Goal: Task Accomplishment & Management: Manage account settings

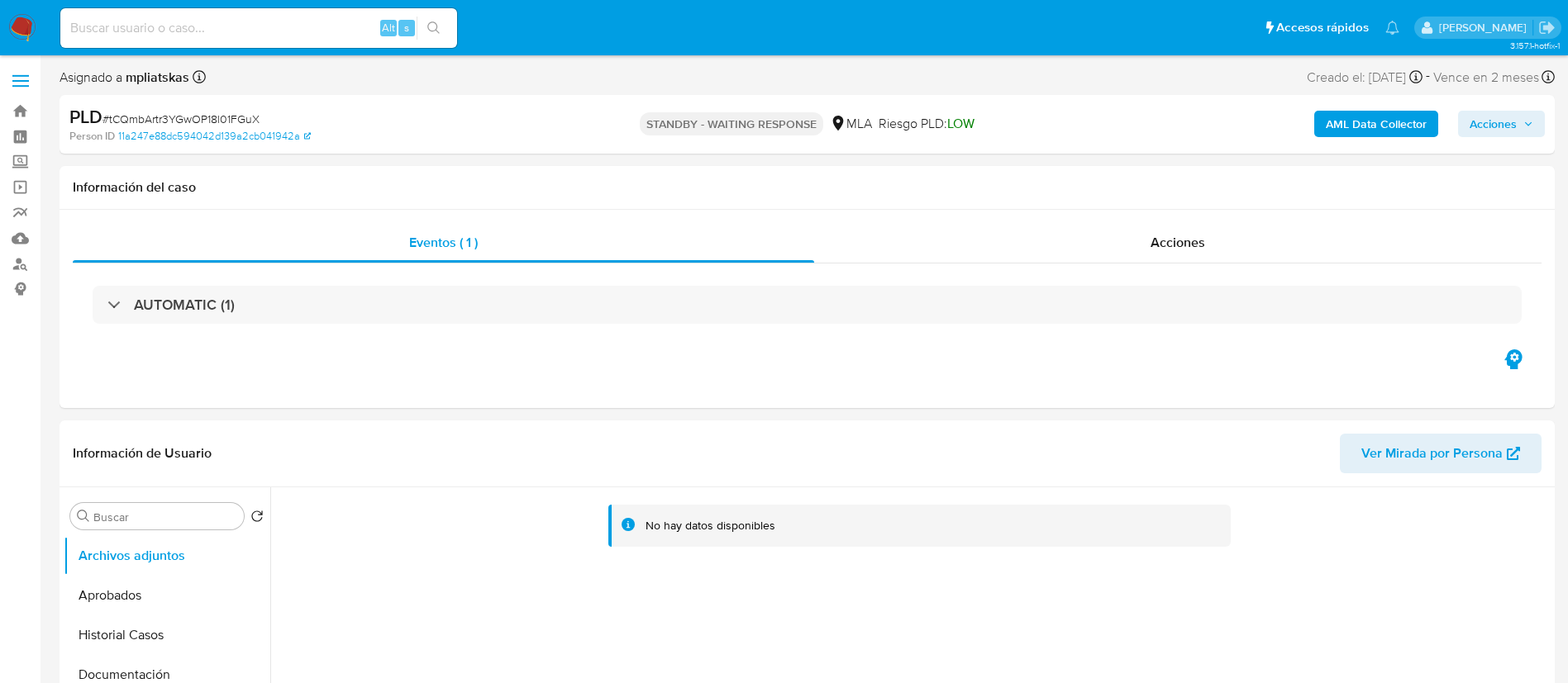
select select "10"
click at [202, 35] on input at bounding box center [259, 28] width 397 height 22
paste input "K4dS8qIYrA0ktSmdlXOZYwjM"
type input "K4dS8qIYrA0ktSmdlXOZYwjM"
click at [432, 23] on icon "search-icon" at bounding box center [433, 28] width 13 height 13
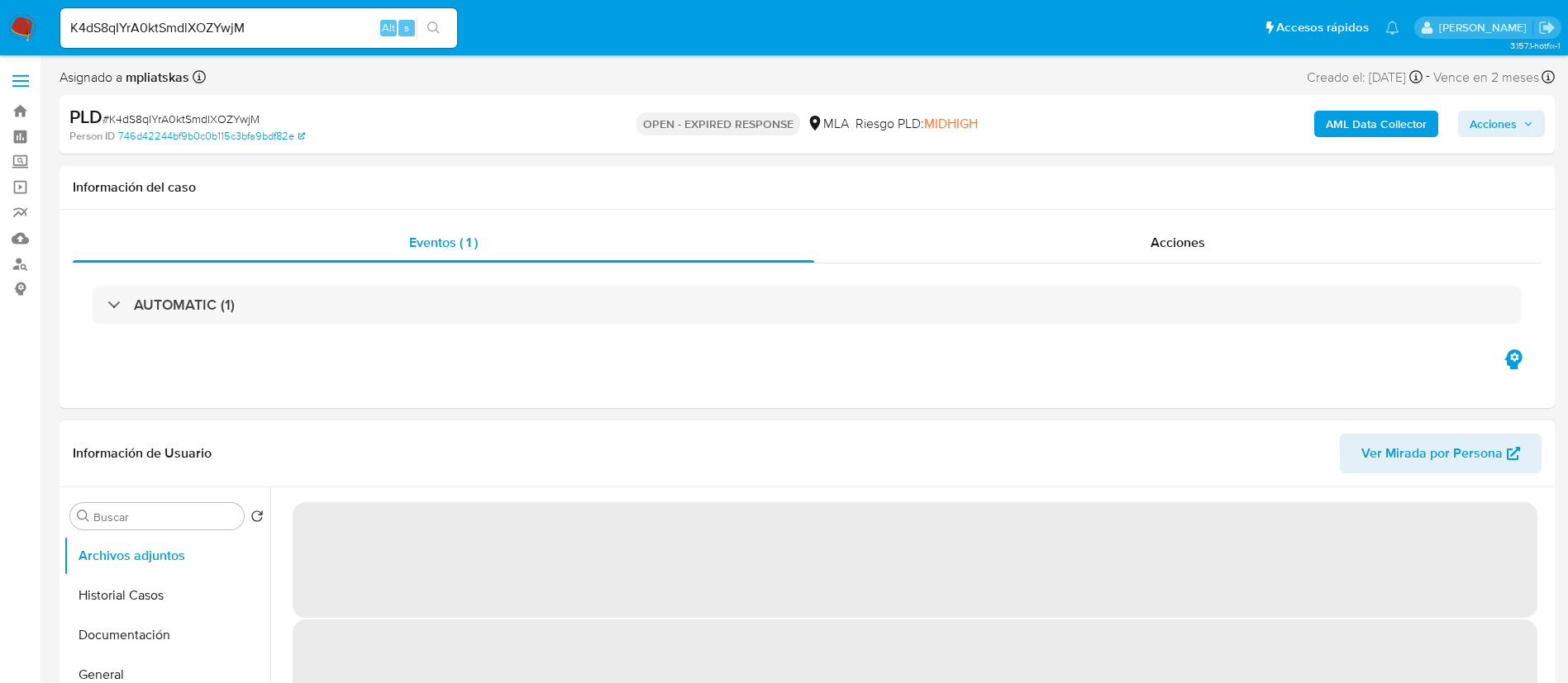
select select "10"
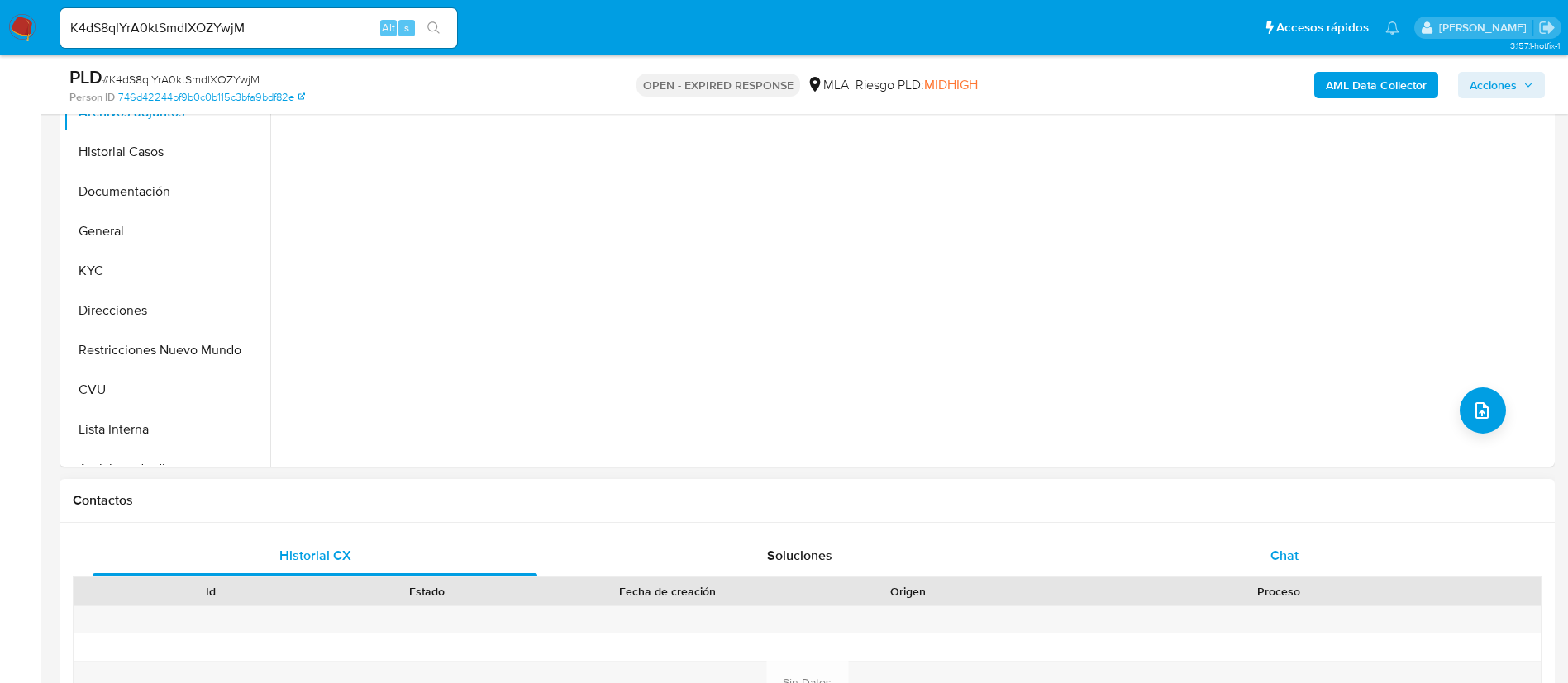
scroll to position [495, 0]
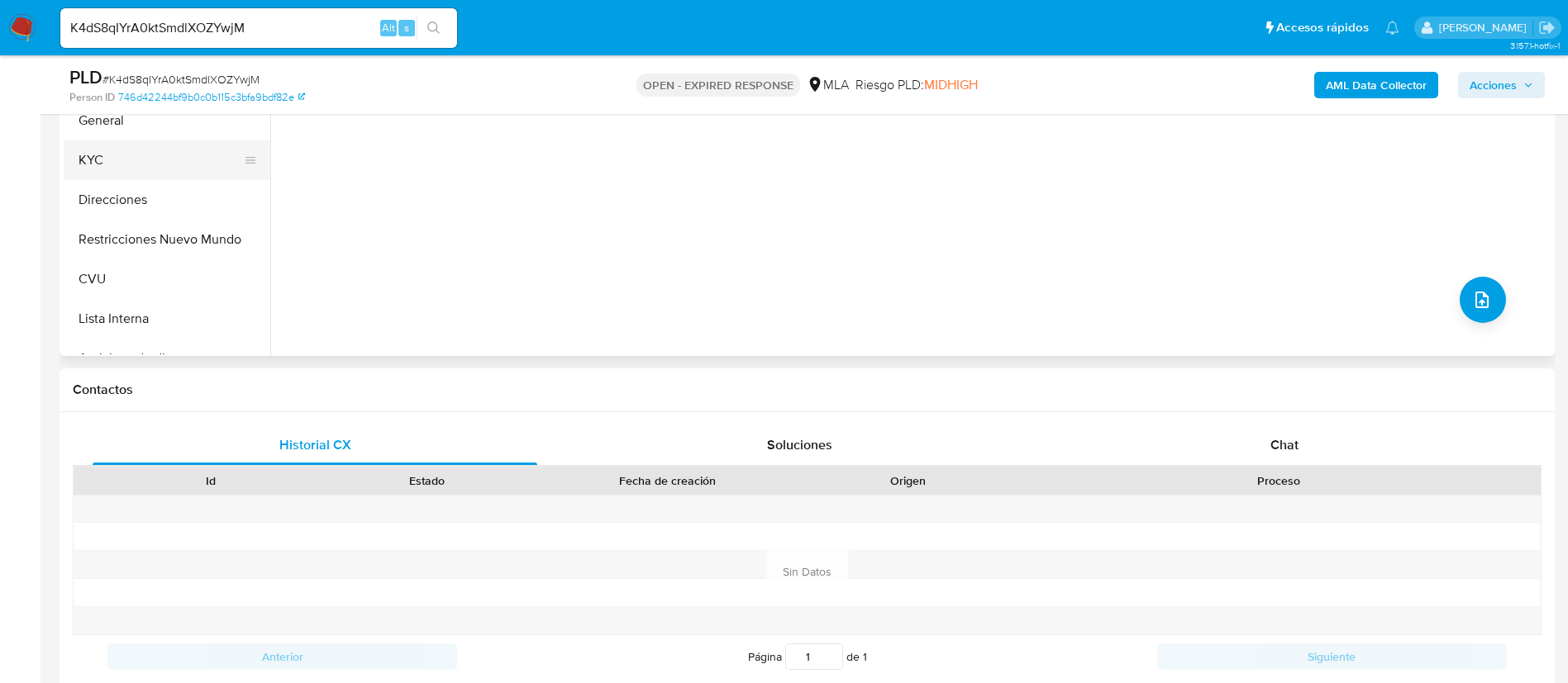
click at [117, 173] on button "KYC" at bounding box center [161, 160] width 194 height 40
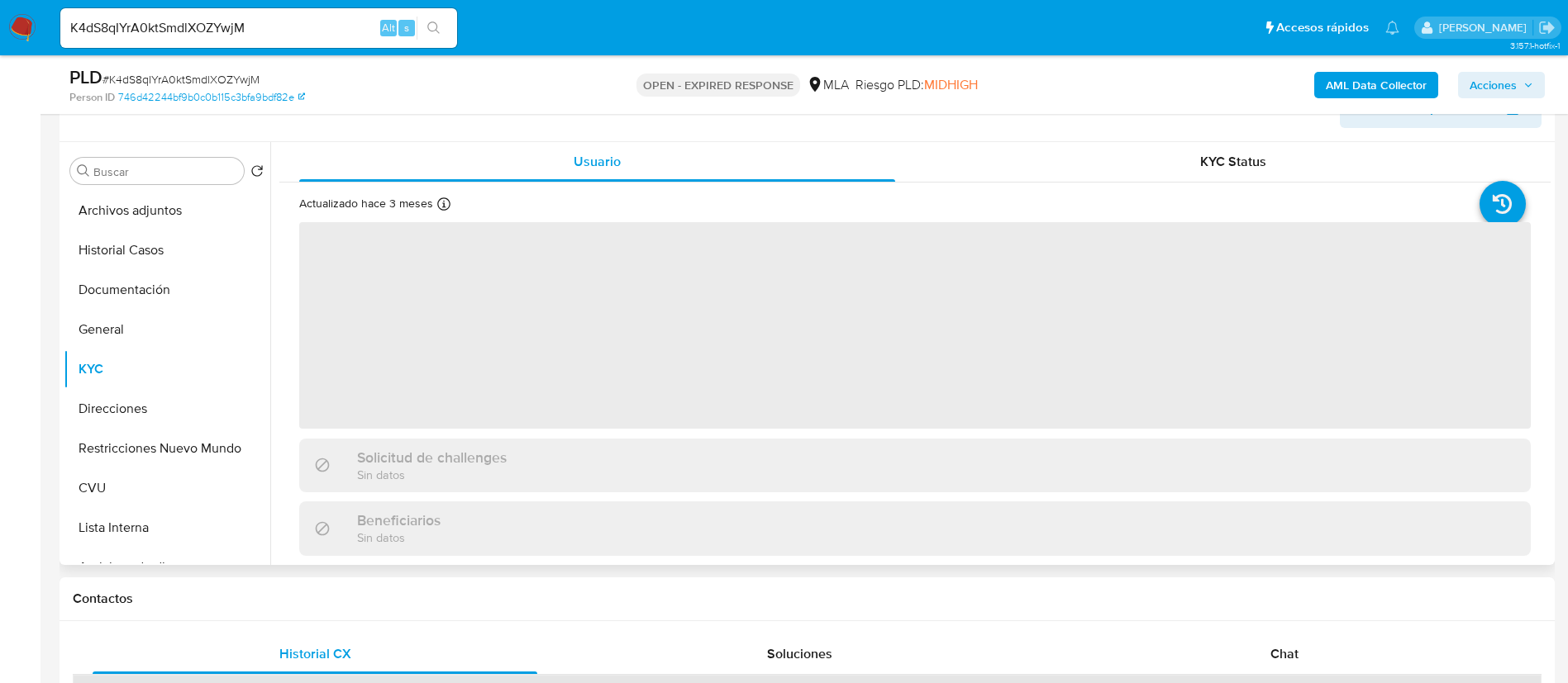
scroll to position [248, 0]
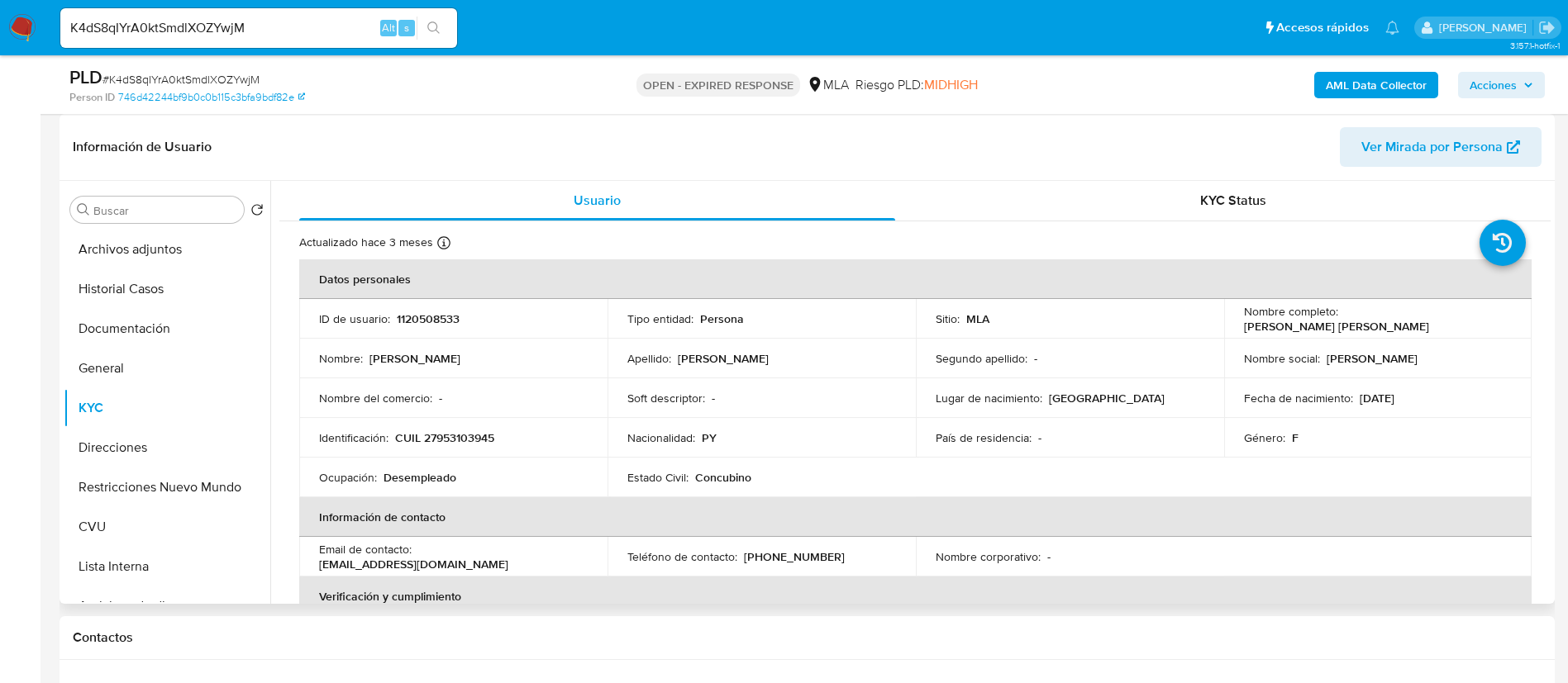
click at [392, 328] on td "ID de usuario : 1120508533" at bounding box center [453, 319] width 308 height 40
click at [412, 316] on p "1120508533" at bounding box center [428, 318] width 63 height 15
copy p "1120508533"
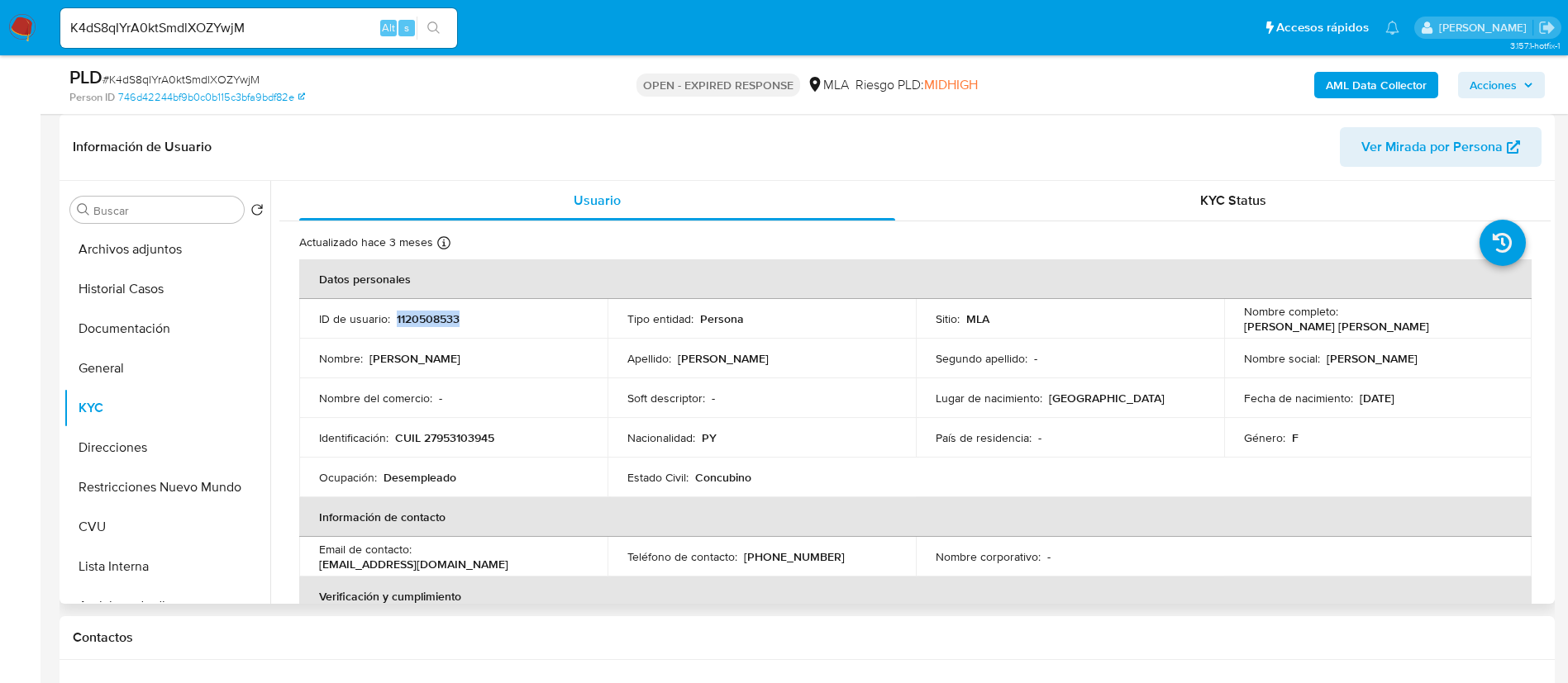
copy p "1120508533"
drag, startPoint x: 740, startPoint y: 562, endPoint x: 779, endPoint y: 558, distance: 39.2
click at [815, 547] on td "Teléfono de contacto : (11) 31776935" at bounding box center [761, 557] width 308 height 40
click at [78, 524] on button "CVU" at bounding box center [161, 527] width 194 height 40
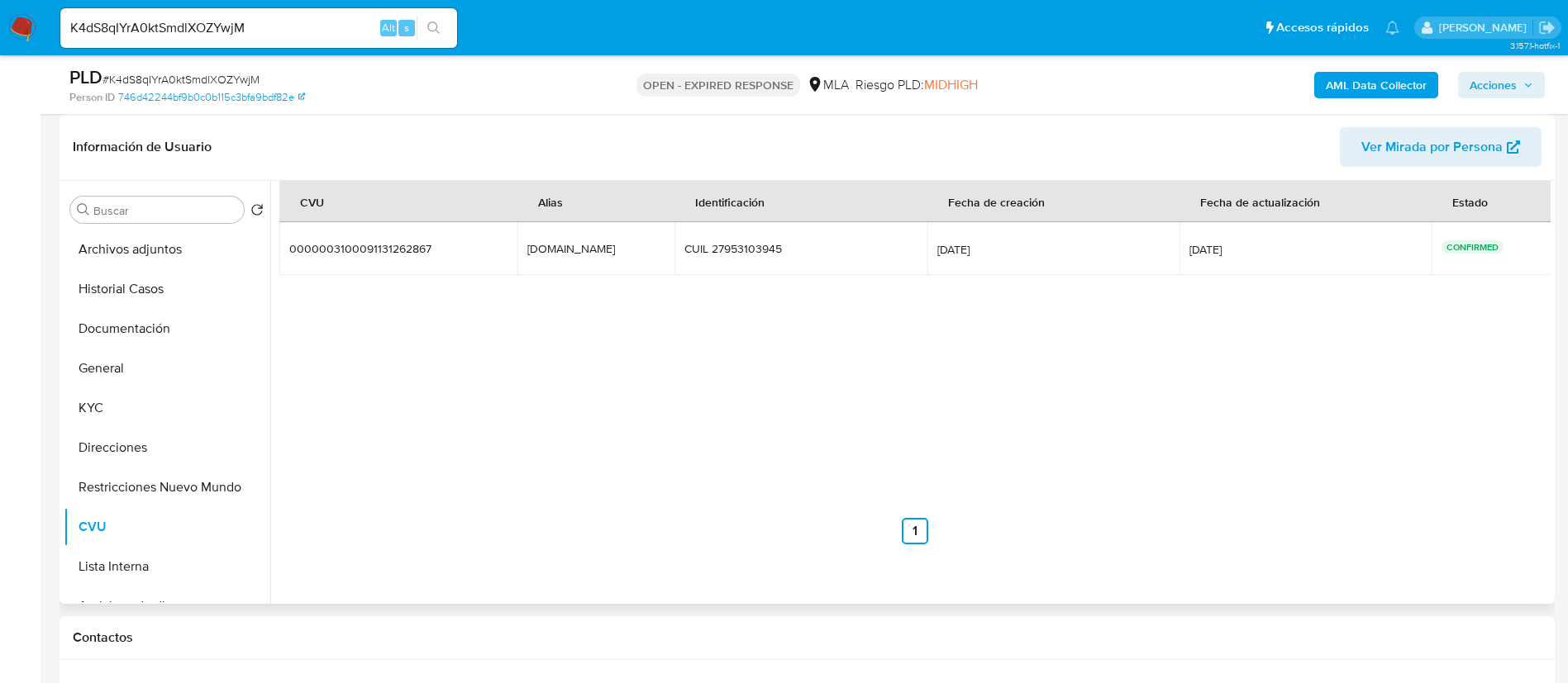
click at [579, 310] on div "CVU Alias Identificación Fecha de creación Fecha de actualización Estado 000000…" at bounding box center [915, 362] width 1271 height 363
click at [561, 247] on div "jascasino.mp" at bounding box center [580, 248] width 106 height 15
click at [1342, 89] on b "AML Data Collector" at bounding box center [1376, 85] width 101 height 27
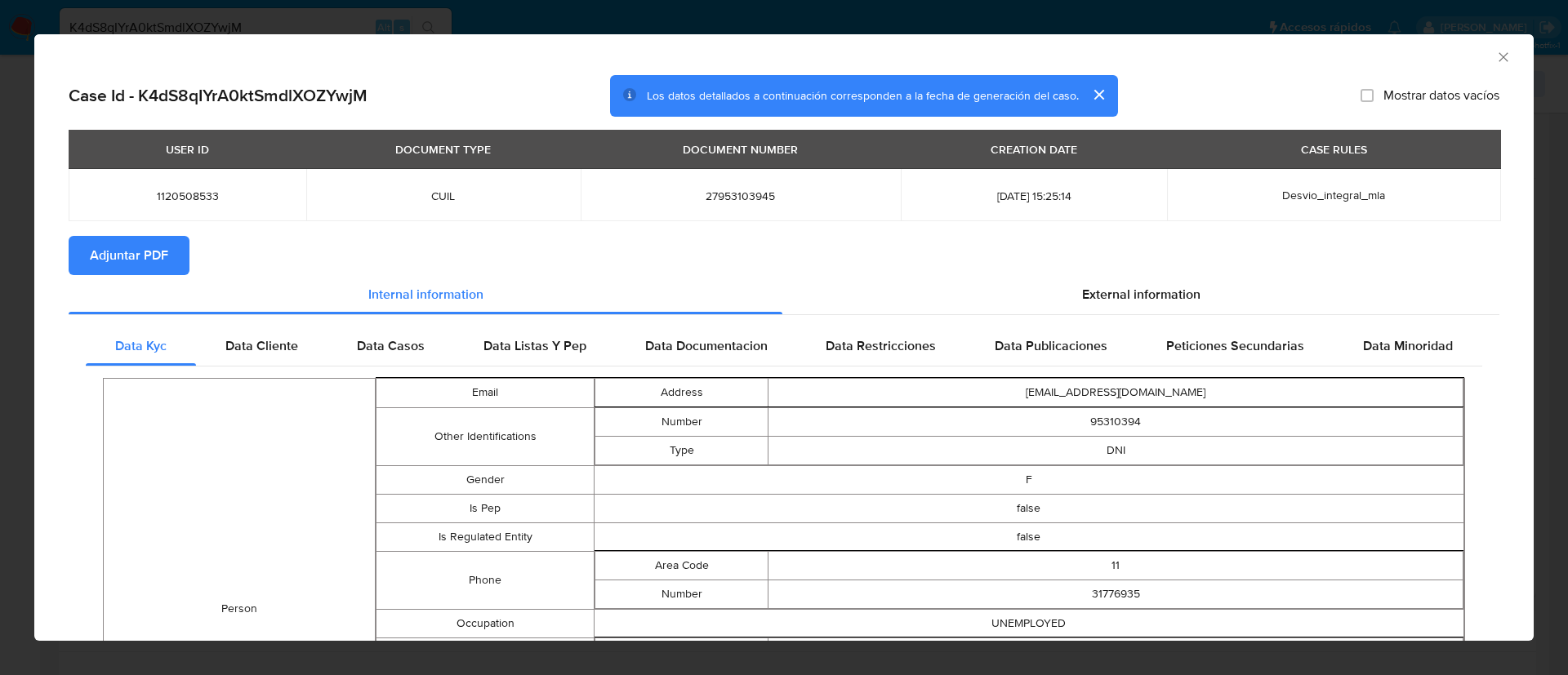
click at [142, 247] on span "Adjuntar PDF" at bounding box center [129, 255] width 79 height 36
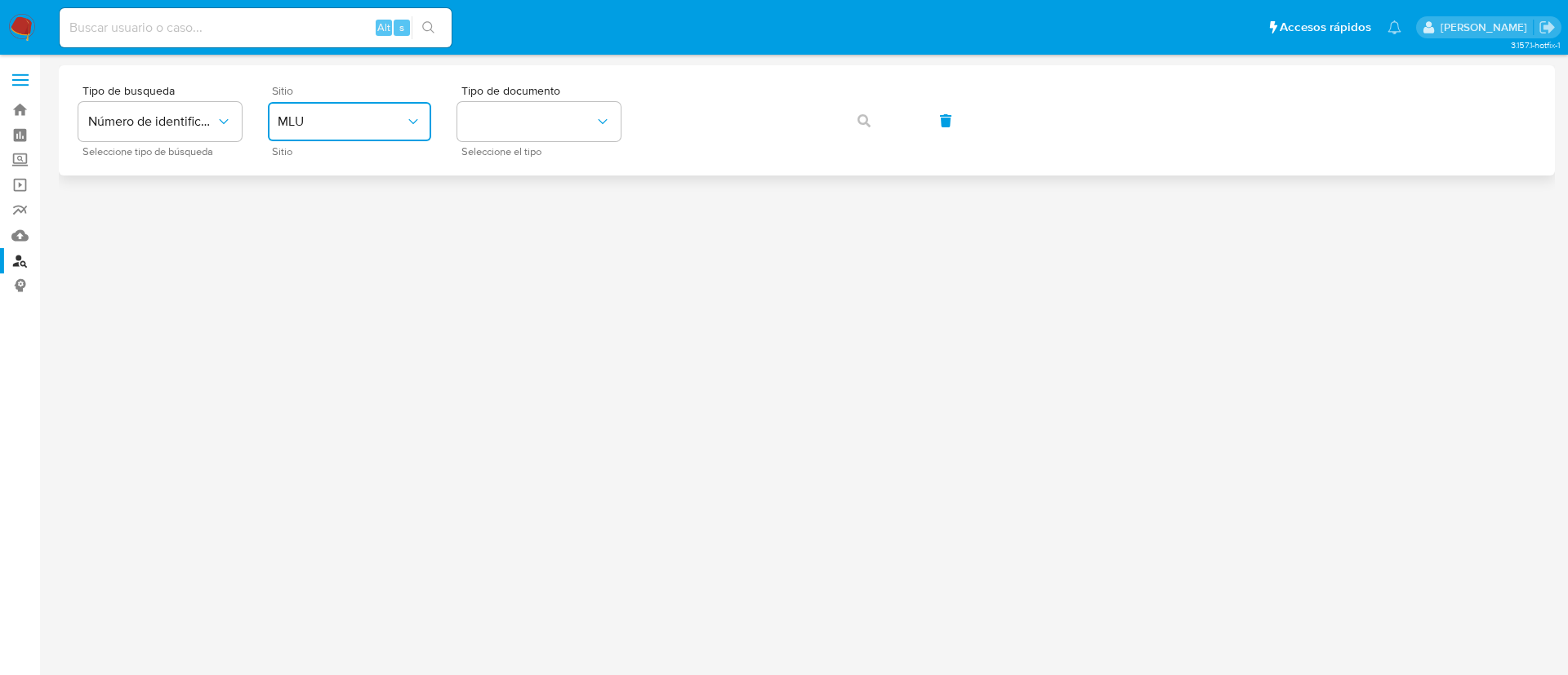
click at [350, 138] on button "MLU" at bounding box center [349, 121] width 163 height 39
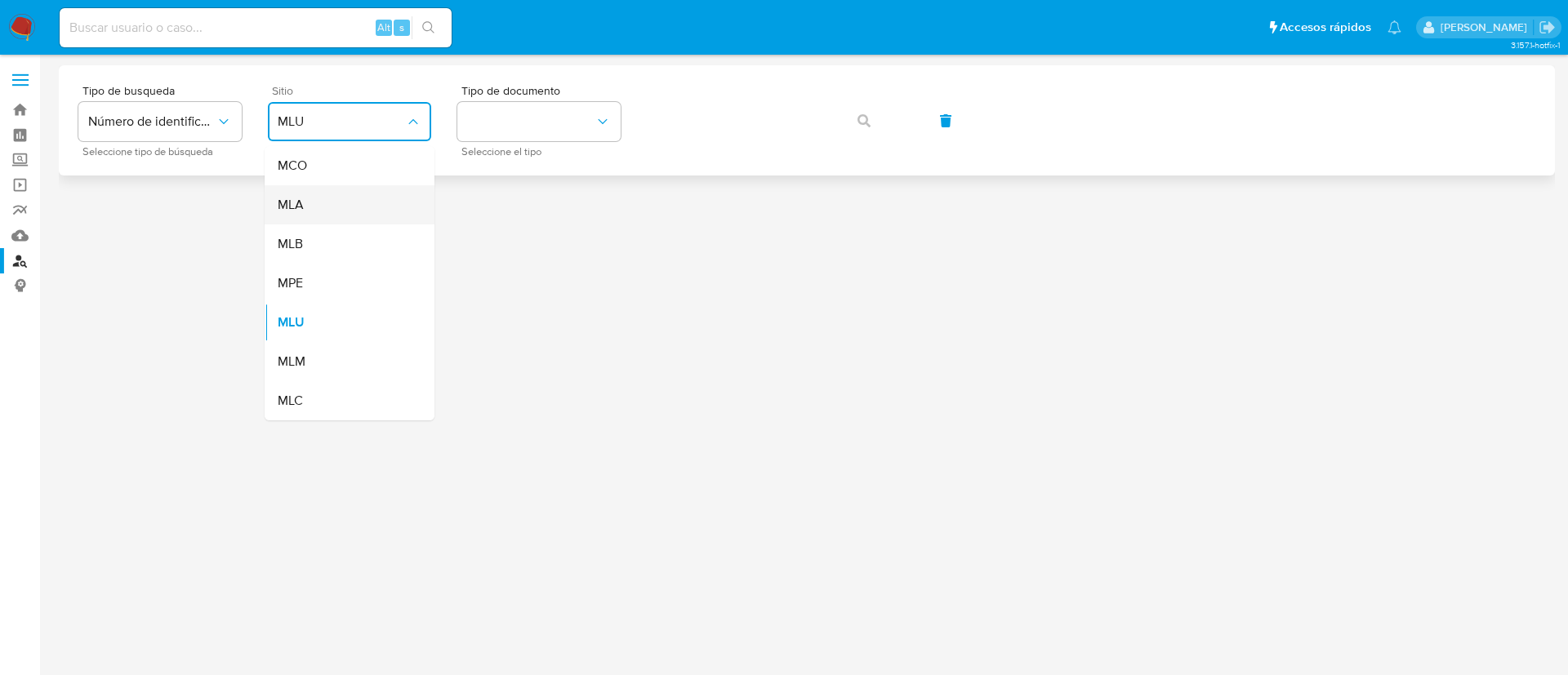
click at [341, 187] on div "MLA" at bounding box center [344, 205] width 134 height 39
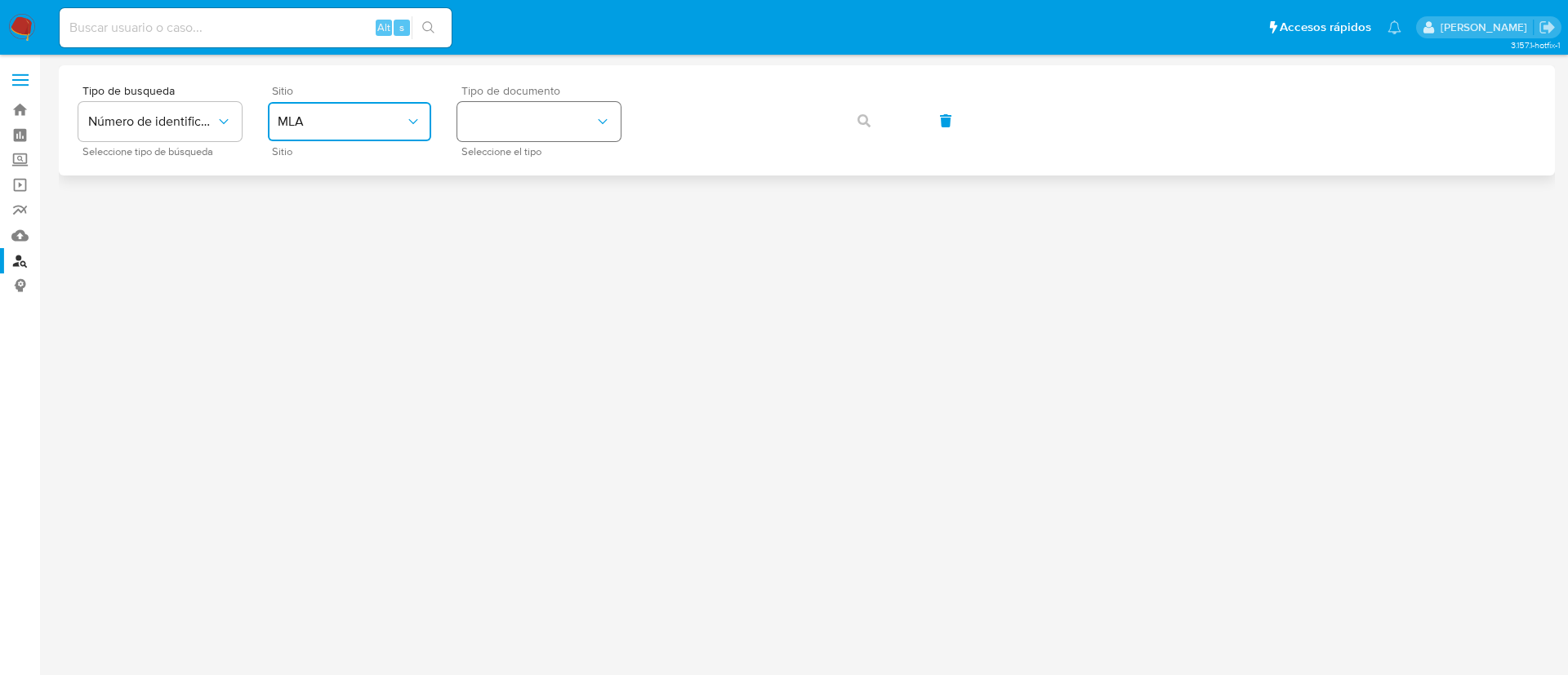
click at [498, 126] on button "identificationType" at bounding box center [538, 121] width 163 height 39
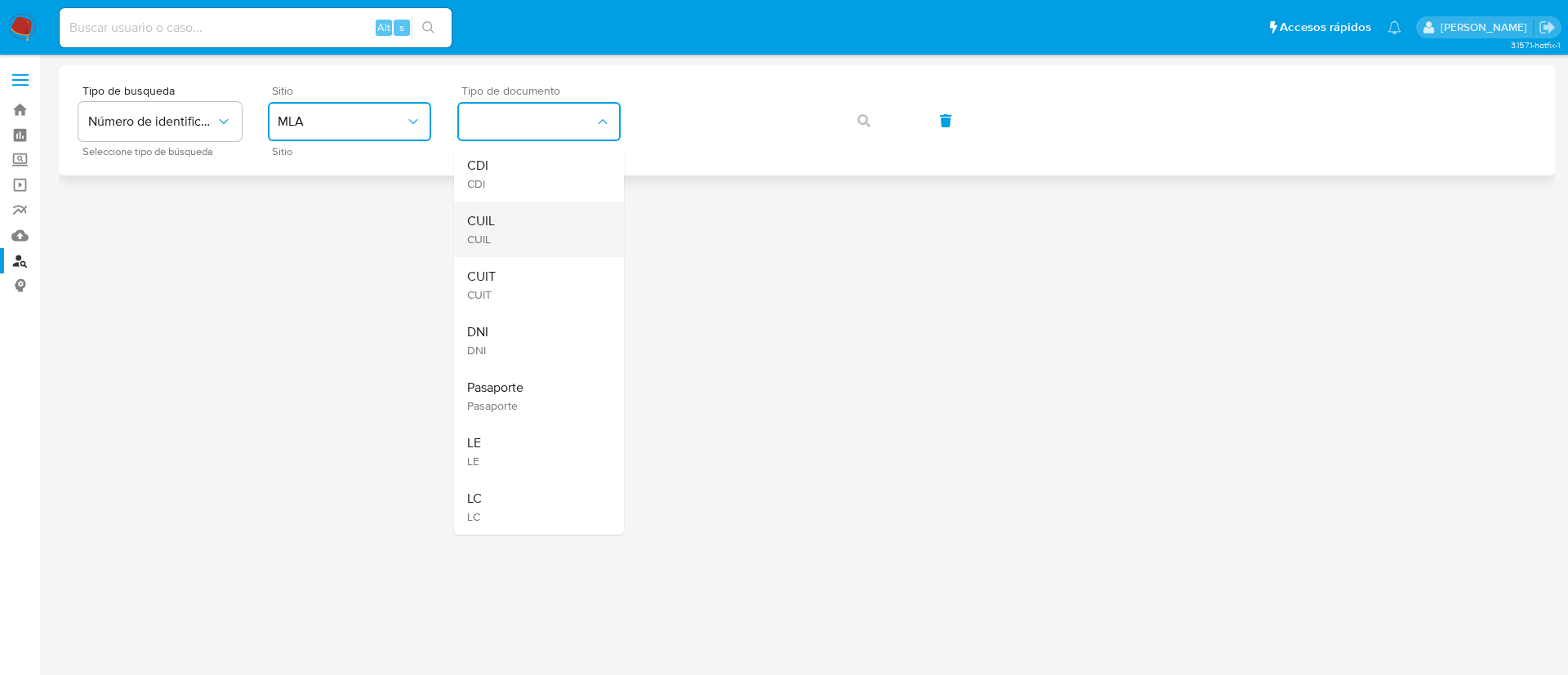
click at [502, 231] on div "CUIL CUIL" at bounding box center [534, 229] width 134 height 56
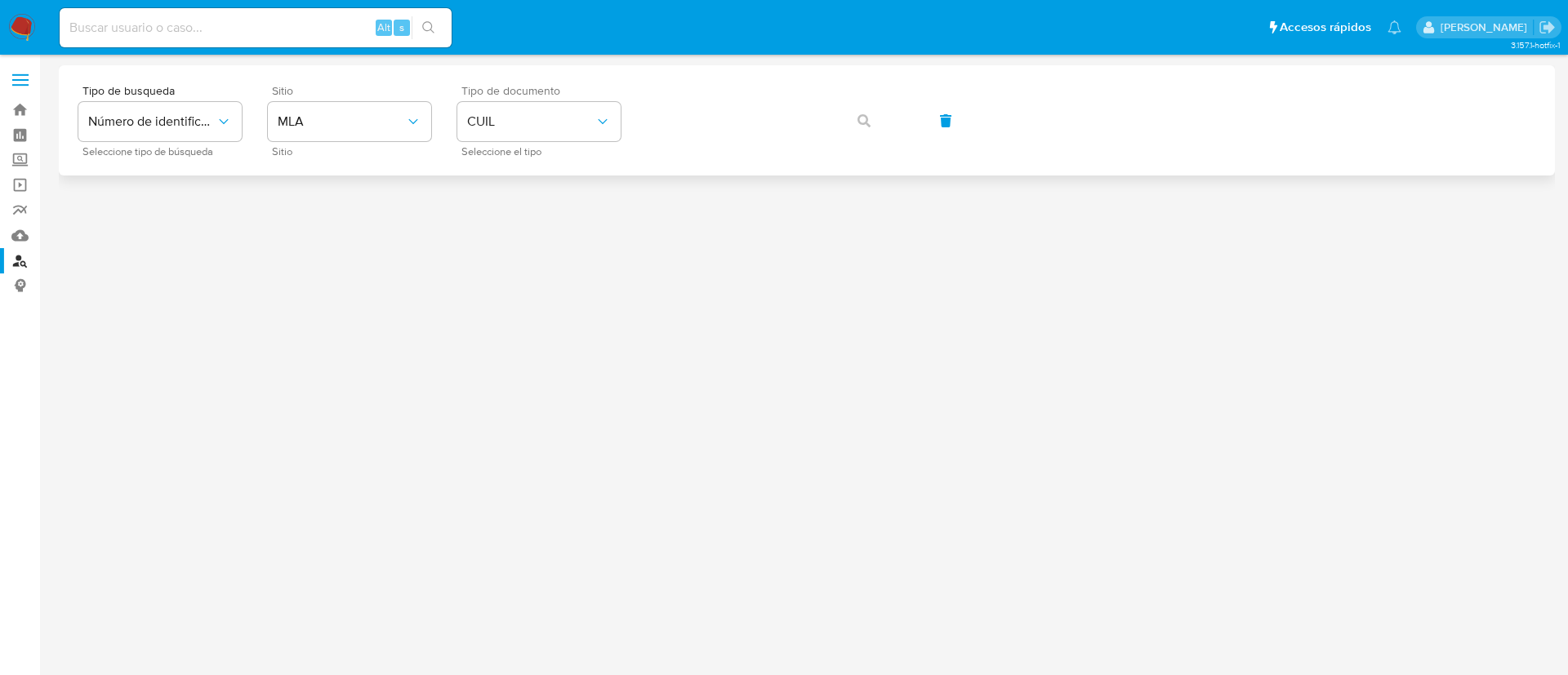
click at [677, 144] on div "Tipo de busqueda Número de identificación Seleccione tipo de búsqueda Sitio MLA…" at bounding box center [807, 120] width 1457 height 71
click at [842, 114] on button "button" at bounding box center [864, 121] width 56 height 39
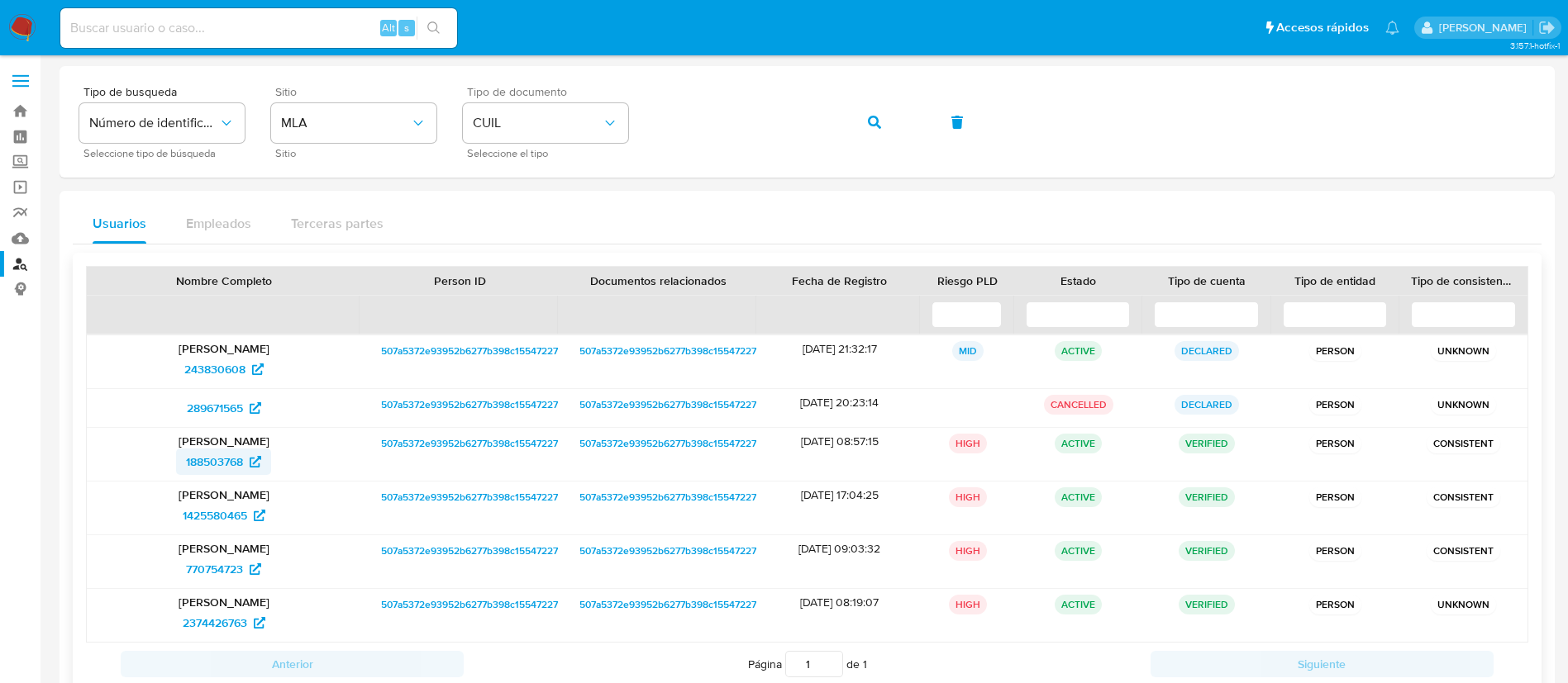
click at [215, 456] on span "188503768" at bounding box center [214, 462] width 57 height 27
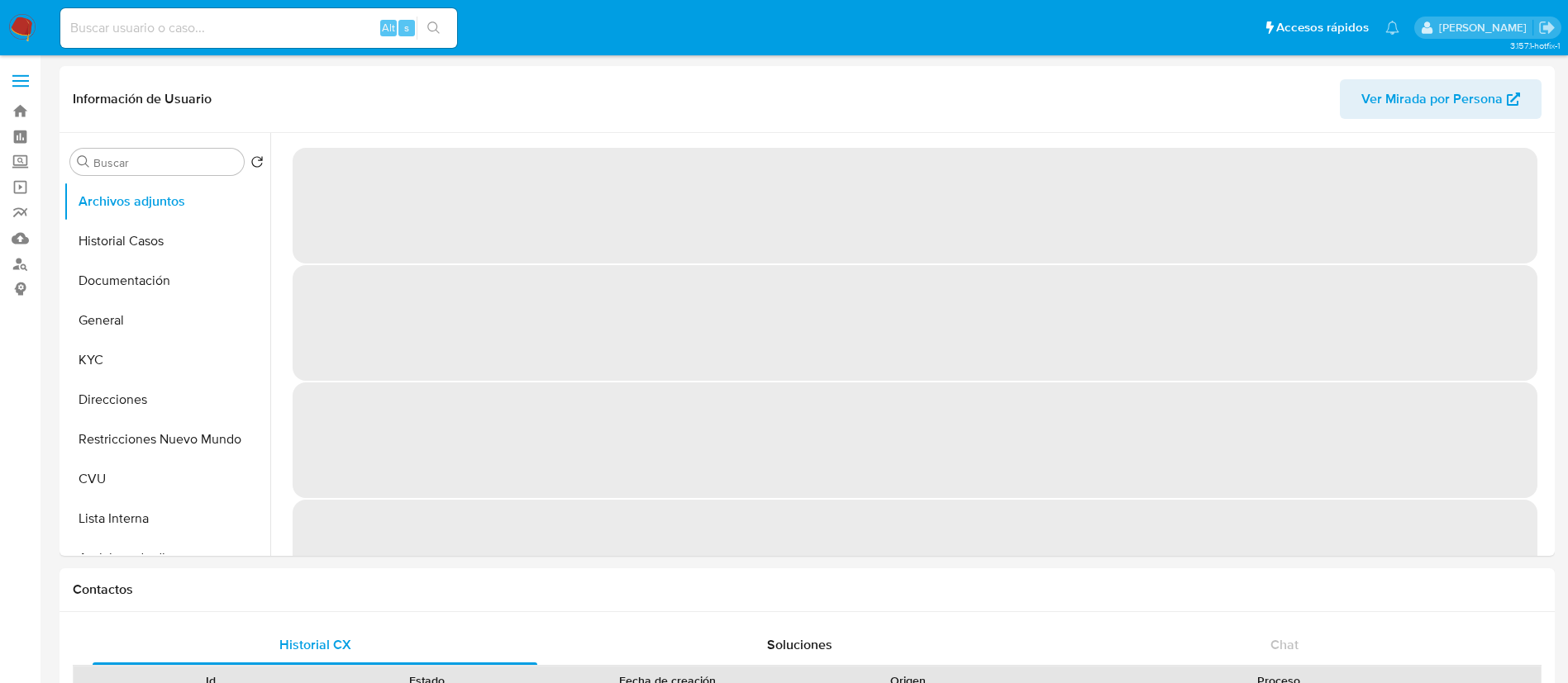
select select "10"
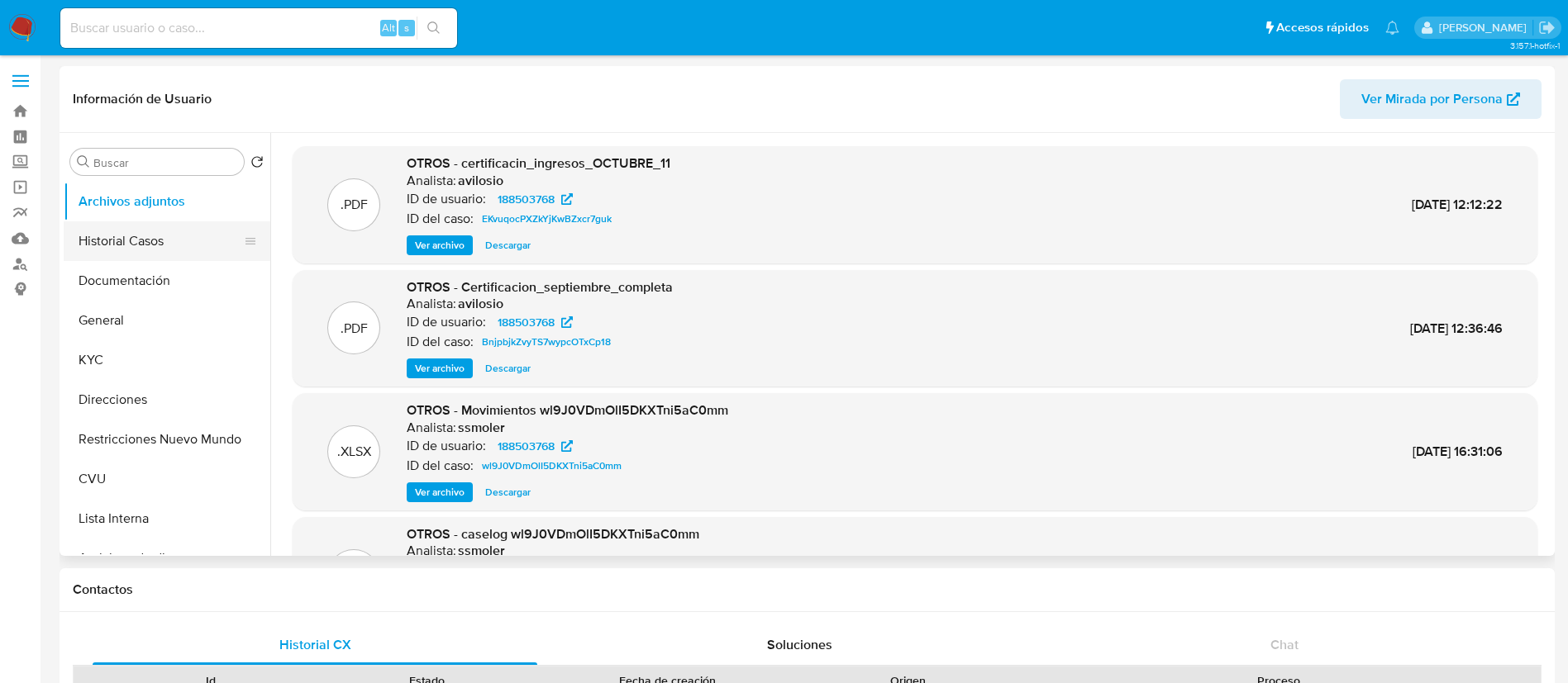
click at [174, 241] on button "Historial Casos" at bounding box center [161, 241] width 194 height 40
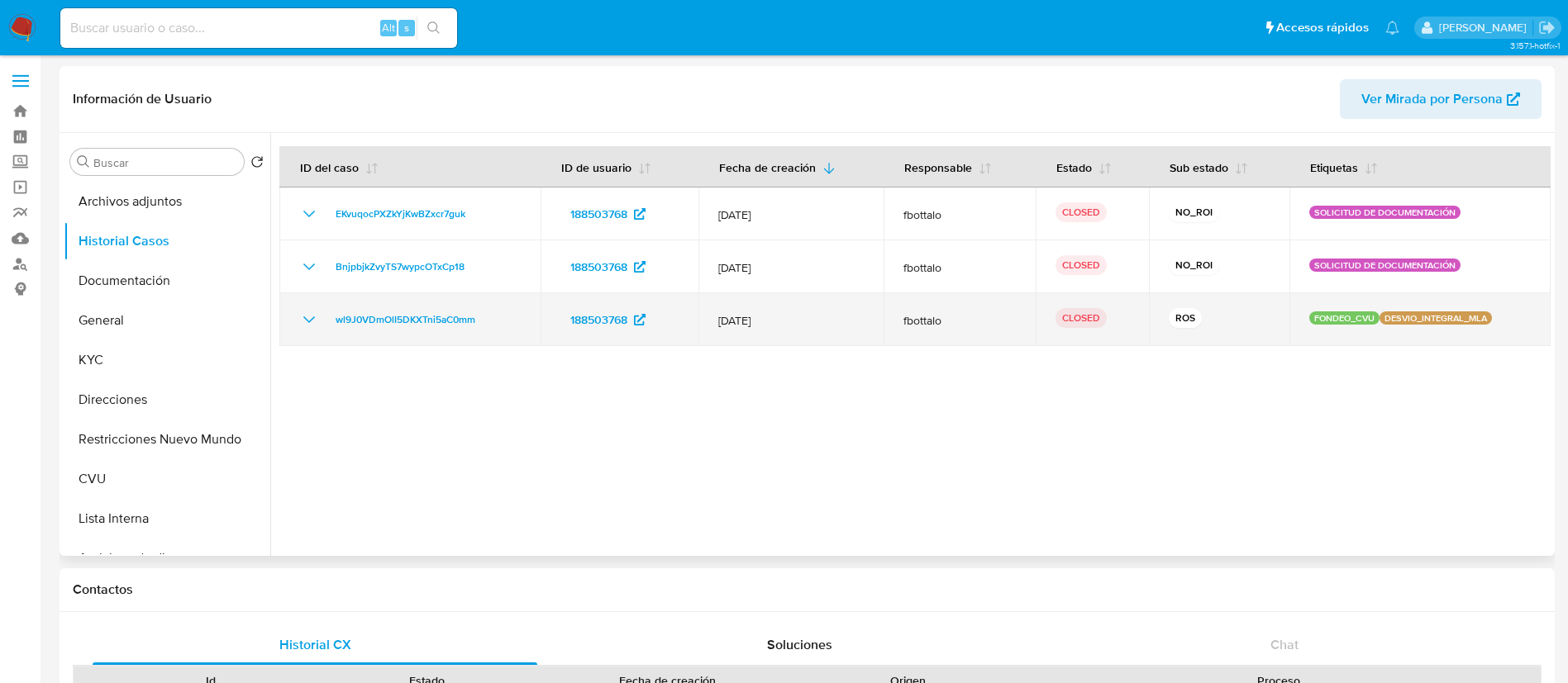
click at [304, 318] on icon "Mostrar/Ocultar" at bounding box center [309, 319] width 20 height 20
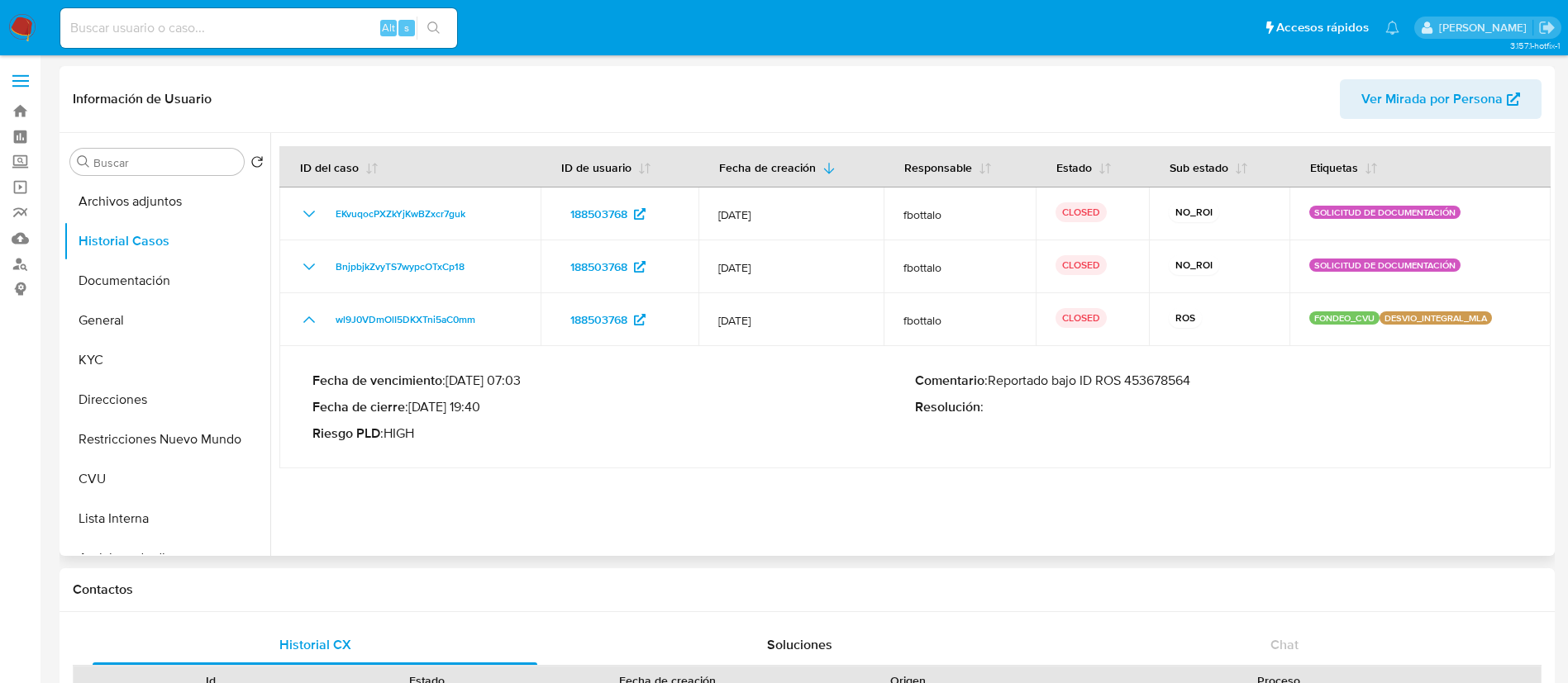
click at [1147, 373] on p "Comentario : Reportado bajo ID ROS 453678564" at bounding box center [1216, 380] width 603 height 16
click at [122, 476] on button "CVU" at bounding box center [161, 479] width 194 height 40
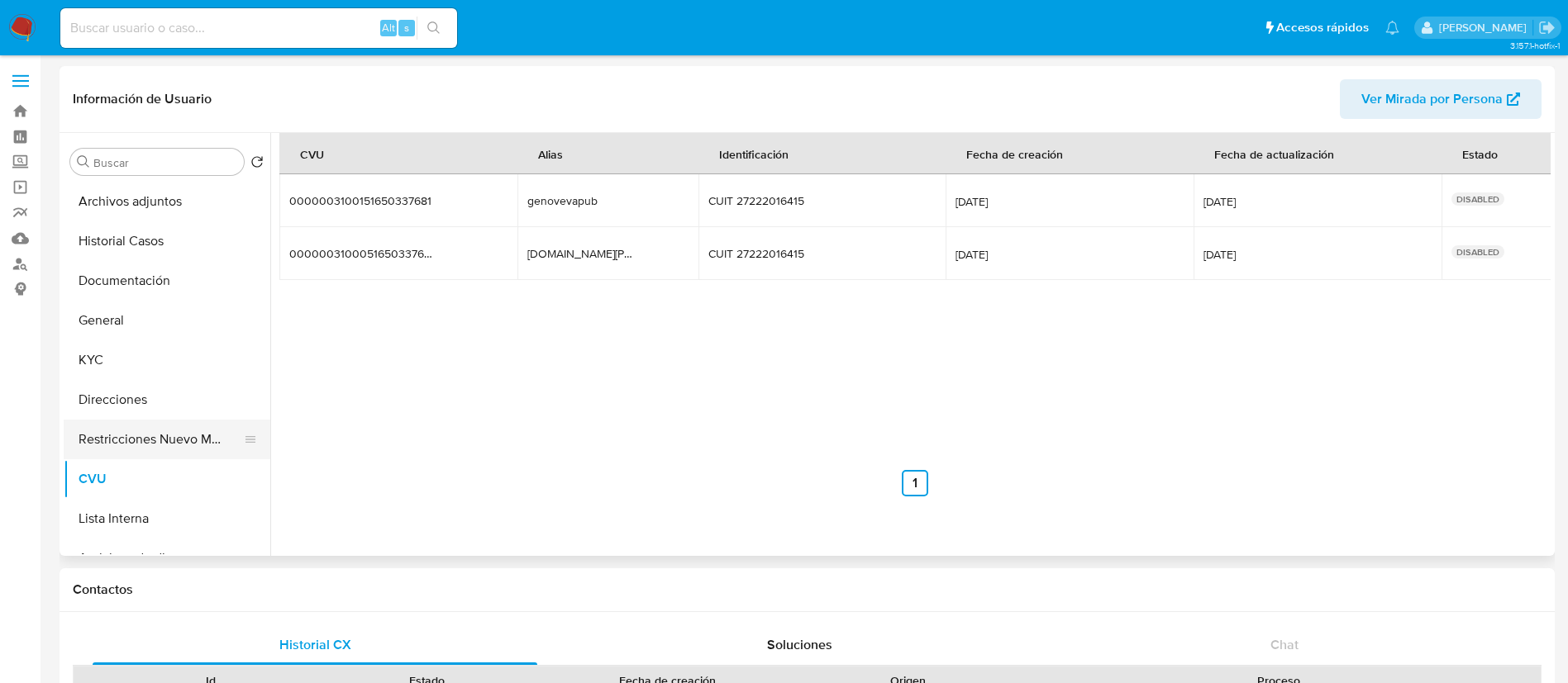
click at [145, 437] on button "Restricciones Nuevo Mundo" at bounding box center [161, 439] width 194 height 40
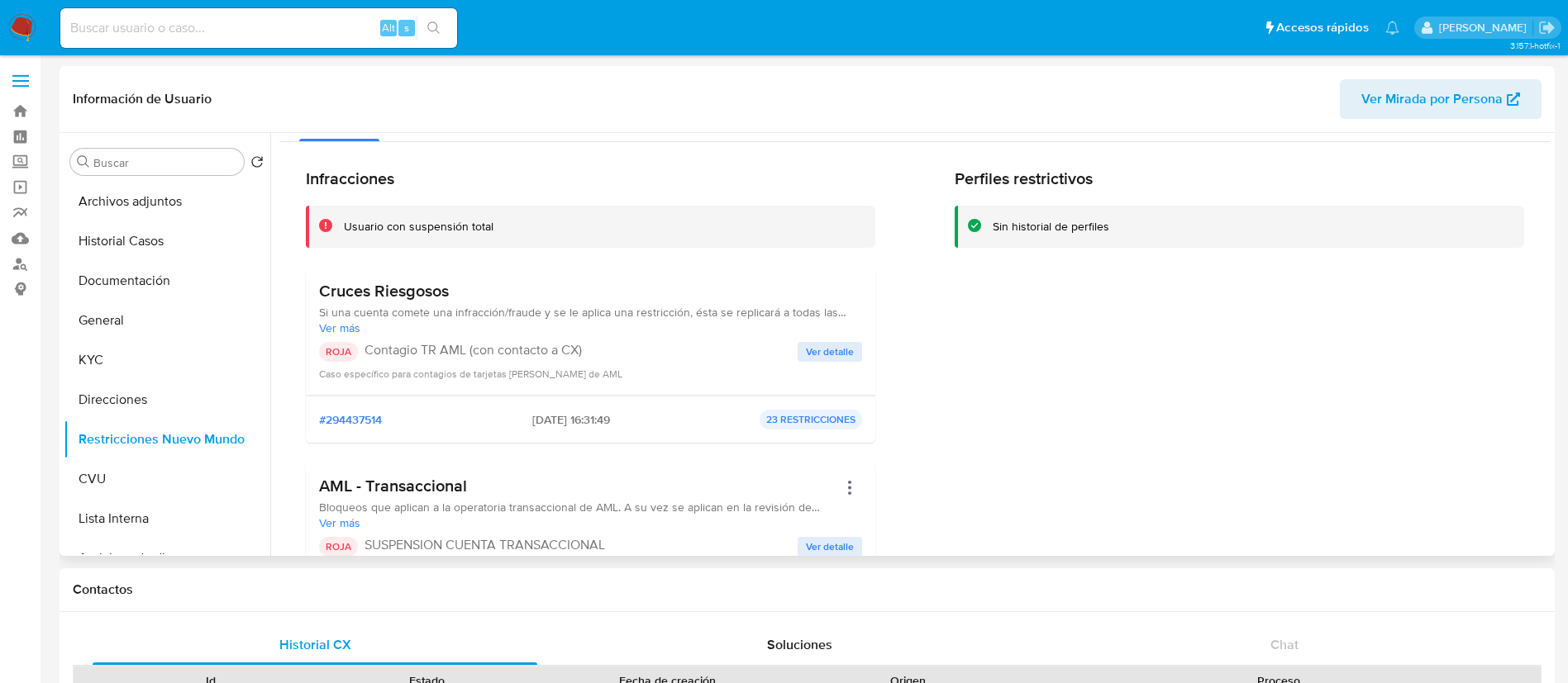
scroll to position [124, 0]
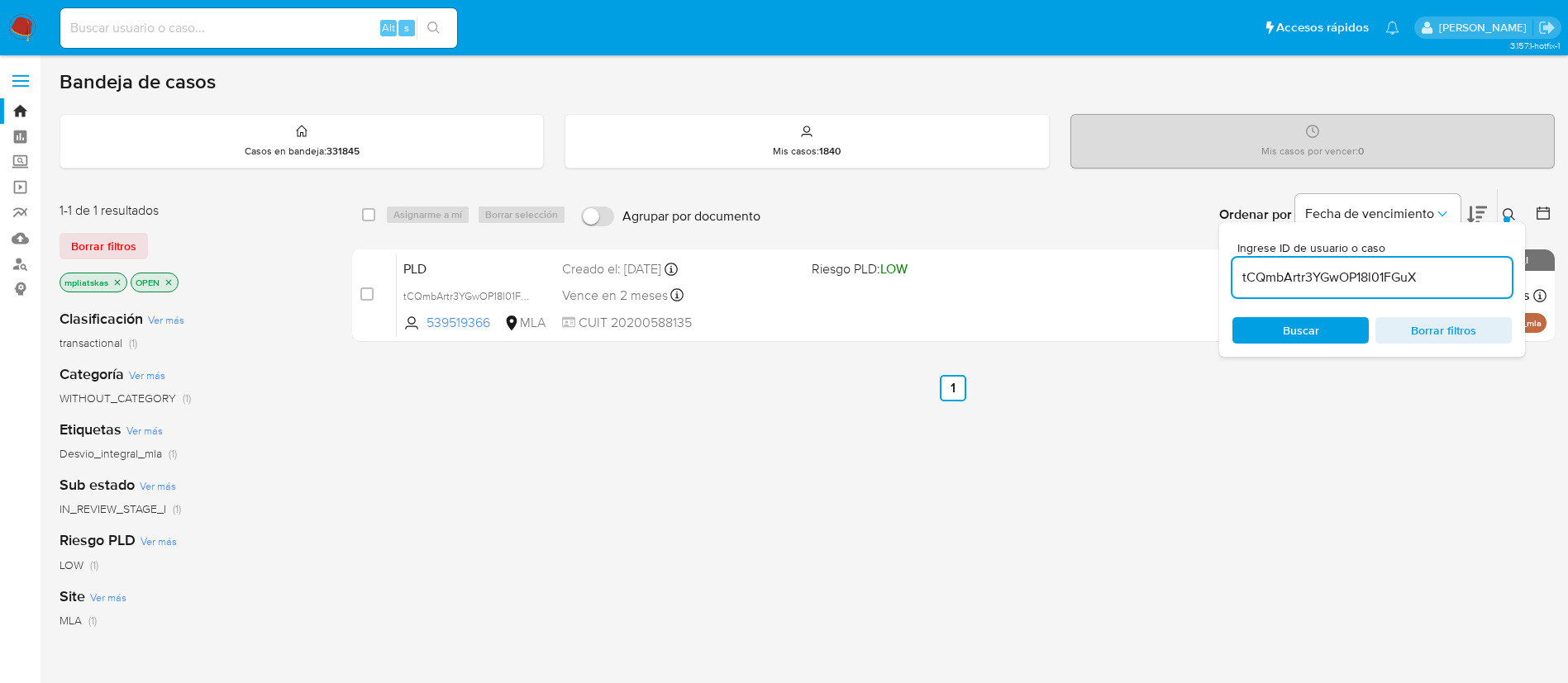
click at [1243, 268] on input "tCQmbArtr3YGwOP18l01FGuX" at bounding box center [1372, 278] width 279 height 22
paste input "K4dS8qIYrA0ktSmdlXOZYwjM"
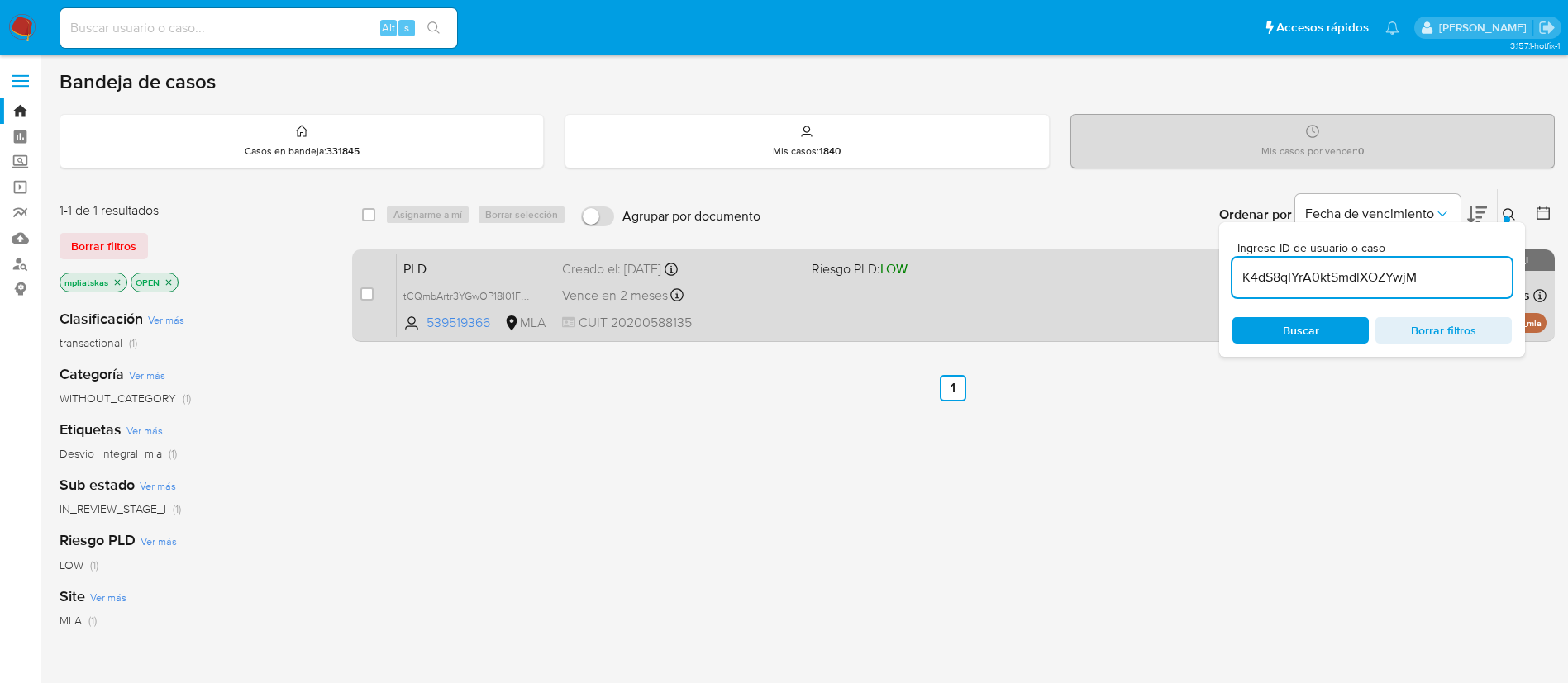
type input "K4dS8qIYrA0ktSmdlXOZYwjM"
click at [368, 295] on input "checkbox" at bounding box center [367, 294] width 13 height 13
checkbox input "true"
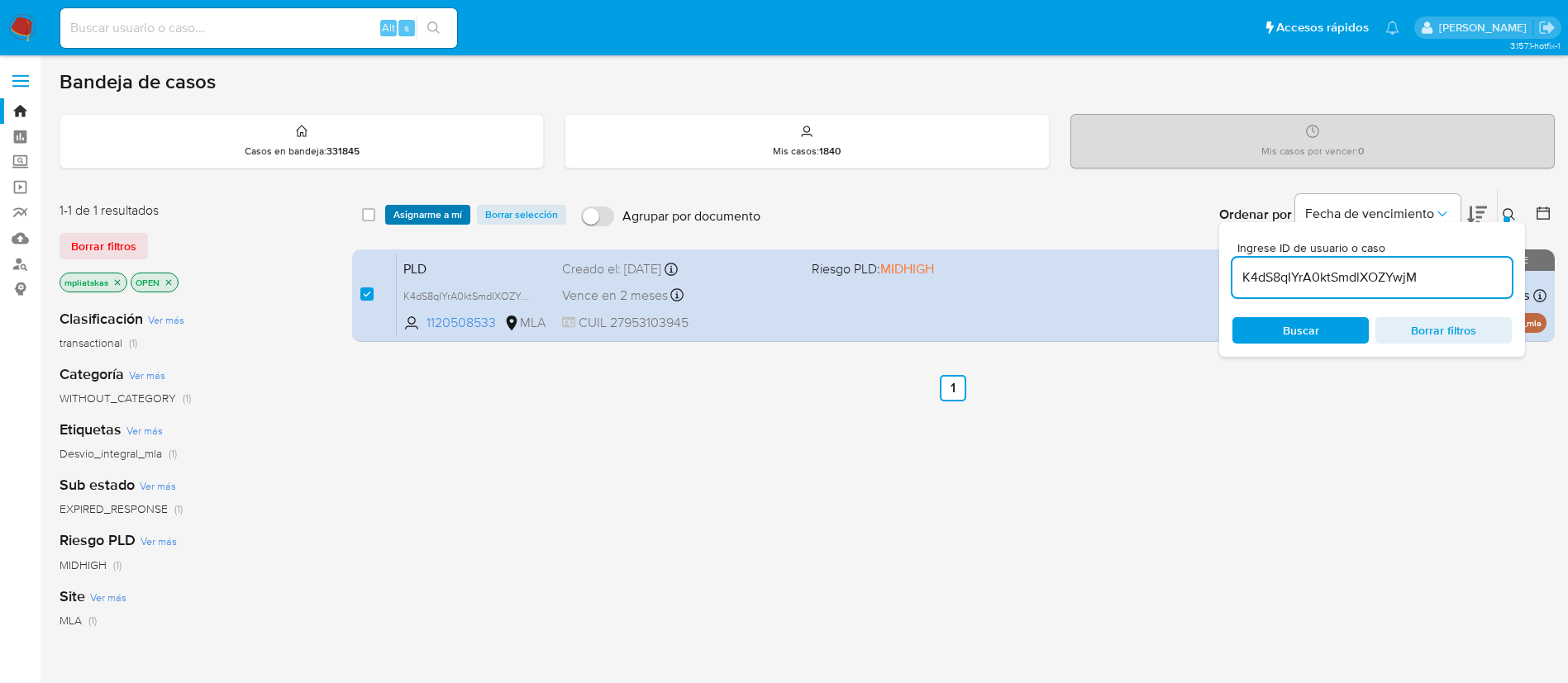
click at [430, 207] on span "Asignarme a mí" at bounding box center [427, 214] width 68 height 16
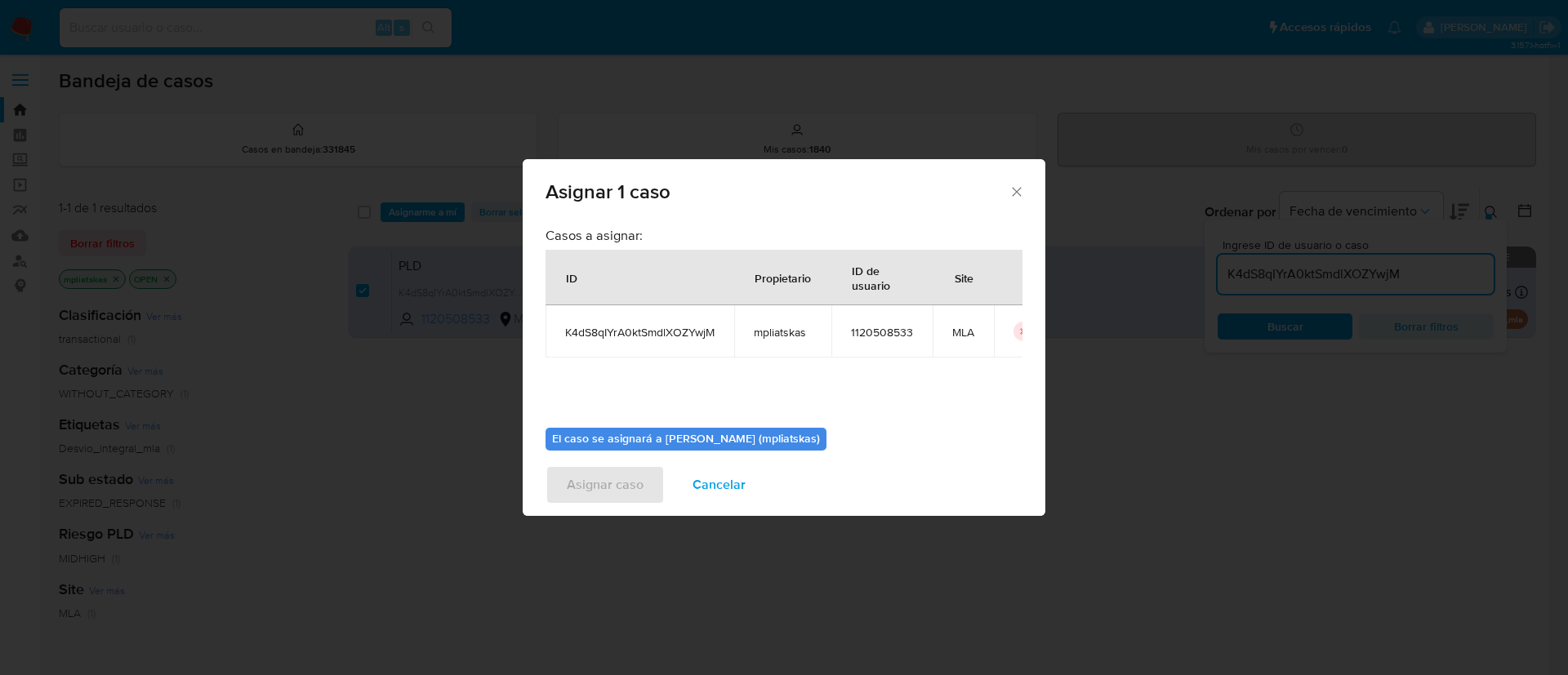
scroll to position [85, 0]
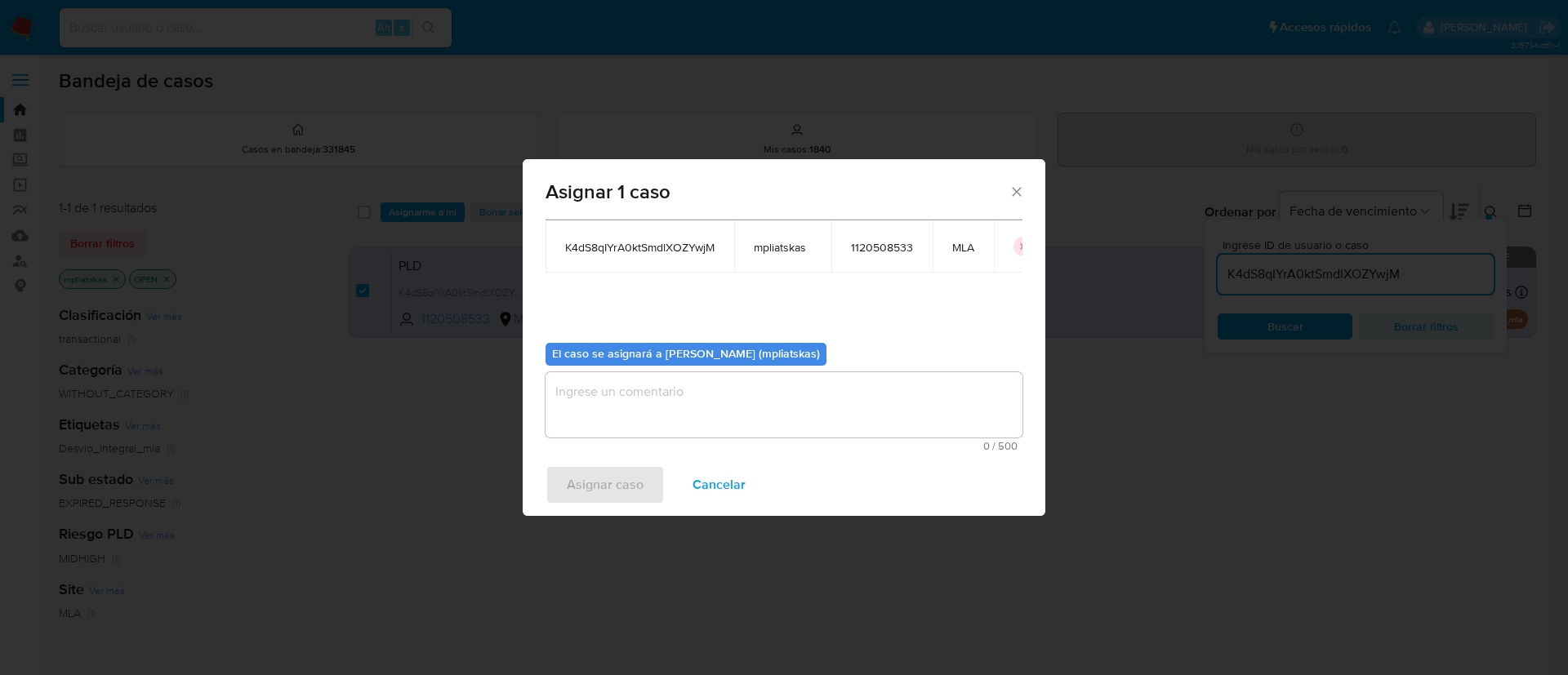
click at [651, 390] on textarea "assign-modal" at bounding box center [784, 405] width 477 height 65
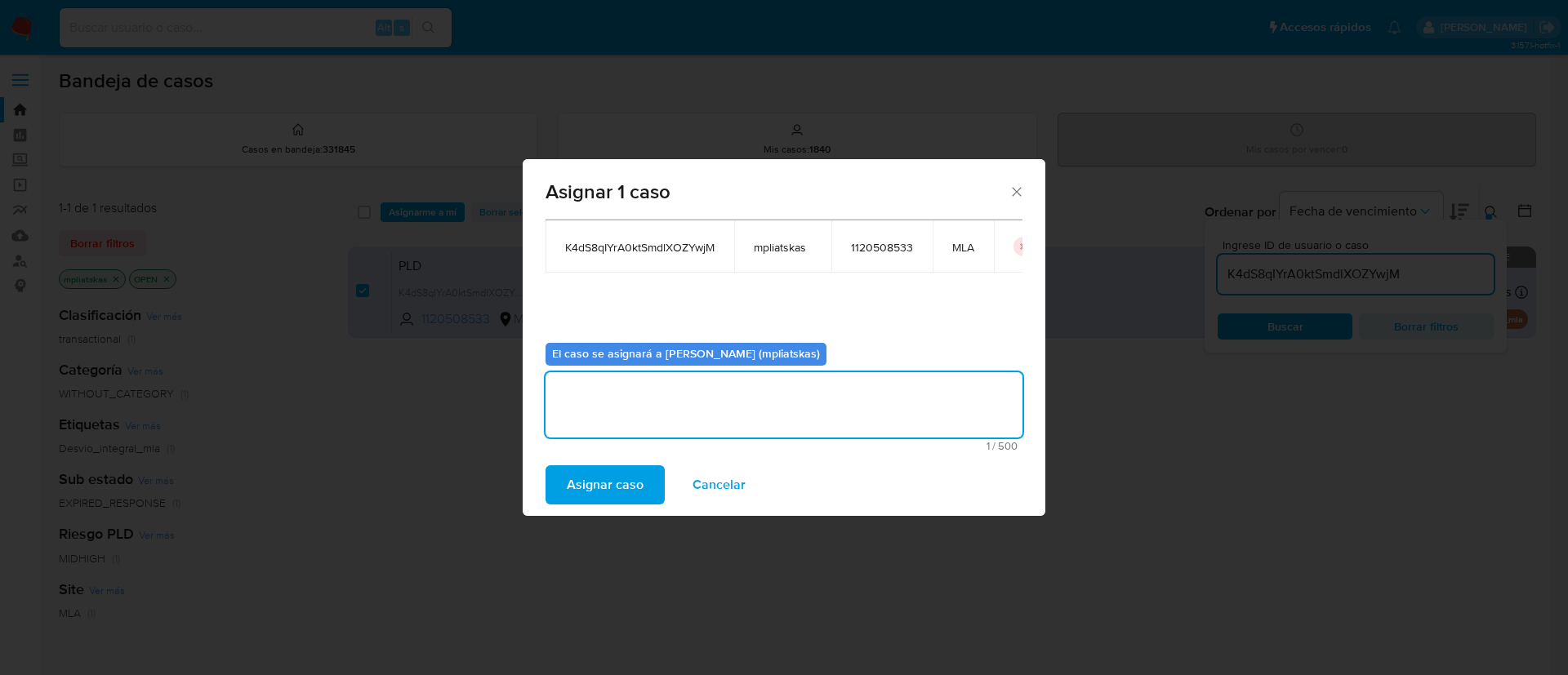
click at [614, 473] on span "Asignar caso" at bounding box center [605, 485] width 77 height 36
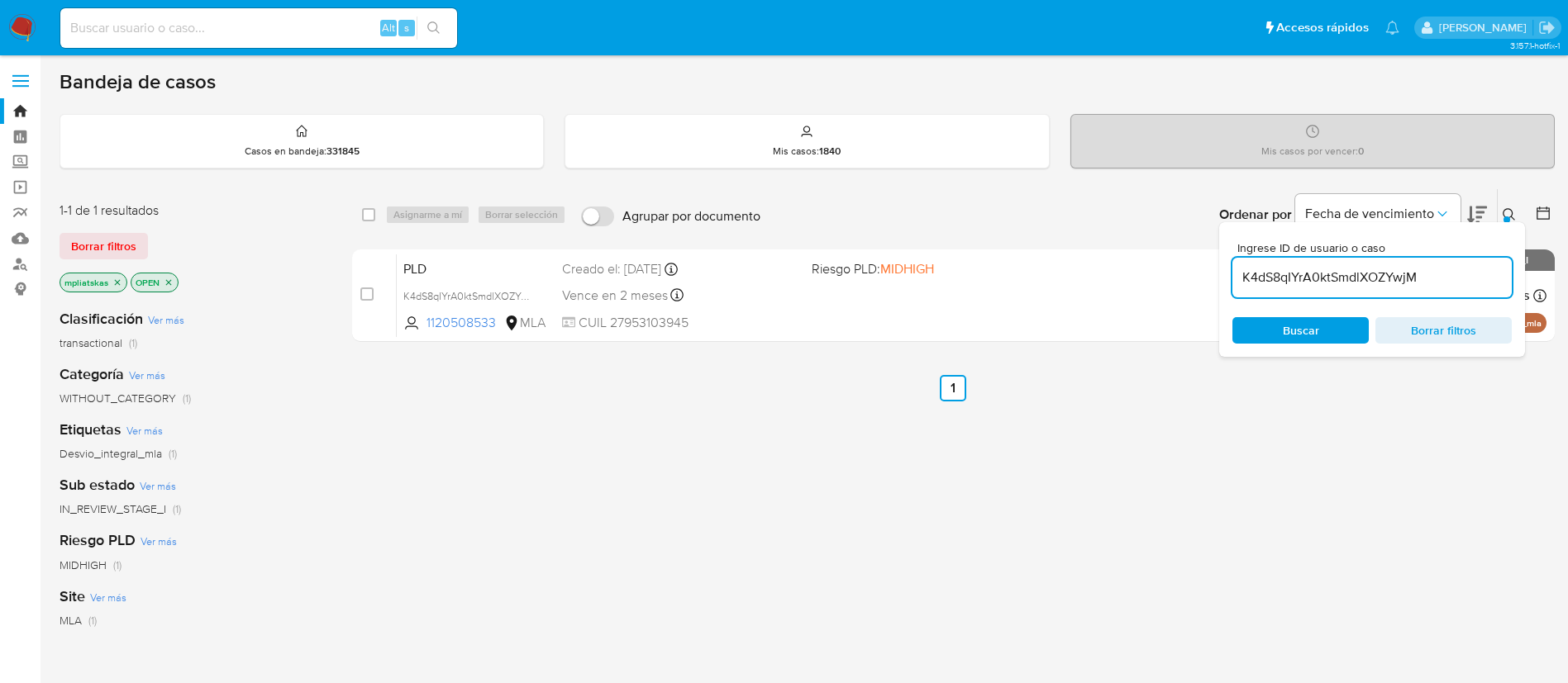
click at [1302, 273] on input "K4dS8qIYrA0ktSmdlXOZYwjM" at bounding box center [1372, 278] width 279 height 22
paste input "kCD2G5pln75uvJD0PWSfq66g"
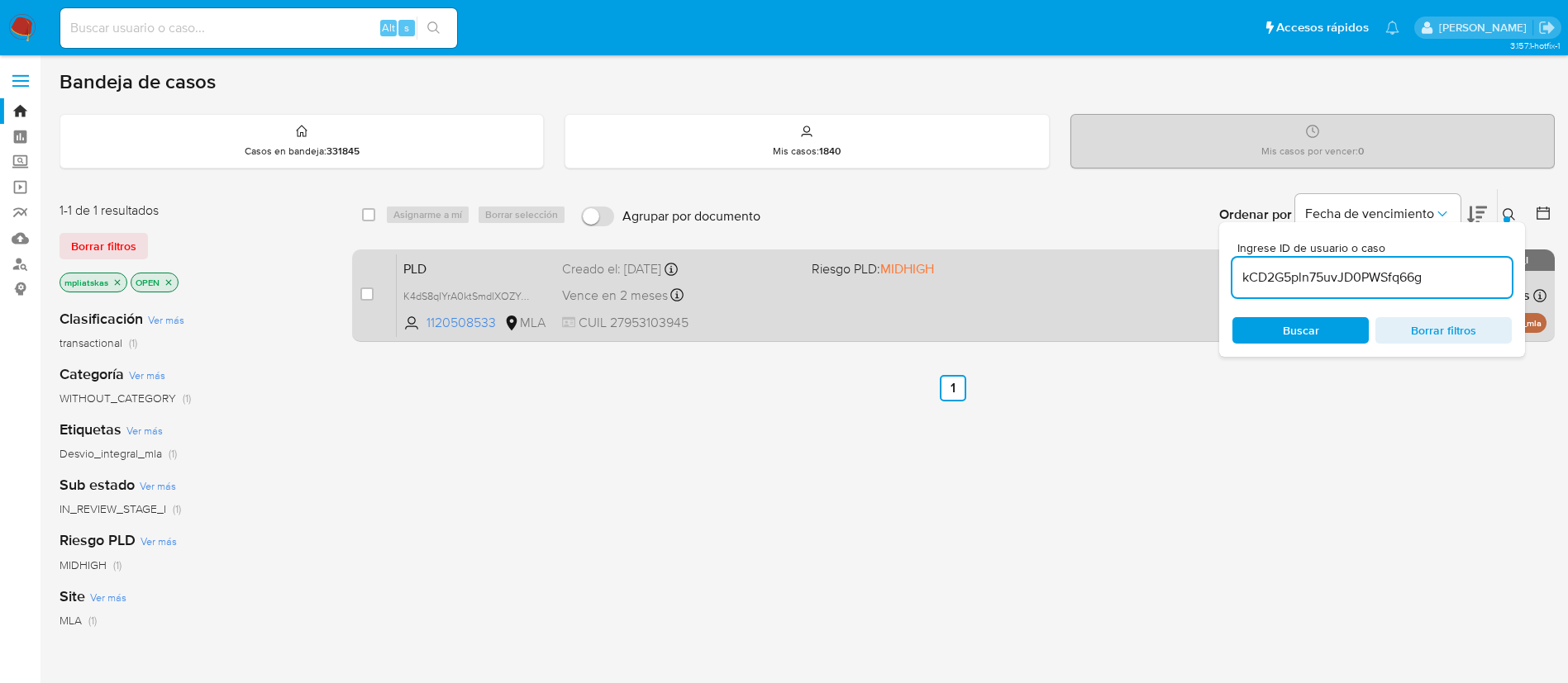
type input "kCD2G5pln75uvJD0PWSfq66g"
drag, startPoint x: 365, startPoint y: 292, endPoint x: 392, endPoint y: 271, distance: 34.2
click at [366, 296] on input "checkbox" at bounding box center [367, 294] width 13 height 13
checkbox input "true"
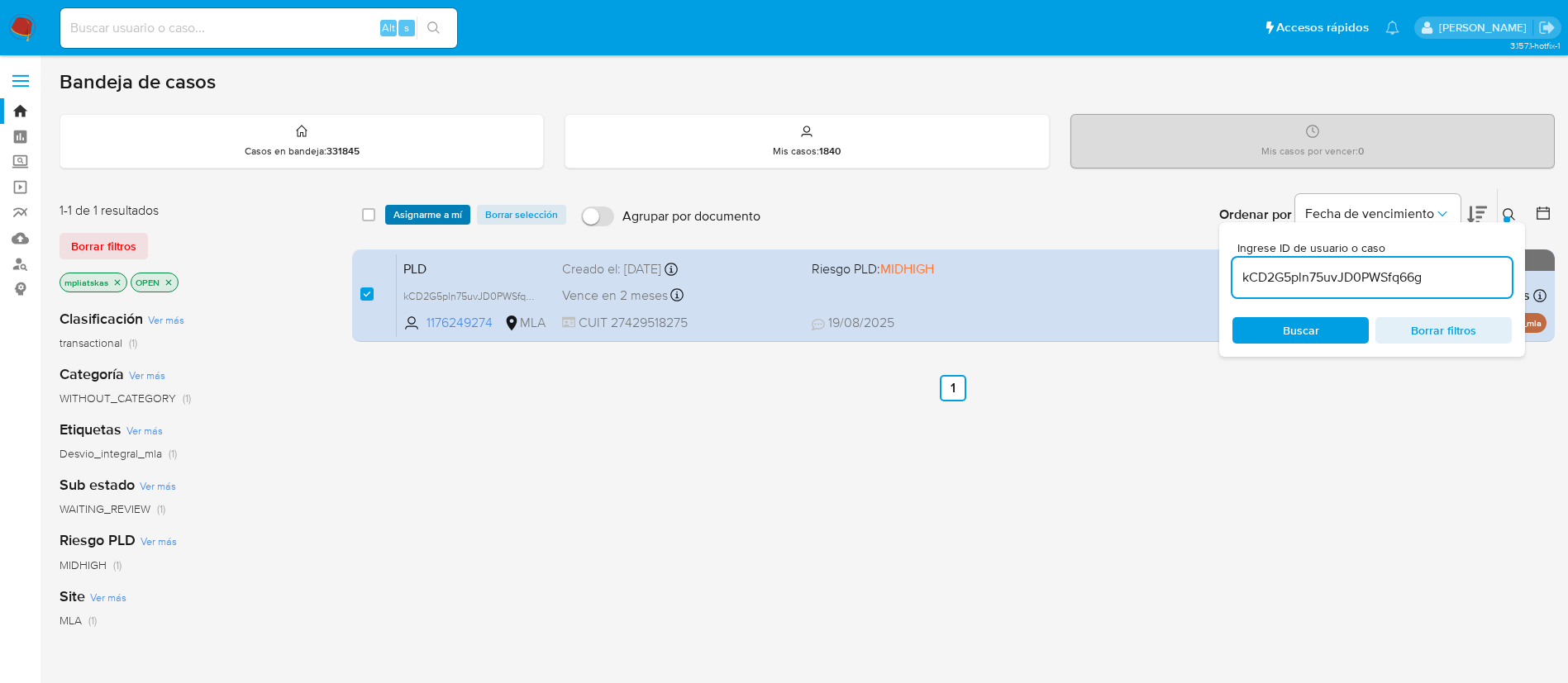
click at [419, 222] on span "Asignarme a mí" at bounding box center [427, 214] width 68 height 16
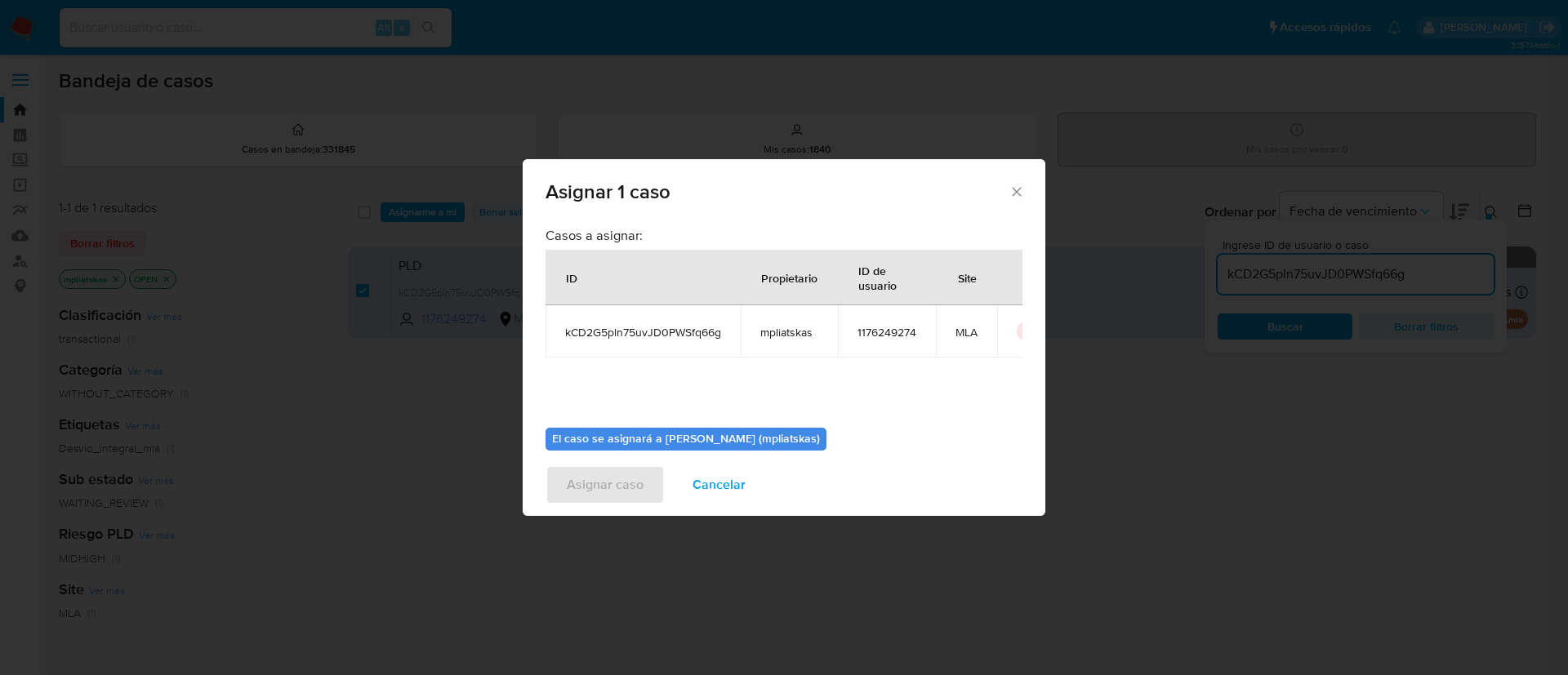
scroll to position [85, 0]
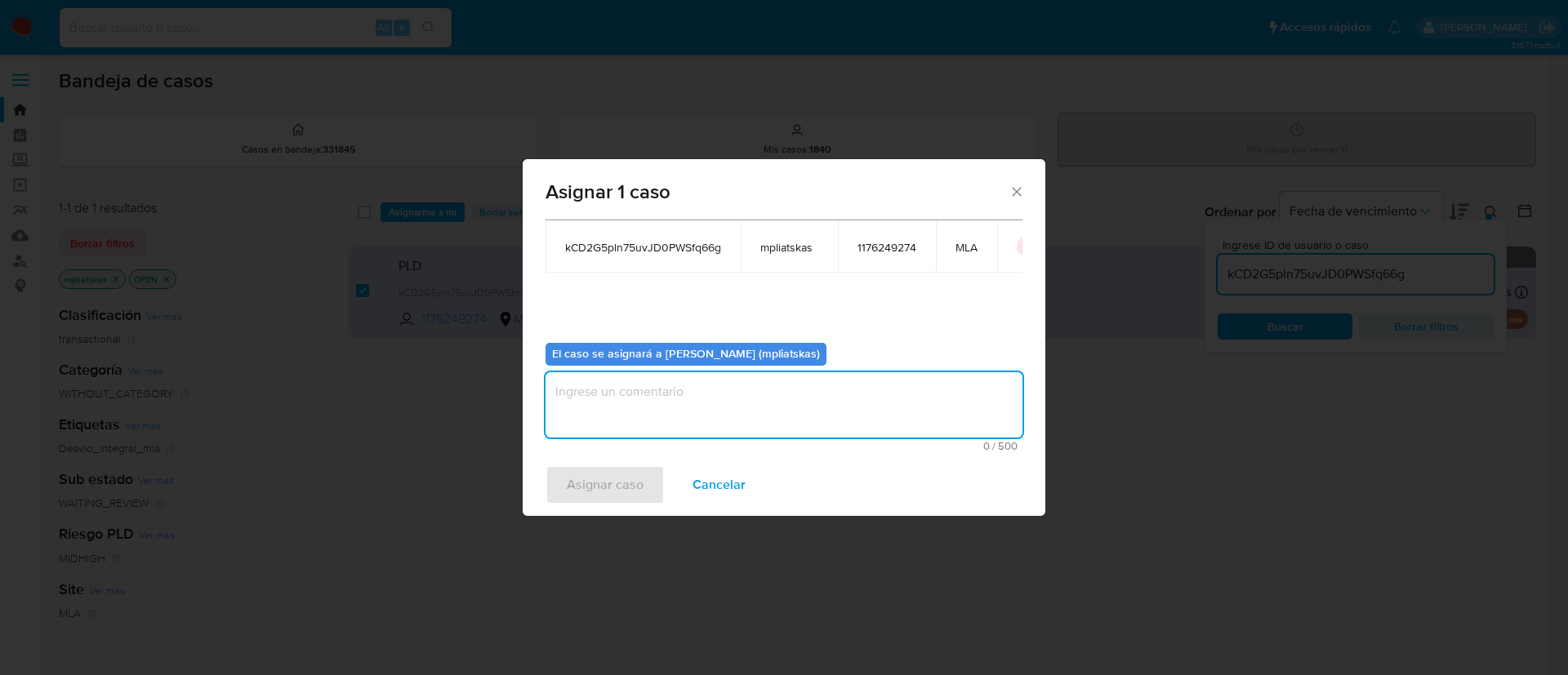
click at [649, 408] on textarea "assign-modal" at bounding box center [784, 405] width 477 height 65
click at [607, 487] on span "Asignar caso" at bounding box center [605, 485] width 77 height 36
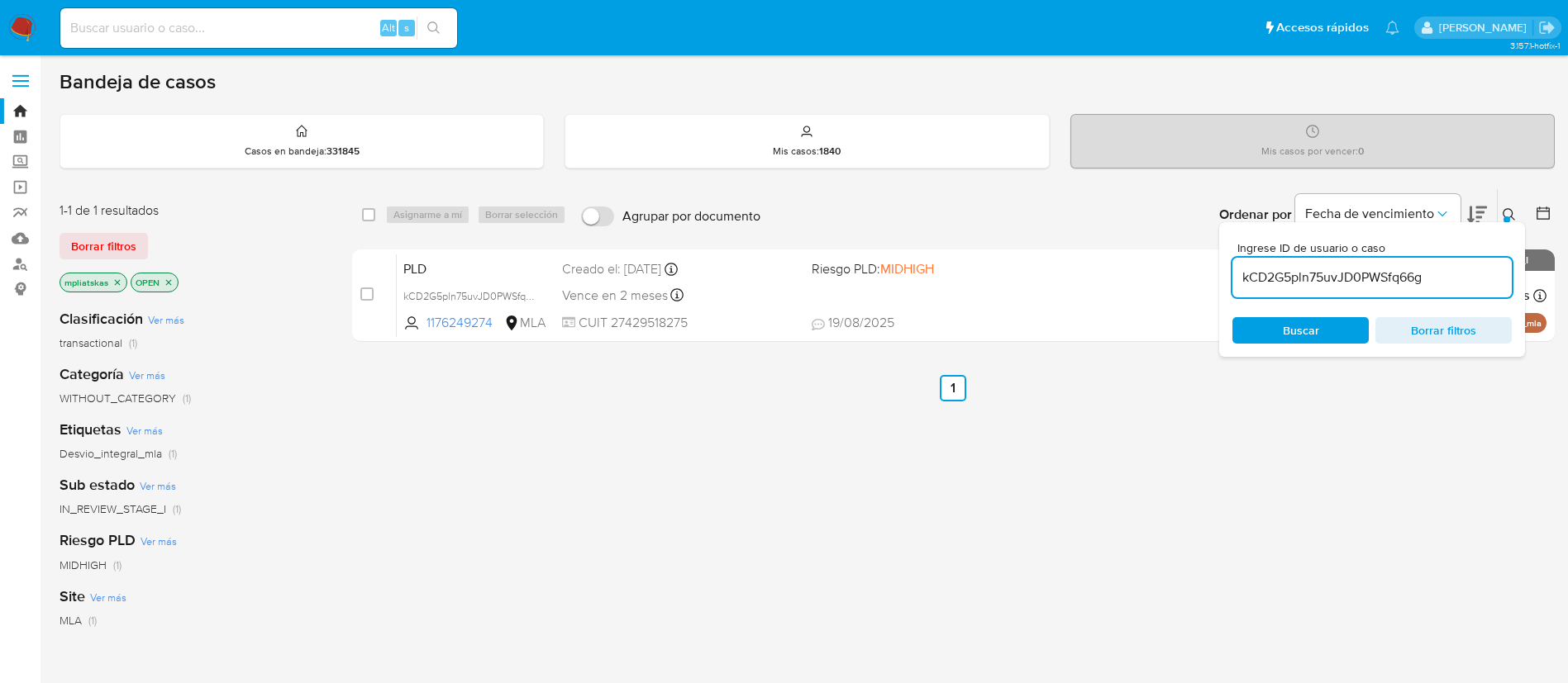
click at [1279, 282] on input "kCD2G5pln75uvJD0PWSfq66g" at bounding box center [1372, 278] width 279 height 22
paste input "gfaBBwFv4dMh1ENj2FJWS4d5"
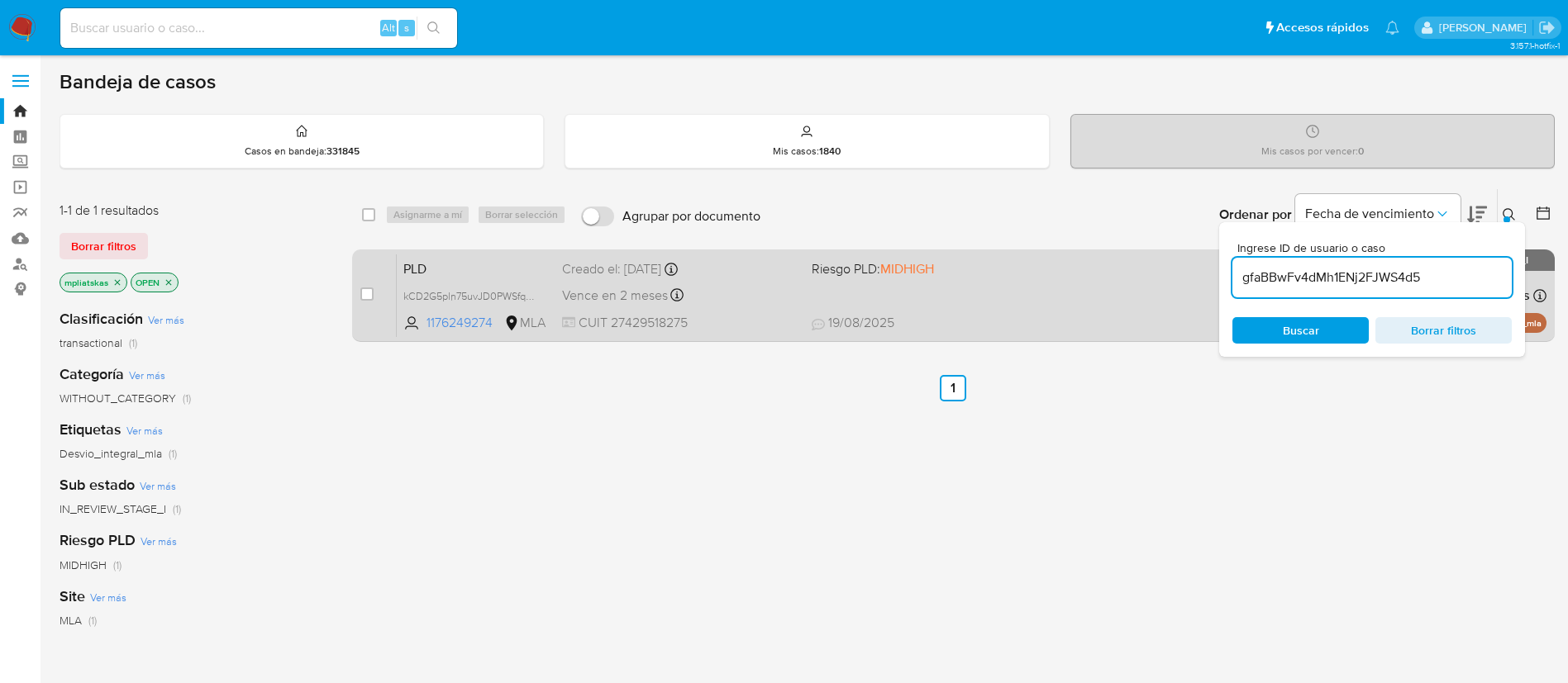
type input "gfaBBwFv4dMh1ENj2FJWS4d5"
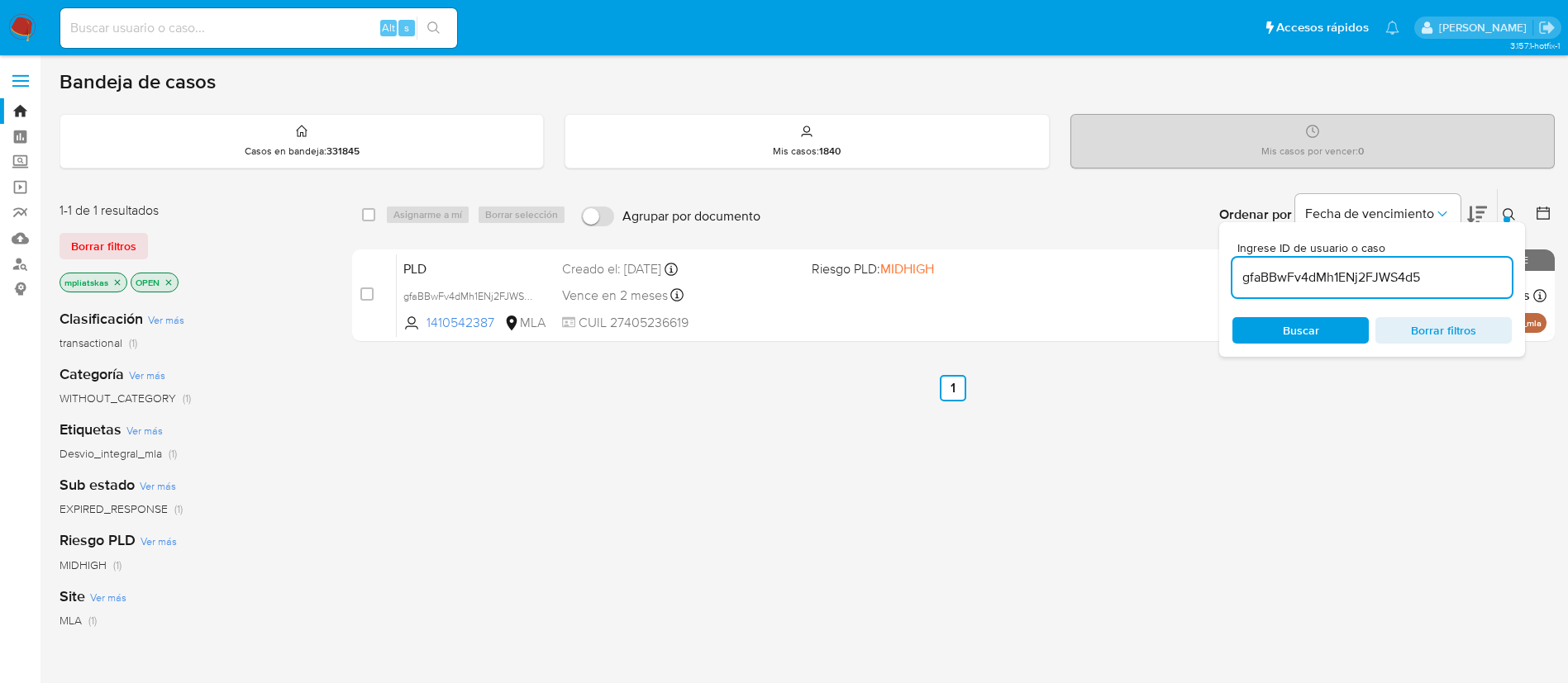
click at [367, 299] on input "checkbox" at bounding box center [367, 294] width 13 height 13
checkbox input "true"
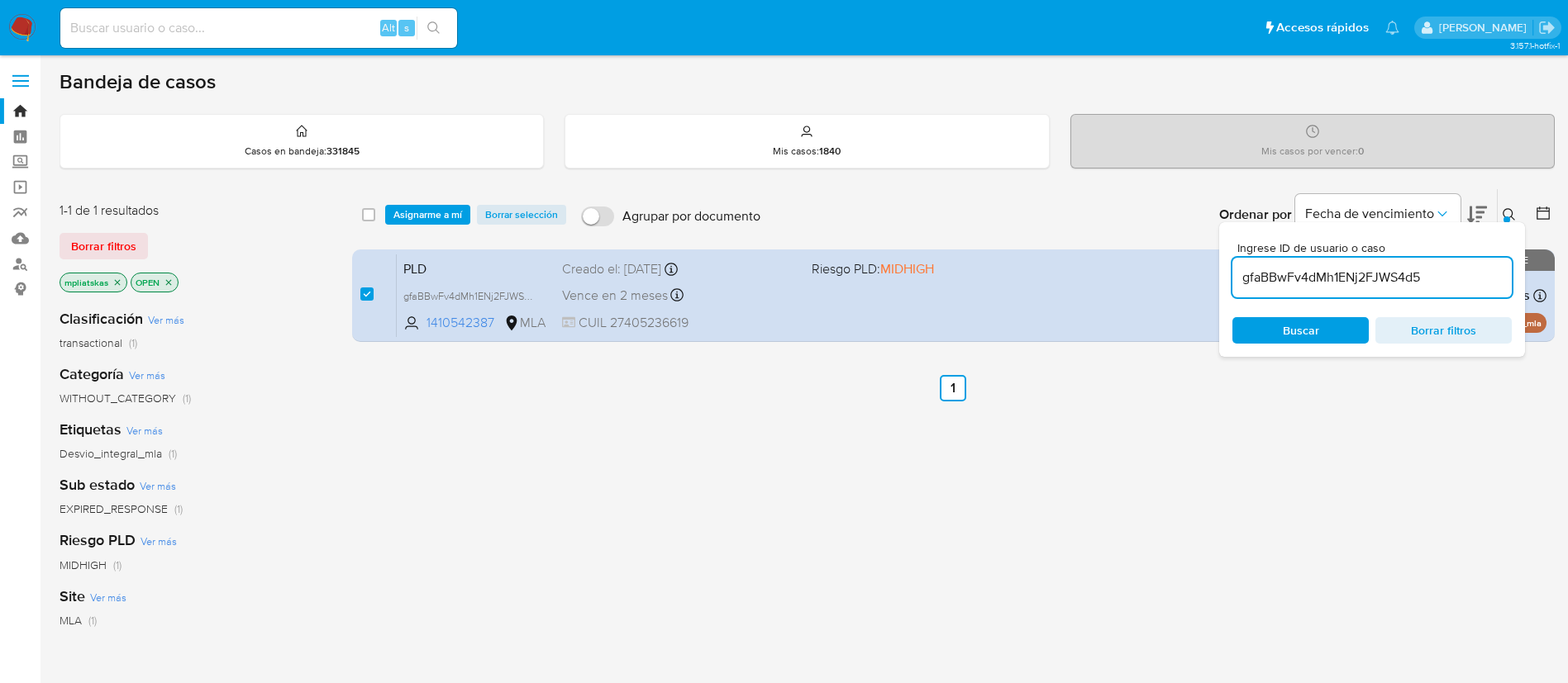
click at [419, 202] on div "select-all-cases-checkbox Asignarme a mí Borrar selección Agrupar por documento…" at bounding box center [953, 214] width 1203 height 51
click at [432, 214] on span "Asignarme a mí" at bounding box center [427, 214] width 68 height 16
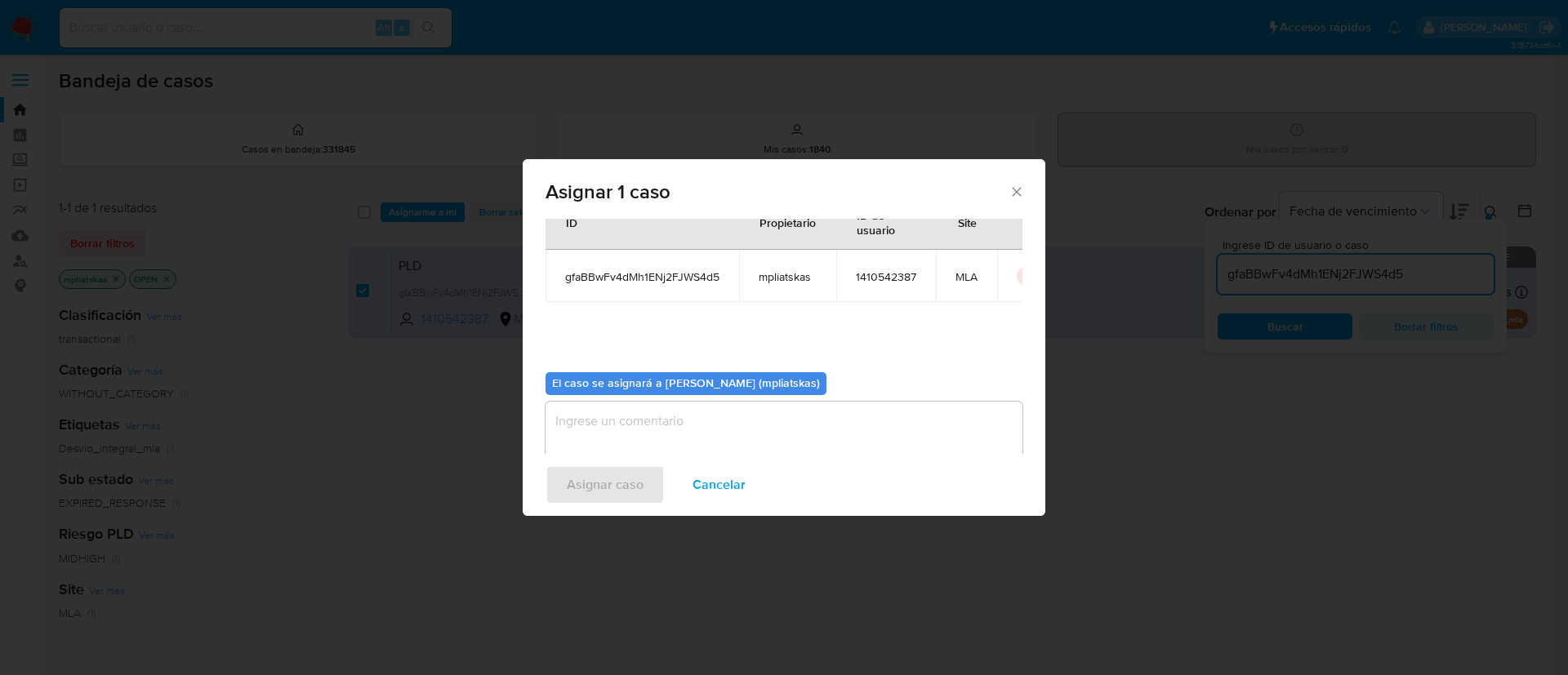
scroll to position [85, 0]
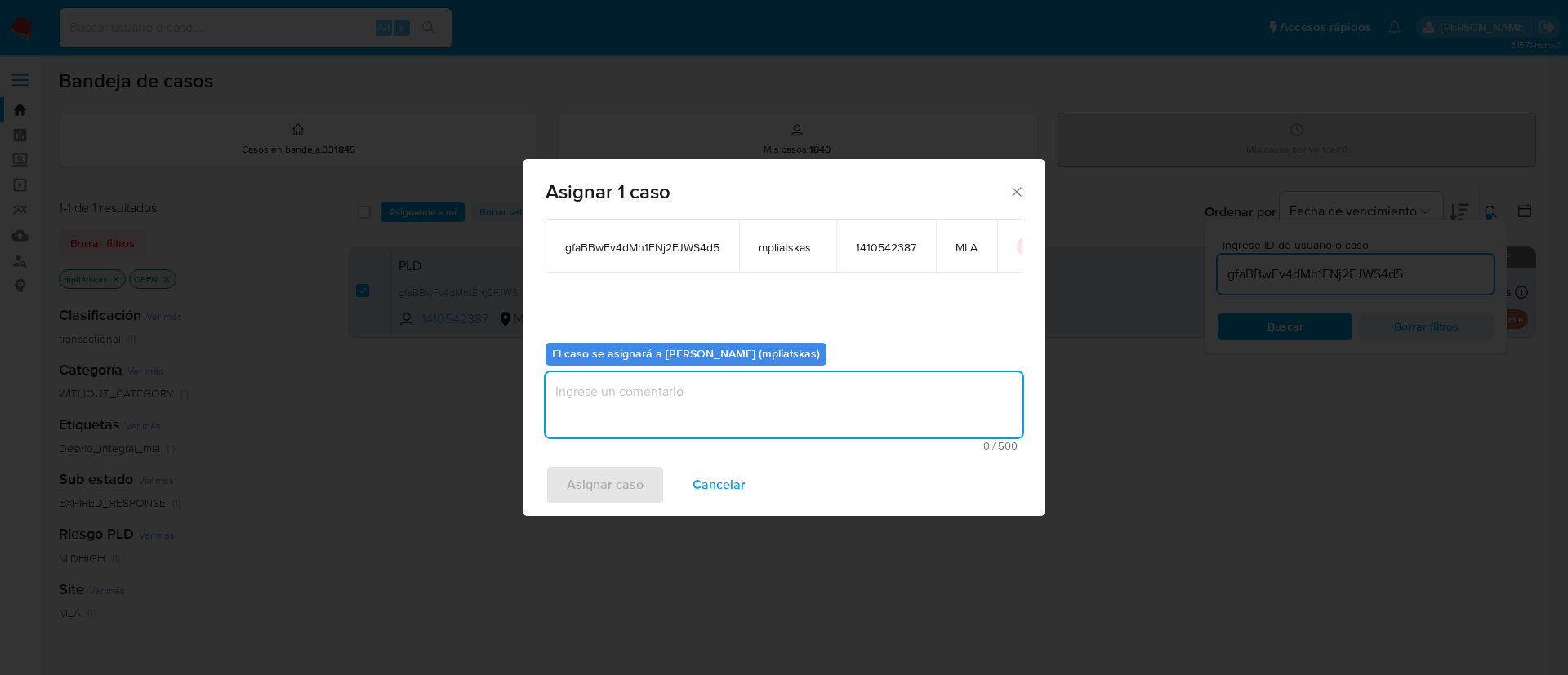
click at [637, 432] on textarea "assign-modal" at bounding box center [784, 405] width 477 height 65
click at [580, 483] on span "Asignar caso" at bounding box center [605, 485] width 77 height 36
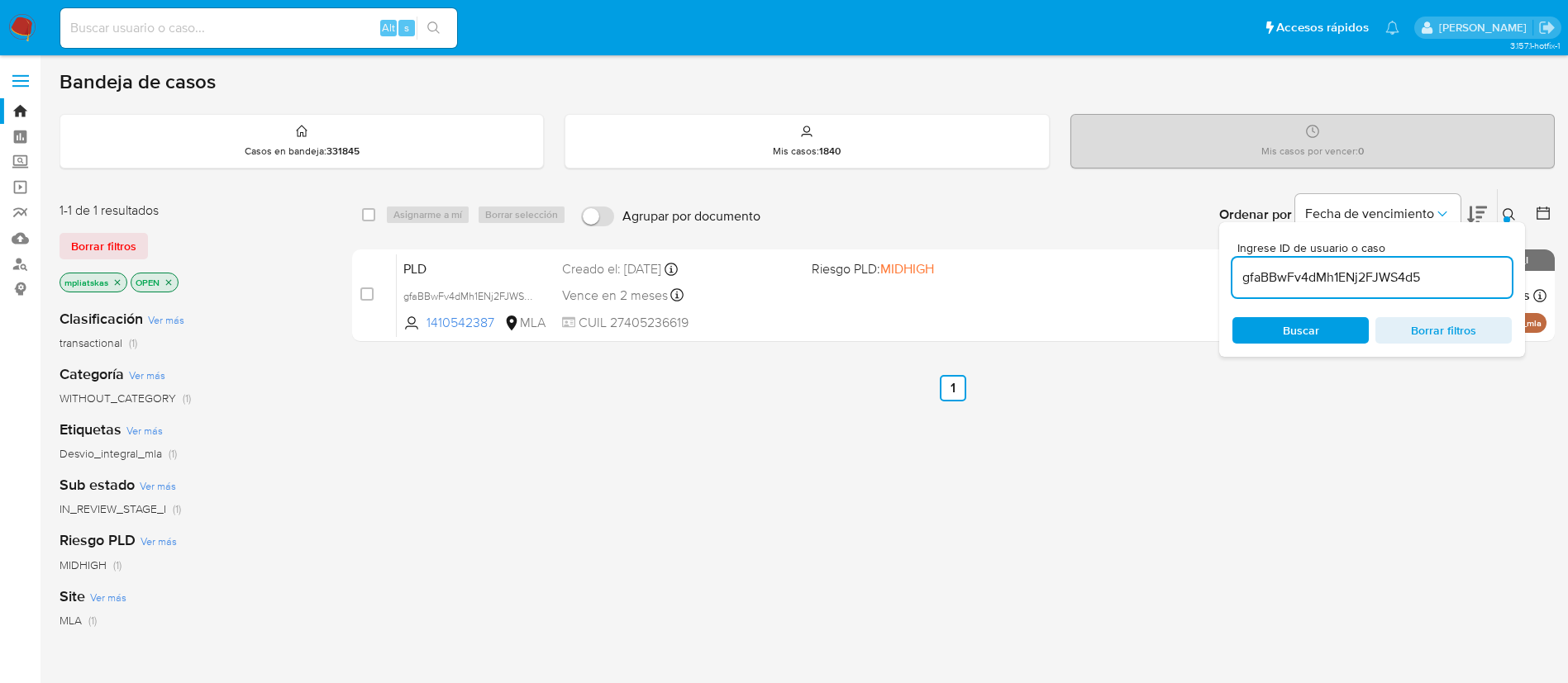
click at [1328, 277] on input "gfaBBwFv4dMh1ENj2FJWS4d5" at bounding box center [1372, 278] width 279 height 22
paste input "fXPWrgMkTNtAHBbXbXcGFL0d"
type input "fXPWrgMkTNtAHBbXbXcGFL0d"
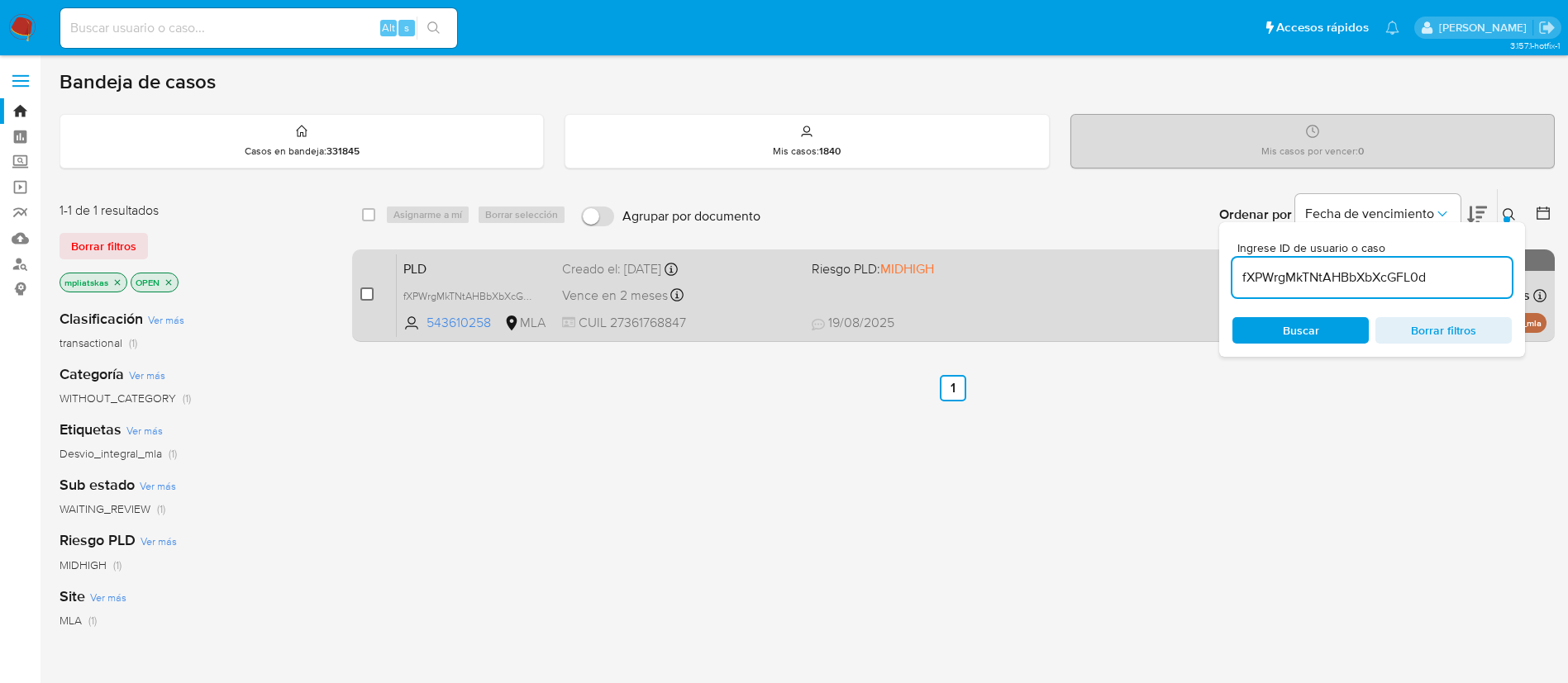
click at [362, 295] on input "checkbox" at bounding box center [367, 294] width 13 height 13
checkbox input "true"
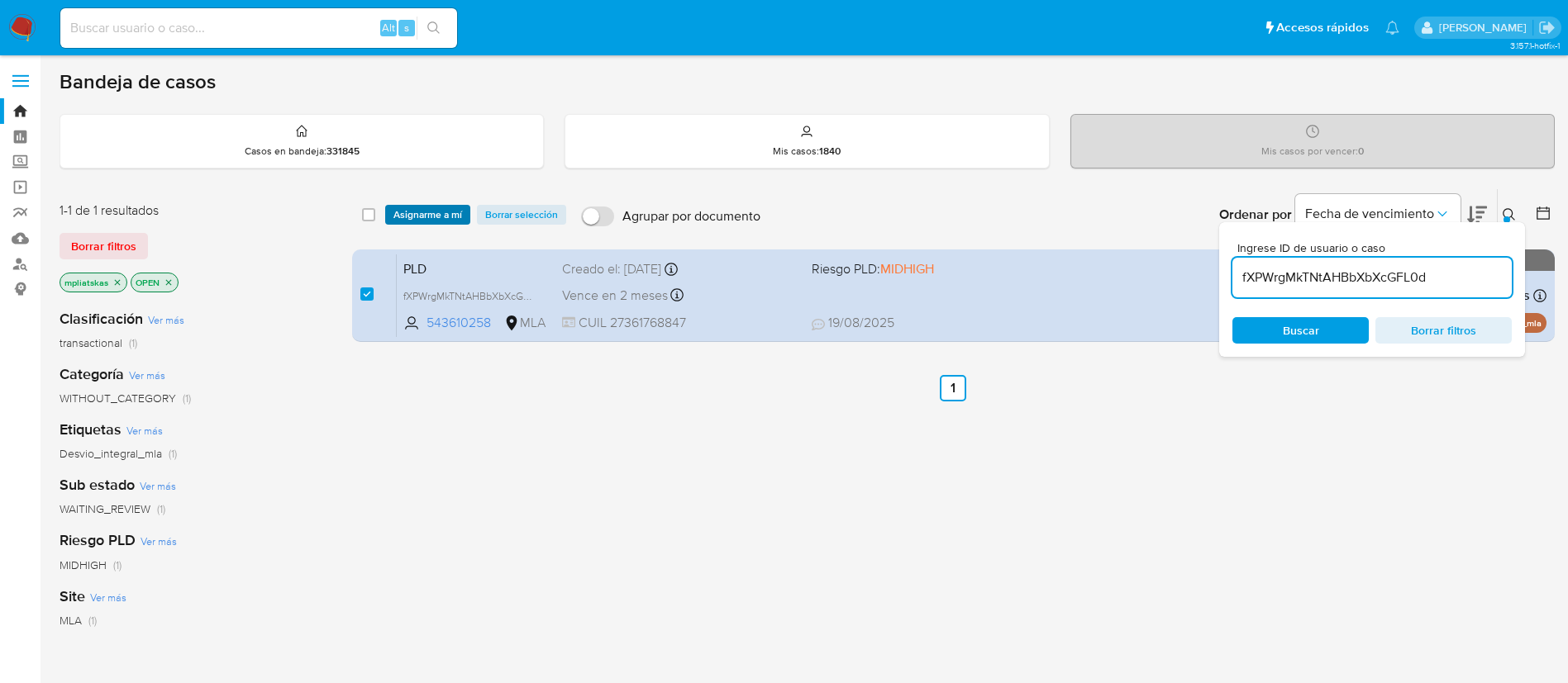
click at [402, 219] on span "Asignarme a mí" at bounding box center [427, 214] width 68 height 16
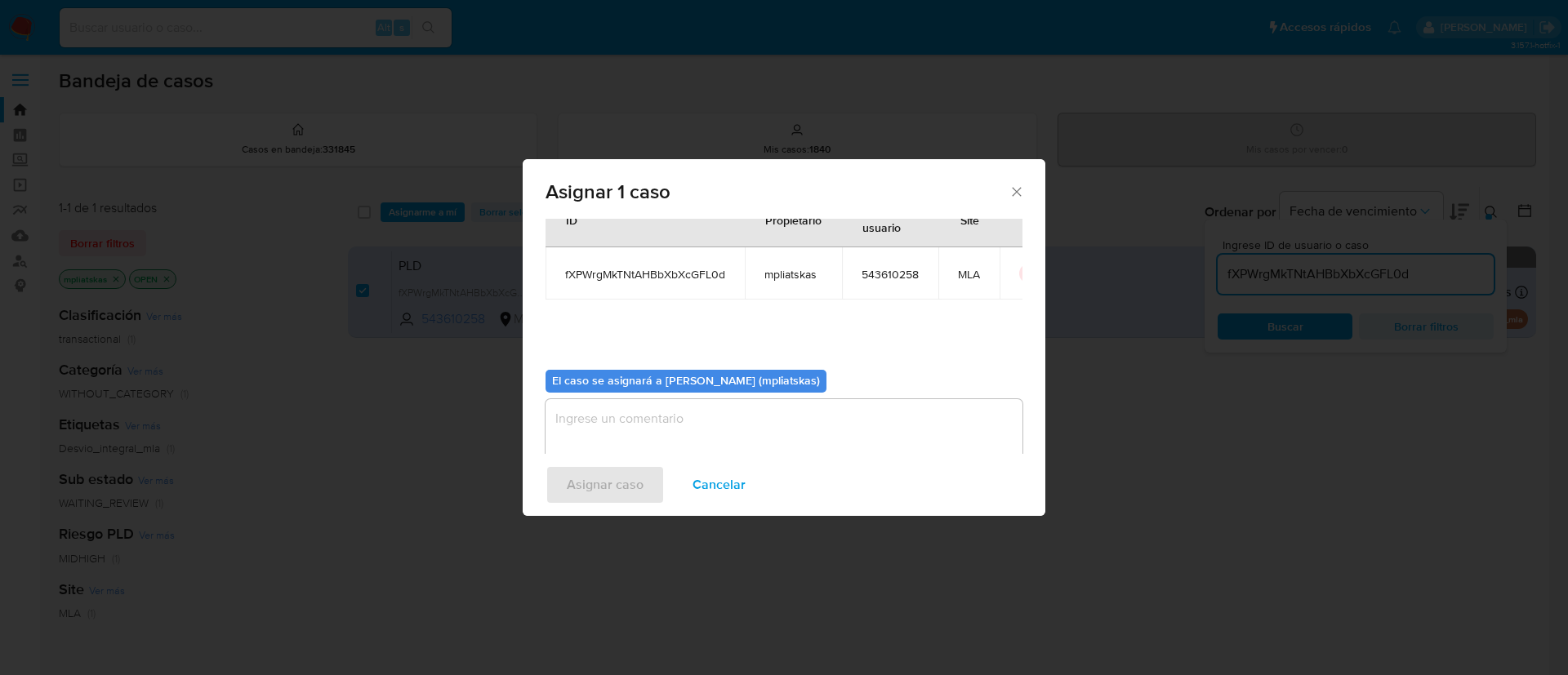
scroll to position [85, 0]
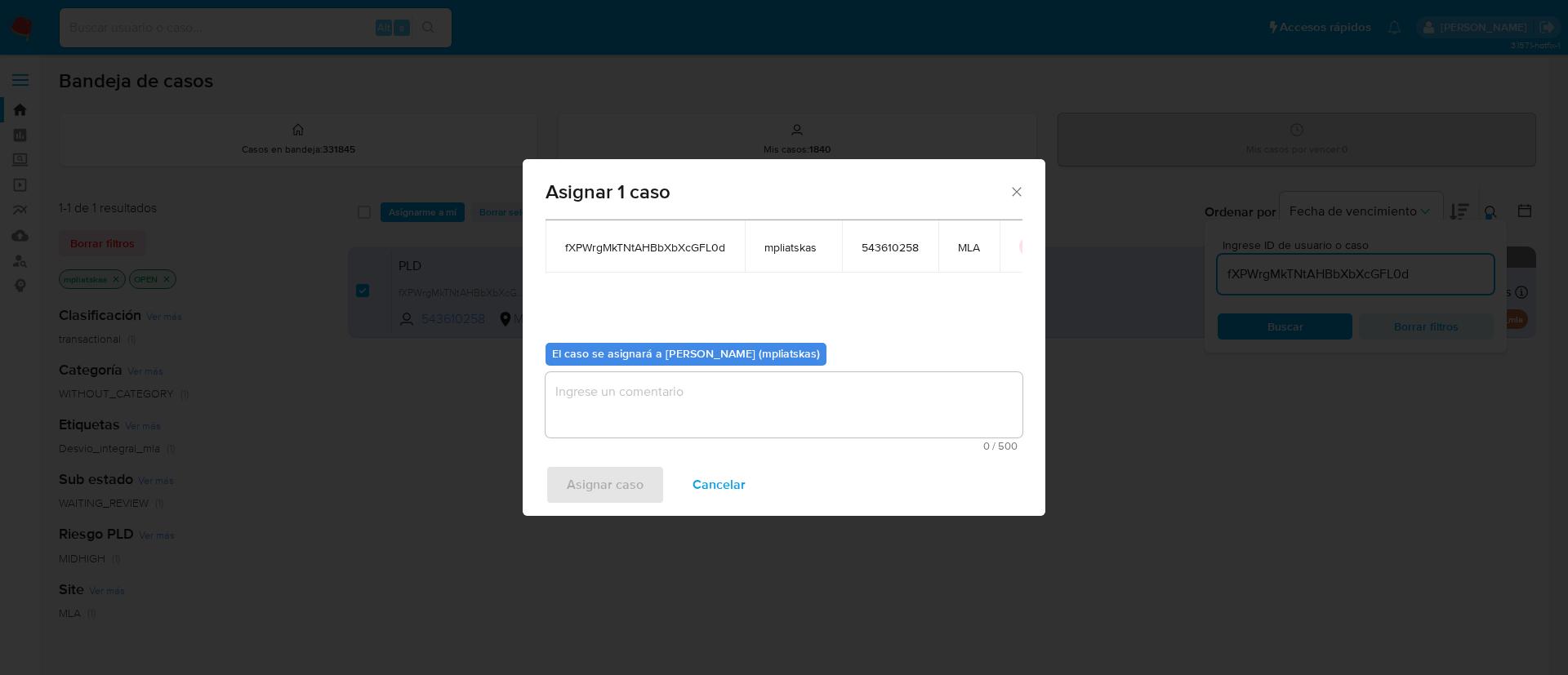
click at [649, 408] on textarea "assign-modal" at bounding box center [784, 405] width 477 height 65
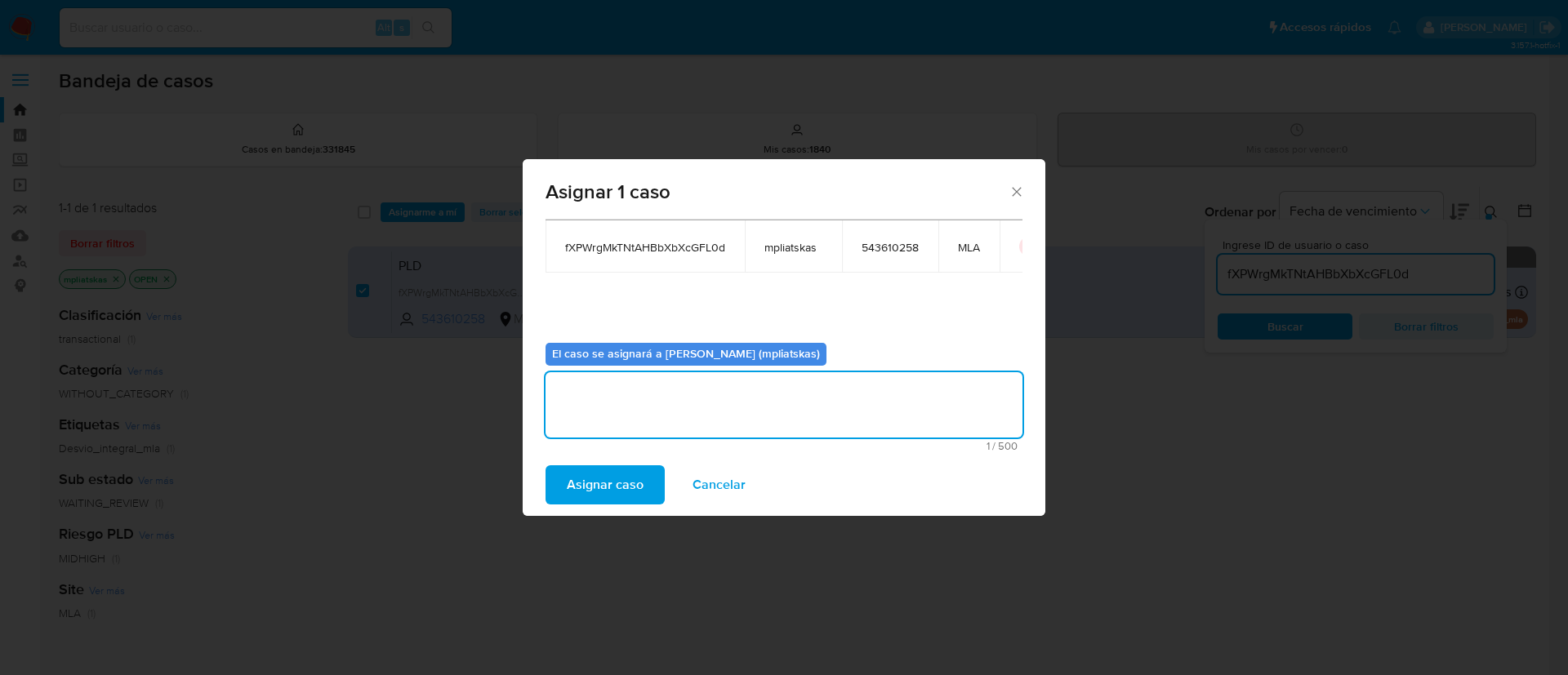
click at [600, 475] on span "Asignar caso" at bounding box center [605, 485] width 77 height 36
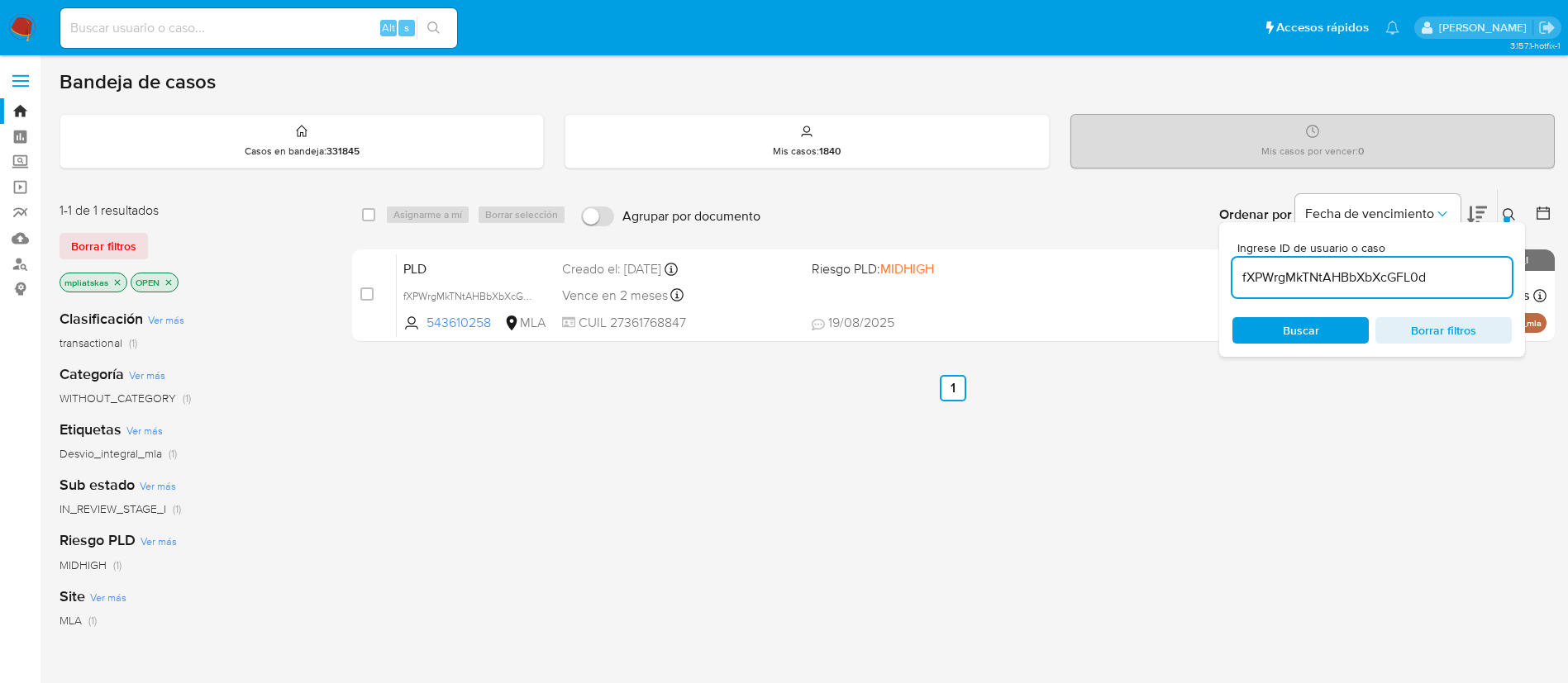
click at [1291, 276] on input "fXPWrgMkTNtAHBbXbXcGFL0d" at bounding box center [1372, 278] width 279 height 22
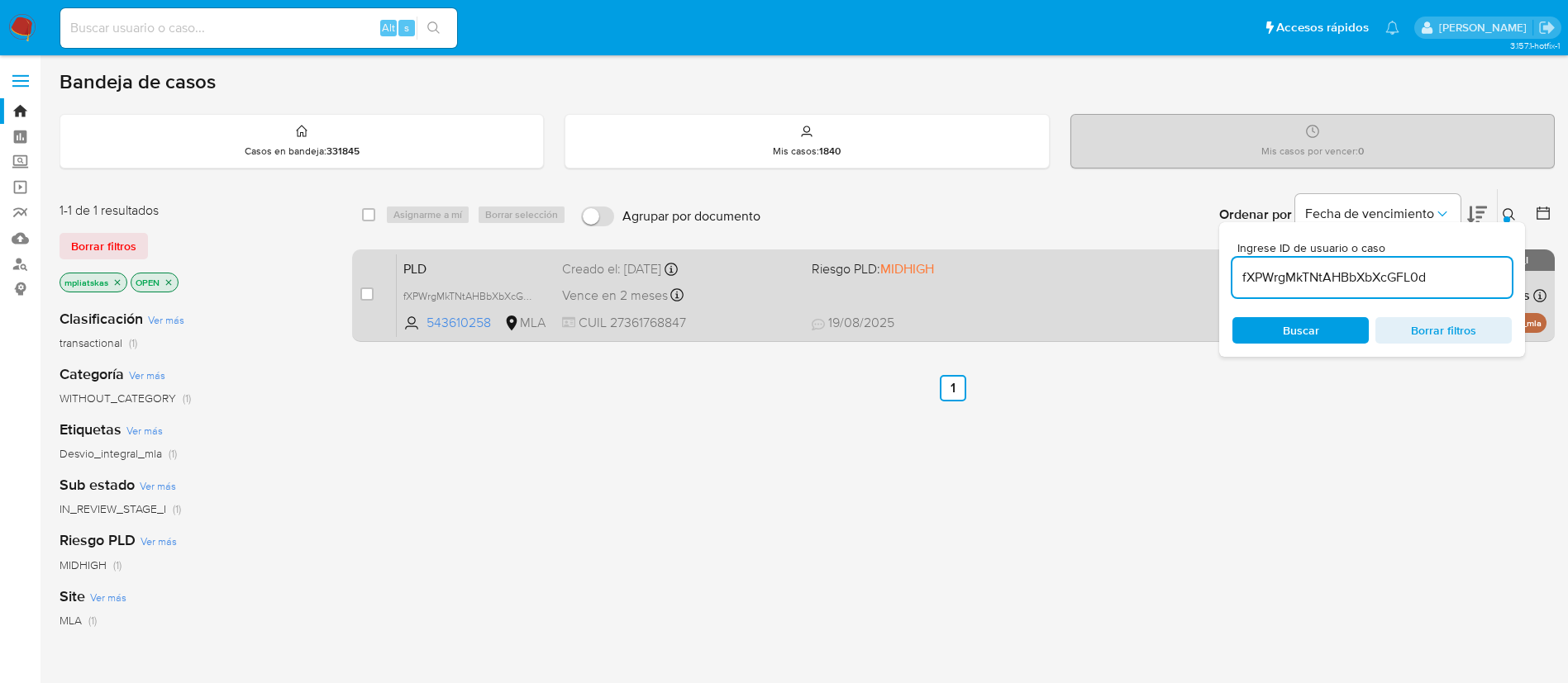
paste input "CQGVvTP8ux0ZdKRpBejjJlOi"
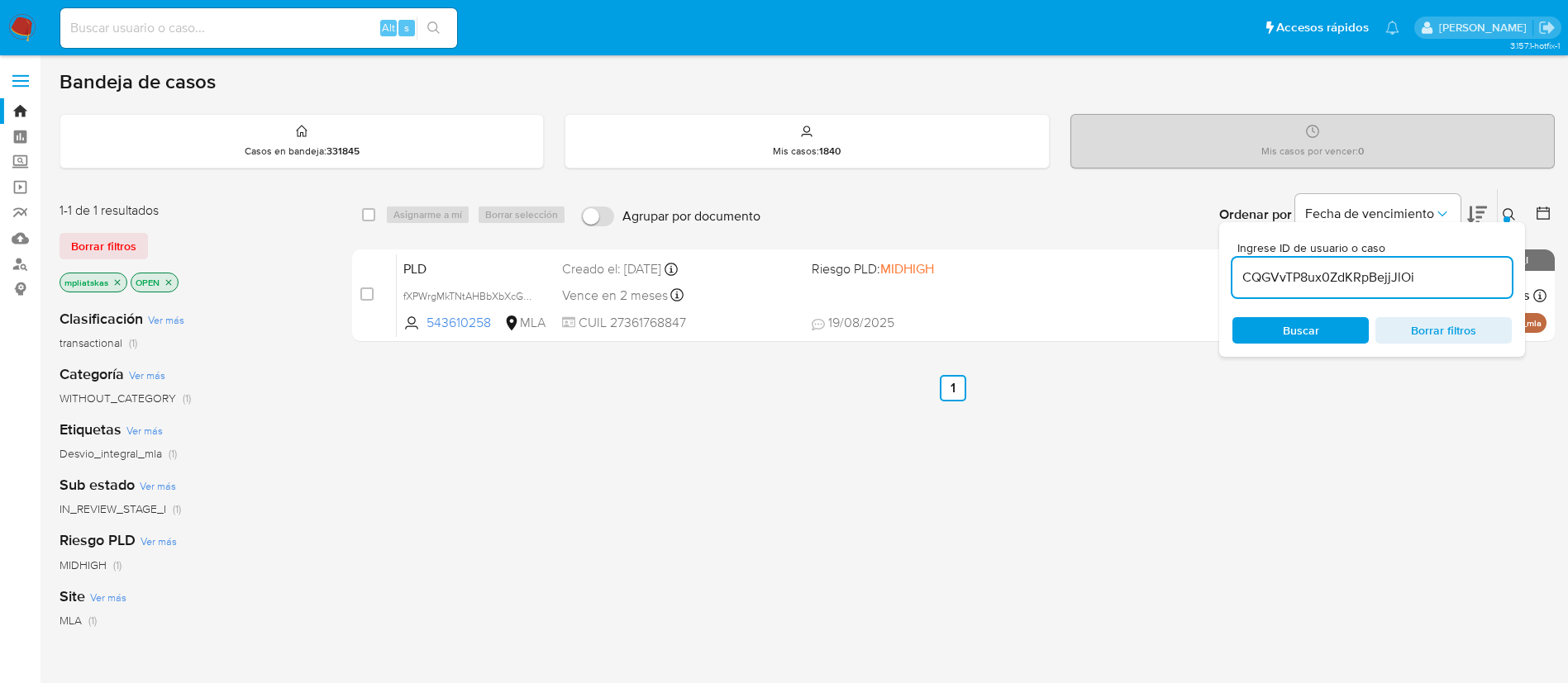
type input "CQGVvTP8ux0ZdKRpBejjJlOi"
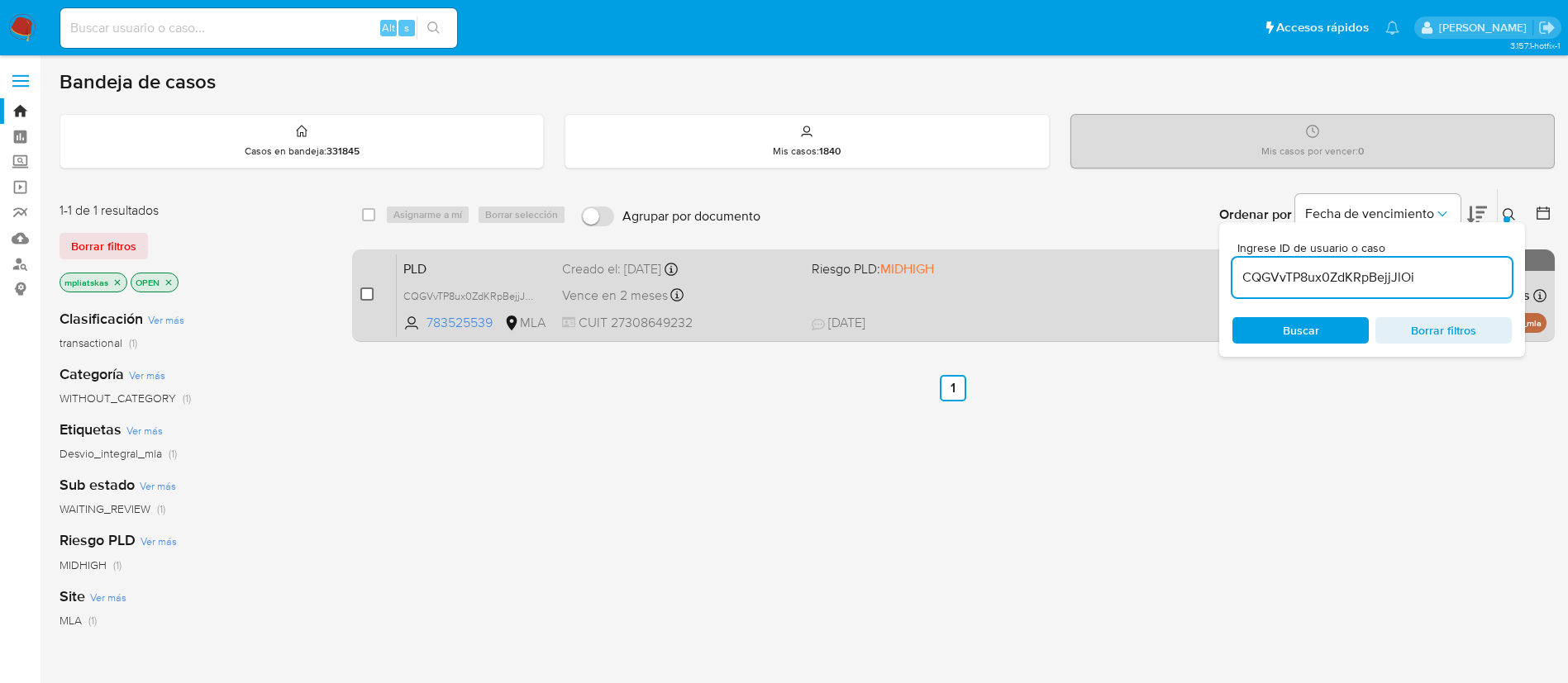
click at [371, 295] on input "checkbox" at bounding box center [367, 294] width 13 height 13
checkbox input "true"
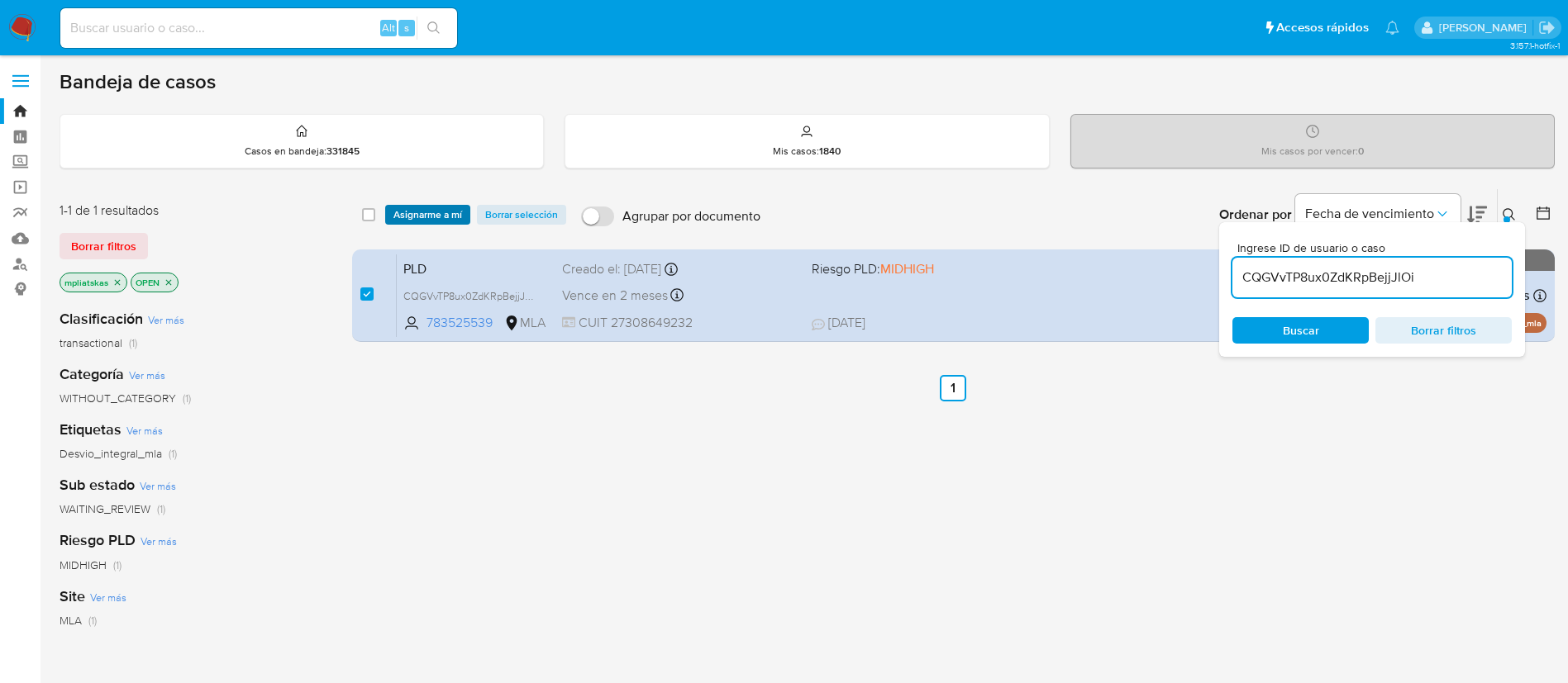
click at [432, 220] on span "Asignarme a mí" at bounding box center [427, 214] width 68 height 16
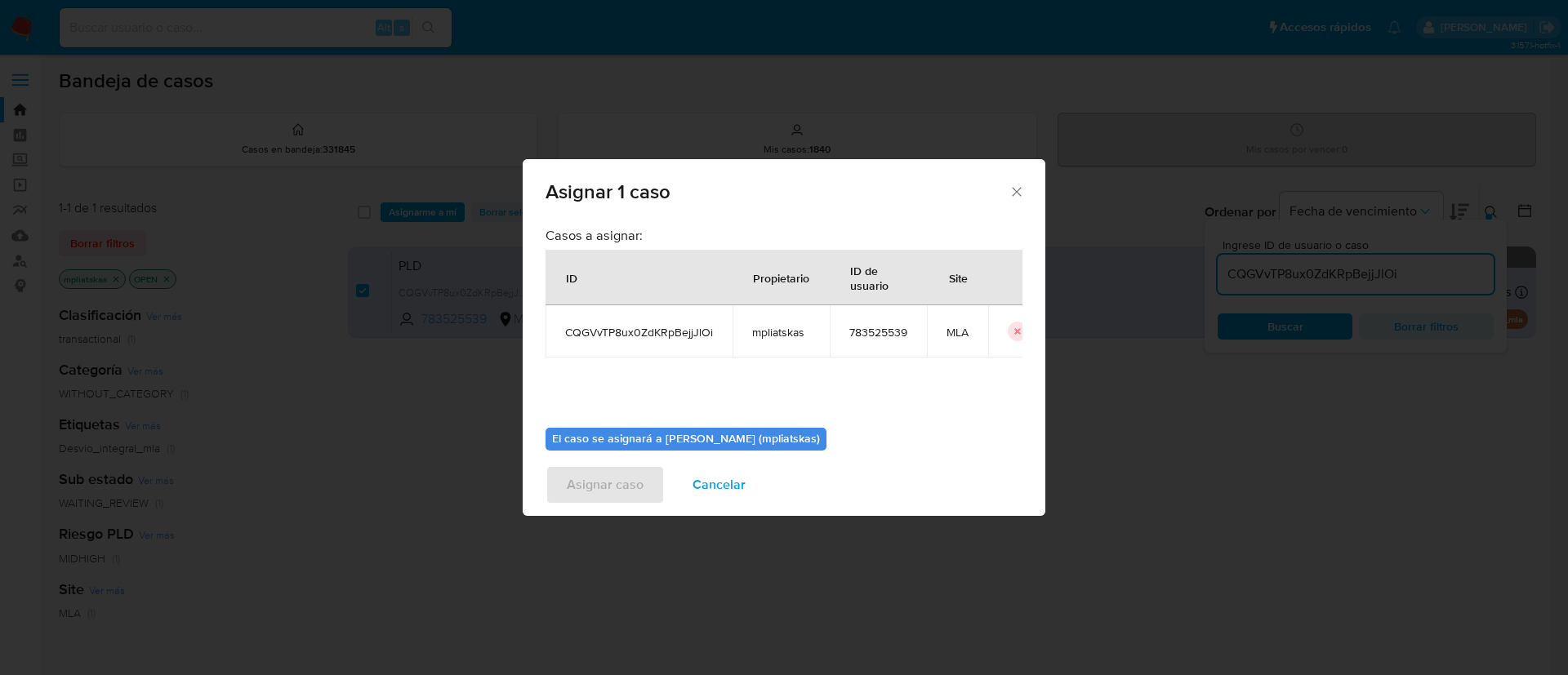
scroll to position [85, 0]
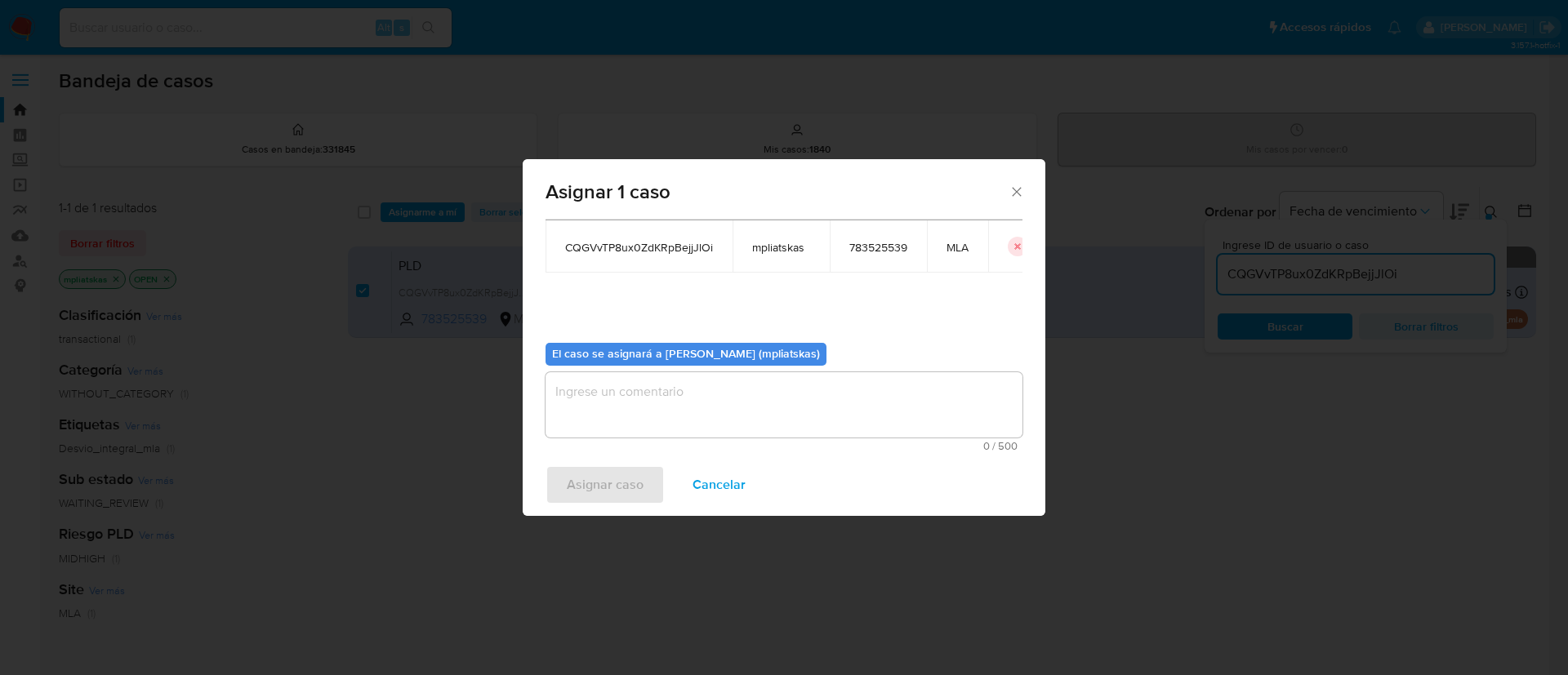
drag, startPoint x: 690, startPoint y: 396, endPoint x: 681, endPoint y: 414, distance: 20.1
click at [690, 396] on textarea "assign-modal" at bounding box center [784, 405] width 477 height 65
click at [651, 469] on button "Asignar caso" at bounding box center [605, 485] width 120 height 39
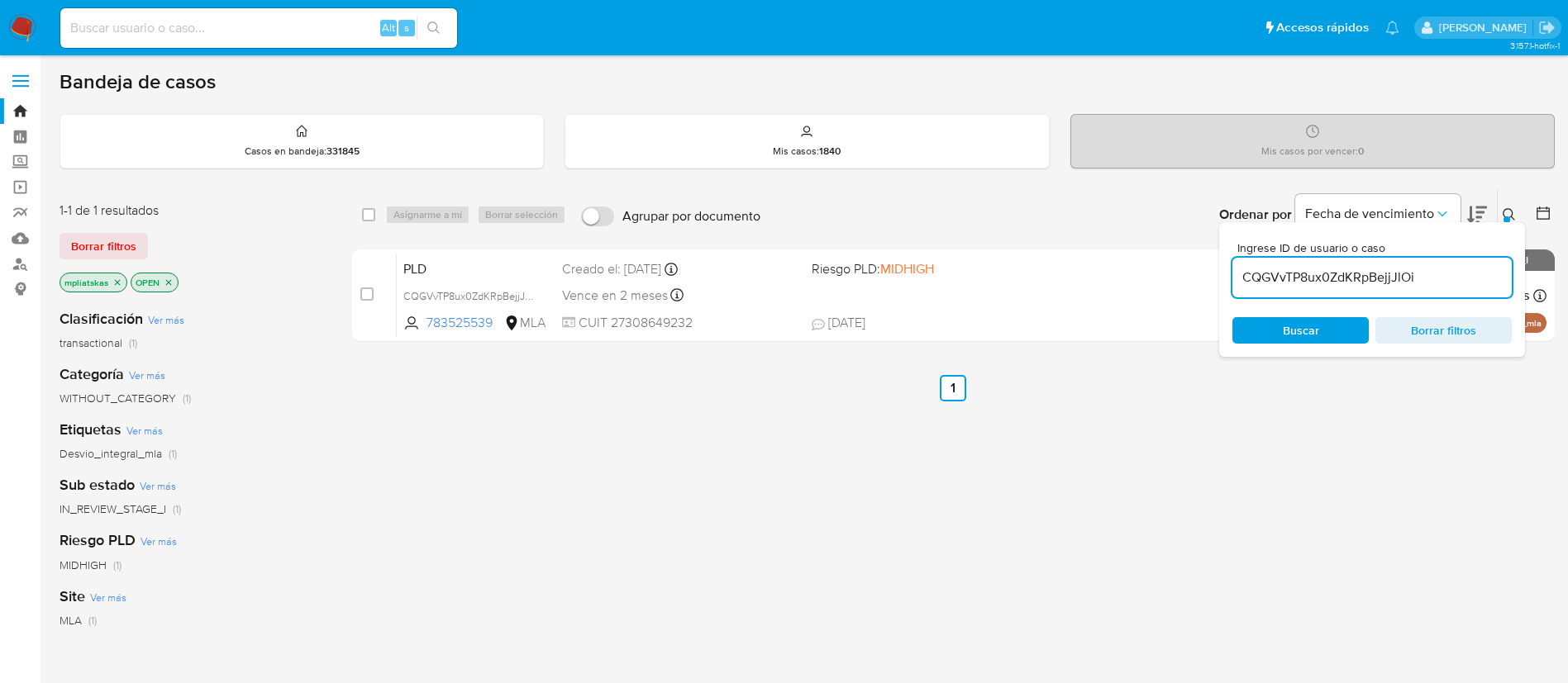
click at [1307, 278] on input "CQGVvTP8ux0ZdKRpBejjJlOi" at bounding box center [1372, 278] width 279 height 22
paste input "nFhQ9SHtakQOoNMme9ks7Pf6"
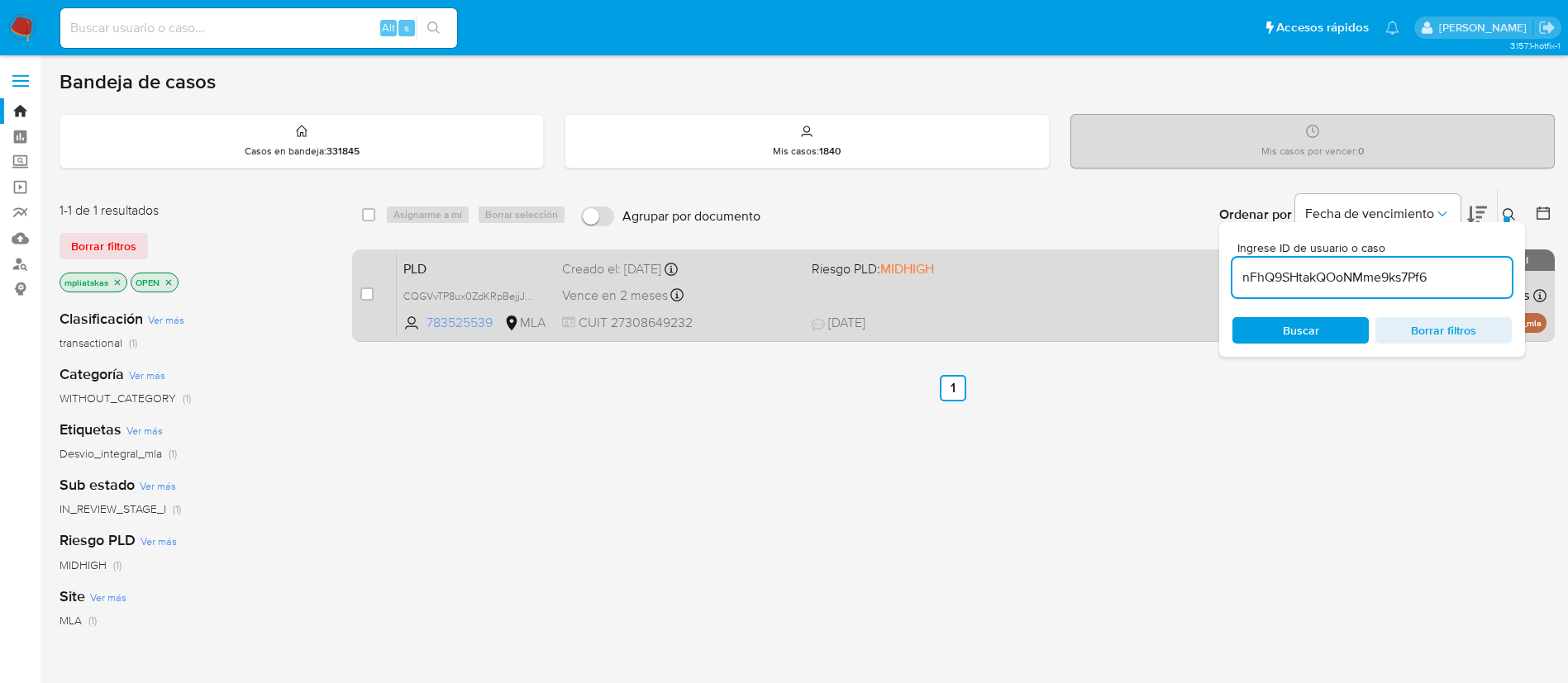
type input "nFhQ9SHtakQOoNMme9ks7Pf6"
click at [369, 293] on input "checkbox" at bounding box center [367, 294] width 13 height 13
checkbox input "true"
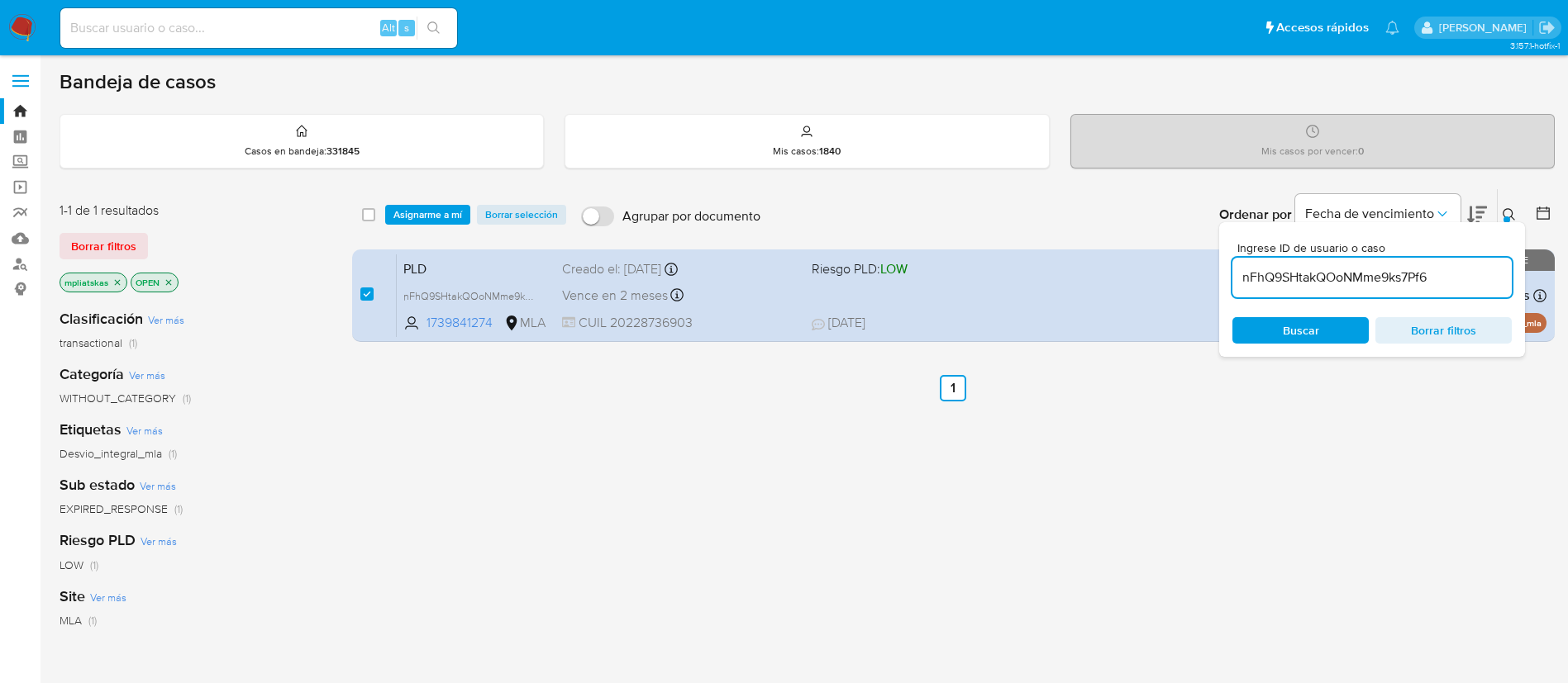
click at [1274, 277] on input "nFhQ9SHtakQOoNMme9ks7Pf6" at bounding box center [1372, 278] width 279 height 22
type input "fXPWrgMkTNtAHBbXbXcGFL0d"
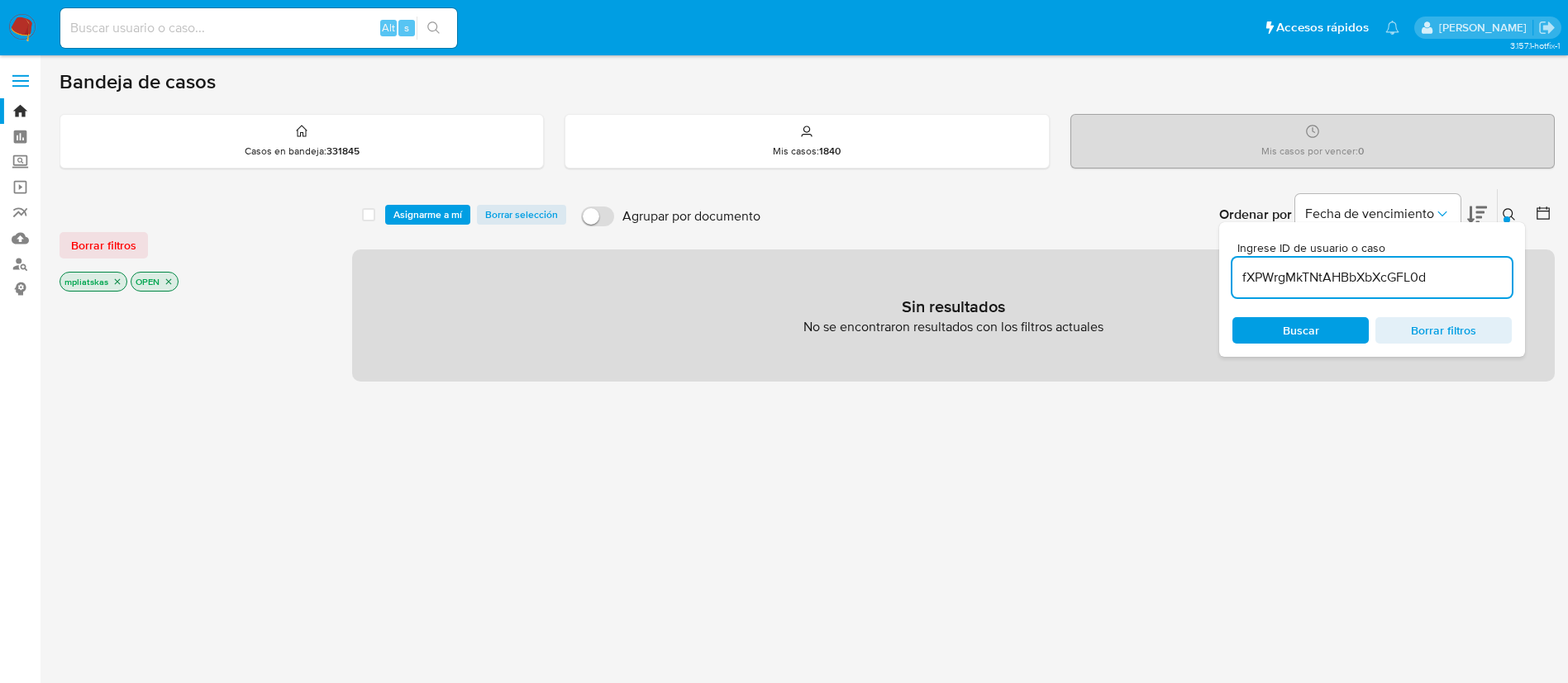
click at [422, 216] on span "Asignarme a mí" at bounding box center [427, 214] width 68 height 16
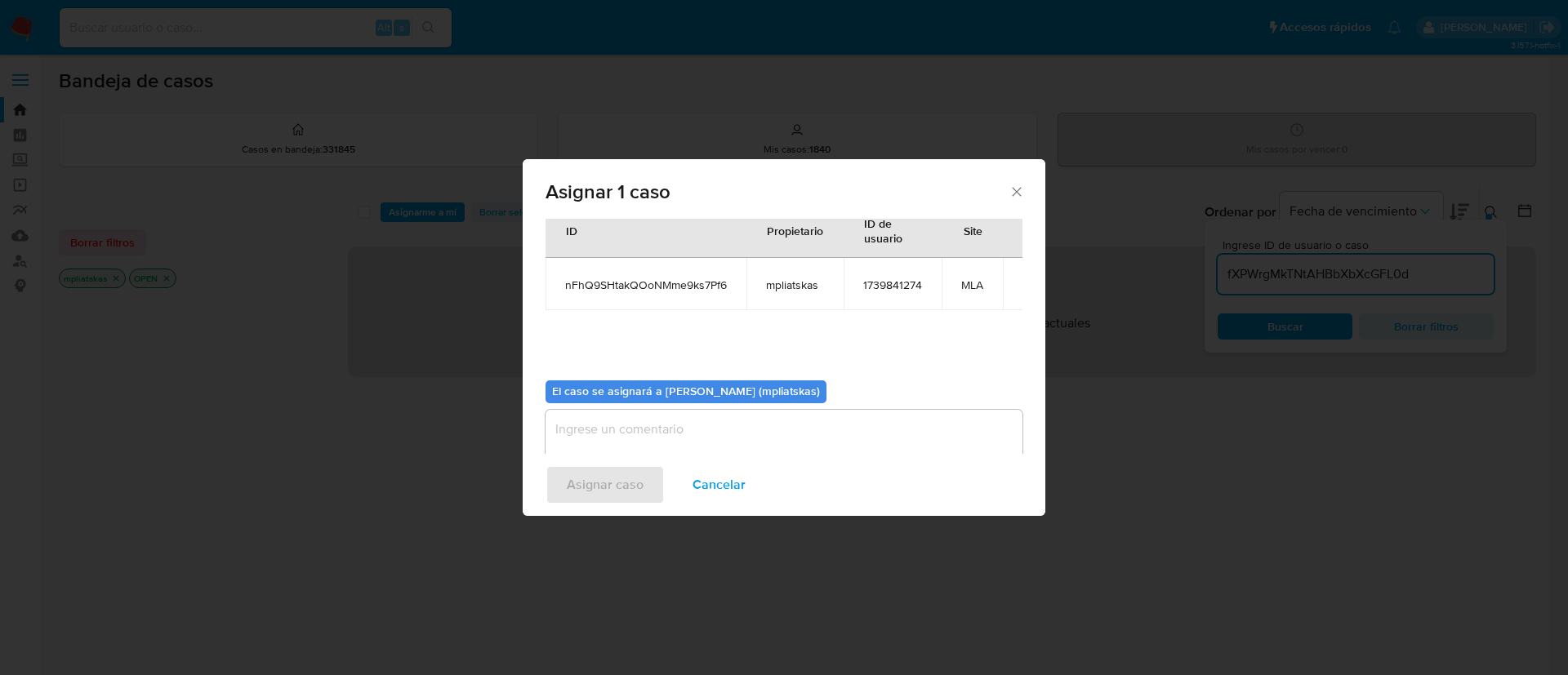
scroll to position [85, 0]
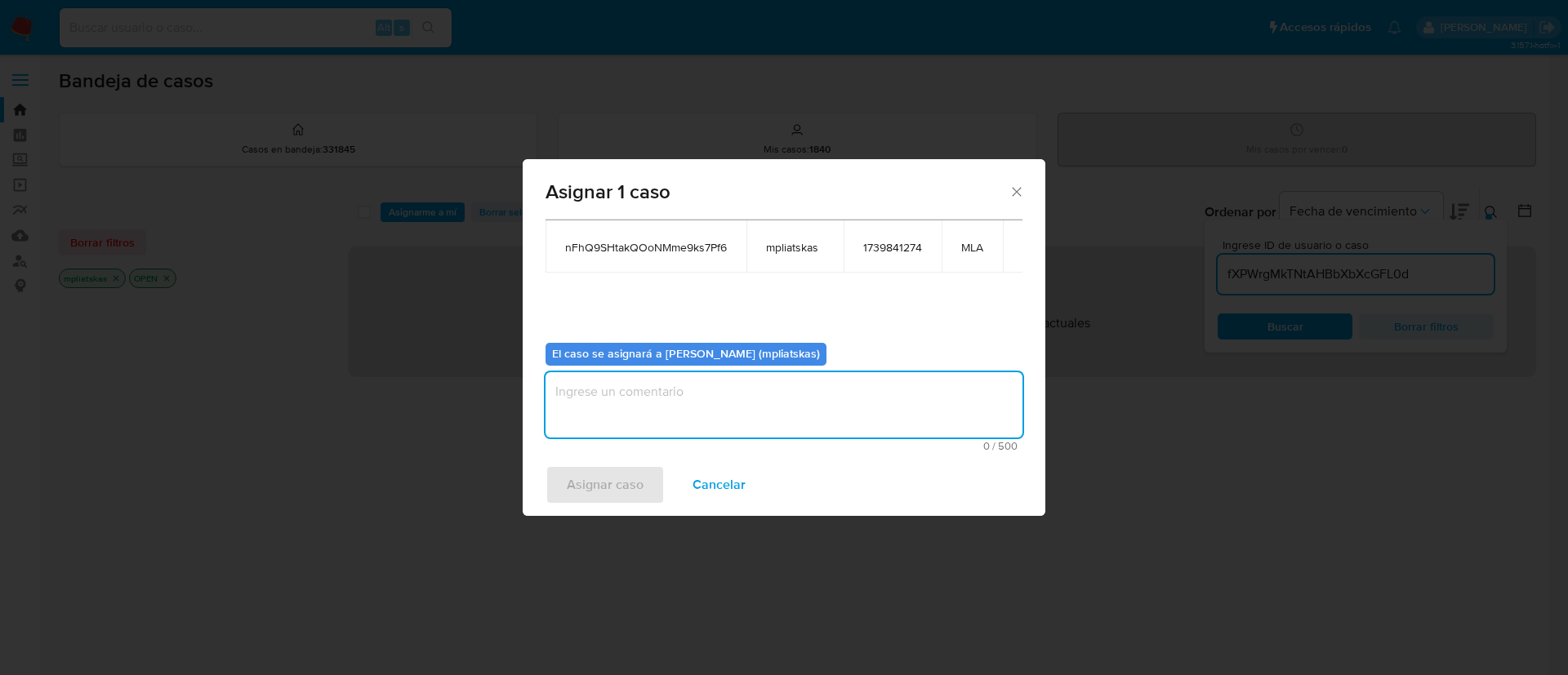
click at [625, 406] on textarea "assign-modal" at bounding box center [784, 405] width 477 height 65
click at [594, 483] on span "Asignar caso" at bounding box center [605, 485] width 77 height 36
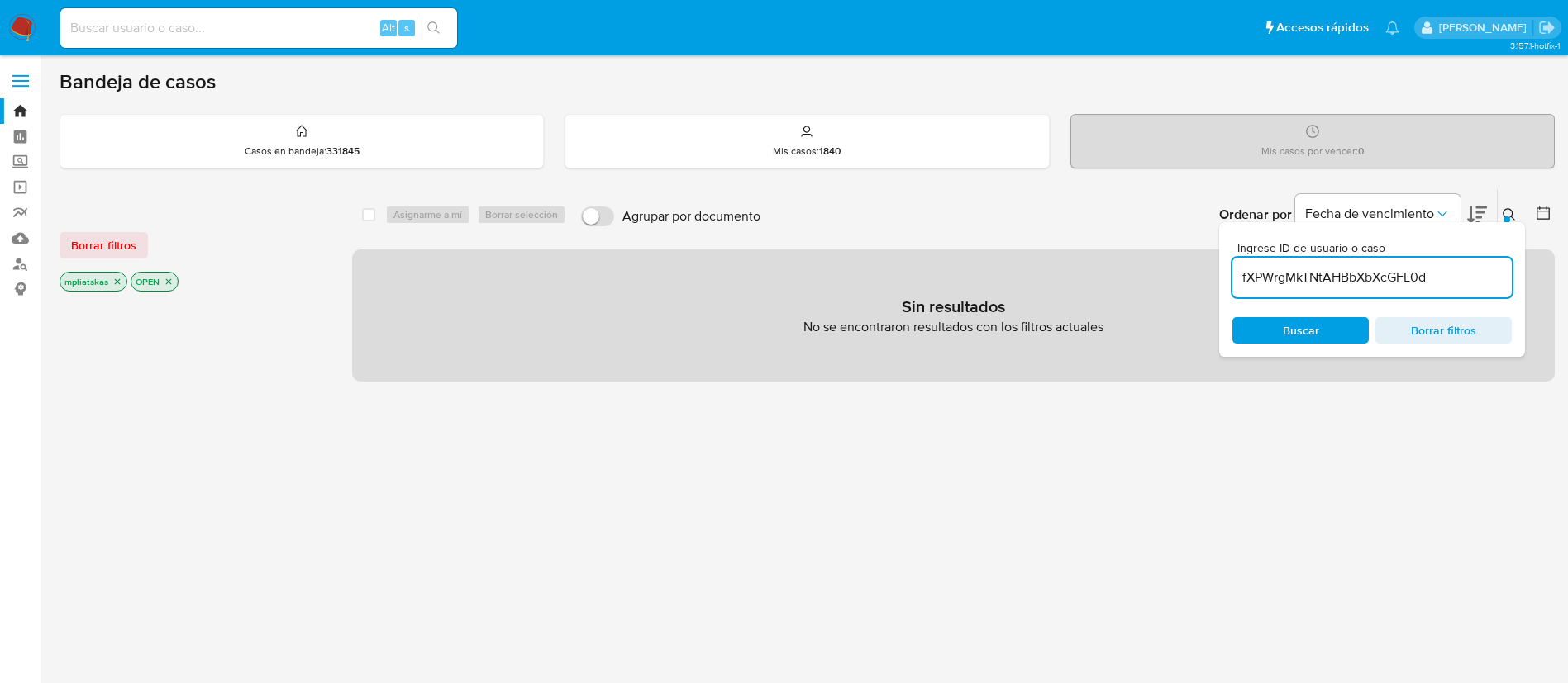
click at [1285, 272] on input "fXPWrgMkTNtAHBbXbXcGFL0d" at bounding box center [1372, 278] width 279 height 22
click at [1295, 329] on span "Buscar" at bounding box center [1301, 330] width 36 height 27
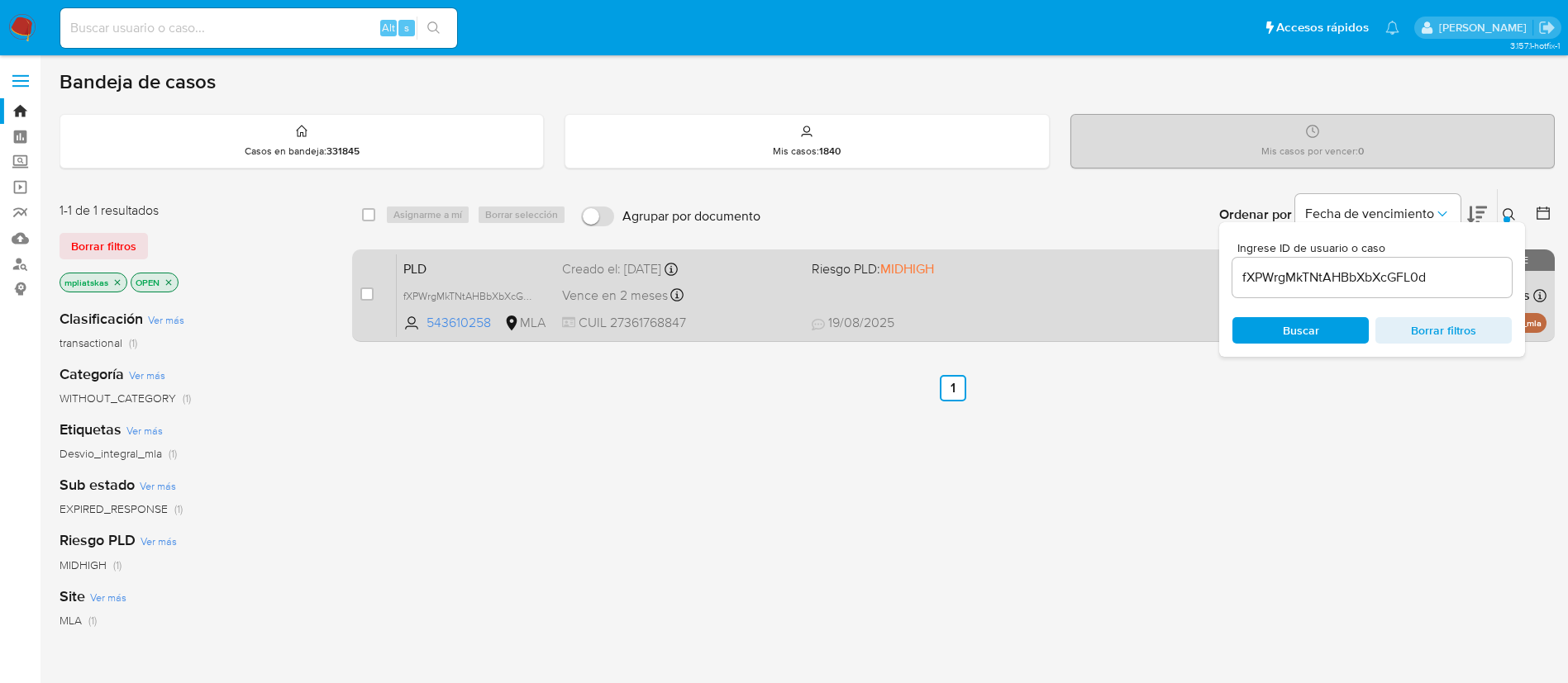
click at [365, 282] on div "case-item-checkbox No es posible asignar el caso" at bounding box center [379, 295] width 36 height 84
click at [365, 294] on input "checkbox" at bounding box center [367, 294] width 13 height 13
checkbox input "true"
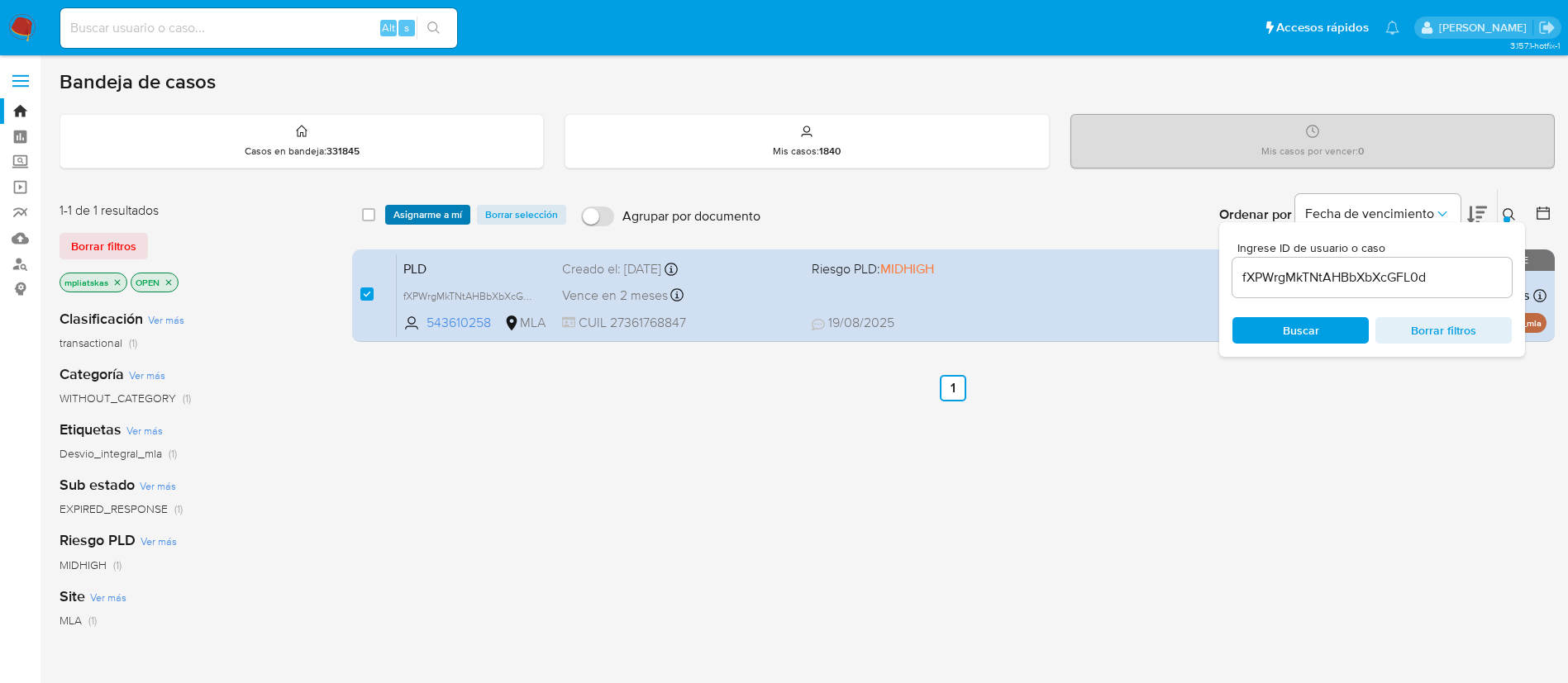
click at [418, 211] on span "Asignarme a mí" at bounding box center [427, 214] width 68 height 16
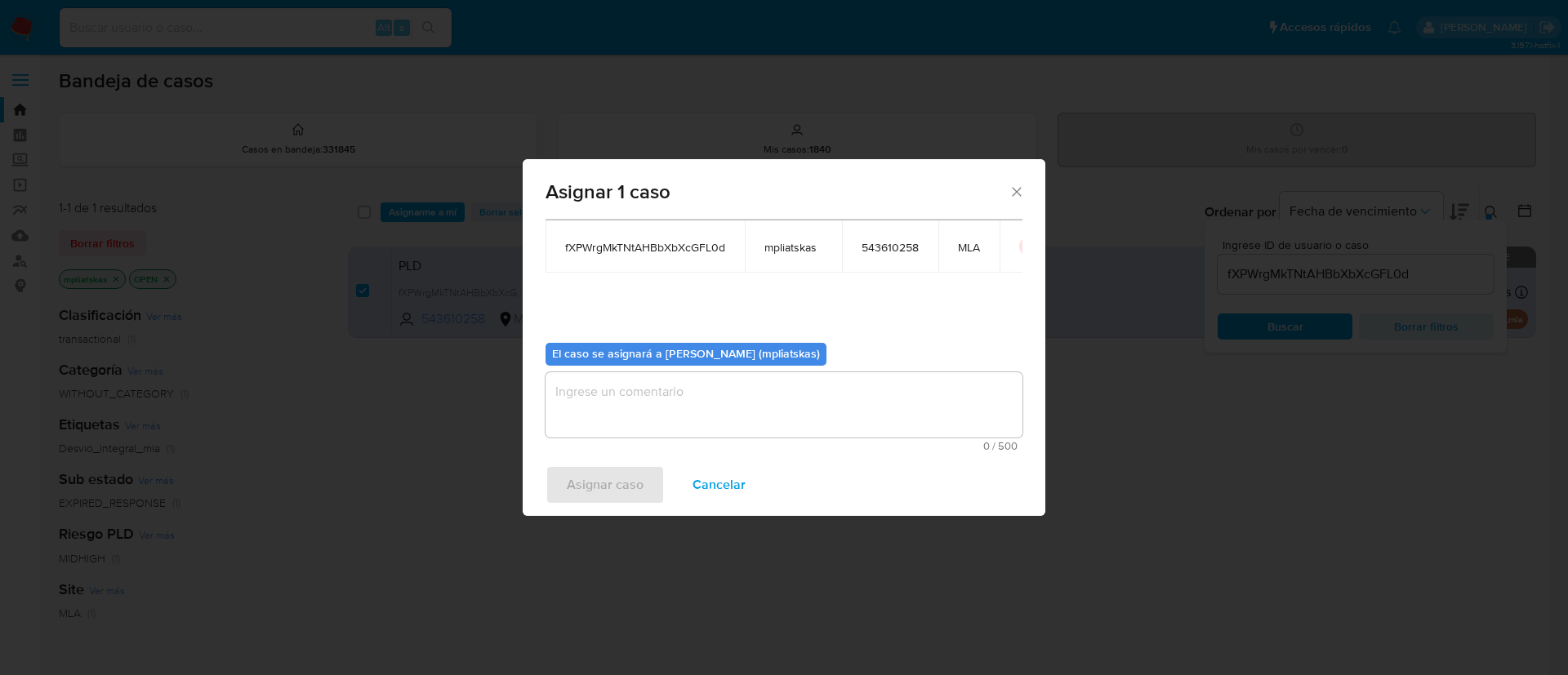
click at [708, 410] on textarea "assign-modal" at bounding box center [784, 405] width 477 height 65
click at [630, 488] on span "Asignar caso" at bounding box center [605, 485] width 77 height 36
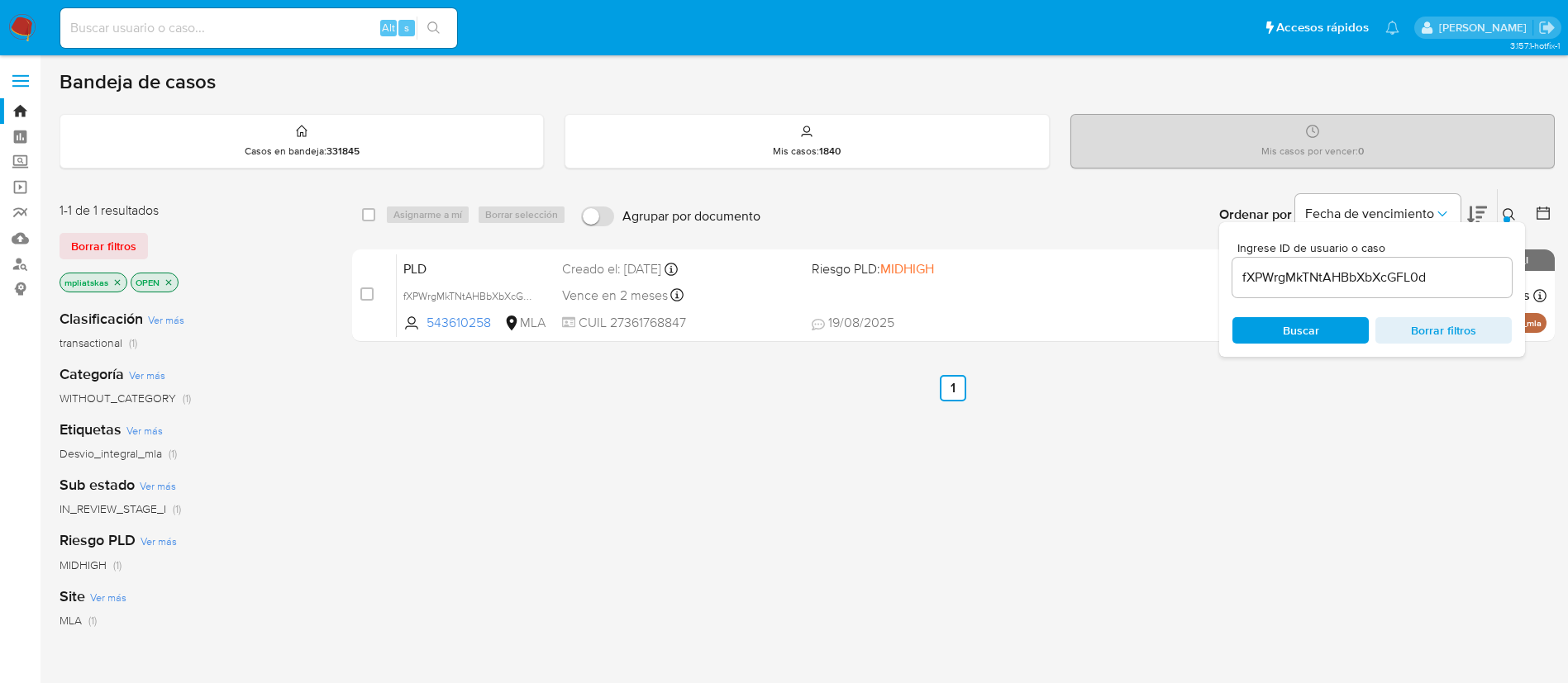
click at [37, 25] on nav "Pausado Ver notificaciones Alt s Accesos rápidos Presiona las siguientes teclas…" at bounding box center [784, 28] width 1568 height 55
click at [27, 22] on img at bounding box center [22, 28] width 28 height 28
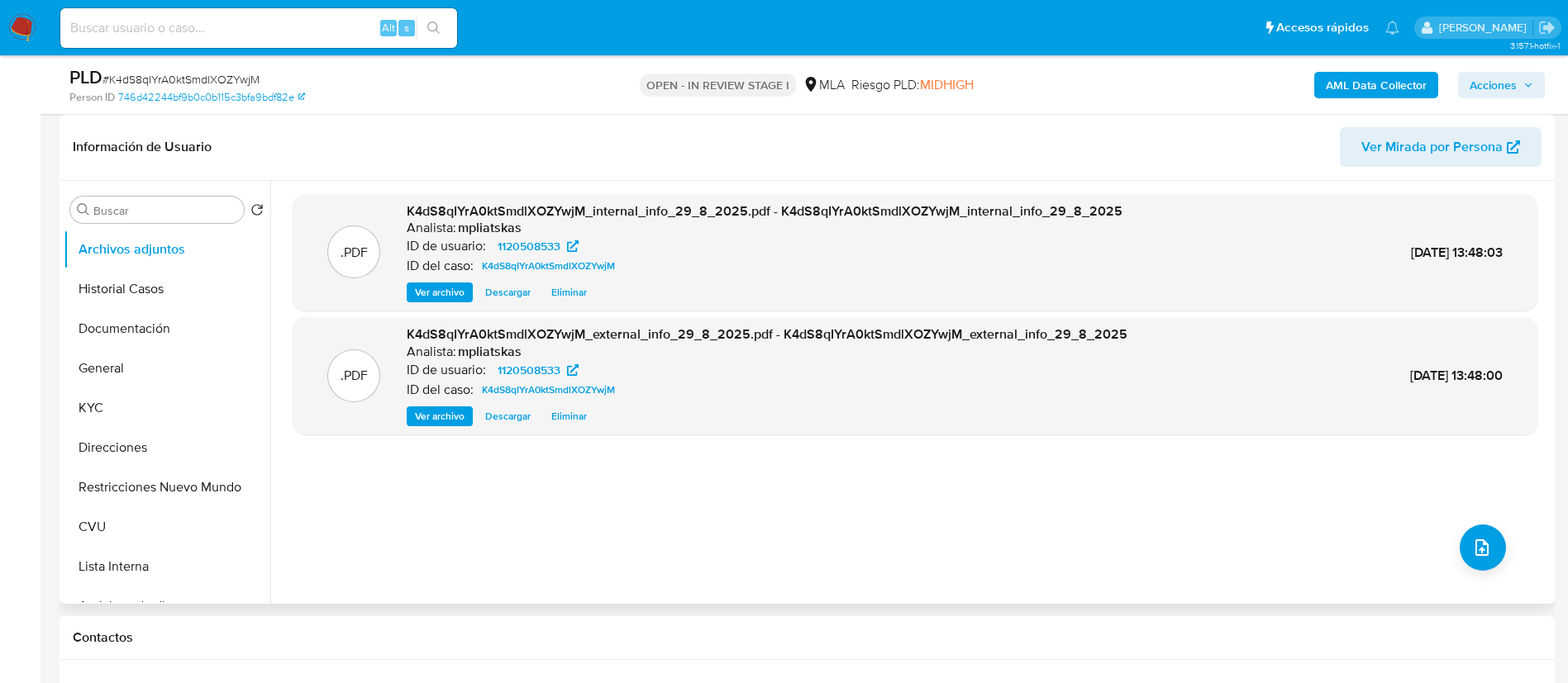
select select "10"
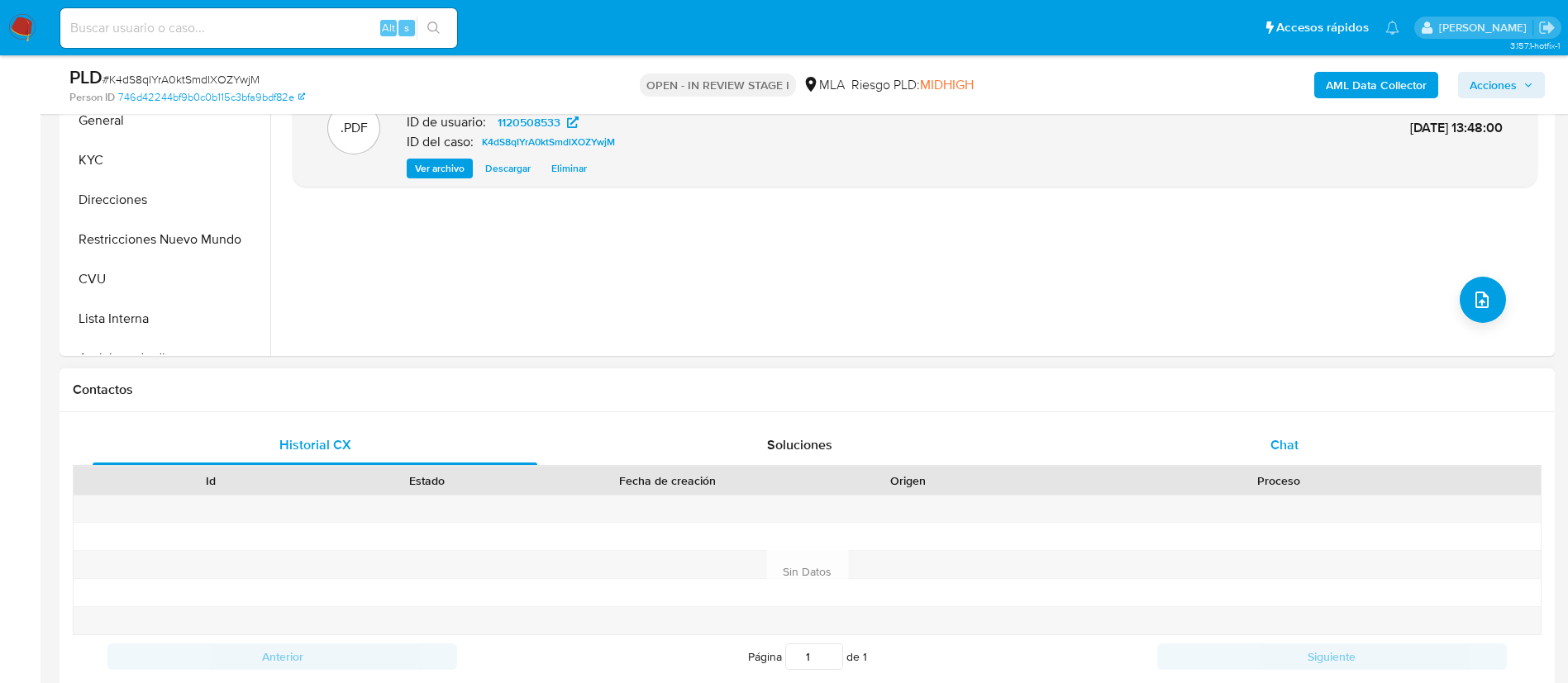
click at [1283, 438] on span "Chat" at bounding box center [1284, 445] width 28 height 19
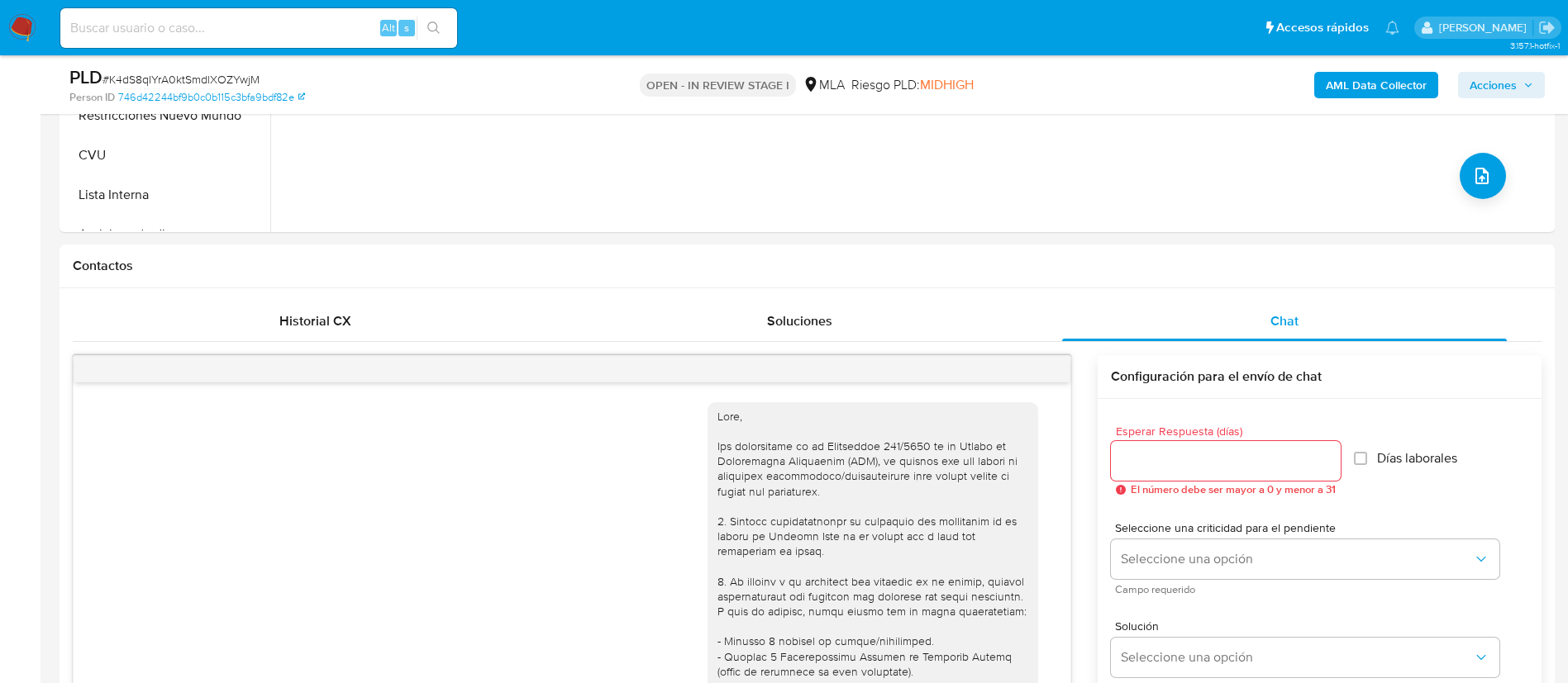
scroll to position [947, 0]
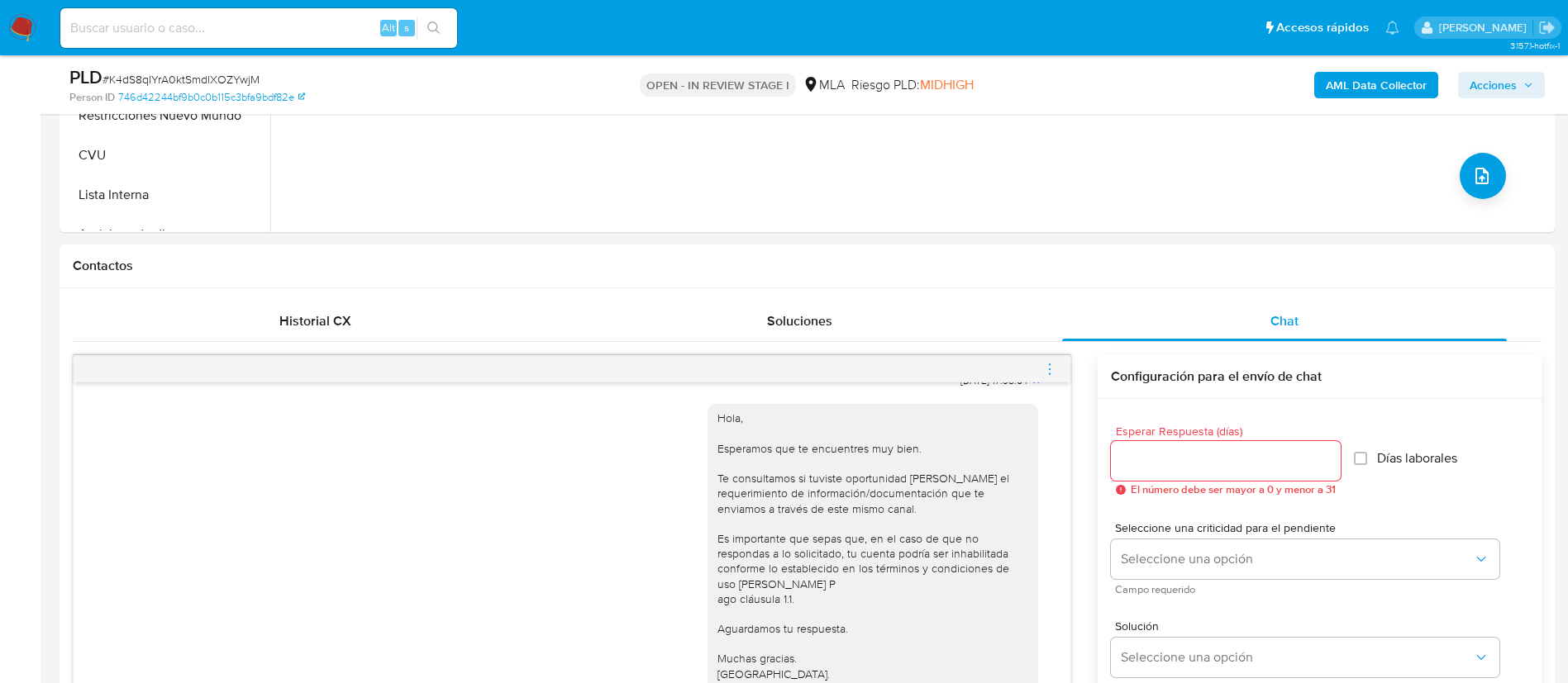
click at [1056, 362] on icon "menu-action" at bounding box center [1049, 369] width 15 height 15
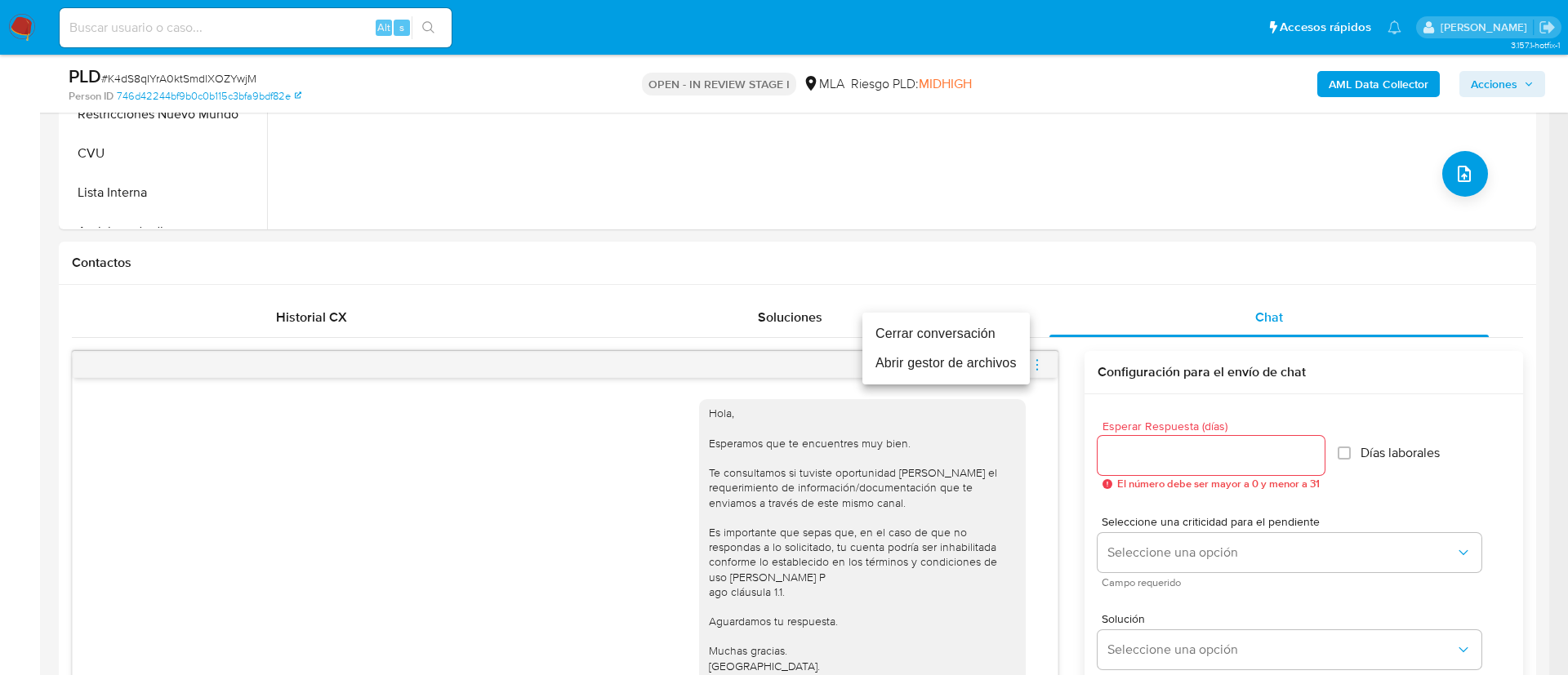
click at [1010, 338] on li "Cerrar conversación" at bounding box center [946, 334] width 167 height 29
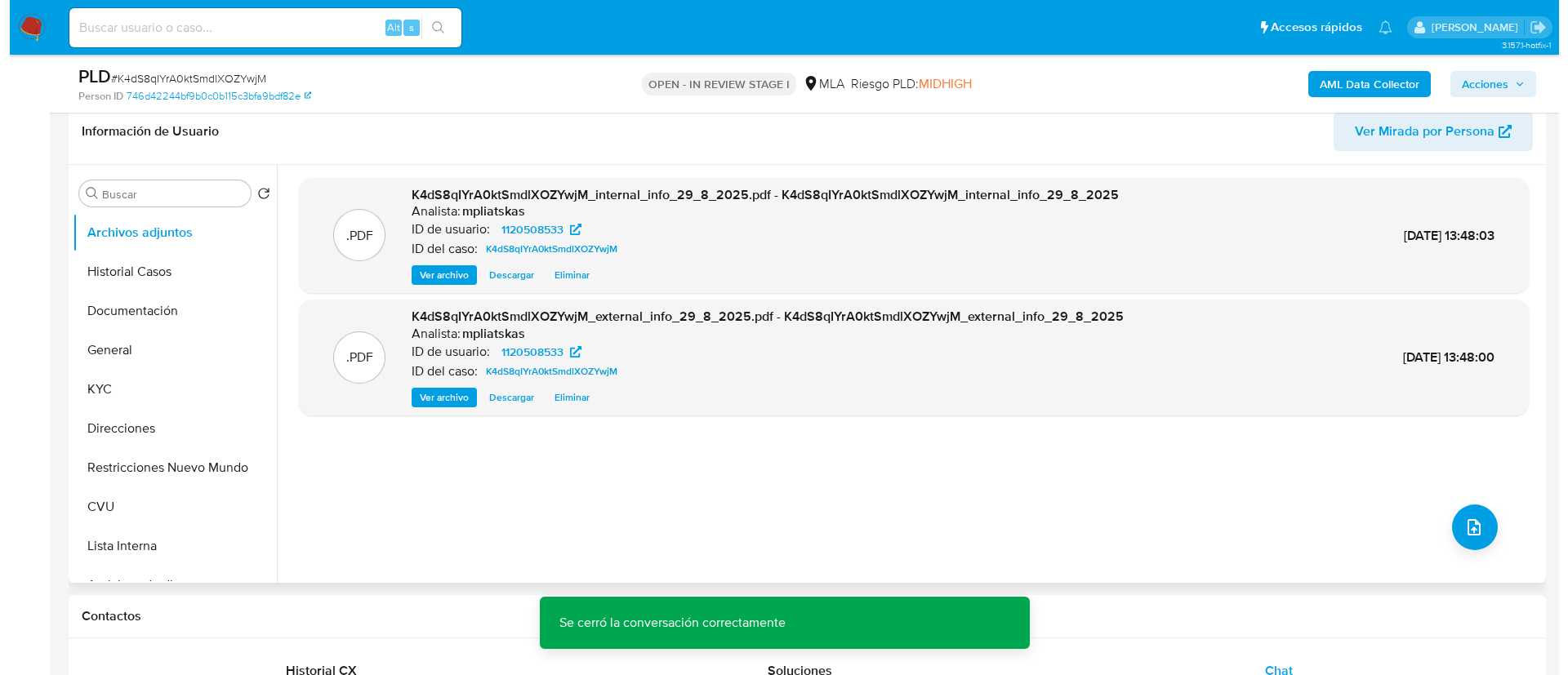
scroll to position [245, 0]
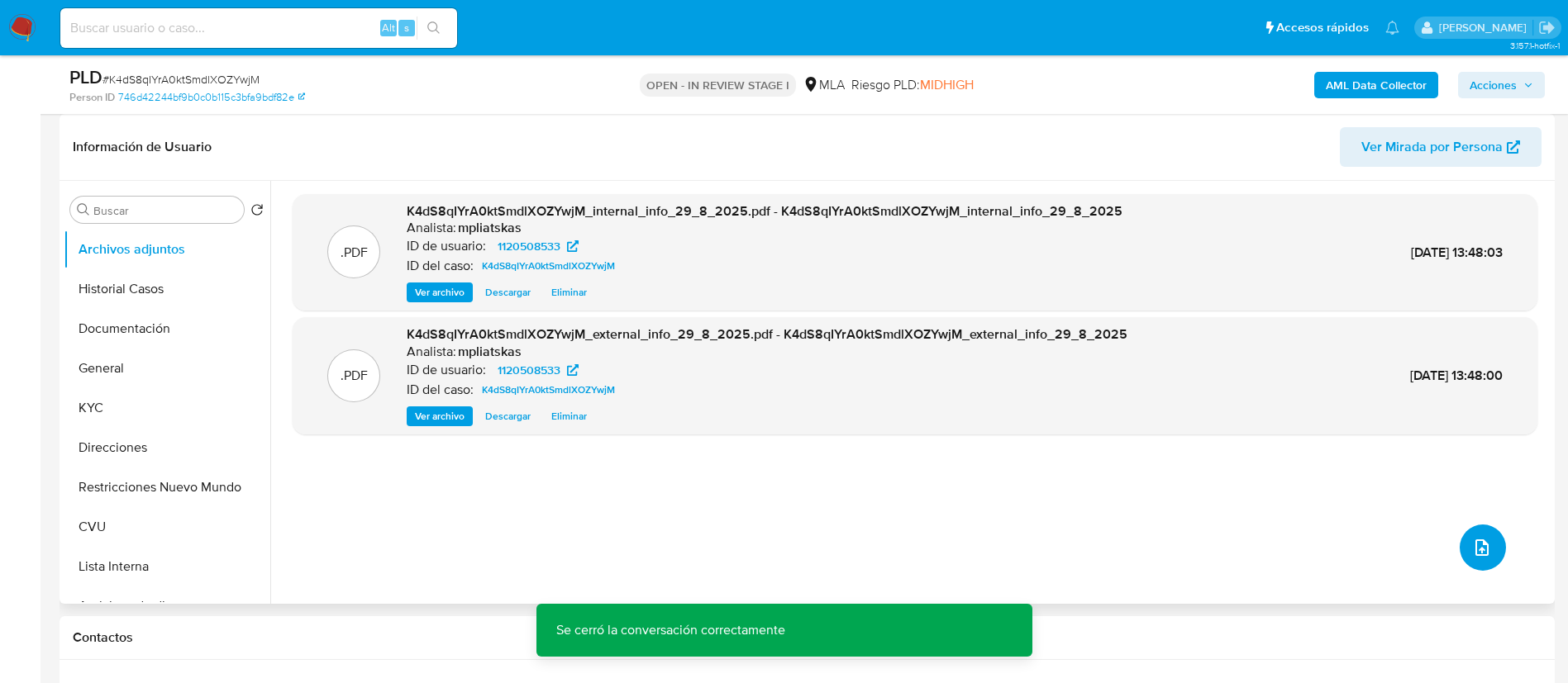
click at [1483, 552] on icon "upload-file" at bounding box center [1482, 547] width 20 height 20
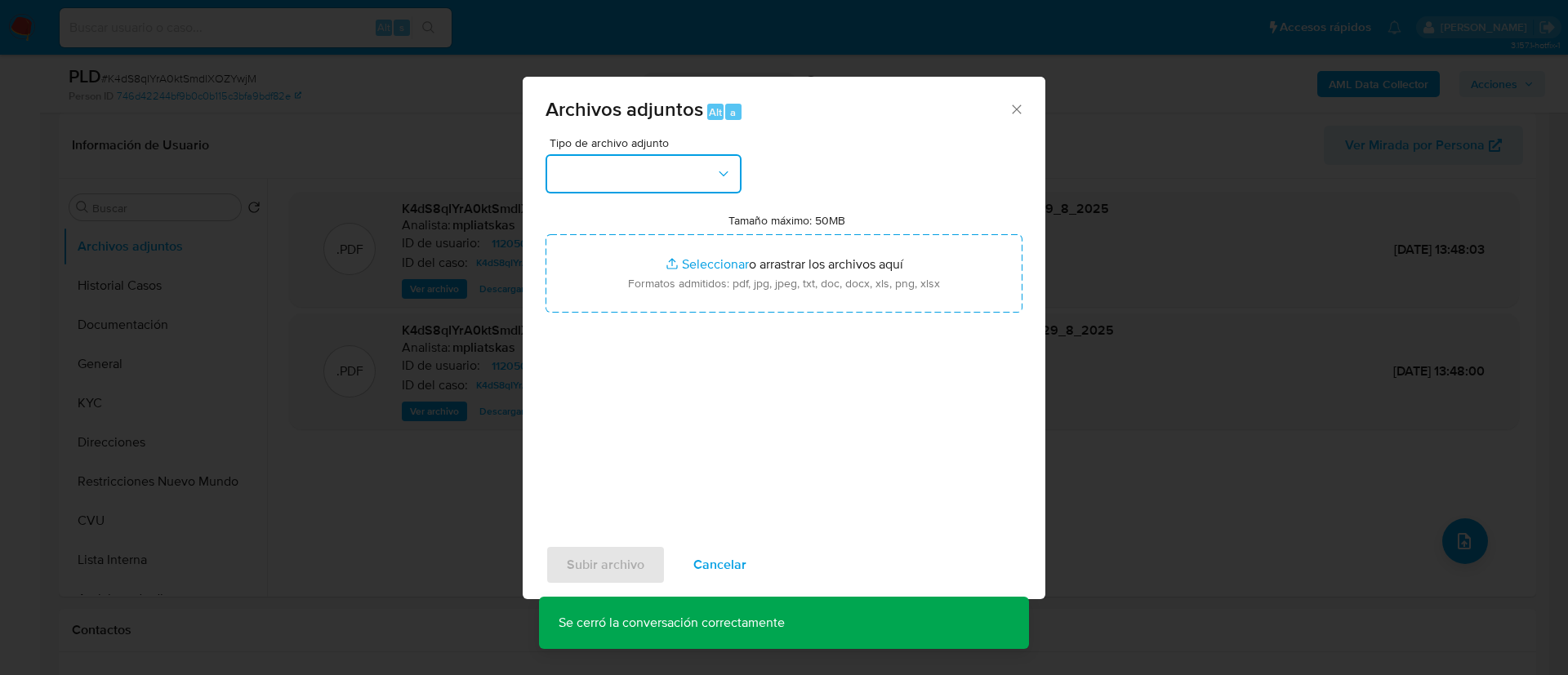
click at [697, 156] on button "button" at bounding box center [643, 174] width 196 height 39
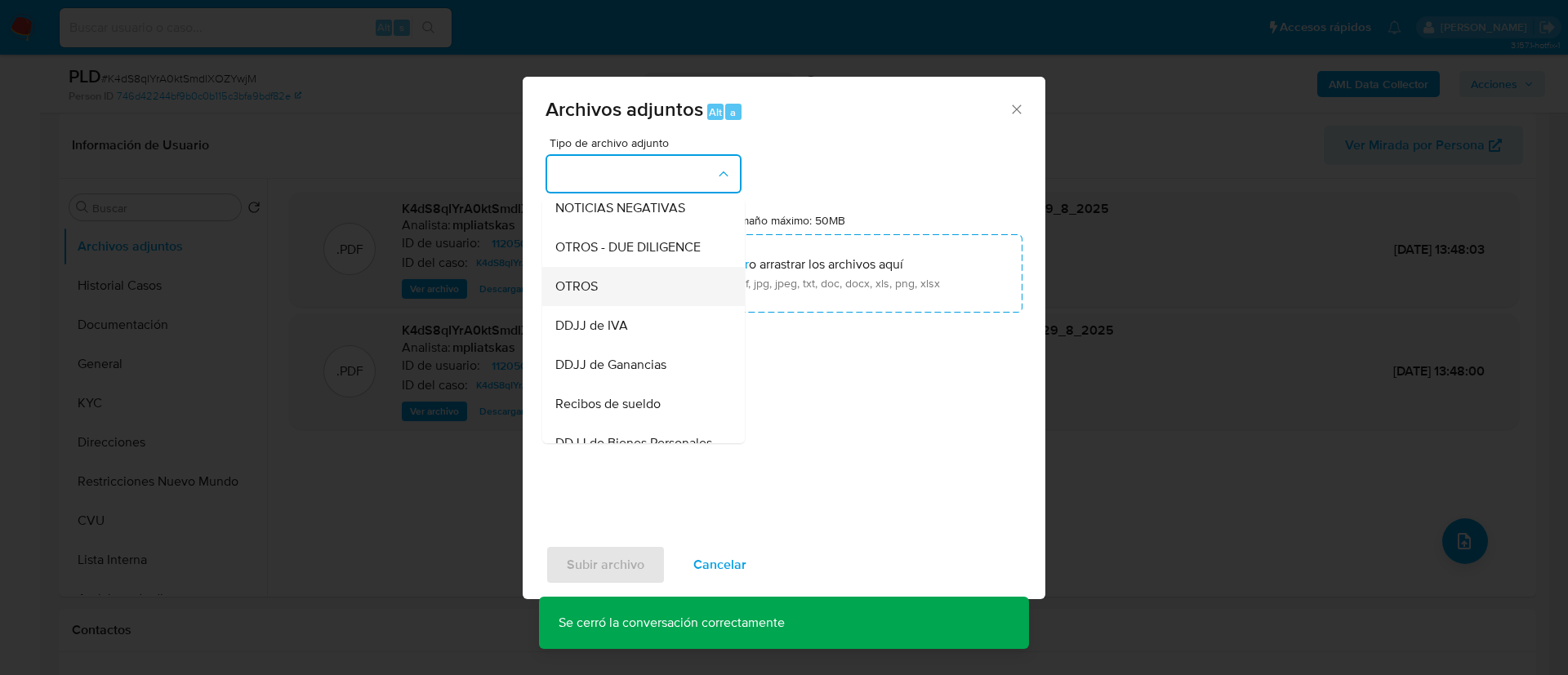
click at [644, 296] on div "OTROS" at bounding box center [638, 287] width 167 height 39
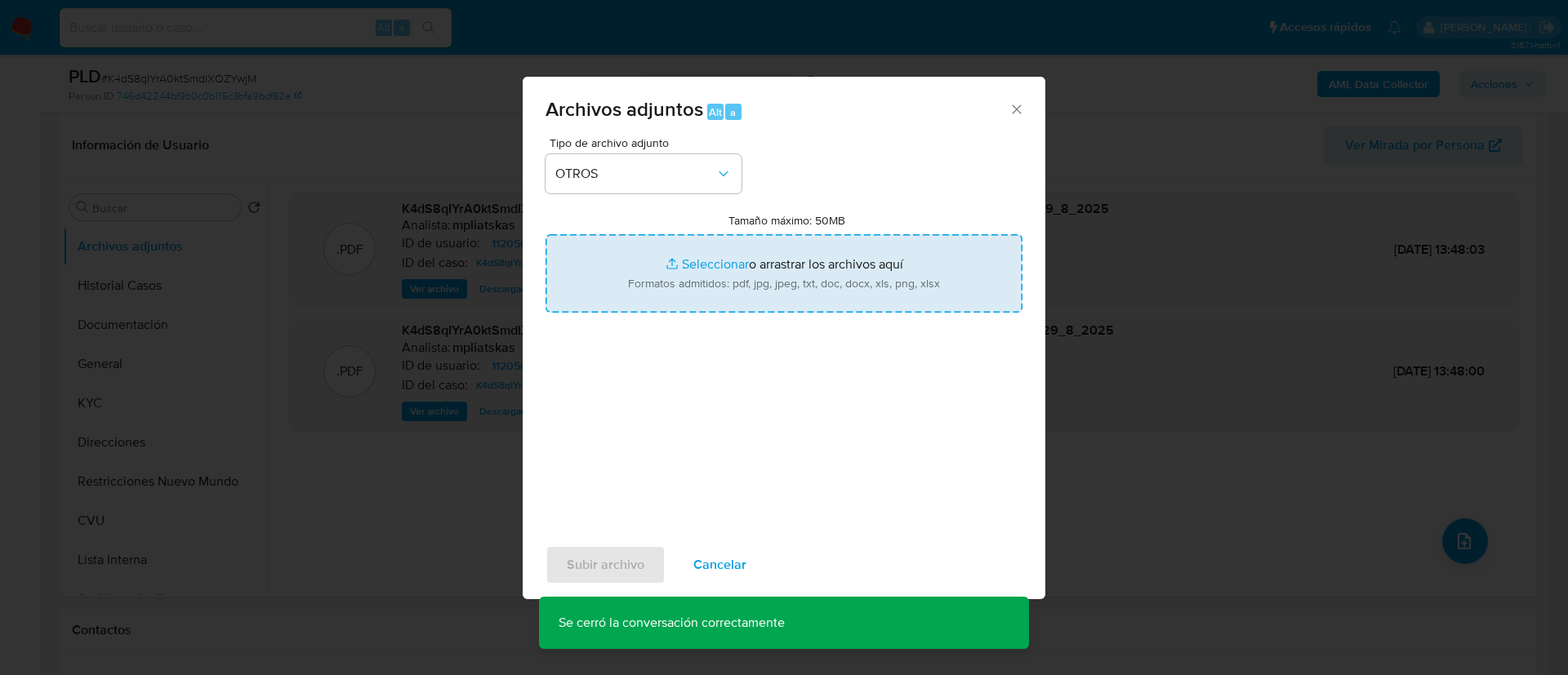
click at [645, 293] on input "Tamaño máximo: 50MB Seleccionar archivos" at bounding box center [784, 273] width 477 height 79
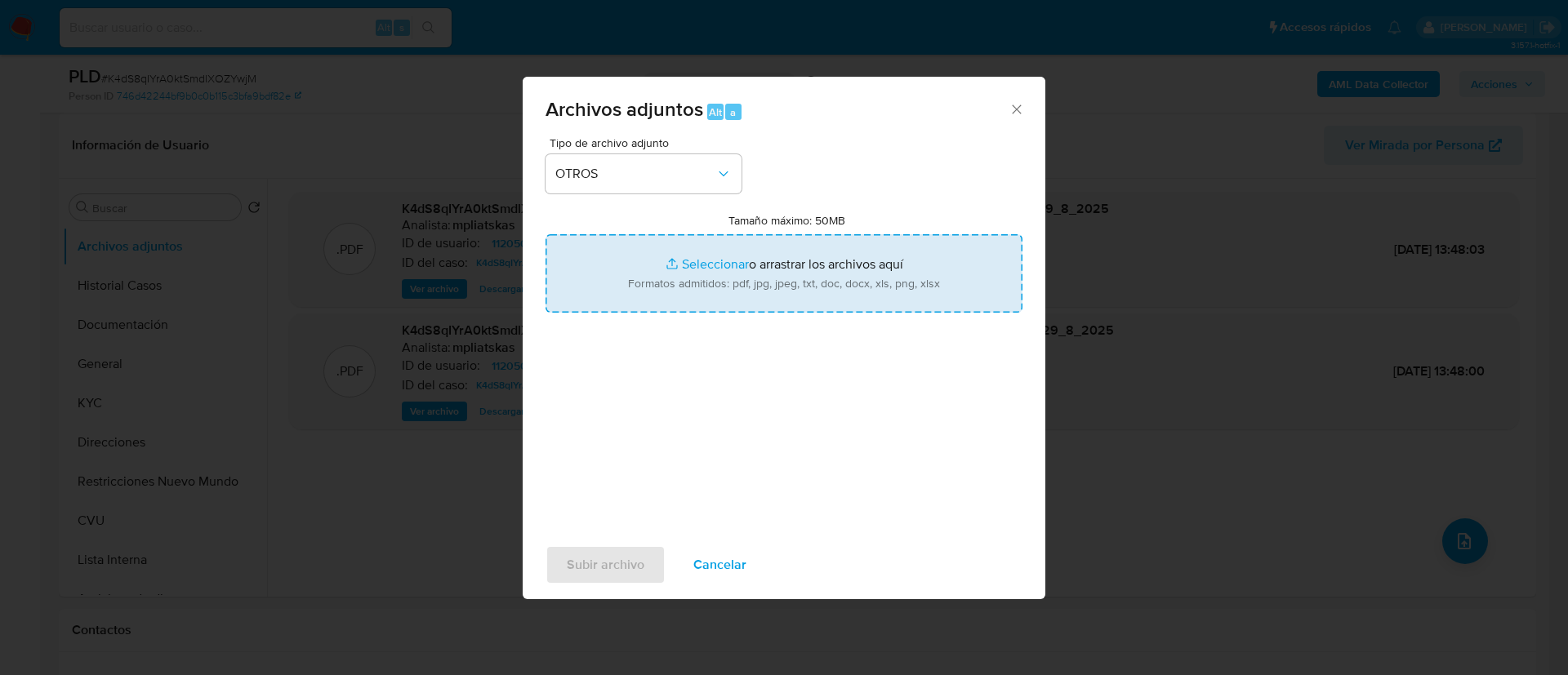
type input "C:\fakepath\1120508533 Movimientos.xlsx"
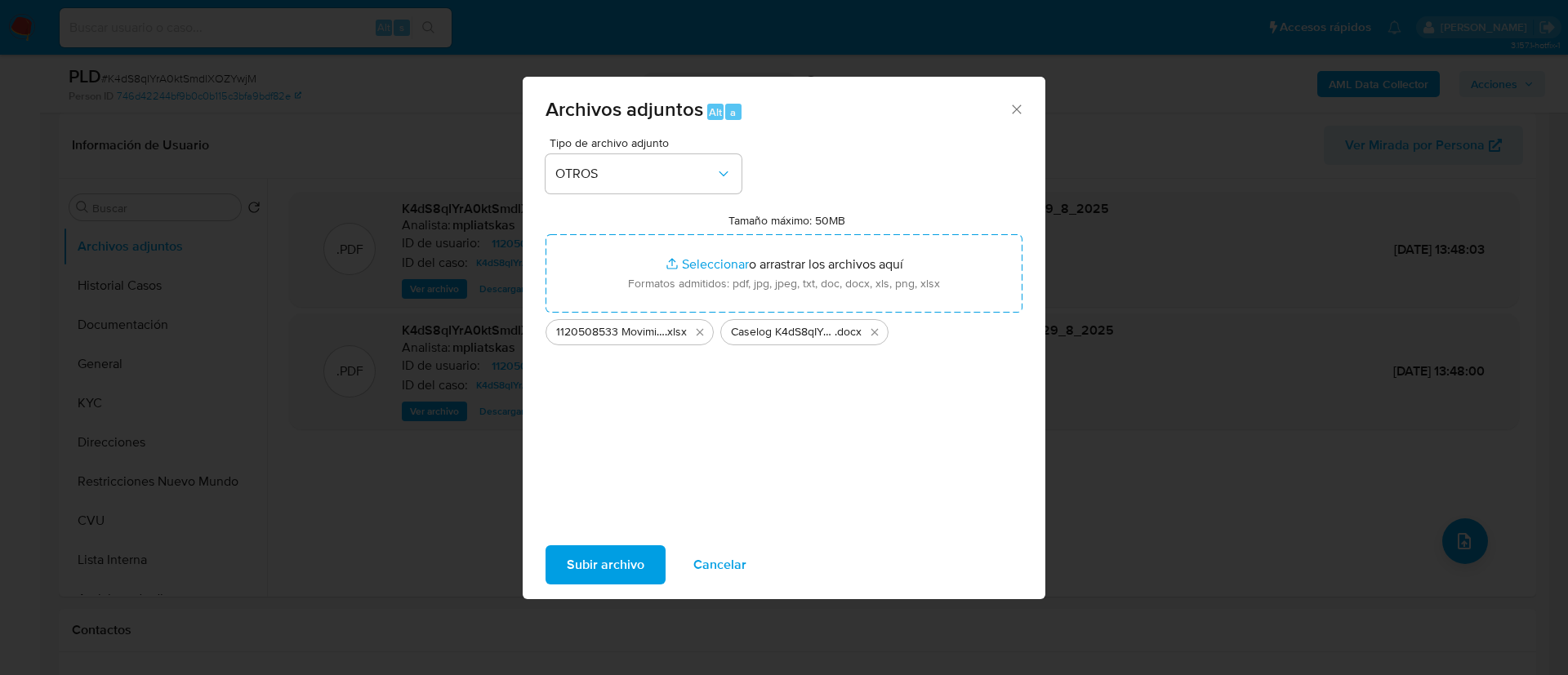
click at [589, 561] on span "Subir archivo" at bounding box center [605, 565] width 78 height 36
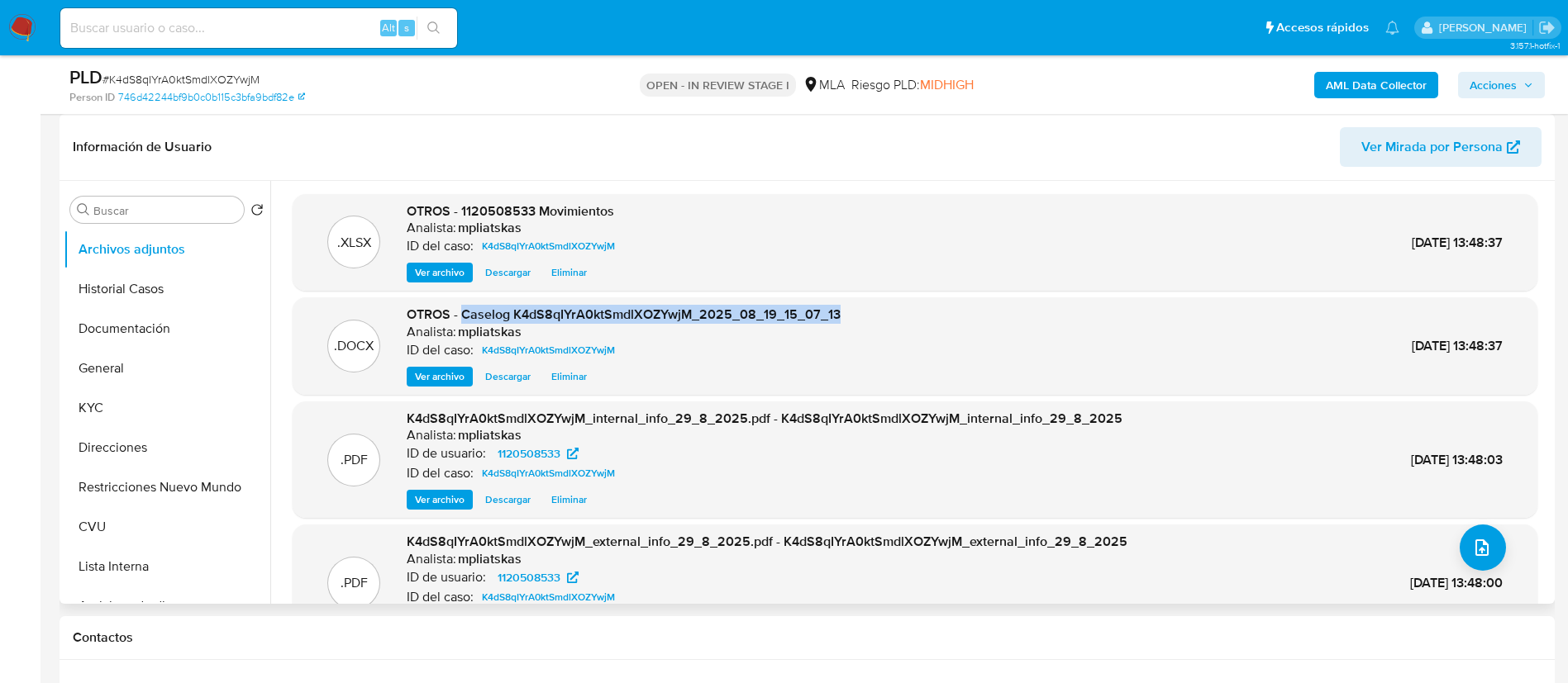
drag, startPoint x: 463, startPoint y: 316, endPoint x: 854, endPoint y: 308, distance: 391.1
click at [839, 306] on div ".DOCX OTROS - Caselog K4dS8qIYrA0ktSmdlXOZYwjM_2025_08_19_15_07_13 Analista: mp…" at bounding box center [915, 347] width 1228 height 81
copy span "Caselog K4dS8qIYrA0ktSmdlXOZYwjM_2025_08_19_15_07_13"
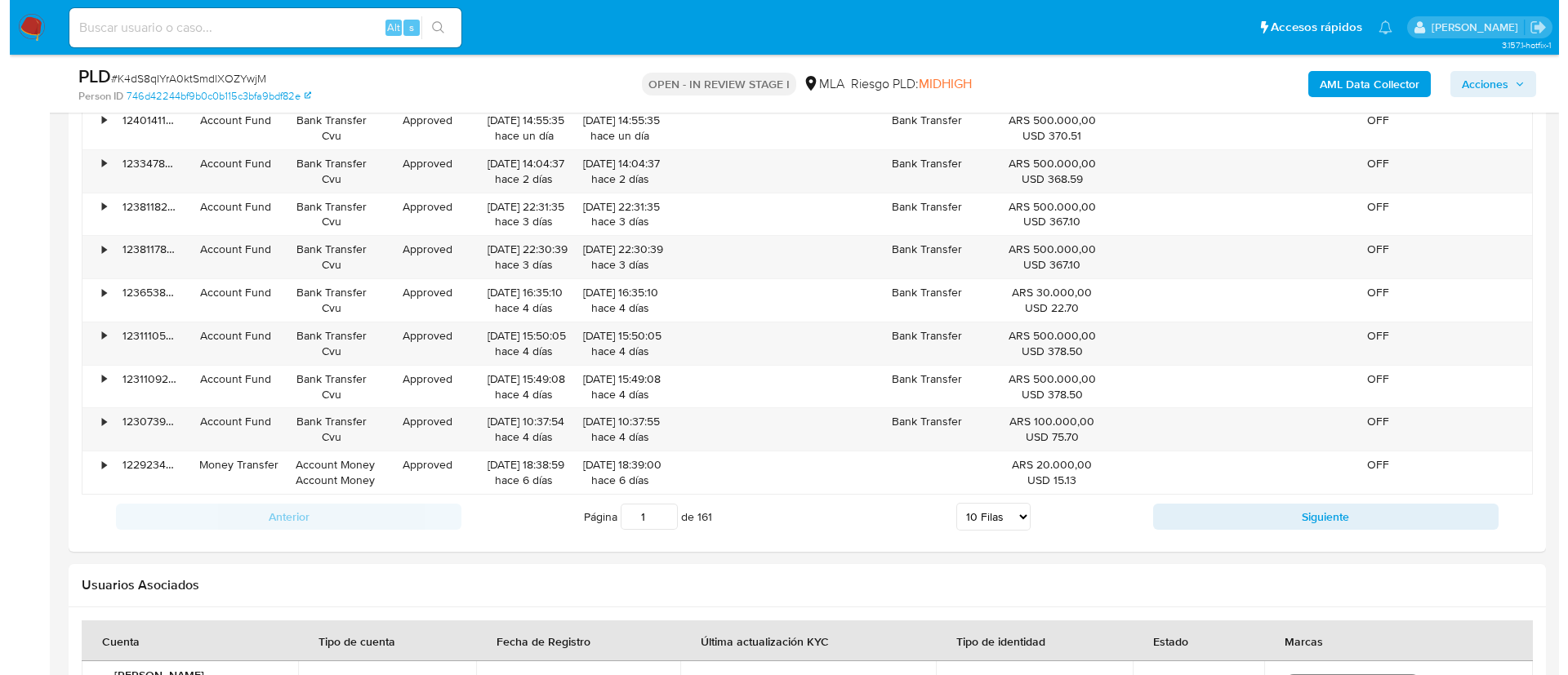
scroll to position [2979, 0]
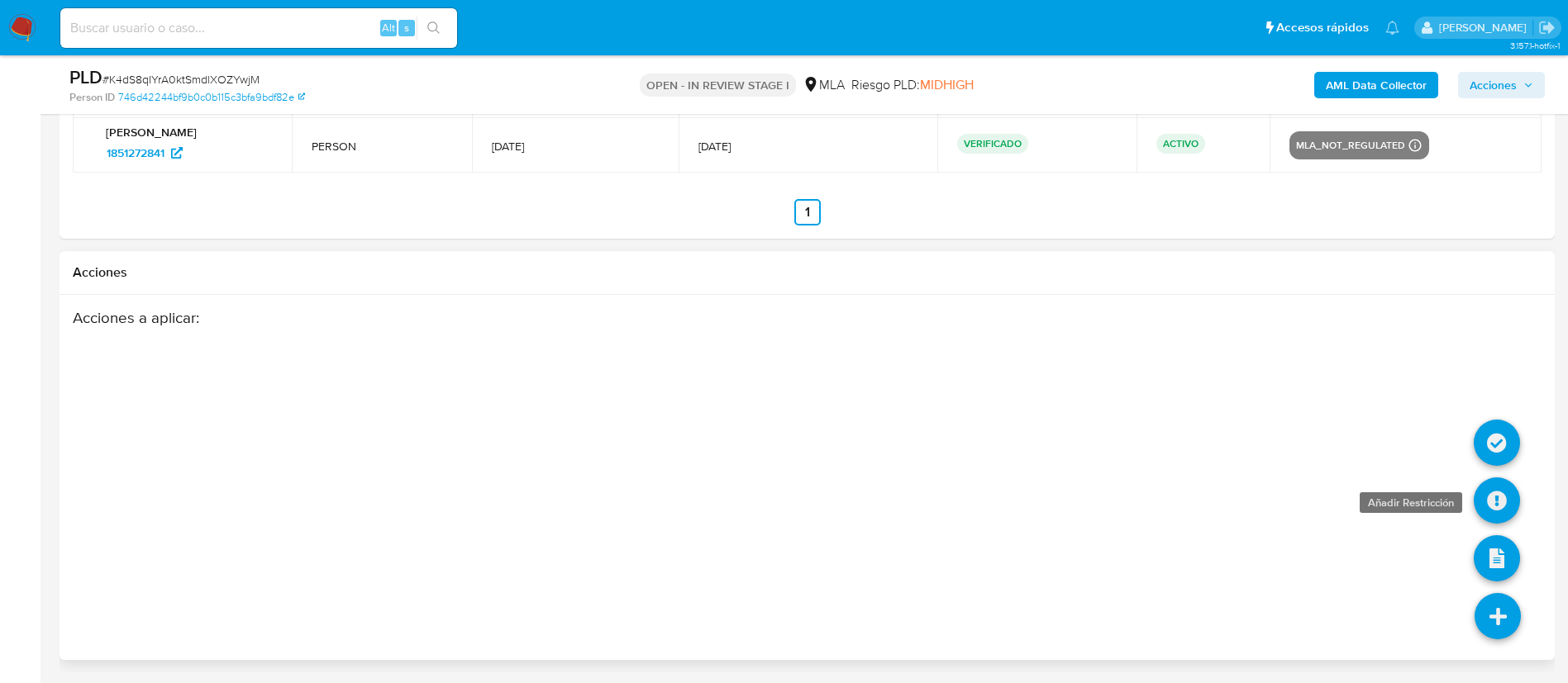
click at [1501, 495] on icon at bounding box center [1497, 501] width 47 height 47
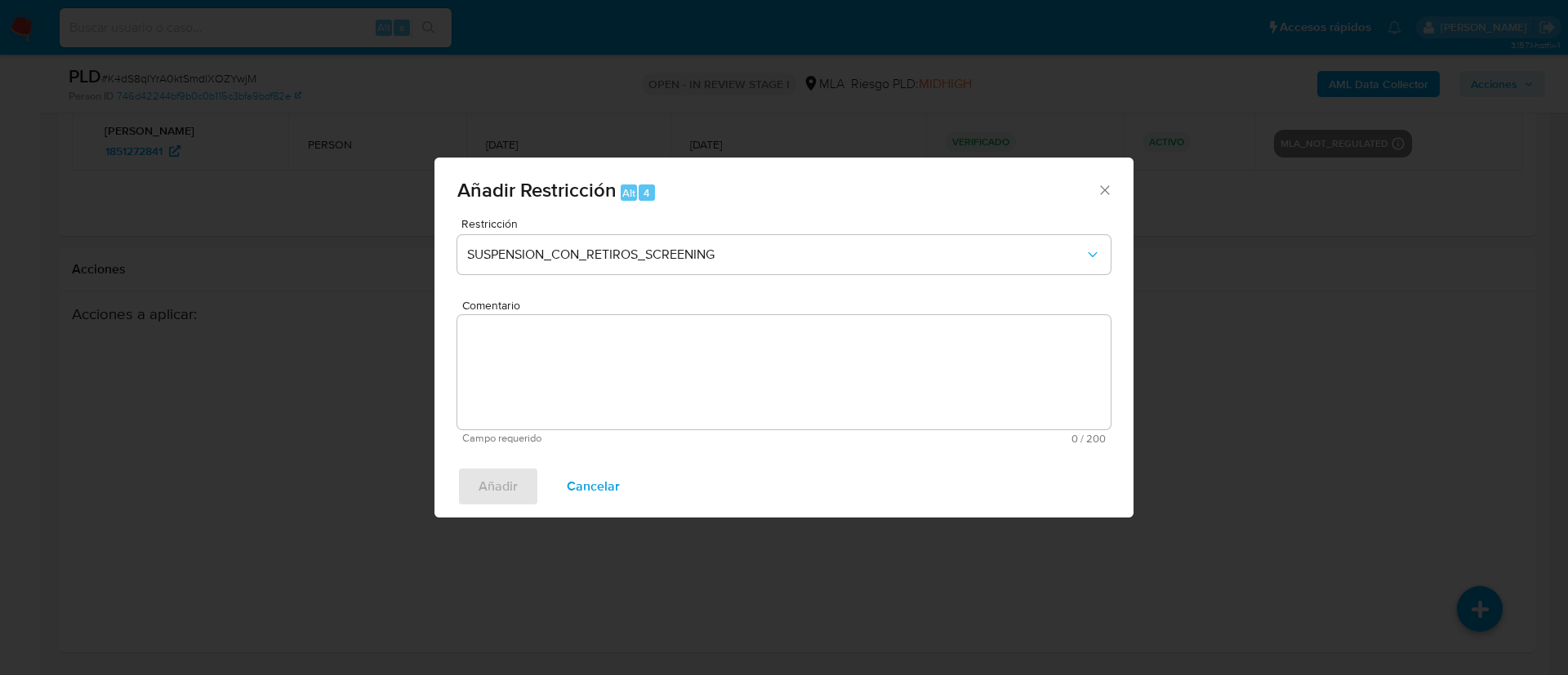
click at [771, 278] on div "Restricción SUSPENSION_CON_RETIROS_SCREENING" at bounding box center [784, 256] width 654 height 78
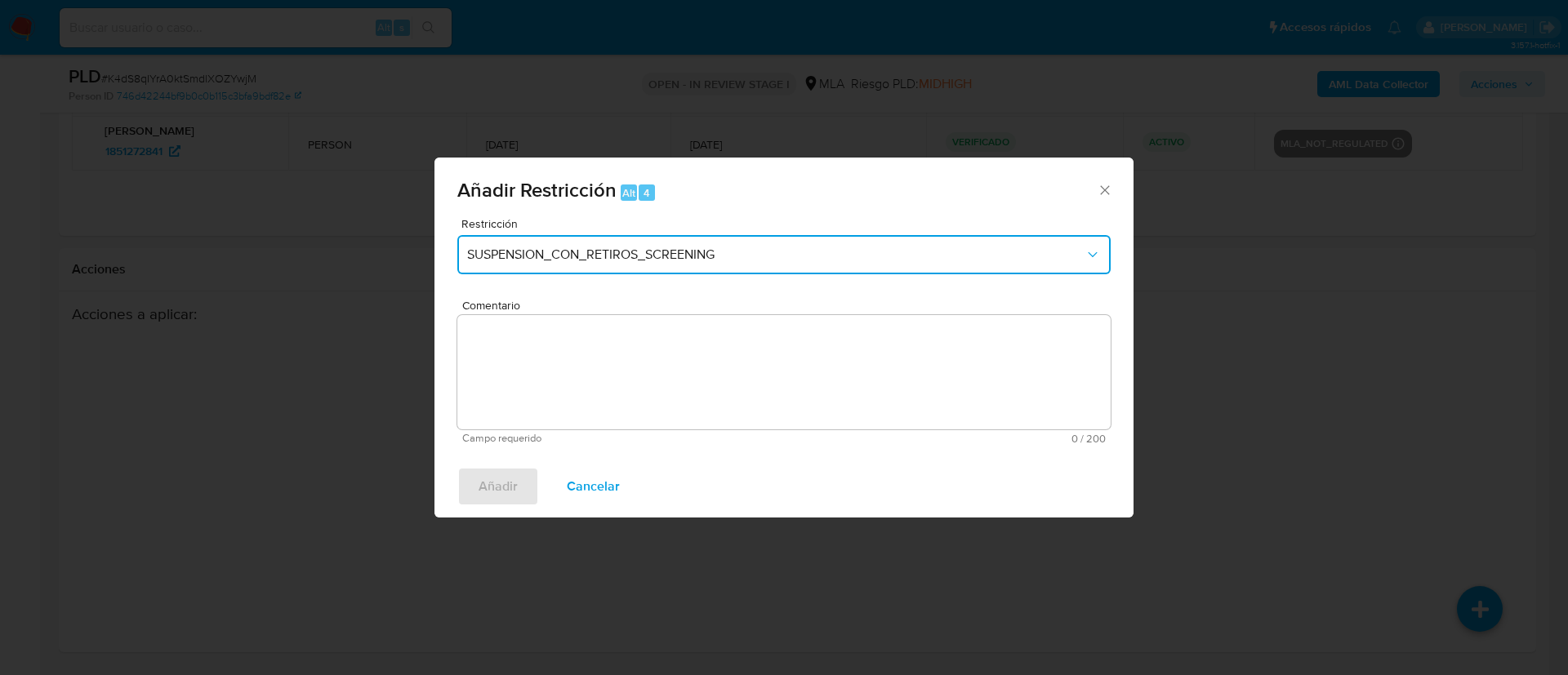
click at [753, 255] on span "SUSPENSION_CON_RETIROS_SCREENING" at bounding box center [776, 255] width 617 height 16
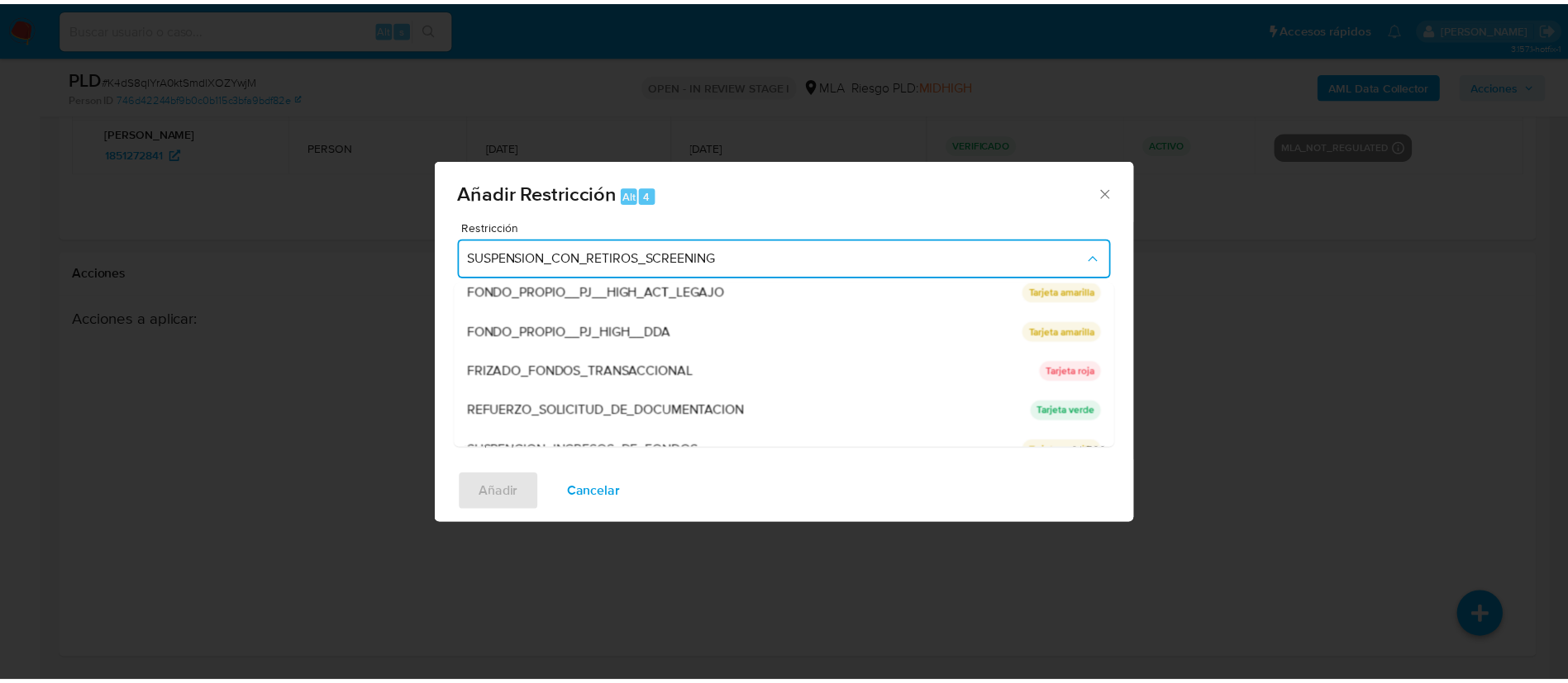
scroll to position [350, 0]
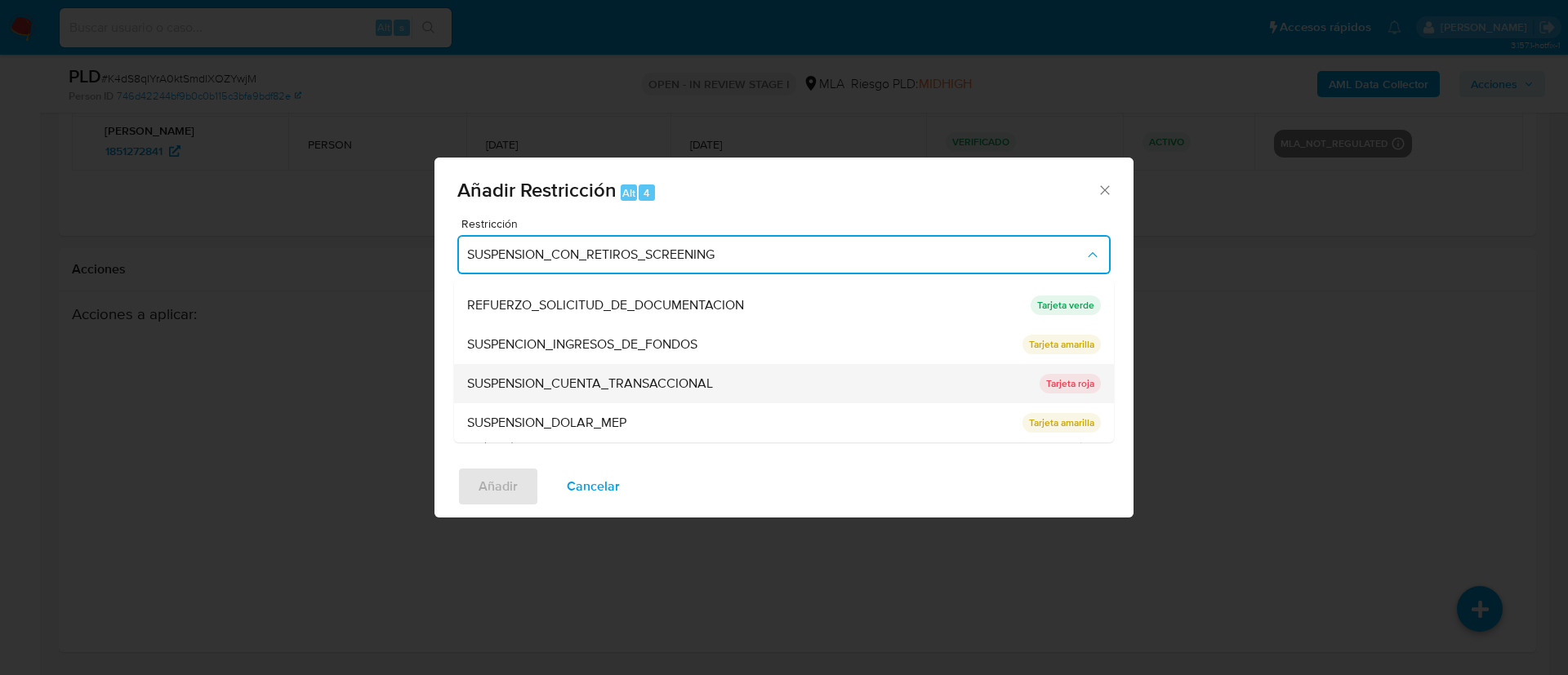
click at [647, 383] on span "SUSPENSION_CUENTA_TRANSACCIONAL" at bounding box center [590, 384] width 246 height 16
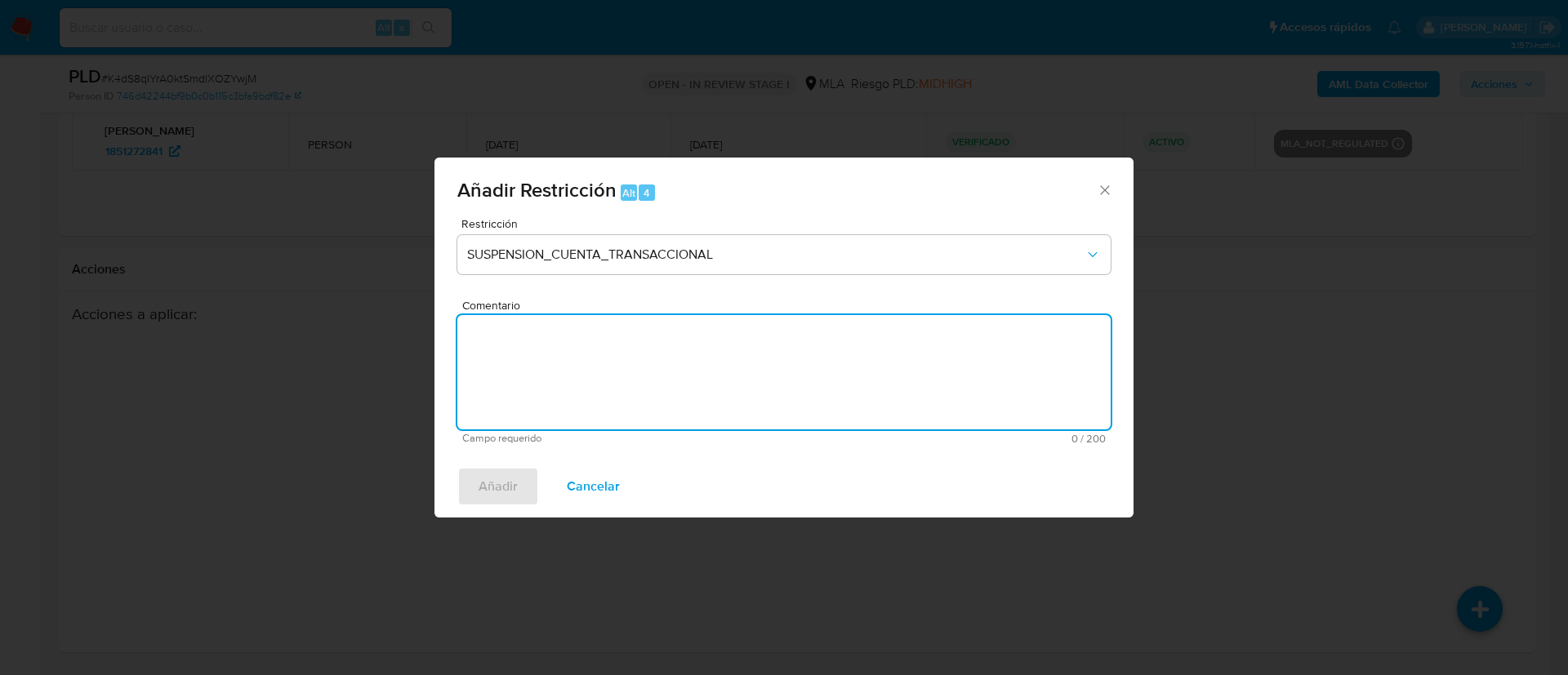
click at [647, 383] on textarea "Comentario" at bounding box center [784, 373] width 654 height 114
type textarea "AML"
click at [491, 487] on span "Añadir" at bounding box center [498, 487] width 39 height 36
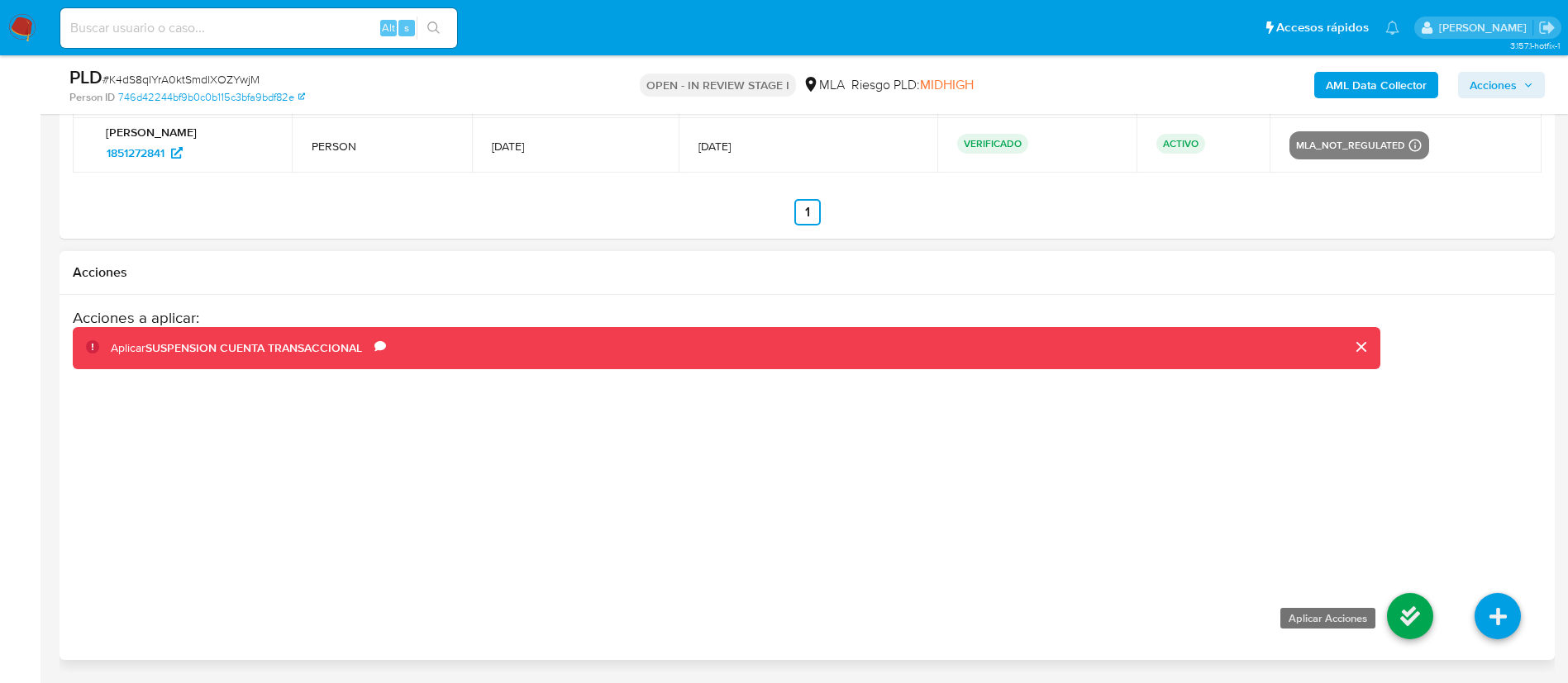
click at [1407, 623] on icon at bounding box center [1411, 616] width 47 height 47
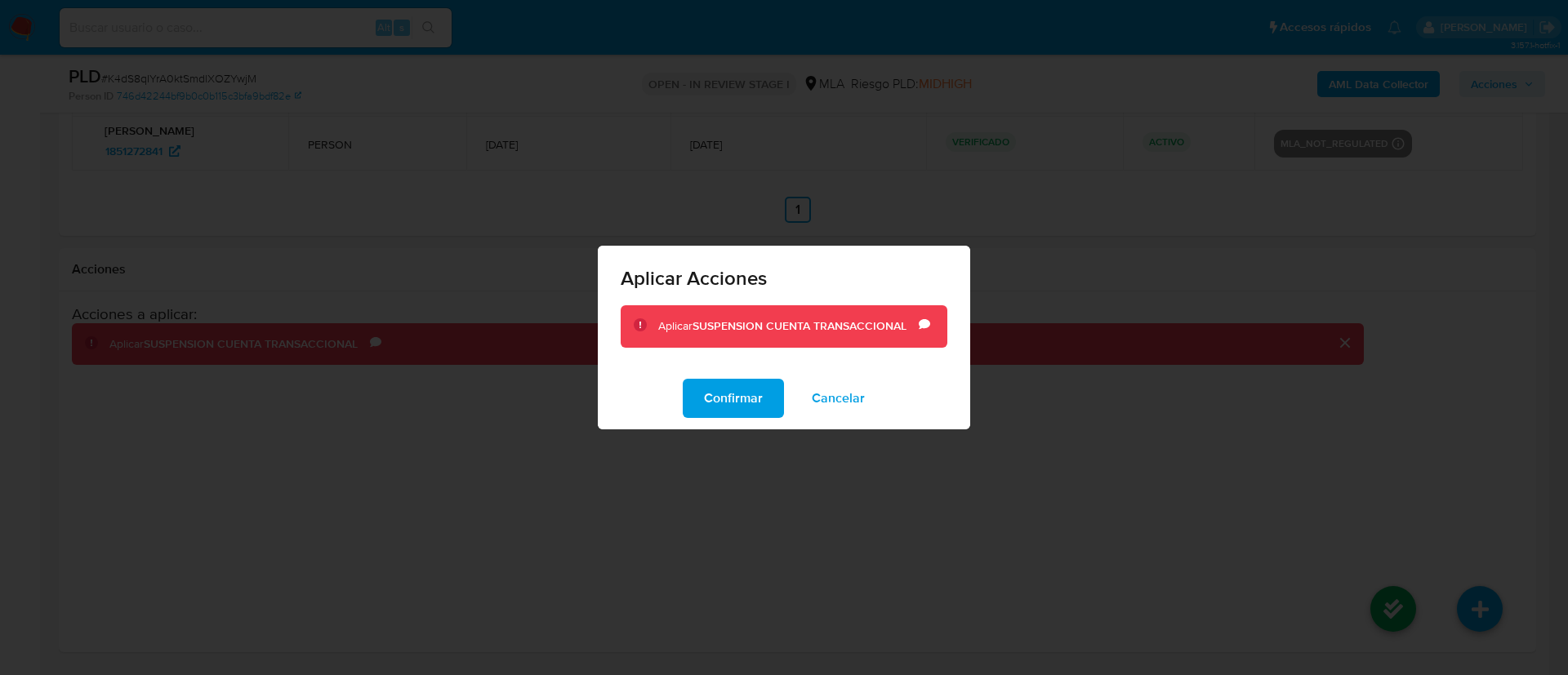
click at [742, 423] on div "Confirmar Cancelar" at bounding box center [784, 398] width 373 height 62
click at [721, 398] on span "Confirmar" at bounding box center [733, 398] width 59 height 36
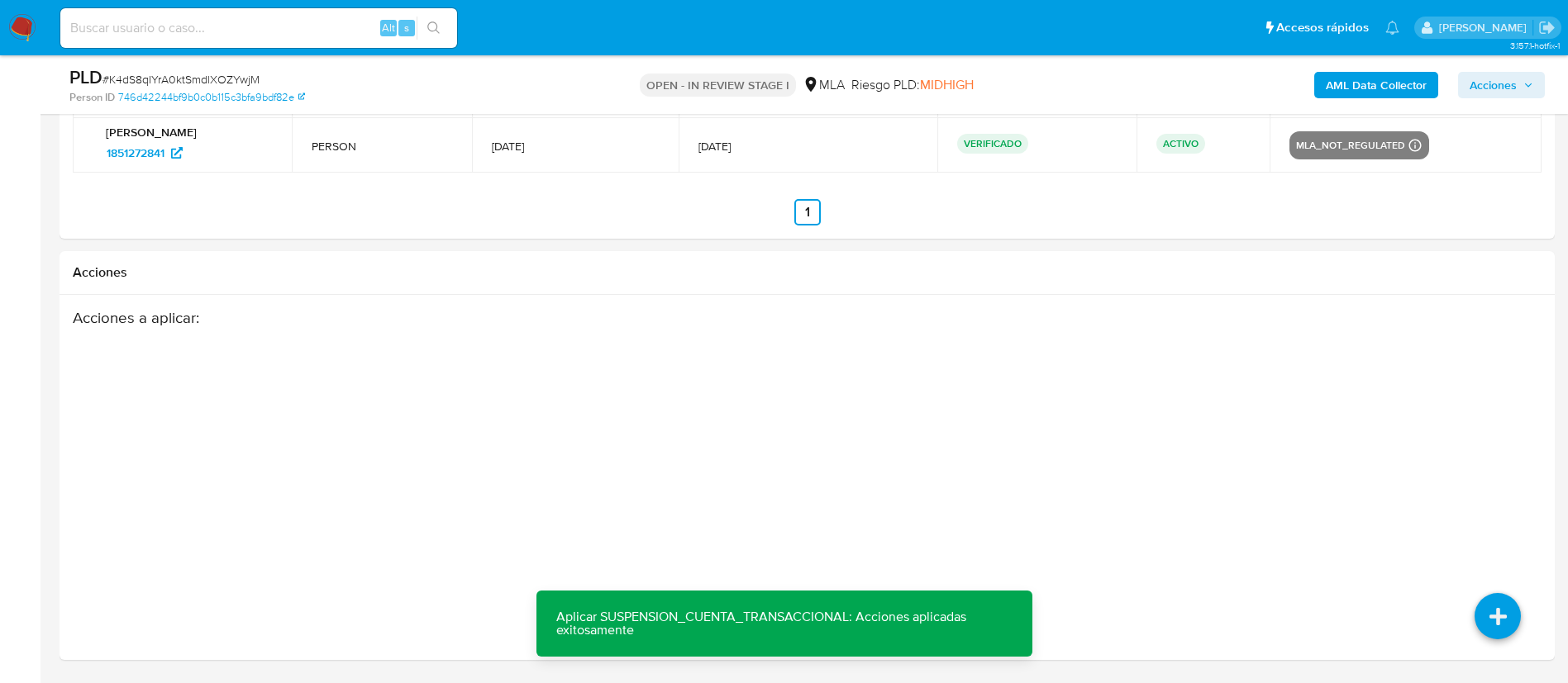
drag, startPoint x: 1501, startPoint y: 81, endPoint x: 1491, endPoint y: 94, distance: 16.4
click at [1497, 86] on span "Acciones" at bounding box center [1493, 85] width 47 height 27
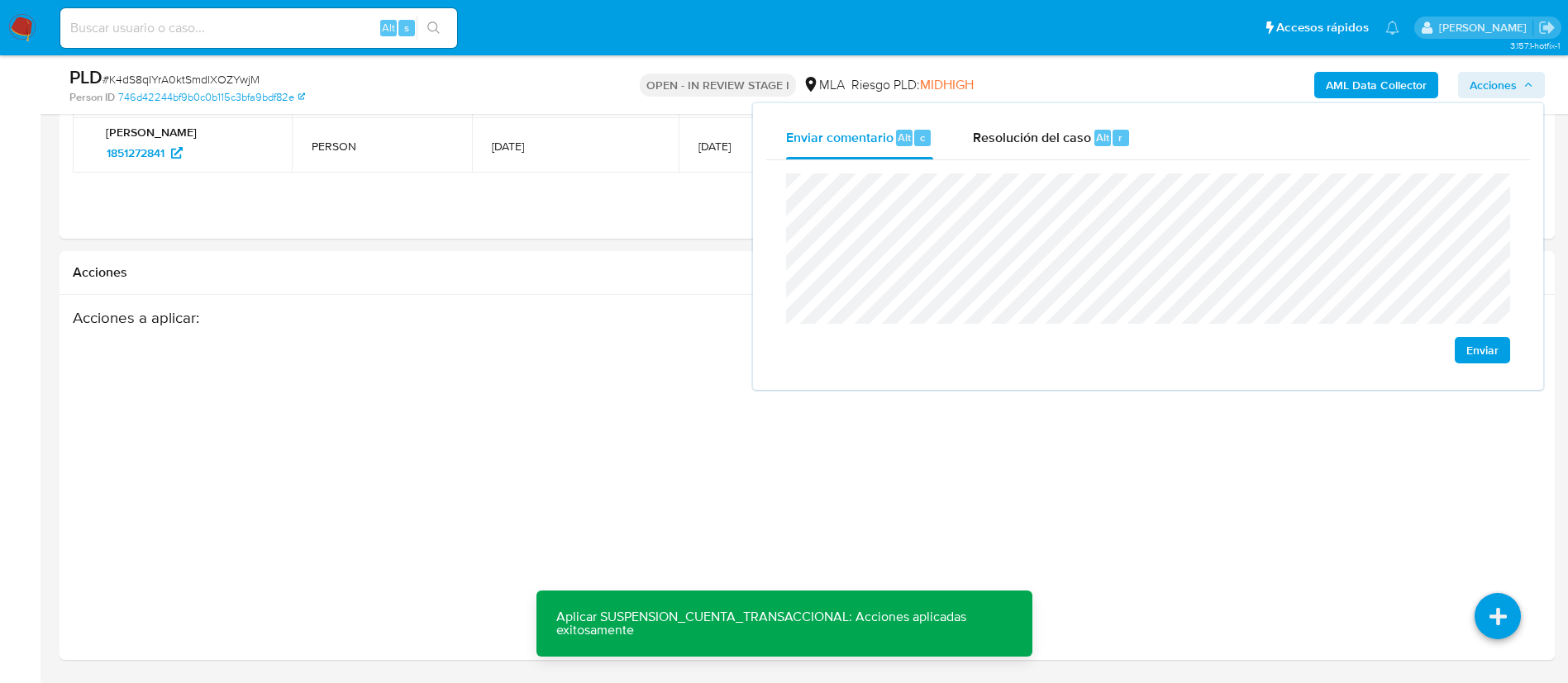
click at [1122, 156] on div "Resolución del caso Alt r" at bounding box center [1052, 138] width 158 height 43
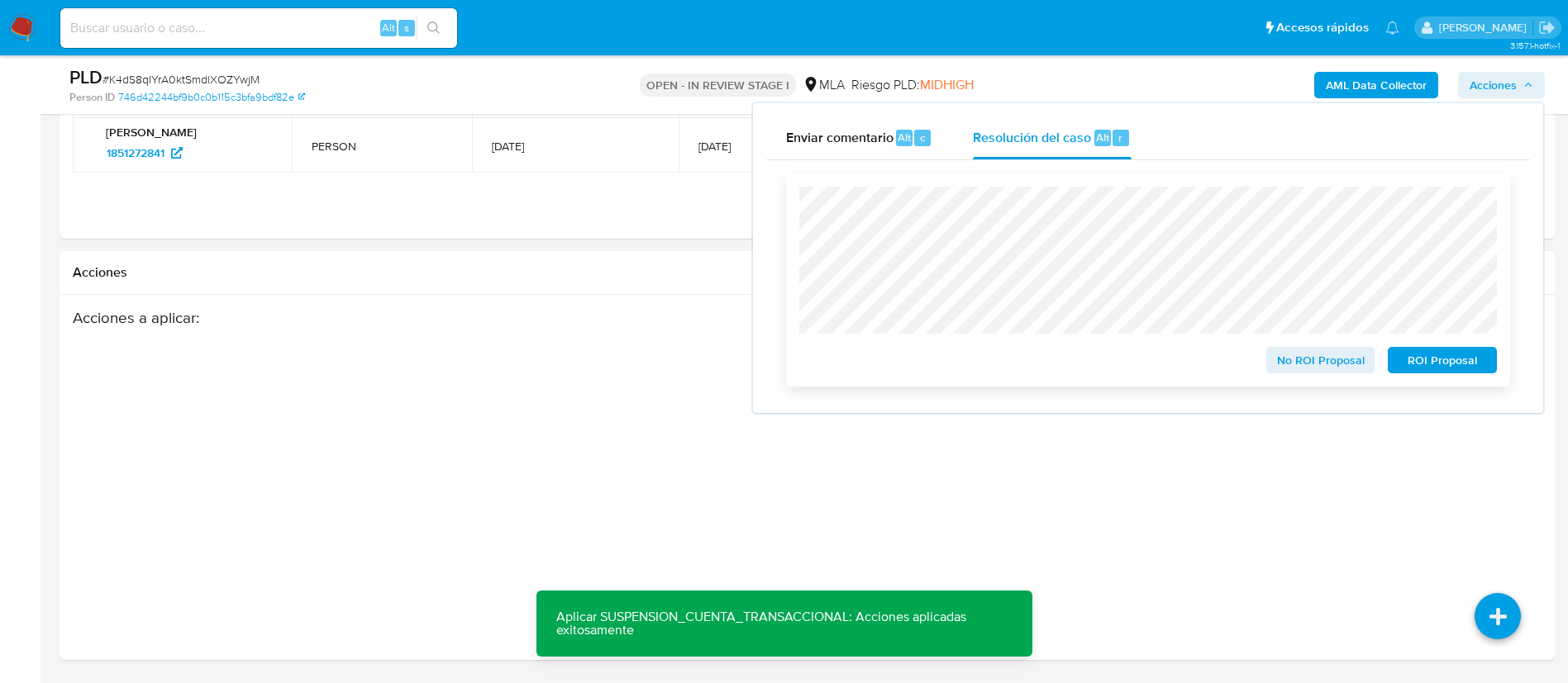
click at [1441, 362] on span "ROI Proposal" at bounding box center [1442, 360] width 86 height 23
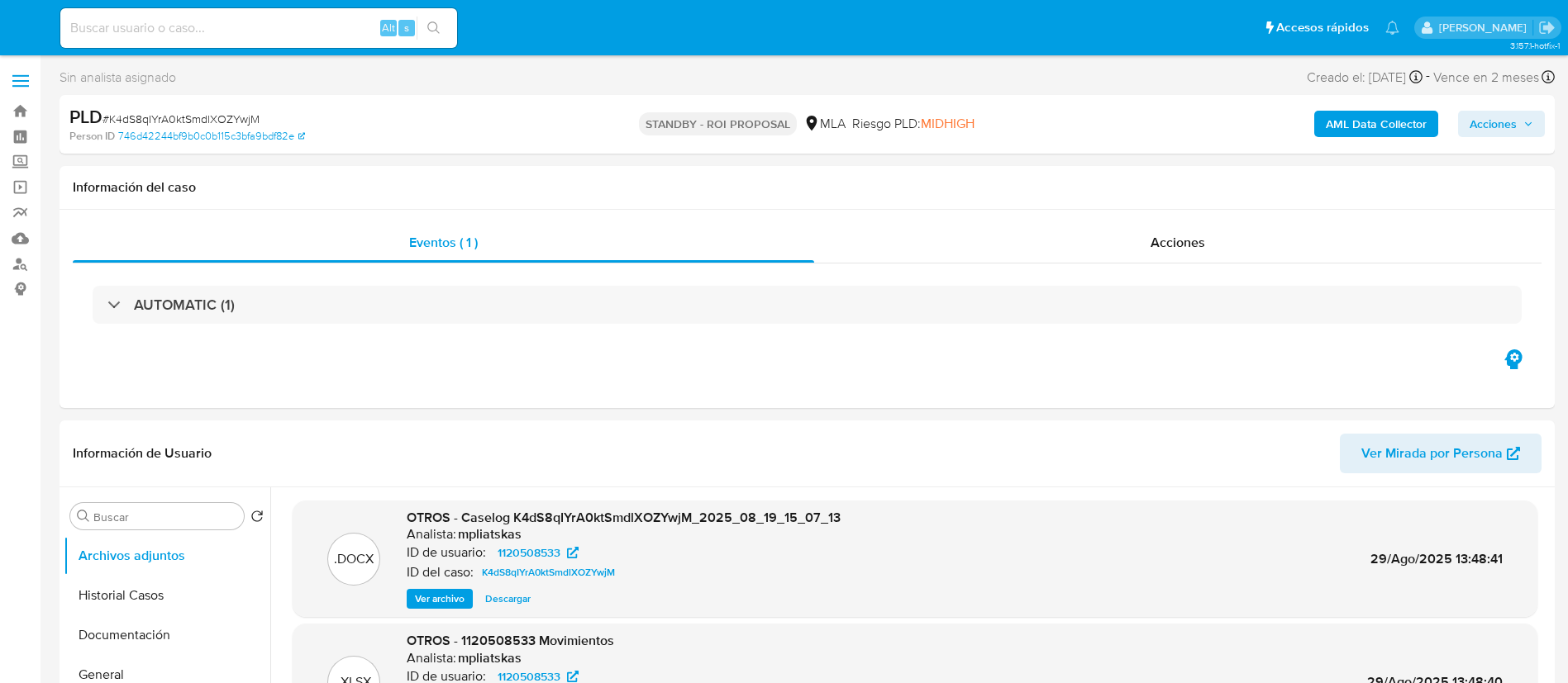
select select "10"
click at [352, 33] on input at bounding box center [259, 28] width 397 height 22
paste input "kCD2G5pln75uvJD0PWSfq66g"
type input "kCD2G5pln75uvJD0PWSfq66g"
click at [448, 16] on button "search-icon" at bounding box center [433, 28] width 34 height 23
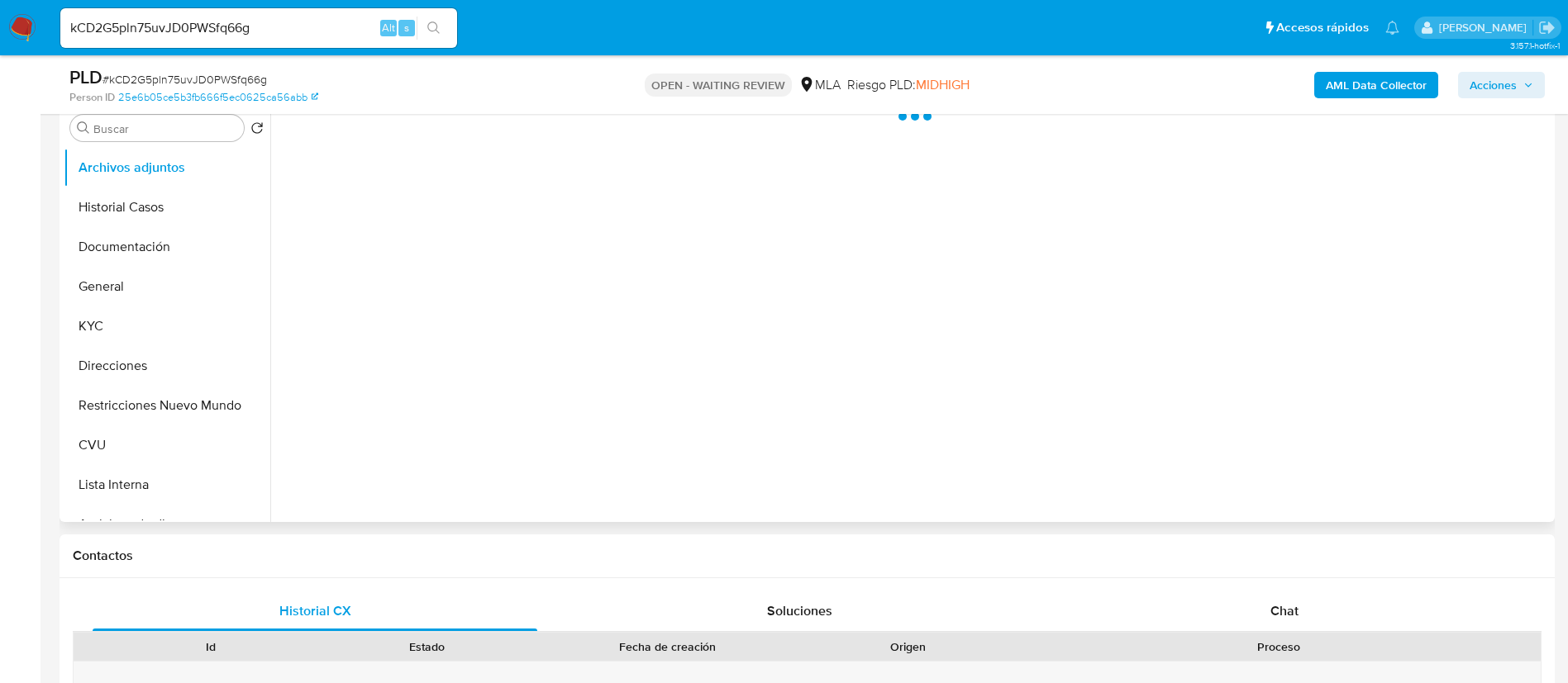
scroll to position [372, 0]
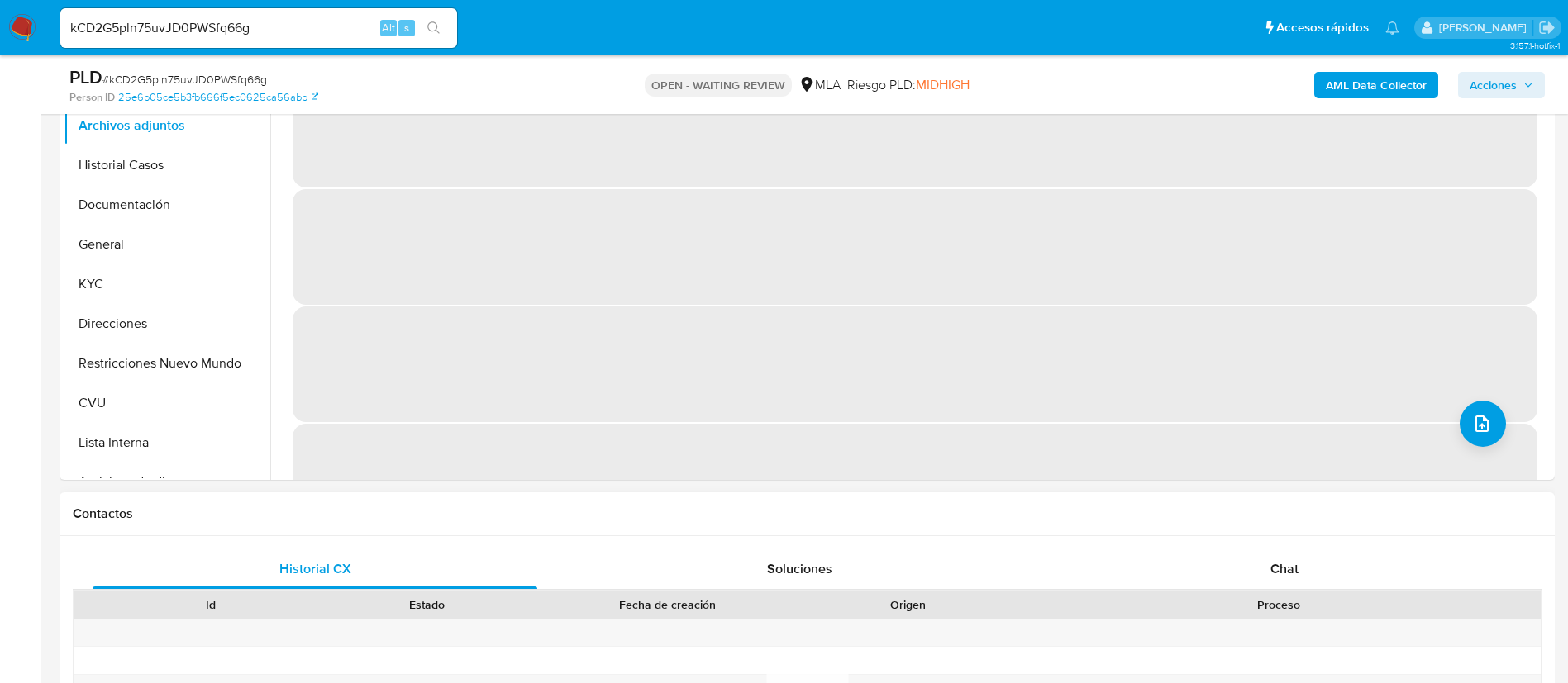
select select "10"
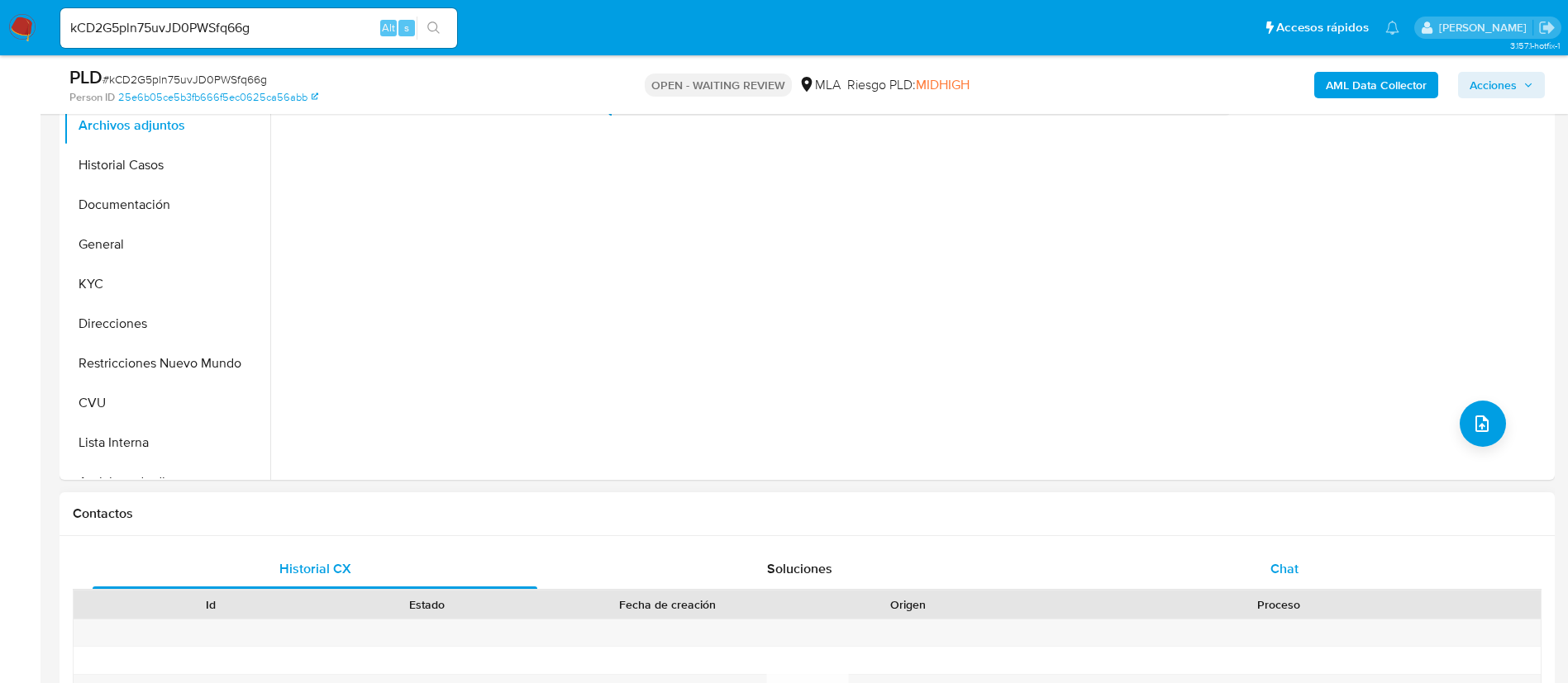
click at [1245, 569] on div "Chat" at bounding box center [1284, 570] width 445 height 40
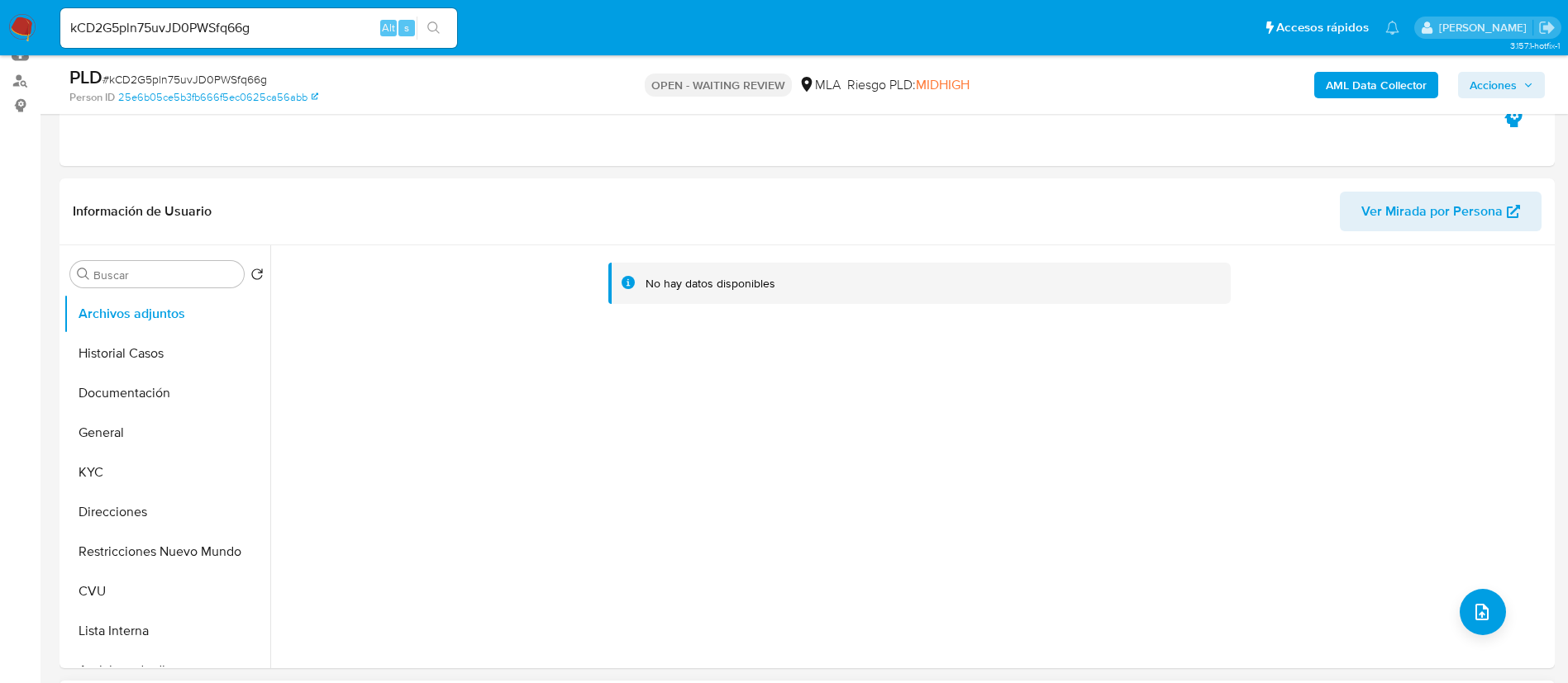
scroll to position [124, 0]
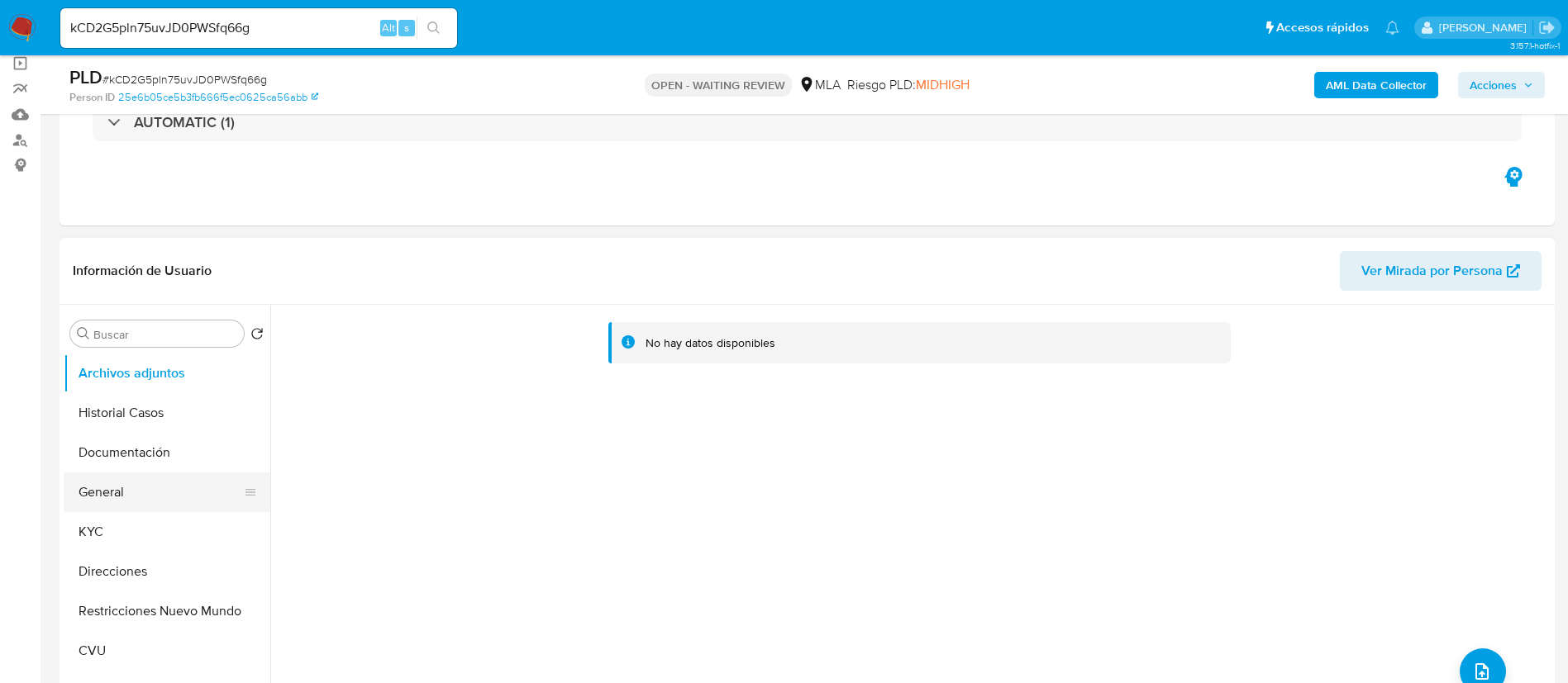
drag, startPoint x: 149, startPoint y: 538, endPoint x: 230, endPoint y: 503, distance: 88.2
click at [145, 541] on button "KYC" at bounding box center [167, 533] width 207 height 40
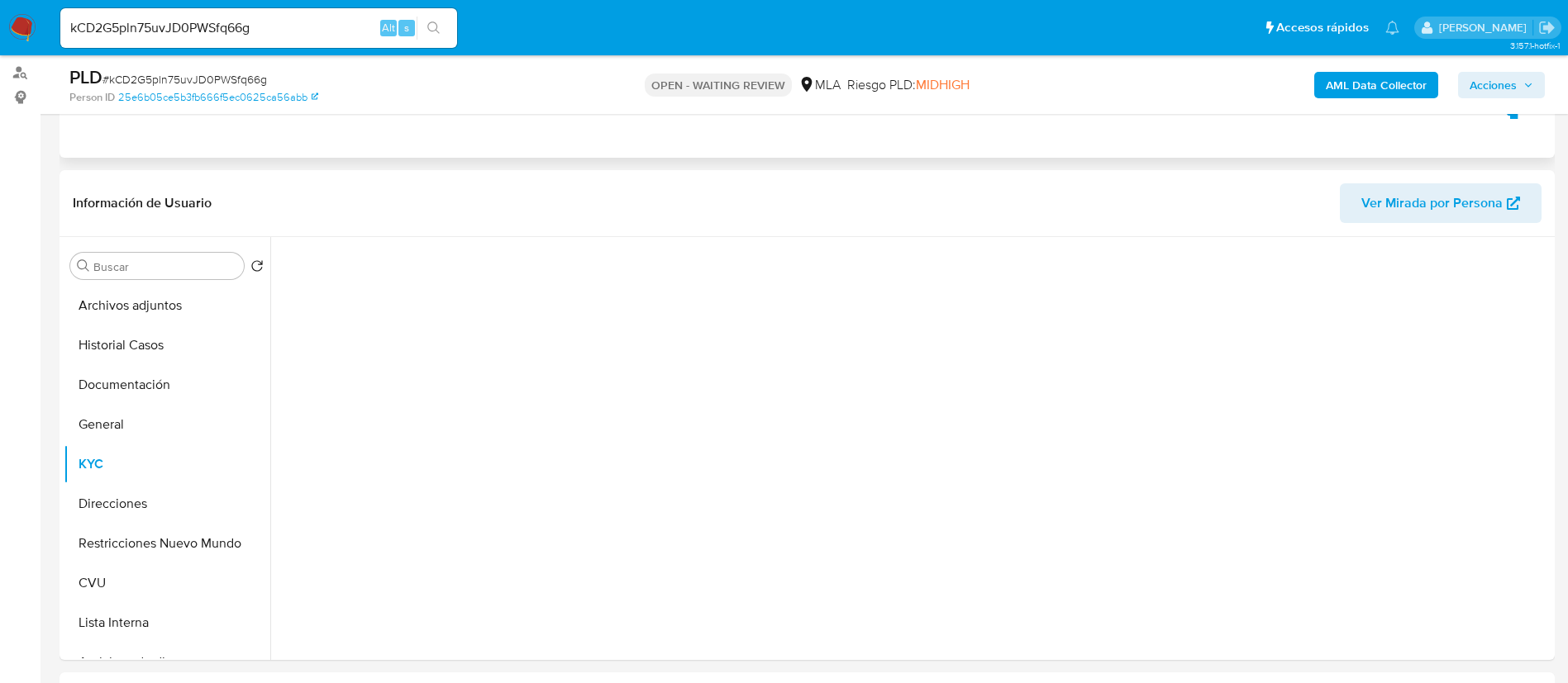
scroll to position [248, 0]
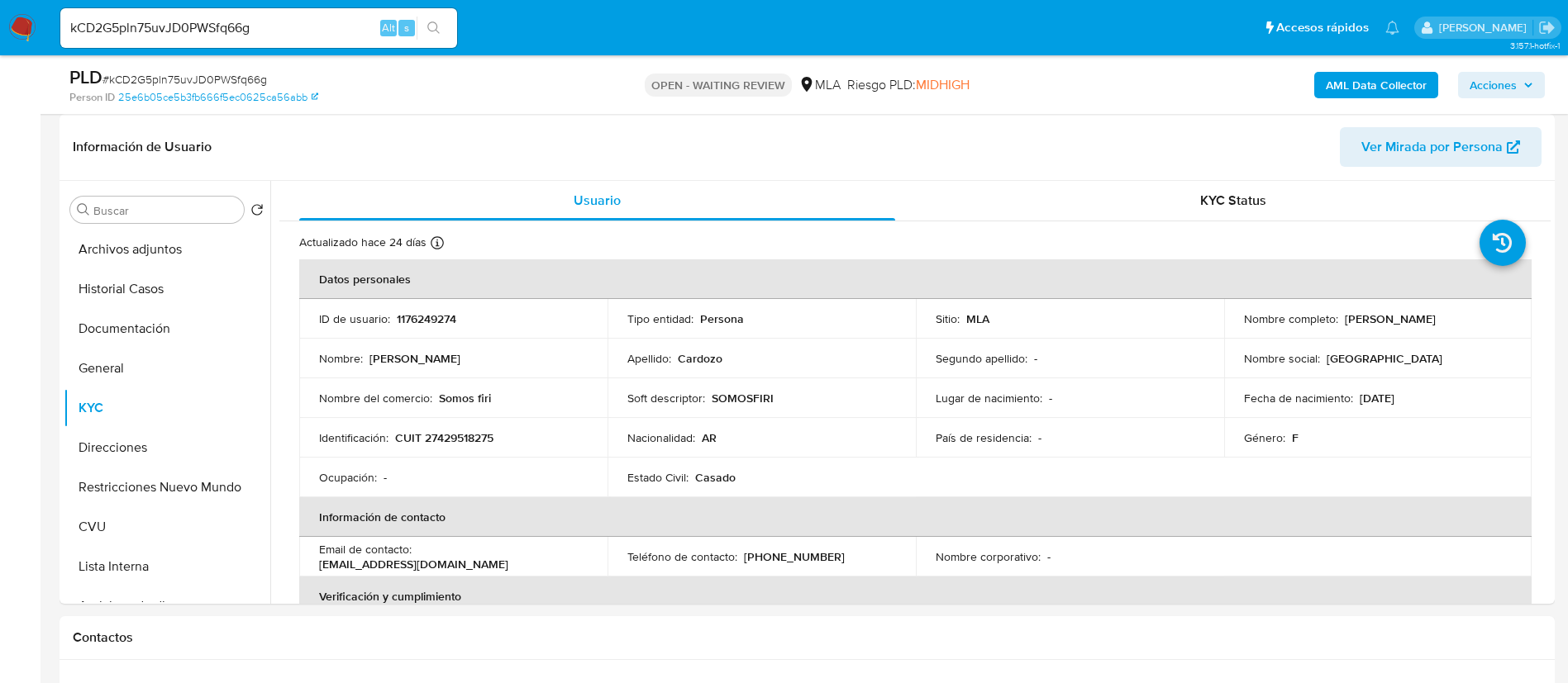
click at [373, 290] on th "Datos personales" at bounding box center [915, 279] width 1232 height 40
click at [470, 326] on td "ID de usuario : 1176249274" at bounding box center [453, 319] width 308 height 40
click at [449, 321] on p "1176249274" at bounding box center [426, 318] width 60 height 15
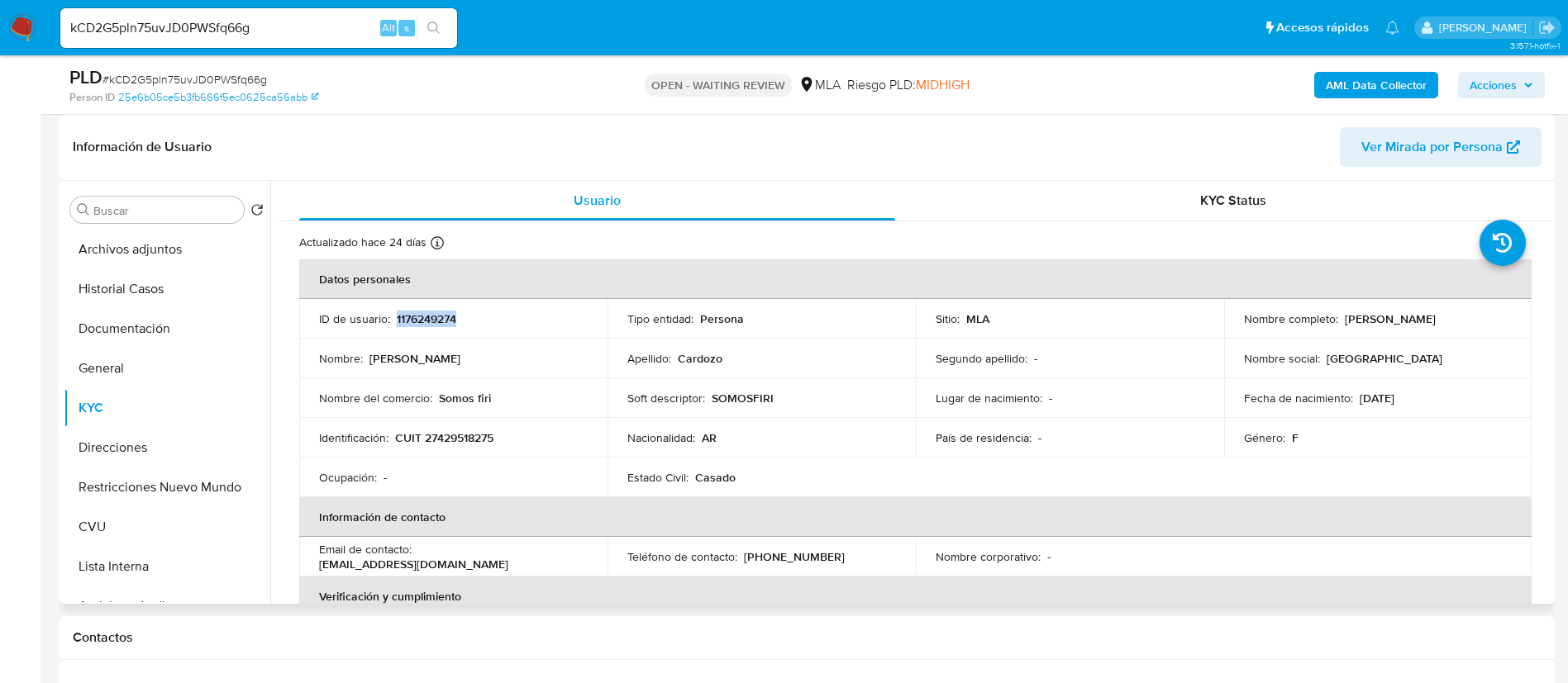
copy p "1176249274"
drag, startPoint x: 438, startPoint y: 389, endPoint x: 497, endPoint y: 399, distance: 59.8
click at [497, 399] on div "Nombre del comercio : Somos firi" at bounding box center [453, 398] width 269 height 15
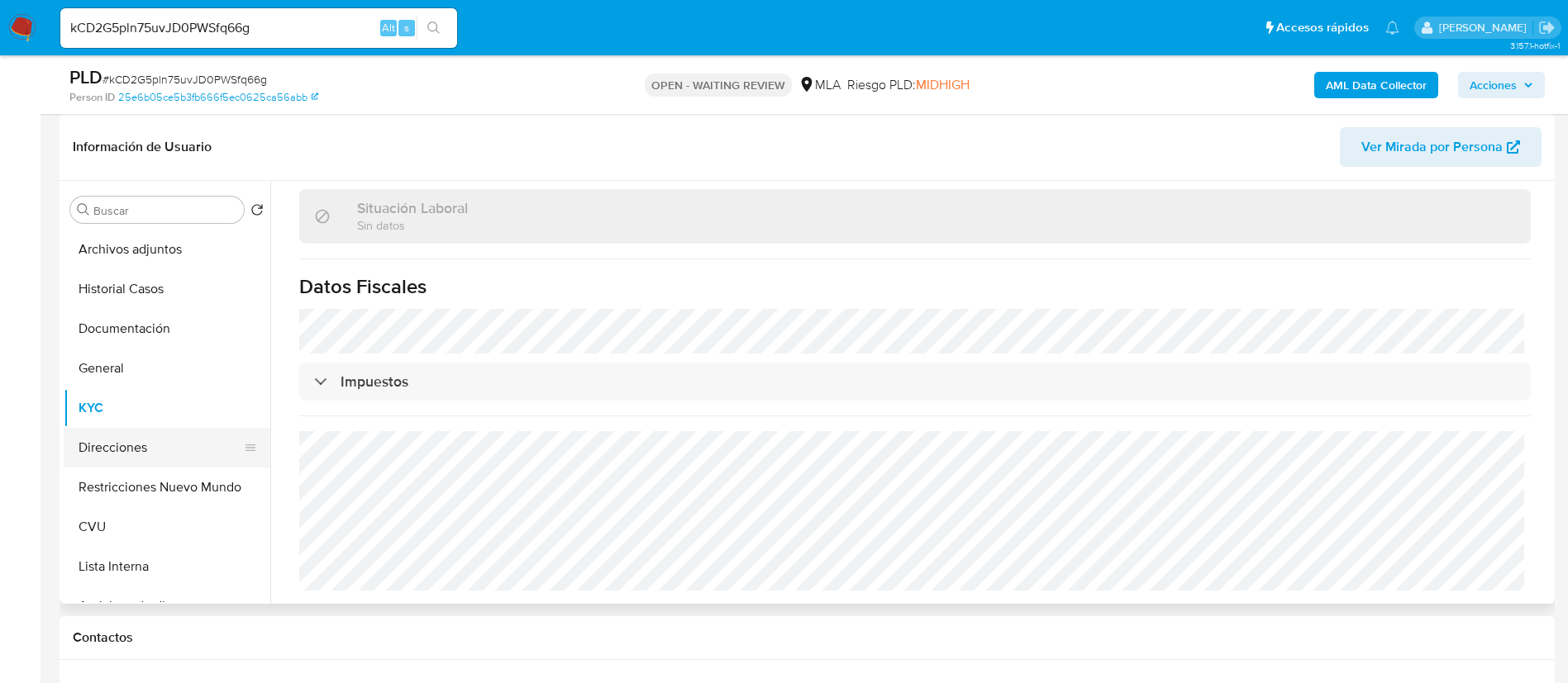
click at [131, 438] on button "Direcciones" at bounding box center [161, 448] width 194 height 40
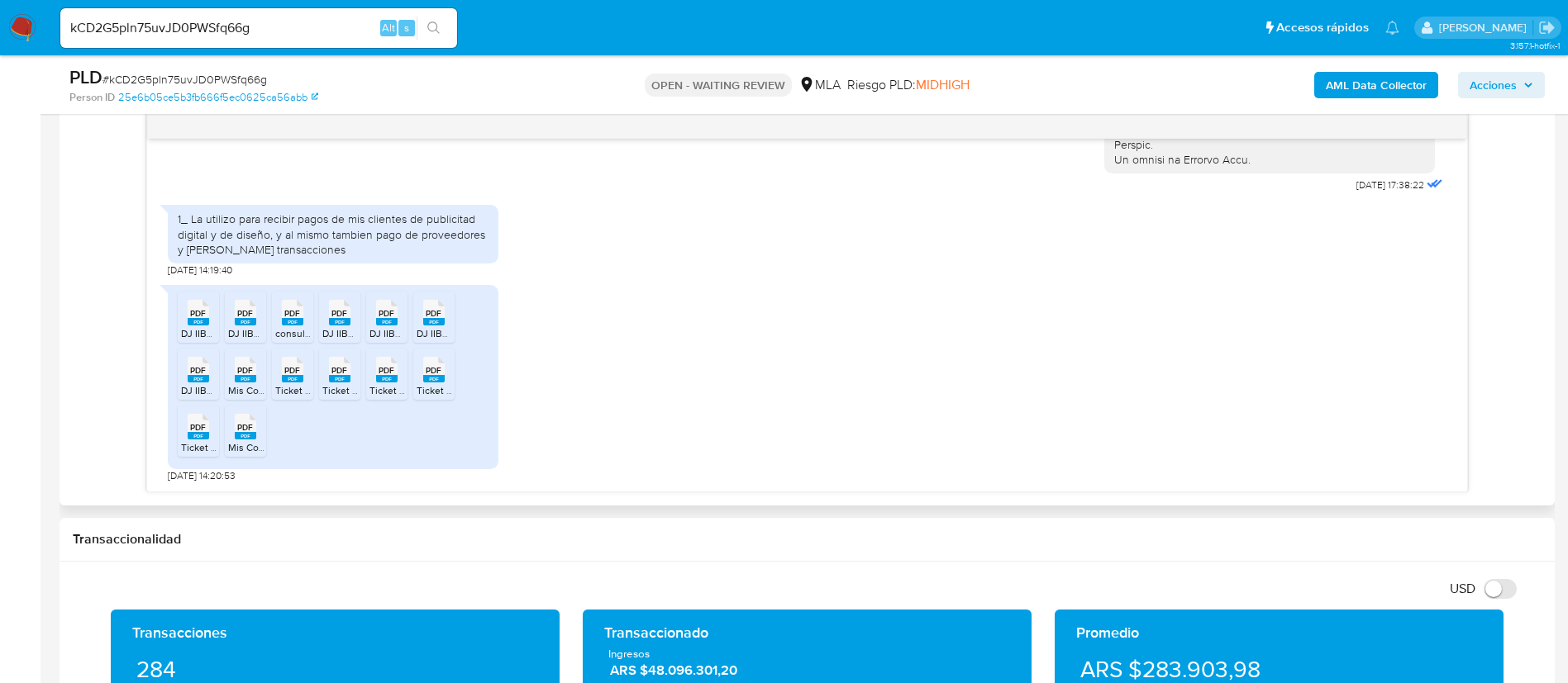
scroll to position [867, 0]
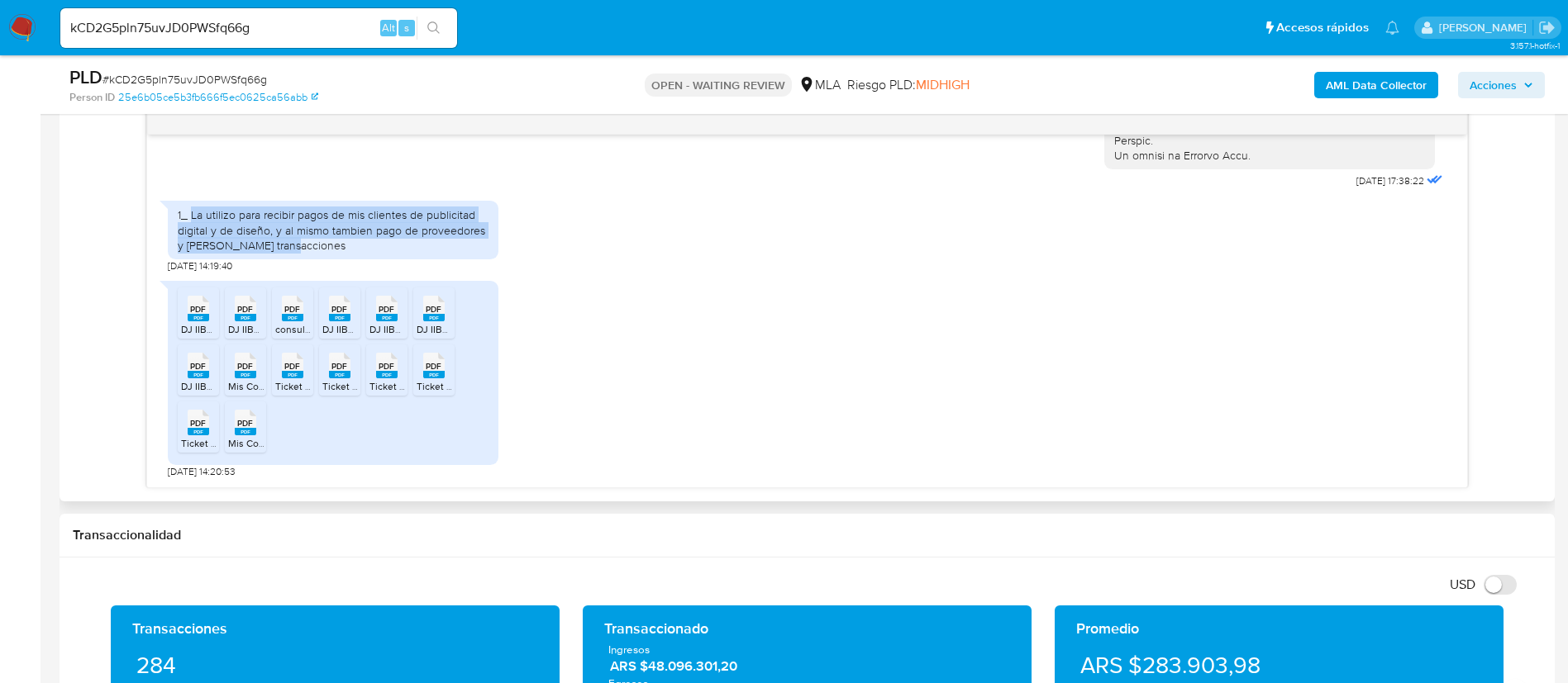
drag, startPoint x: 192, startPoint y: 214, endPoint x: 297, endPoint y: 247, distance: 110.1
click at [297, 247] on div "1_ La utilizo para recibir pagos de mis clientes de publicitad digital y de dis…" at bounding box center [332, 230] width 310 height 46
copy div "La utilizo para recibir pagos de mis clientes de publicitad digital y de diseño…"
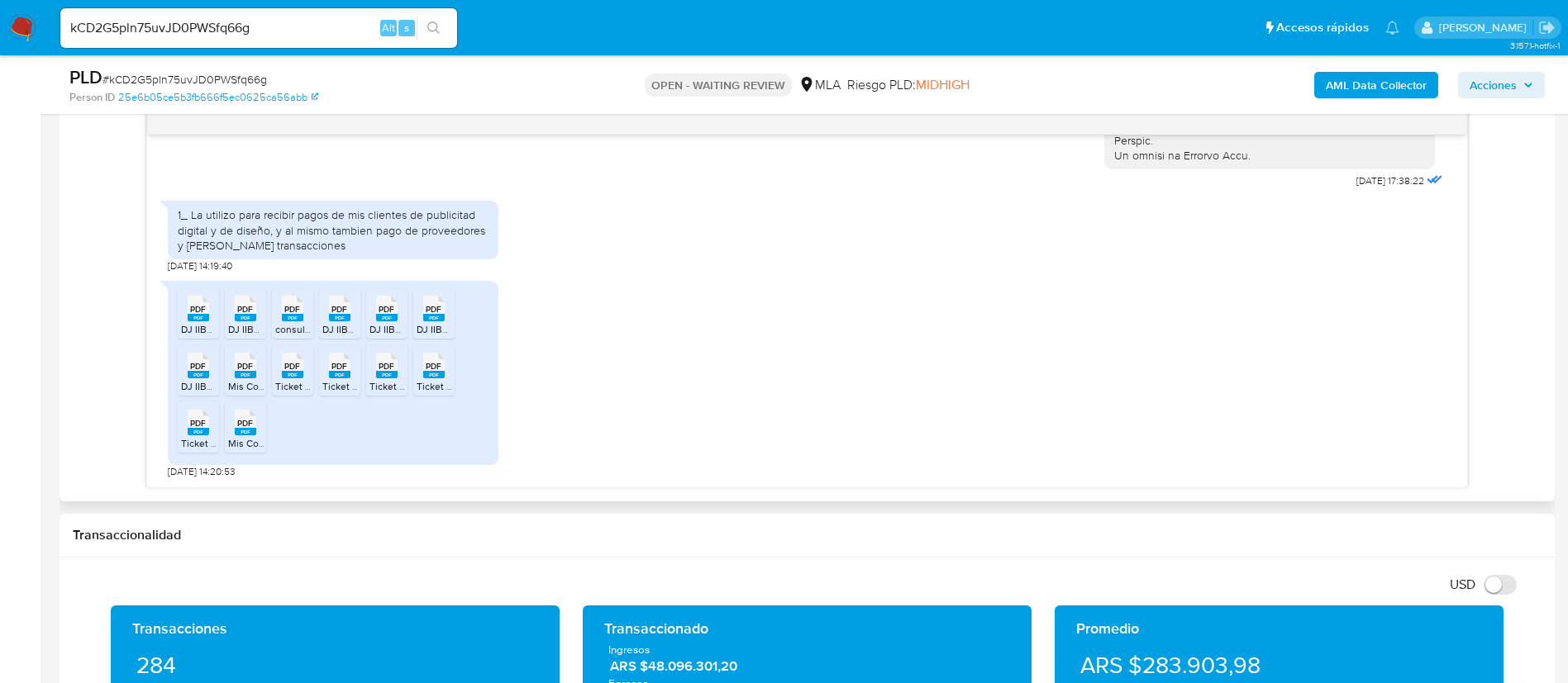
click at [200, 316] on rect at bounding box center [198, 317] width 22 height 8
click at [259, 326] on span "DJ IIBB 06-2025 - [PERSON_NAME].pdf" at bounding box center [316, 329] width 175 height 14
drag, startPoint x: 287, startPoint y: 330, endPoint x: 325, endPoint y: 337, distance: 38.6
click at [288, 330] on span "consulta-sifere-145267-2025--1-7d980c7f-5e54-45d4-b8d0-6f88ff94f91d.pdf" at bounding box center [442, 329] width 334 height 14
click at [348, 329] on span "DJ IIBB 02-2025 - Sofia Cardozo.pdf" at bounding box center [410, 329] width 175 height 14
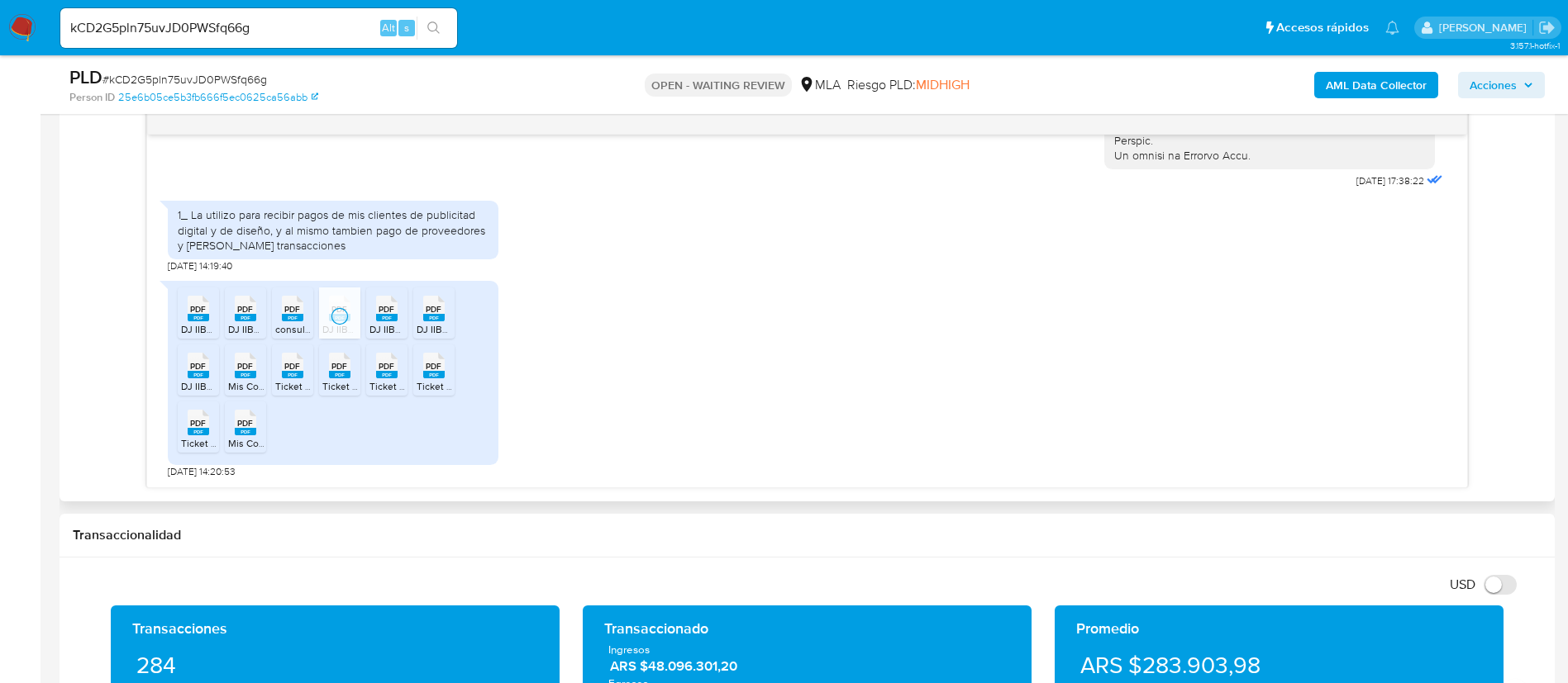
drag, startPoint x: 381, startPoint y: 326, endPoint x: 420, endPoint y: 322, distance: 39.2
click at [384, 327] on span "DJ IIBB 01-2025 - Sofia Cardozo.pdf" at bounding box center [455, 329] width 172 height 14
drag, startPoint x: 434, startPoint y: 319, endPoint x: 303, endPoint y: 342, distance: 133.0
click at [434, 319] on rect at bounding box center [433, 317] width 22 height 8
click at [202, 369] on span "PDF" at bounding box center [198, 367] width 16 height 10
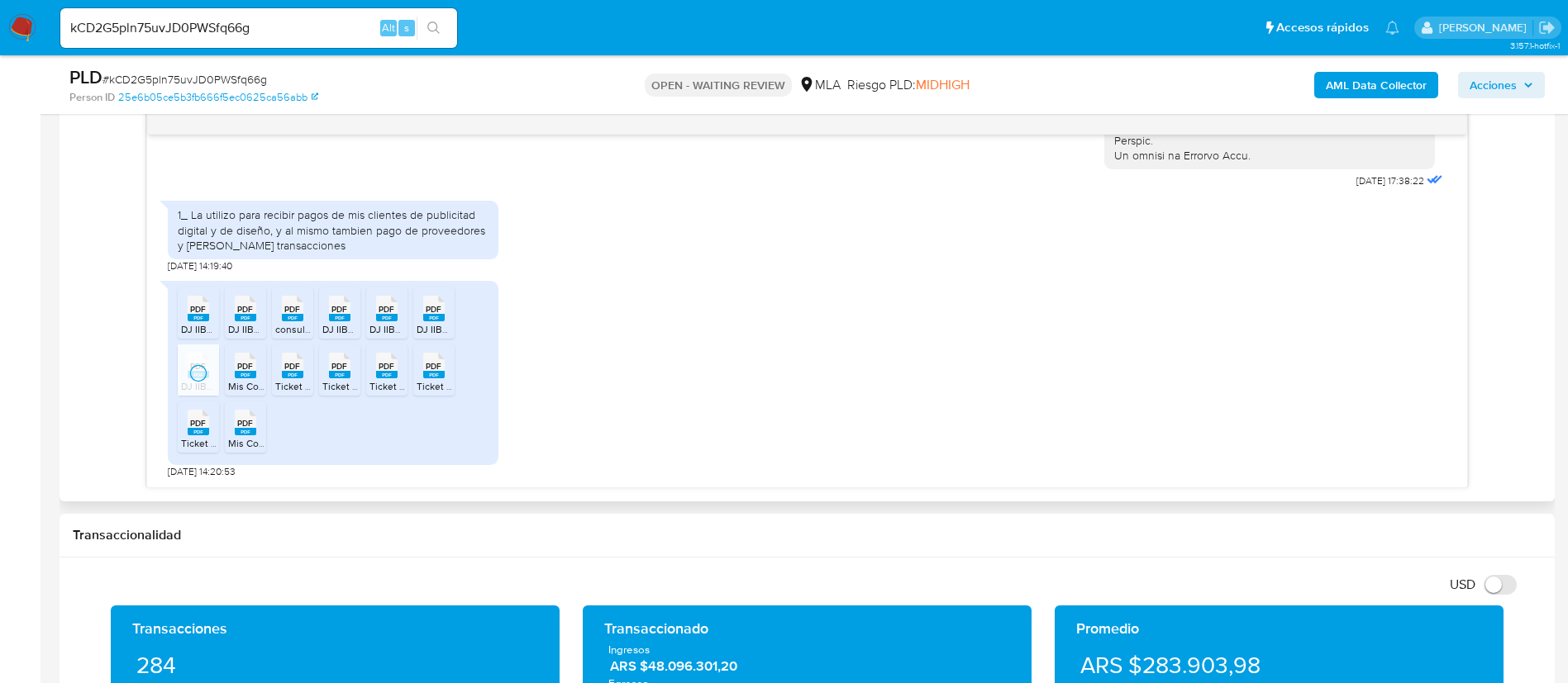
drag, startPoint x: 243, startPoint y: 373, endPoint x: 278, endPoint y: 373, distance: 35.0
click at [244, 373] on rect at bounding box center [245, 374] width 22 height 8
click at [293, 373] on rect at bounding box center [292, 374] width 22 height 8
click at [340, 375] on rect at bounding box center [339, 374] width 22 height 8
click at [381, 378] on rect at bounding box center [387, 374] width 22 height 8
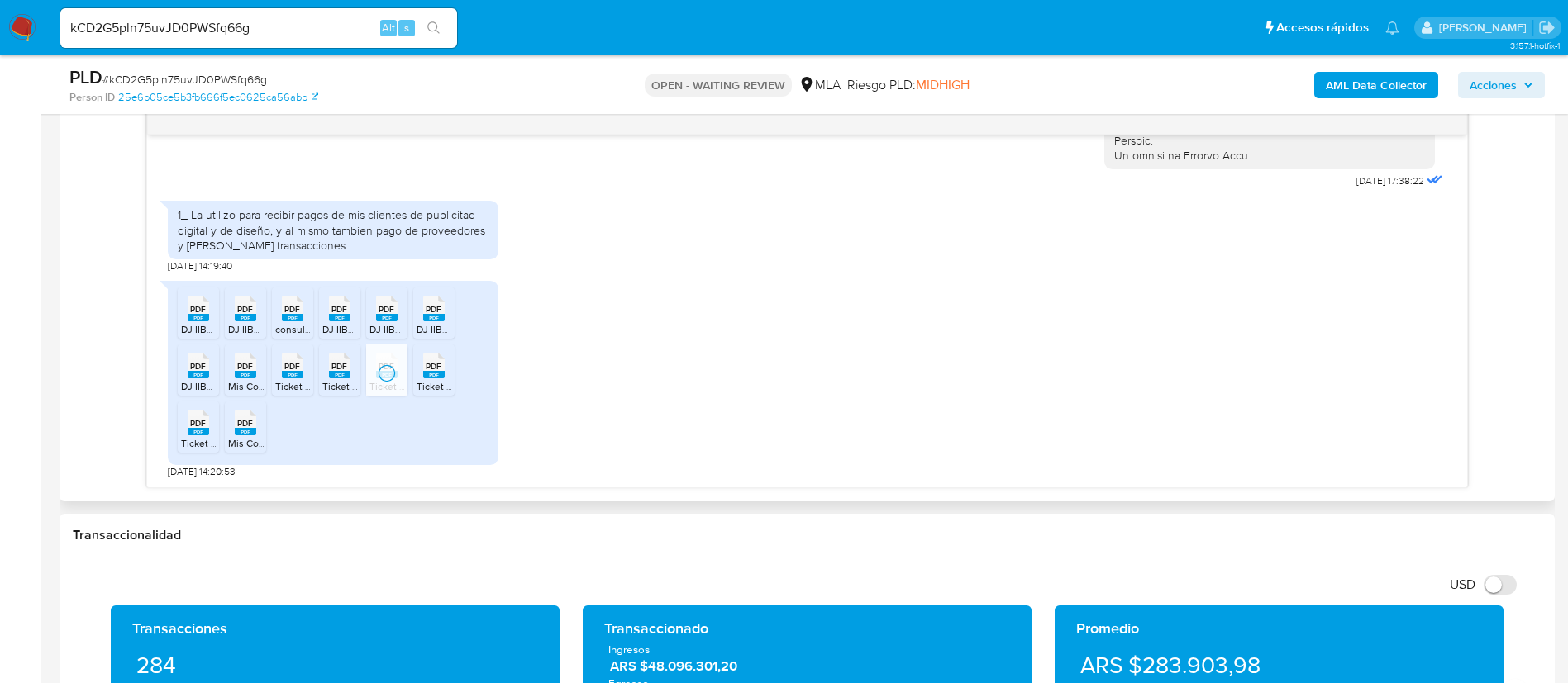
drag, startPoint x: 429, startPoint y: 385, endPoint x: 324, endPoint y: 397, distance: 105.7
click at [430, 385] on span "Ticket presentación IIBB 02-2025 - Sofia Cardozo.pdf" at bounding box center [542, 386] width 252 height 14
click at [200, 434] on rect at bounding box center [198, 431] width 22 height 8
click at [239, 433] on rect at bounding box center [245, 431] width 22 height 8
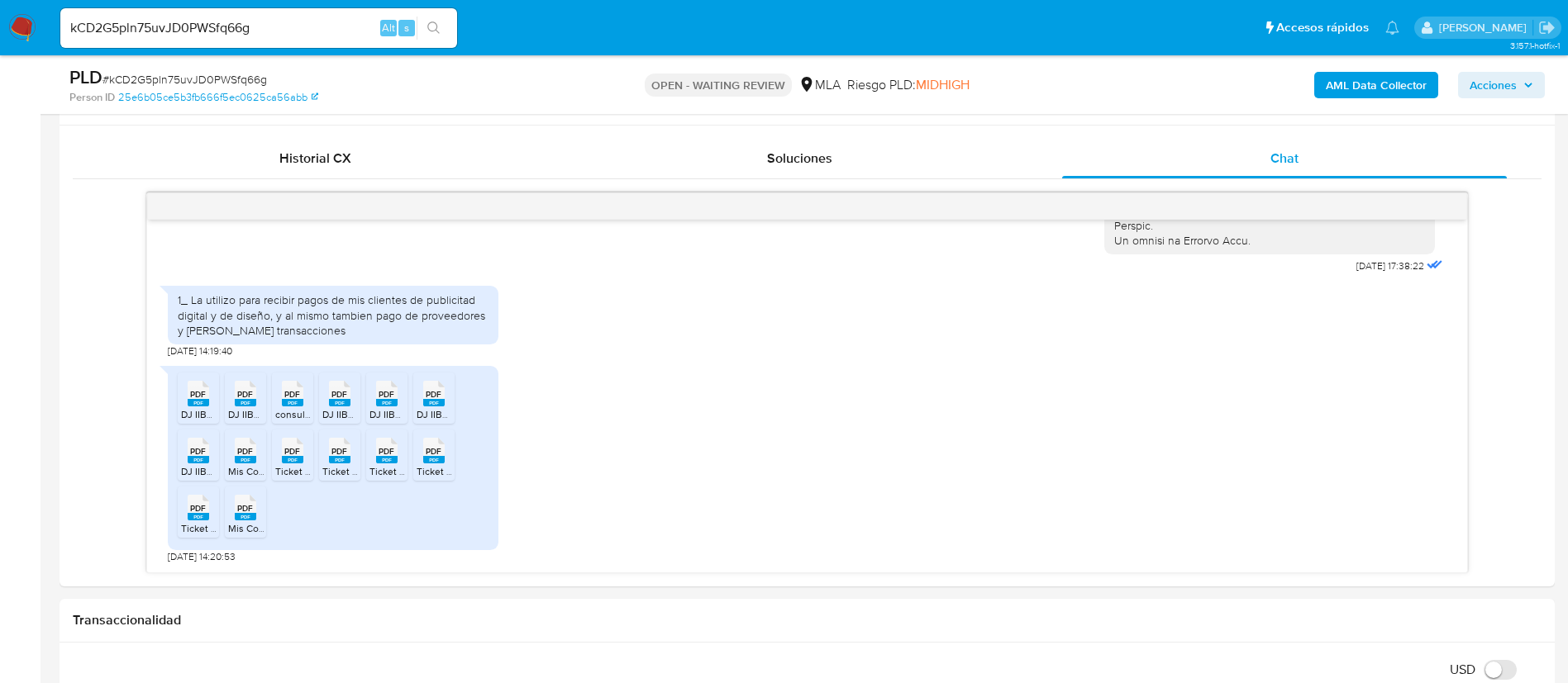
scroll to position [744, 0]
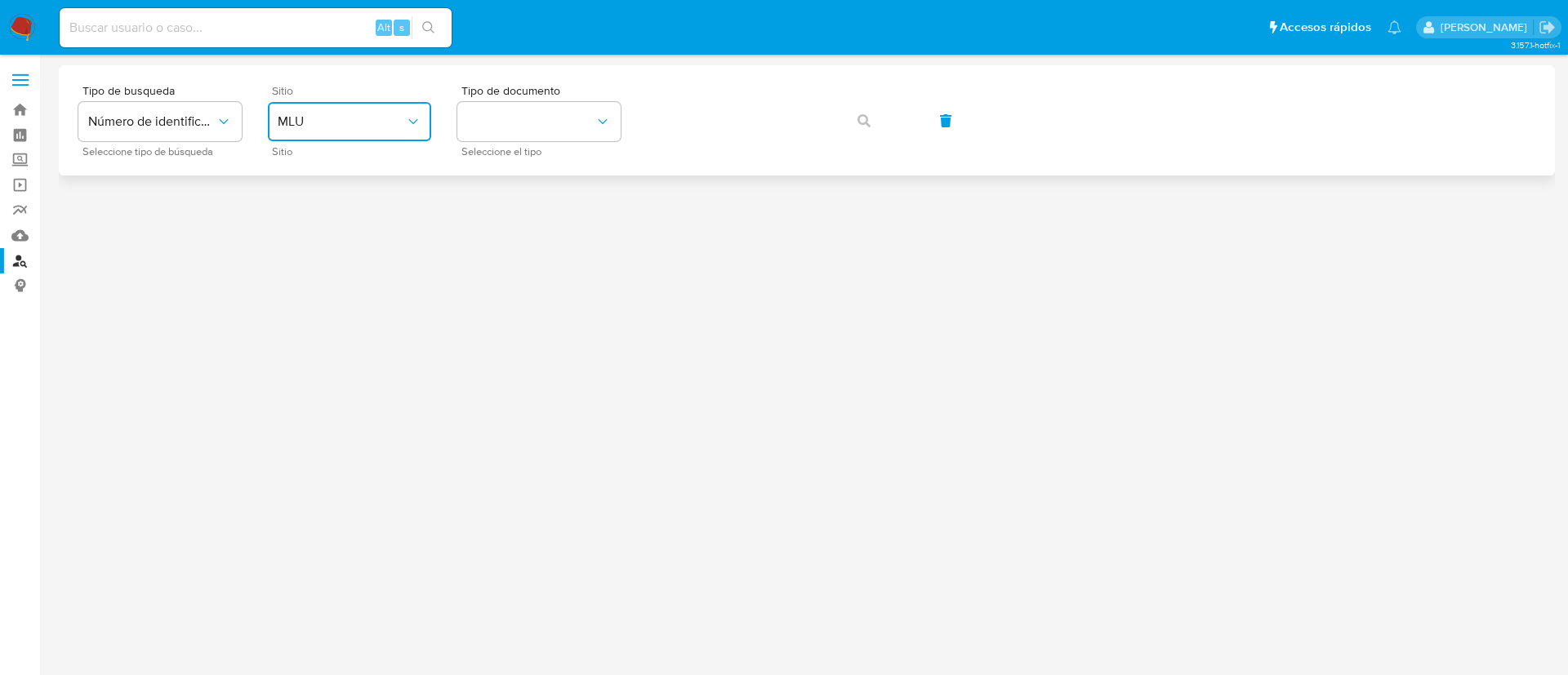
click at [369, 138] on button "MLU" at bounding box center [349, 121] width 163 height 39
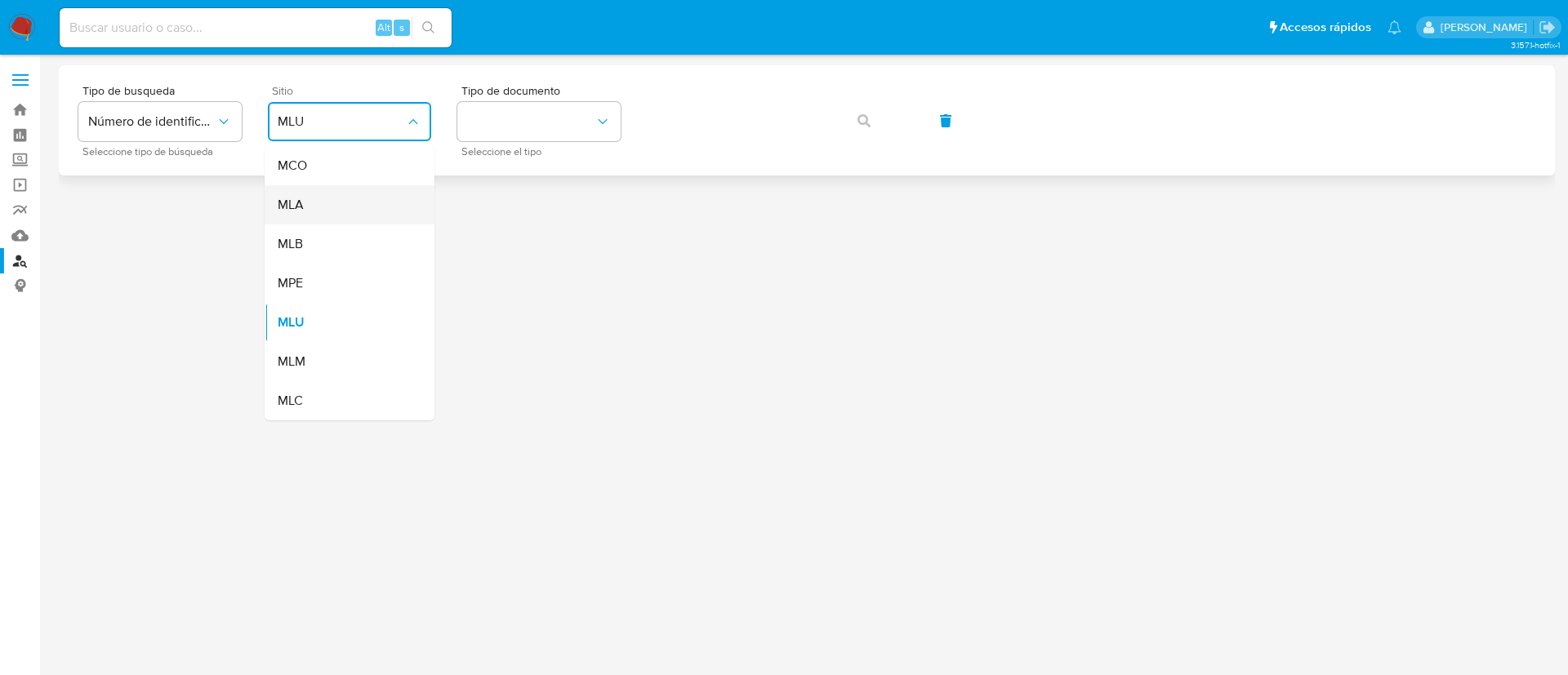
click at [358, 197] on div "MLA" at bounding box center [344, 205] width 134 height 39
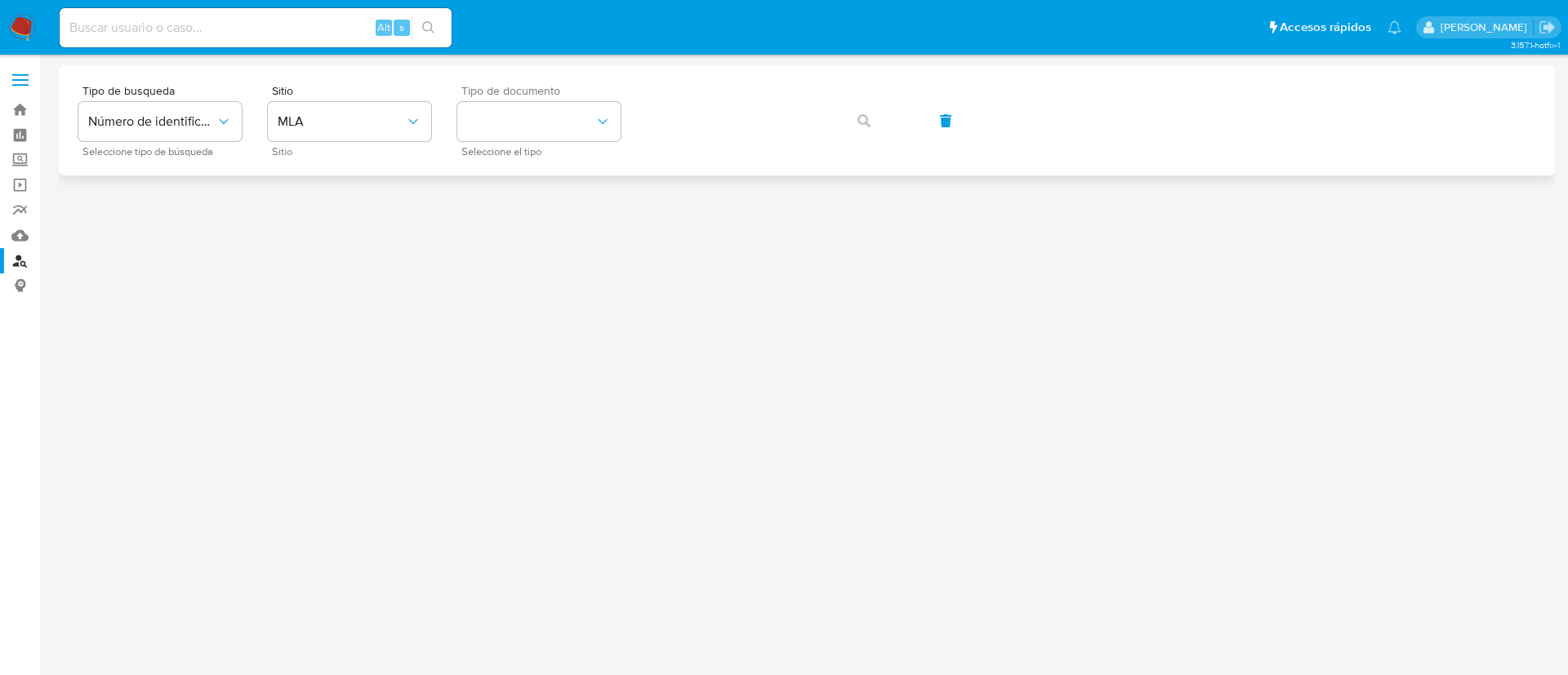
click at [521, 141] on div "Tipo de documento Seleccione el tipo" at bounding box center [538, 120] width 163 height 71
click at [525, 132] on button "identificationType" at bounding box center [538, 121] width 163 height 39
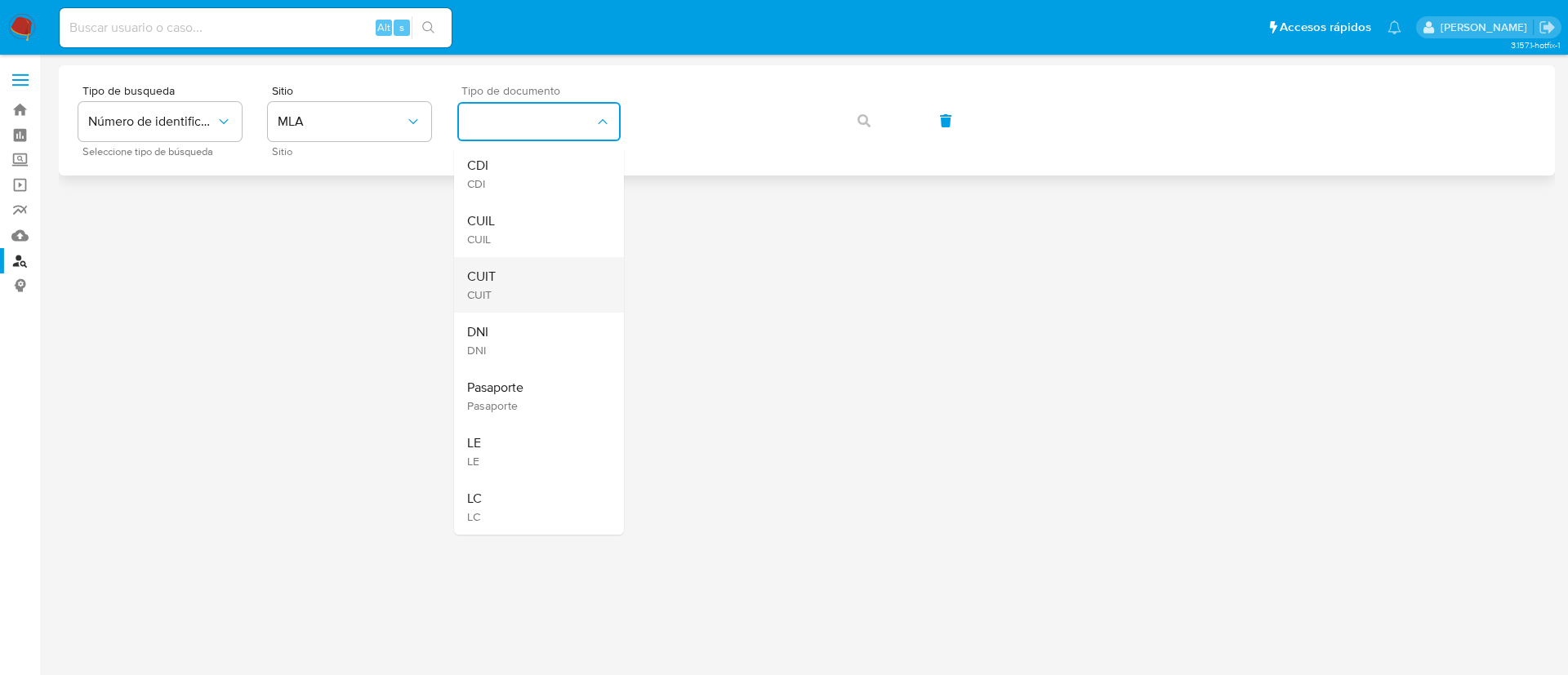
click at [495, 272] on div "CUIT CUIT" at bounding box center [534, 285] width 134 height 56
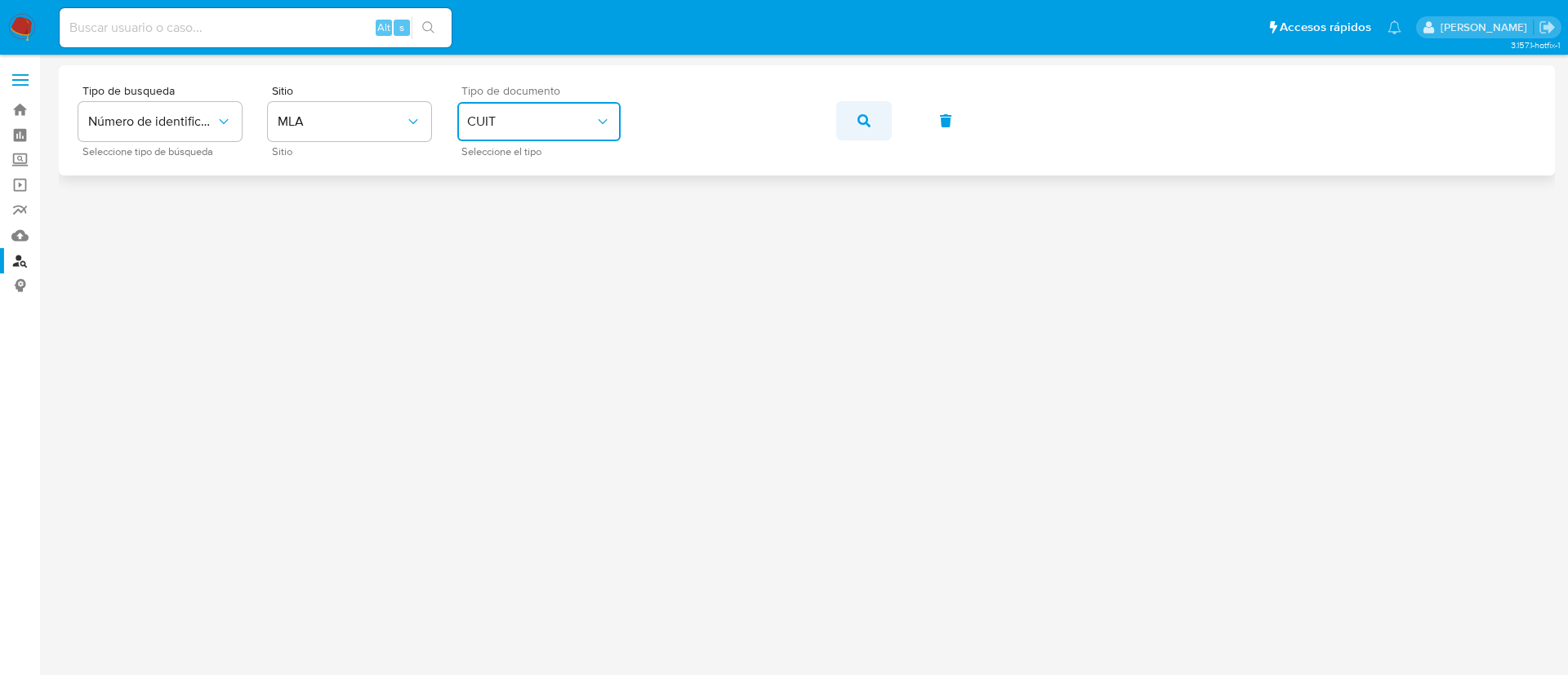
click at [845, 113] on button "button" at bounding box center [864, 121] width 56 height 39
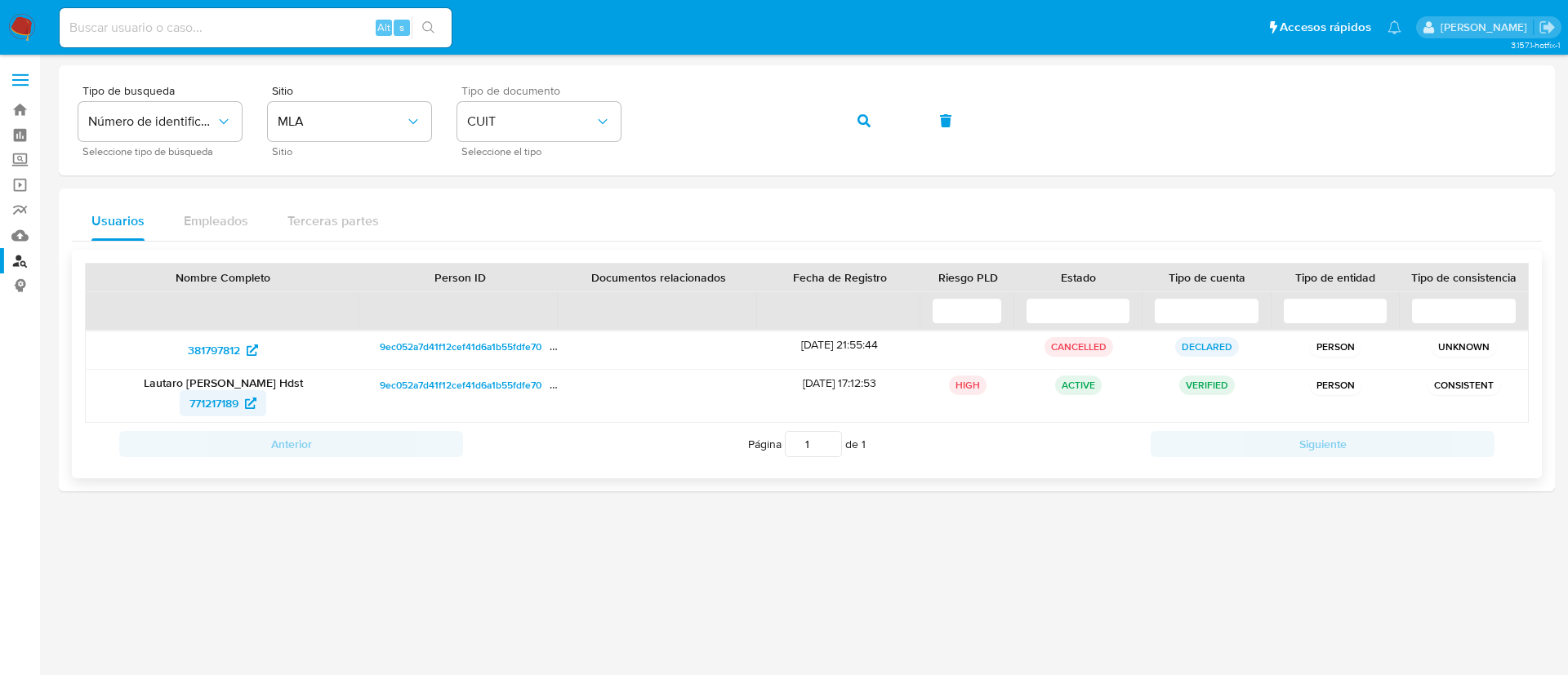
click at [183, 403] on link "771217189" at bounding box center [222, 403] width 86 height 26
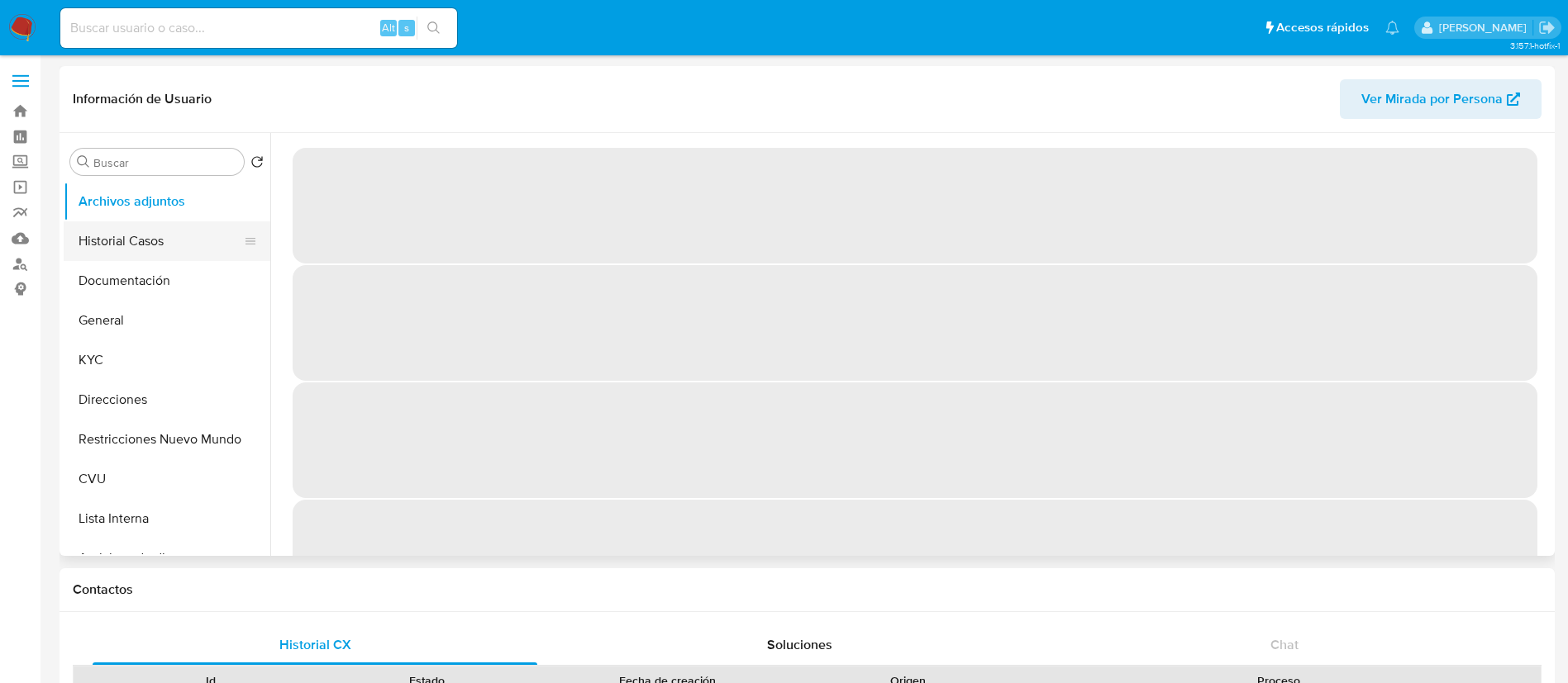
select select "10"
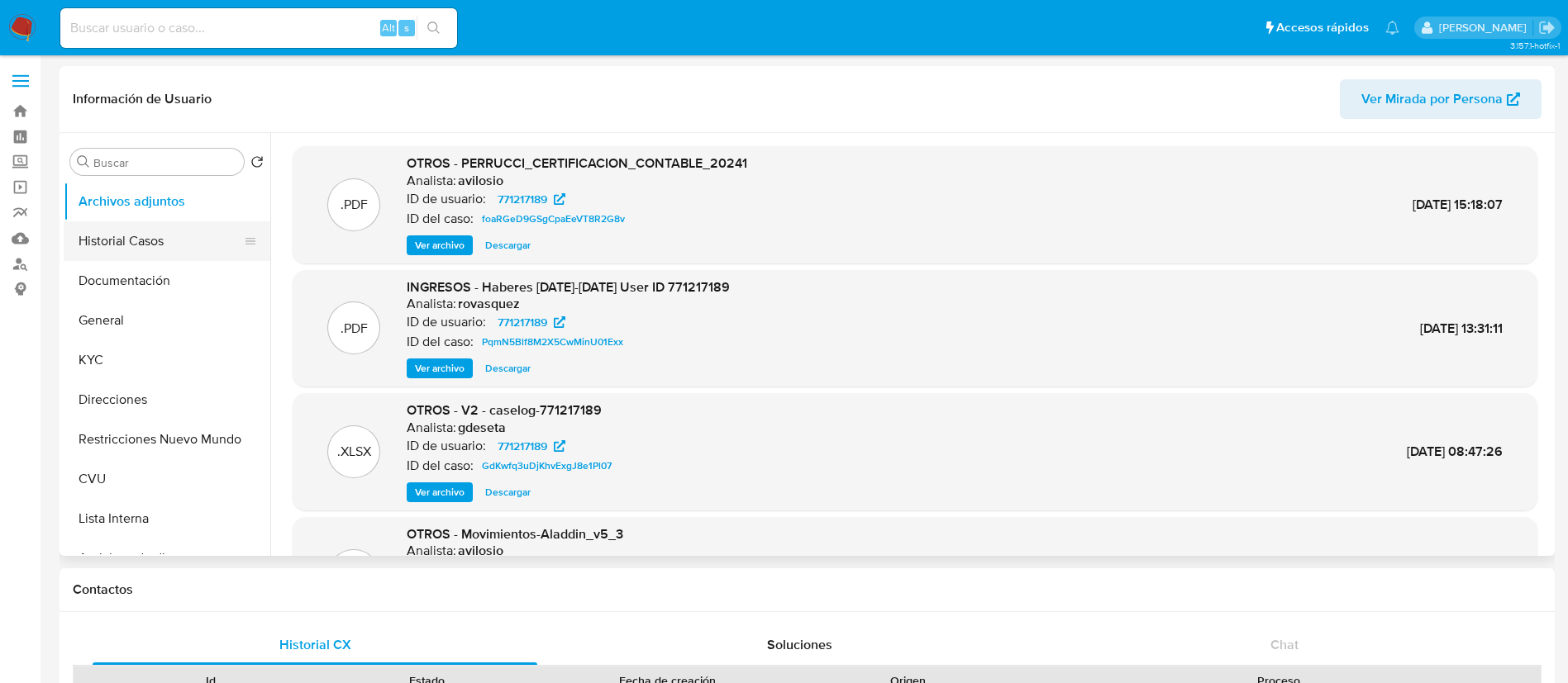
click at [135, 239] on button "Historial Casos" at bounding box center [161, 241] width 194 height 40
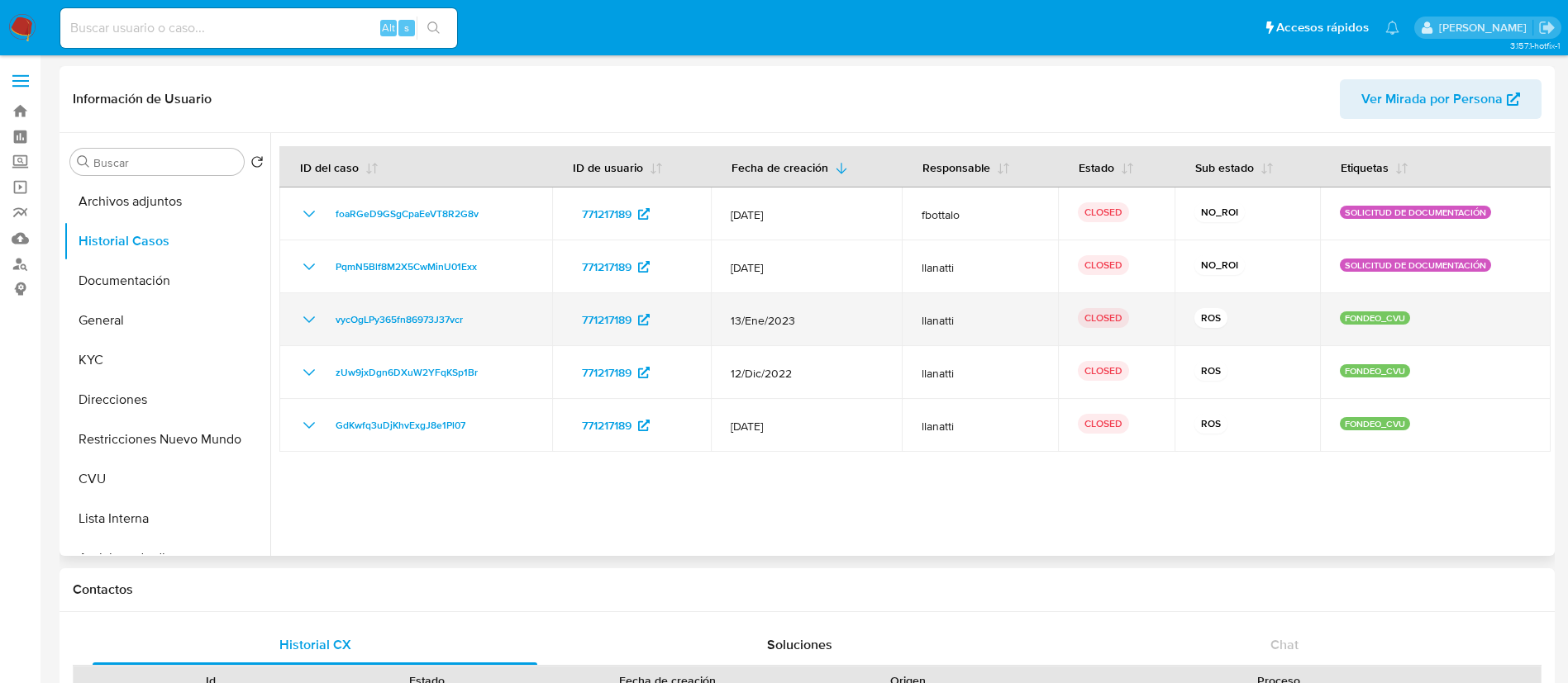
click at [305, 321] on icon "Mostrar/Ocultar" at bounding box center [309, 319] width 20 height 20
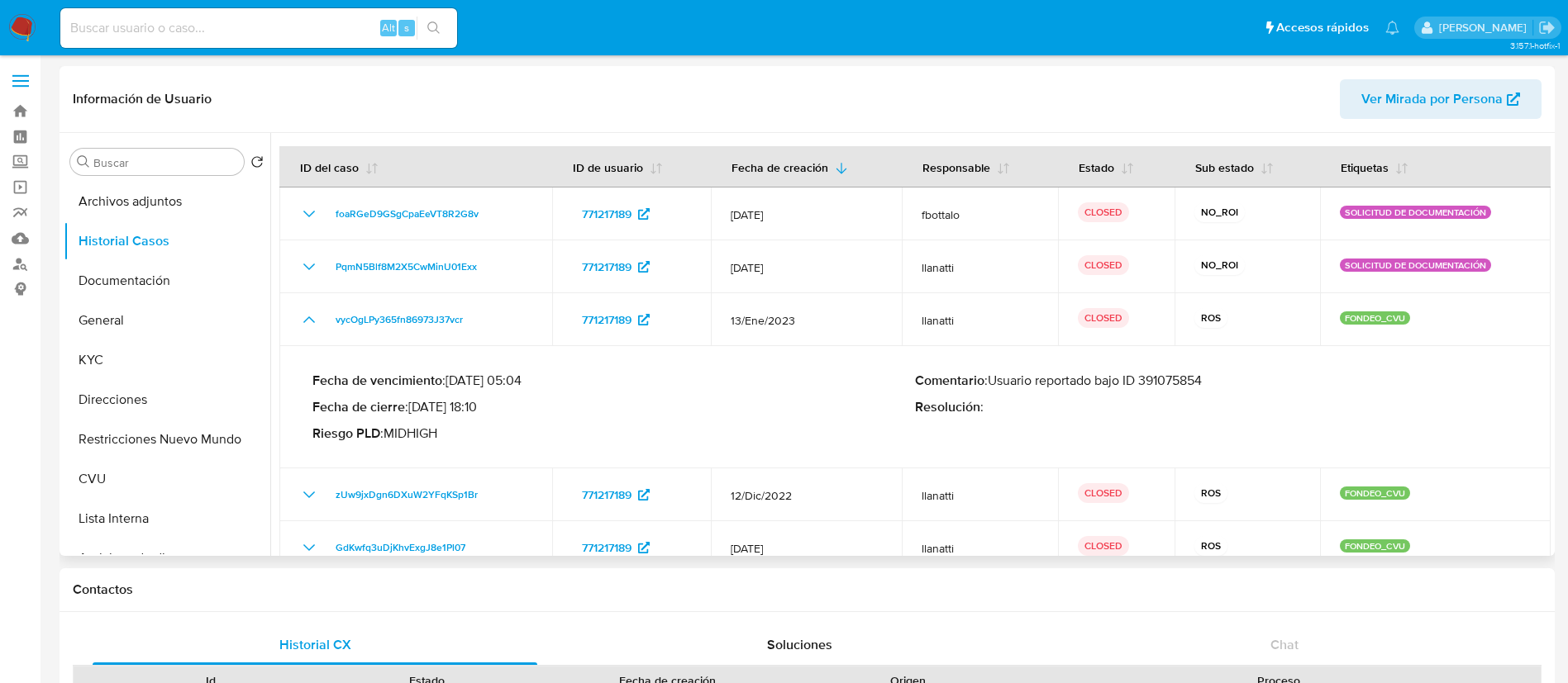
click at [1181, 369] on div "Fecha de vencimiento : 13/04/2023 05:04 Fecha de cierre : 27/02/2023 18:10 Ries…" at bounding box center [914, 407] width 1205 height 96
click at [165, 437] on button "Restricciones Nuevo Mundo" at bounding box center [161, 439] width 194 height 40
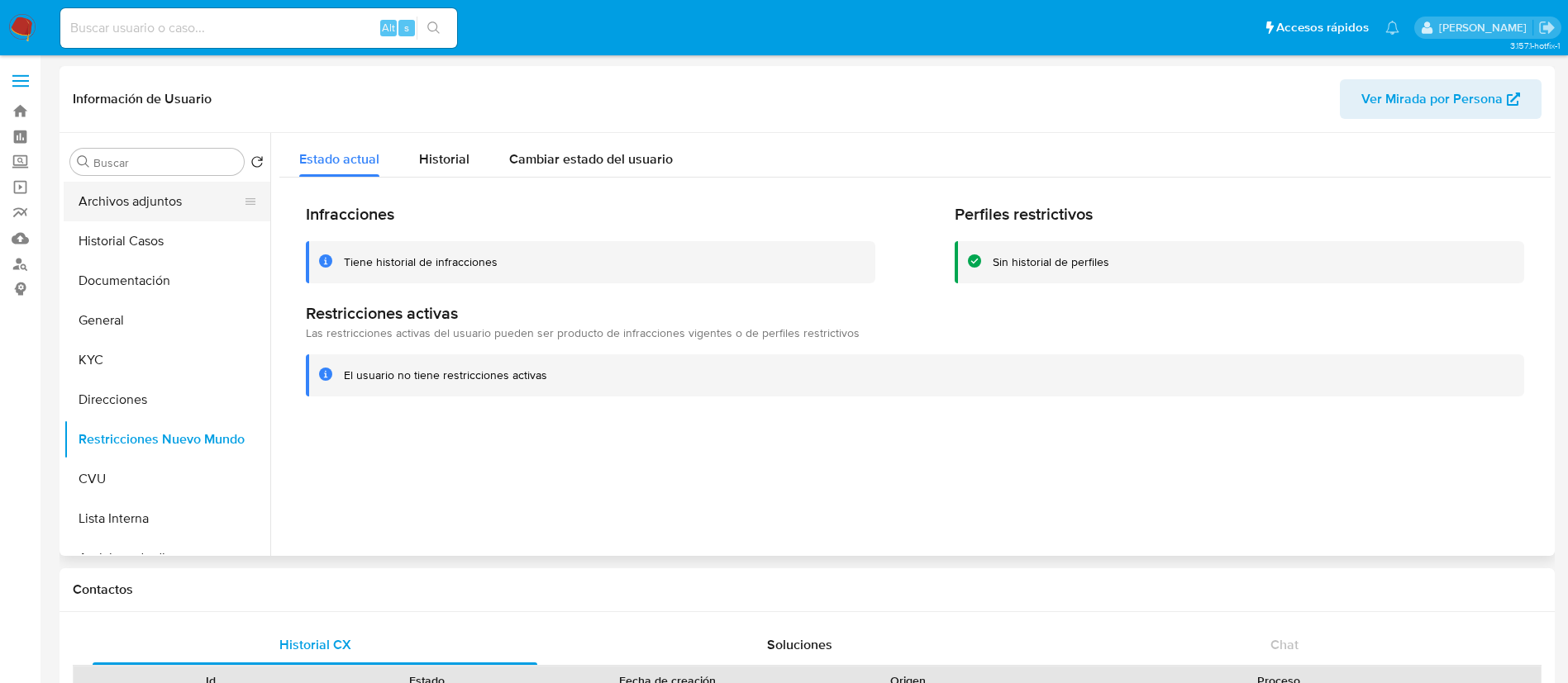
click at [131, 205] on button "Archivos adjuntos" at bounding box center [161, 201] width 194 height 40
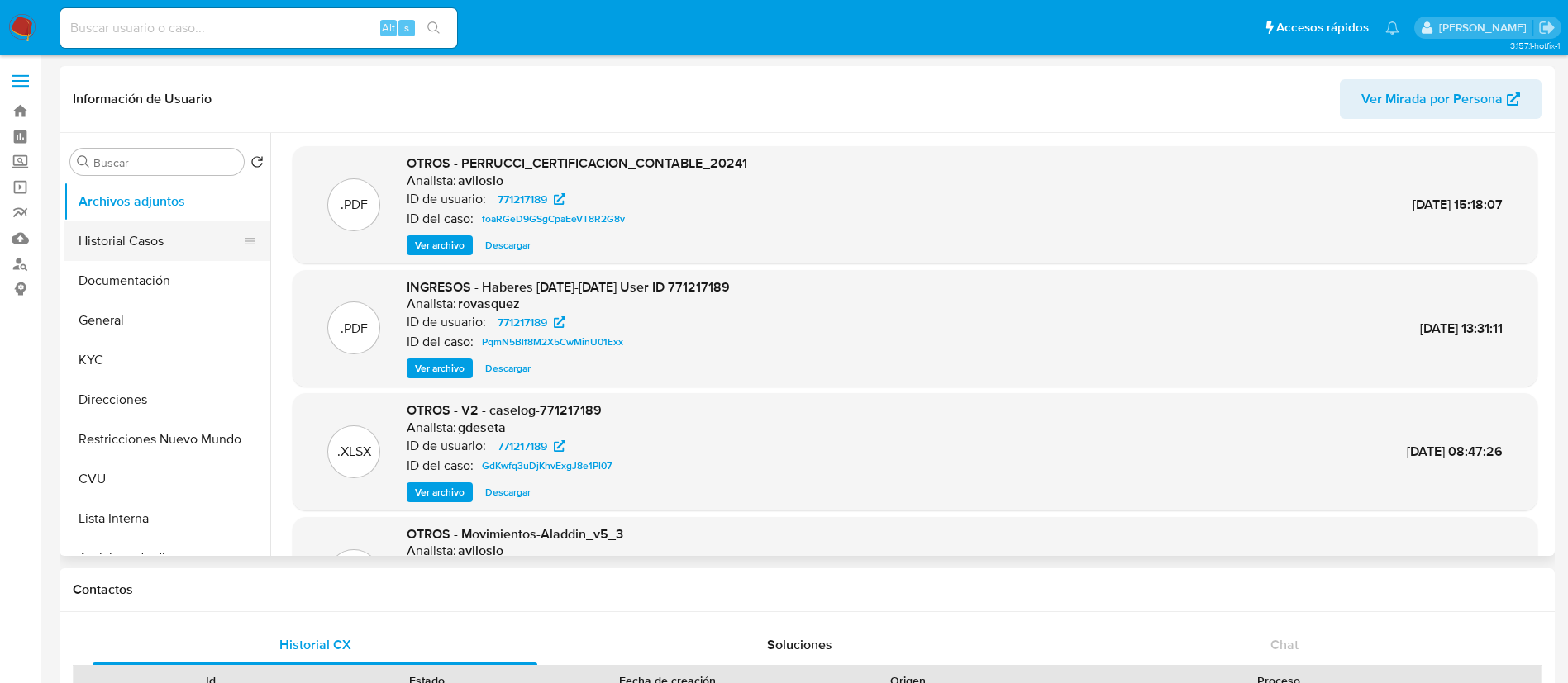
click at [144, 244] on button "Historial Casos" at bounding box center [161, 241] width 194 height 40
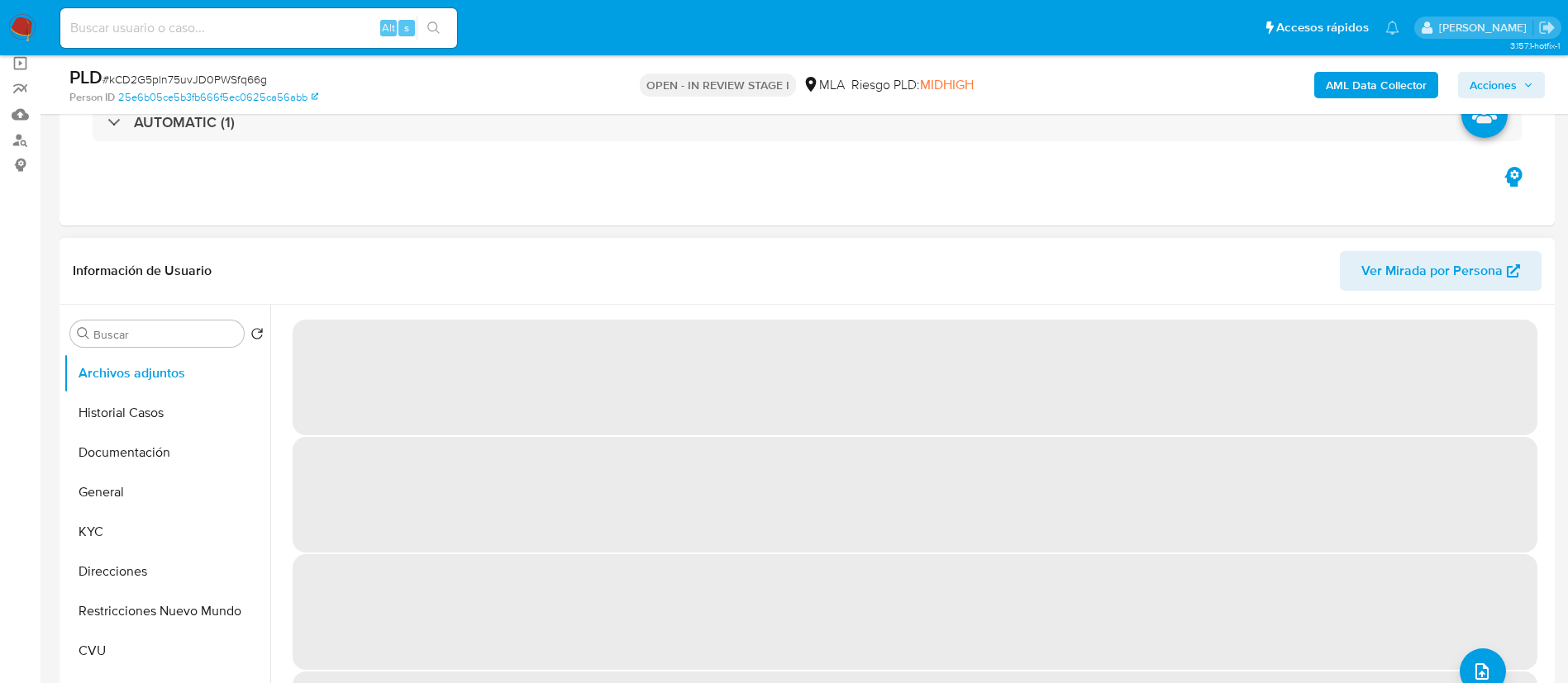
select select "10"
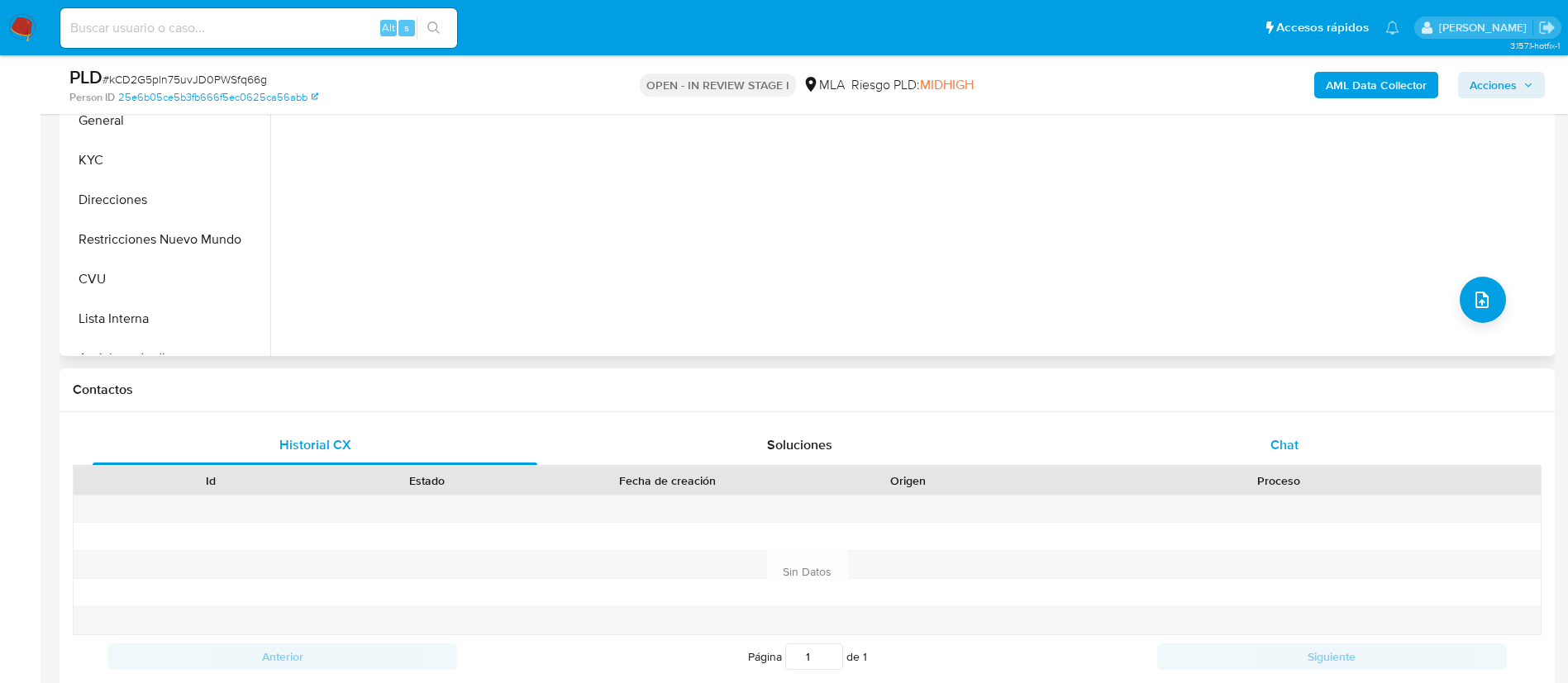
click at [1203, 431] on div "Chat" at bounding box center [1284, 445] width 445 height 40
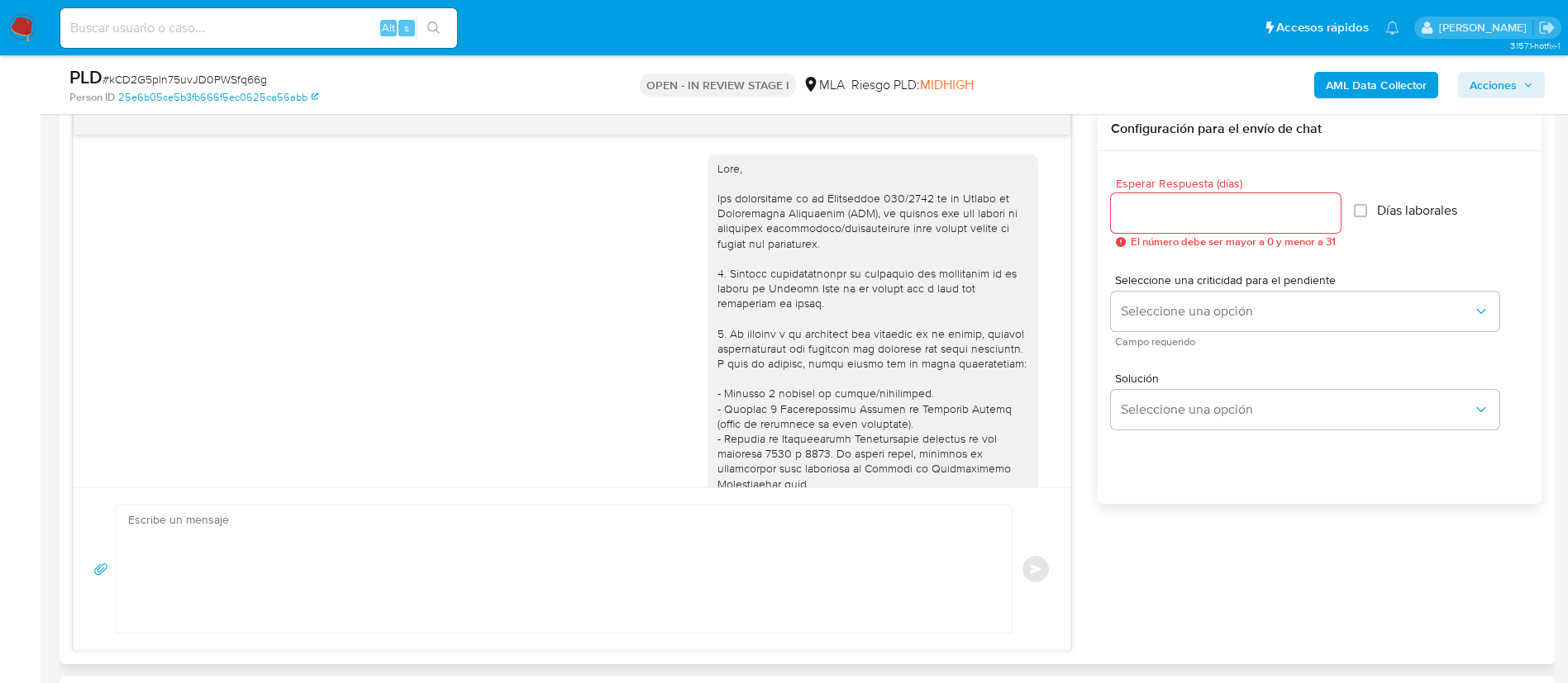
scroll to position [884, 0]
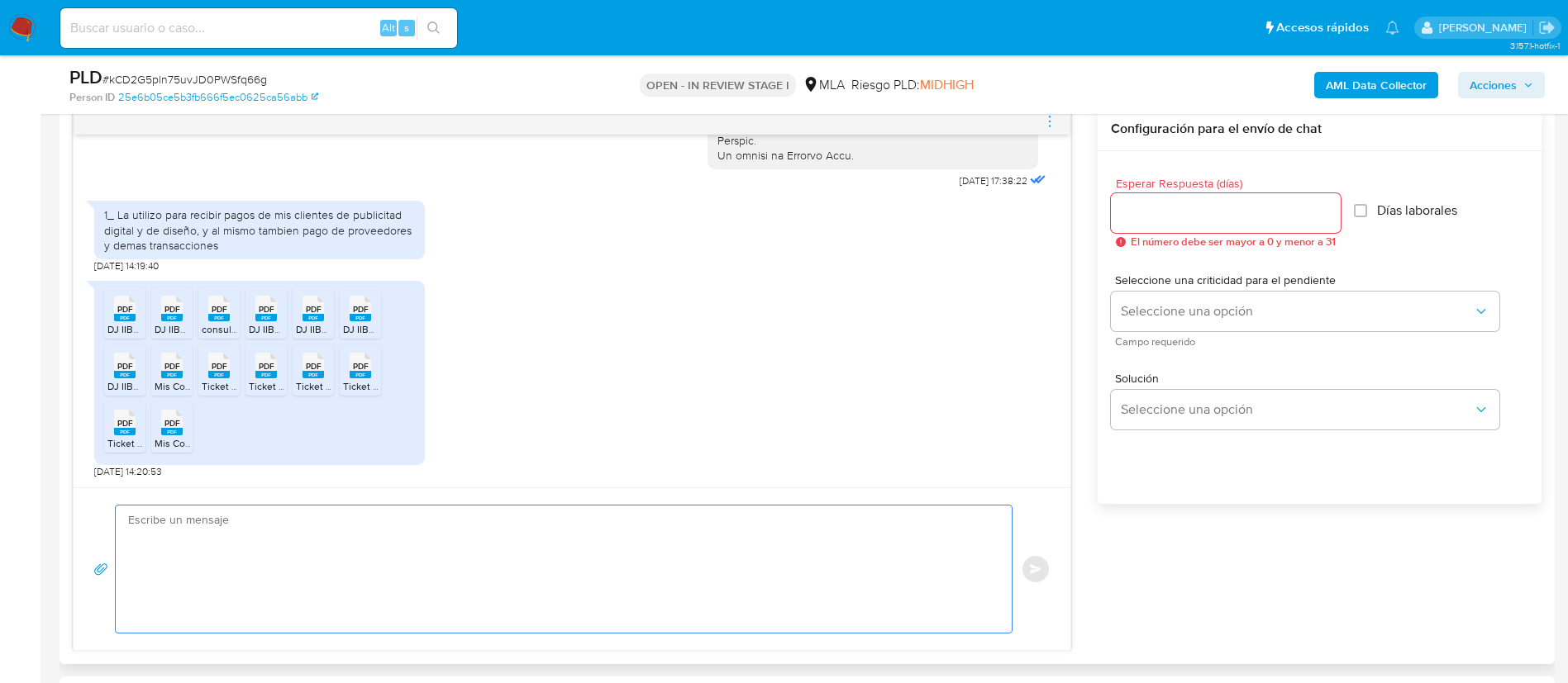
click at [653, 549] on textarea at bounding box center [560, 569] width 863 height 127
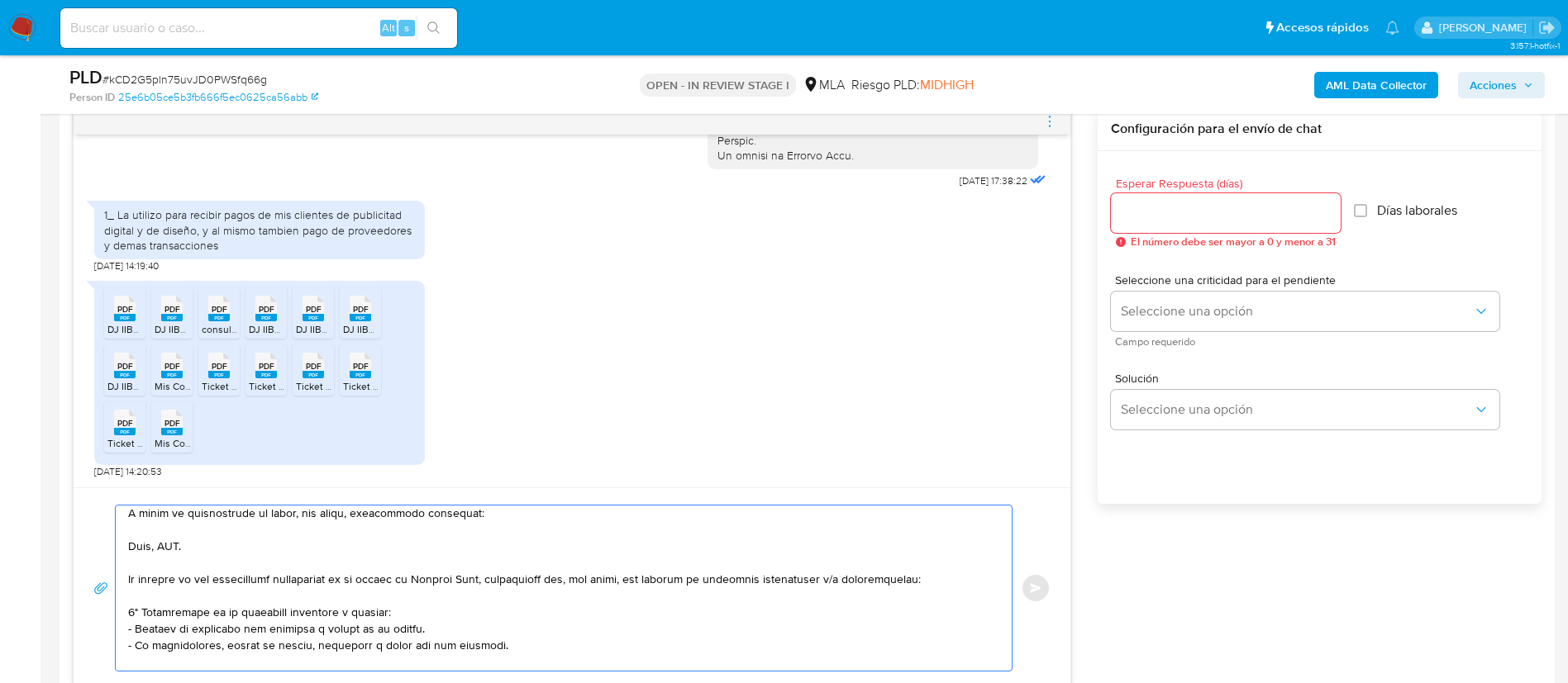
scroll to position [124, 0]
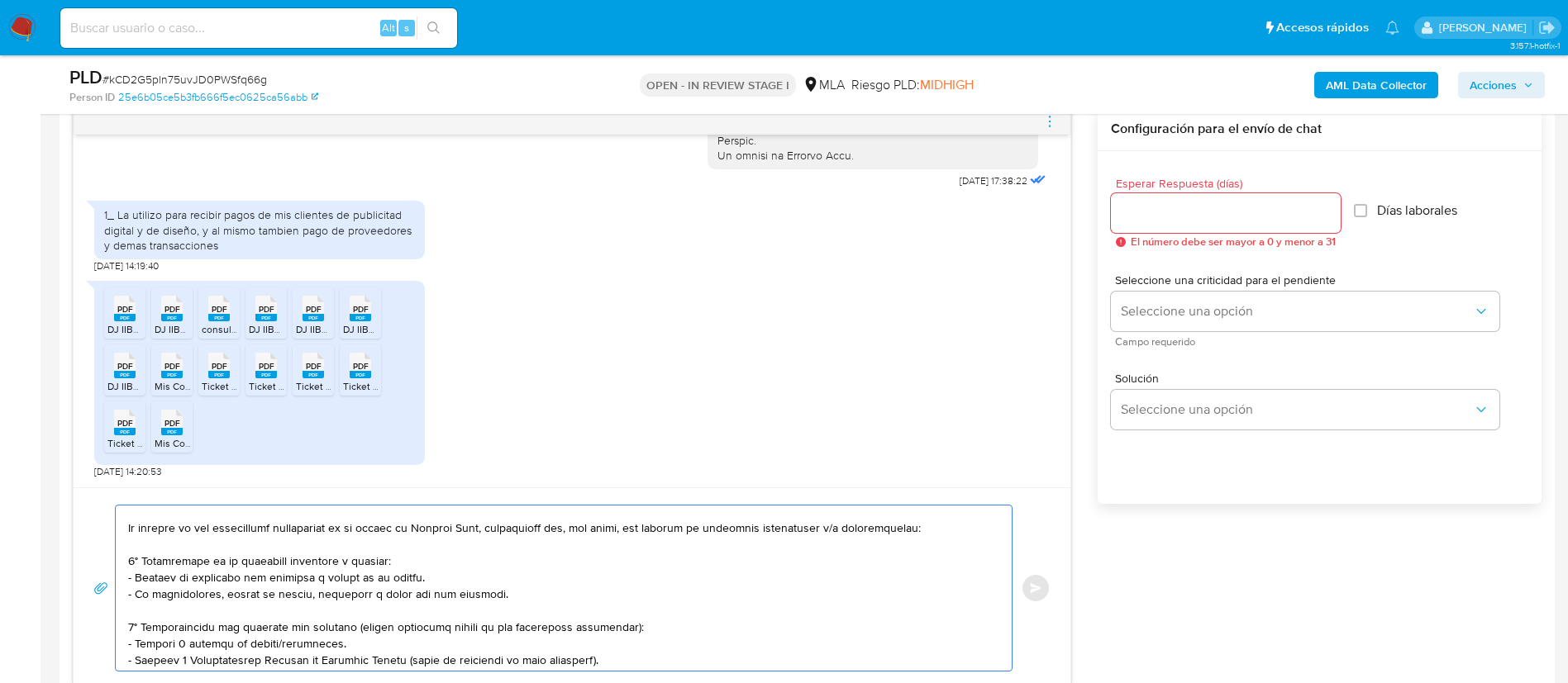
drag, startPoint x: 129, startPoint y: 616, endPoint x: 136, endPoint y: 623, distance: 9.9
click at [136, 623] on textarea at bounding box center [560, 588] width 863 height 165
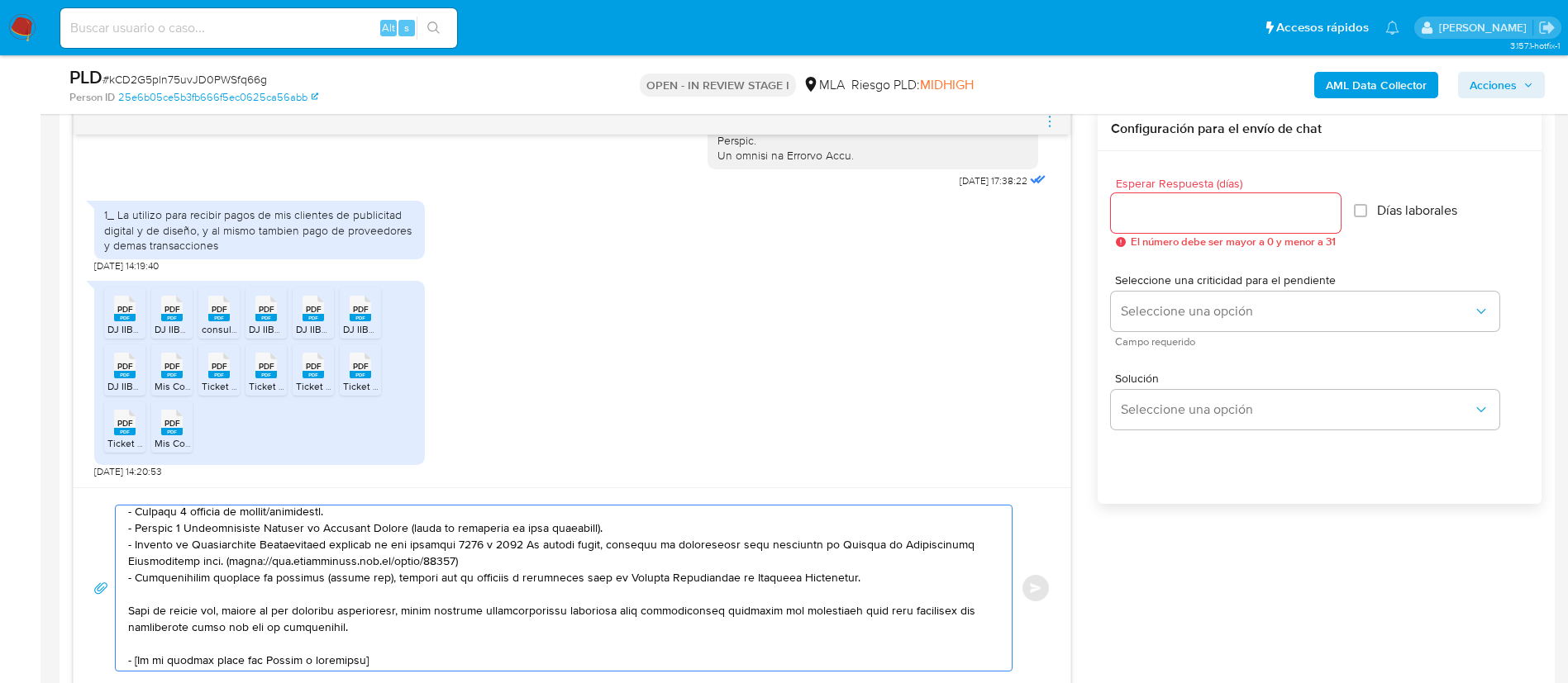
scroll to position [0, 0]
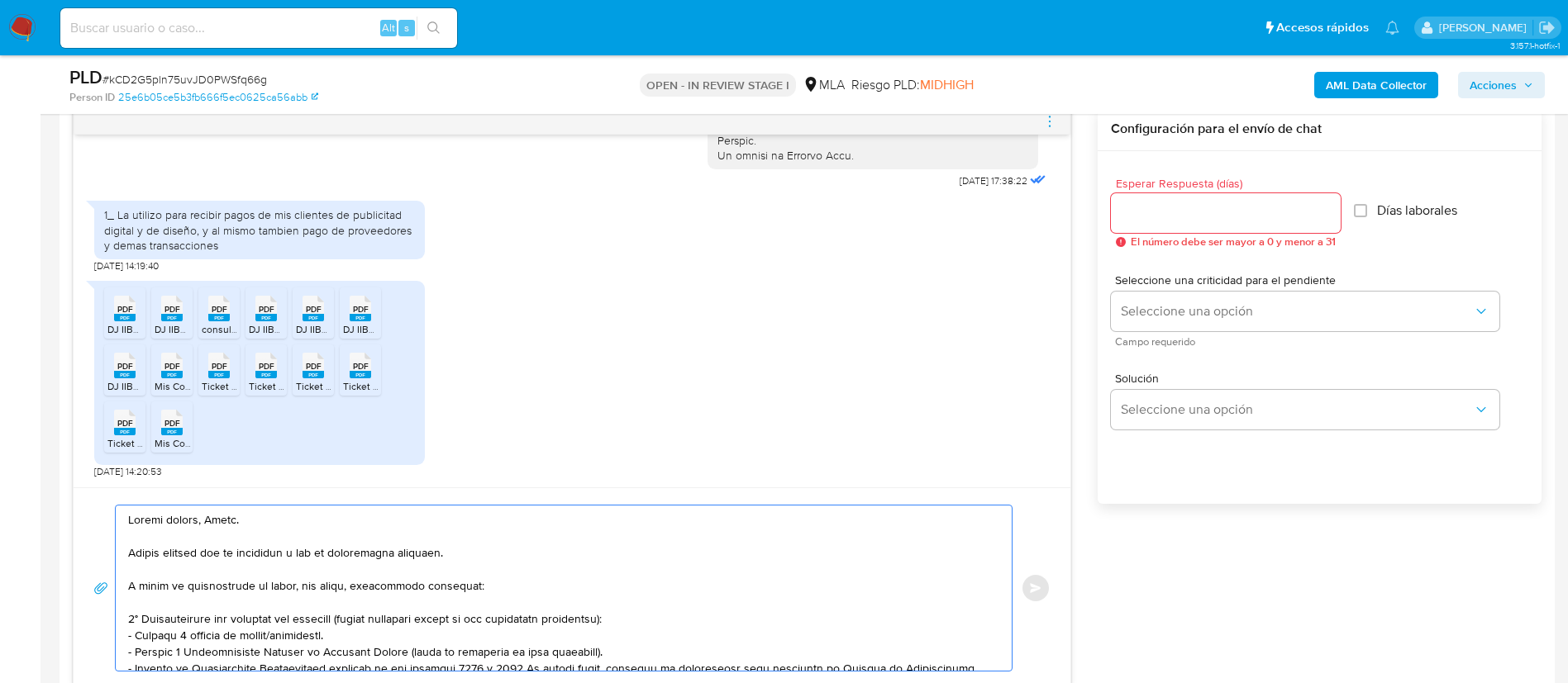
click at [224, 617] on textarea at bounding box center [560, 588] width 863 height 165
click at [244, 640] on textarea at bounding box center [560, 588] width 863 height 165
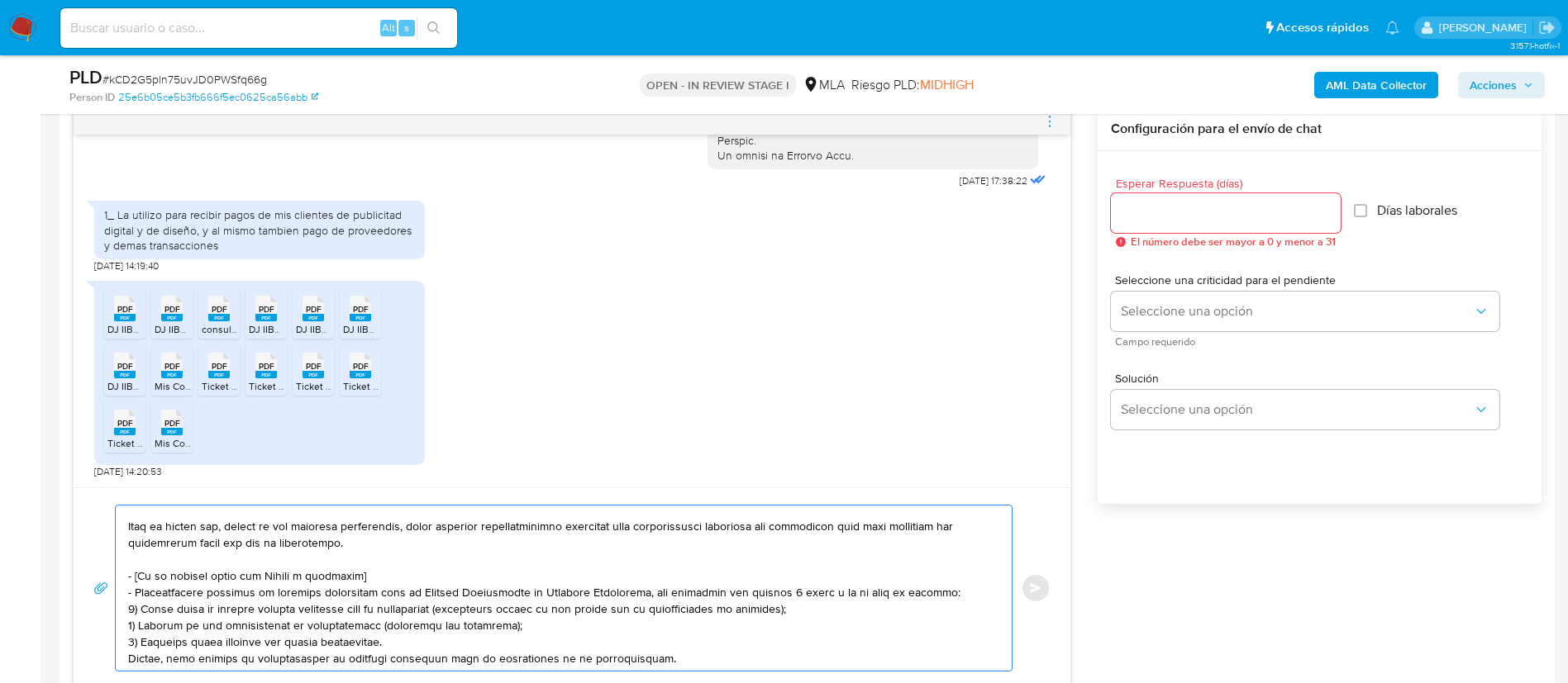
scroll to position [248, 0]
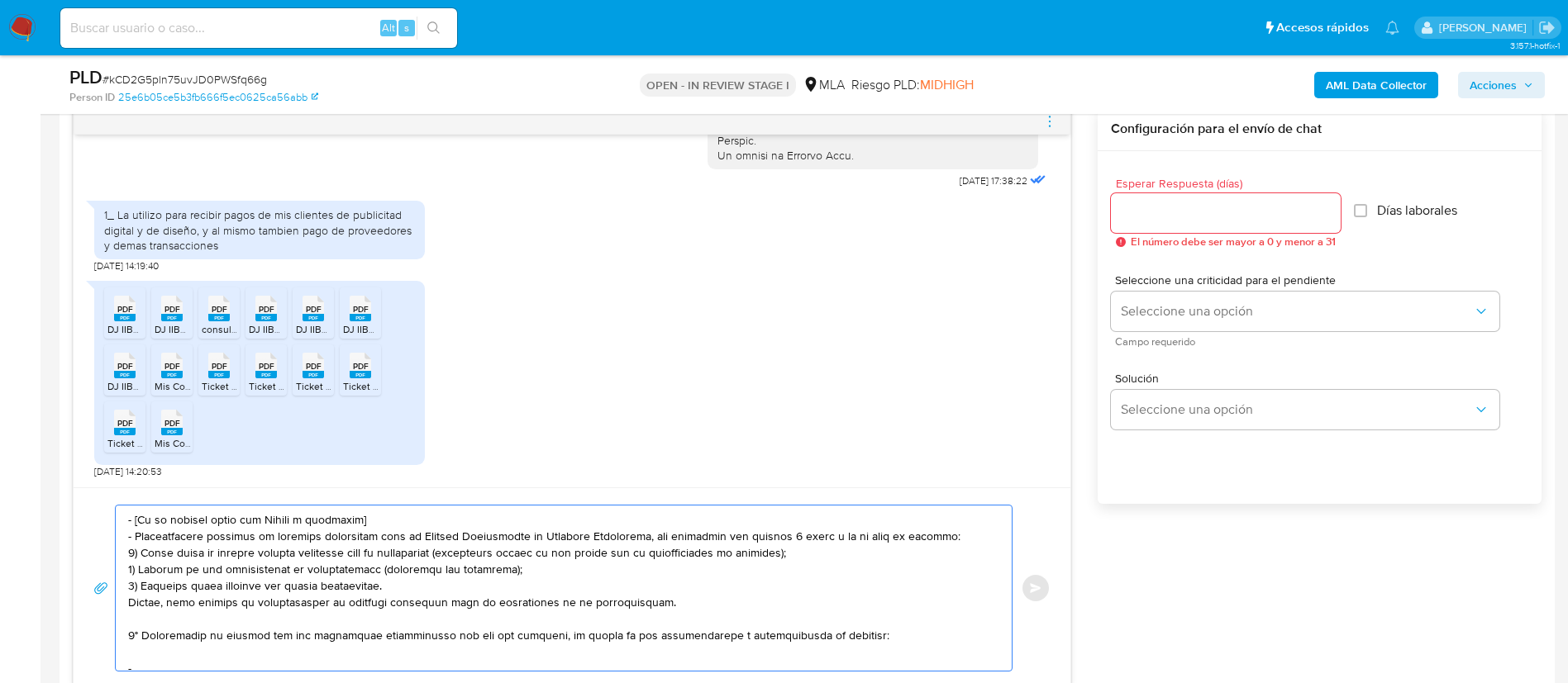
drag, startPoint x: 130, startPoint y: 558, endPoint x: 132, endPoint y: 635, distance: 77.0
click at [132, 635] on textarea at bounding box center [560, 588] width 863 height 165
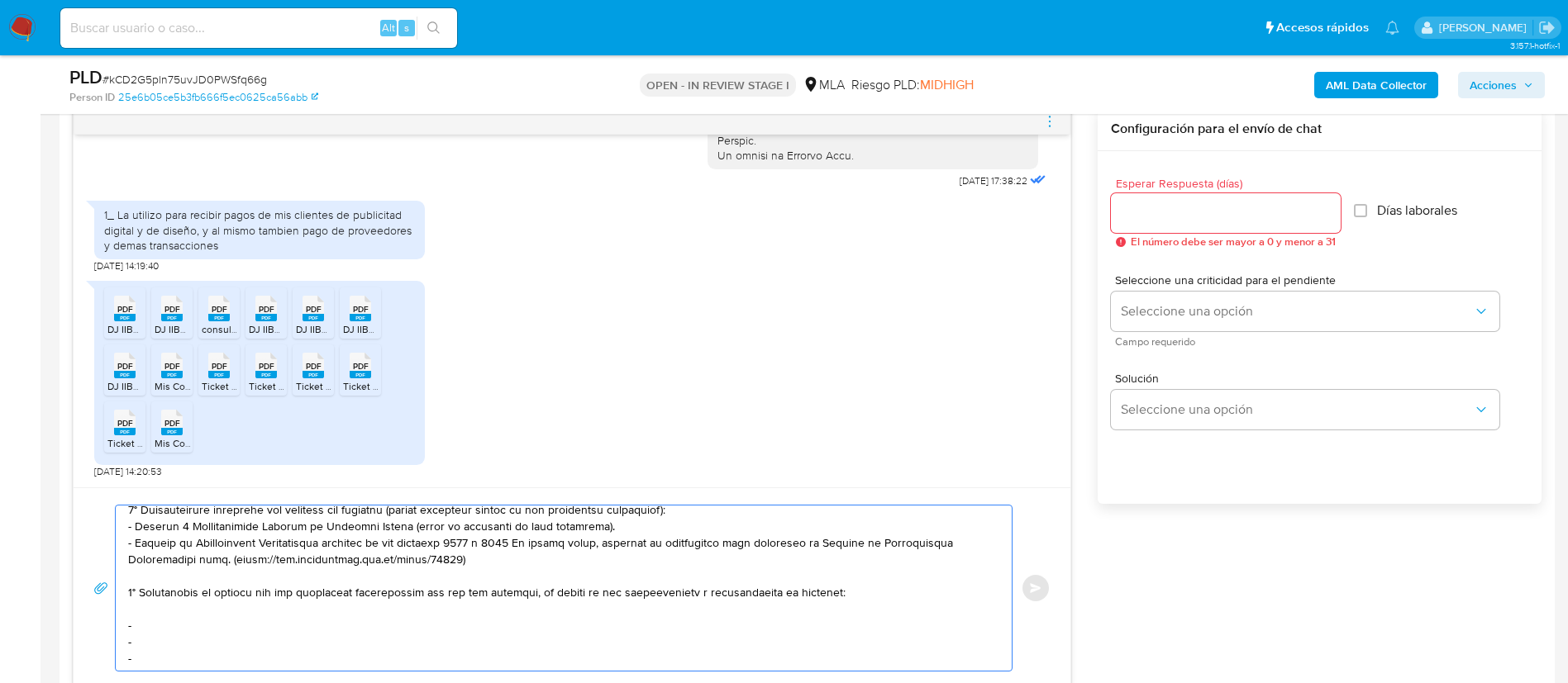
scroll to position [116, 0]
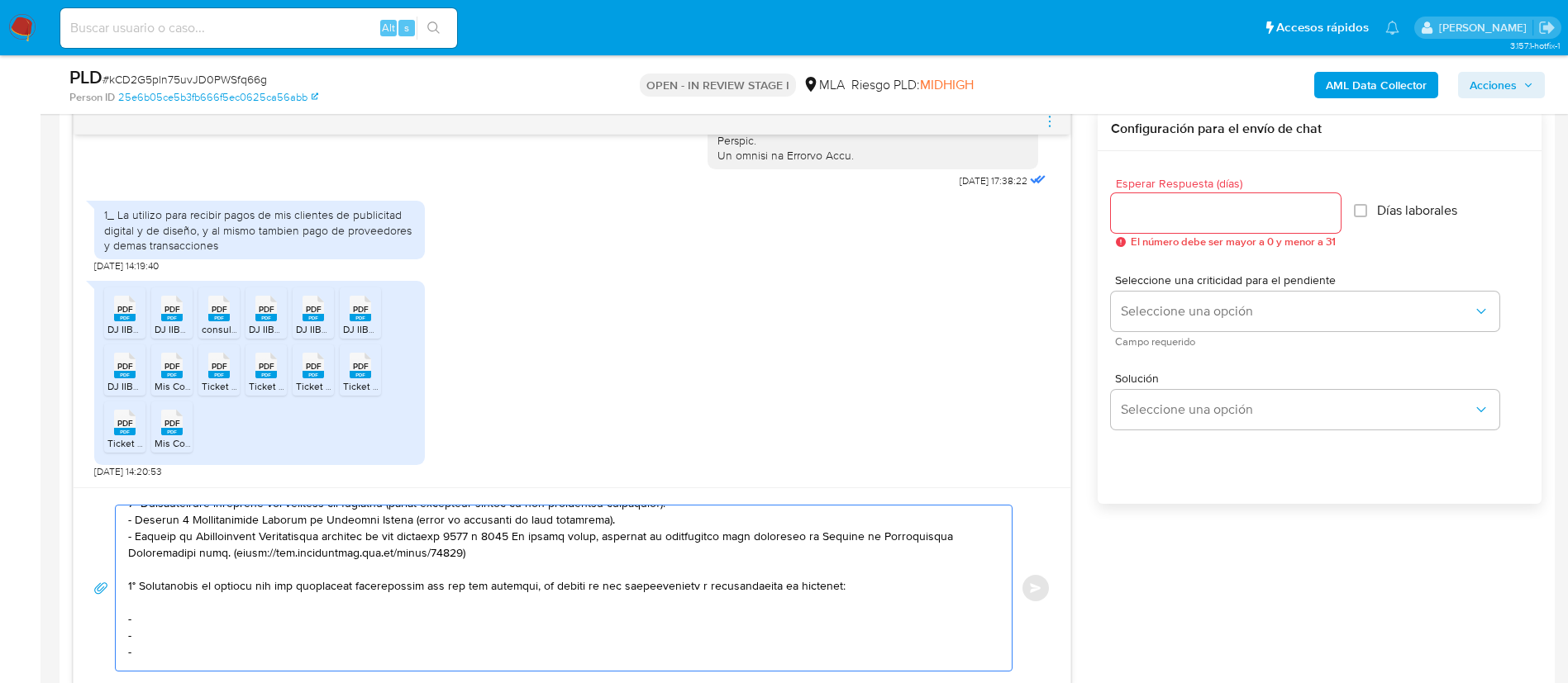
click at [262, 622] on textarea at bounding box center [560, 588] width 863 height 165
paste textarea "Lautaro Julian Perrucci Host - CUIT 20384667377"
click at [200, 639] on textarea at bounding box center [560, 588] width 863 height 165
paste textarea "Cristian Javier Spandri - CUIT 20368081982"
click at [248, 636] on textarea at bounding box center [560, 588] width 863 height 165
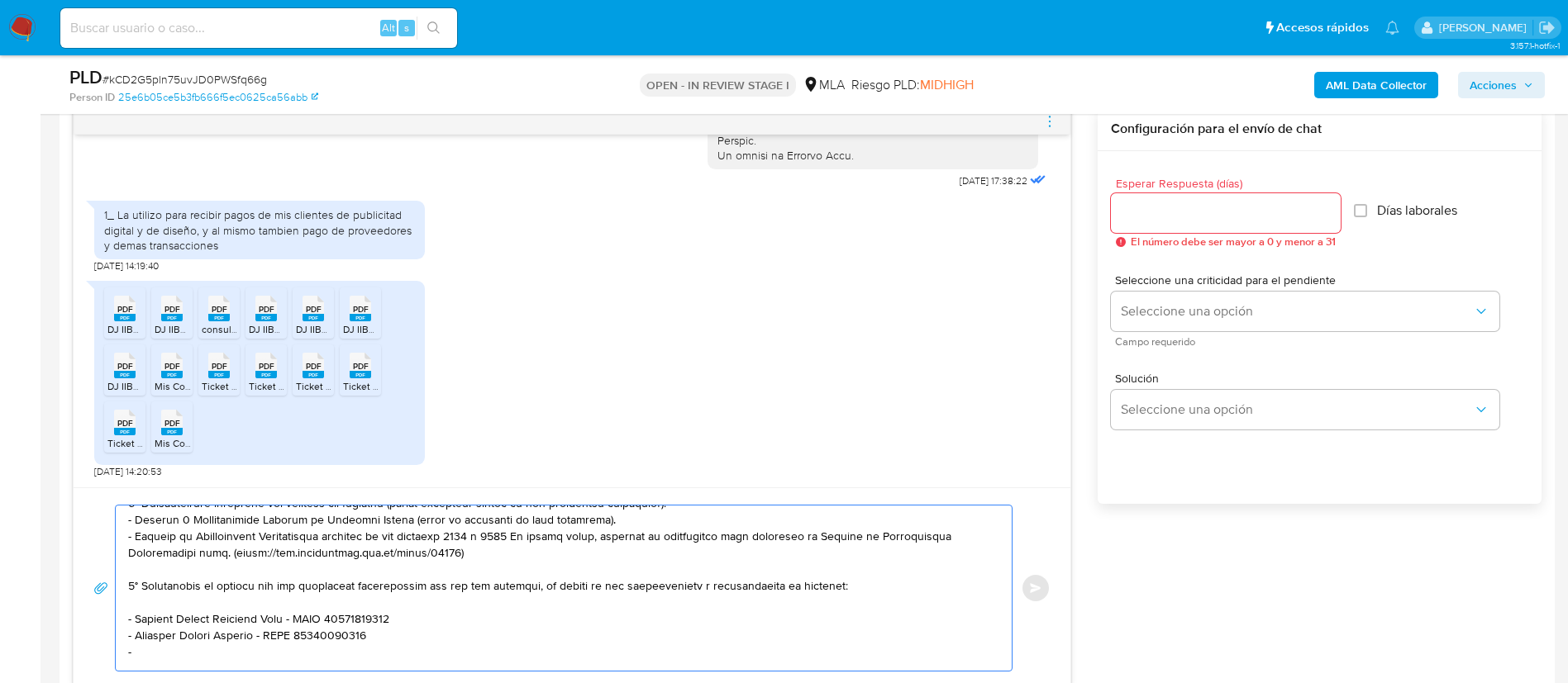
click at [245, 646] on textarea at bounding box center [560, 588] width 863 height 165
paste textarea "Yasmin Rolon - CUIT 27411712902"
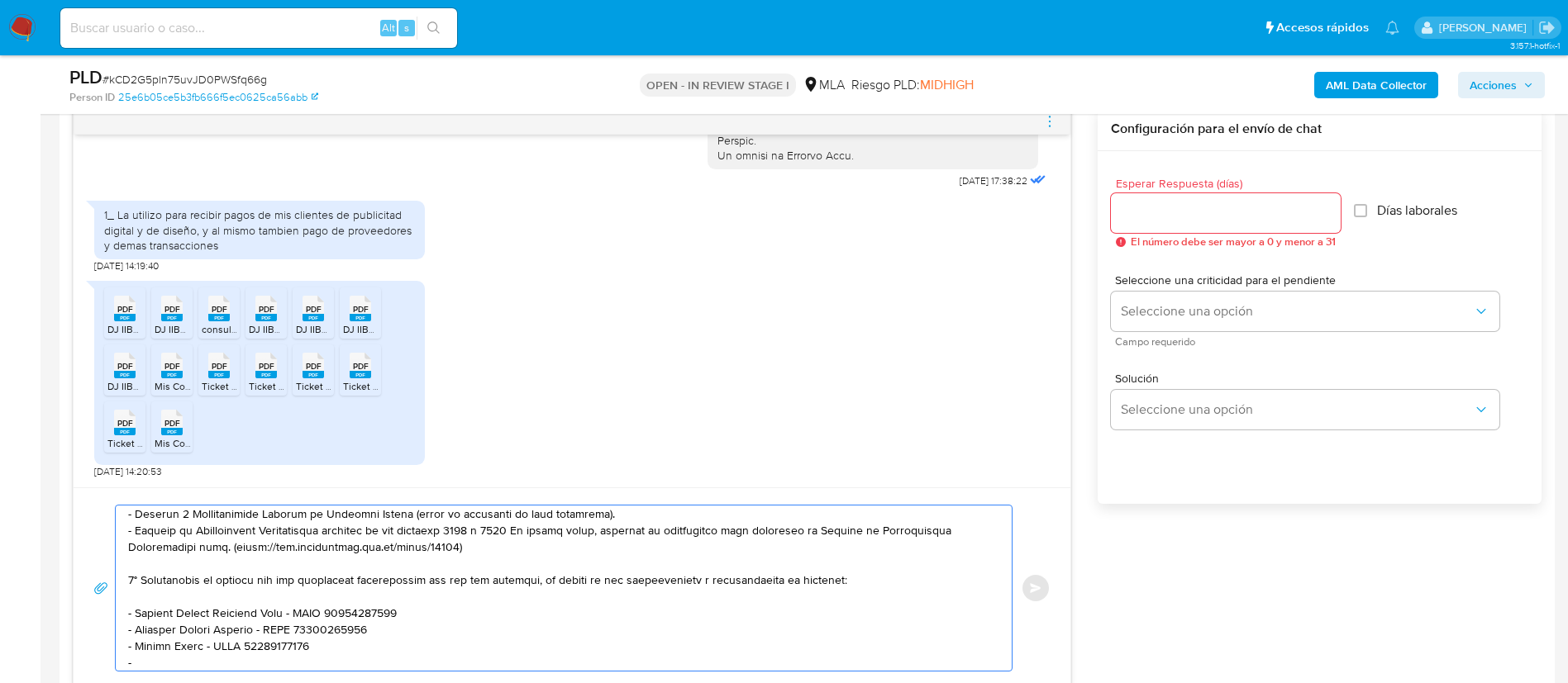
paste textarea "Federico Juan Basaez - CUIT 20408573921"
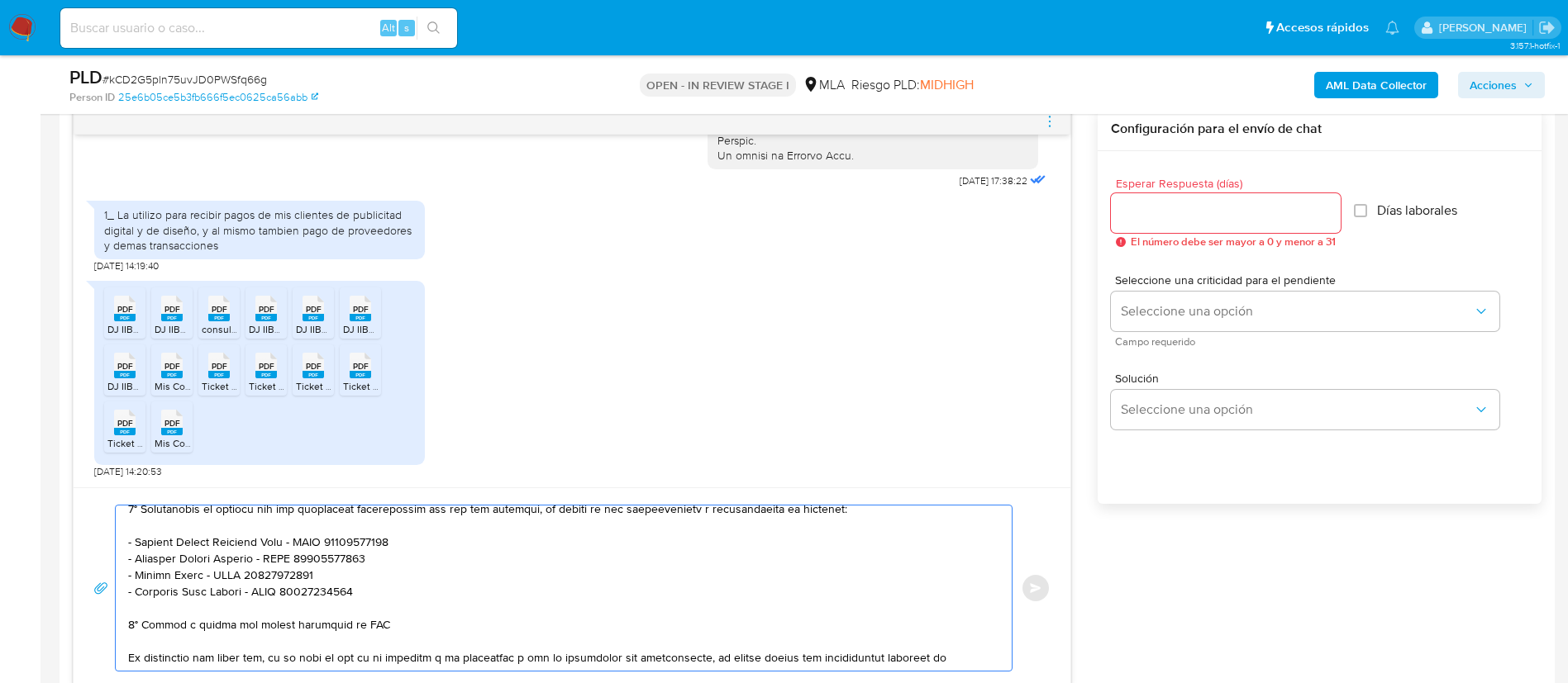
scroll to position [246, 0]
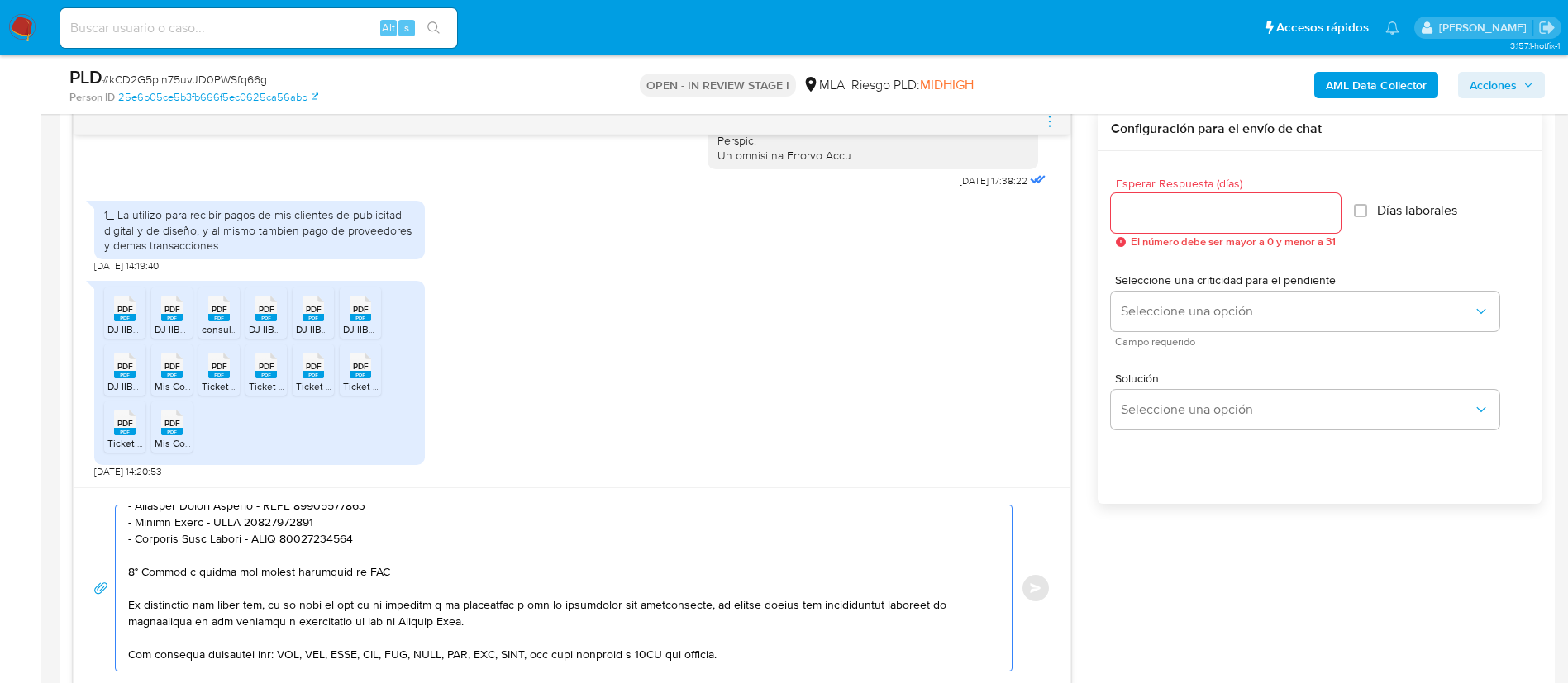
click at [313, 569] on textarea at bounding box center [560, 588] width 863 height 165
click at [131, 572] on textarea at bounding box center [560, 588] width 863 height 165
click at [356, 577] on textarea at bounding box center [560, 588] width 863 height 165
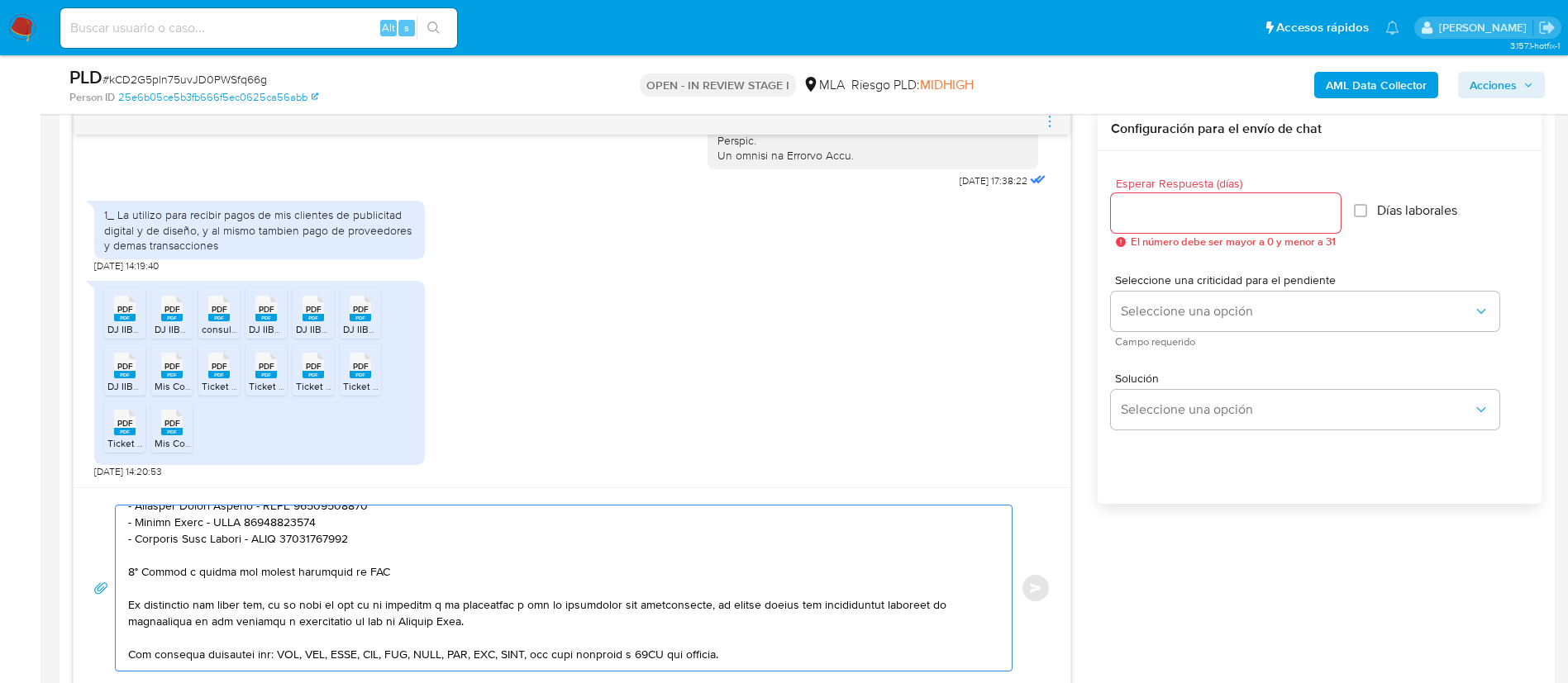
click at [356, 577] on textarea at bounding box center [560, 588] width 863 height 165
click at [356, 578] on textarea at bounding box center [560, 588] width 863 height 165
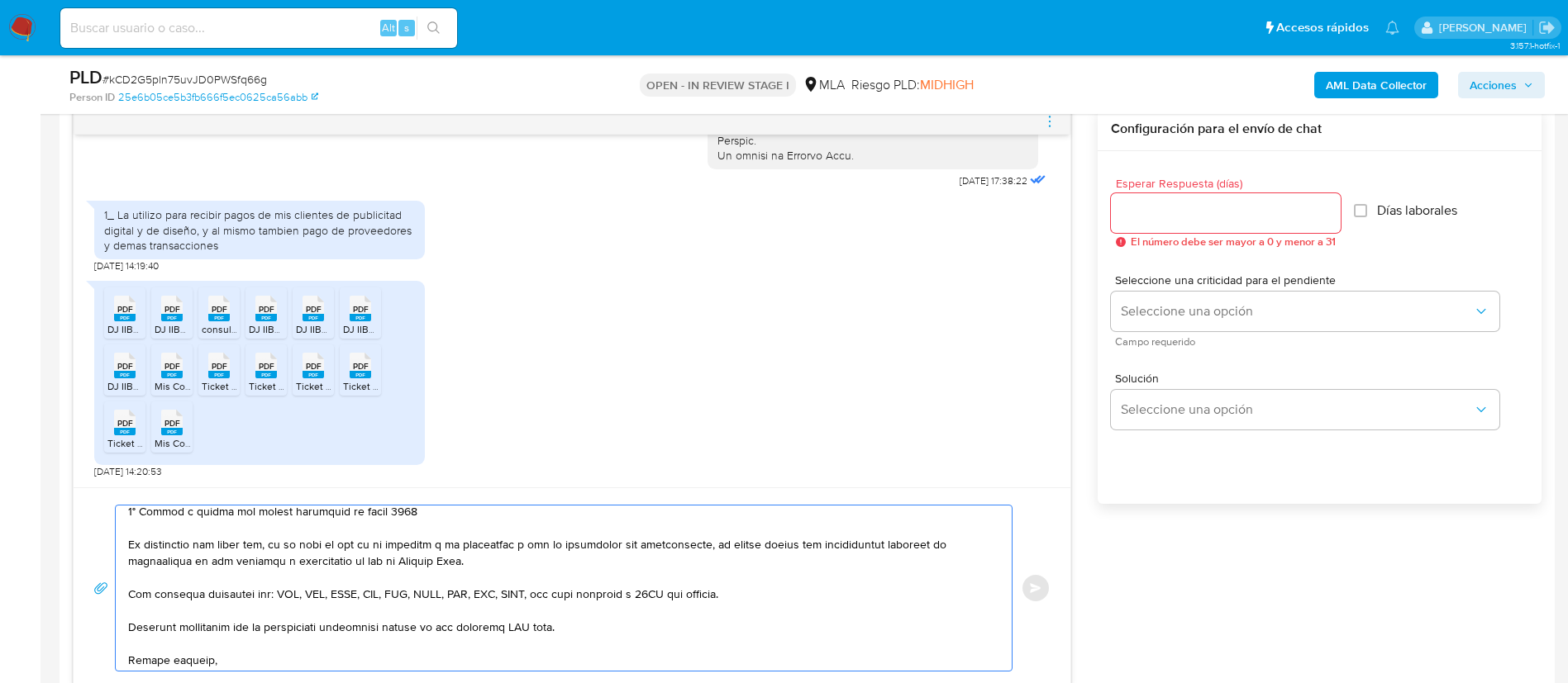
scroll to position [359, 0]
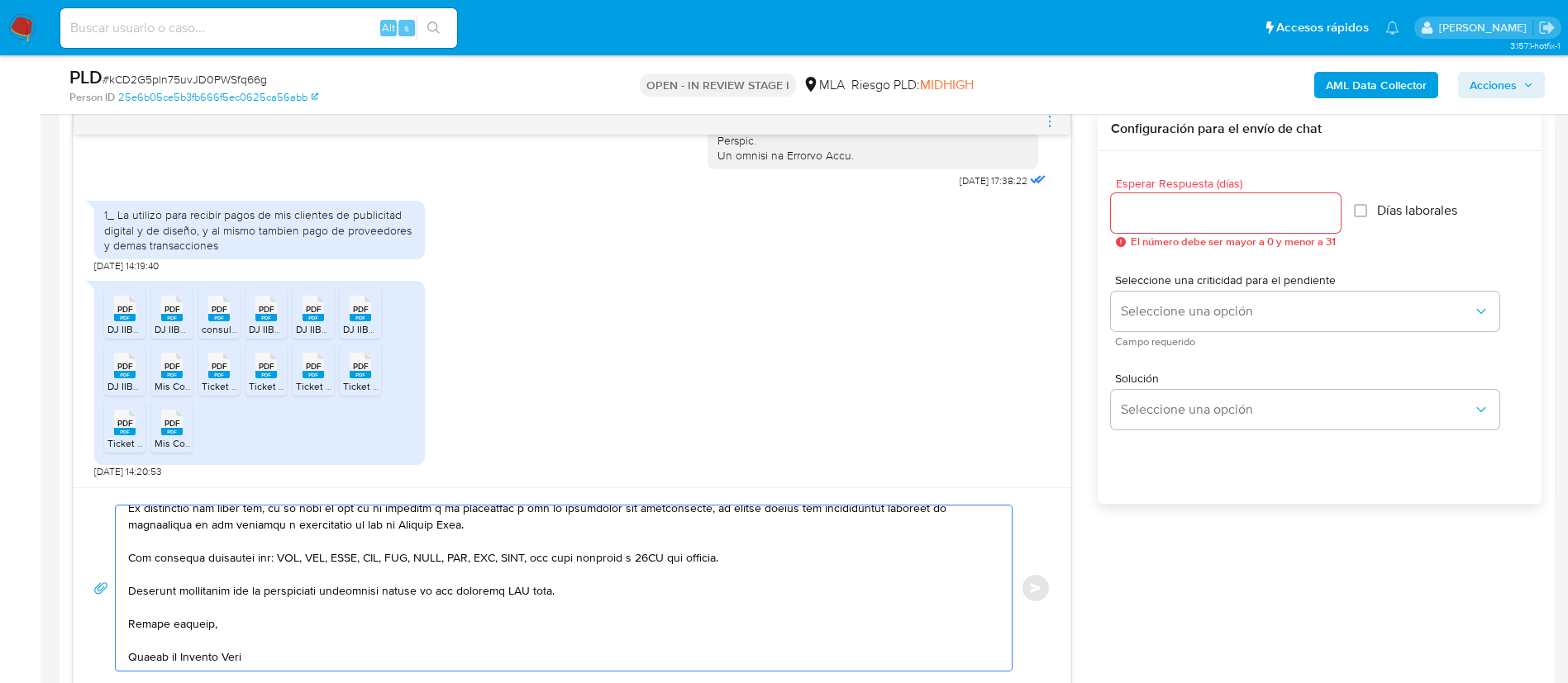
click at [525, 579] on textarea at bounding box center [560, 588] width 863 height 165
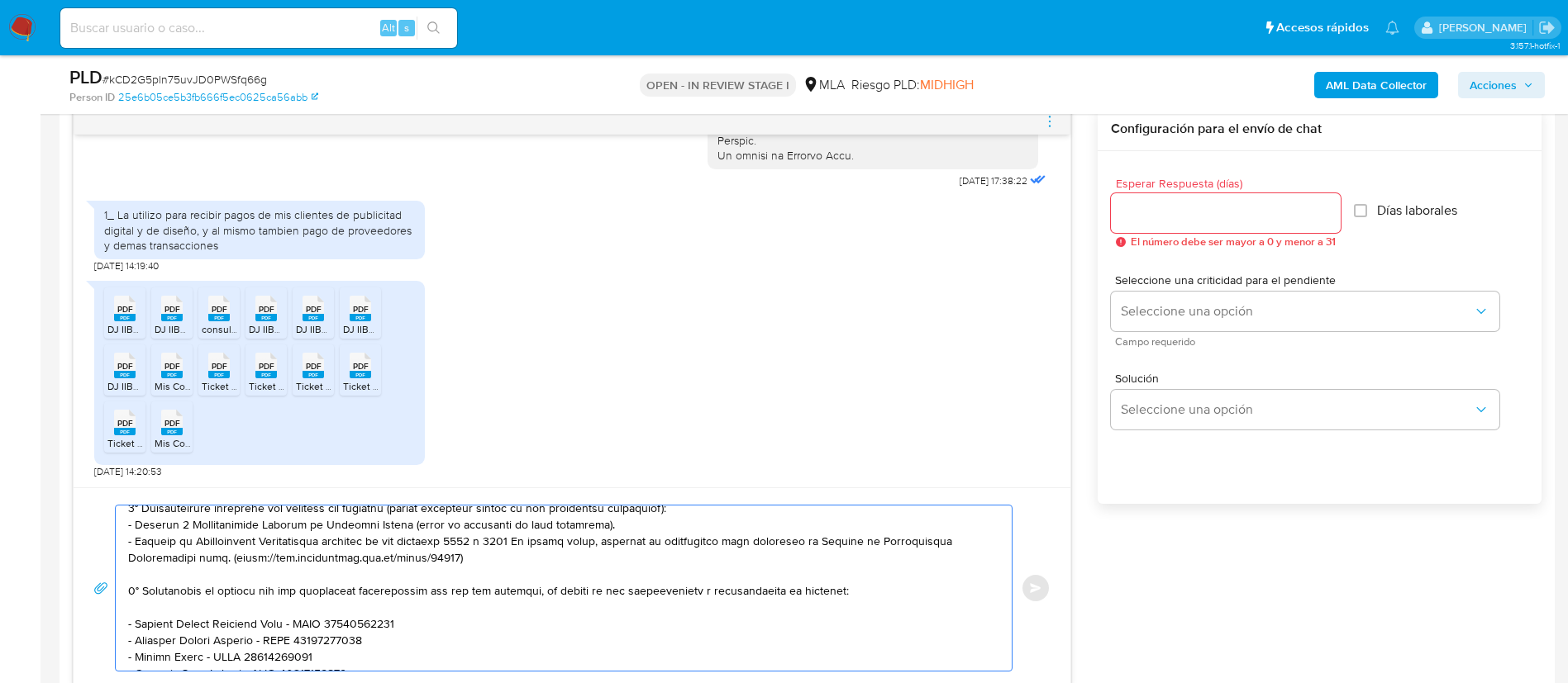
scroll to position [0, 0]
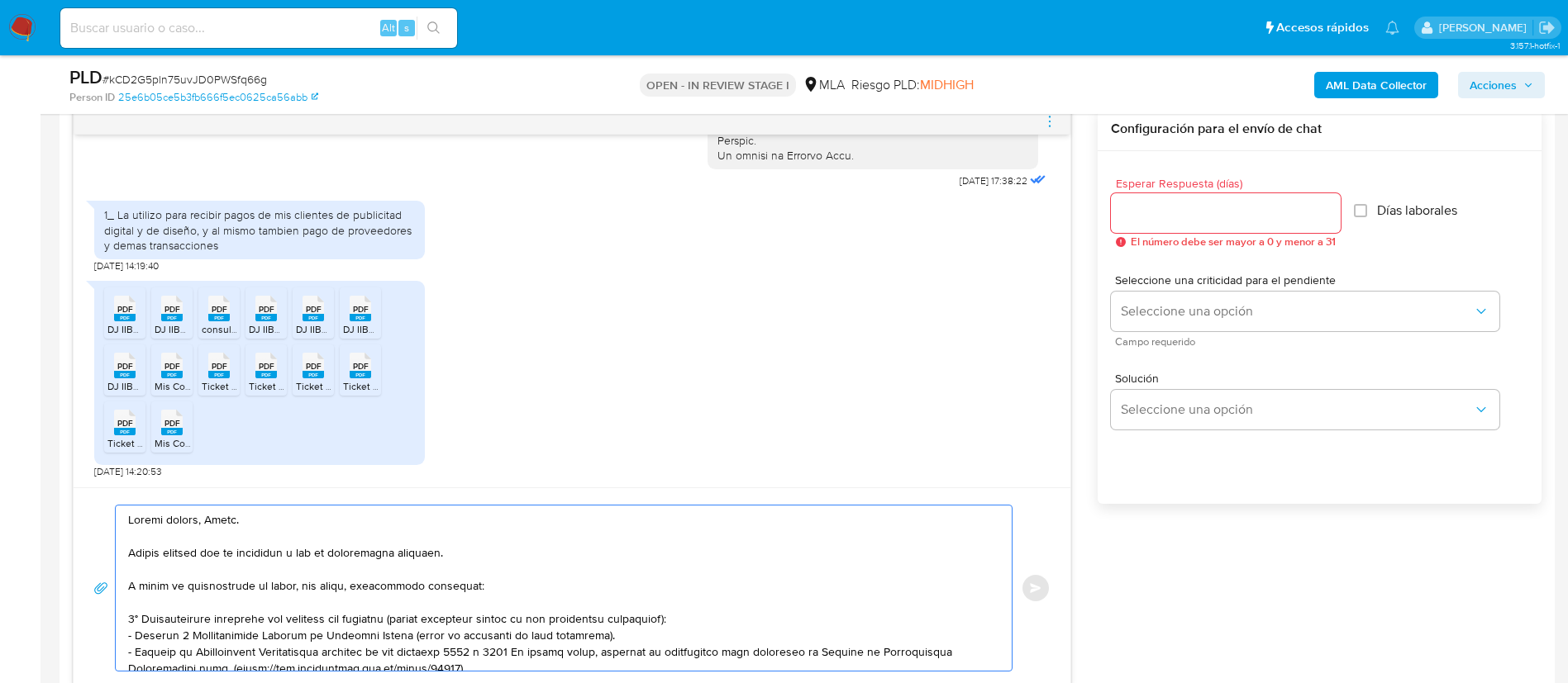
type textarea "Buenas tardes, Sofia. Muchas gracias por la respuesta y por la información brin…"
click at [1162, 209] on input "Esperar Respuesta (días)" at bounding box center [1226, 213] width 230 height 22
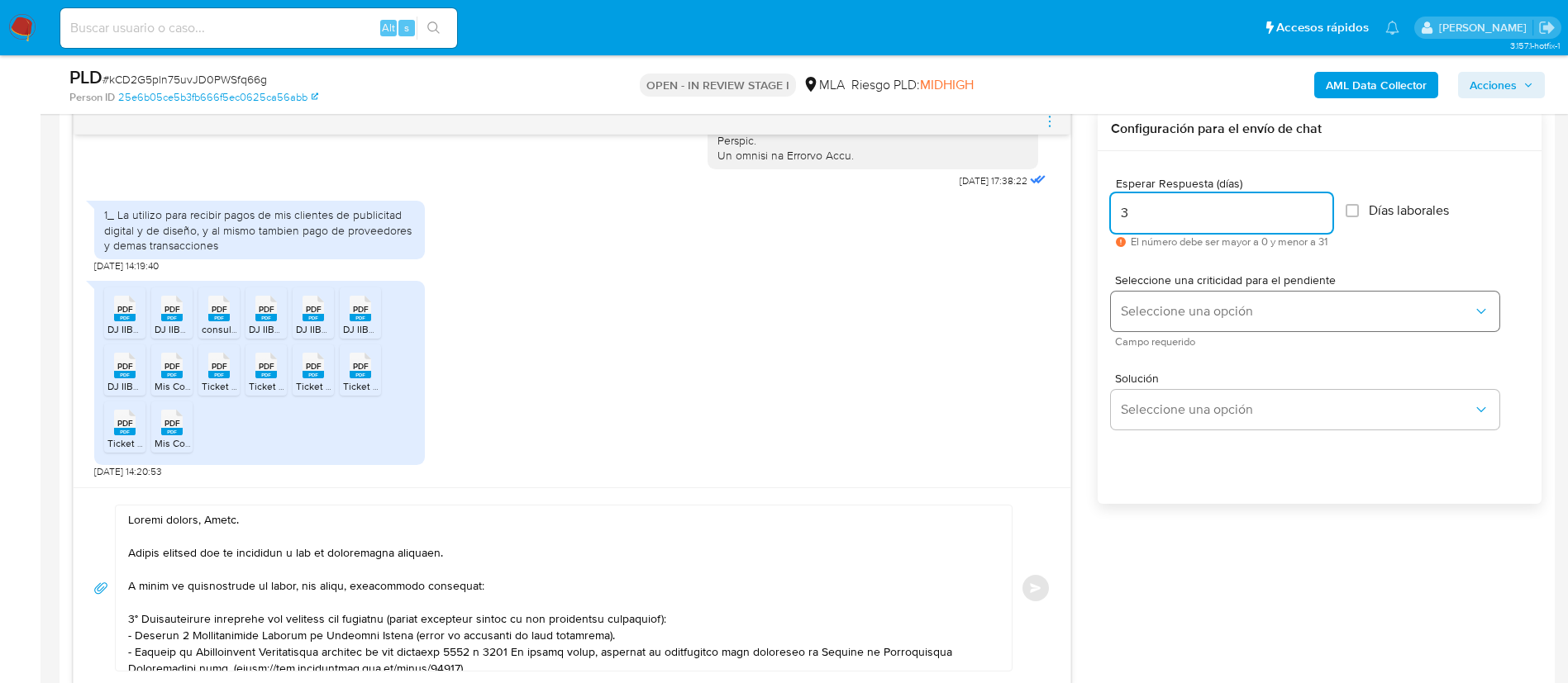
type input "3"
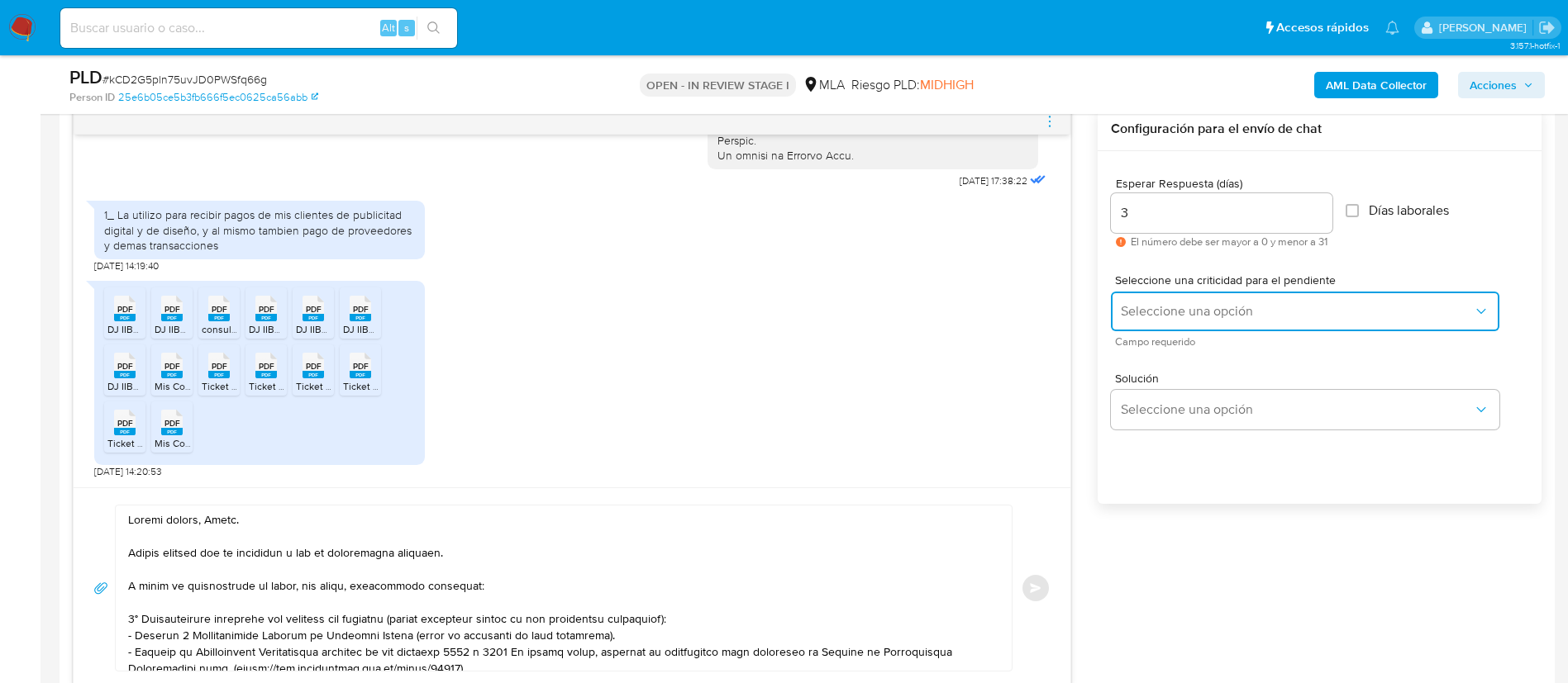
click at [1166, 310] on span "Seleccione una opción" at bounding box center [1296, 311] width 352 height 16
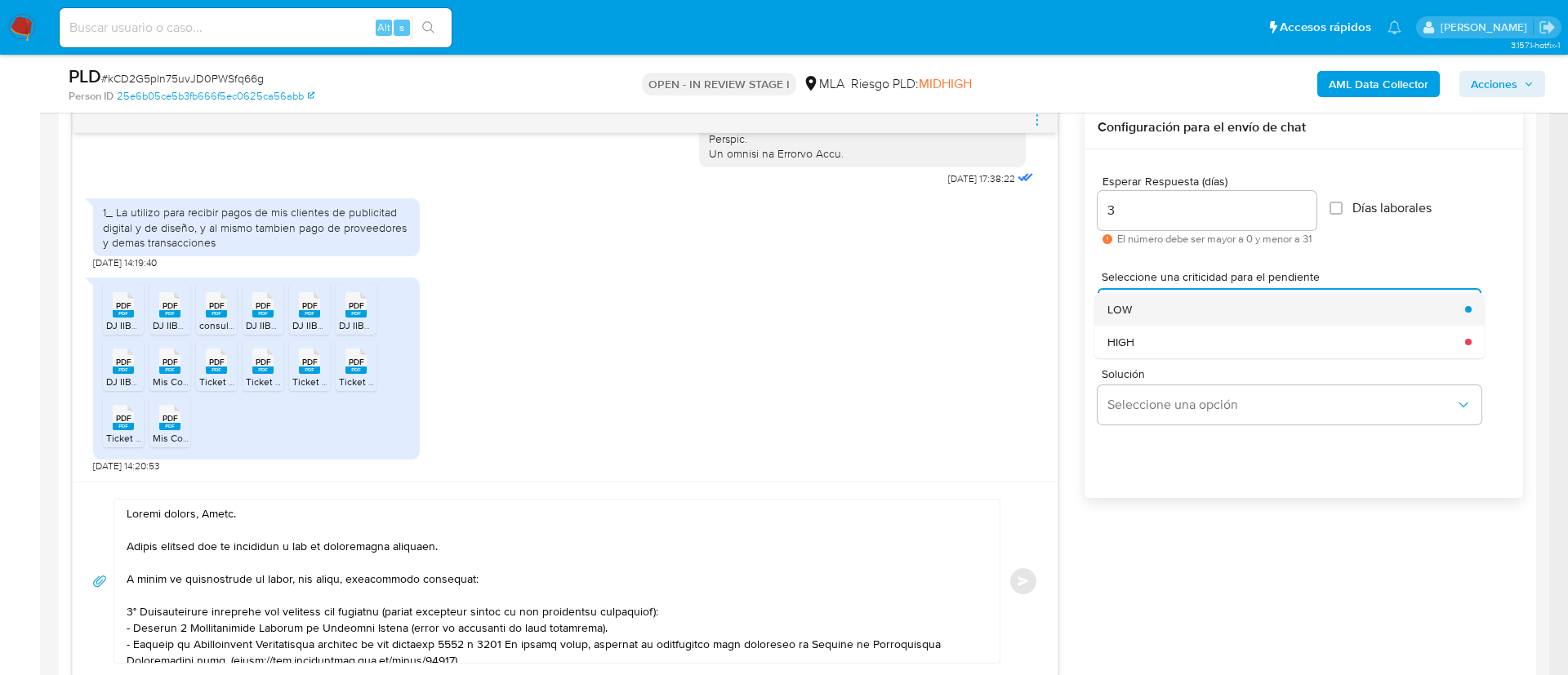
click at [1152, 314] on div "LOW" at bounding box center [1281, 309] width 348 height 32
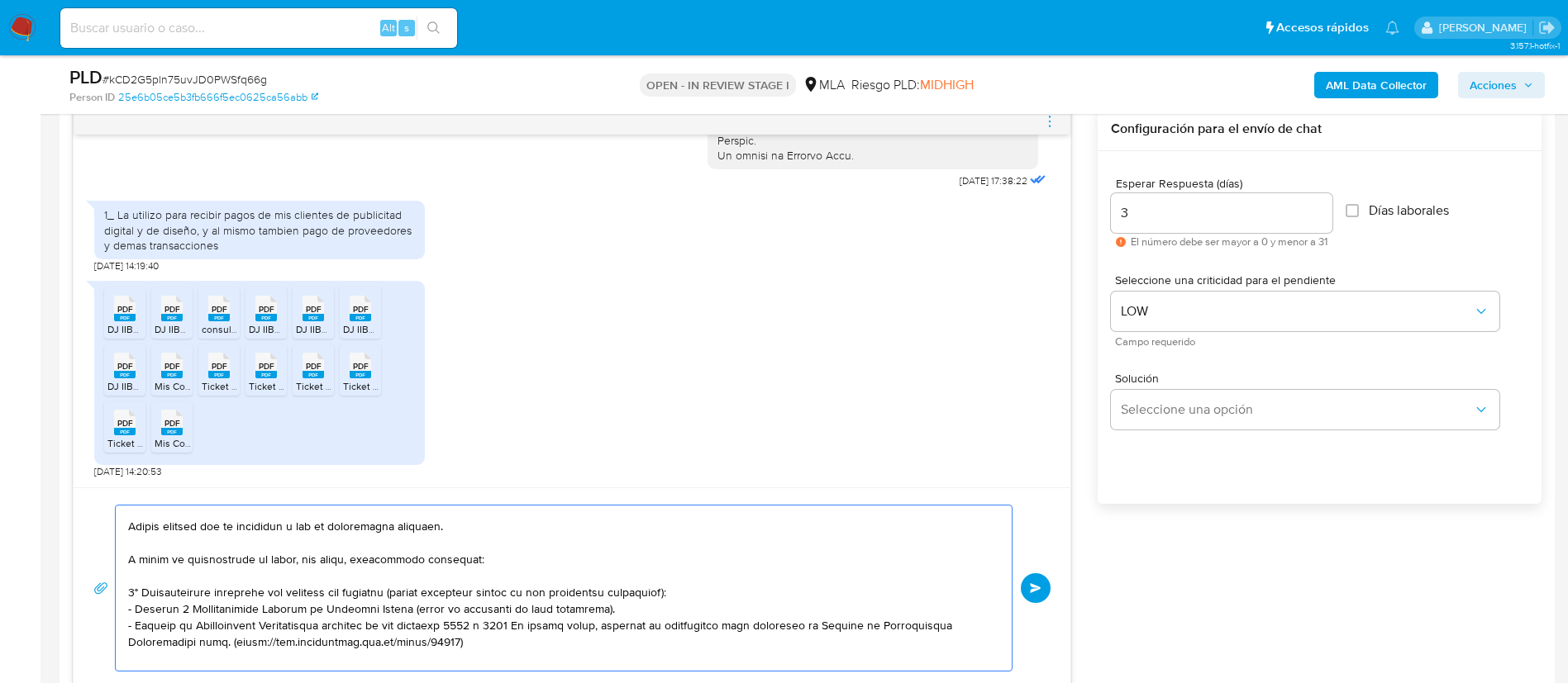
scroll to position [49, 0]
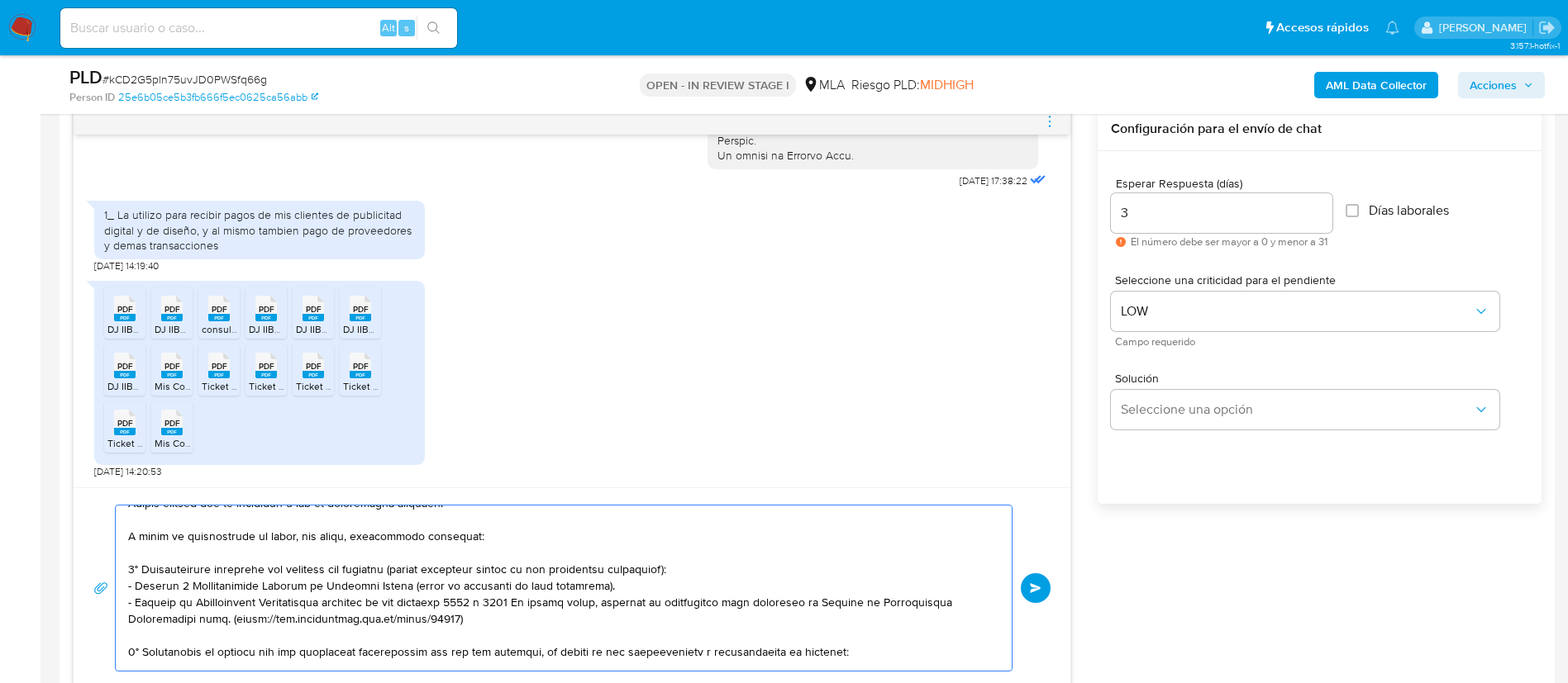
click at [543, 599] on textarea at bounding box center [560, 588] width 863 height 165
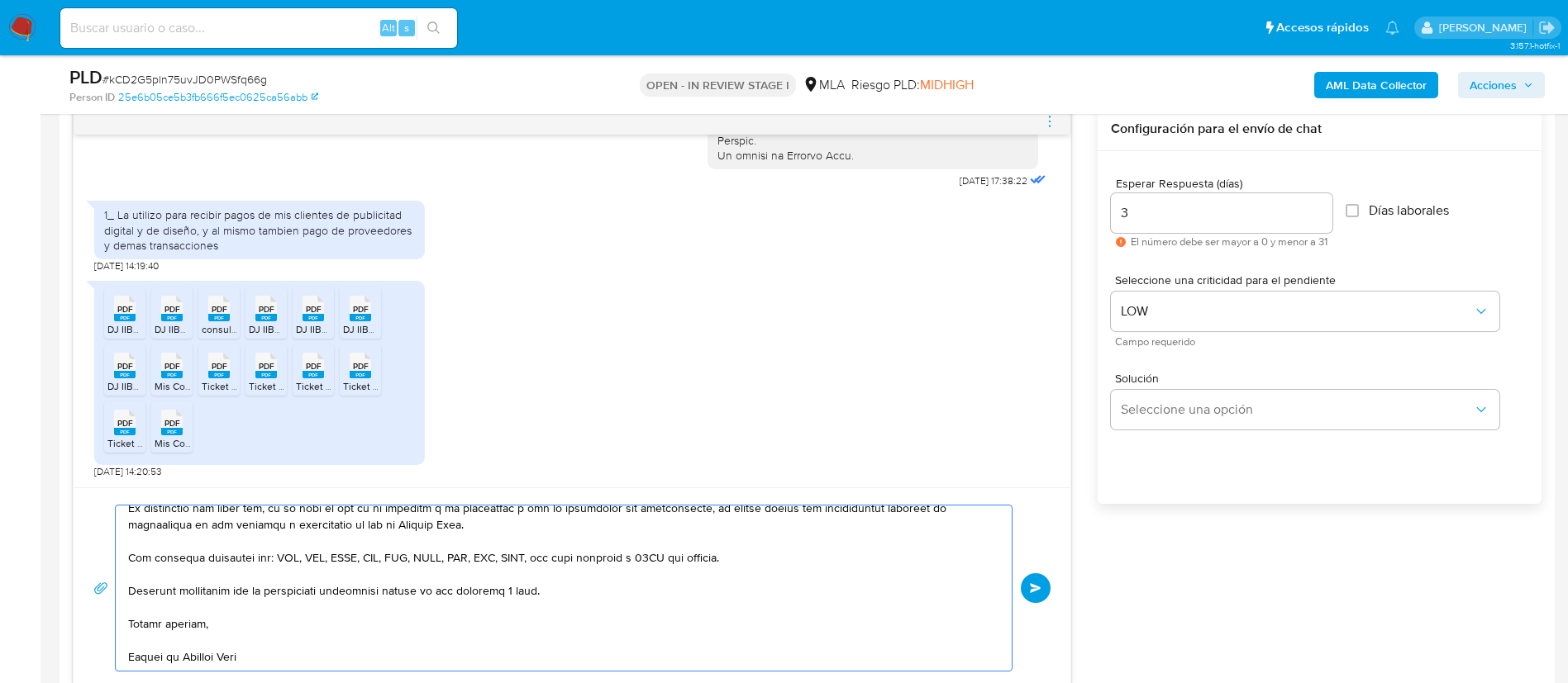
scroll to position [359, 0]
type textarea "Buenas tardes, Sofia. Muchas gracias por la respuesta y por la información brin…"
click at [1045, 565] on div "Enviar" at bounding box center [572, 588] width 957 height 167
click at [1042, 574] on button "Enviar" at bounding box center [1035, 588] width 29 height 29
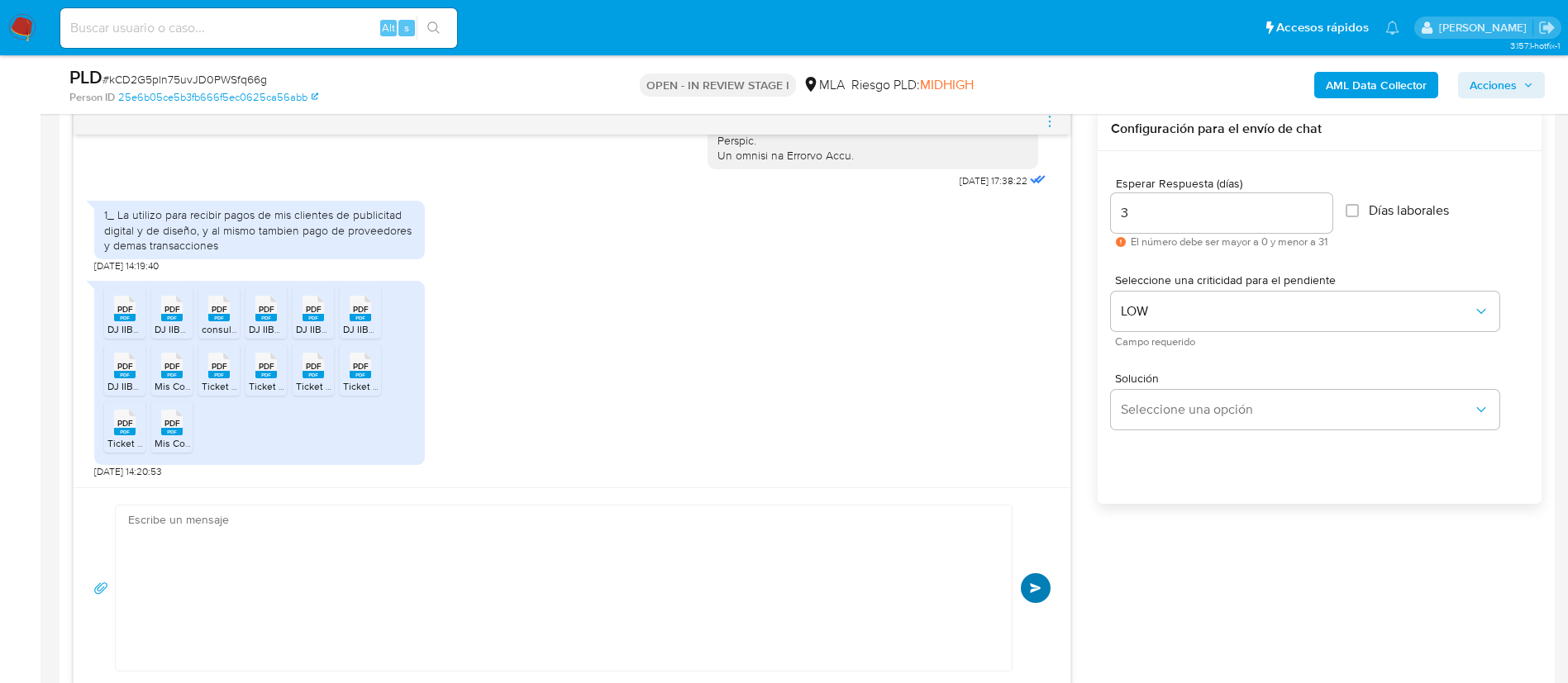
scroll to position [1593, 0]
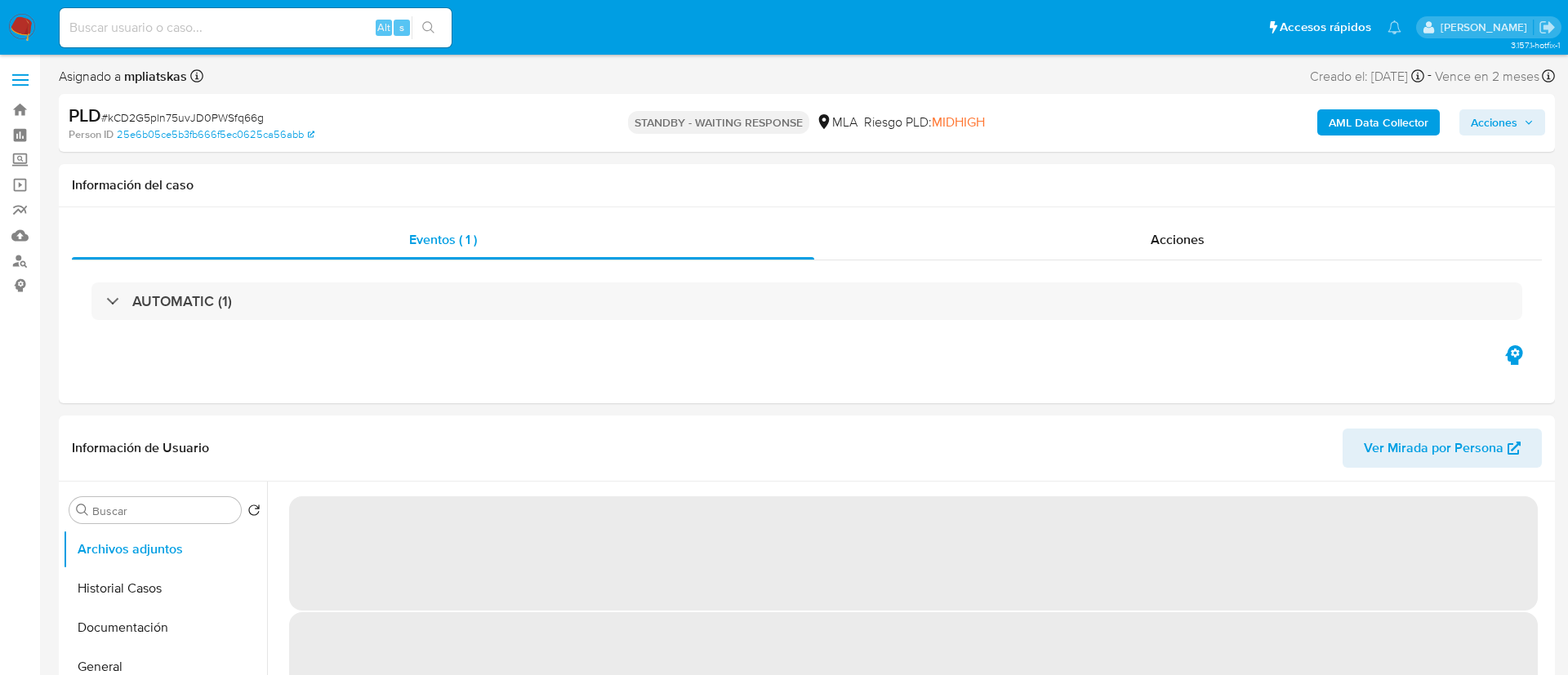
select select "10"
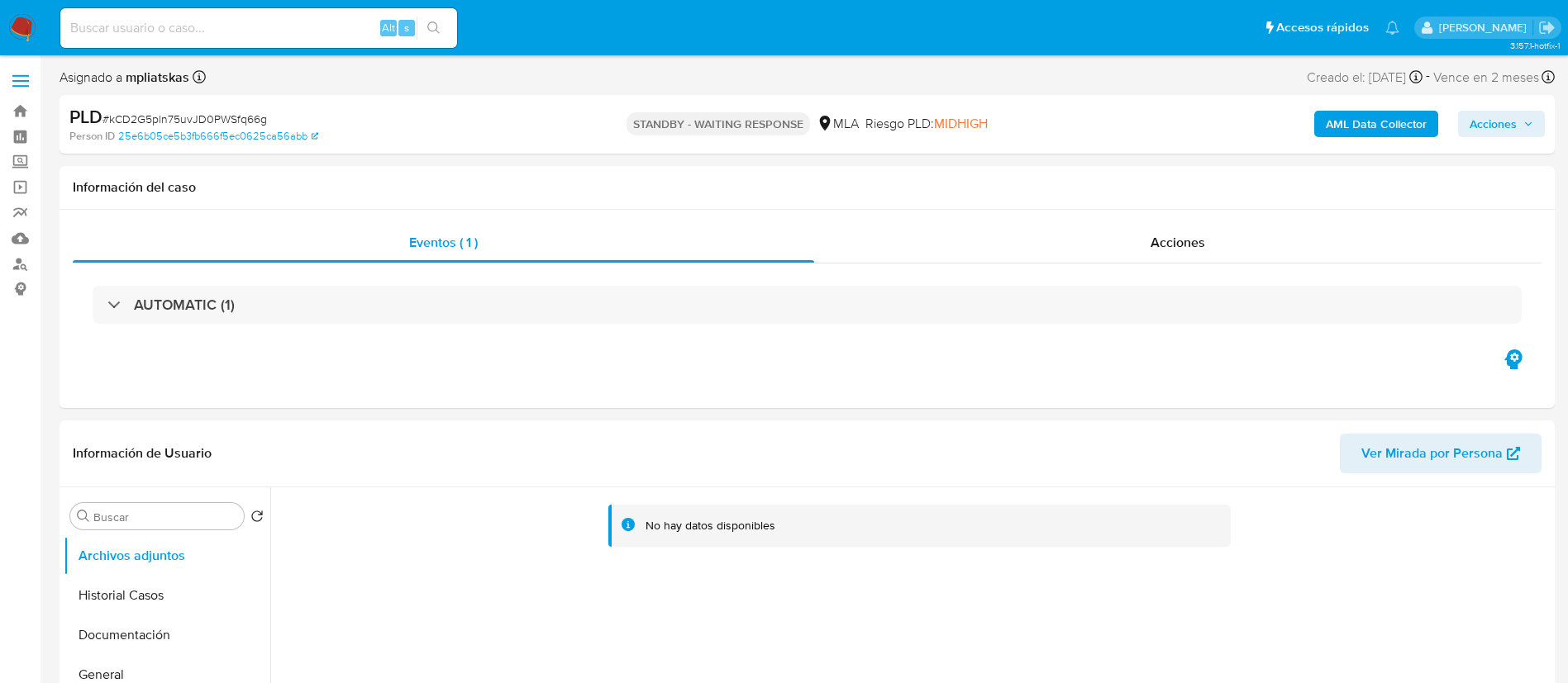
click at [307, 45] on div "Alt s" at bounding box center [259, 29] width 397 height 40
click at [308, 31] on input at bounding box center [259, 28] width 397 height 22
paste input "gfaBBwFv4dMh1ENj2FJWS4d5"
type input "gfaBBwFv4dMh1ENj2FJWS4d5"
click at [432, 31] on icon "search-icon" at bounding box center [433, 28] width 13 height 13
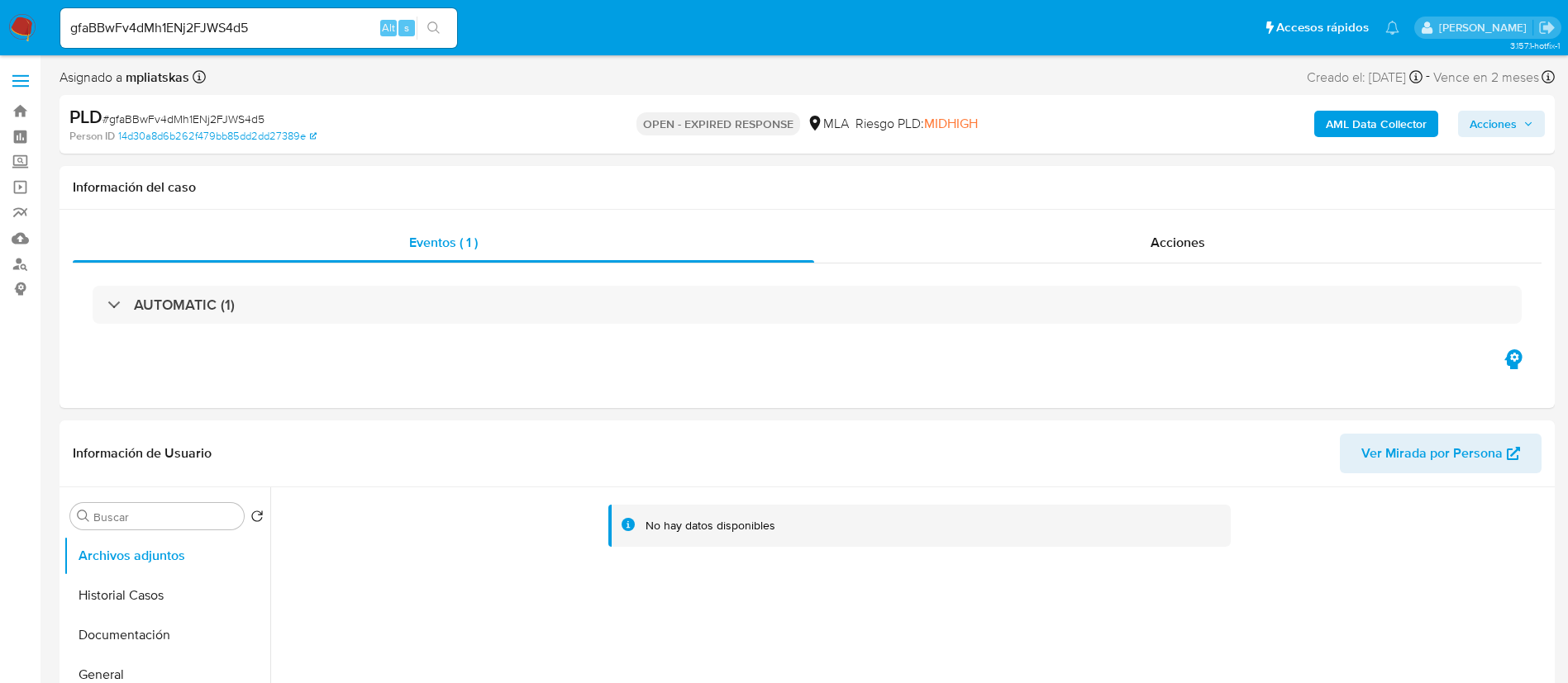
select select "10"
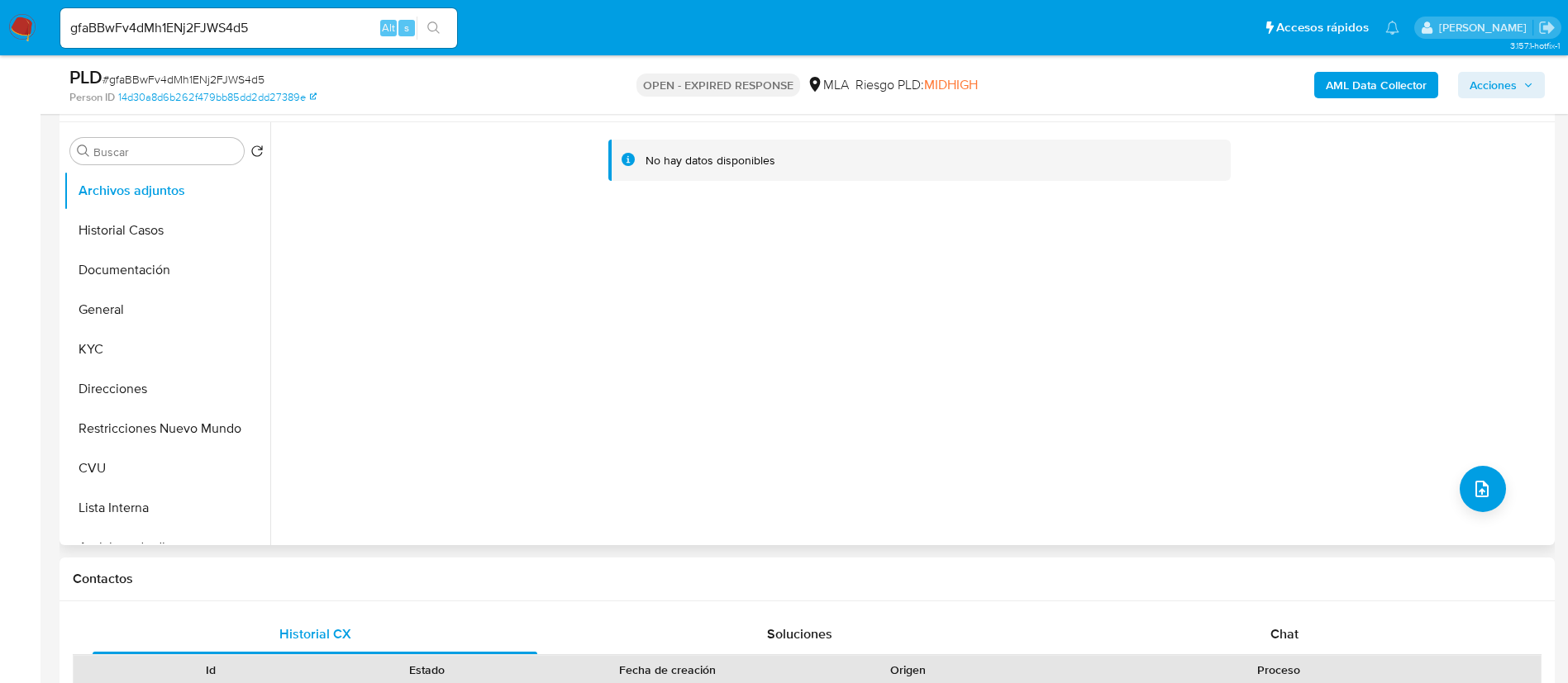
scroll to position [372, 0]
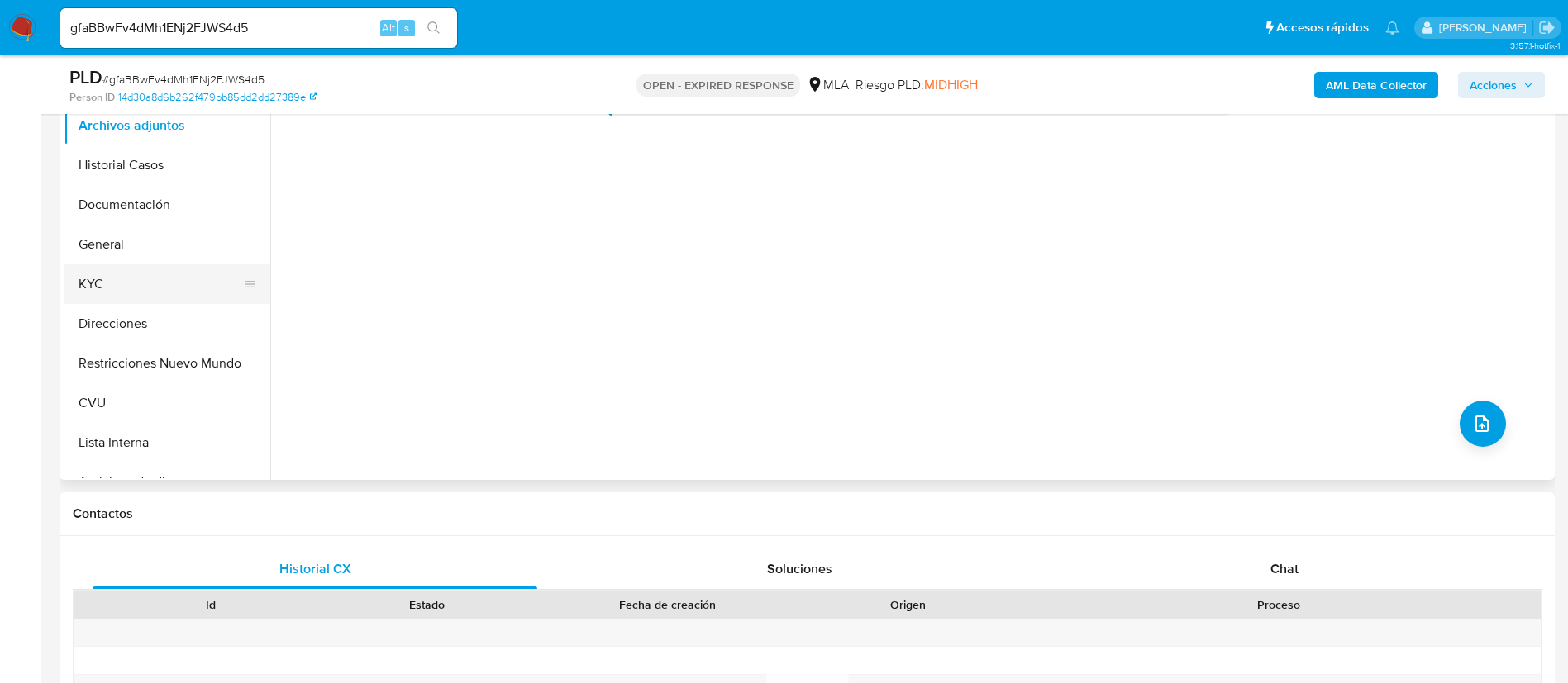
click at [146, 266] on button "KYC" at bounding box center [161, 284] width 194 height 40
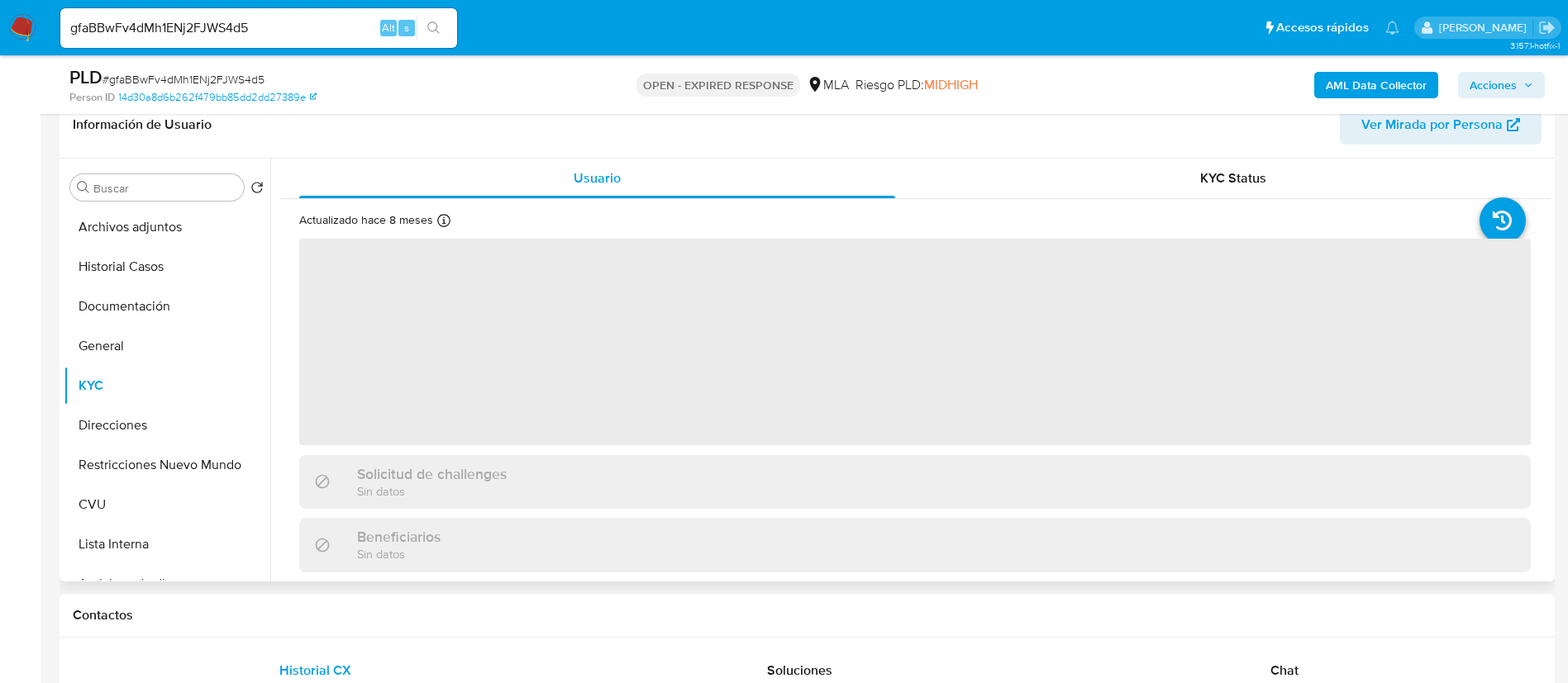
scroll to position [248, 0]
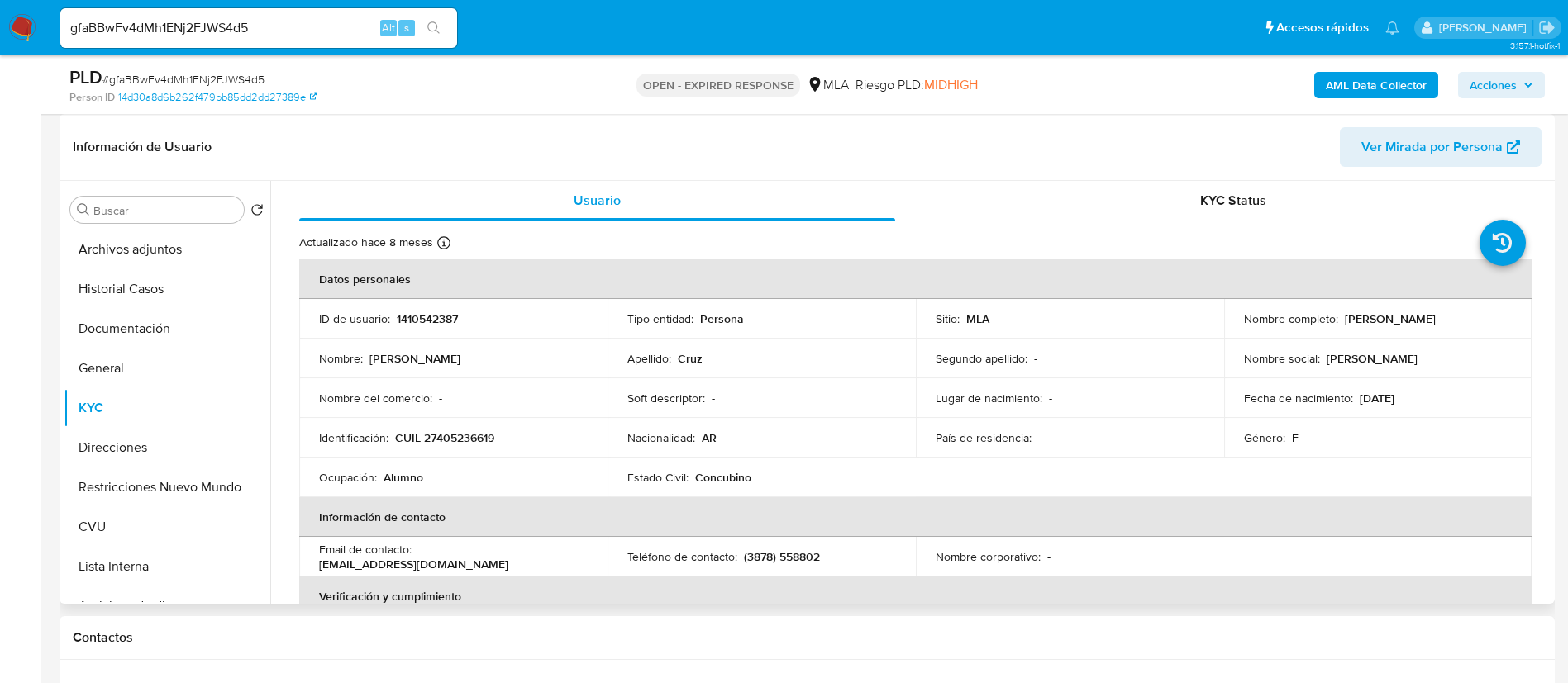
click at [444, 317] on p "1410542387" at bounding box center [427, 318] width 61 height 15
click at [444, 316] on p "1410542387" at bounding box center [427, 318] width 61 height 15
copy p "1410542387"
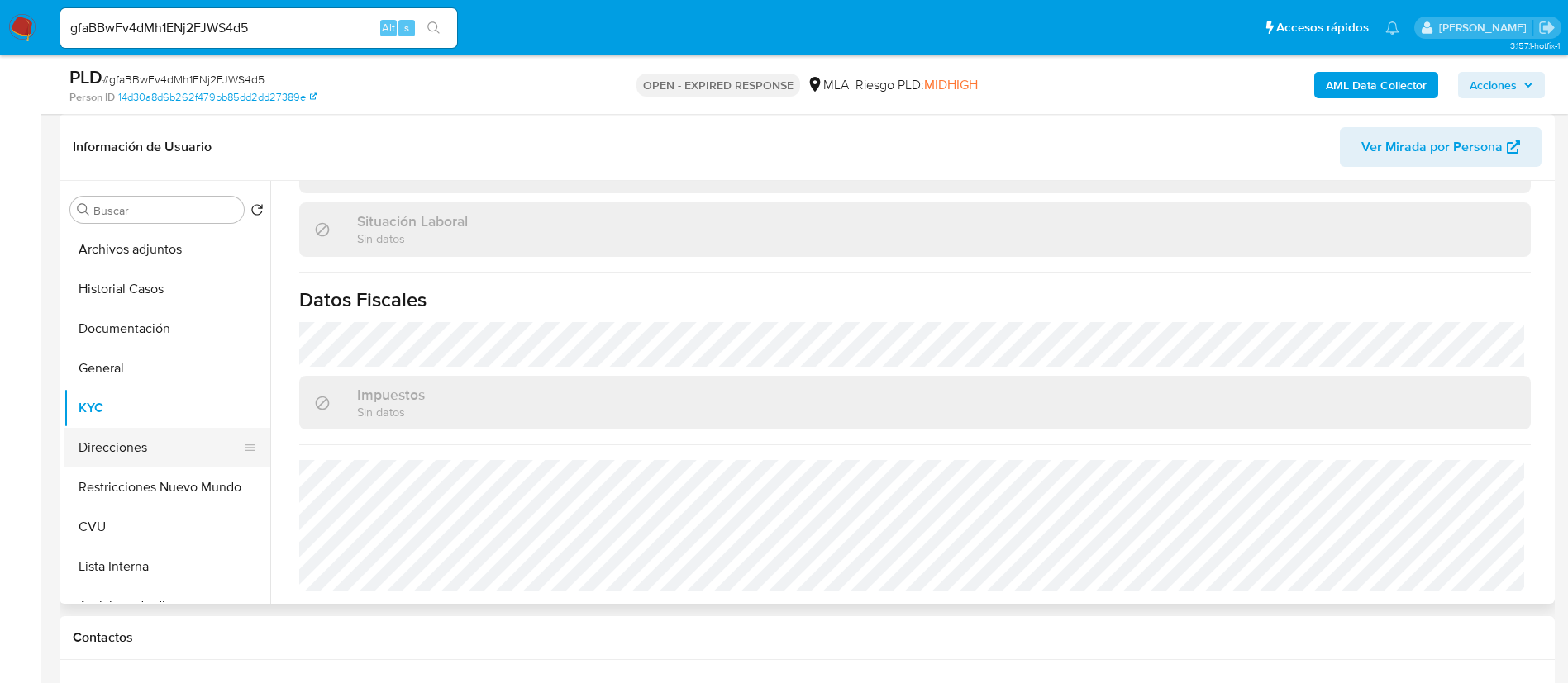
click at [143, 431] on button "Direcciones" at bounding box center [161, 448] width 194 height 40
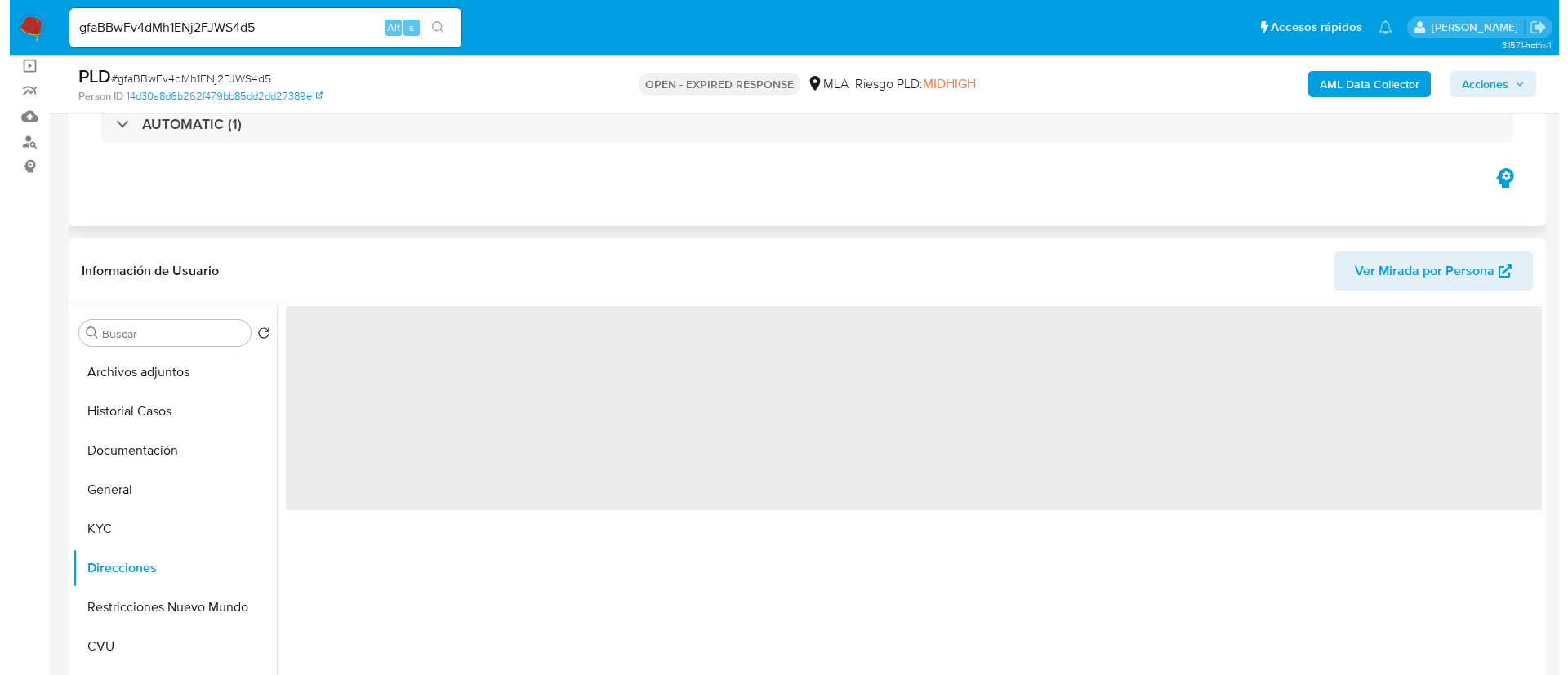
scroll to position [0, 0]
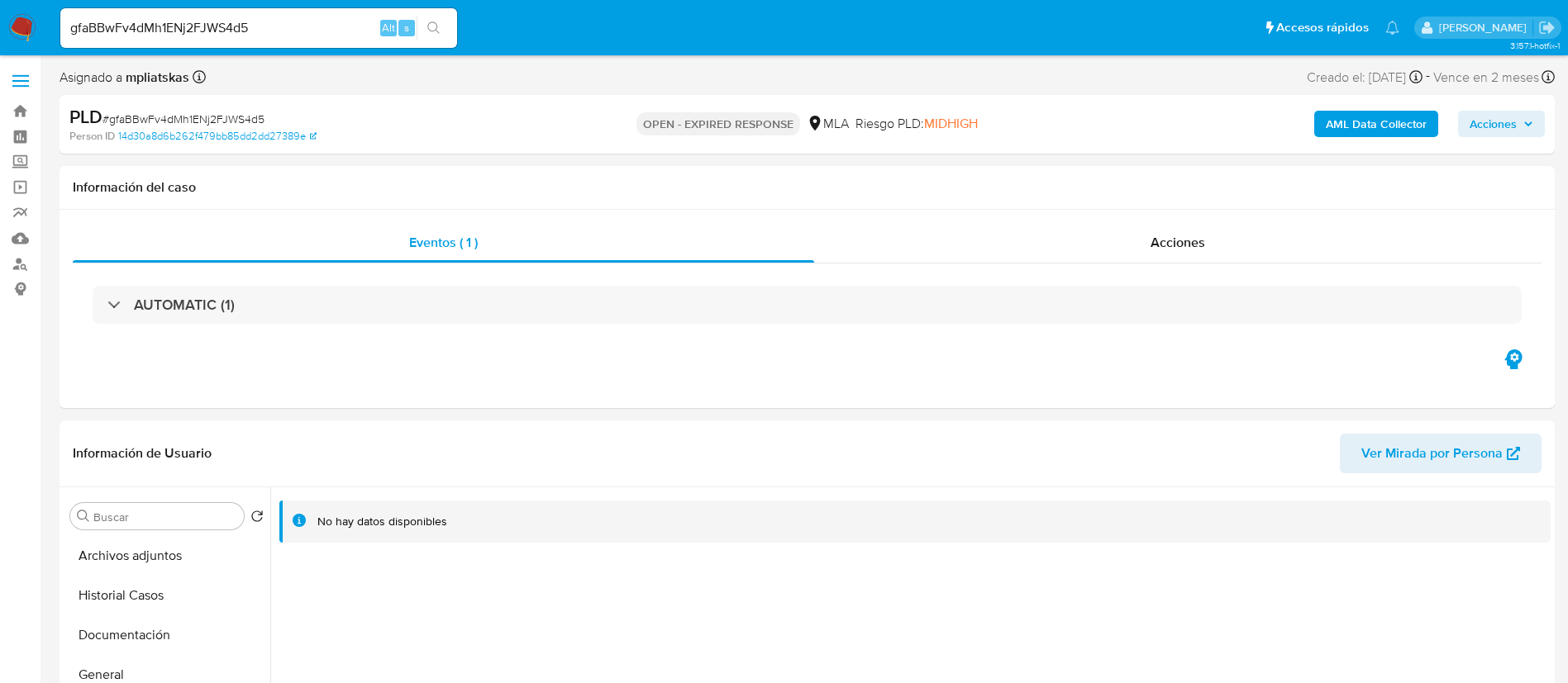
click at [1355, 136] on b "AML Data Collector" at bounding box center [1376, 124] width 101 height 27
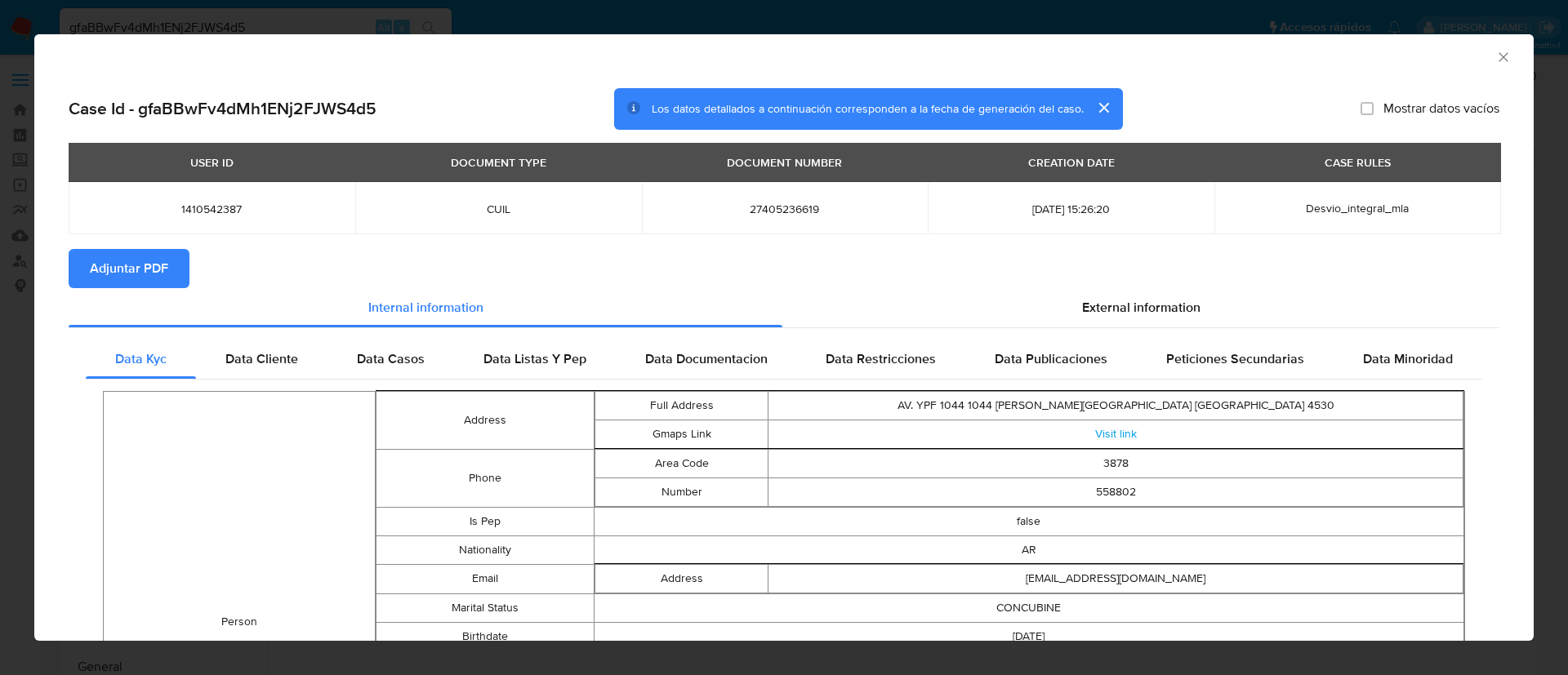
drag, startPoint x: 738, startPoint y: 255, endPoint x: 716, endPoint y: 265, distance: 24.2
click at [731, 257] on section "Adjuntar PDF" at bounding box center [784, 268] width 1430 height 39
click at [126, 261] on span "Adjuntar PDF" at bounding box center [129, 268] width 79 height 36
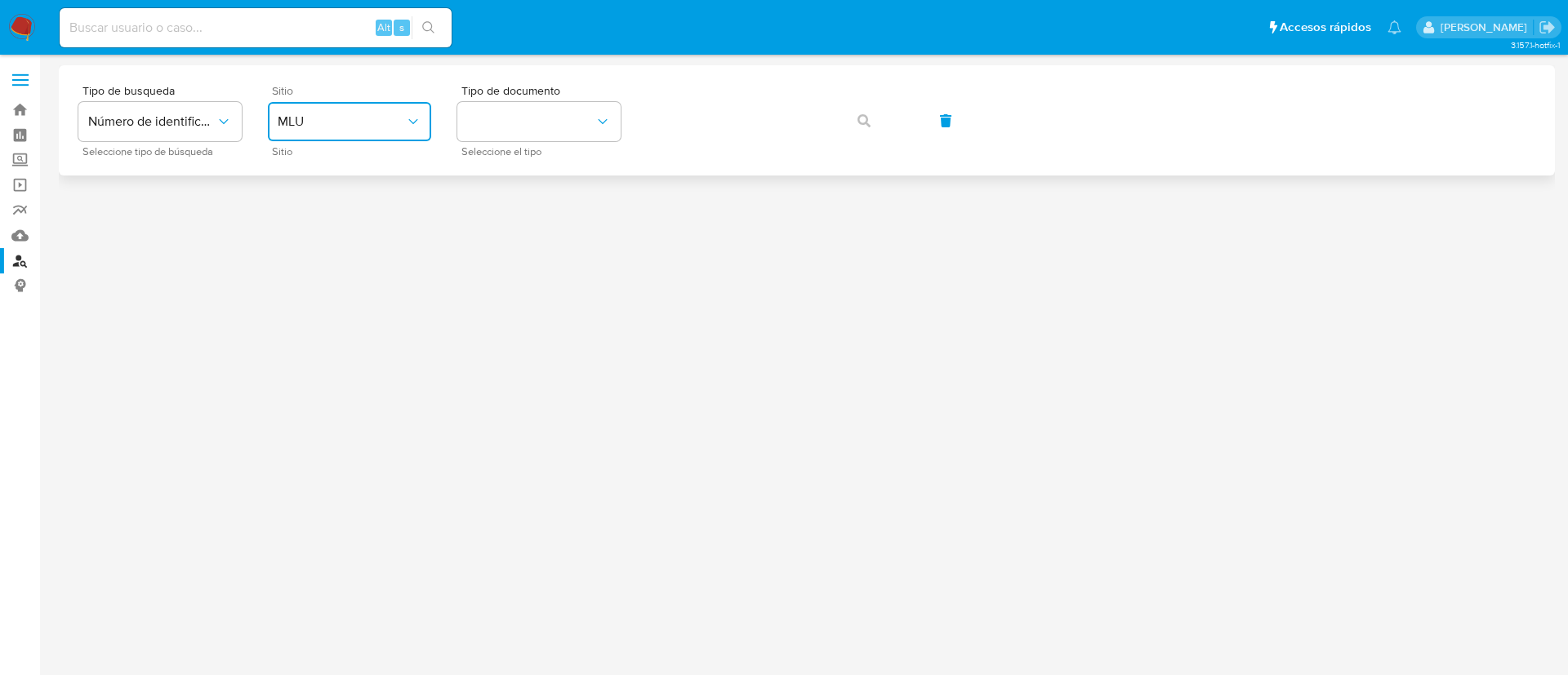
click at [367, 120] on span "MLU" at bounding box center [341, 121] width 127 height 16
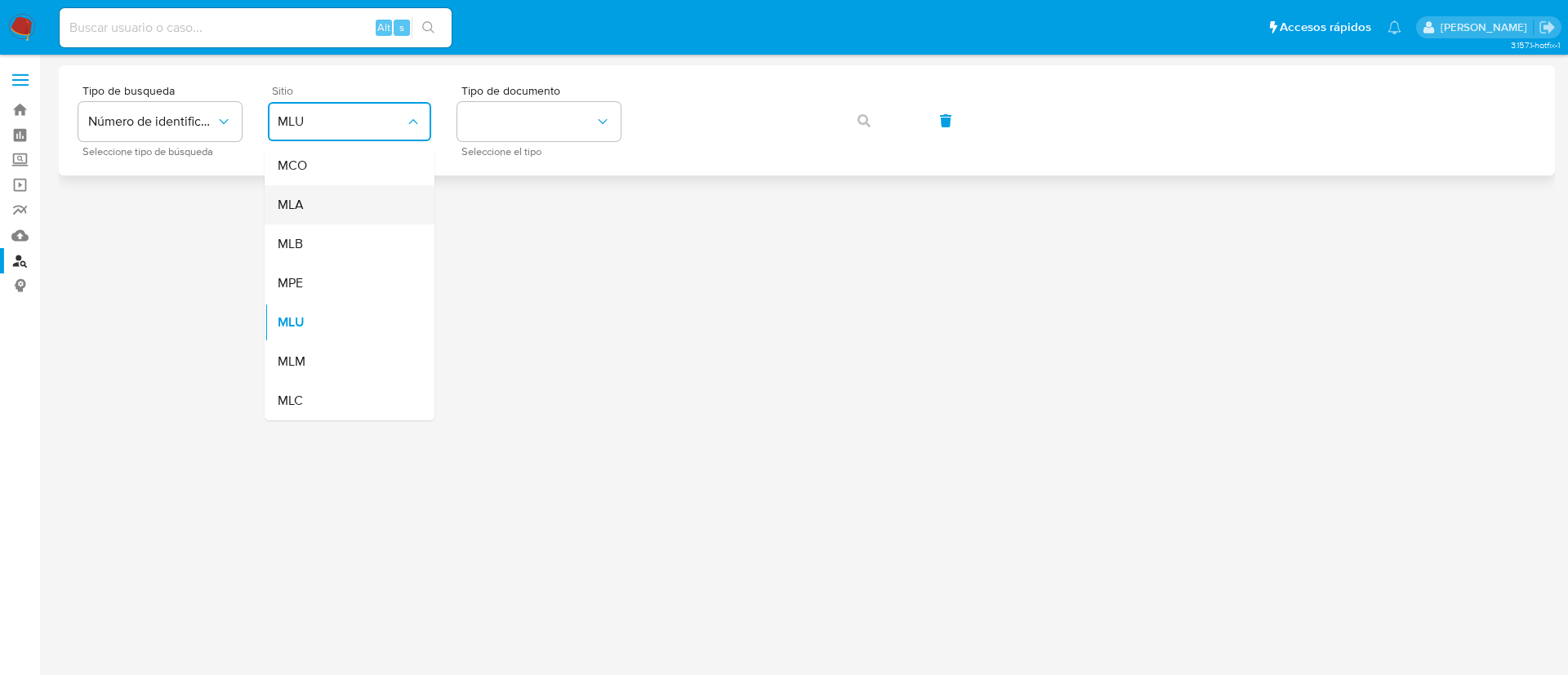
click at [326, 209] on div "MLA" at bounding box center [344, 205] width 134 height 39
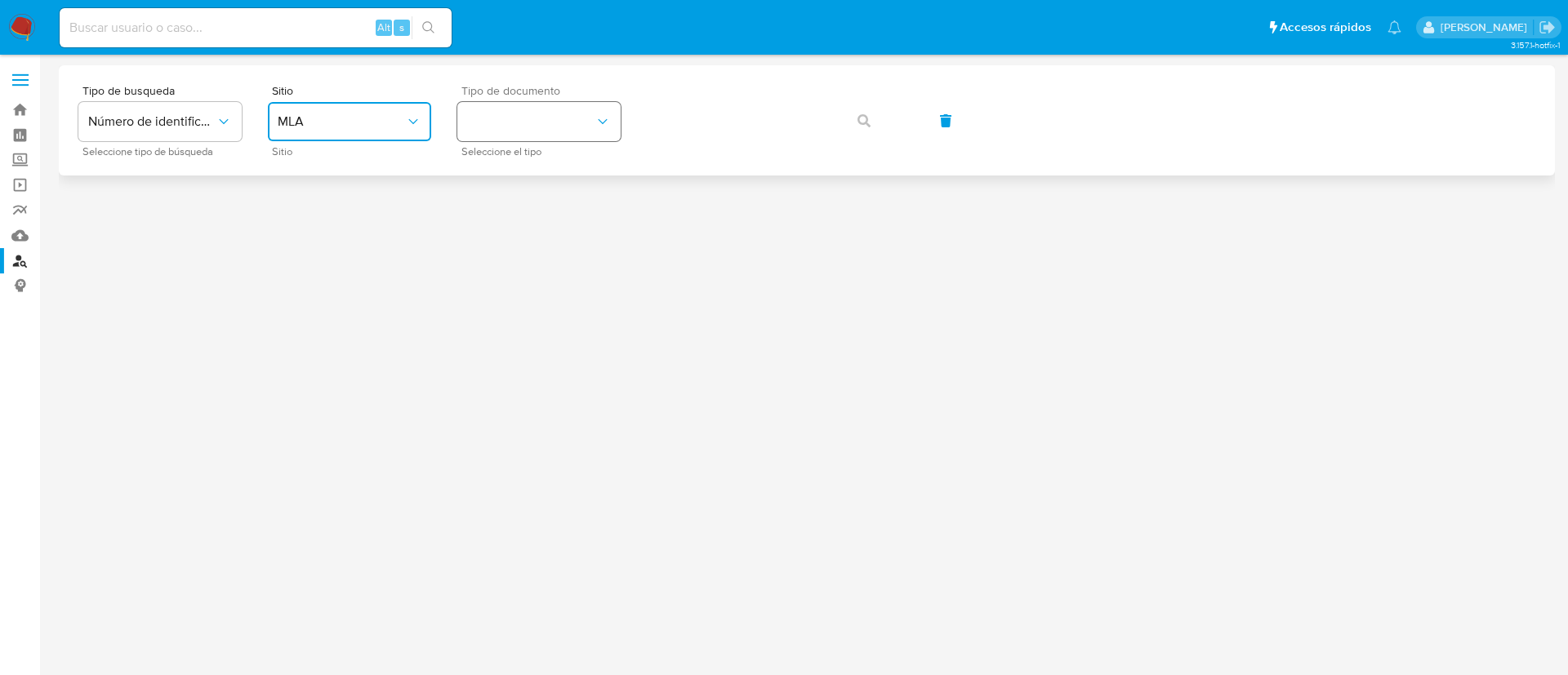
click at [595, 121] on icon "identificationType" at bounding box center [602, 121] width 16 height 16
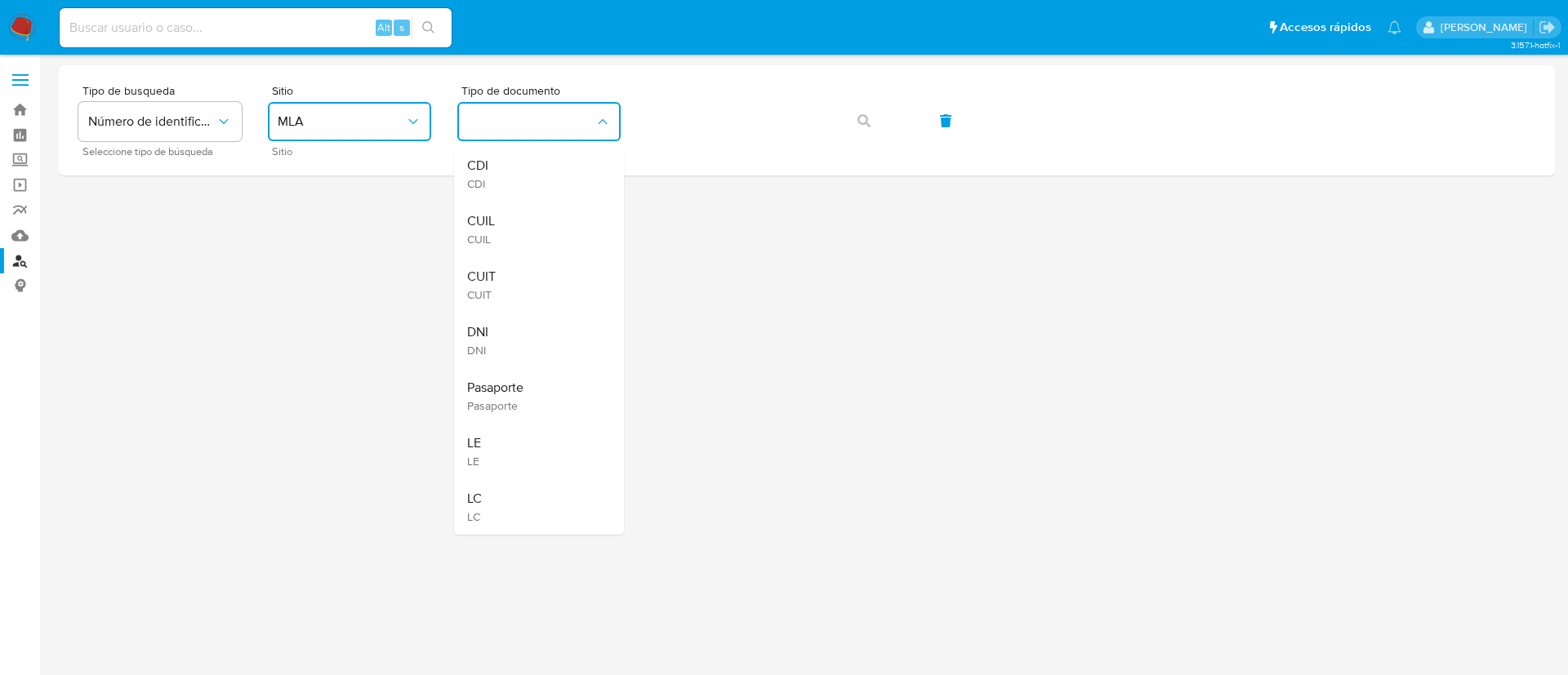
click at [535, 268] on div "CUIT CUIT" at bounding box center [534, 285] width 134 height 56
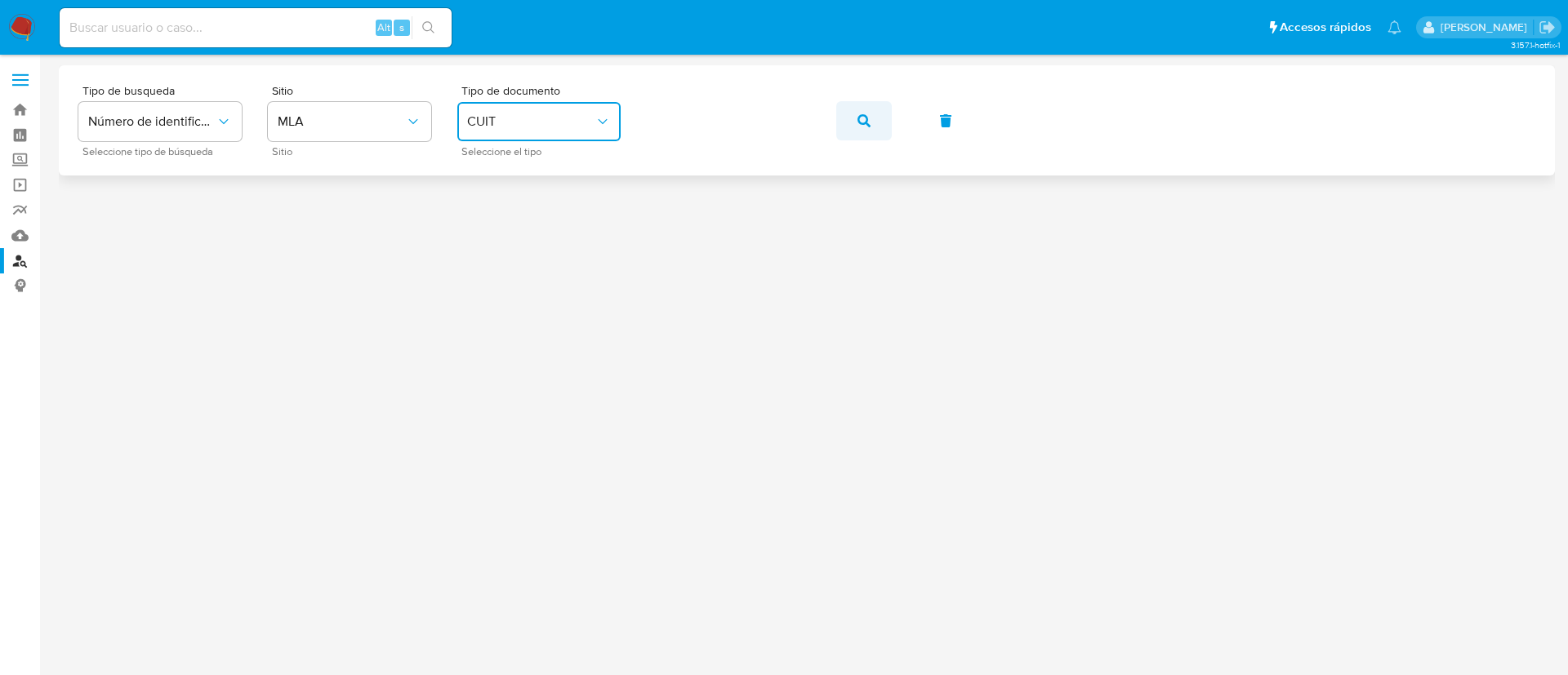
click at [860, 129] on span "button" at bounding box center [863, 120] width 13 height 36
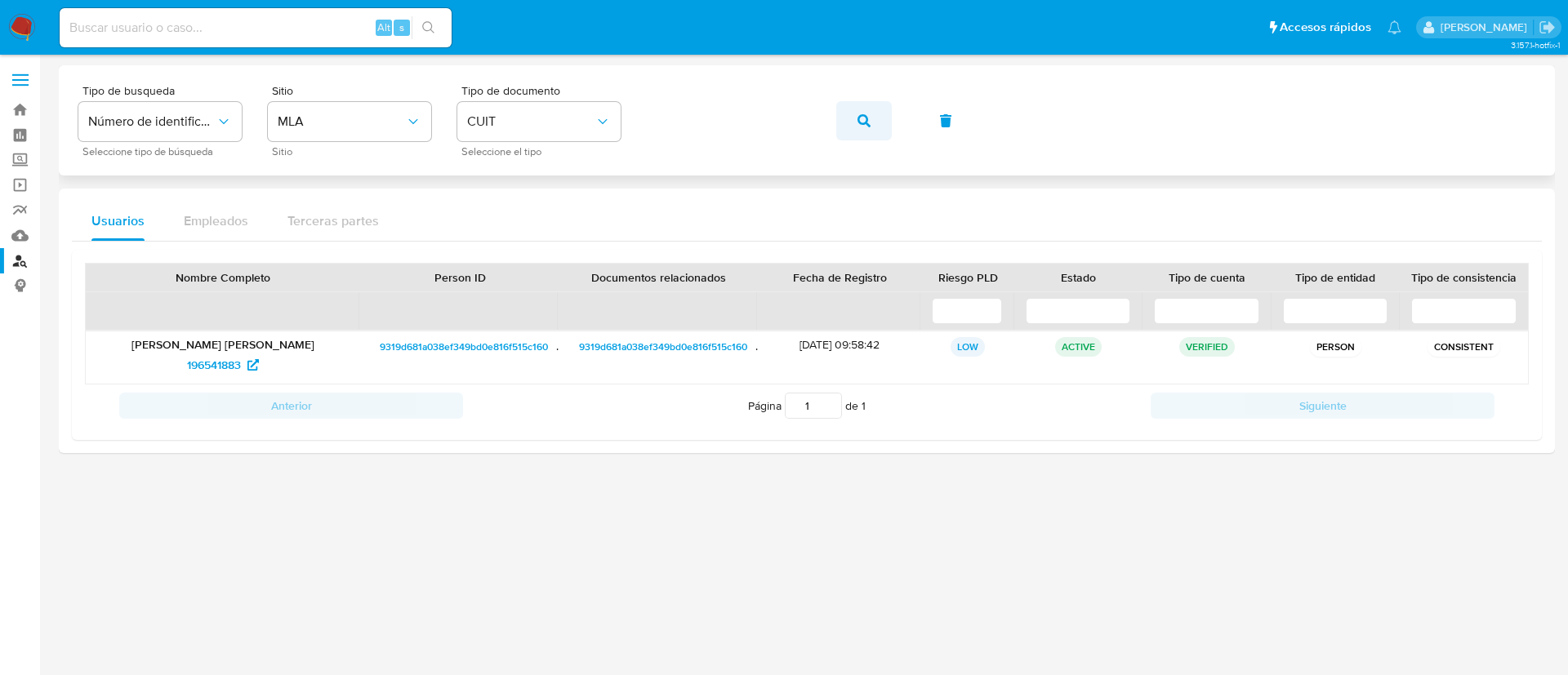
click at [860, 120] on icon "button" at bounding box center [863, 120] width 13 height 13
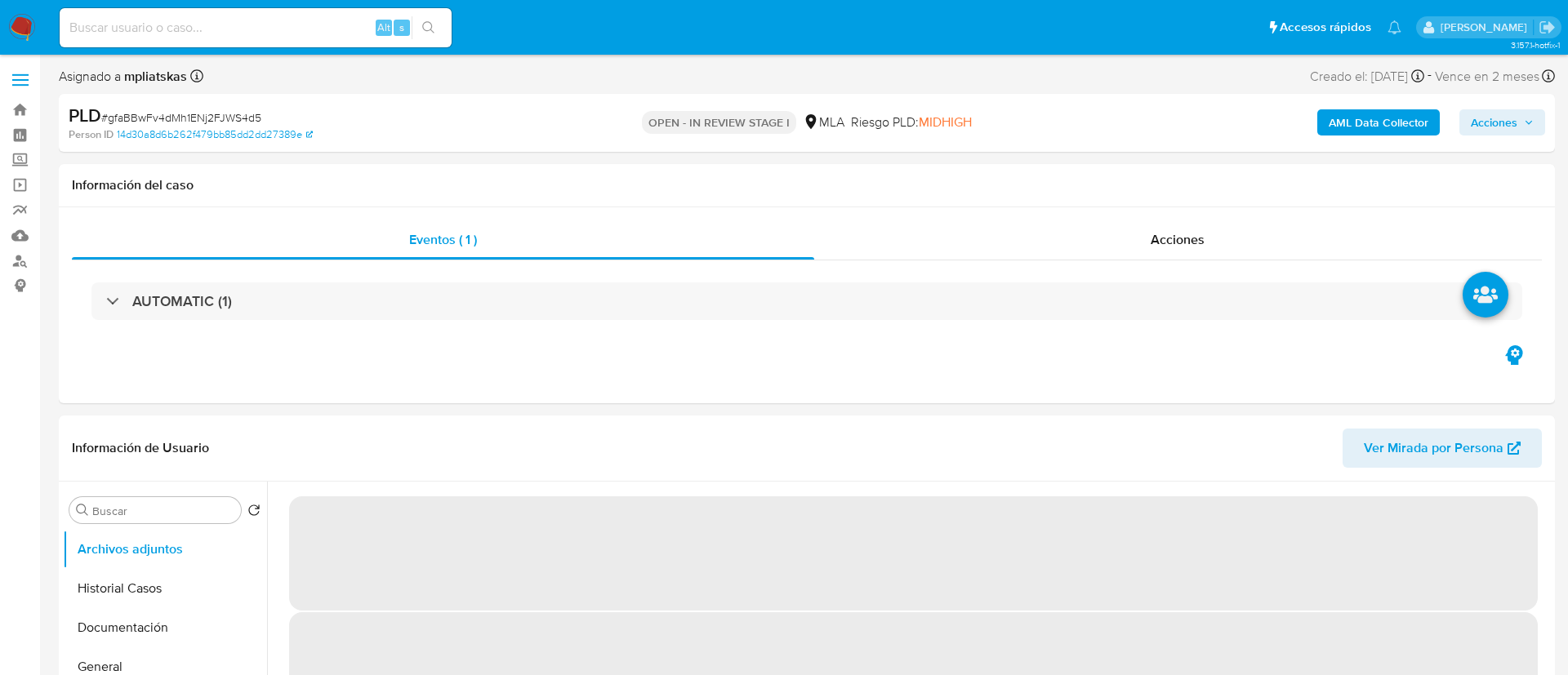
select select "10"
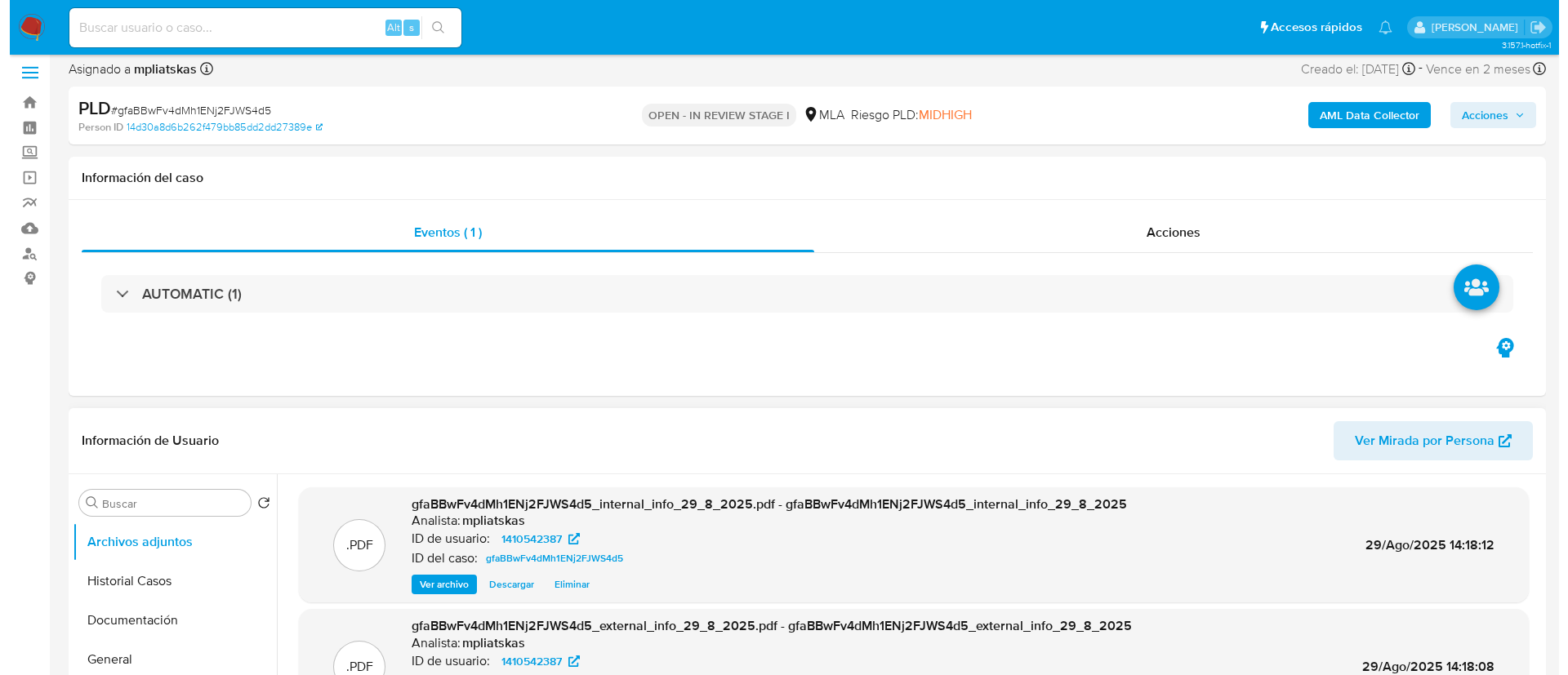
scroll to position [367, 0]
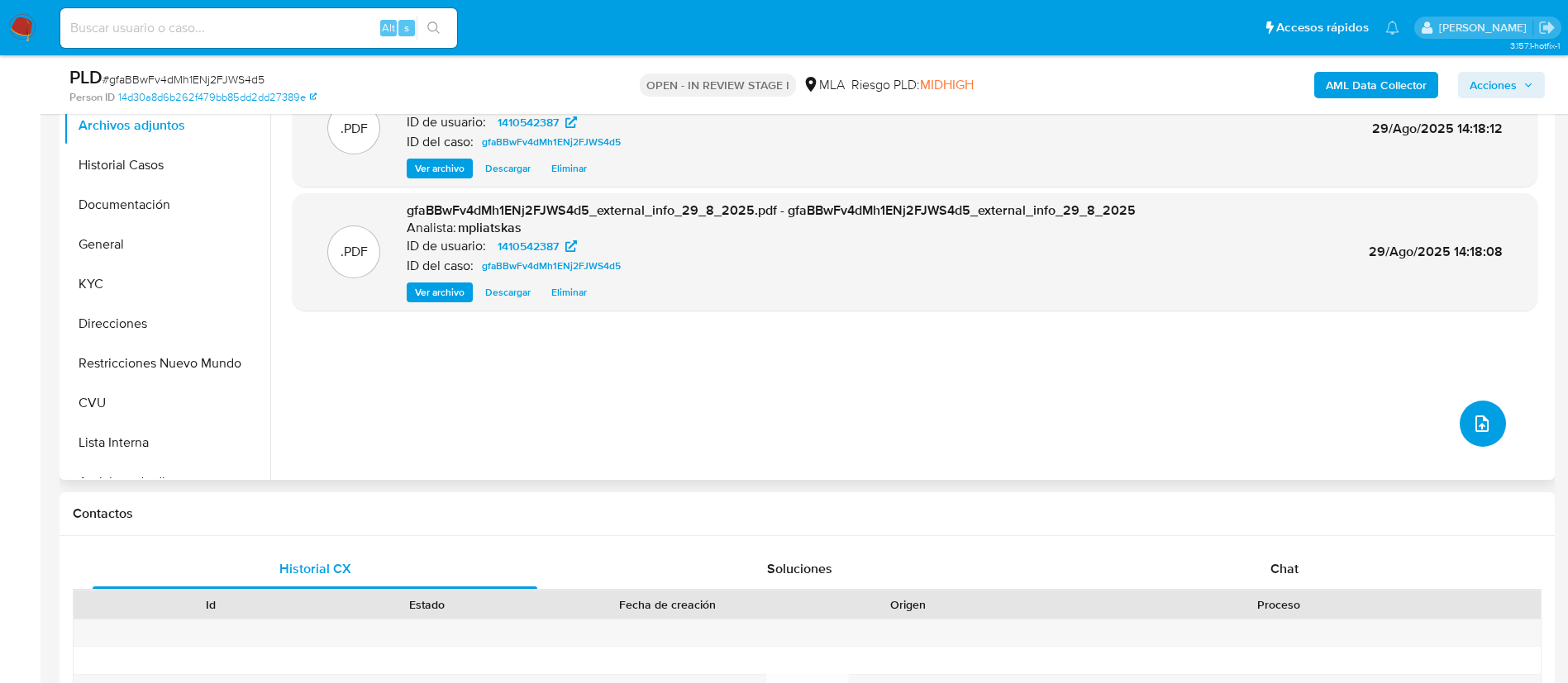
click at [1472, 426] on icon "upload-file" at bounding box center [1482, 424] width 20 height 20
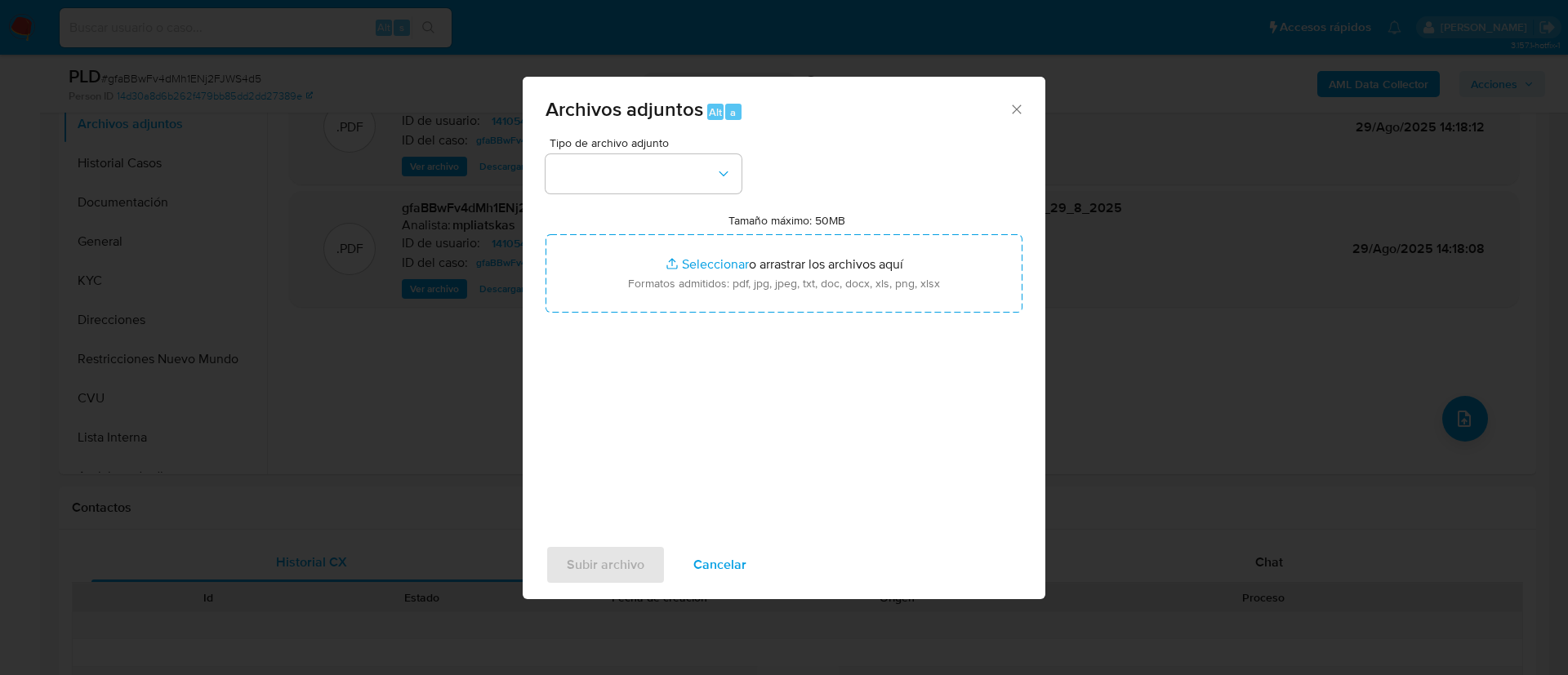
click at [677, 153] on div "Tipo de archivo adjunto" at bounding box center [643, 166] width 196 height 56
click at [676, 166] on button "button" at bounding box center [643, 174] width 196 height 39
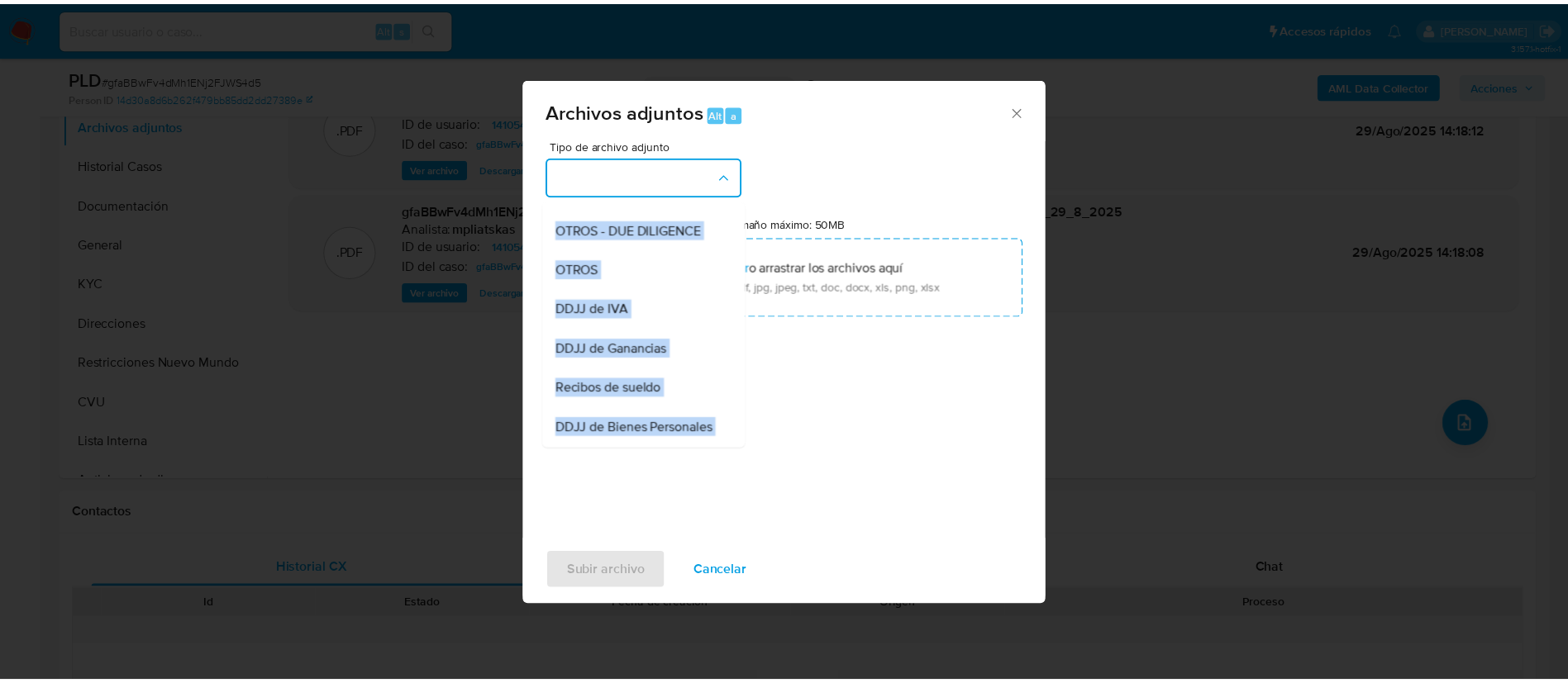
scroll to position [248, 0]
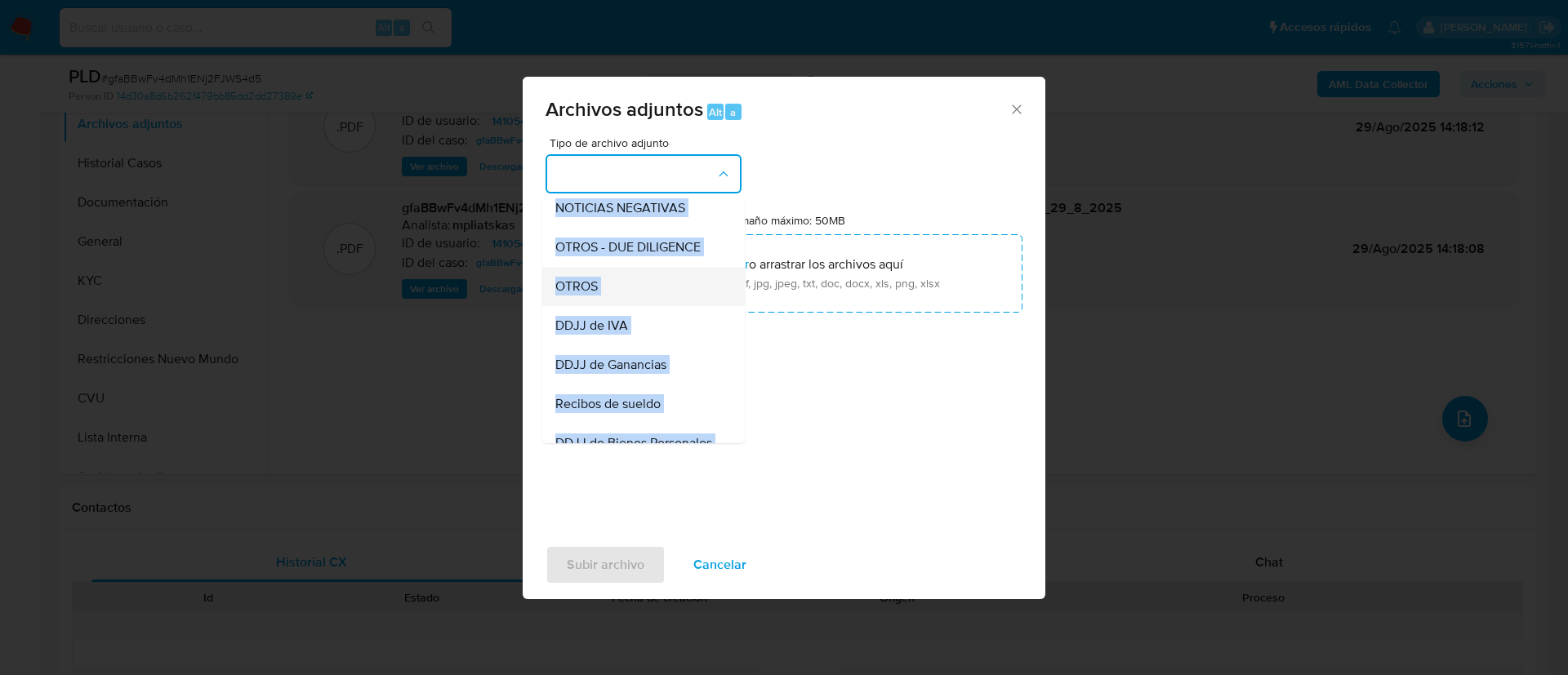
click at [630, 306] on div "OTROS" at bounding box center [638, 287] width 167 height 39
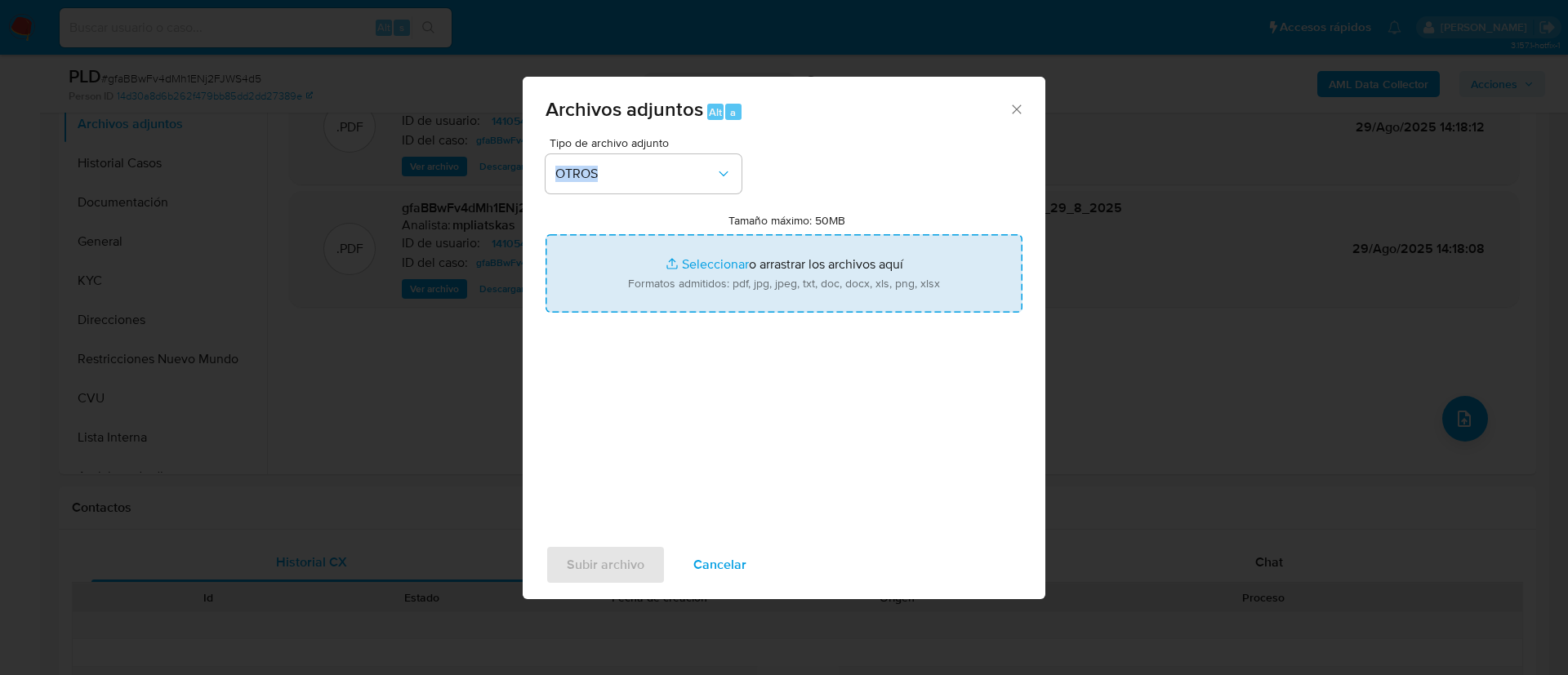
click at [713, 260] on input "Tamaño máximo: 50MB Seleccionar archivos" at bounding box center [784, 273] width 477 height 79
type input "C:\fakepath\1410542387 Movimientos.xlsx"
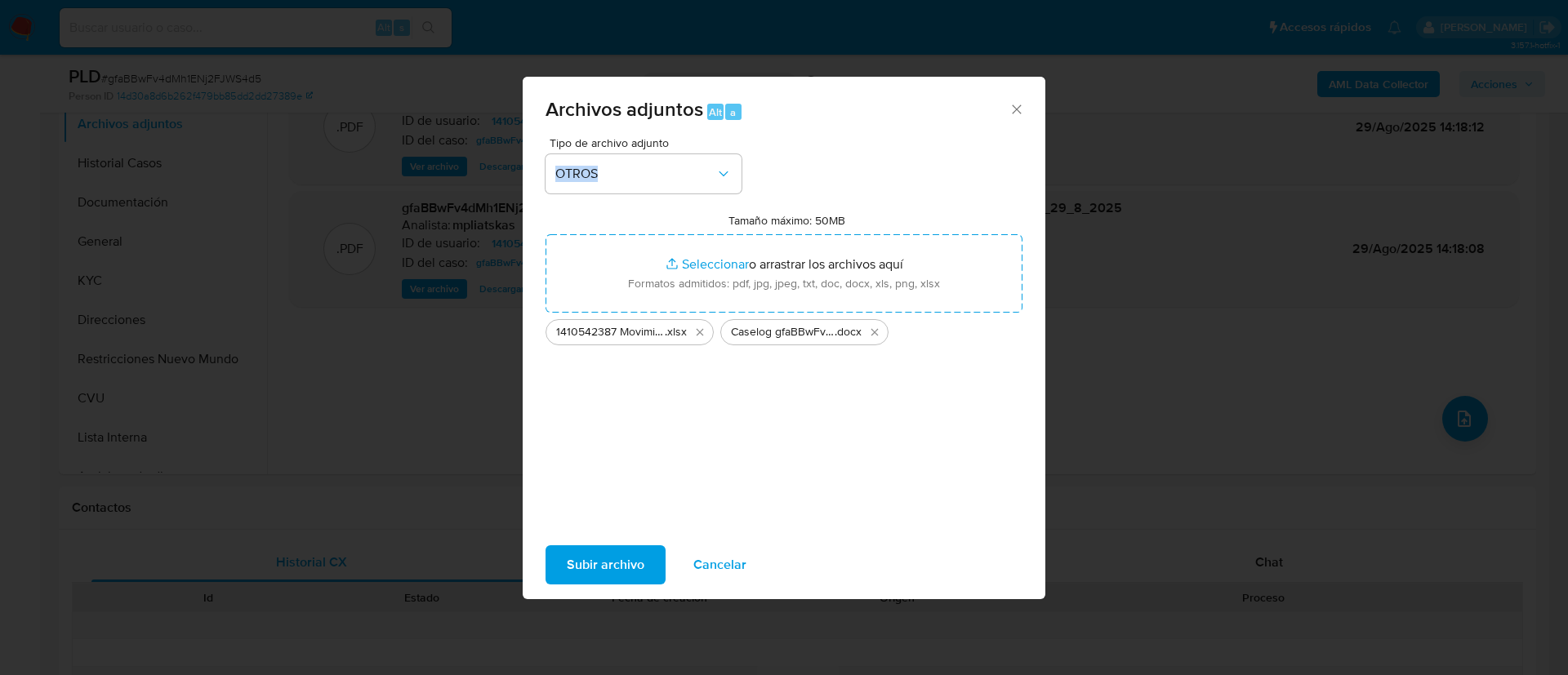
click at [618, 564] on span "Subir archivo" at bounding box center [605, 565] width 78 height 36
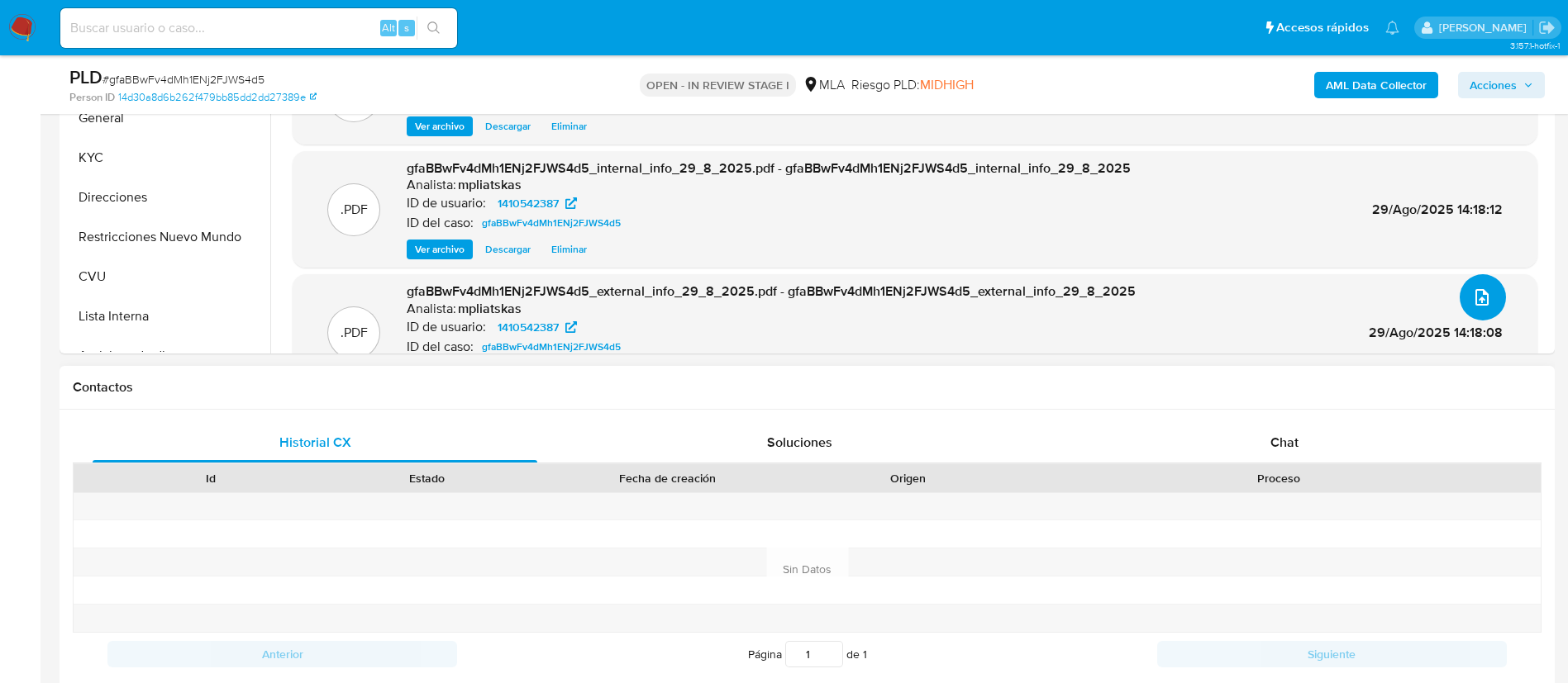
scroll to position [620, 0]
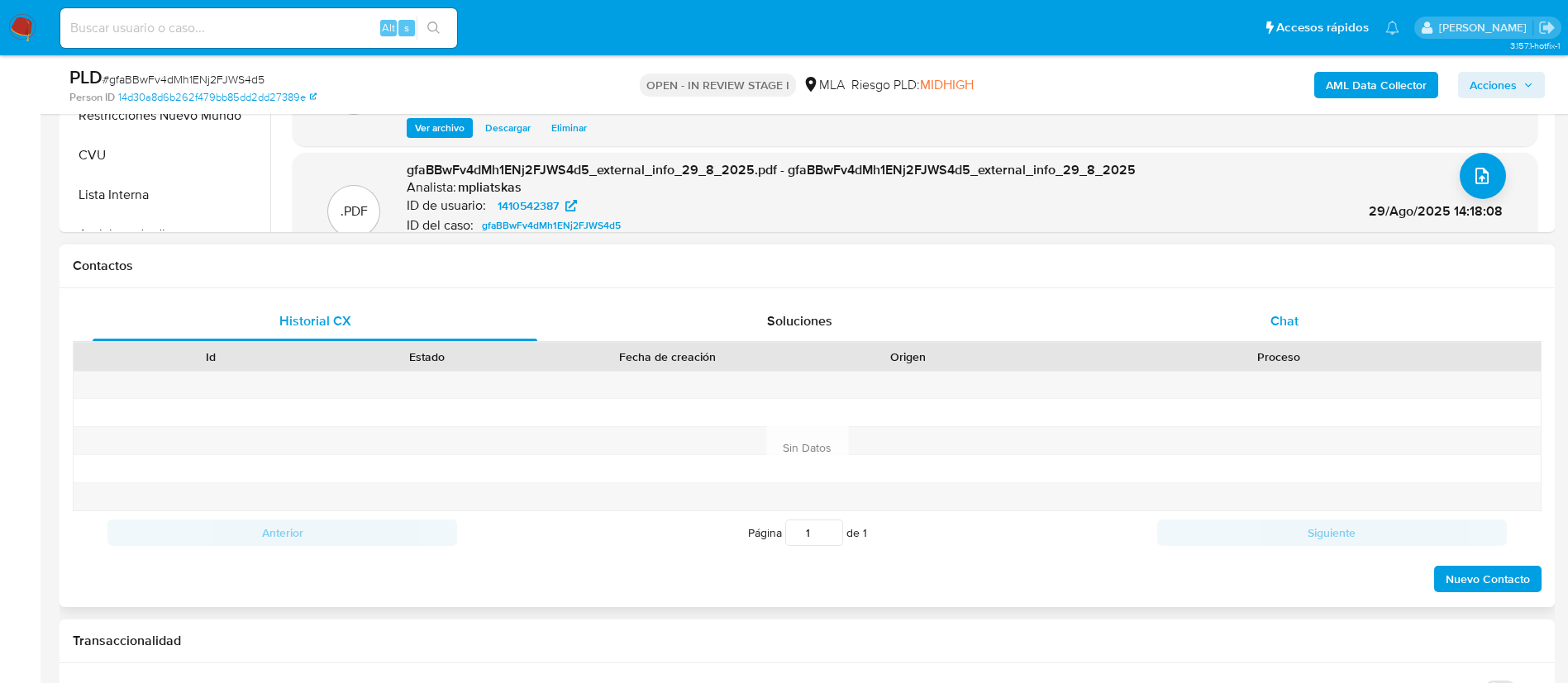
click at [1276, 329] on span "Chat" at bounding box center [1284, 321] width 28 height 19
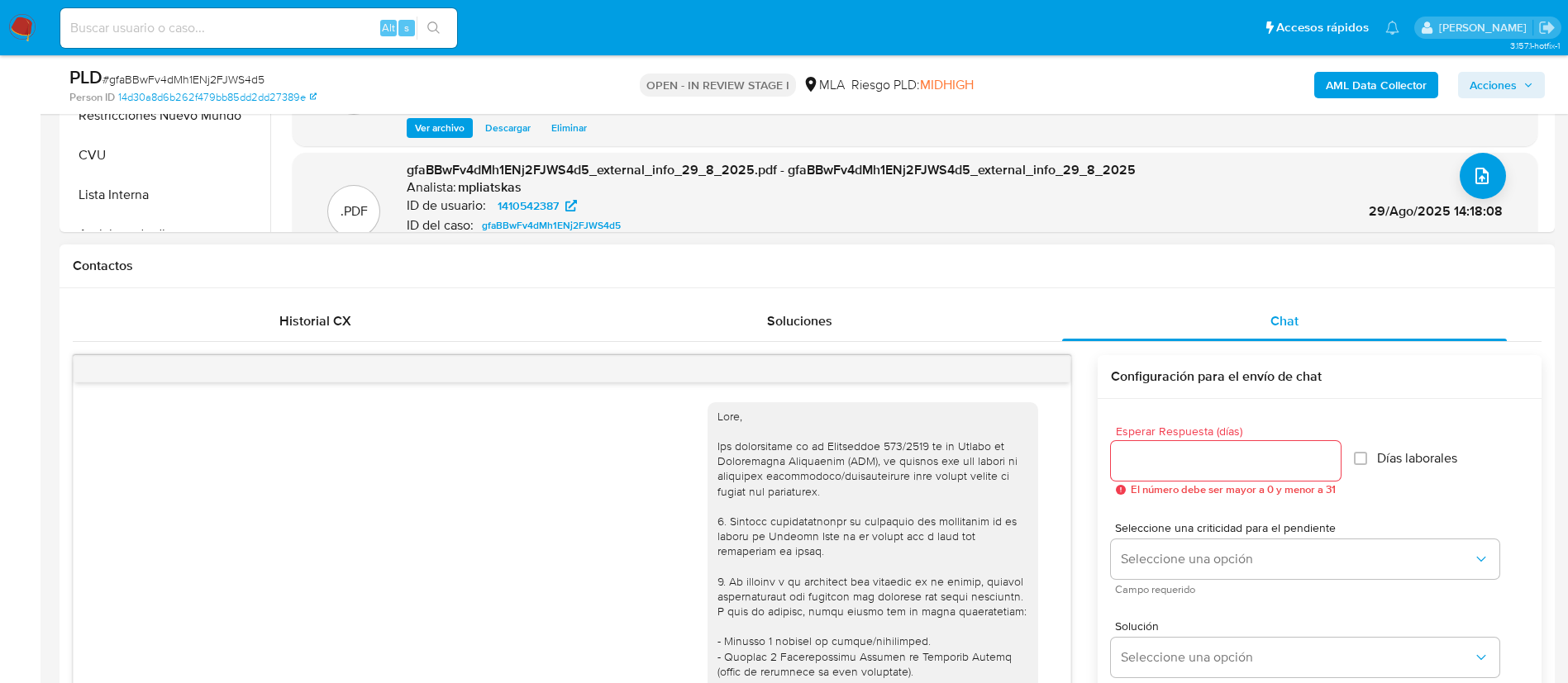
scroll to position [947, 0]
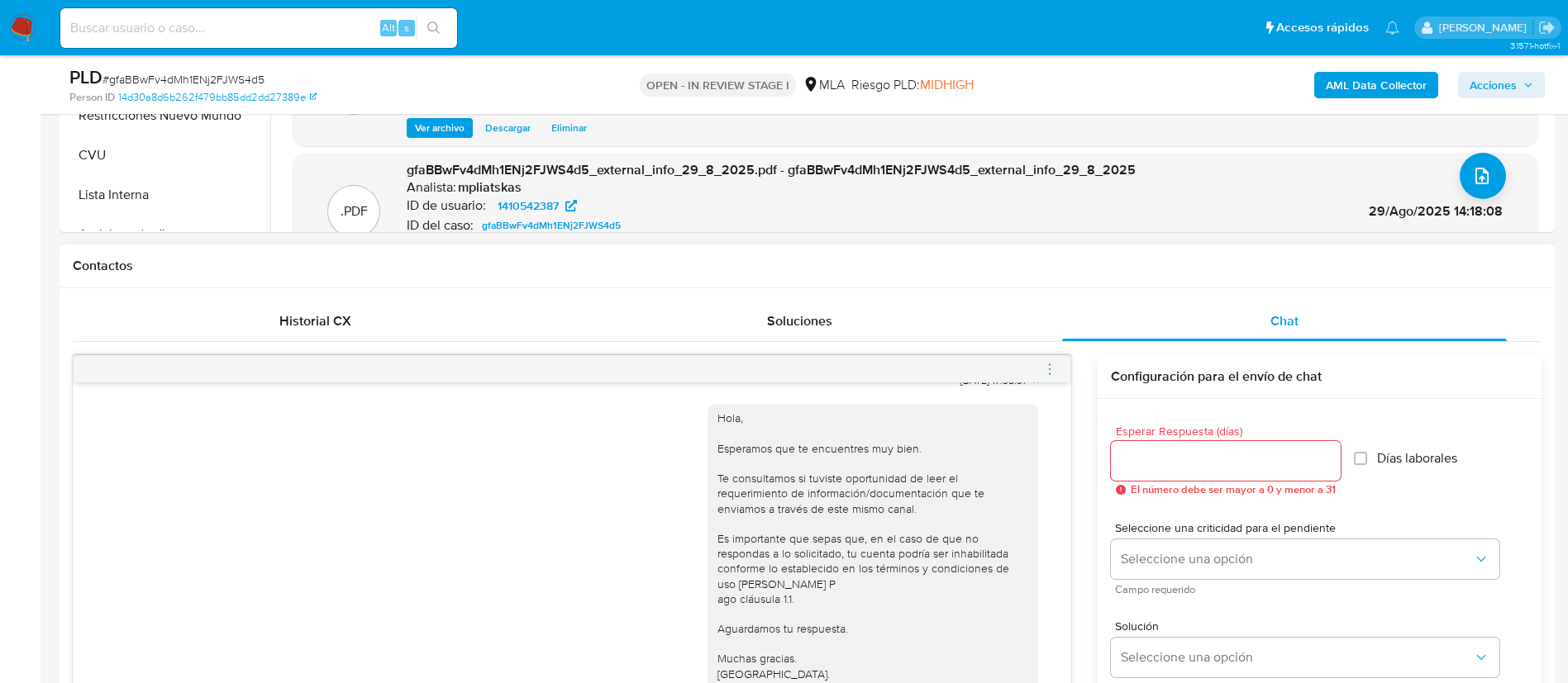
click at [1046, 362] on icon "menu-action" at bounding box center [1049, 369] width 15 height 15
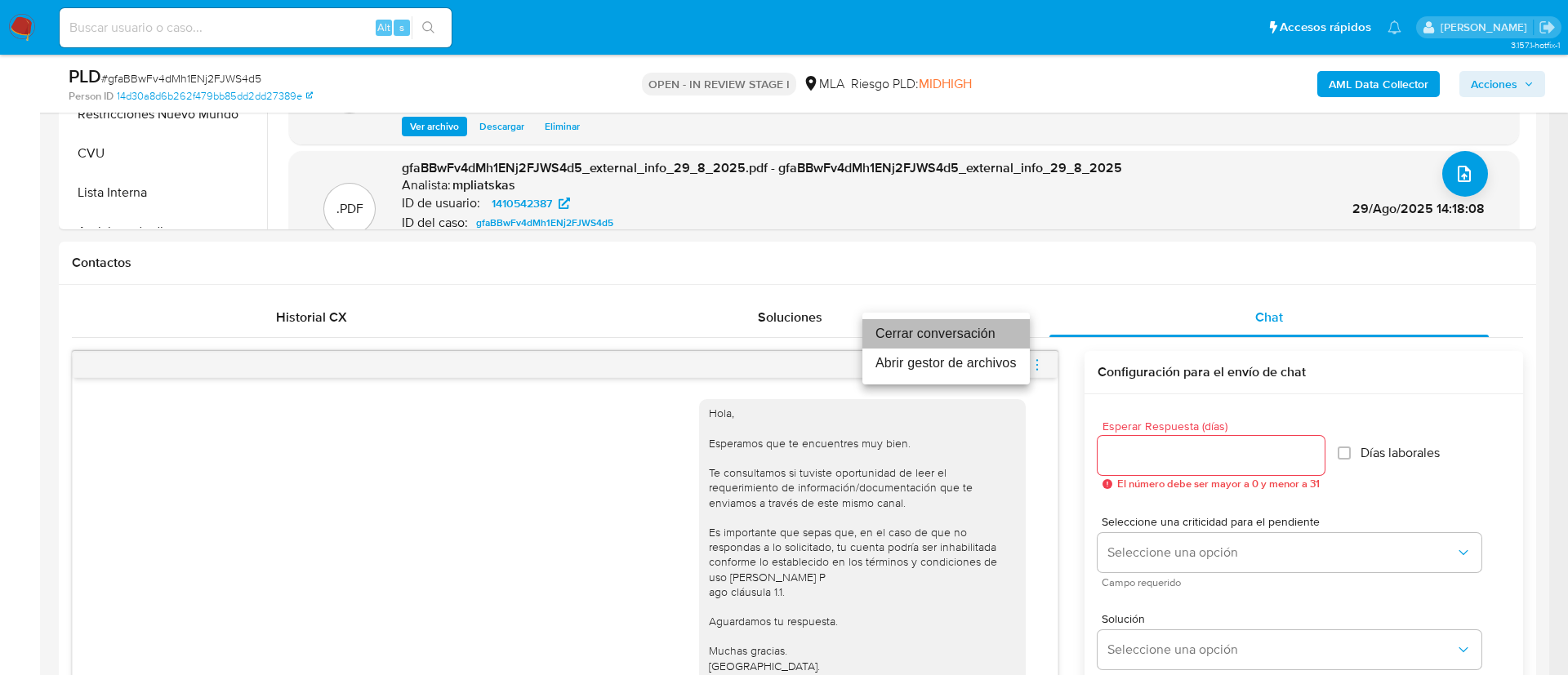
click at [975, 326] on li "Cerrar conversación" at bounding box center [946, 334] width 167 height 29
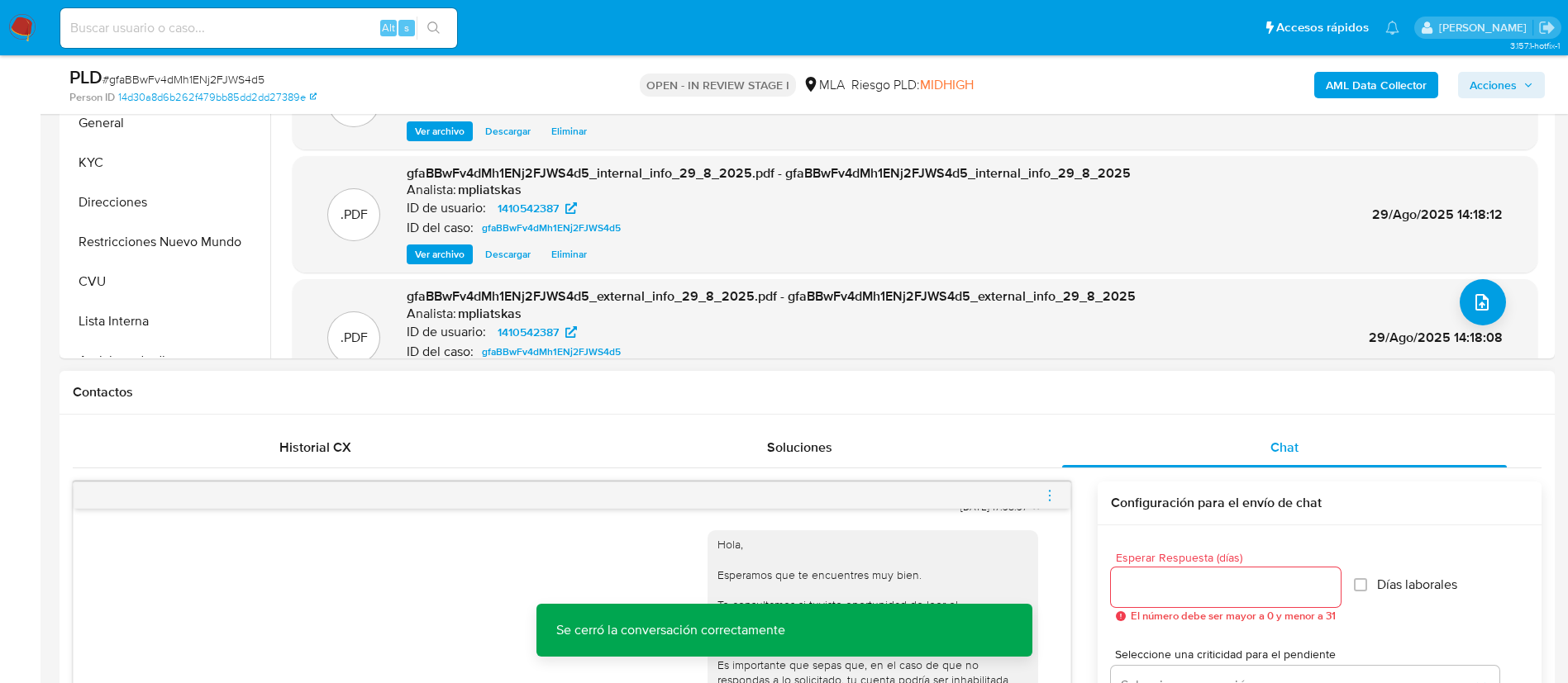
scroll to position [372, 0]
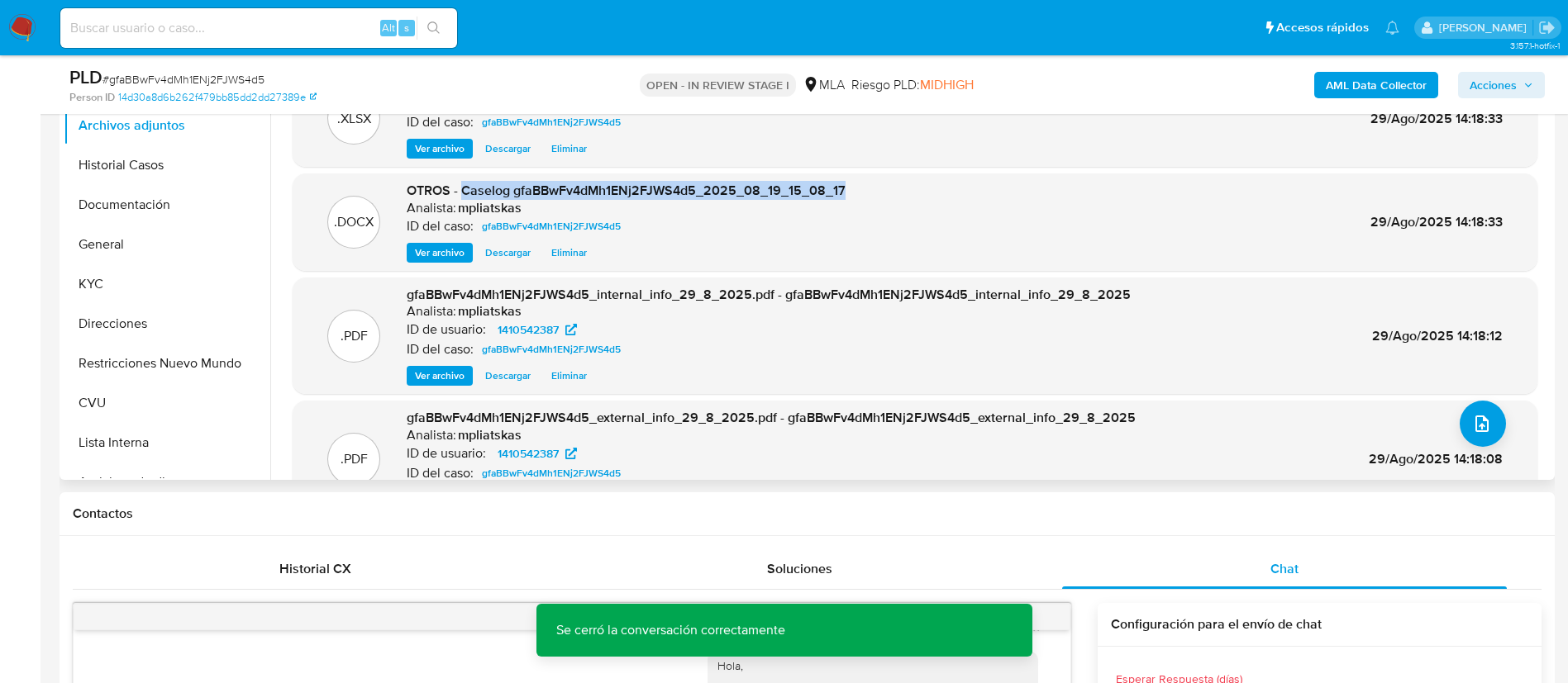
drag, startPoint x: 464, startPoint y: 191, endPoint x: 861, endPoint y: 183, distance: 397.1
click at [861, 183] on div ".DOCX OTROS - Caselog gfaBBwFv4dMh1ENj2FJWS4d5_2025_08_19_15_08_17 Analista: mp…" at bounding box center [915, 222] width 1228 height 81
copy span "Caselog gfaBBwFv4dMh1ENj2FJWS4d5_2025_08_19_15_08_17"
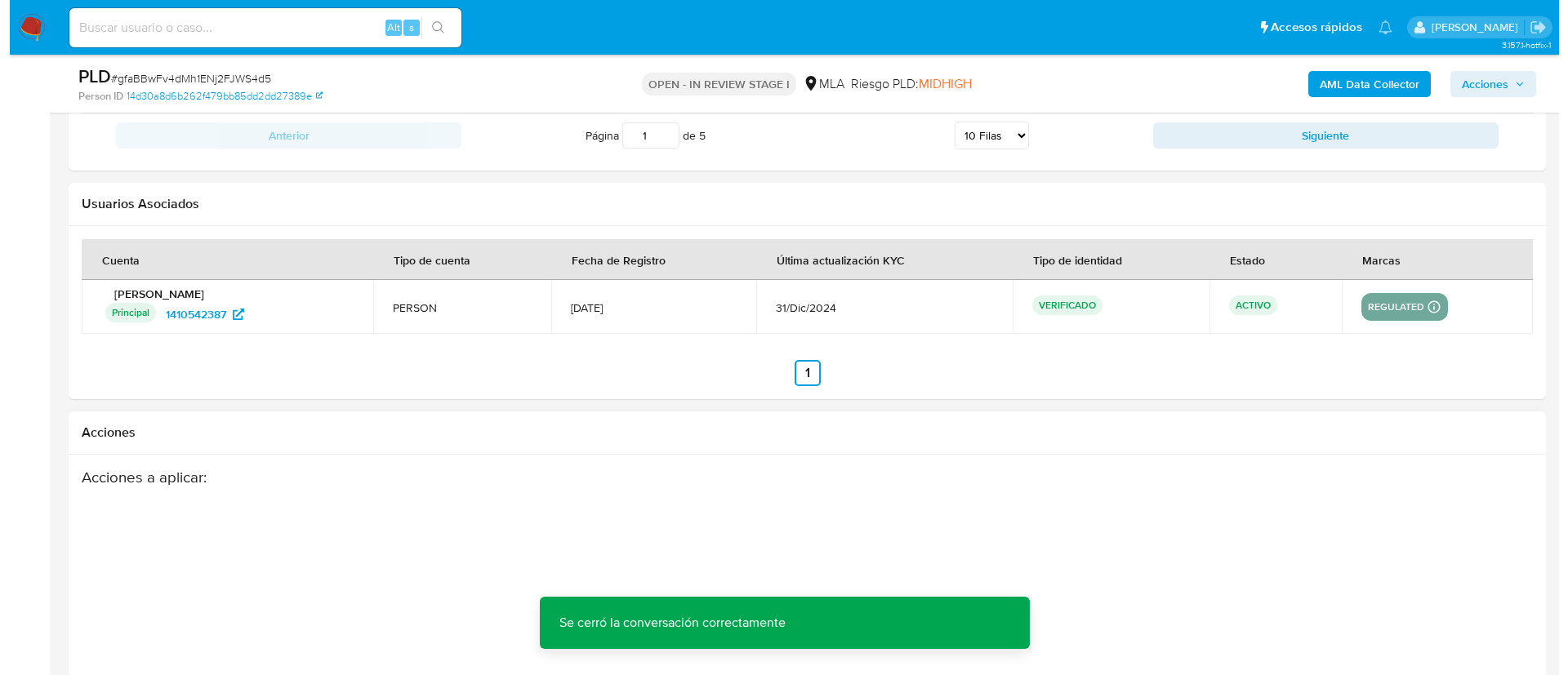
scroll to position [2872, 0]
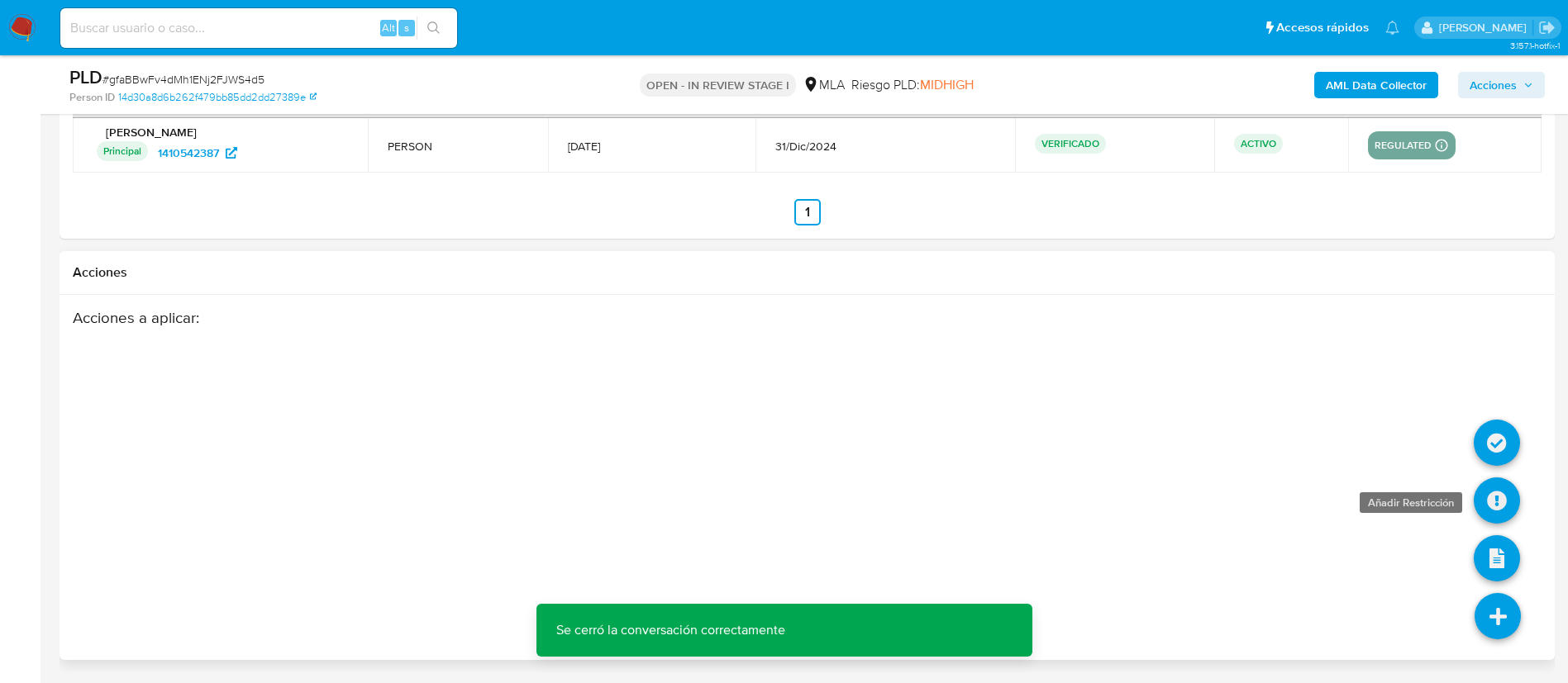
click at [1482, 514] on icon at bounding box center [1497, 501] width 47 height 47
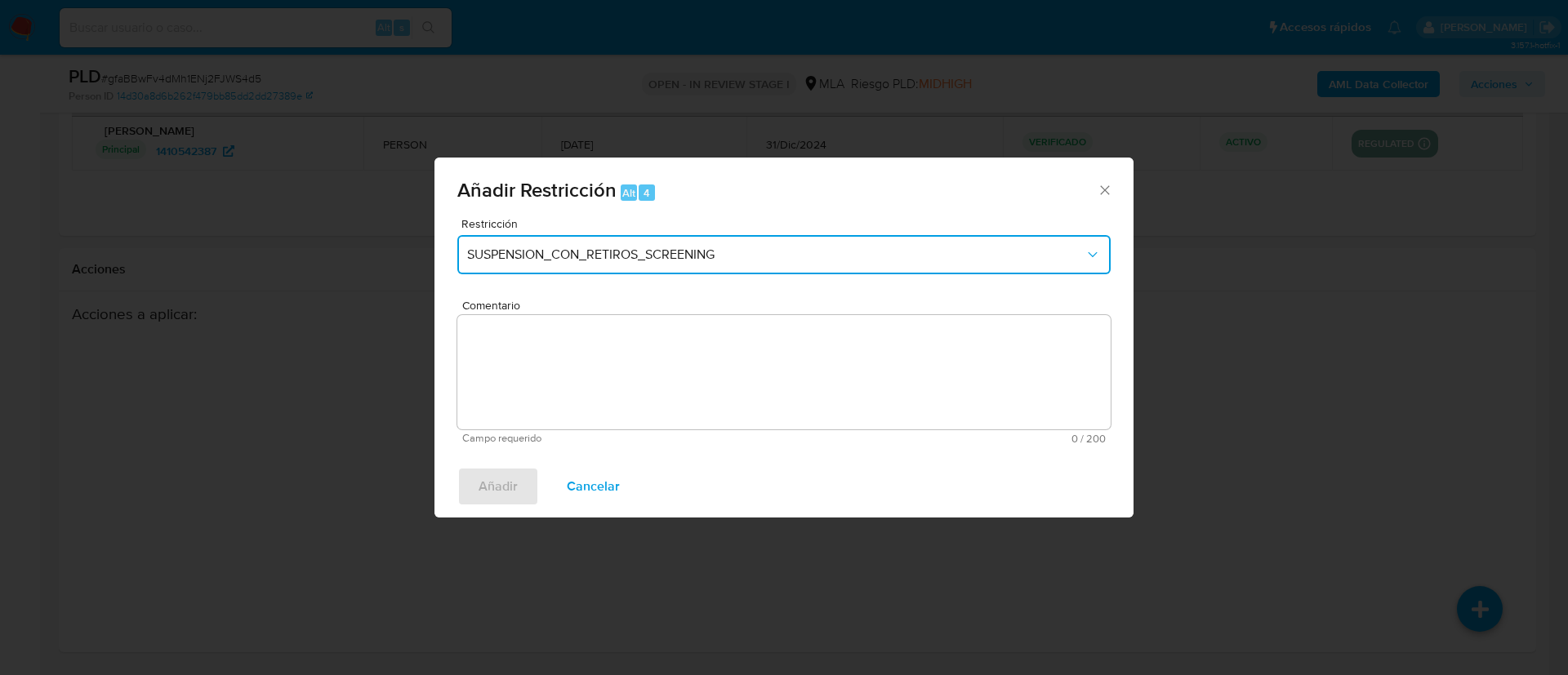
click at [586, 258] on span "SUSPENSION_CON_RETIROS_SCREENING" at bounding box center [776, 255] width 617 height 16
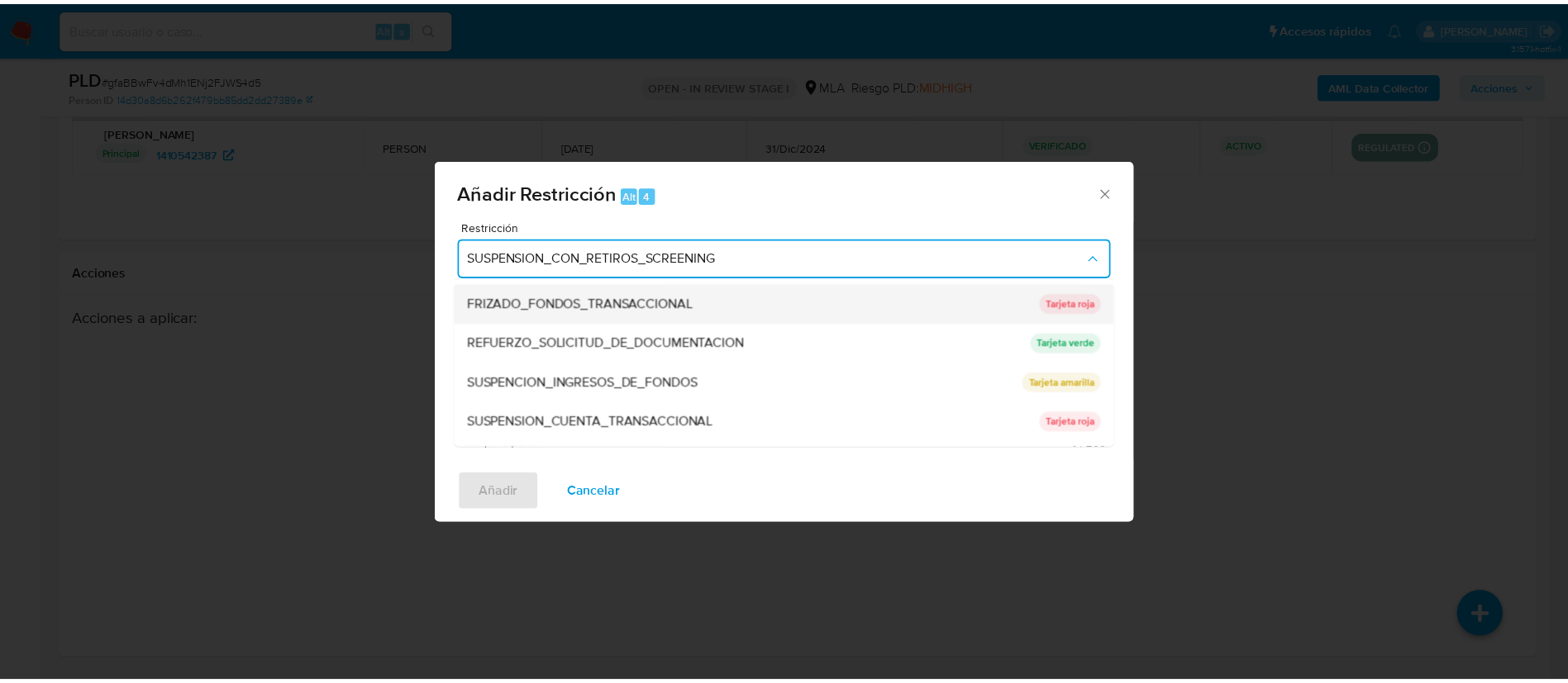
scroll to position [350, 0]
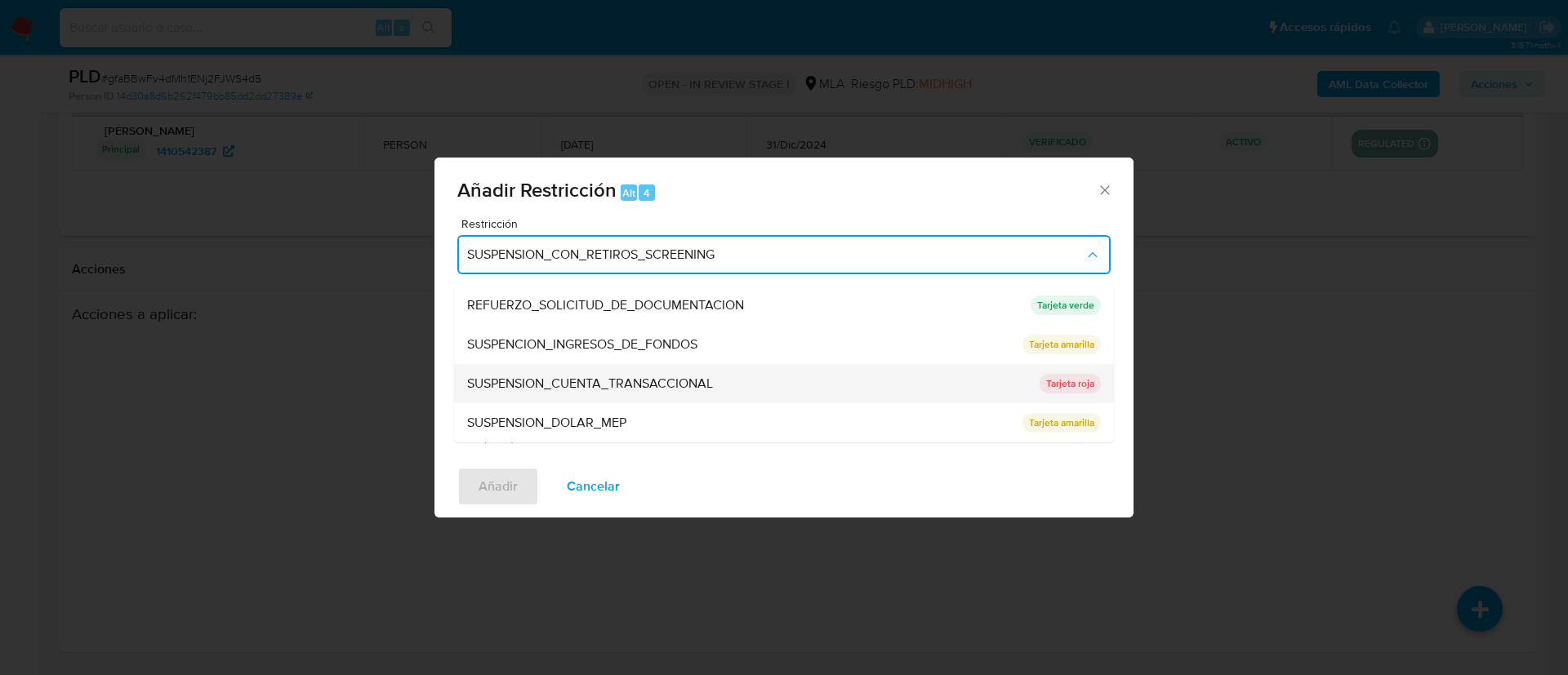
click at [597, 384] on span "SUSPENSION_CUENTA_TRANSACCIONAL" at bounding box center [590, 384] width 246 height 16
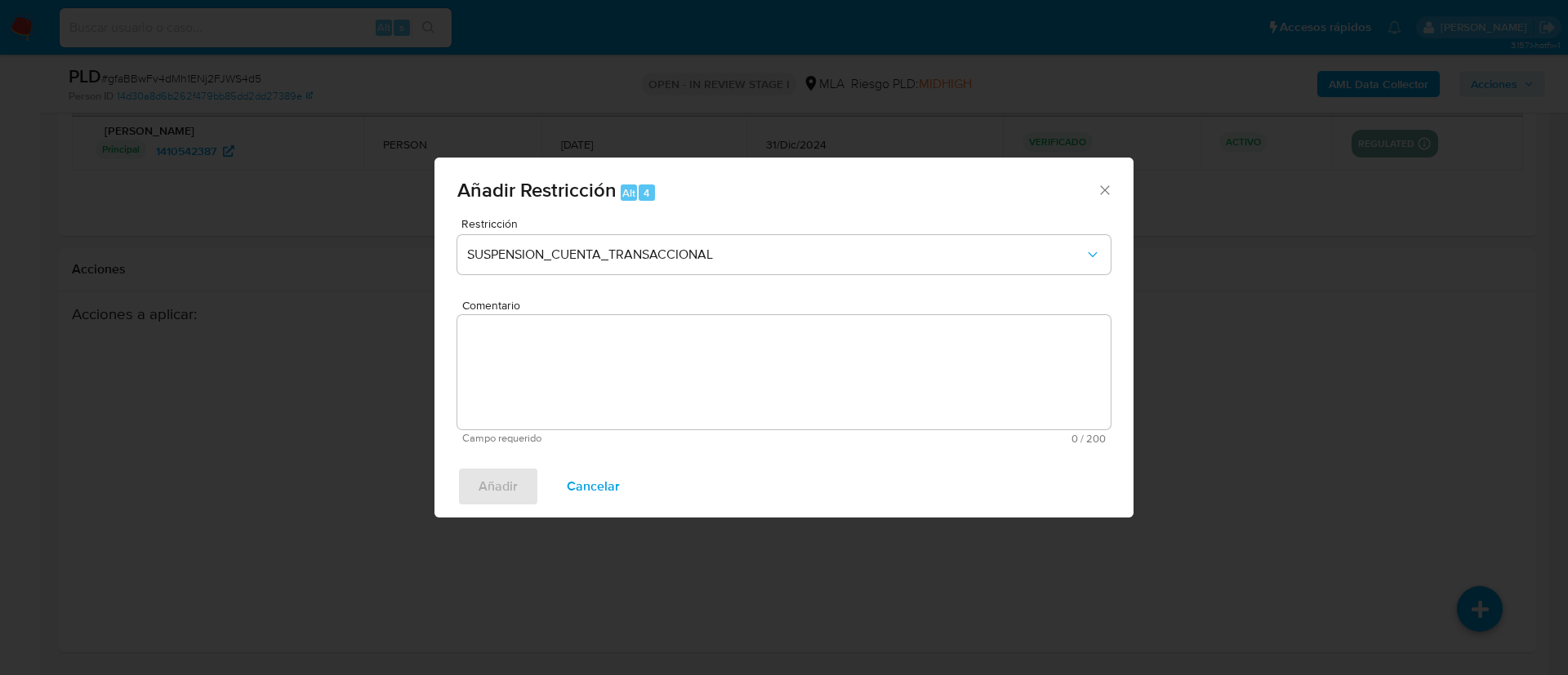
click at [597, 384] on textarea "Comentario" at bounding box center [784, 373] width 654 height 114
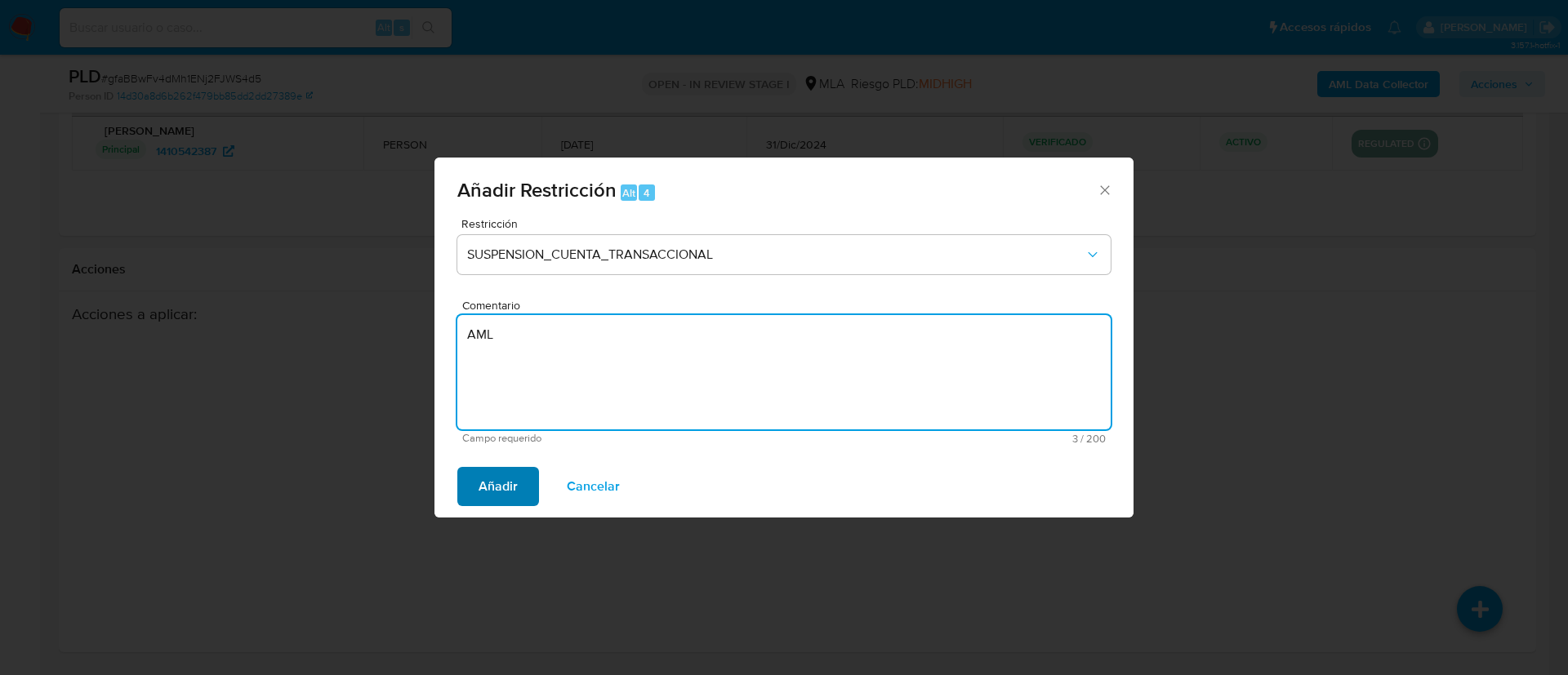
type textarea "AML"
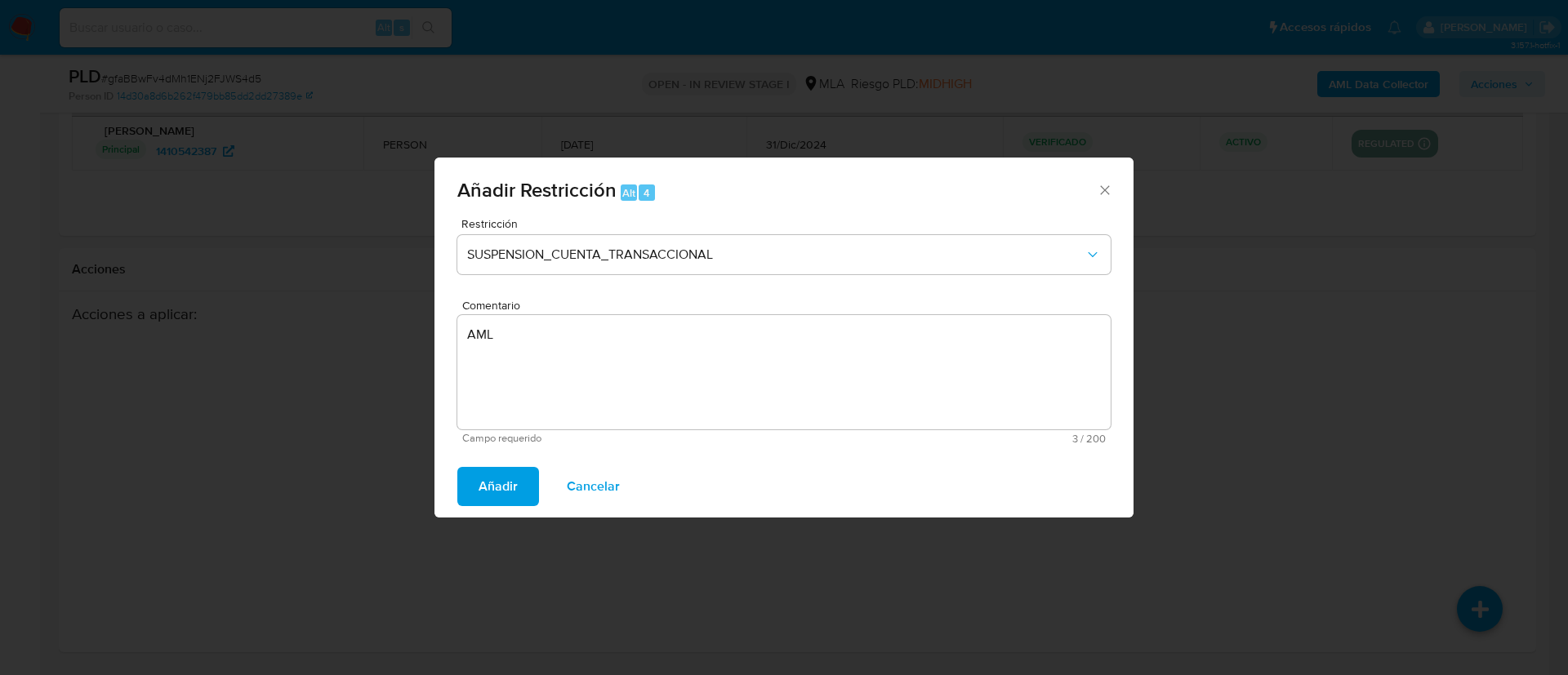
click at [516, 484] on span "Añadir" at bounding box center [498, 487] width 39 height 36
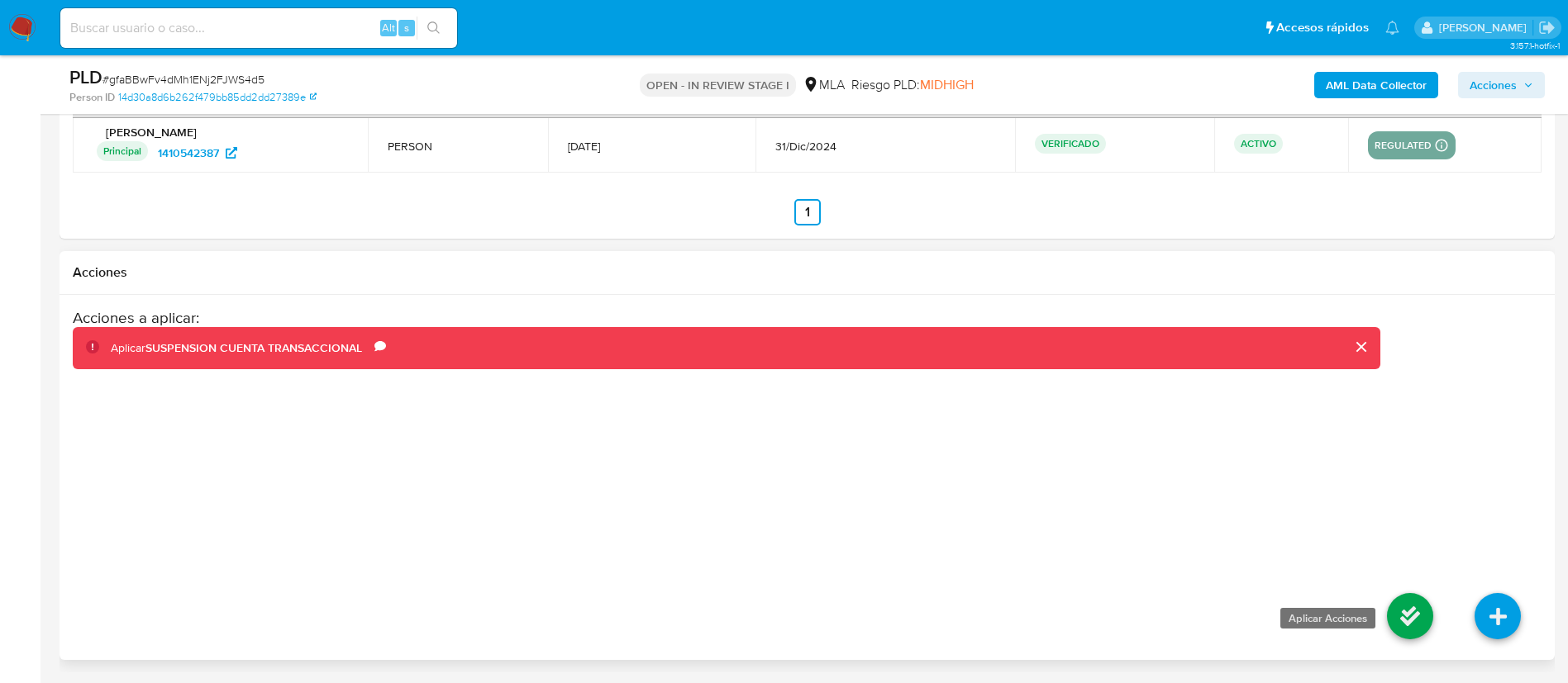
click at [1398, 618] on icon at bounding box center [1411, 616] width 47 height 47
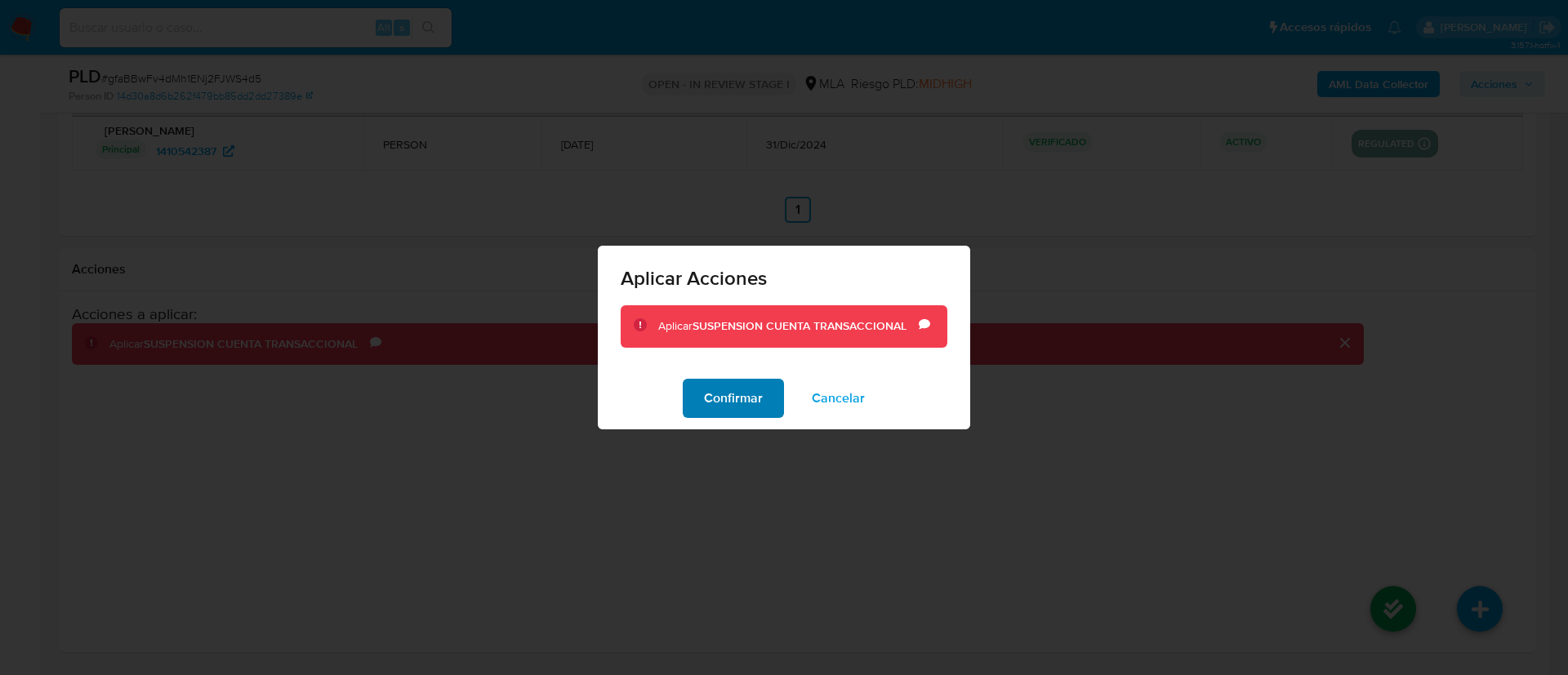
click at [754, 394] on span "Confirmar" at bounding box center [733, 398] width 59 height 36
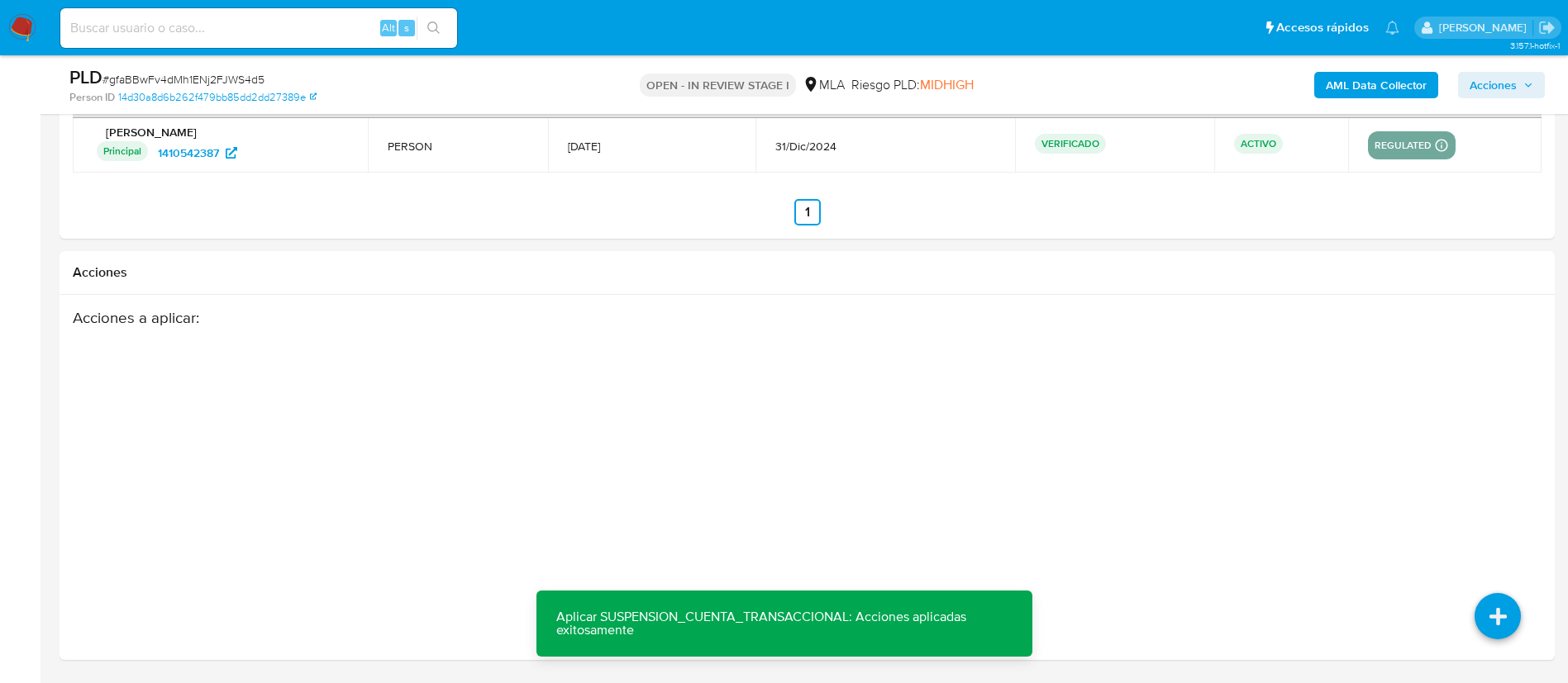
click at [1502, 85] on span "Acciones" at bounding box center [1493, 85] width 47 height 27
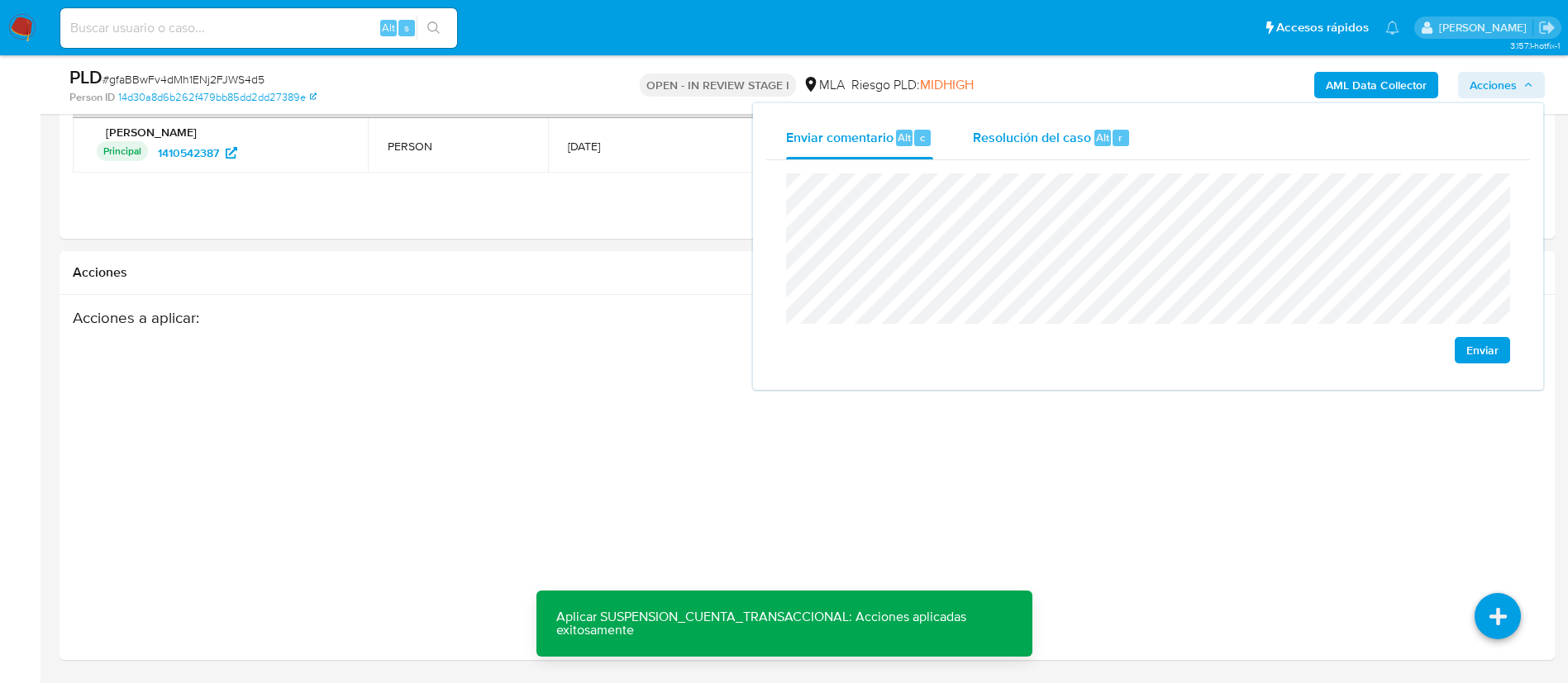
click at [1036, 128] on span "Resolución del caso" at bounding box center [1032, 137] width 118 height 19
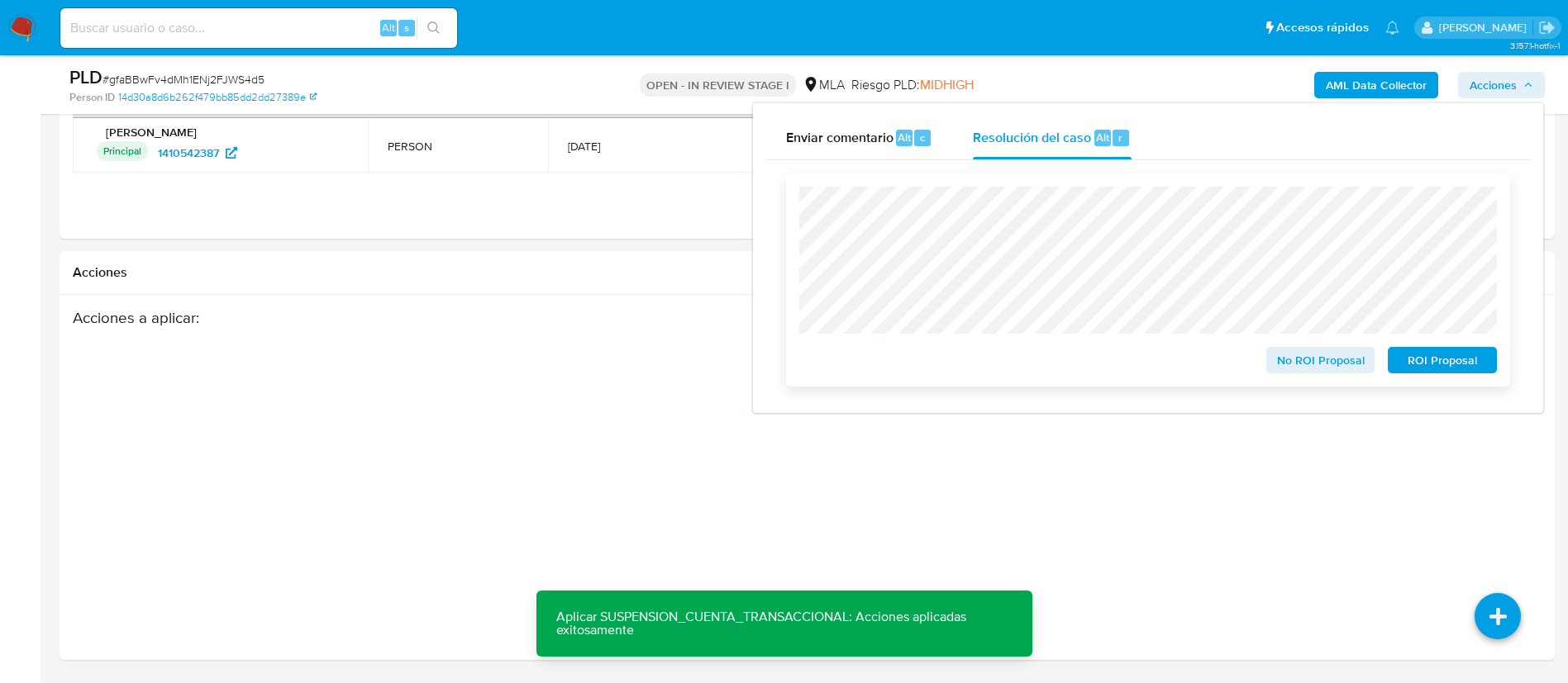
click at [1430, 370] on span "ROI Proposal" at bounding box center [1442, 360] width 86 height 23
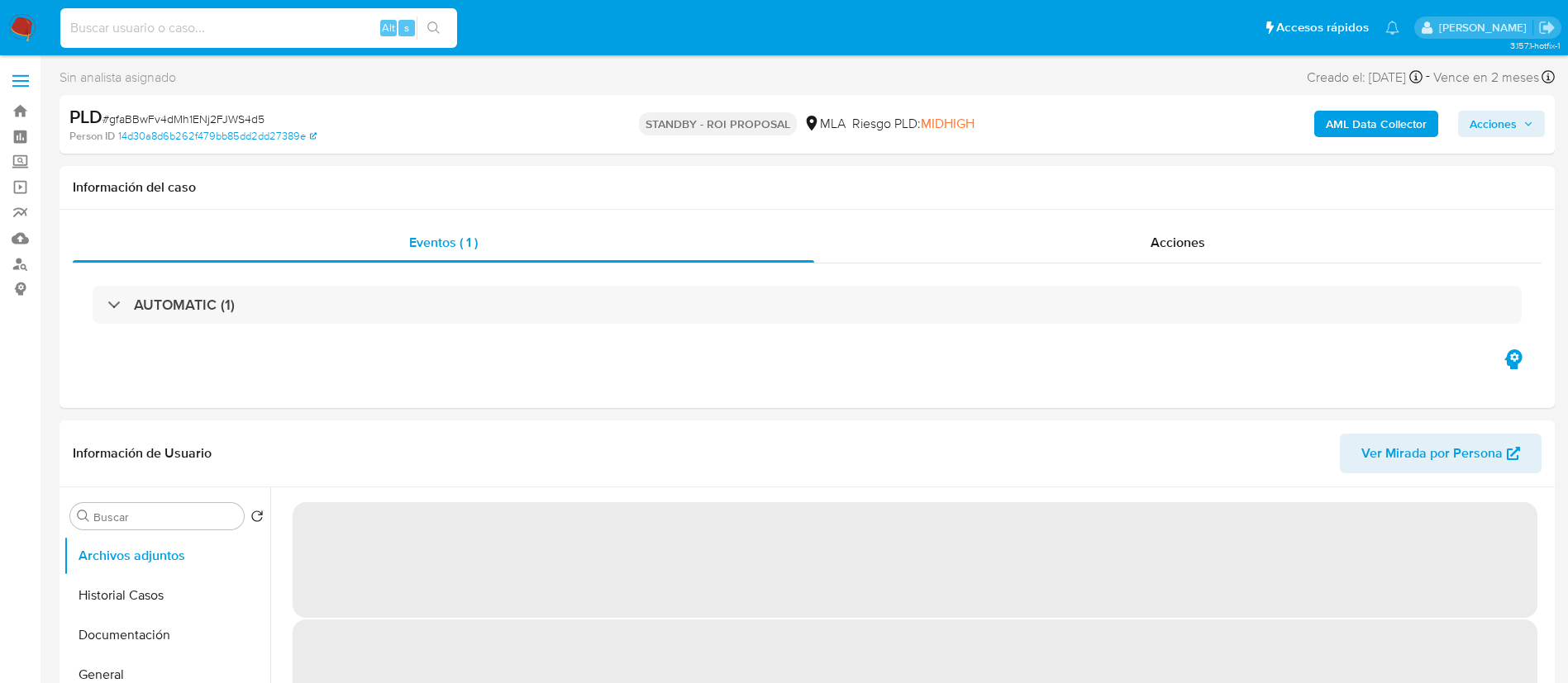
click at [323, 31] on input at bounding box center [259, 28] width 397 height 22
paste input "fXPWrgMkTNtAHBbXbXcGFL0d"
type input "fXPWrgMkTNtAHBbXbXcGFL0d"
select select "10"
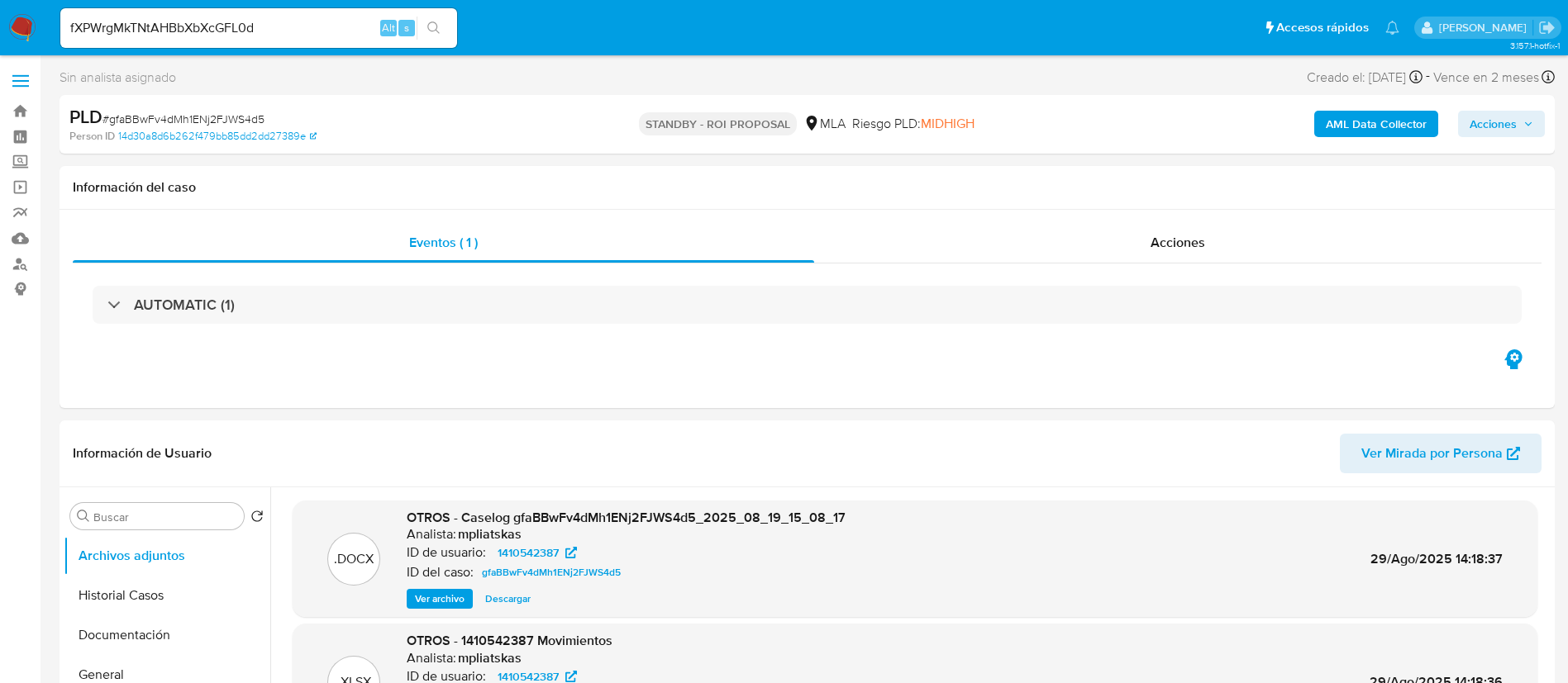
click at [440, 28] on icon "search-icon" at bounding box center [433, 28] width 13 height 13
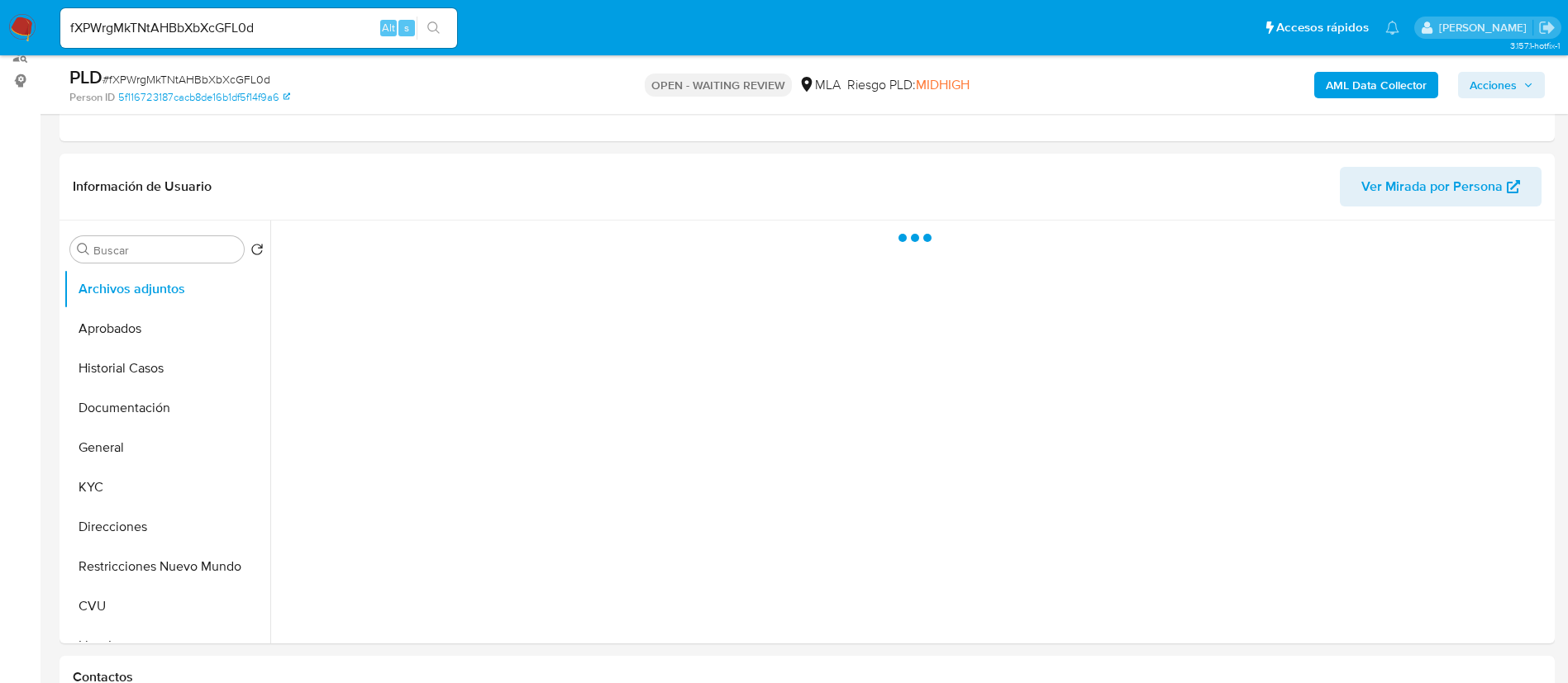
scroll to position [248, 0]
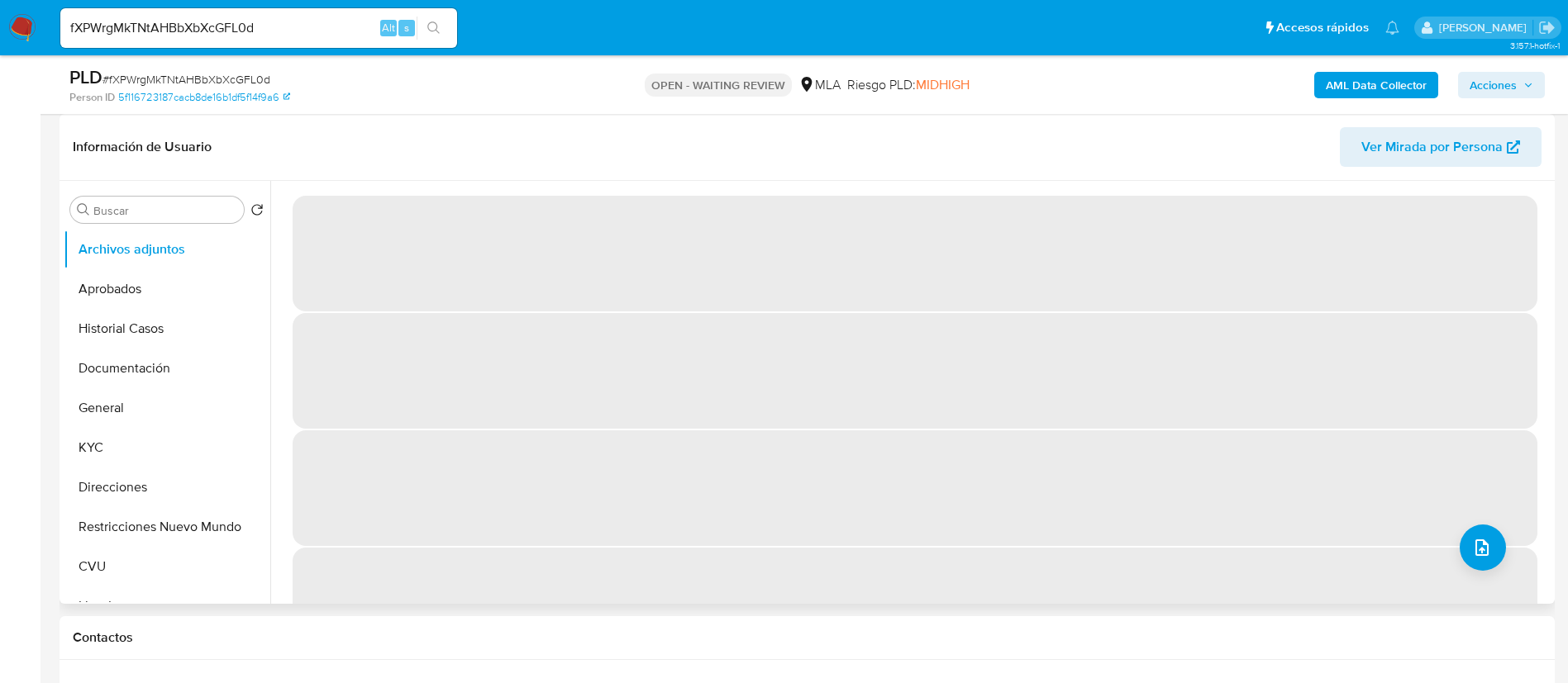
select select "10"
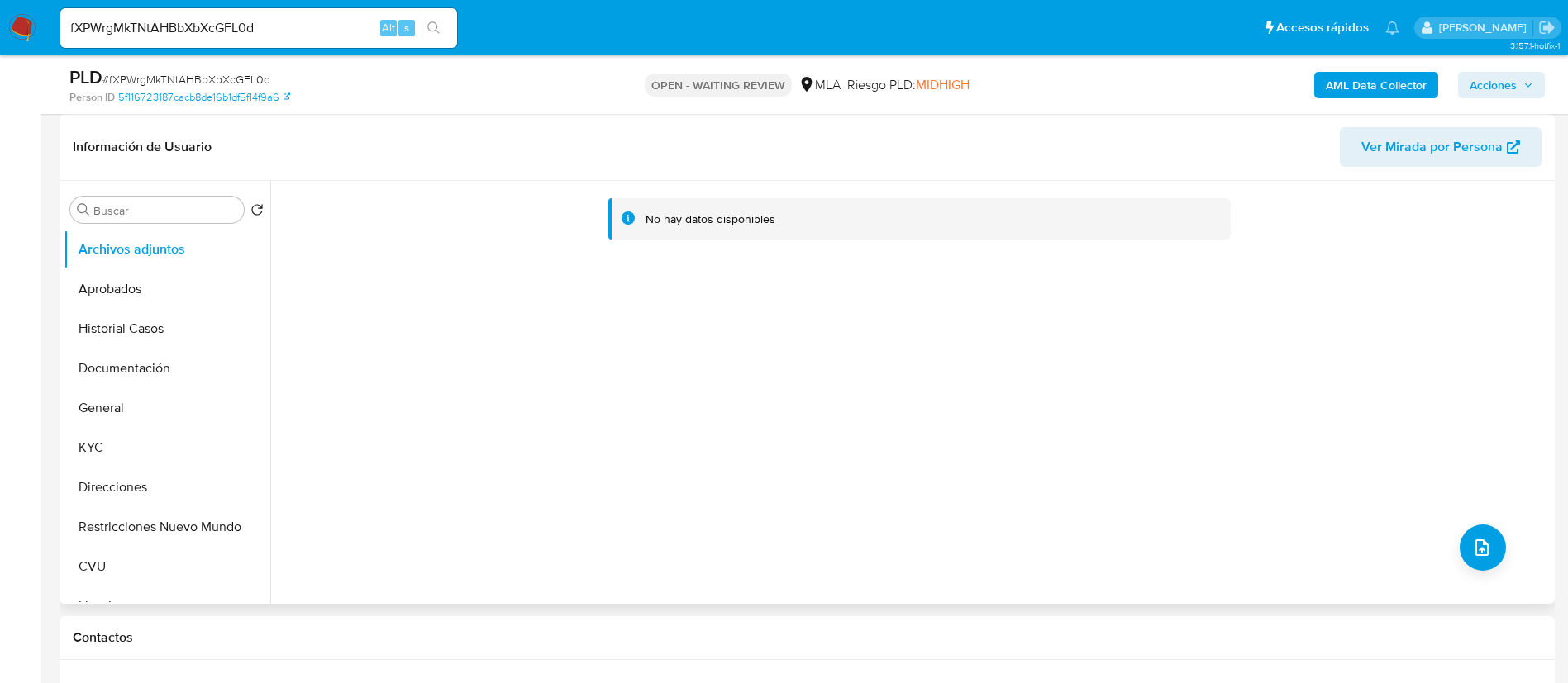
scroll to position [0, 0]
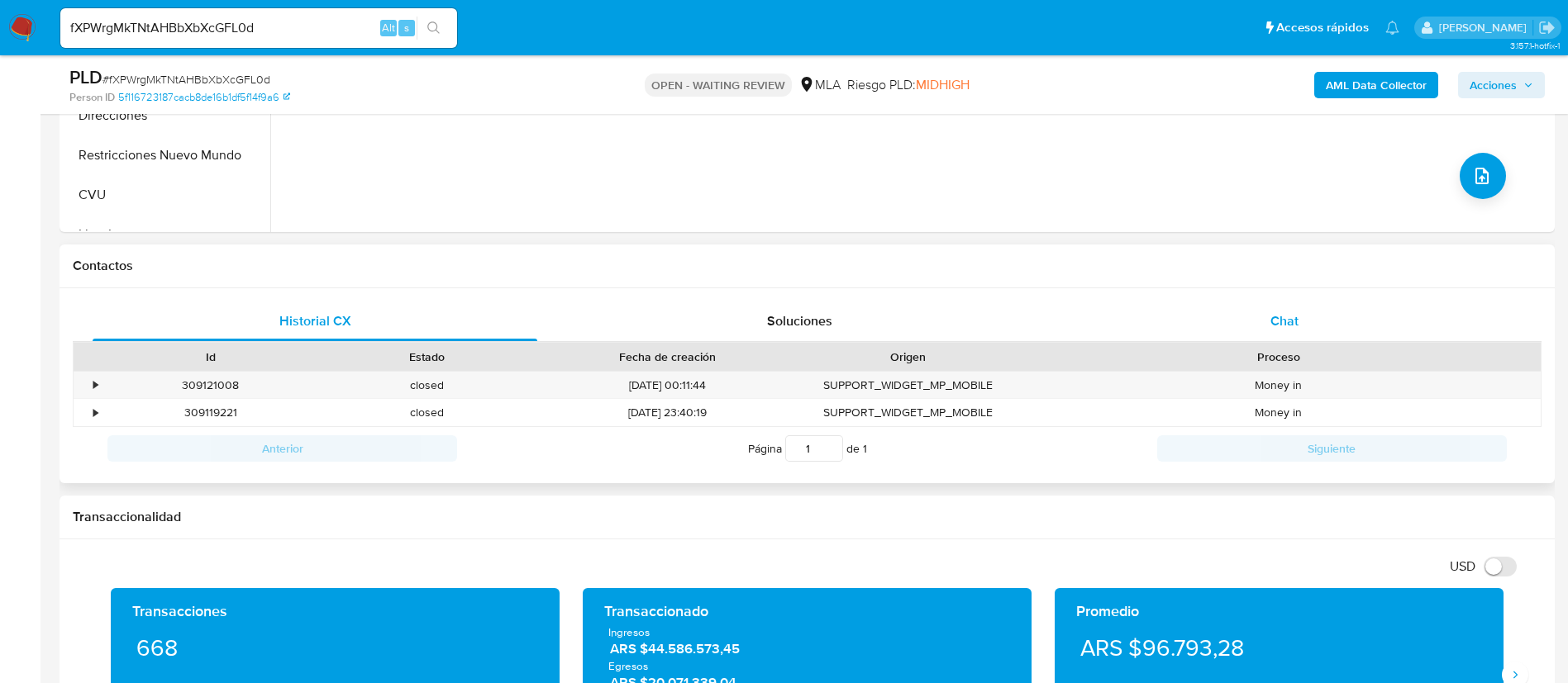
click at [1198, 316] on div "Chat" at bounding box center [1284, 322] width 445 height 40
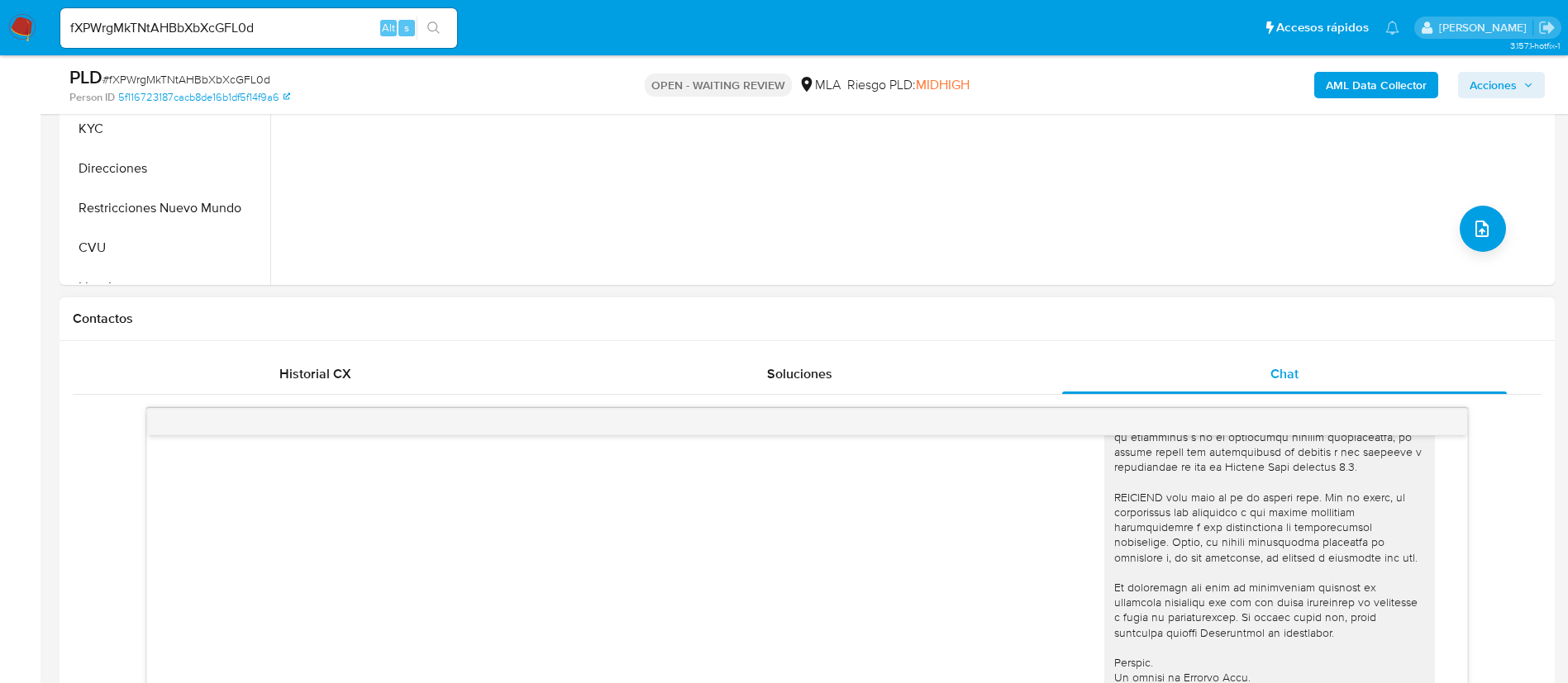
scroll to position [495, 0]
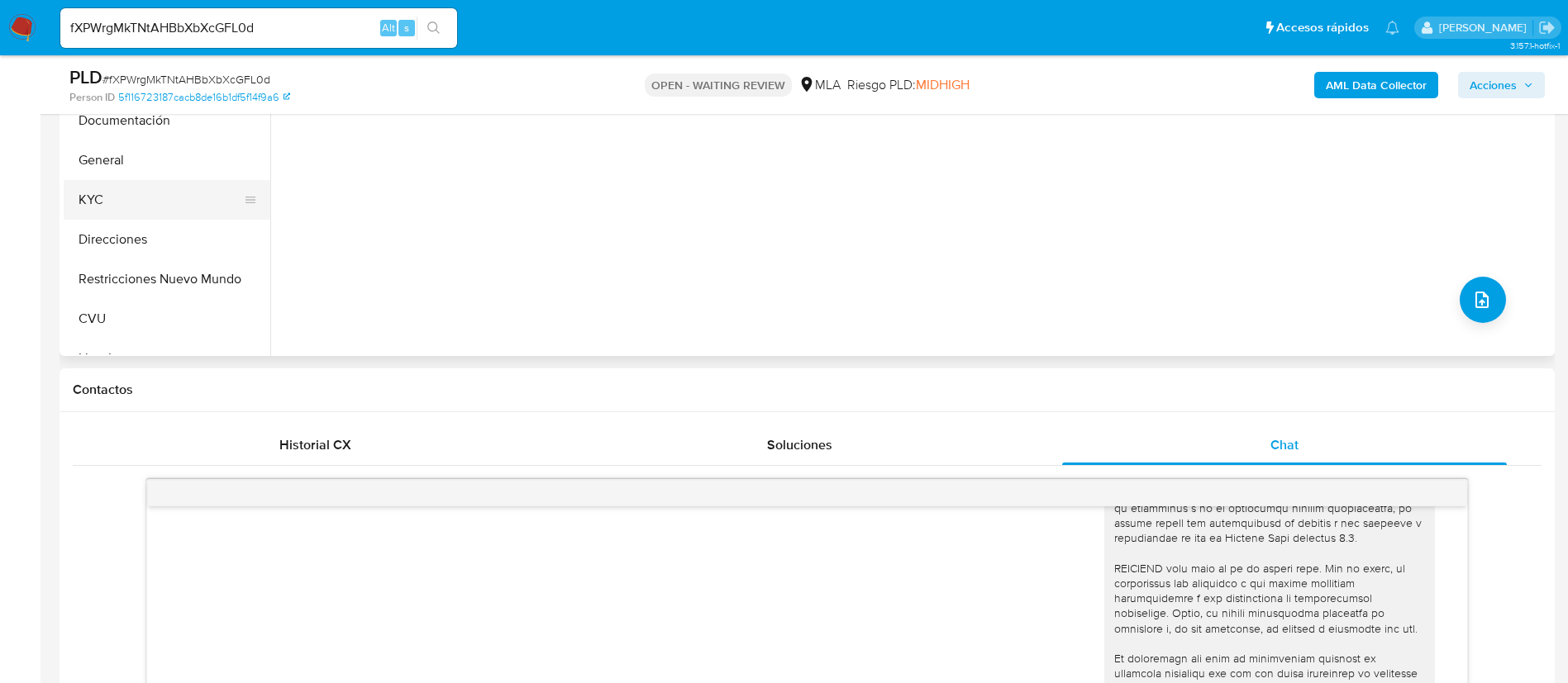
click at [182, 181] on button "KYC" at bounding box center [161, 200] width 194 height 40
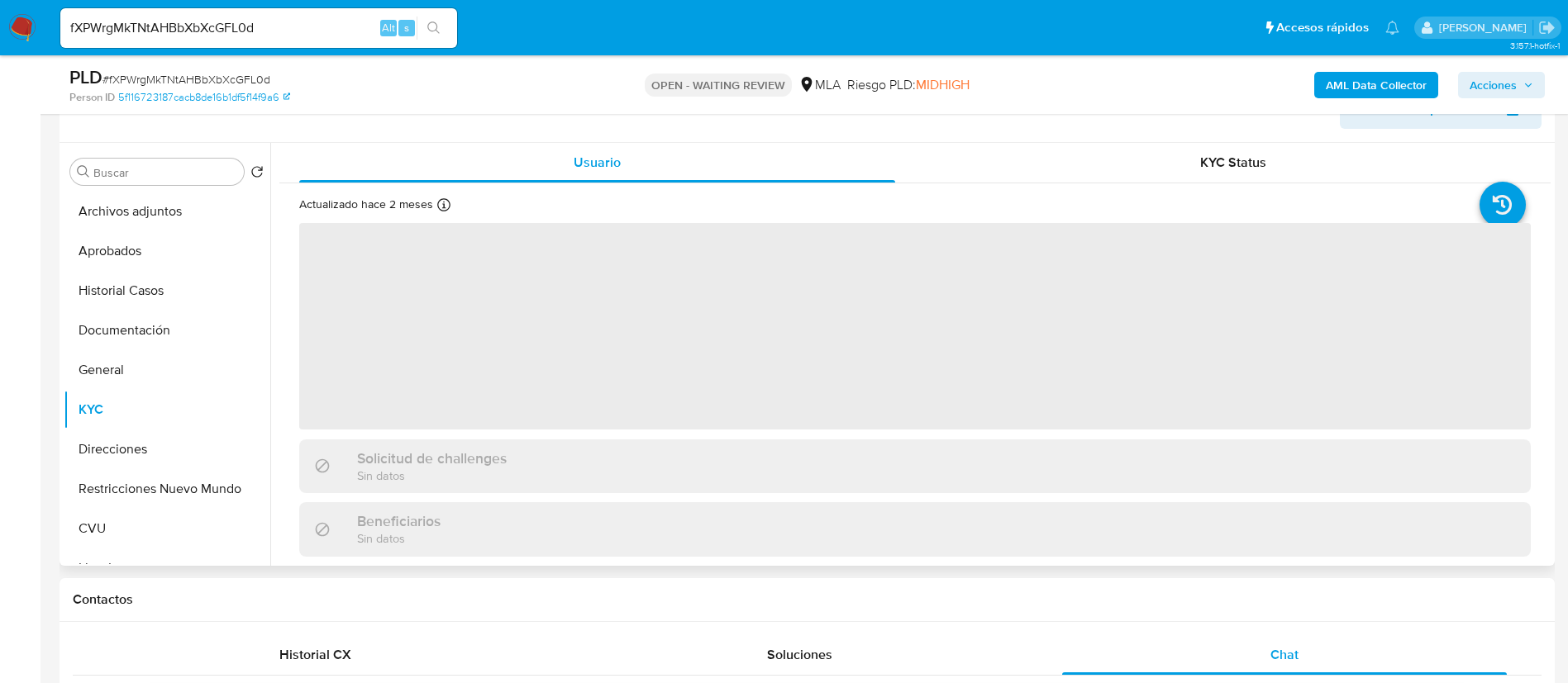
scroll to position [248, 0]
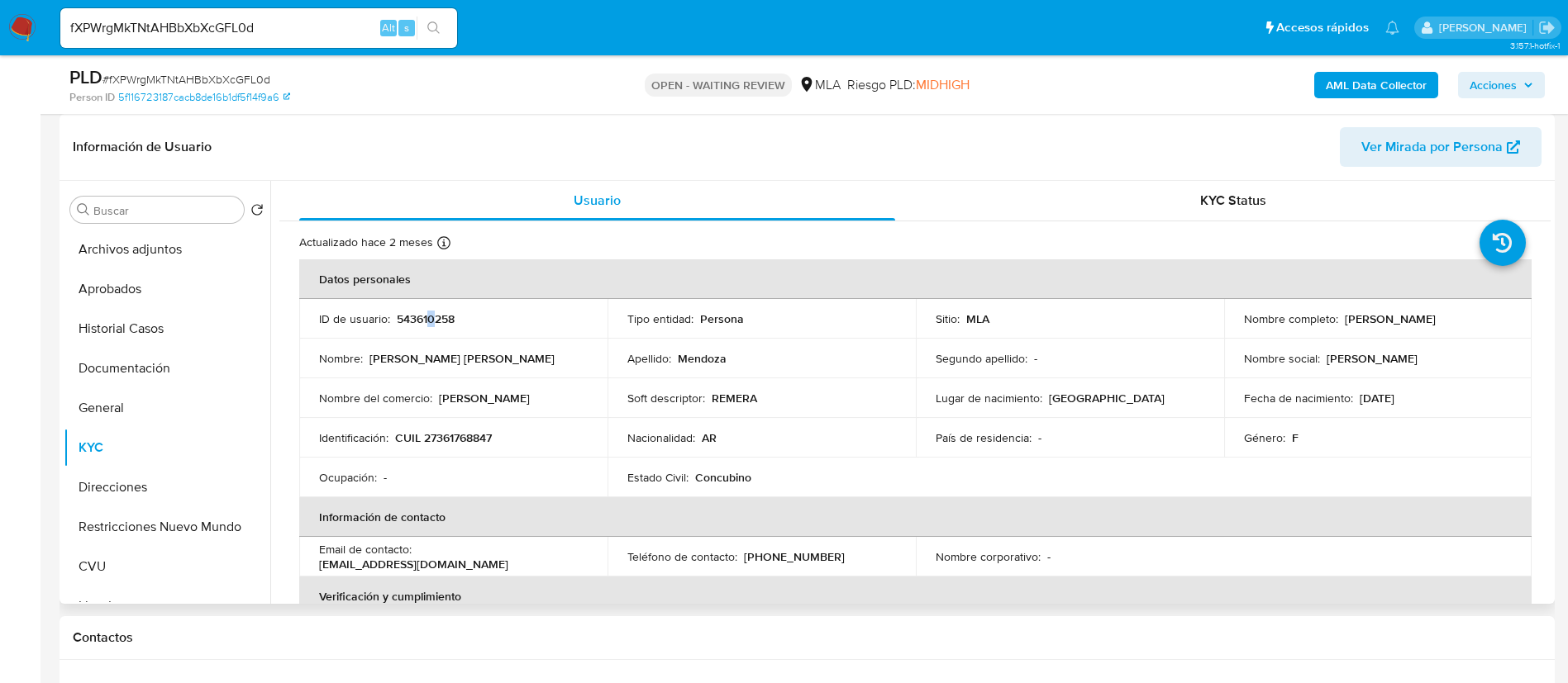
click at [430, 313] on p "543610258" at bounding box center [426, 318] width 58 height 15
click at [434, 316] on p "543610258" at bounding box center [426, 318] width 58 height 15
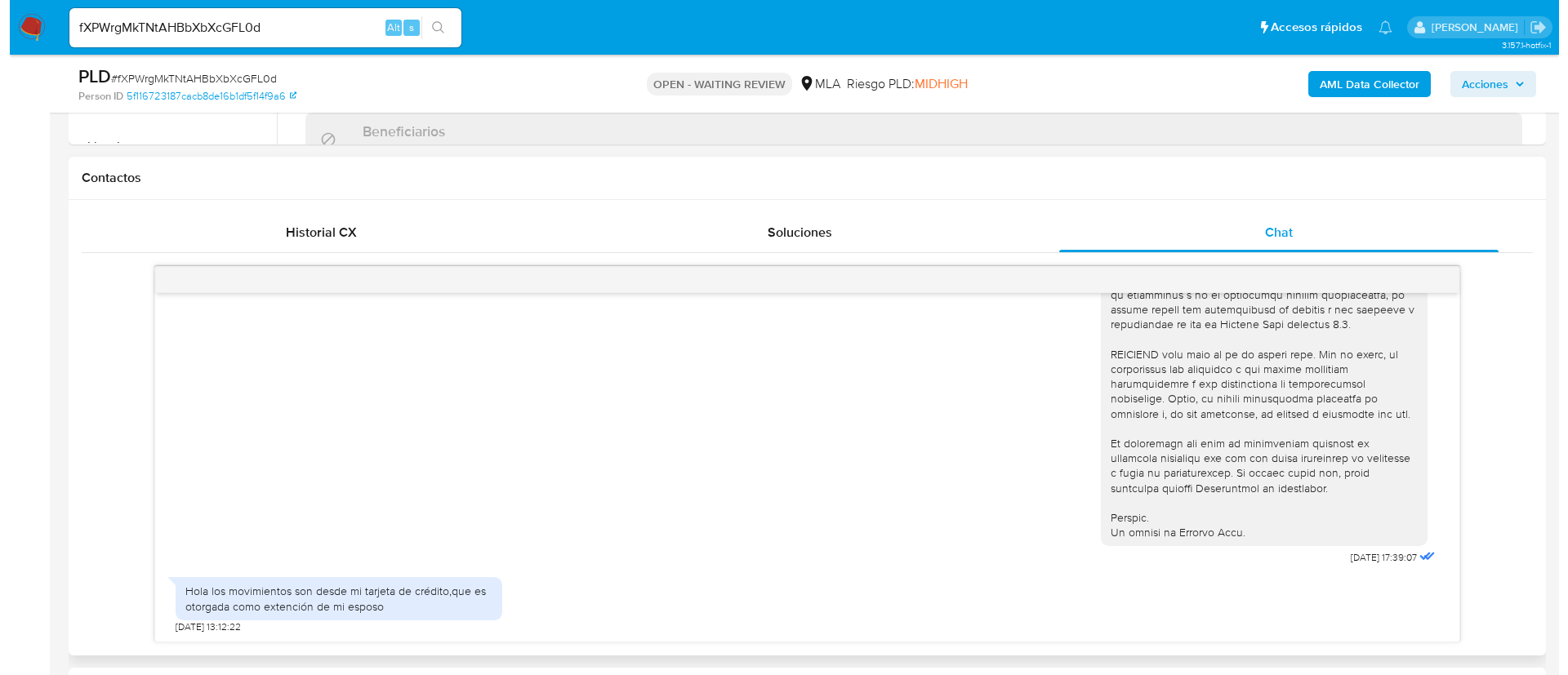
scroll to position [735, 0]
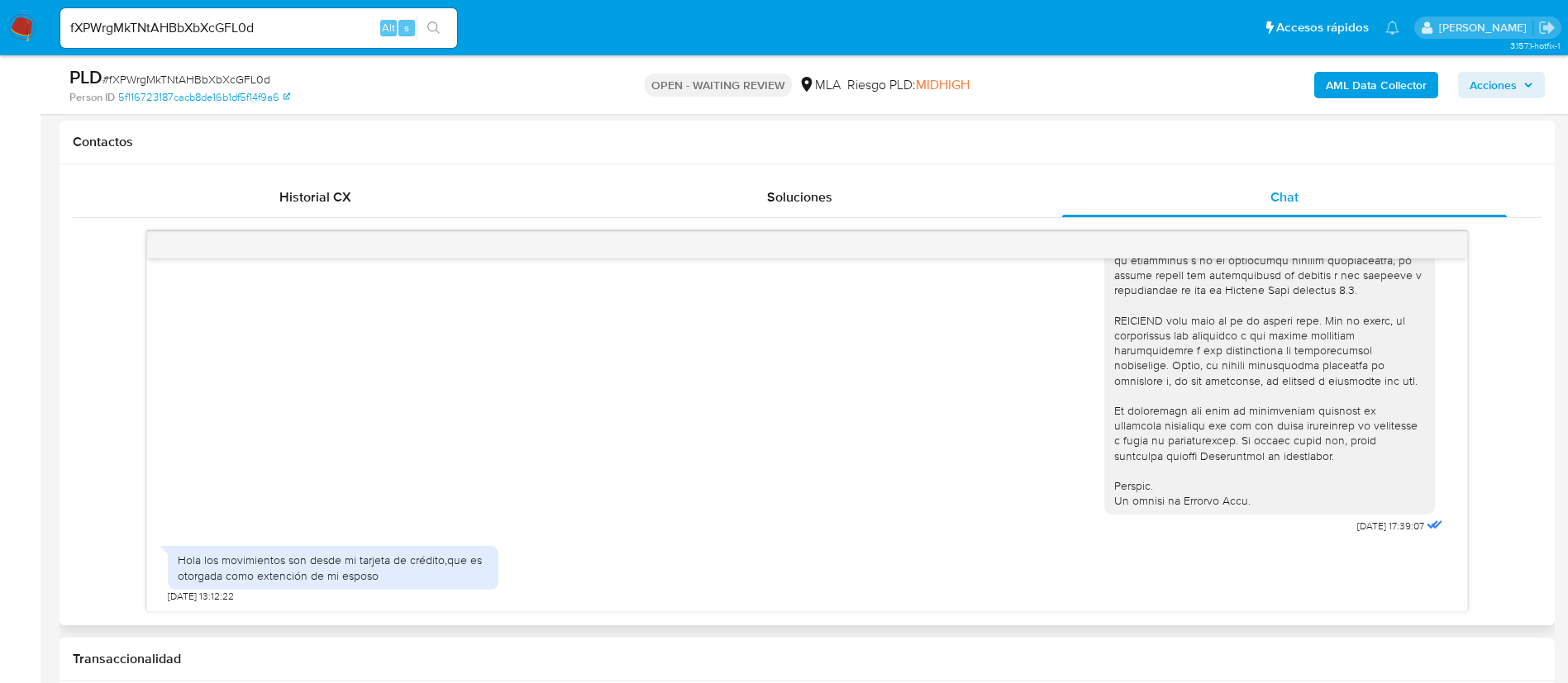
click at [198, 559] on div "Hola los movimientos son desde mi tarjeta de crédito,que es otorgada como exten…" at bounding box center [332, 567] width 310 height 29
copy div "Hola los movimientos son desde mi tarjeta de crédito,que es otorgada como exten…"
click at [1345, 80] on b "AML Data Collector" at bounding box center [1376, 85] width 101 height 27
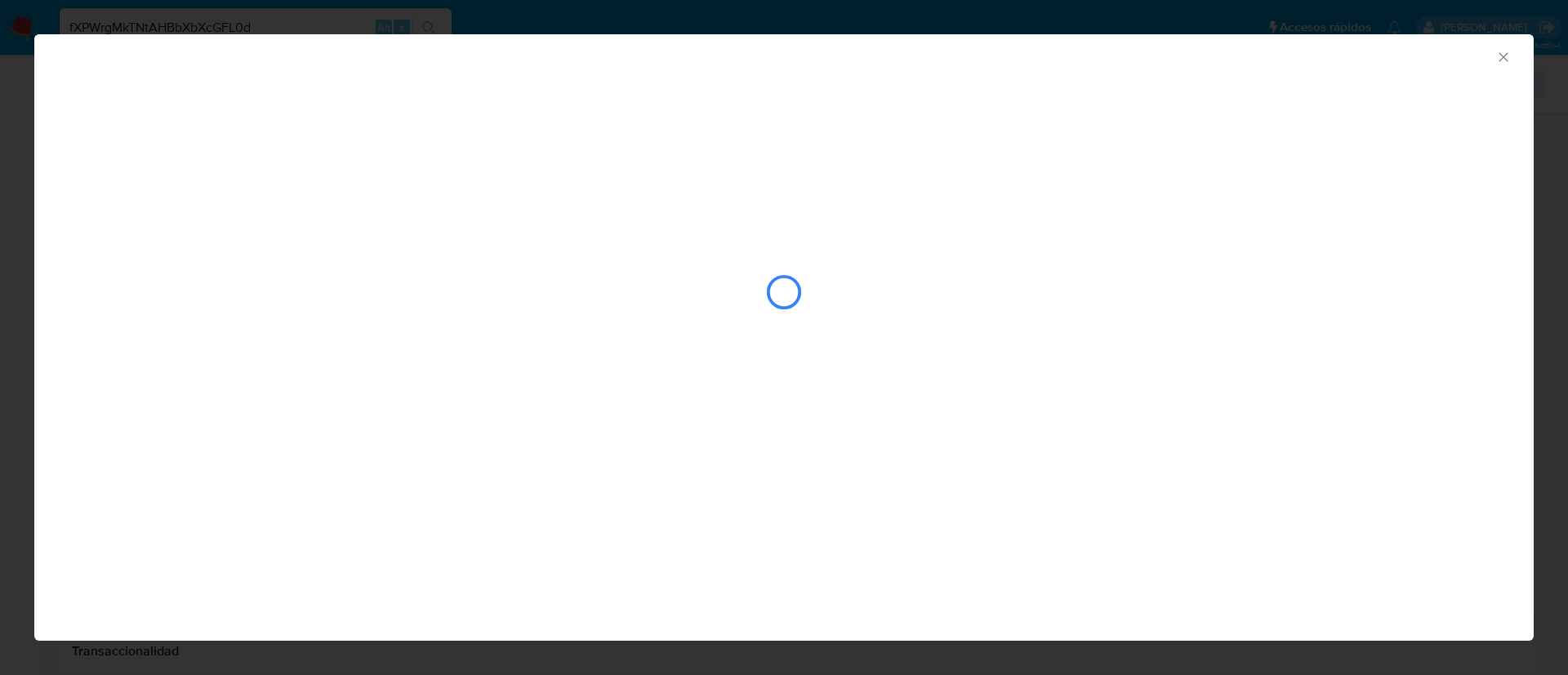
click at [285, 249] on div "closure-recommendation-modal" at bounding box center [784, 292] width 1430 height 163
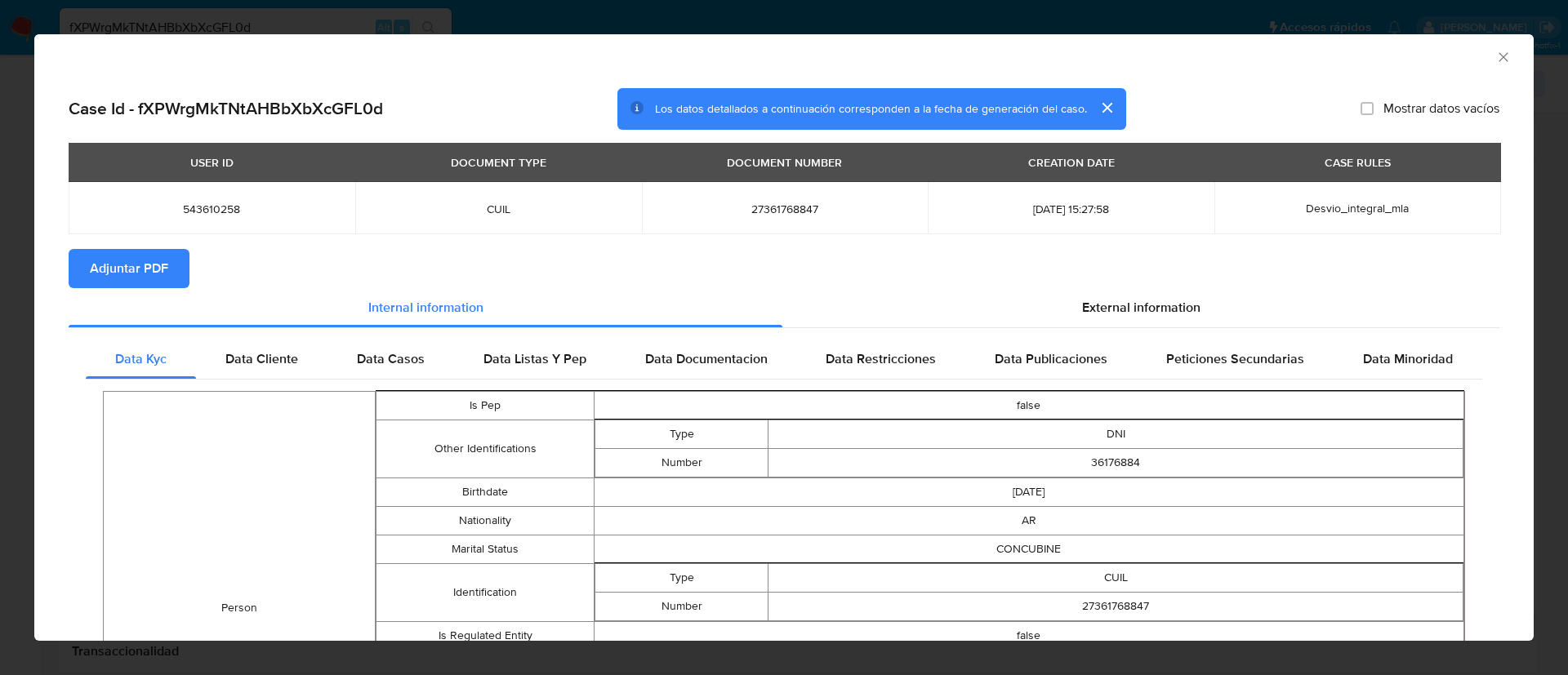
click at [138, 255] on span "Adjuntar PDF" at bounding box center [129, 268] width 79 height 36
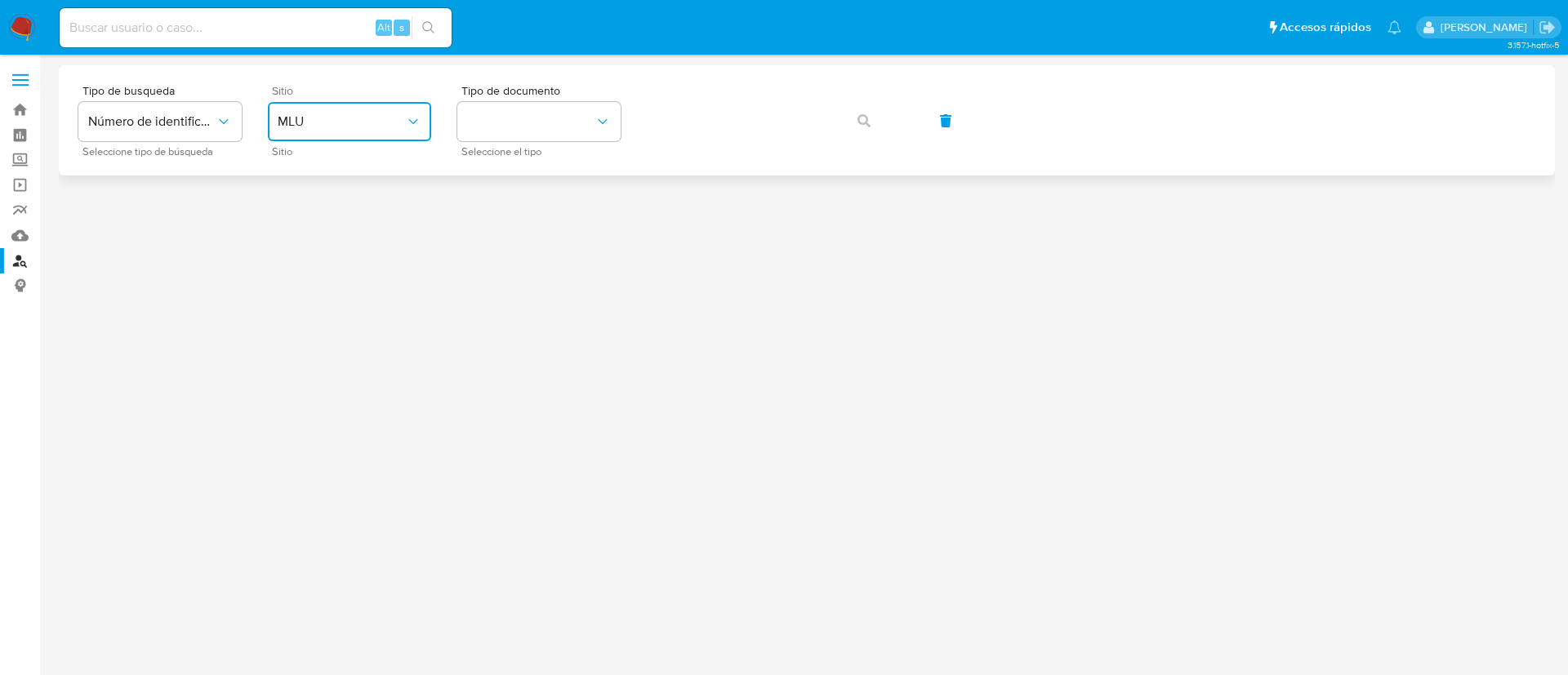
click at [414, 122] on icon "site_id" at bounding box center [413, 121] width 16 height 16
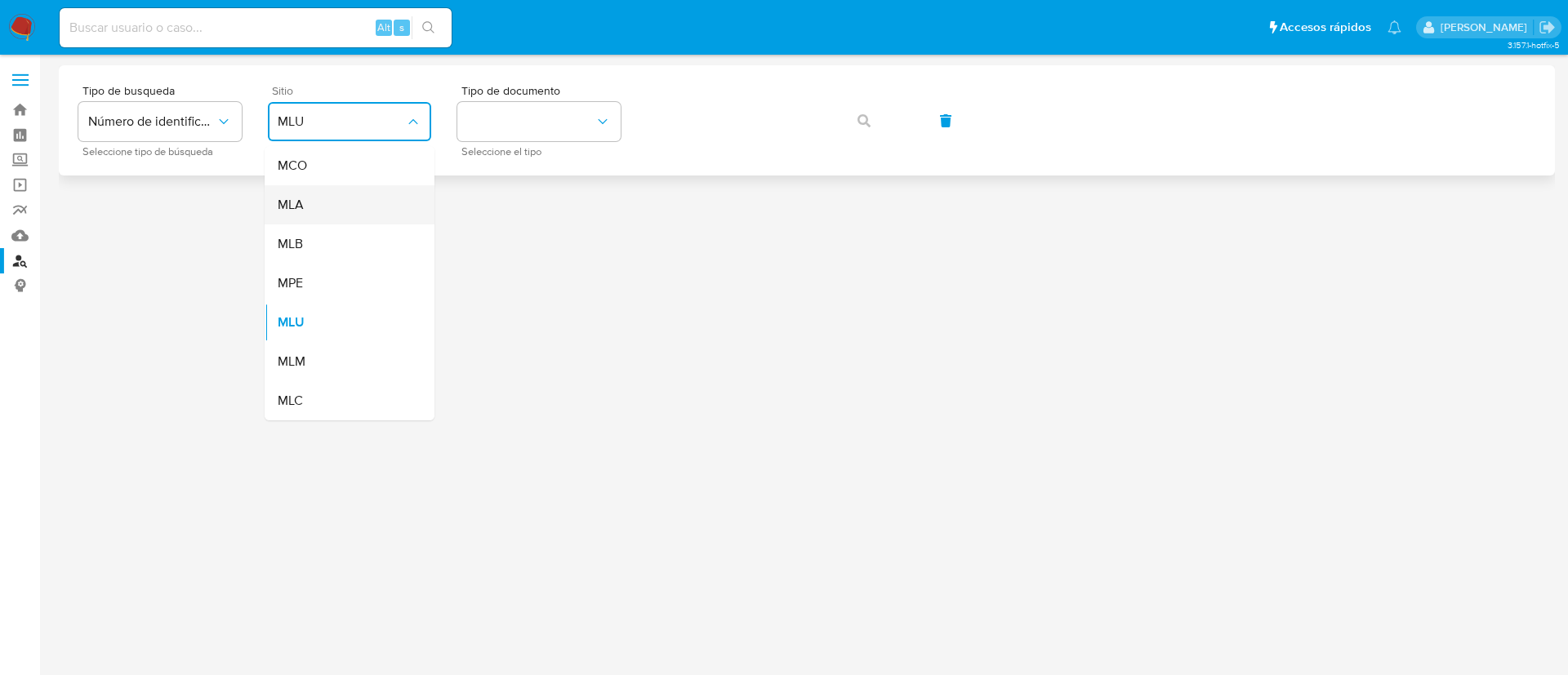
click at [390, 199] on div "MLA" at bounding box center [344, 205] width 134 height 39
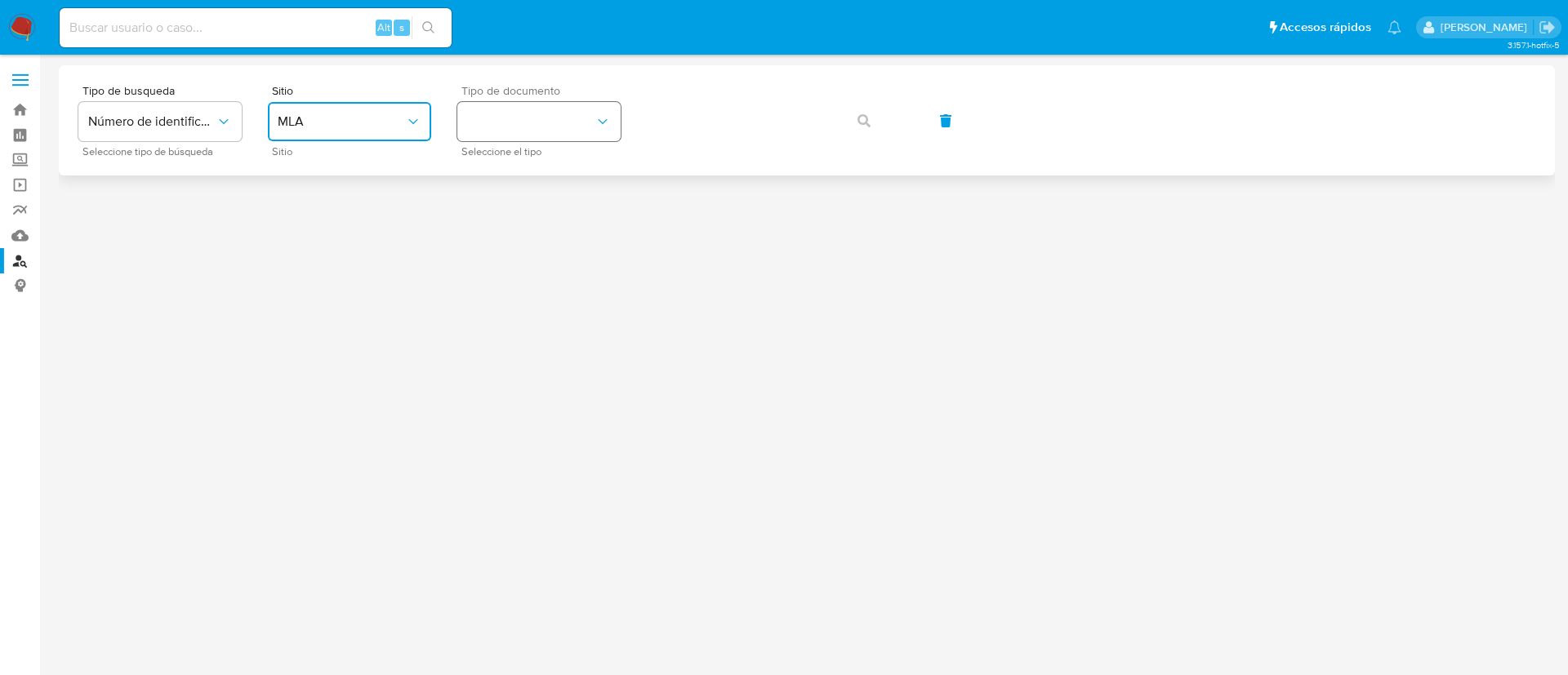
click at [558, 128] on button "identificationType" at bounding box center [538, 121] width 163 height 39
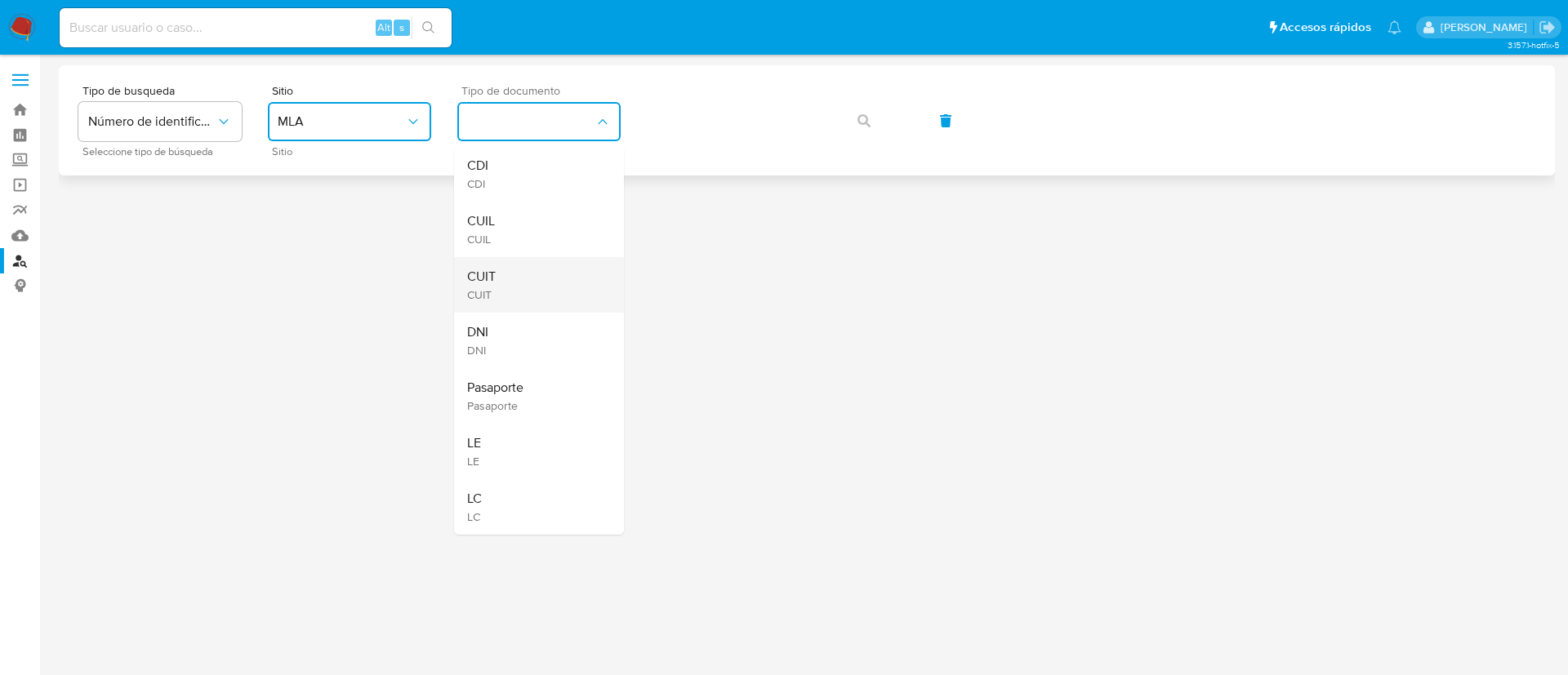
click at [514, 260] on div "CUIT CUIT" at bounding box center [534, 285] width 134 height 56
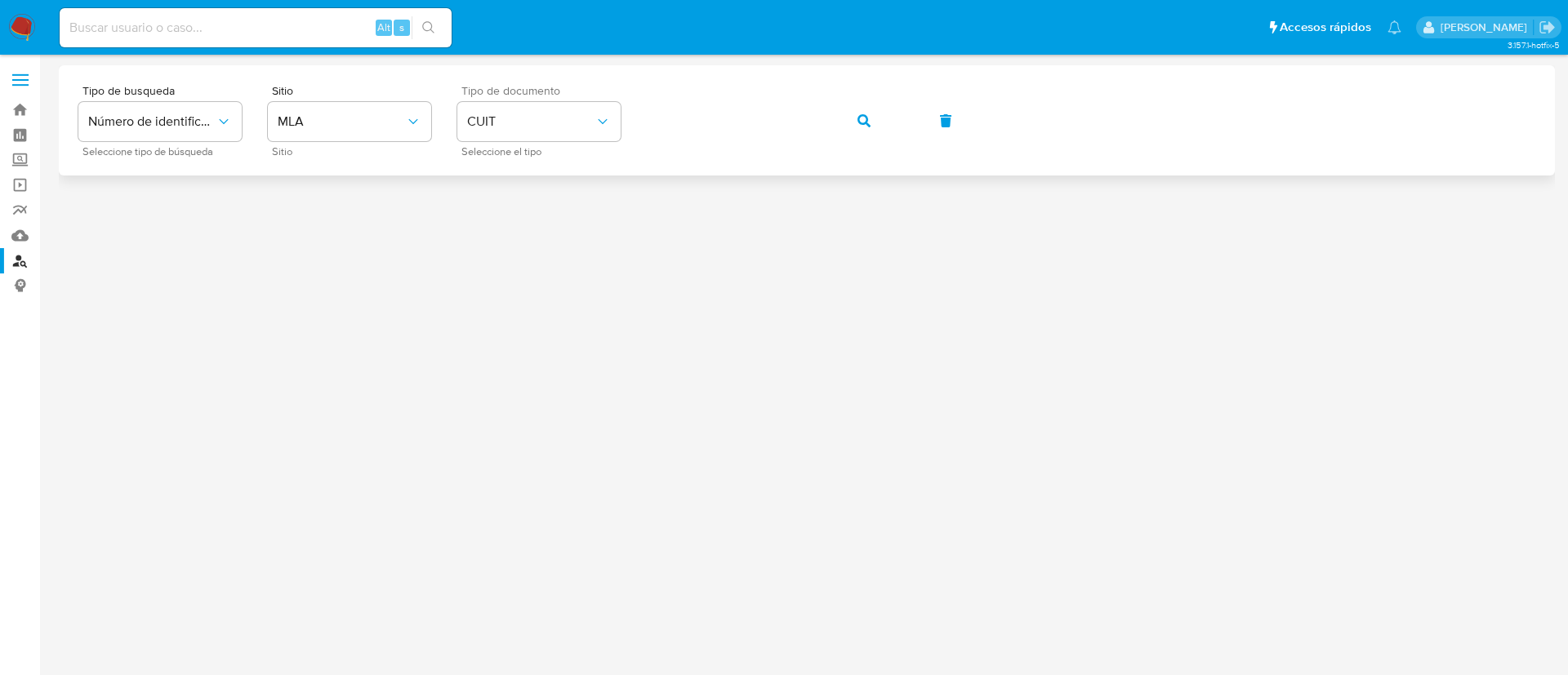
click at [823, 117] on div "Tipo de busqueda Número de identificación Seleccione tipo de búsqueda Sitio MLA…" at bounding box center [807, 120] width 1457 height 71
click at [838, 125] on button "button" at bounding box center [864, 121] width 56 height 39
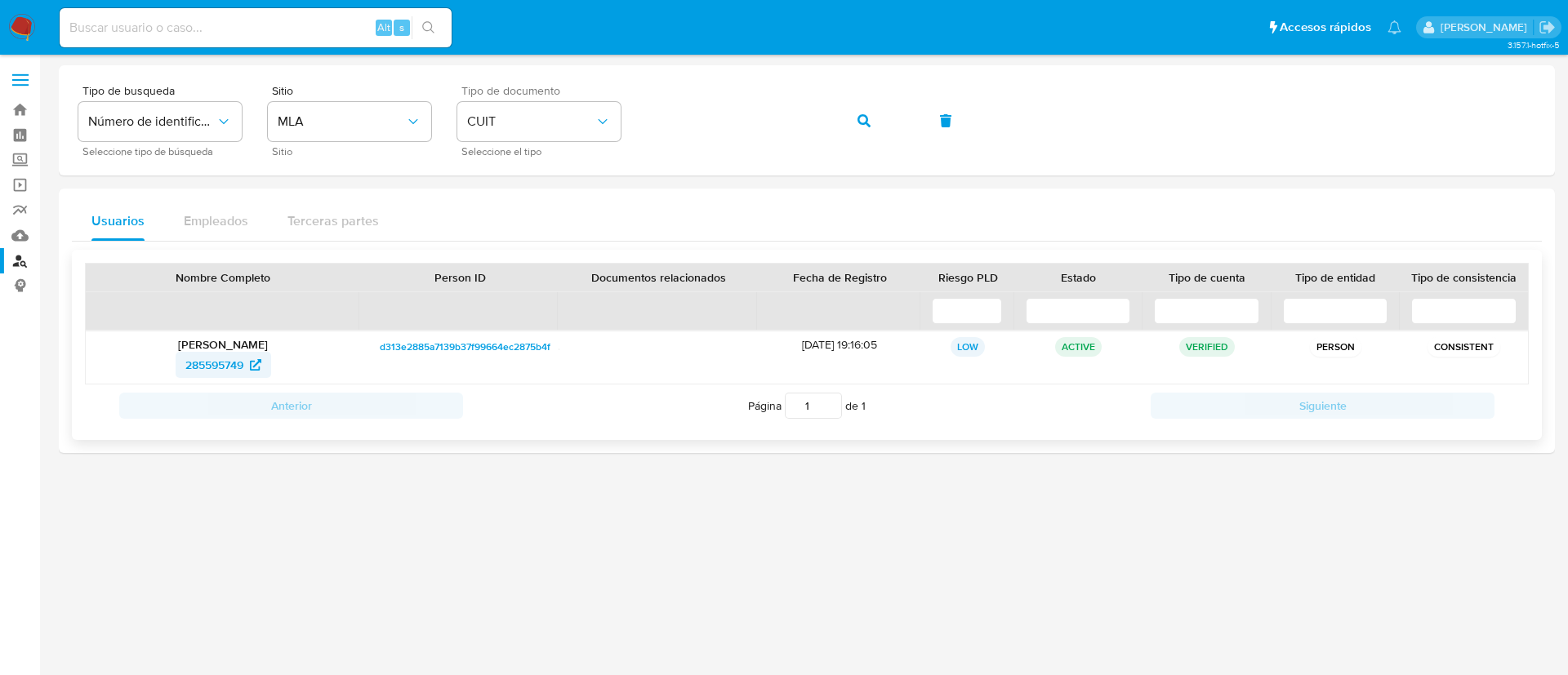
click at [233, 365] on span "285595749" at bounding box center [214, 365] width 58 height 26
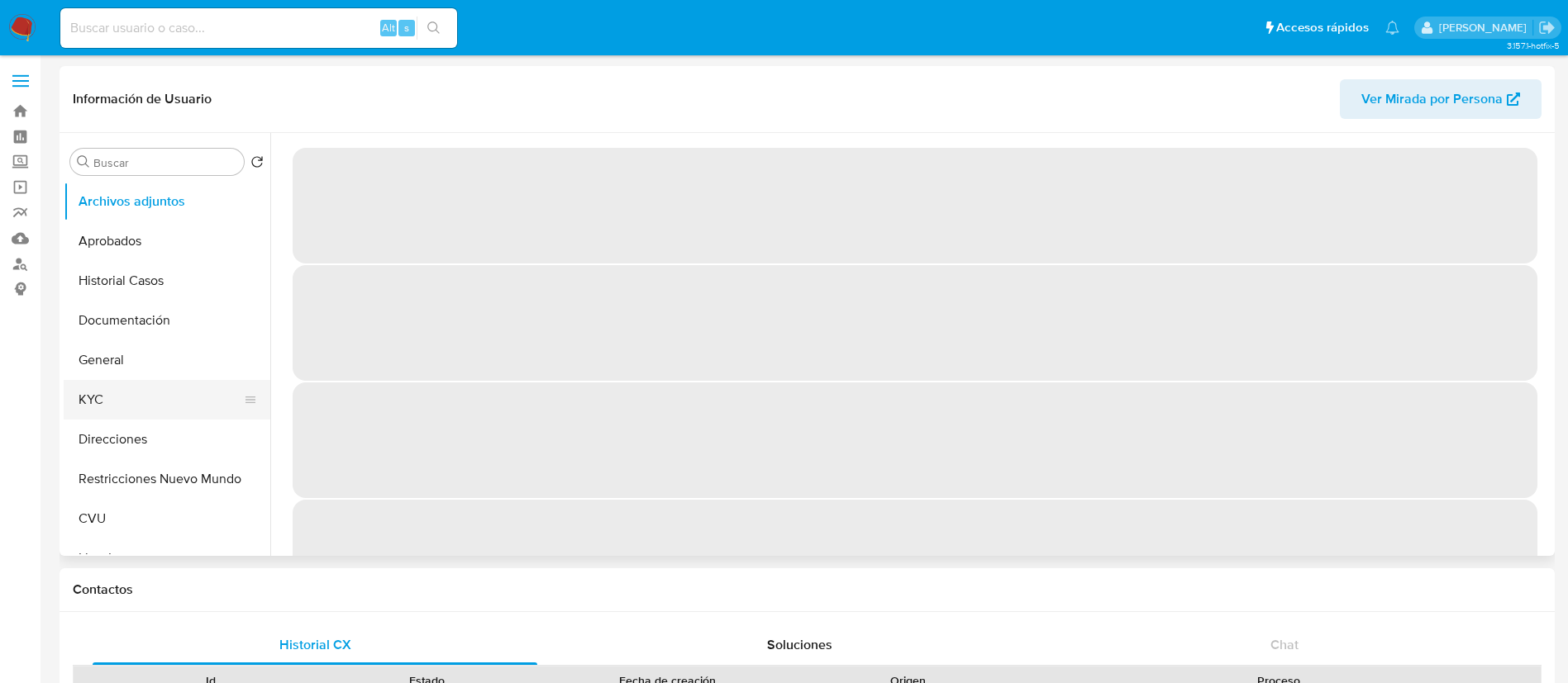
select select "10"
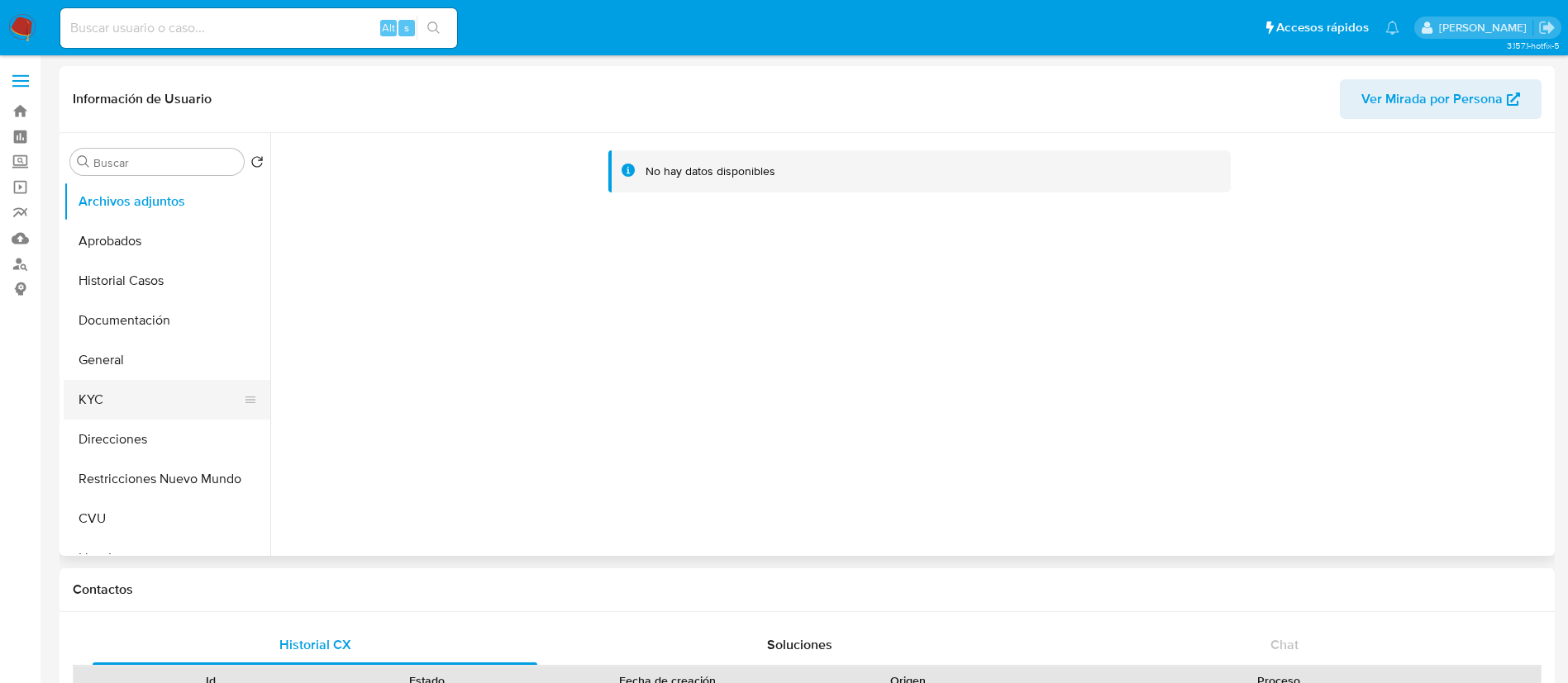
click at [176, 397] on button "KYC" at bounding box center [161, 400] width 194 height 40
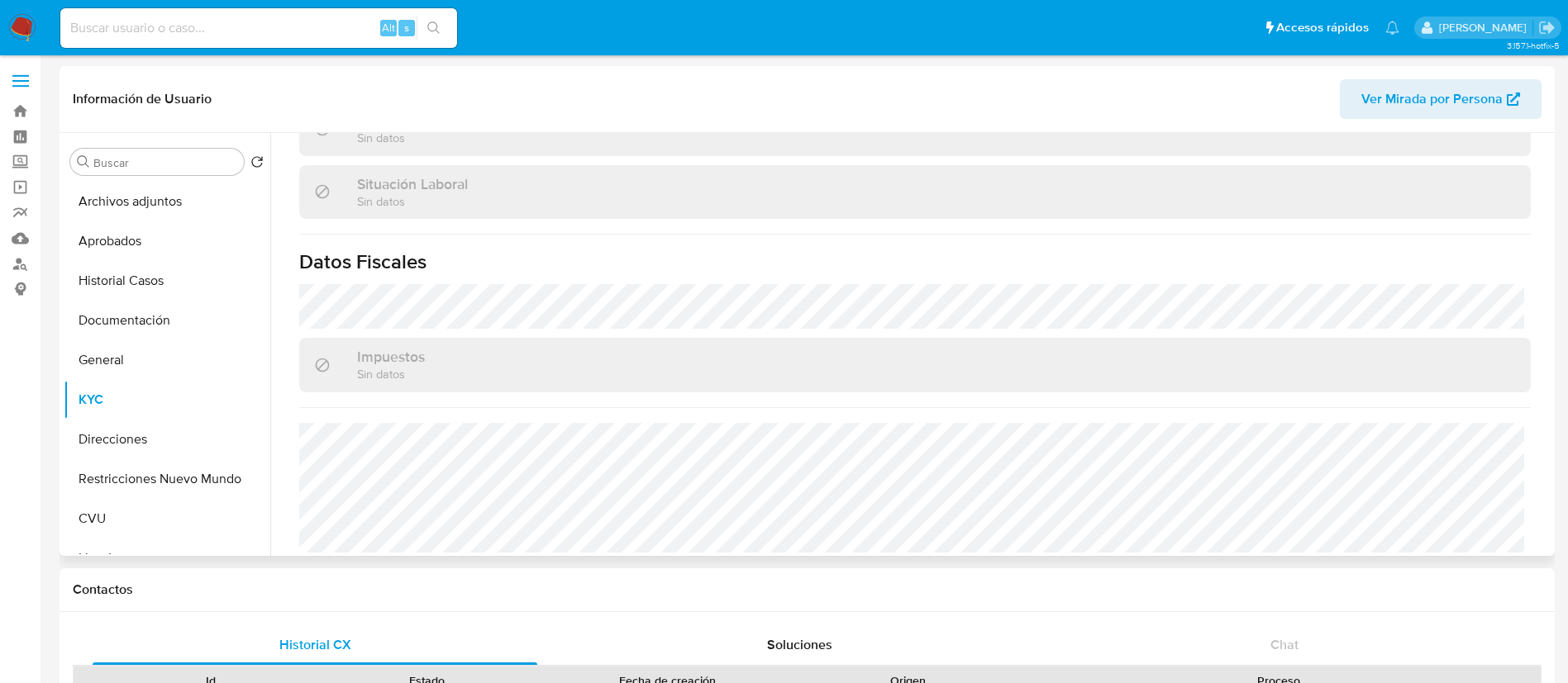
scroll to position [855, 0]
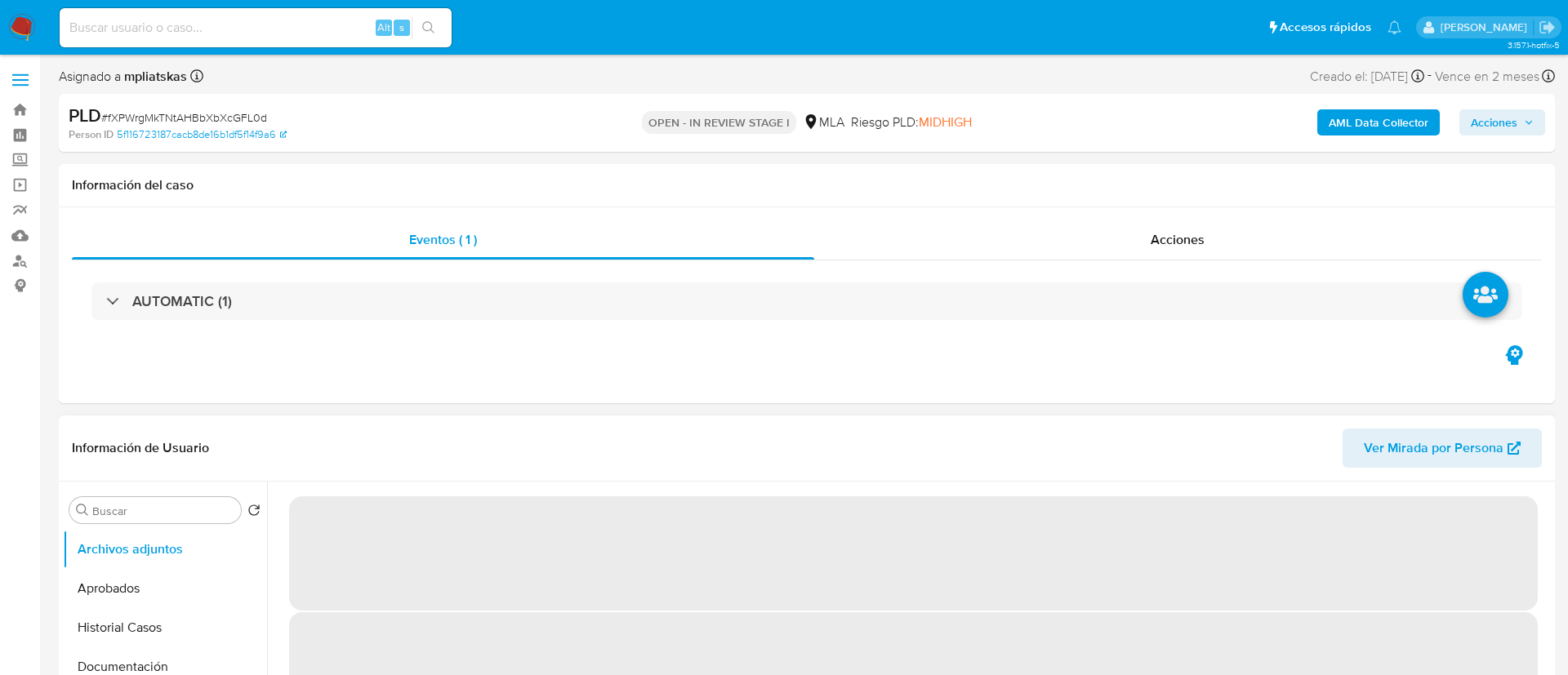
select select "10"
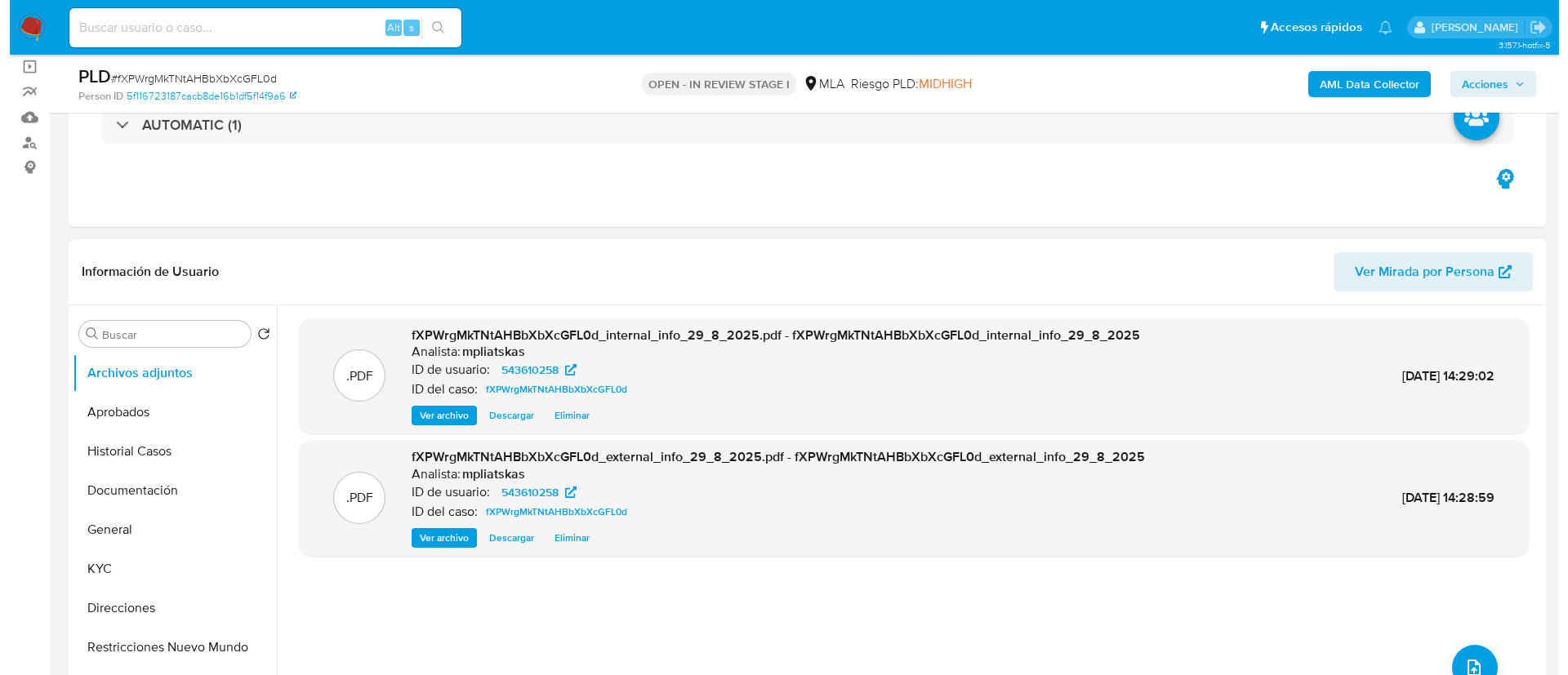
scroll to position [245, 0]
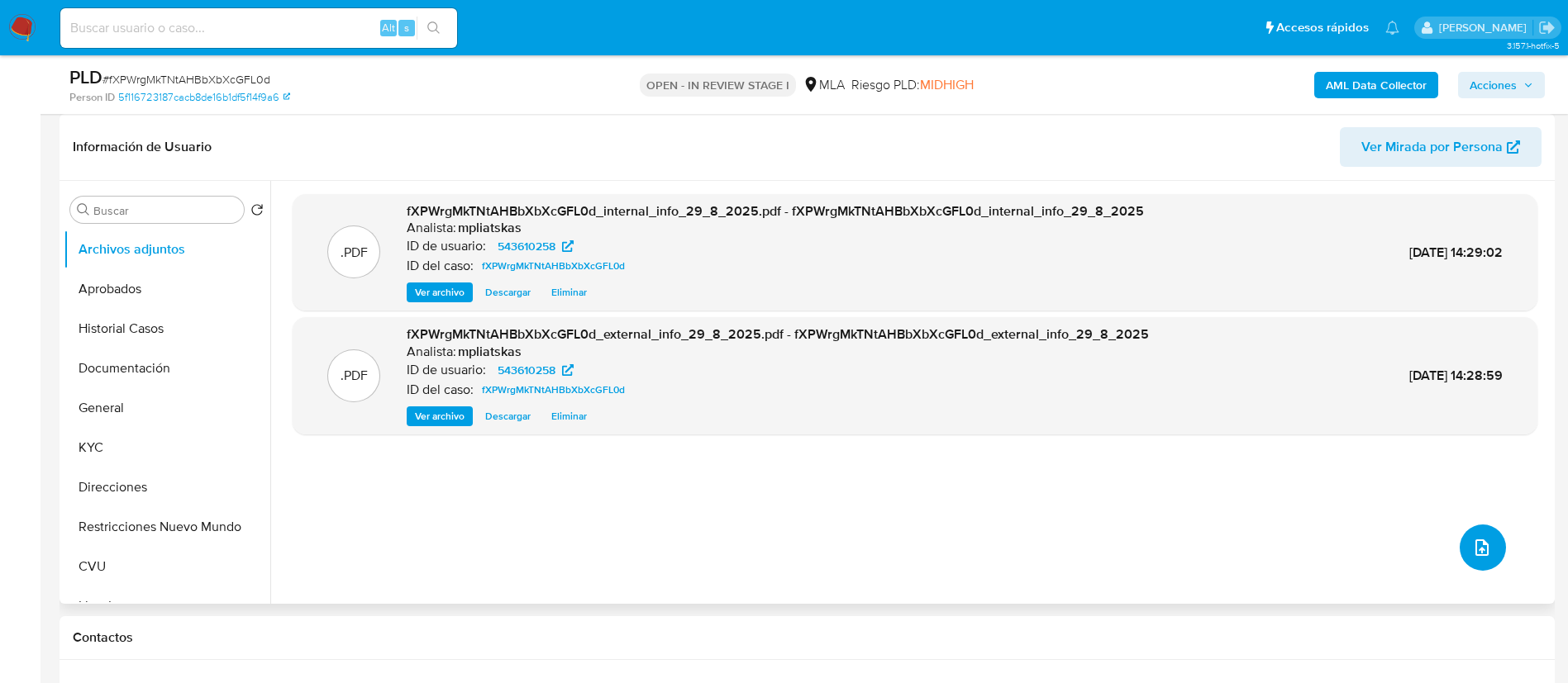
click at [1477, 548] on icon "upload-file" at bounding box center [1482, 547] width 20 height 20
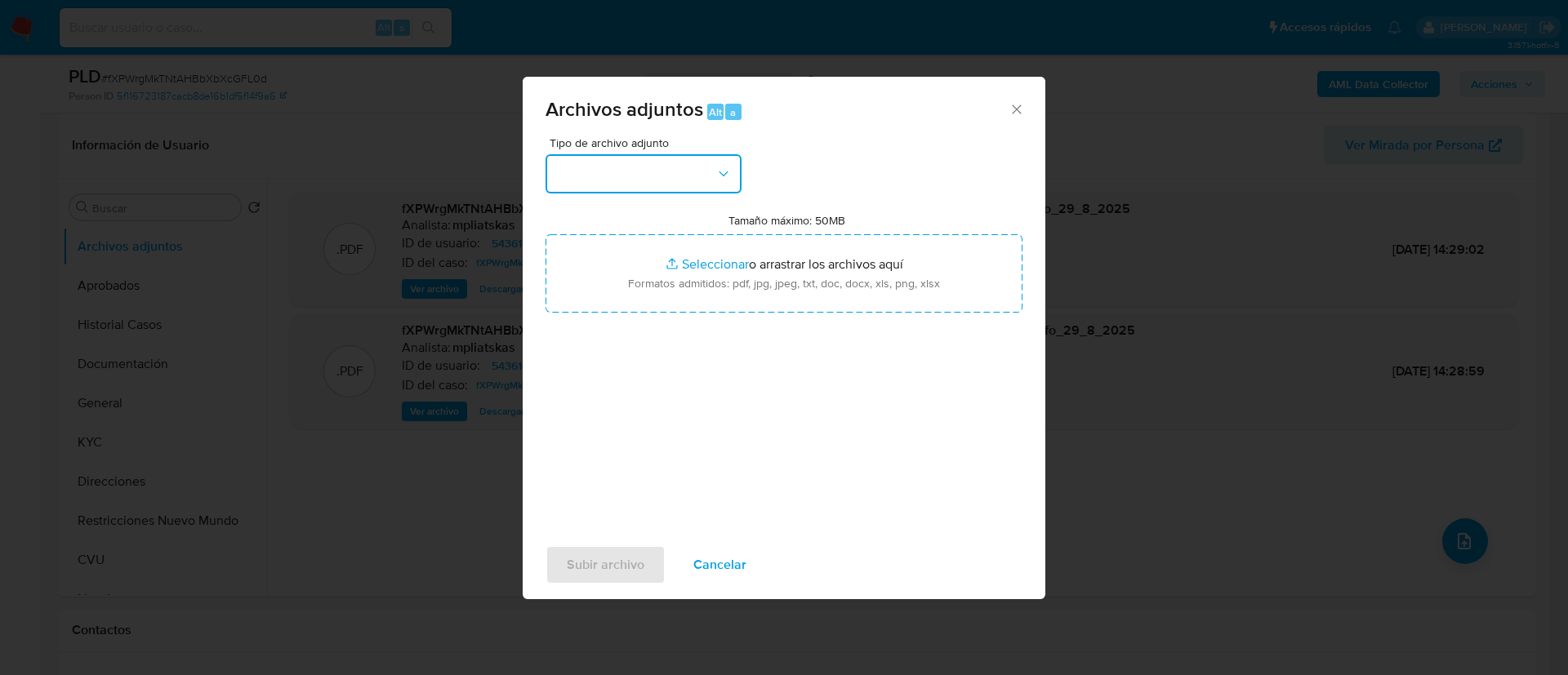
click at [678, 174] on button "button" at bounding box center [643, 174] width 196 height 39
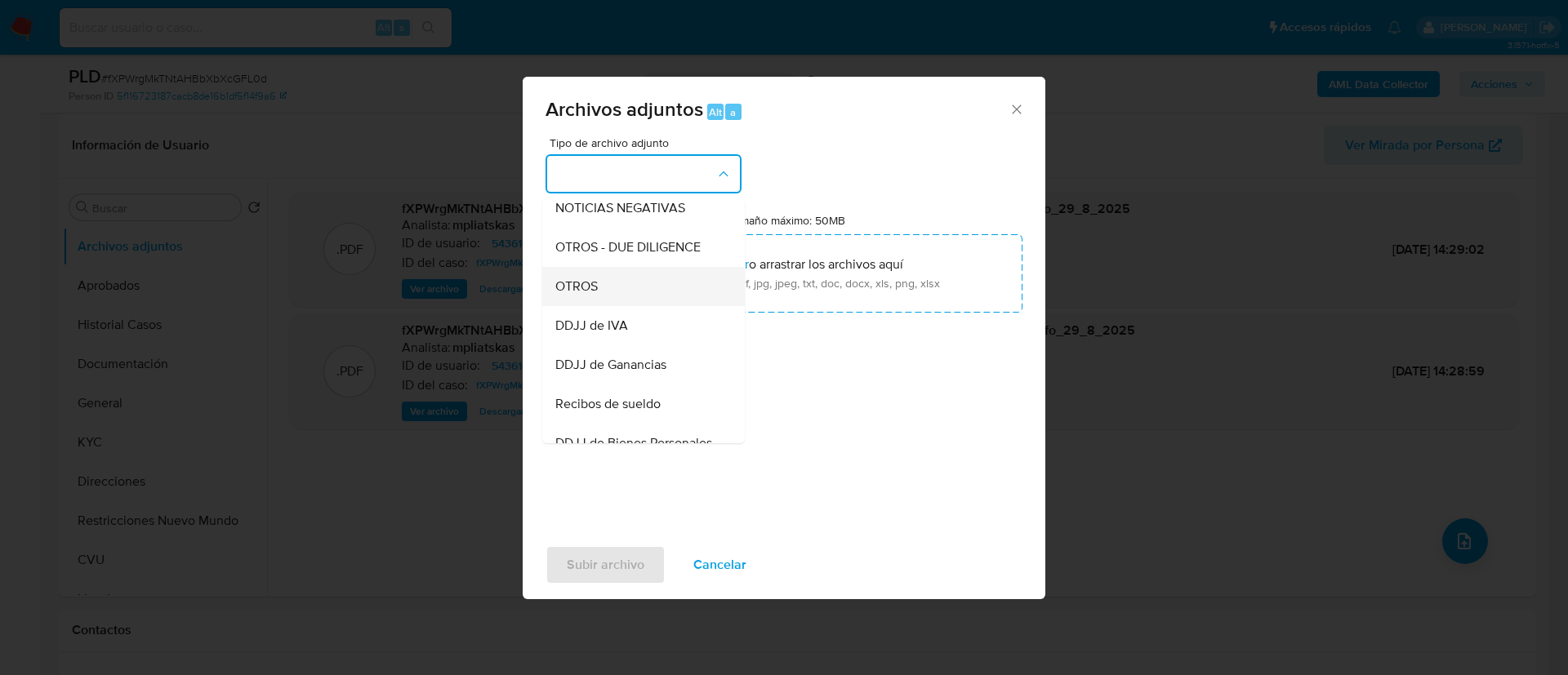
click at [617, 302] on div "OTROS" at bounding box center [638, 287] width 167 height 39
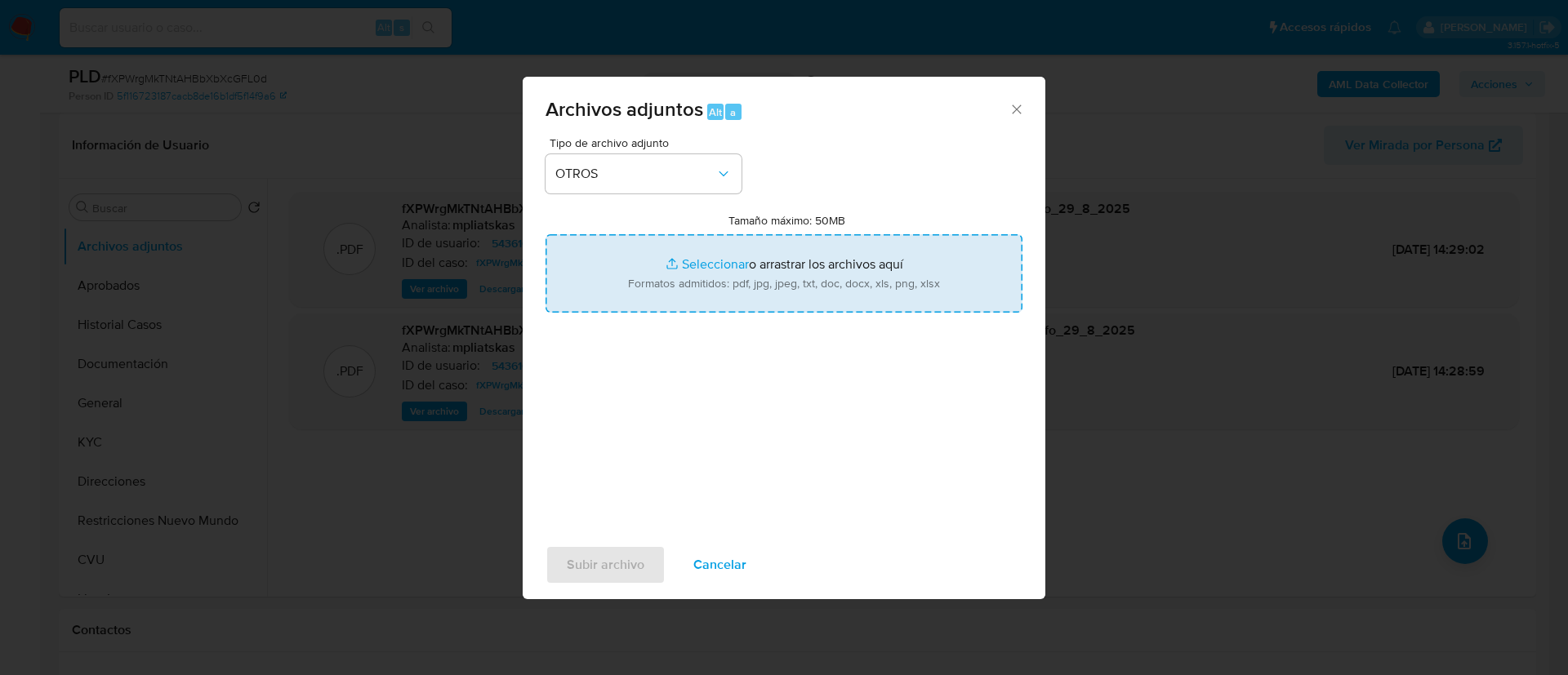
click at [636, 292] on input "Tamaño máximo: 50MB Seleccionar archivos" at bounding box center [784, 273] width 477 height 79
type input "C:\fakepath\543610258 Movimientos.xlsx"
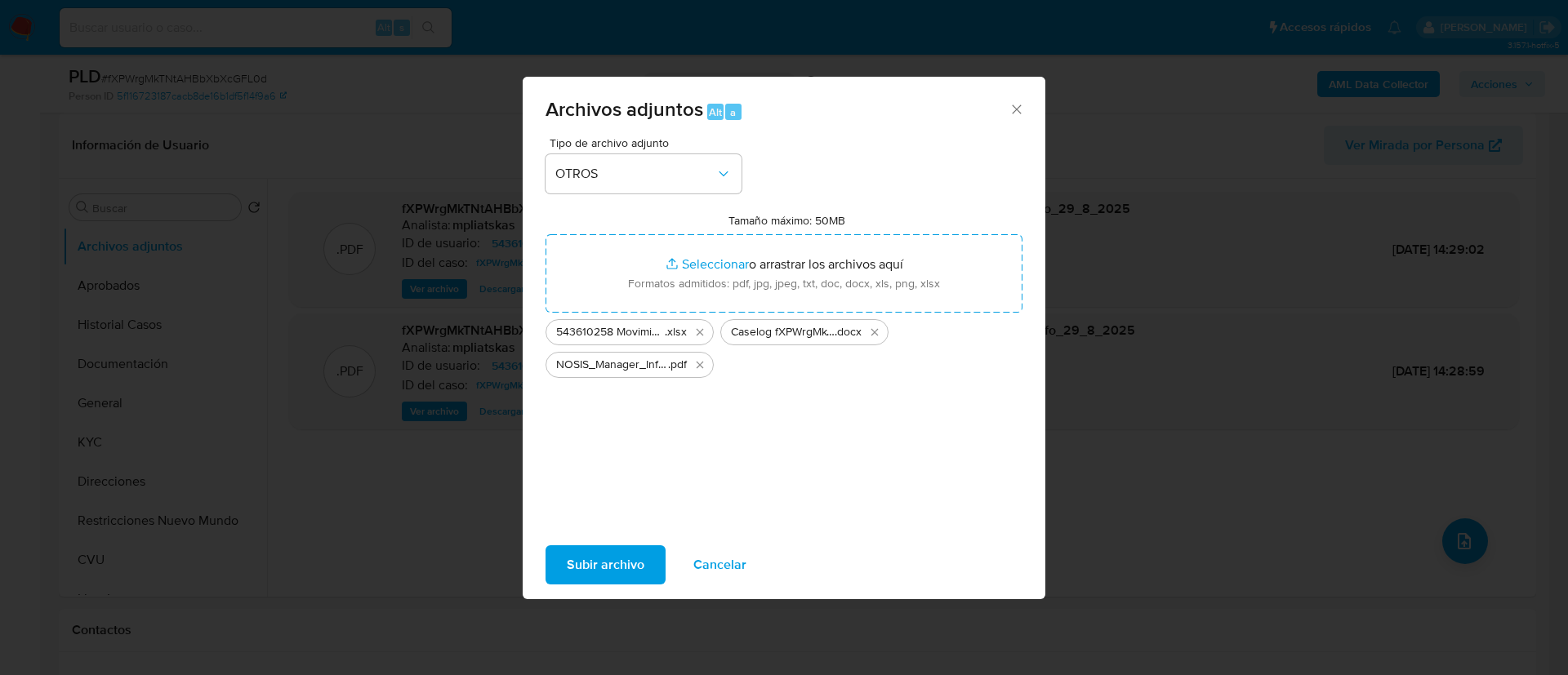
click at [577, 575] on span "Subir archivo" at bounding box center [605, 565] width 78 height 36
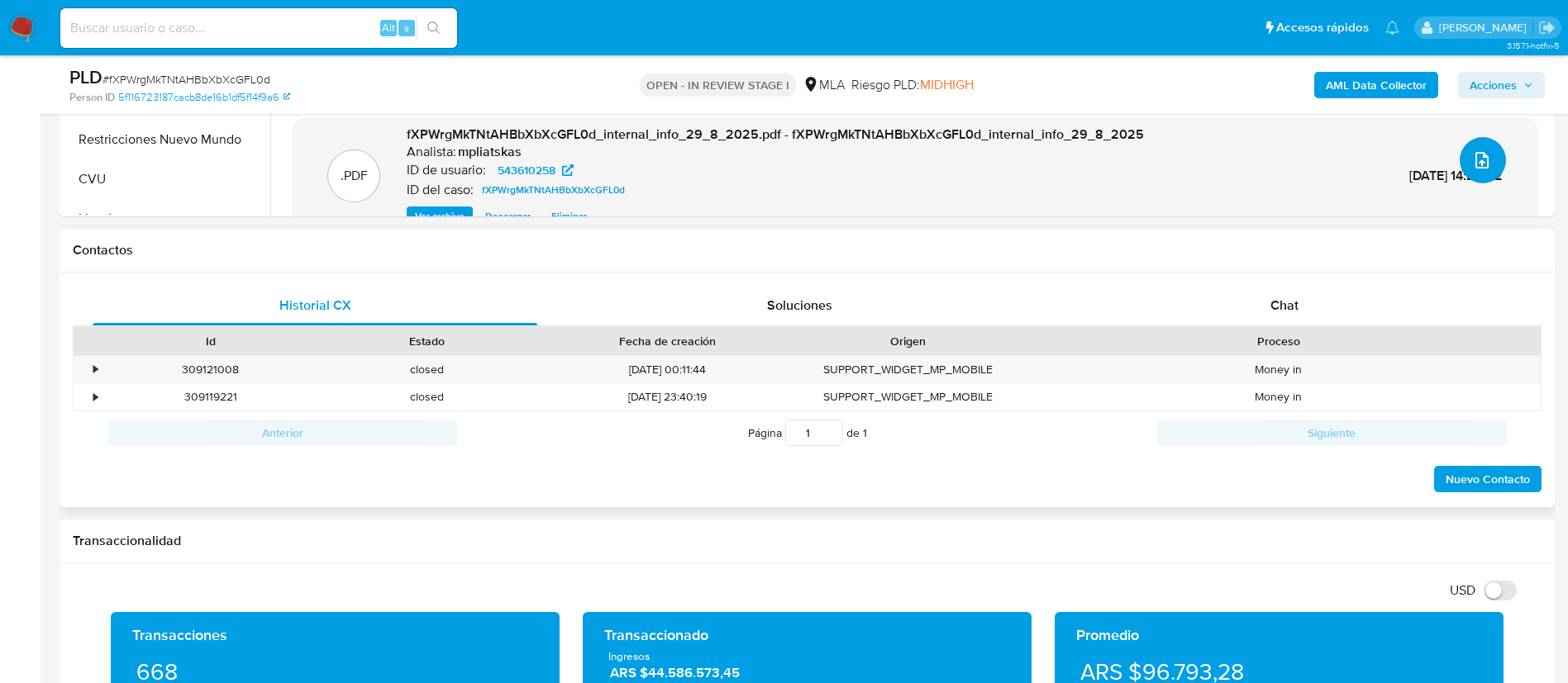
scroll to position [744, 0]
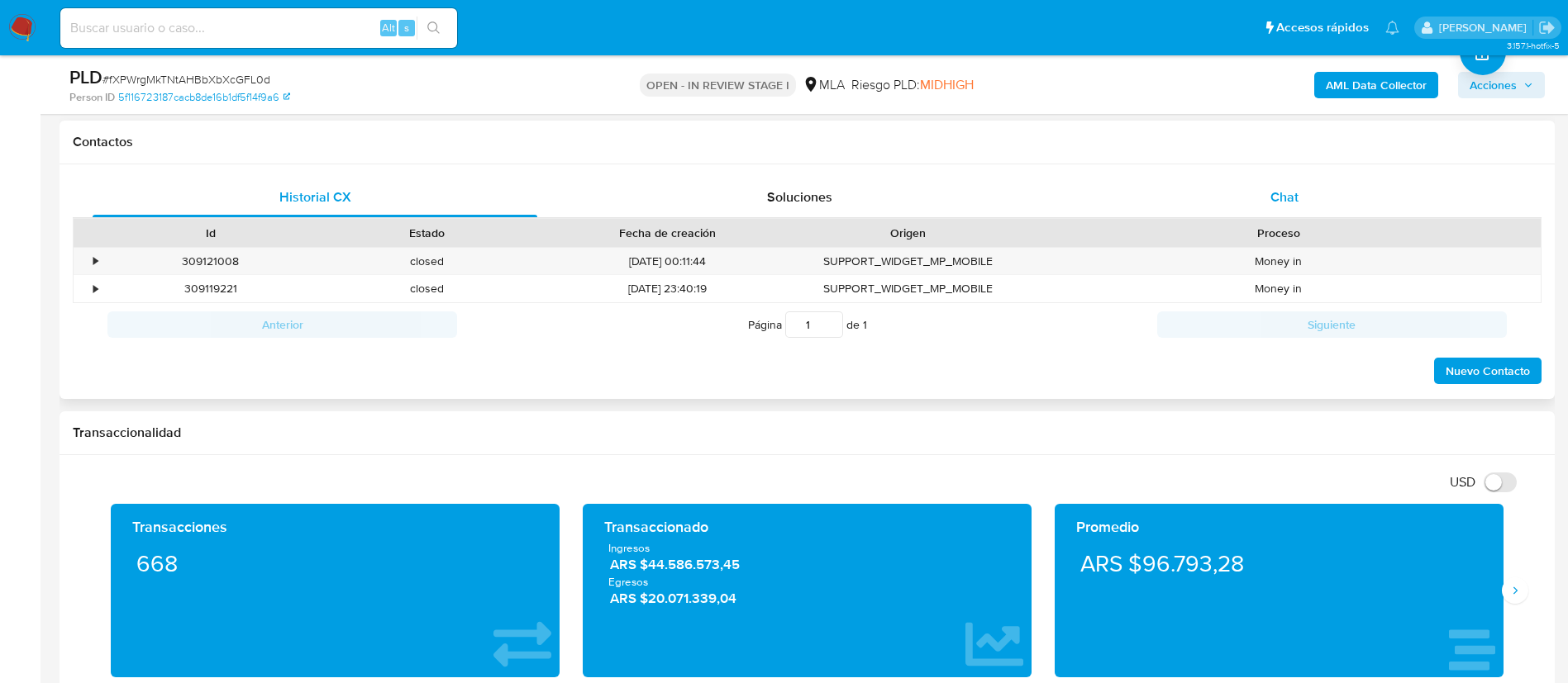
click at [1195, 197] on div "Chat" at bounding box center [1284, 197] width 445 height 40
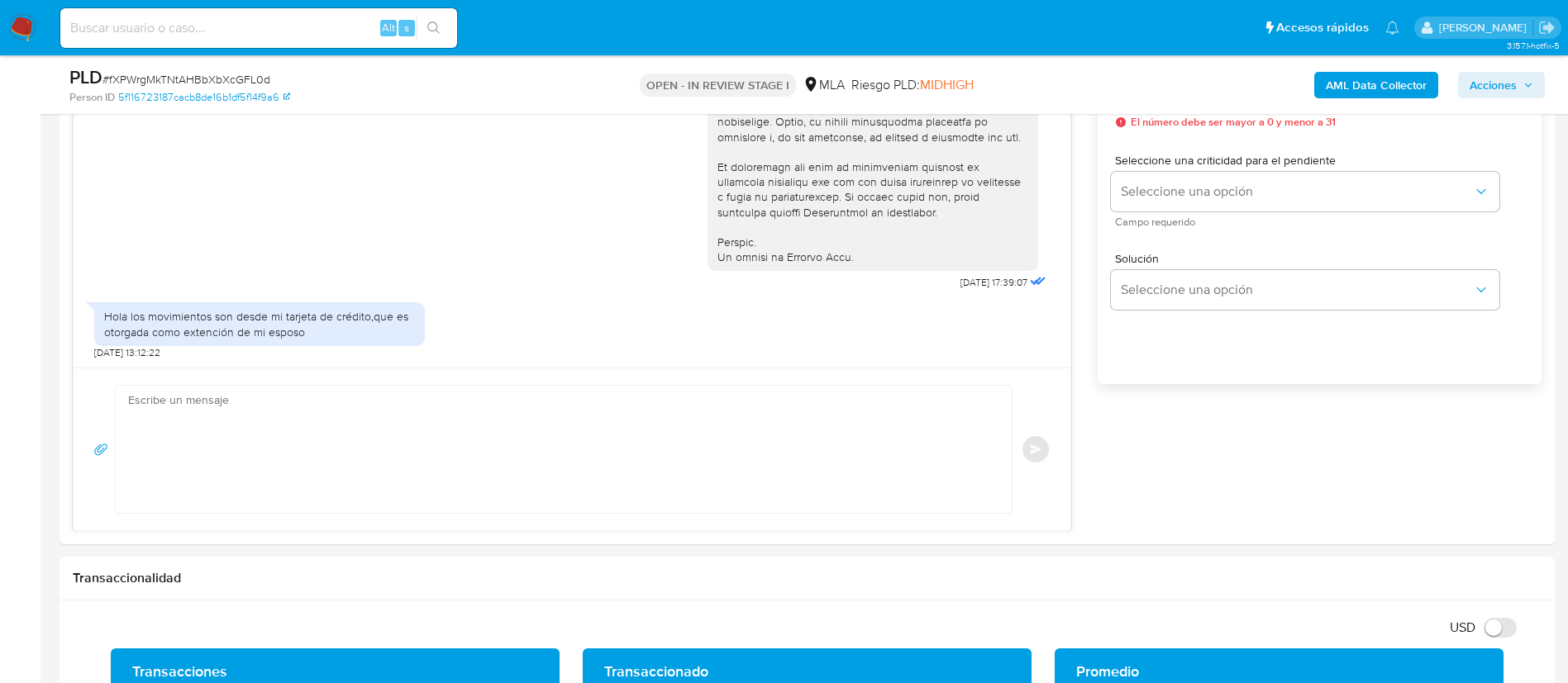
scroll to position [992, 0]
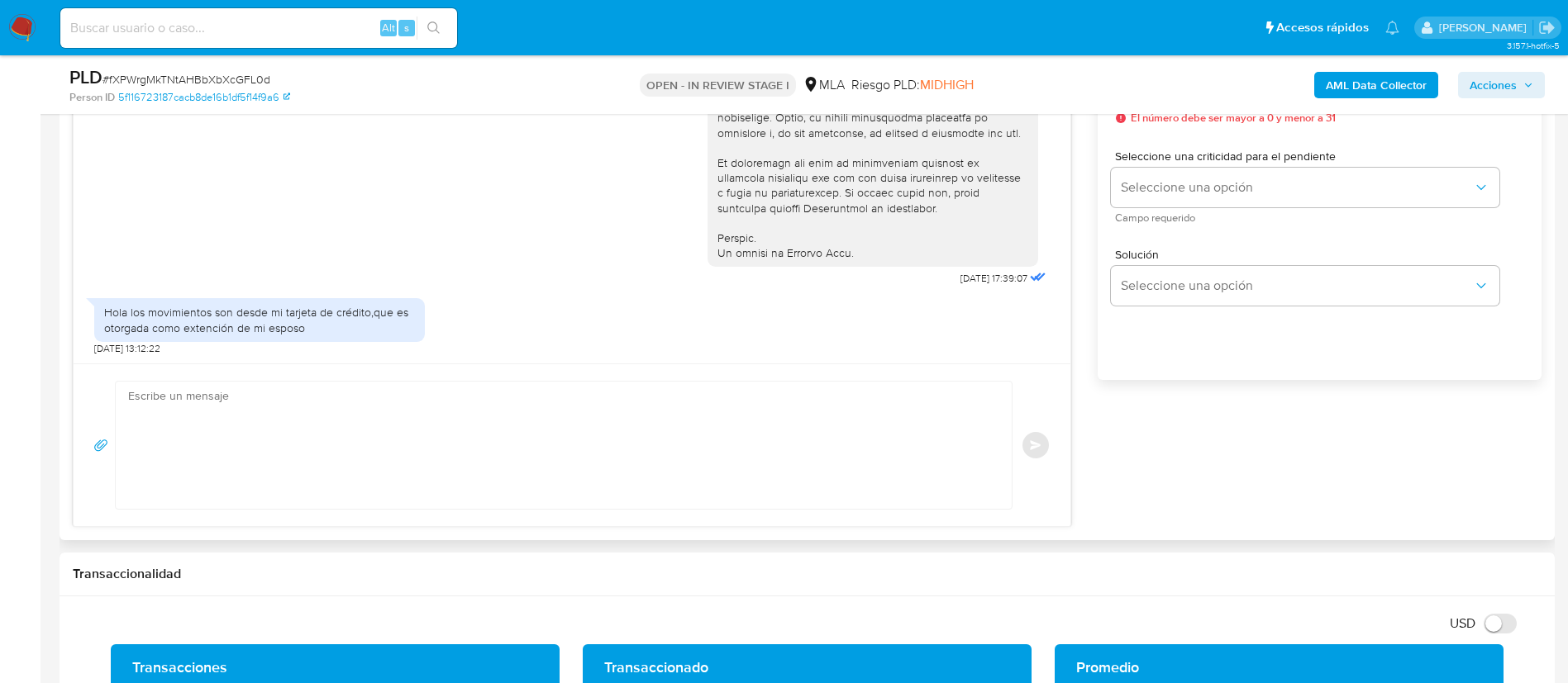
click at [652, 396] on div "Enviar" at bounding box center [572, 444] width 997 height 163
click at [679, 440] on textarea at bounding box center [560, 445] width 863 height 127
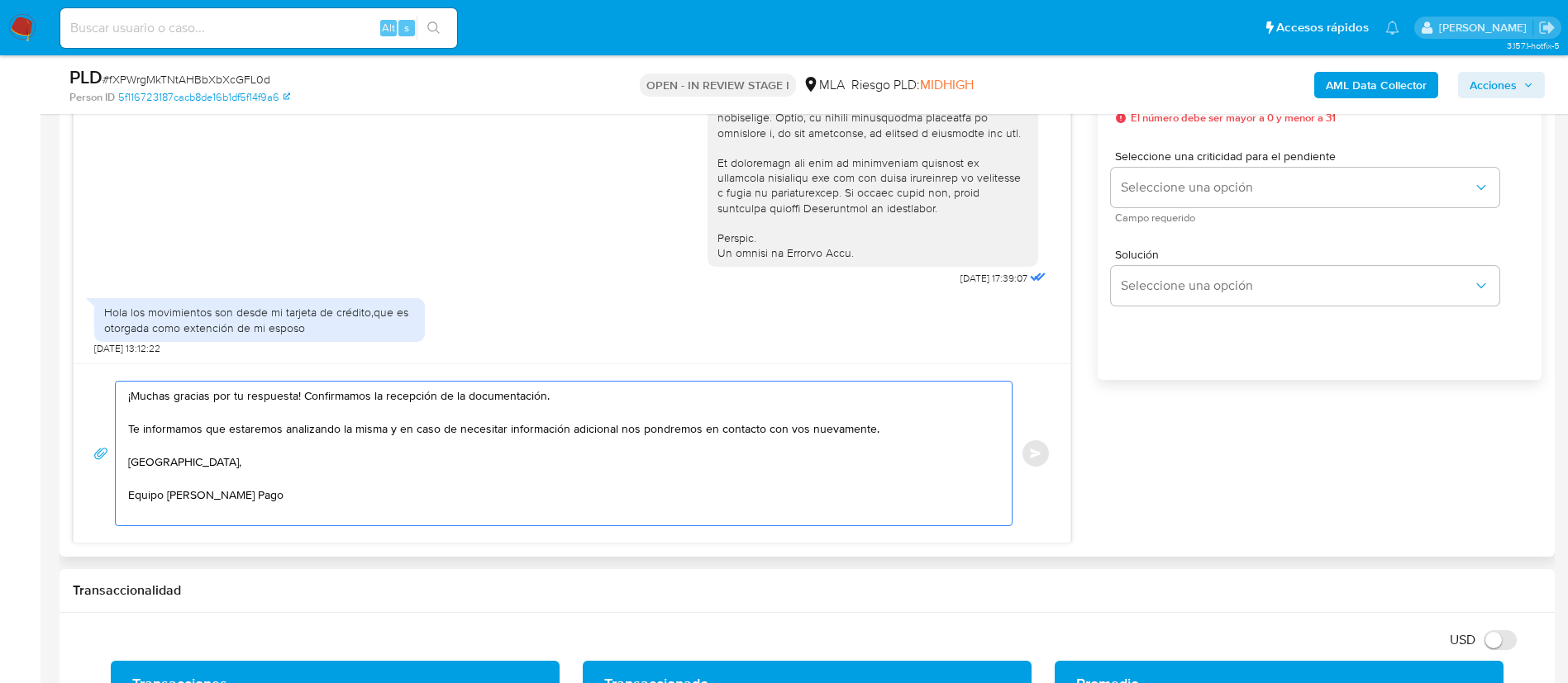
drag, startPoint x: 304, startPoint y: 388, endPoint x: 609, endPoint y: 378, distance: 305.2
click at [609, 378] on div "¡Muchas gracias por tu respuesta! Confirmamos la recepción de la documentación.…" at bounding box center [572, 452] width 997 height 179
click at [921, 422] on textarea "¡Muchas gracias por tu respuesta! Te informamos que estaremos analizando la mis…" at bounding box center [560, 454] width 863 height 144
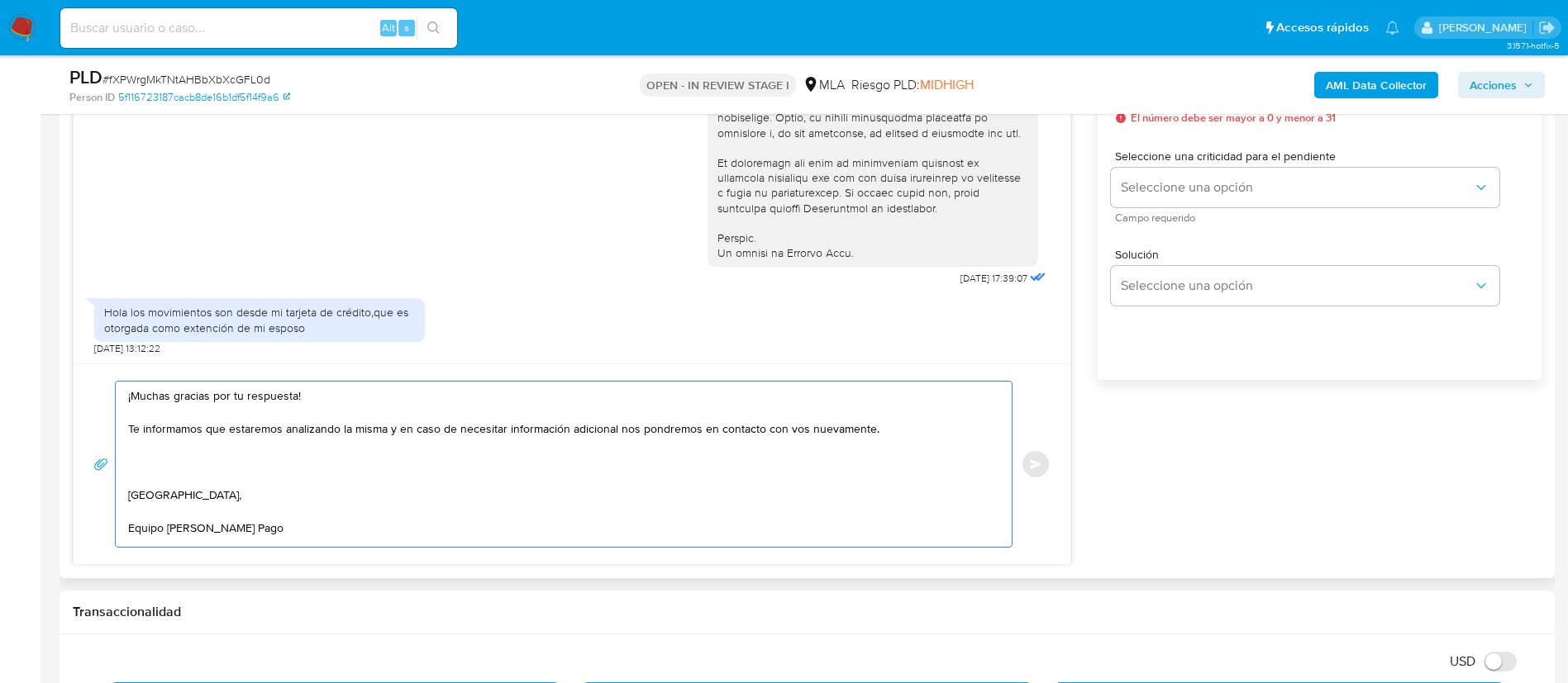
paste textarea "Queremos informarte que el uso de la cuenta es personal y no se deben canalizar…"
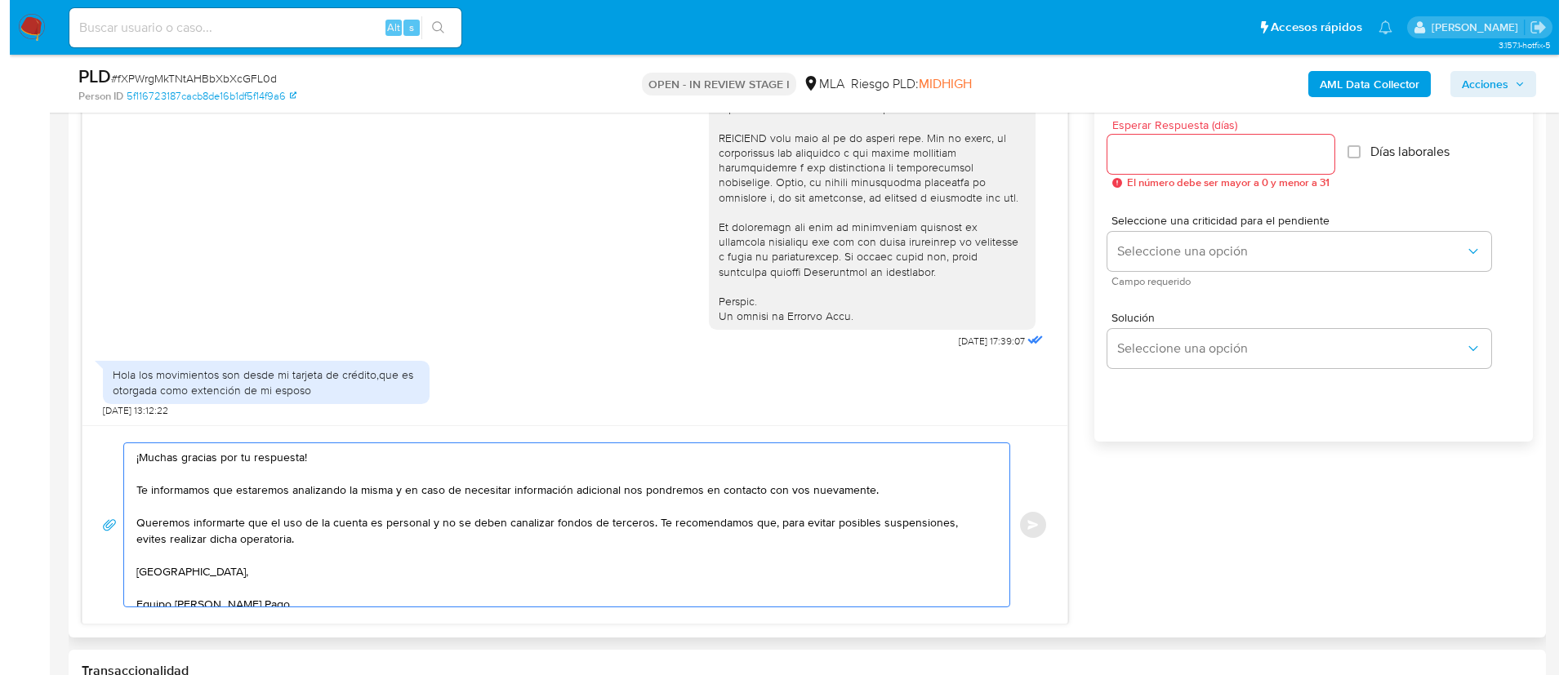
scroll to position [857, 0]
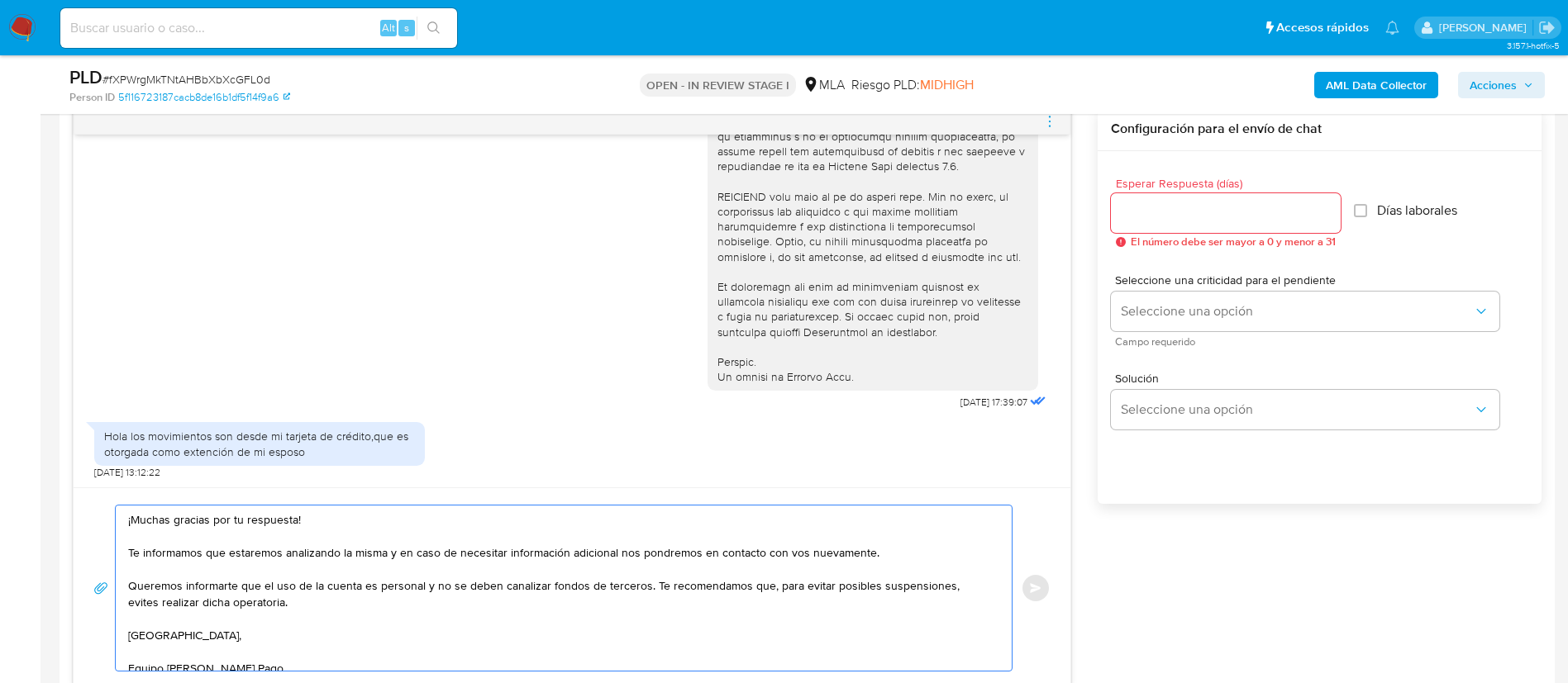
type textarea "¡Muchas gracias por tu respuesta! Te informamos que estaremos analizando la mis…"
click at [1175, 205] on input "Esperar Respuesta (días)" at bounding box center [1226, 213] width 230 height 22
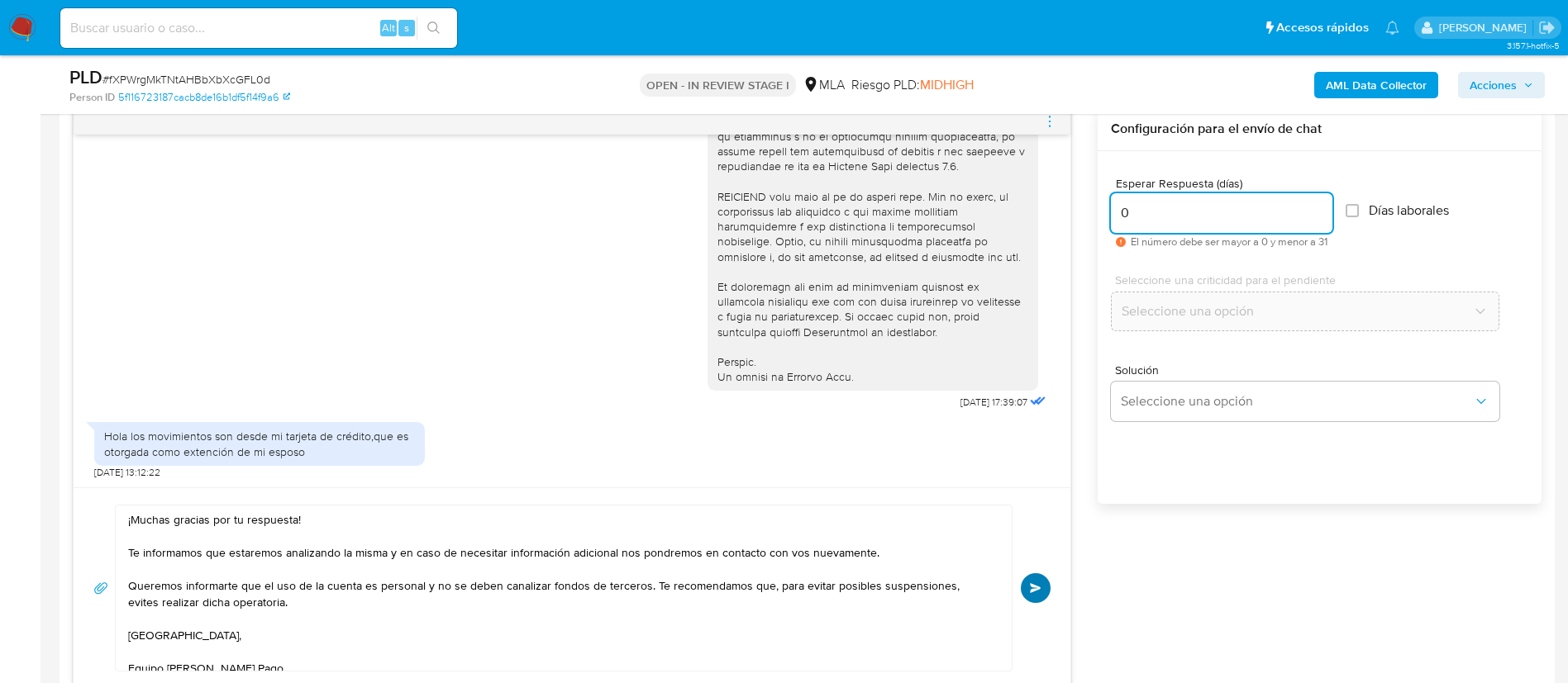
type input "0"
click at [1039, 582] on button "Enviar" at bounding box center [1035, 588] width 29 height 29
click at [1046, 120] on icon "menu-action" at bounding box center [1049, 121] width 15 height 15
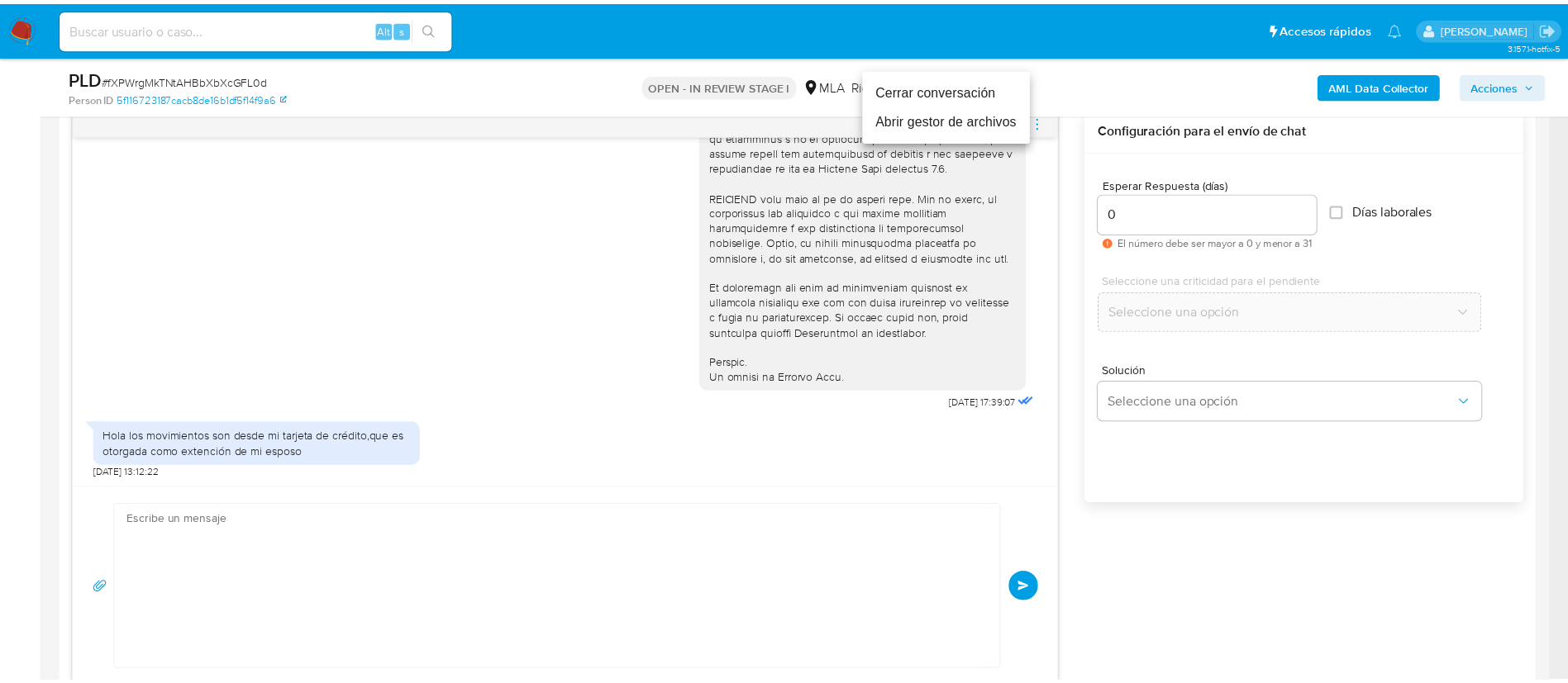
scroll to position [922, 0]
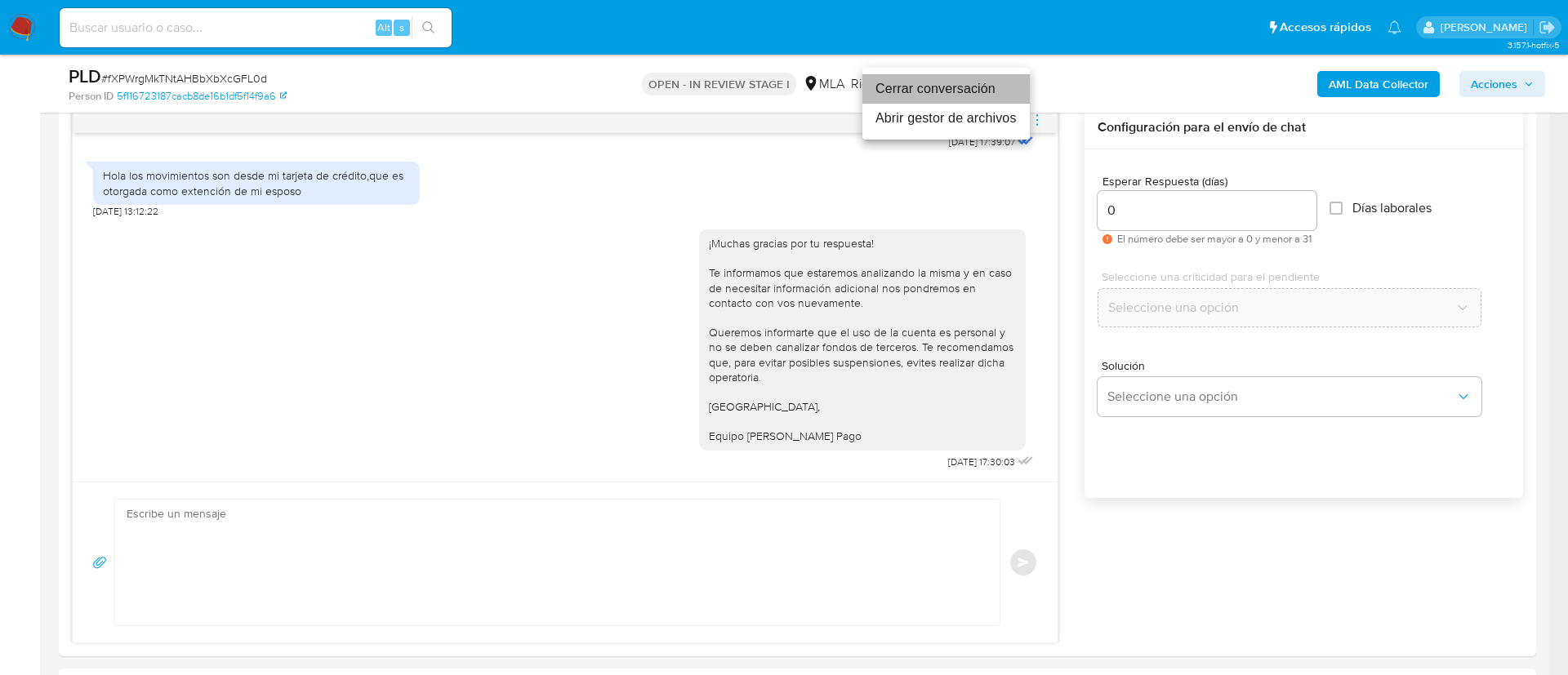
click at [981, 93] on li "Cerrar conversación" at bounding box center [946, 89] width 167 height 29
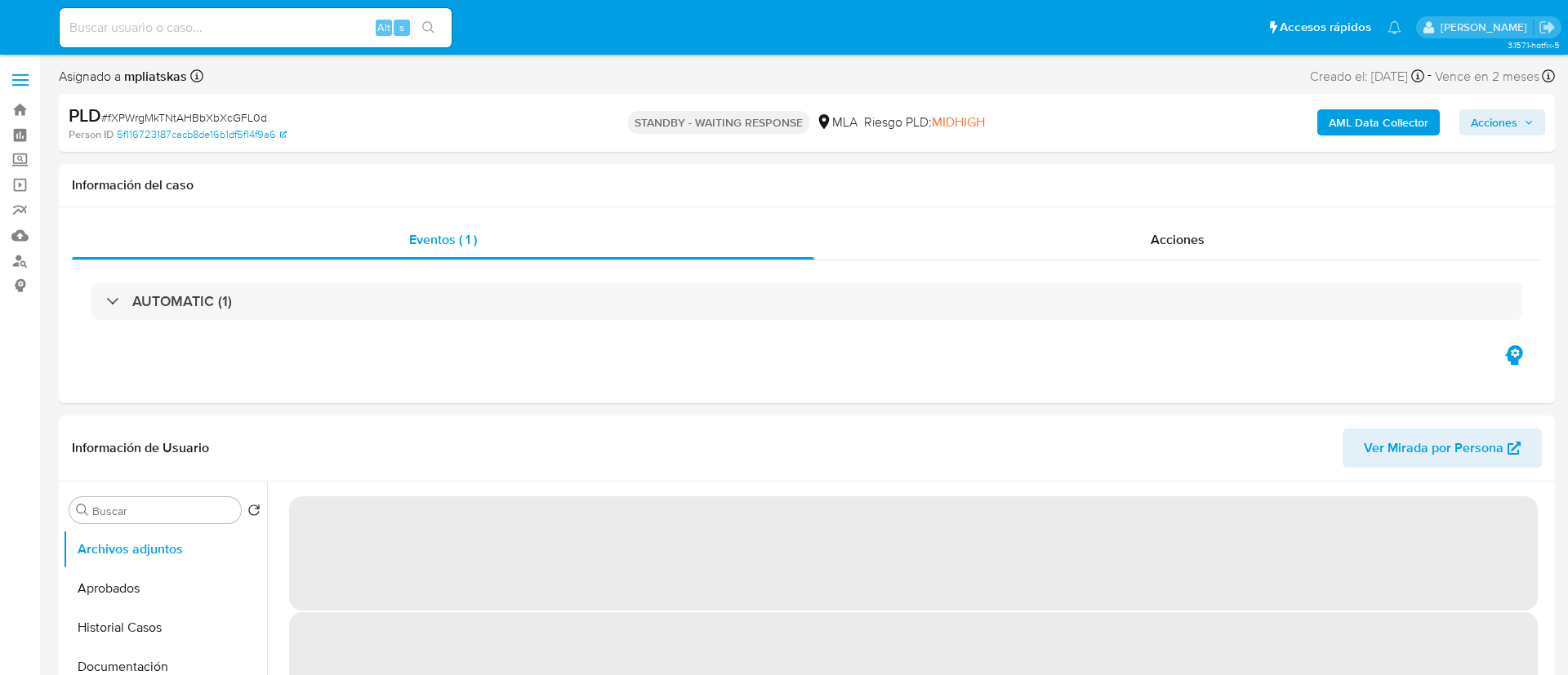
select select "10"
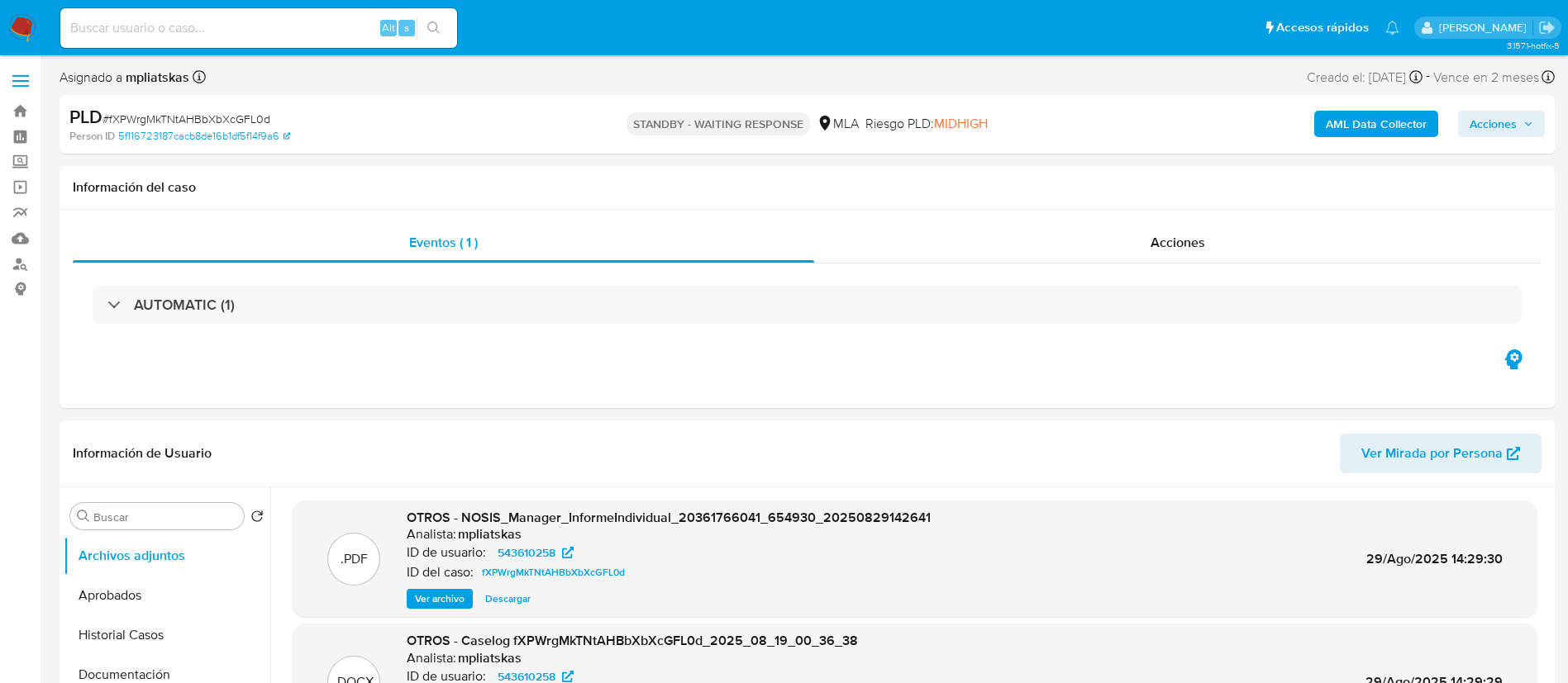
click at [350, 15] on div "Alt s" at bounding box center [259, 29] width 397 height 40
click at [347, 21] on input at bounding box center [259, 28] width 397 height 22
paste input "CQGVvTP8ux0ZdKRpBejjJlOi"
type input "CQGVvTP8ux0ZdKRpBejjJlOi"
click at [419, 22] on button "search-icon" at bounding box center [433, 28] width 34 height 23
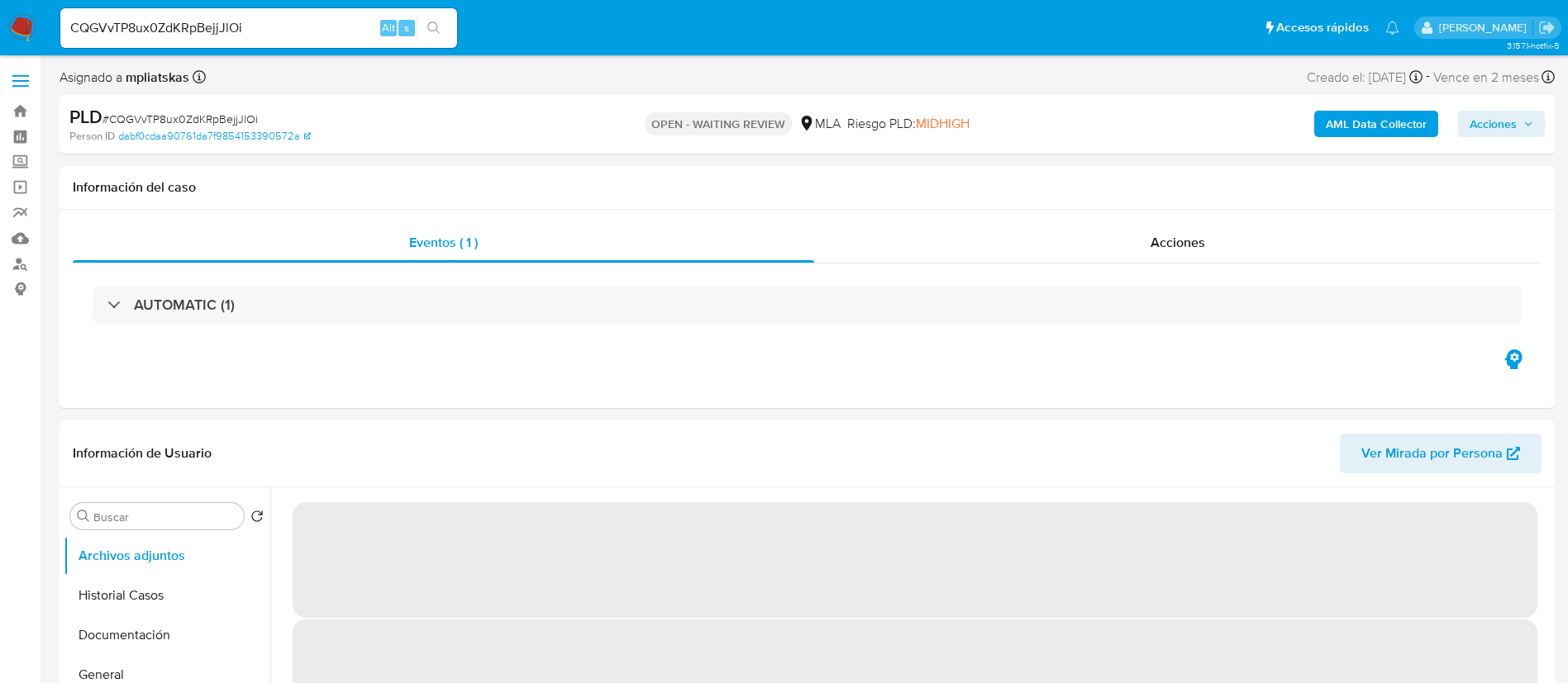
select select "10"
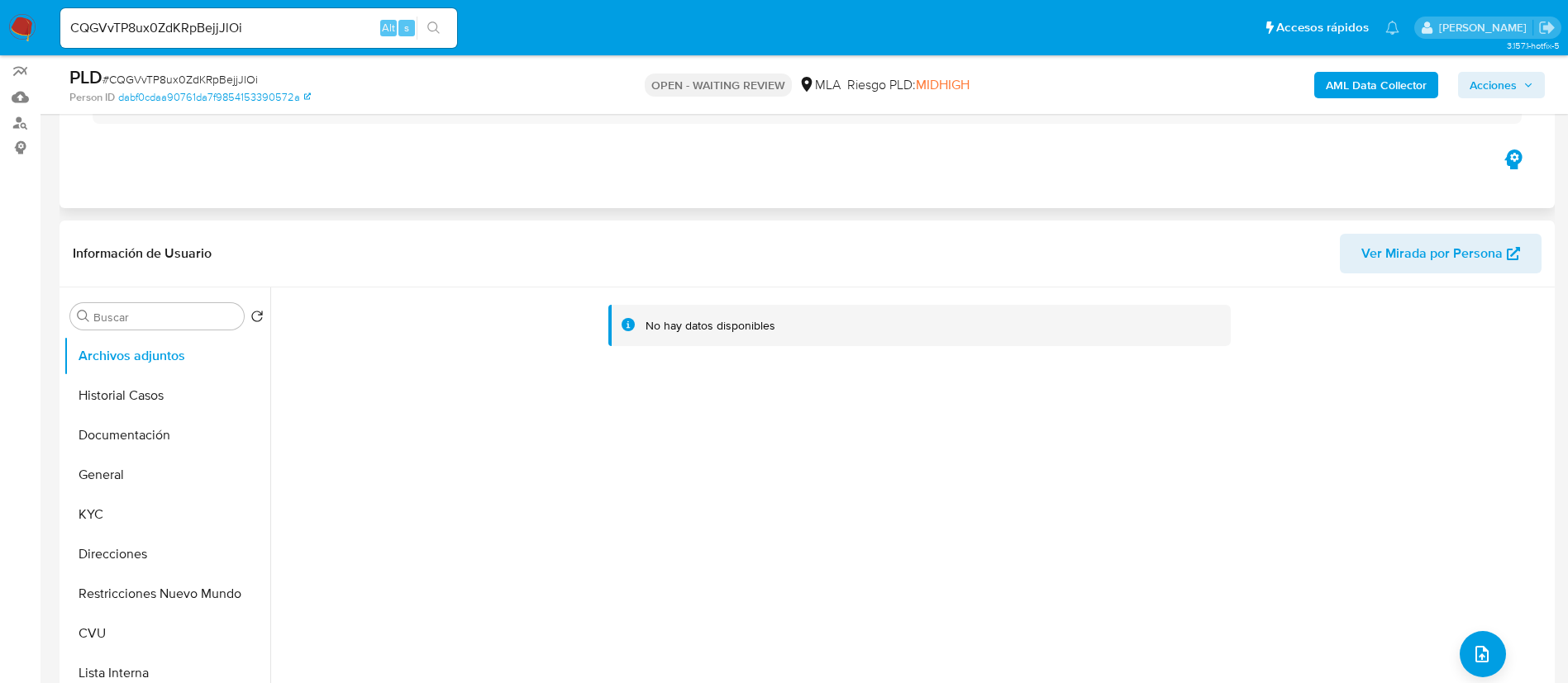
scroll to position [248, 0]
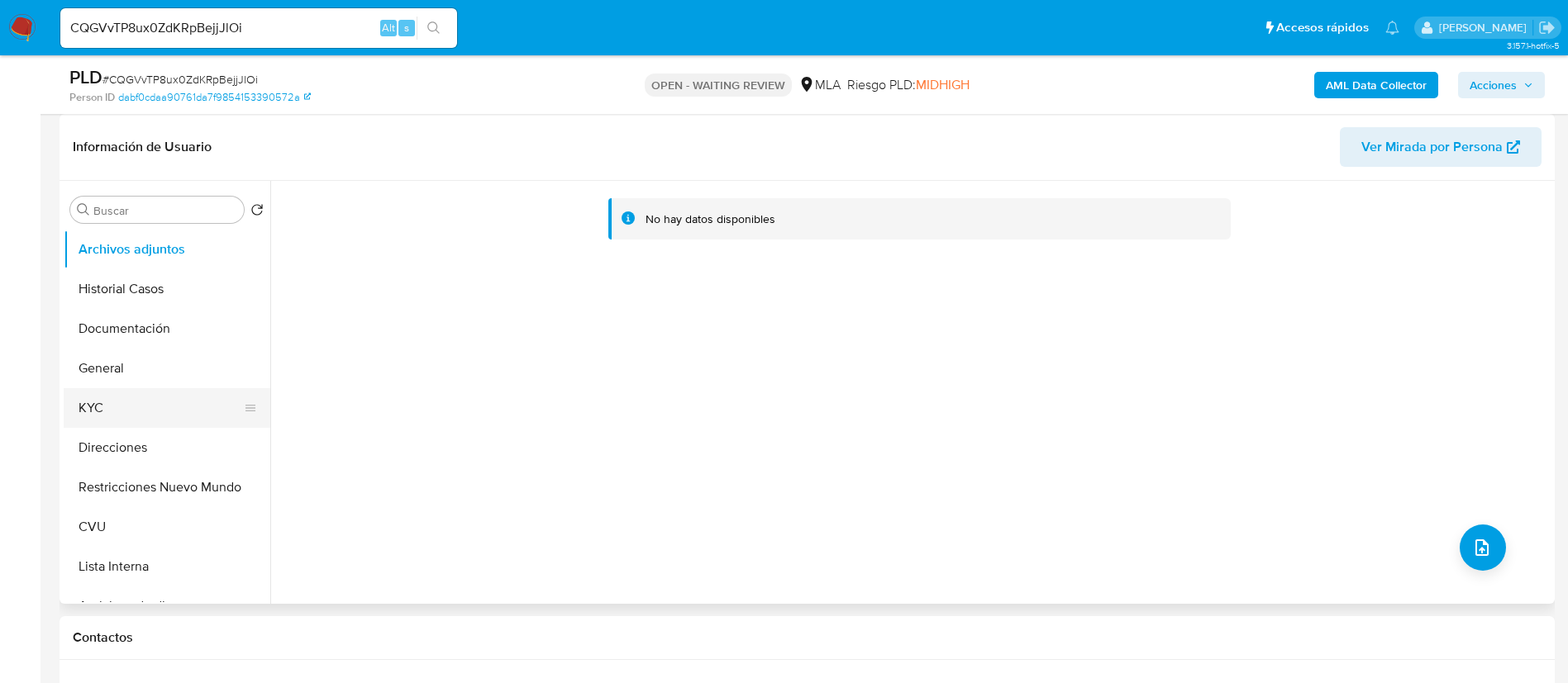
click at [149, 413] on button "KYC" at bounding box center [161, 408] width 194 height 40
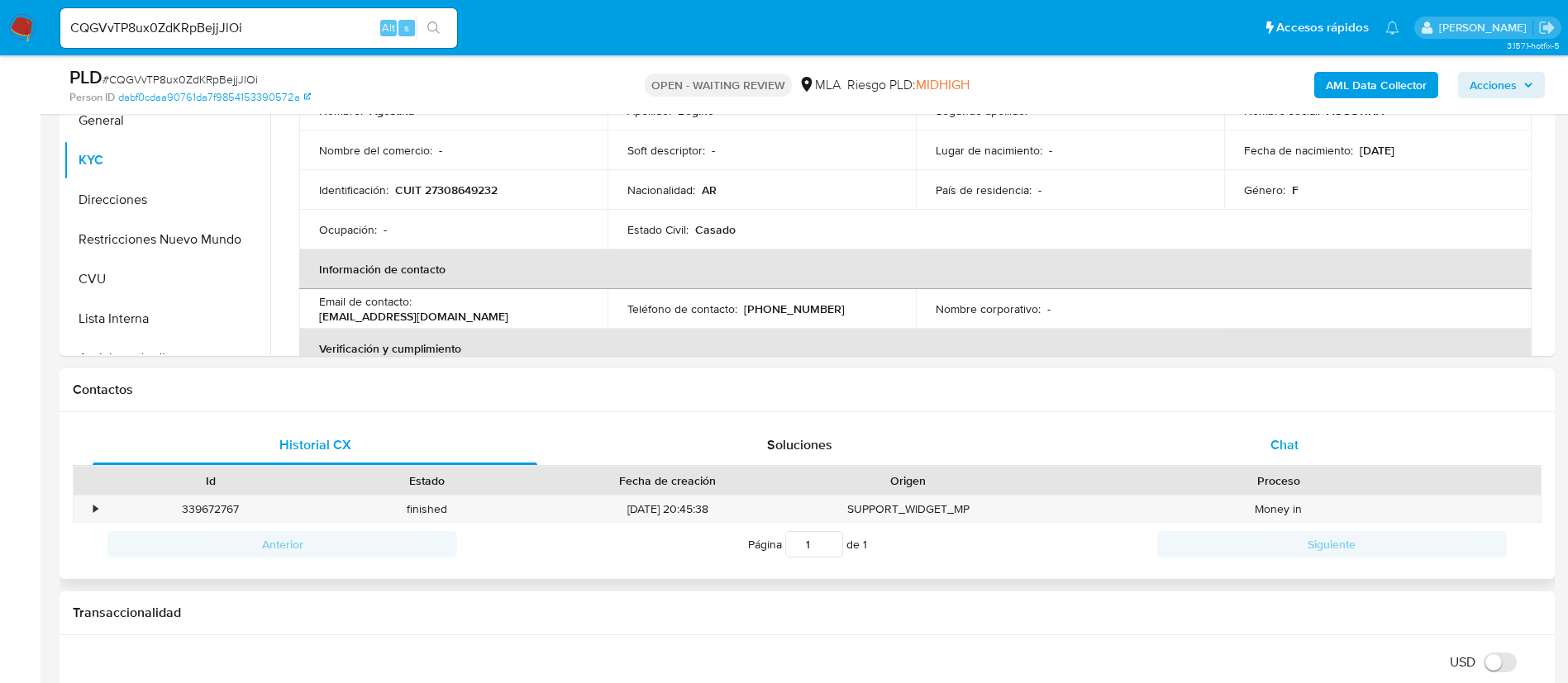
click at [1320, 456] on div "Chat" at bounding box center [1284, 445] width 445 height 40
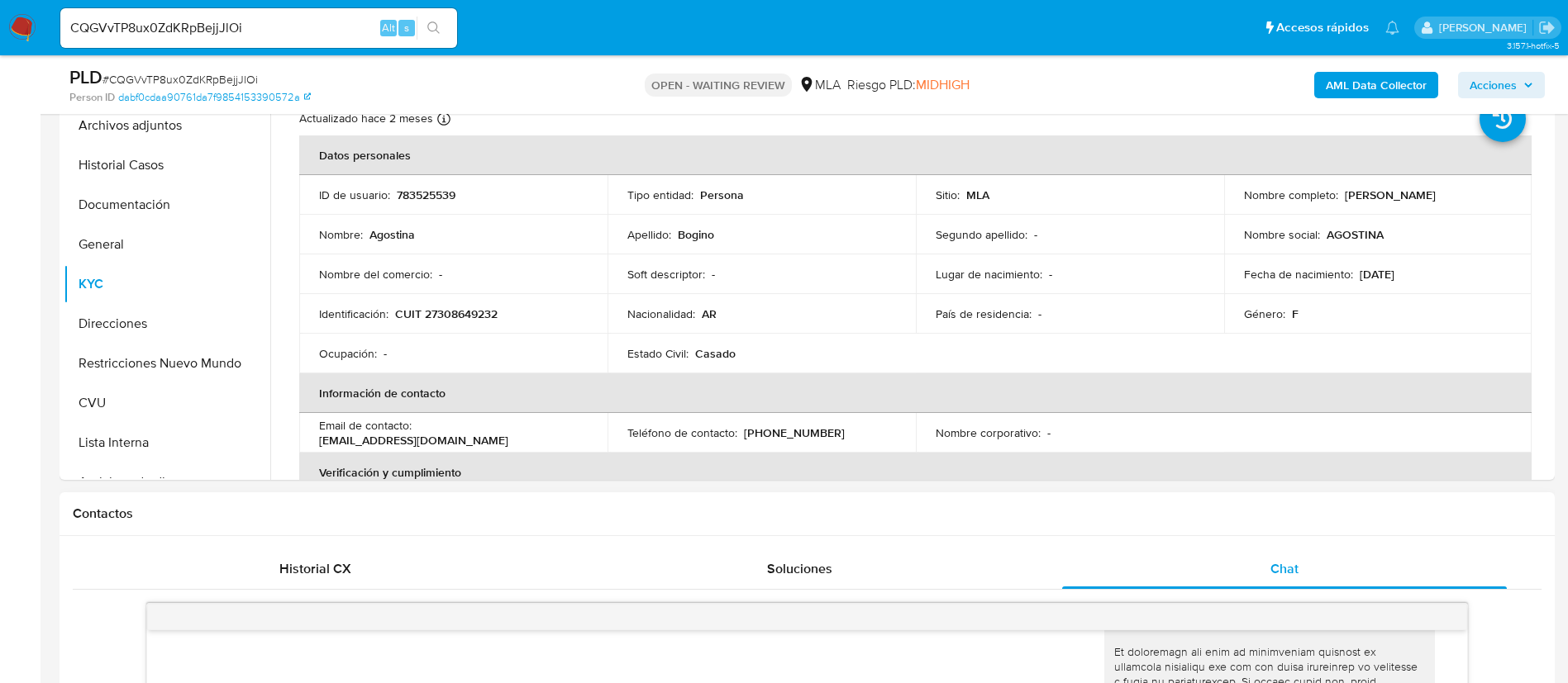
scroll to position [731, 0]
click at [418, 188] on p "783525539" at bounding box center [426, 195] width 59 height 15
copy p "783525539"
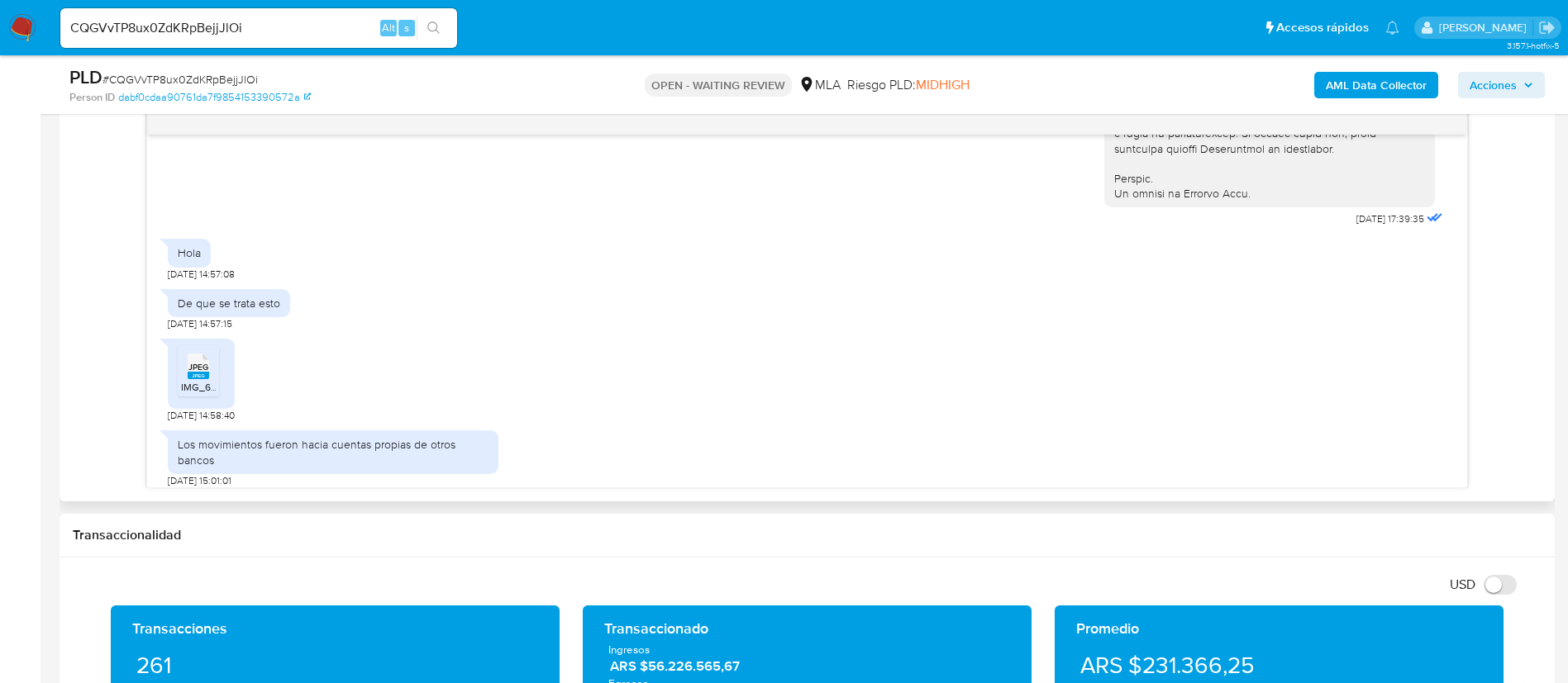
scroll to position [854, 0]
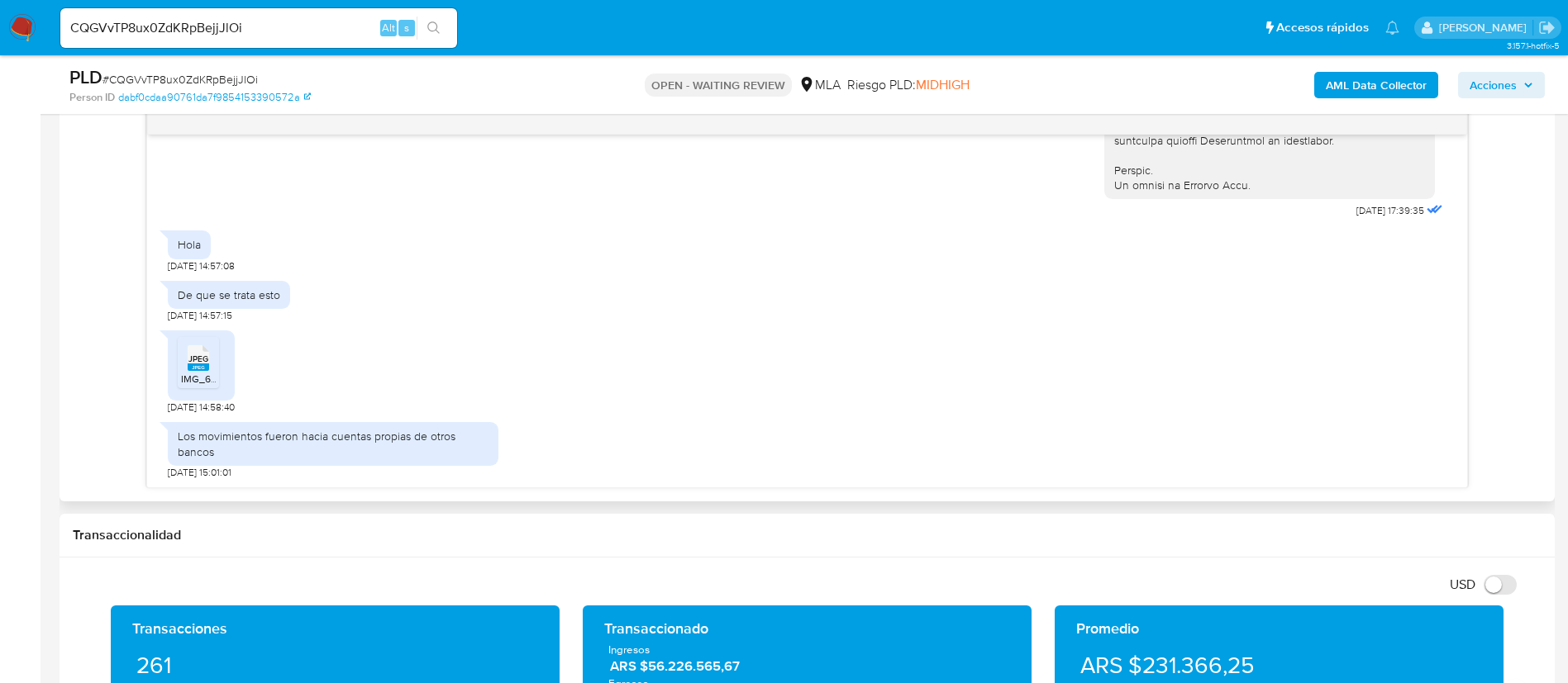
click at [201, 356] on span "JPEG" at bounding box center [198, 359] width 20 height 10
click at [246, 450] on div "Los movimientos fueron hacia cuentas propias de otros bancos" at bounding box center [332, 444] width 310 height 29
copy div "Los movimientos fueron hacia cuentas propias de otros bancos"
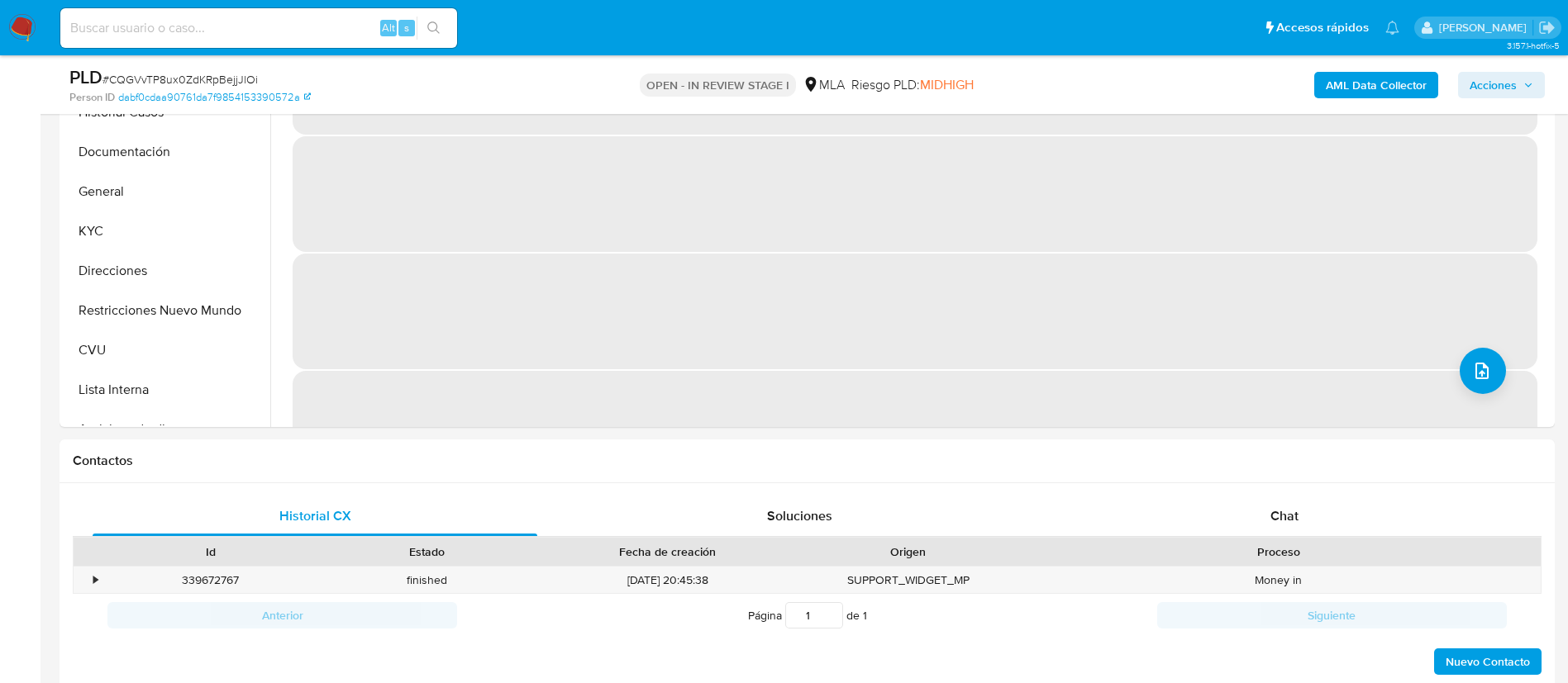
scroll to position [495, 0]
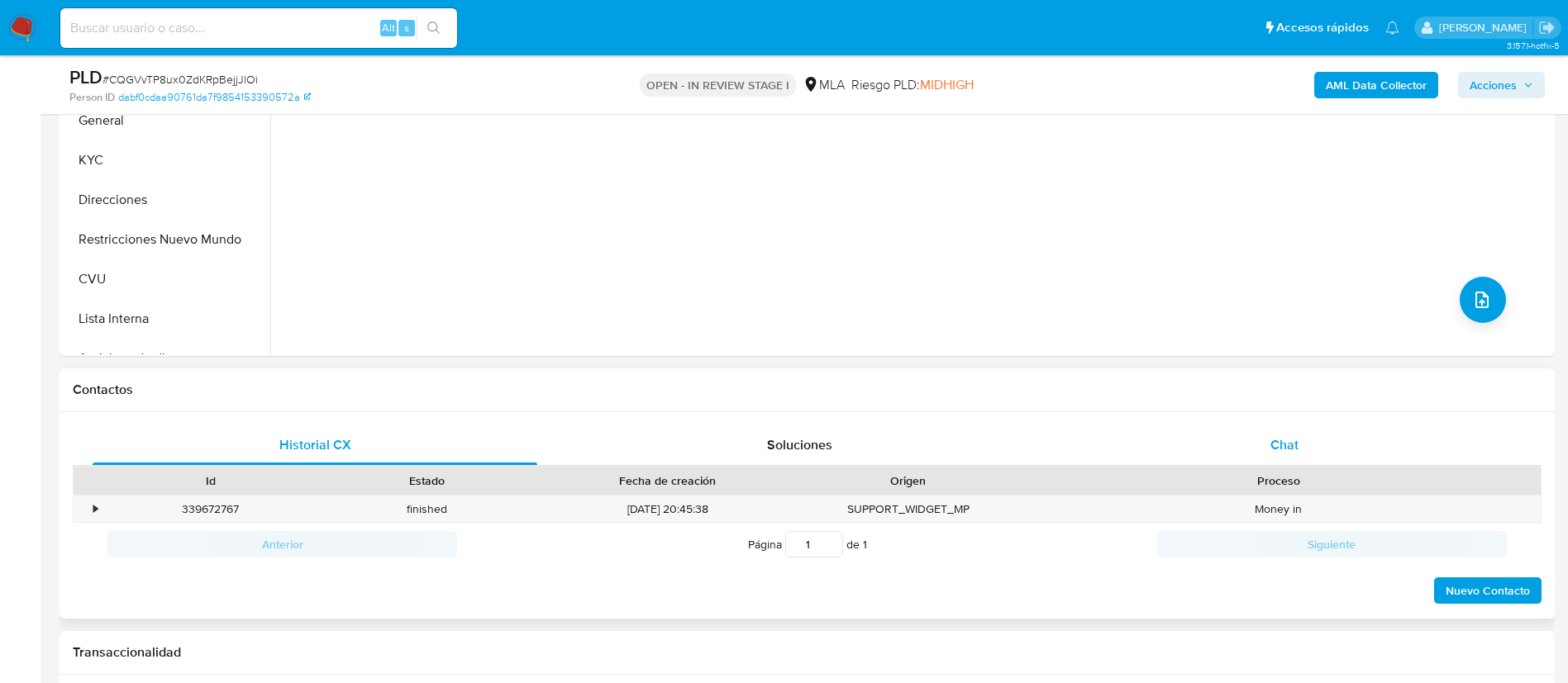
select select "10"
click at [1200, 434] on div "Chat" at bounding box center [1284, 445] width 445 height 40
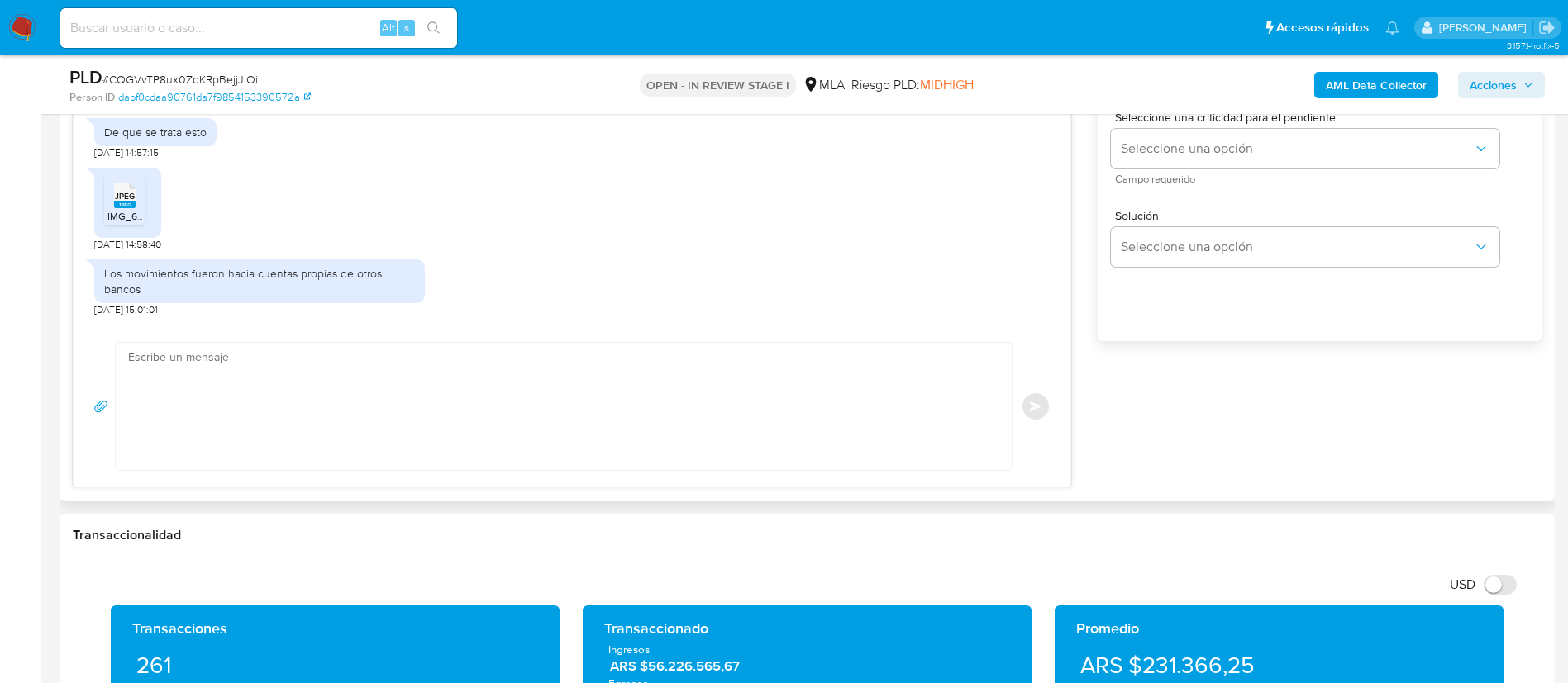
scroll to position [992, 0]
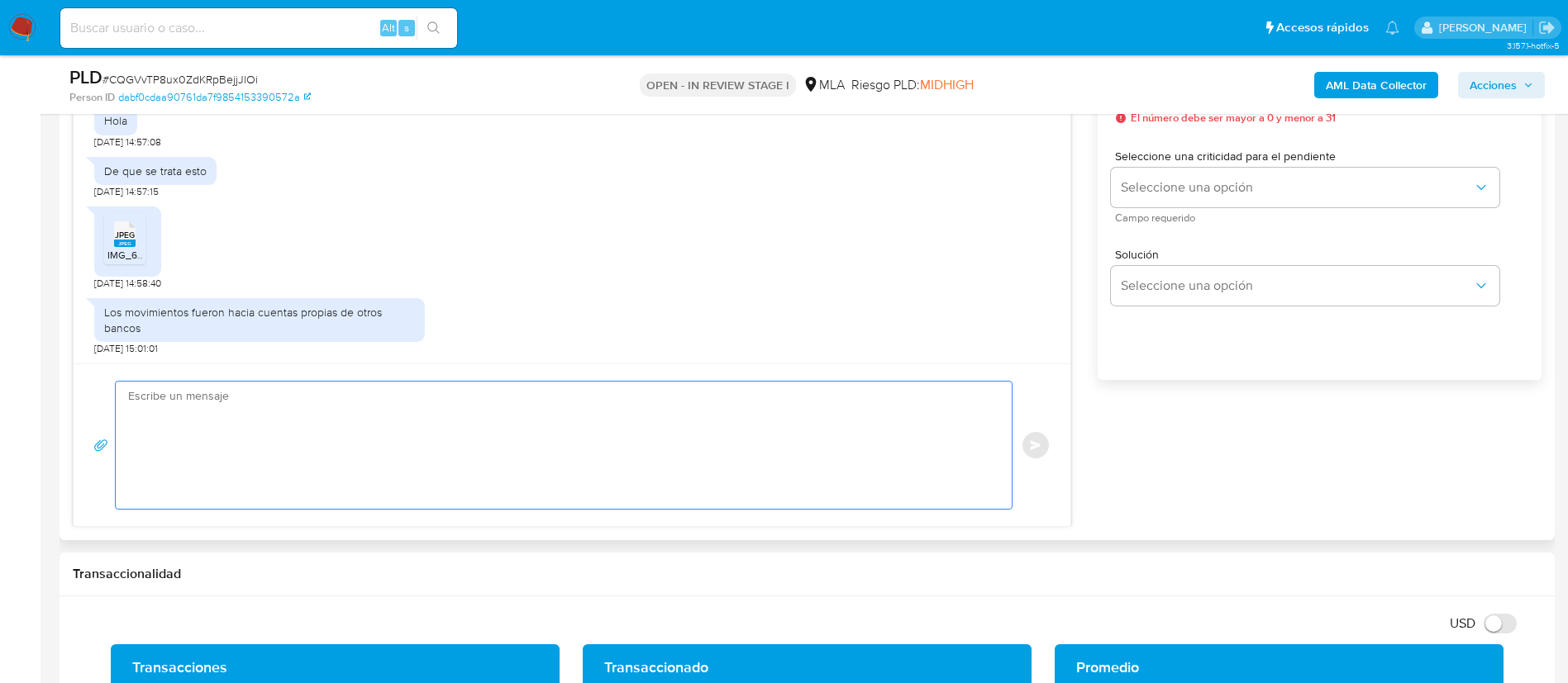
click at [586, 476] on textarea at bounding box center [560, 445] width 863 height 127
paste textarea "Queremos asegurarte que la información y documentación que nos proporciones no …"
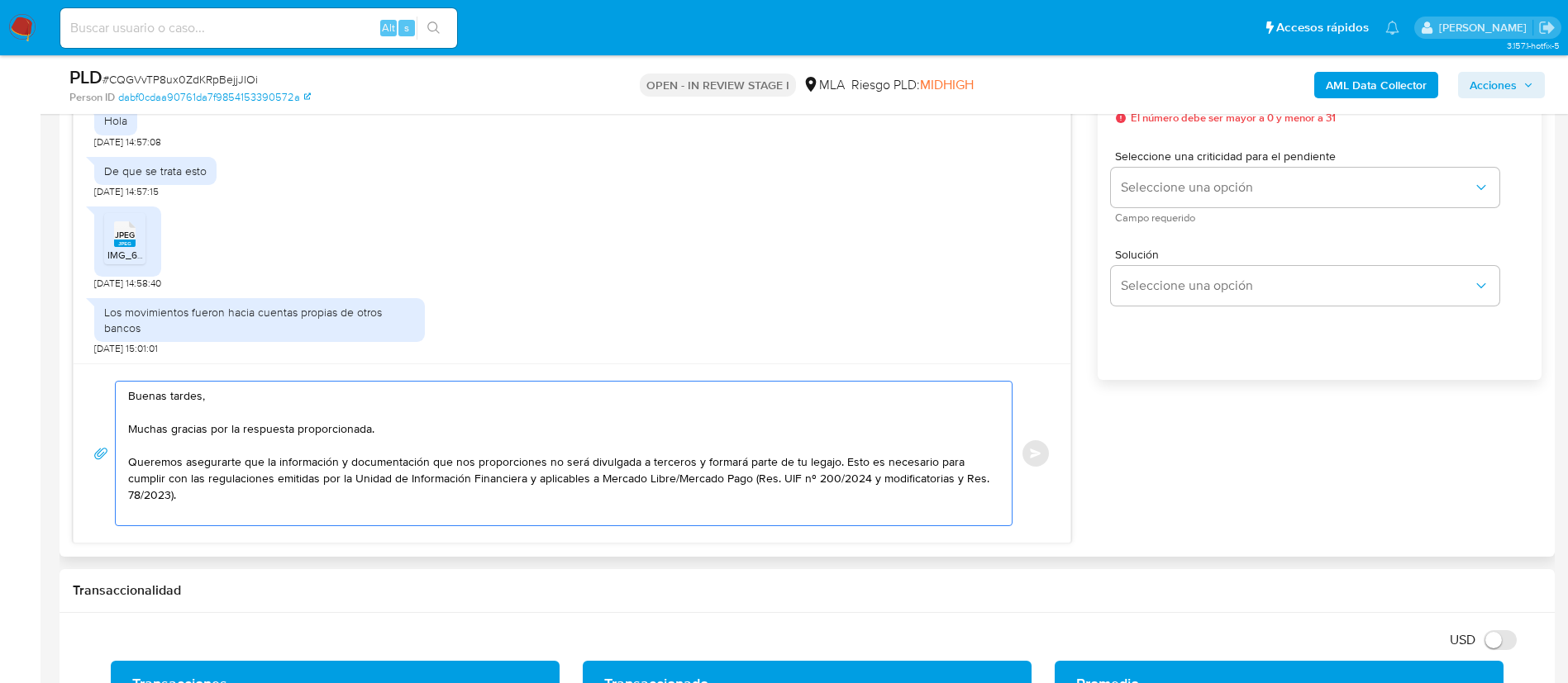
click at [731, 503] on textarea "Buenas tardes, Muchas gracias por la respuesta proporcionada. Queremos asegurar…" at bounding box center [560, 454] width 863 height 144
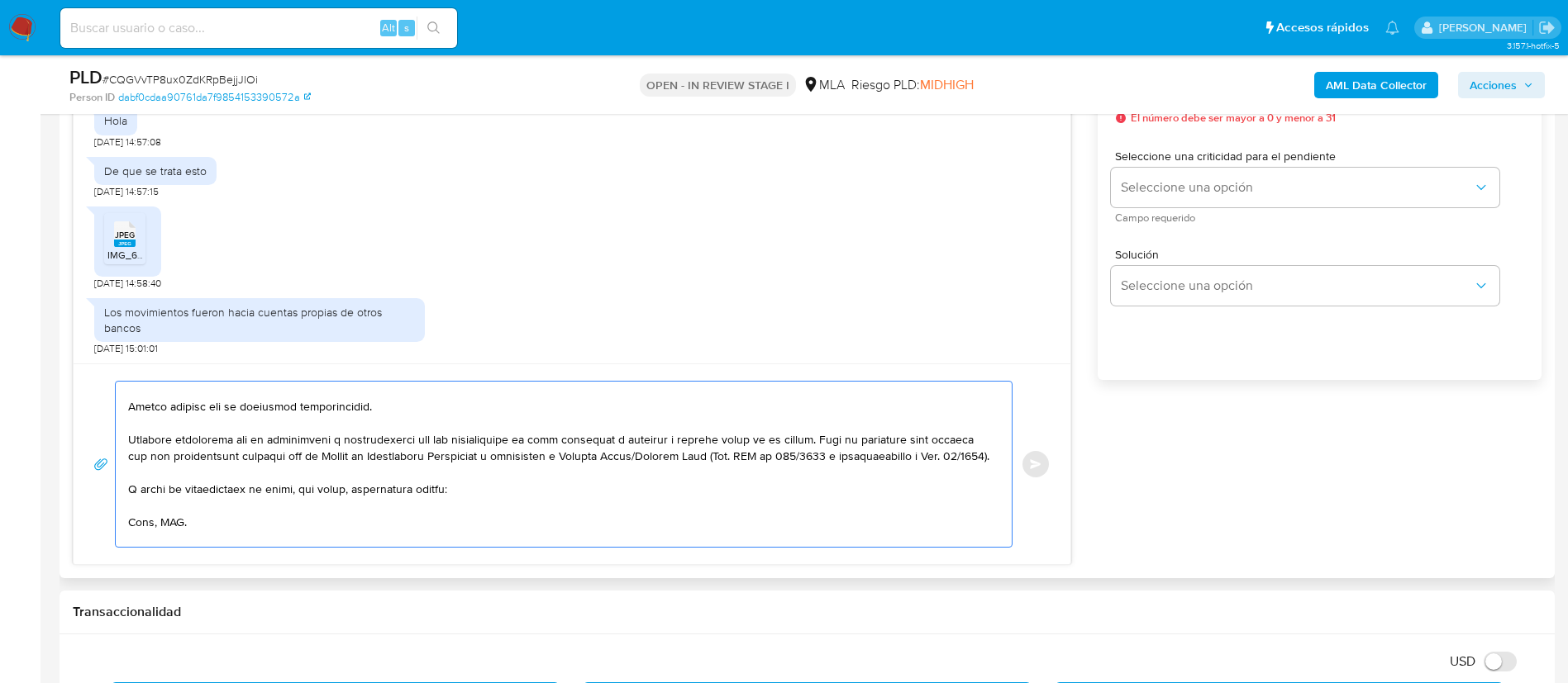
scroll to position [146, 0]
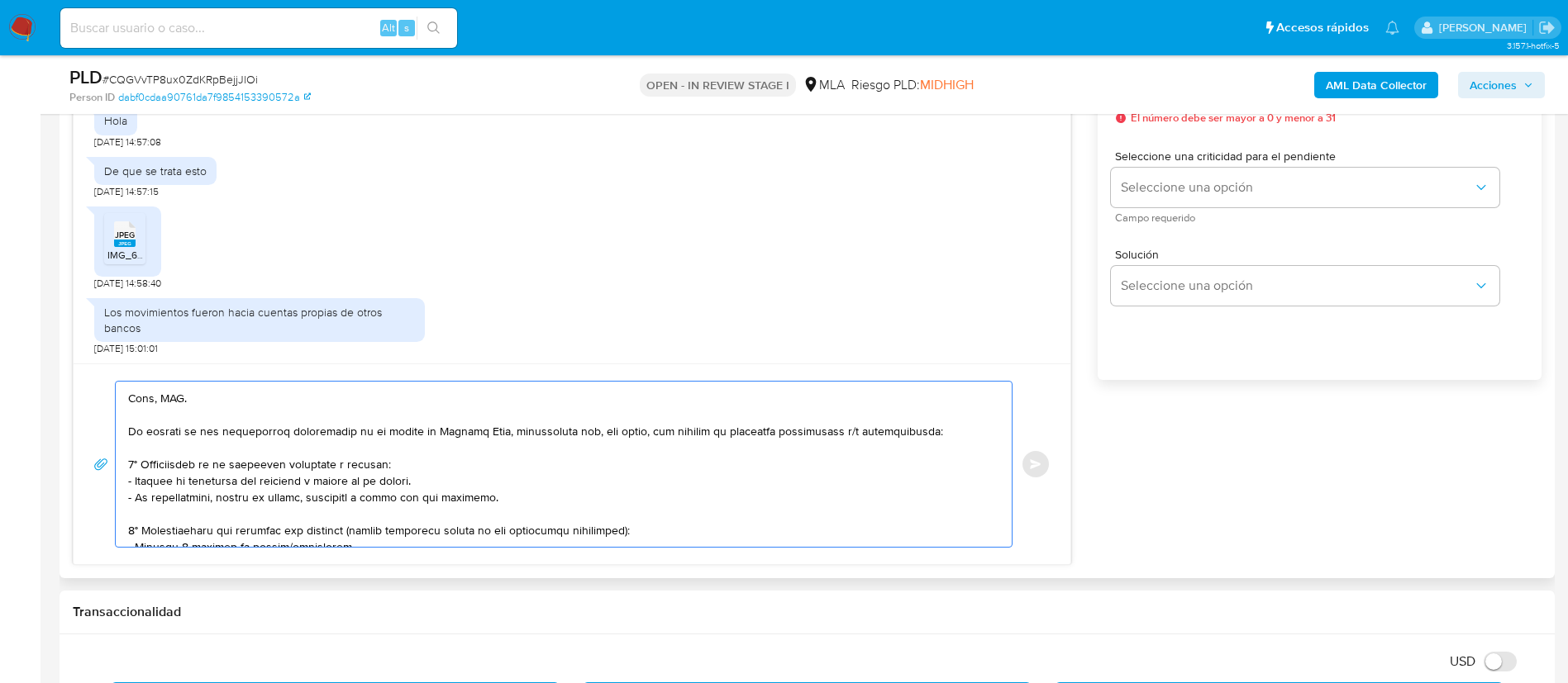
drag, startPoint x: 179, startPoint y: 424, endPoint x: 938, endPoint y: 456, distance: 759.7
click at [938, 456] on textarea at bounding box center [560, 464] width 863 height 165
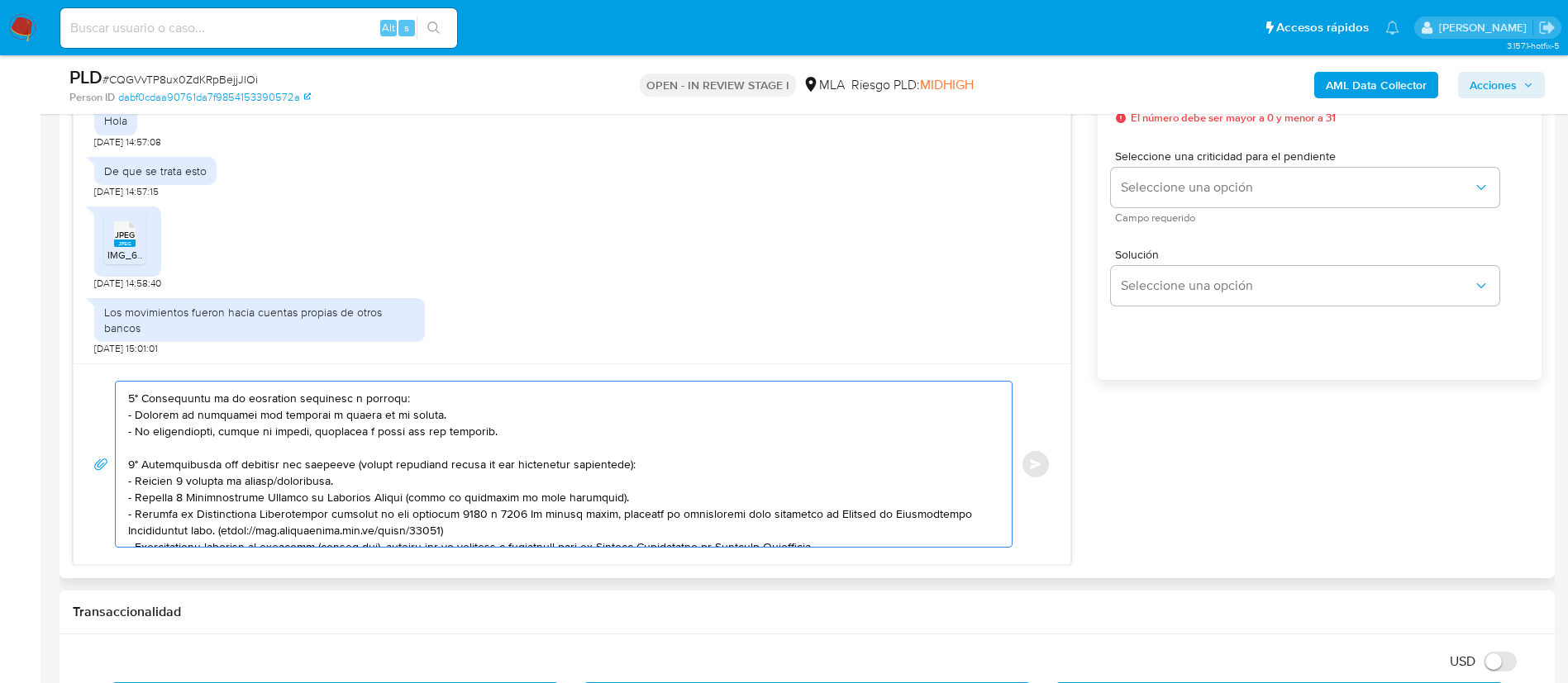
scroll to position [130, 0]
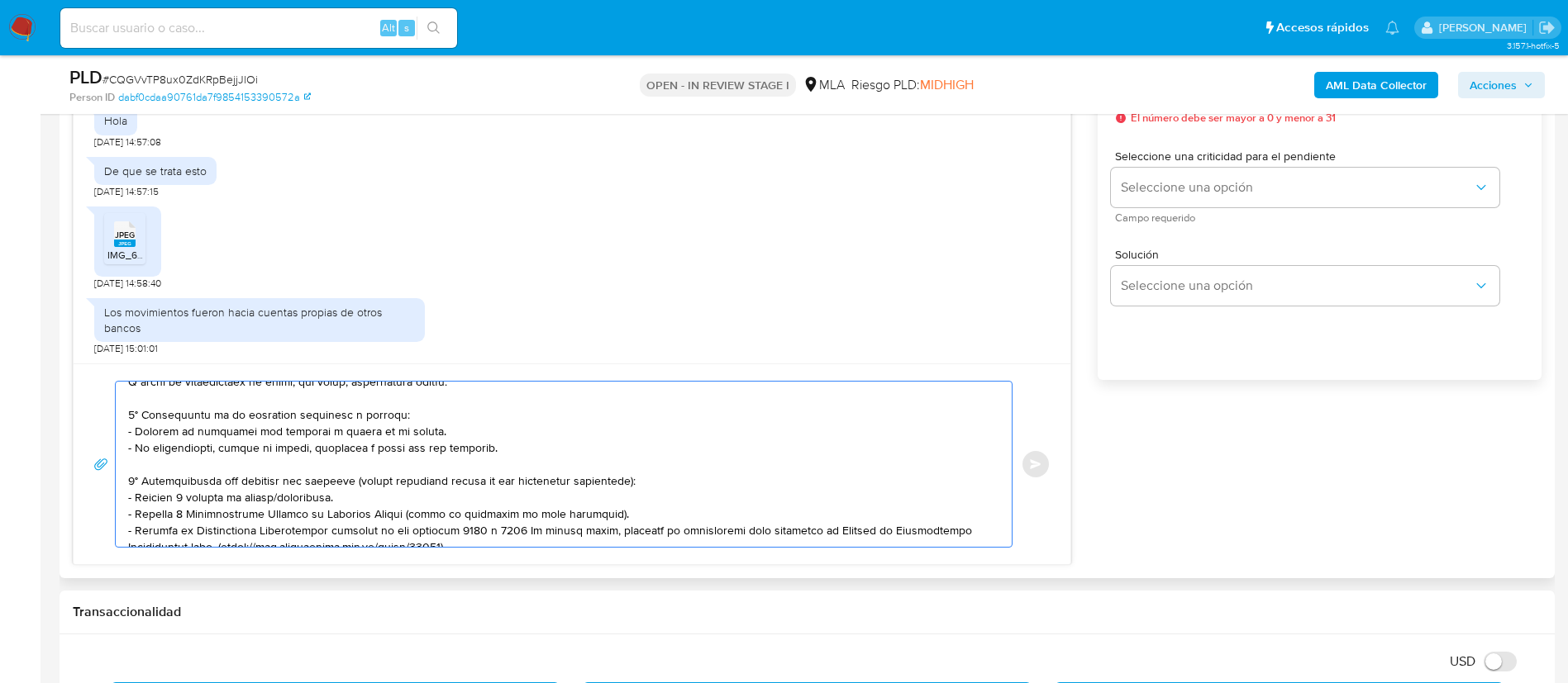
click at [386, 400] on textarea at bounding box center [560, 464] width 863 height 165
click at [384, 407] on textarea at bounding box center [560, 464] width 863 height 165
click at [376, 401] on textarea at bounding box center [560, 464] width 863 height 165
click at [0, 0] on lt-span "sol ic itamos" at bounding box center [0, 0] width 0 height 0
click at [246, 461] on textarea at bounding box center [560, 464] width 863 height 165
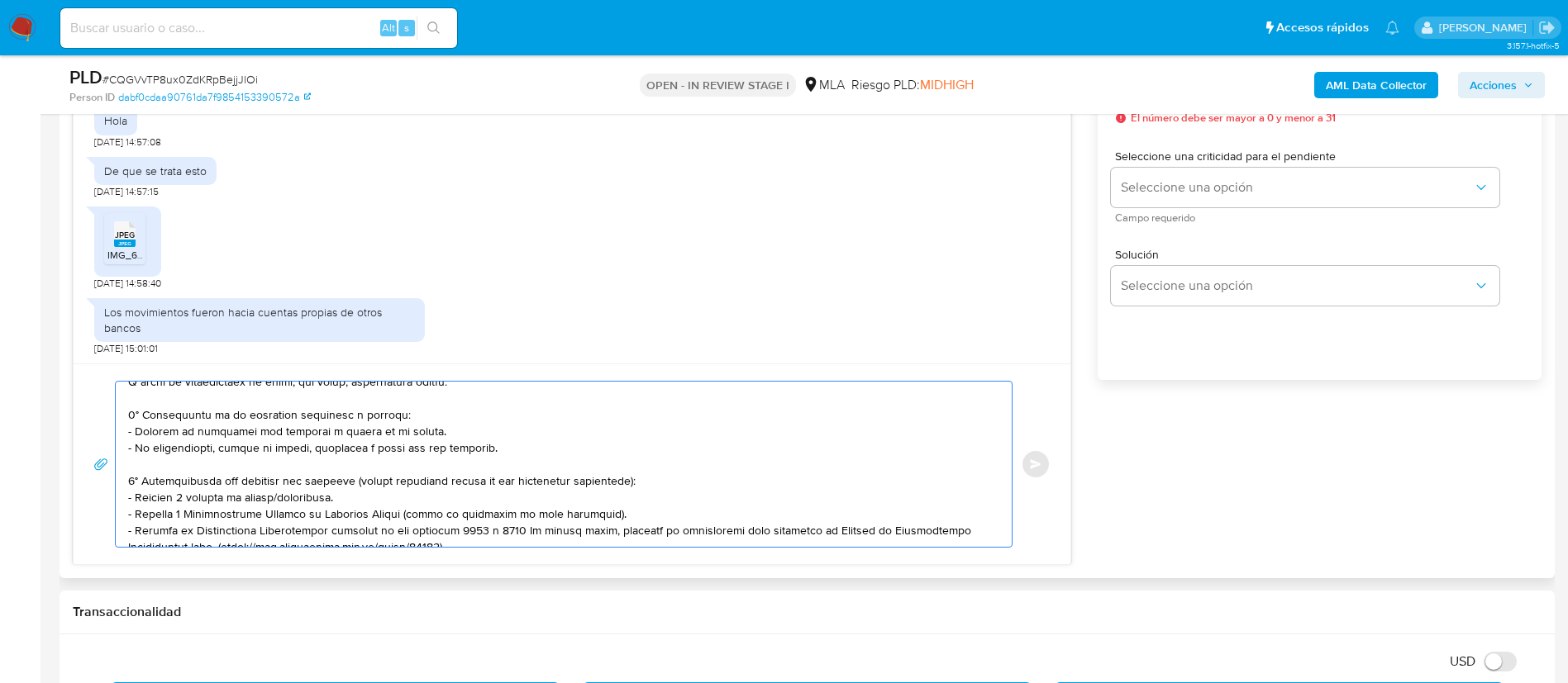
click at [246, 461] on textarea at bounding box center [560, 464] width 863 height 165
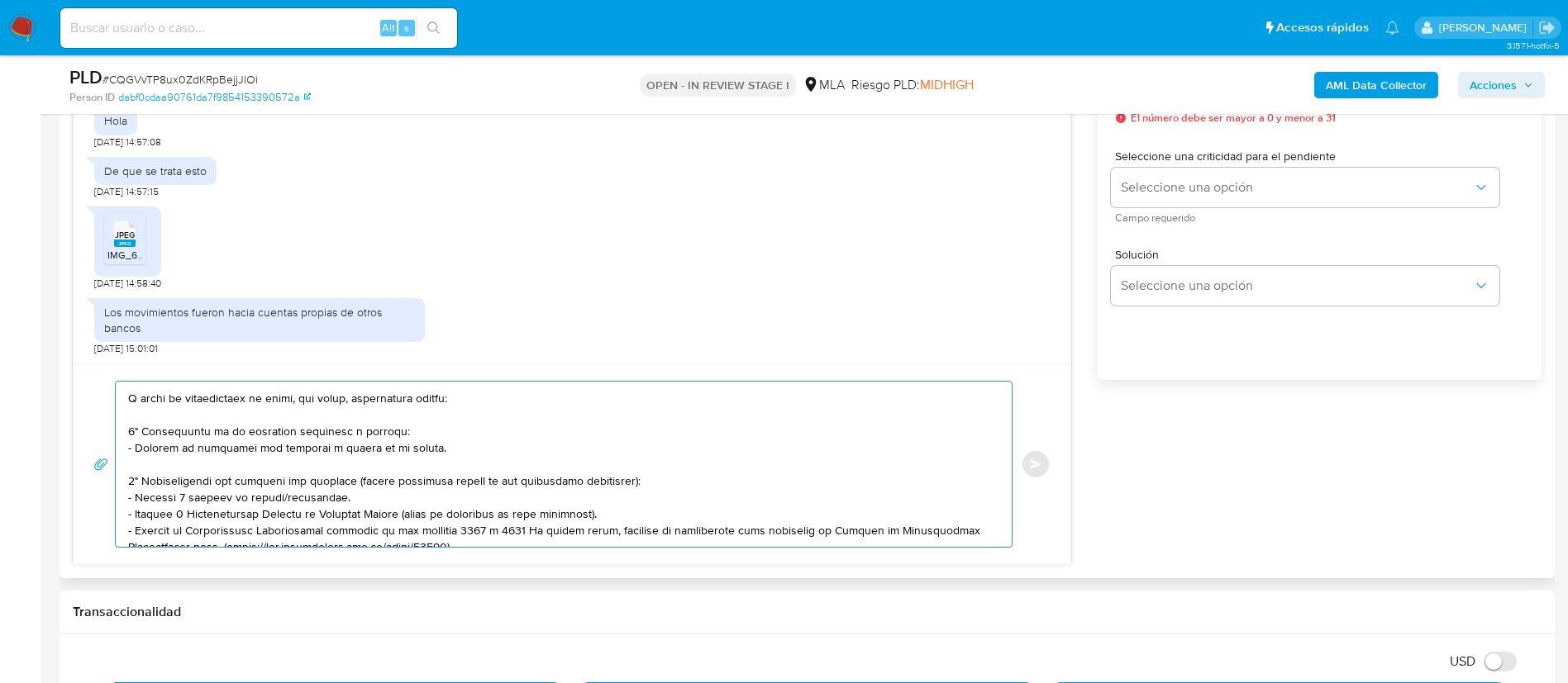
click at [241, 493] on textarea at bounding box center [560, 464] width 863 height 165
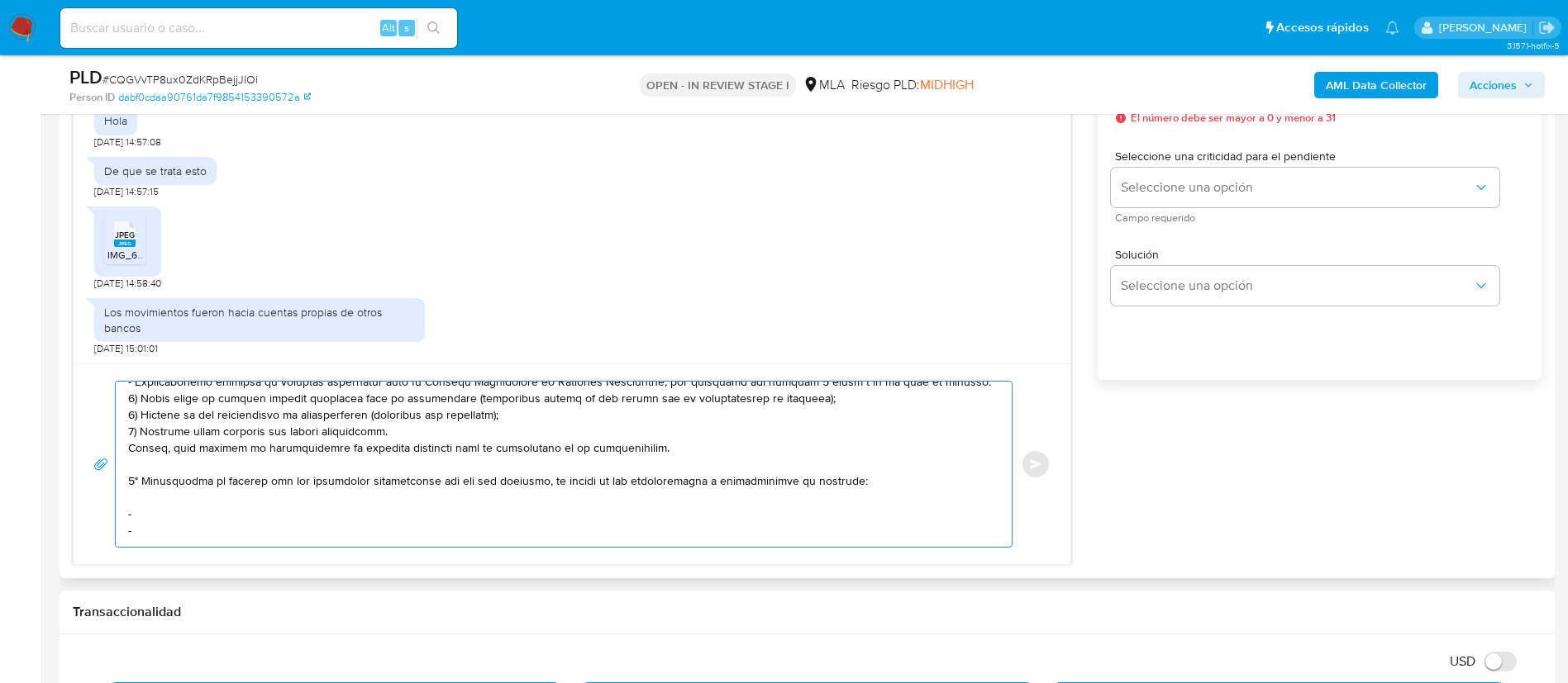
scroll to position [501, 0]
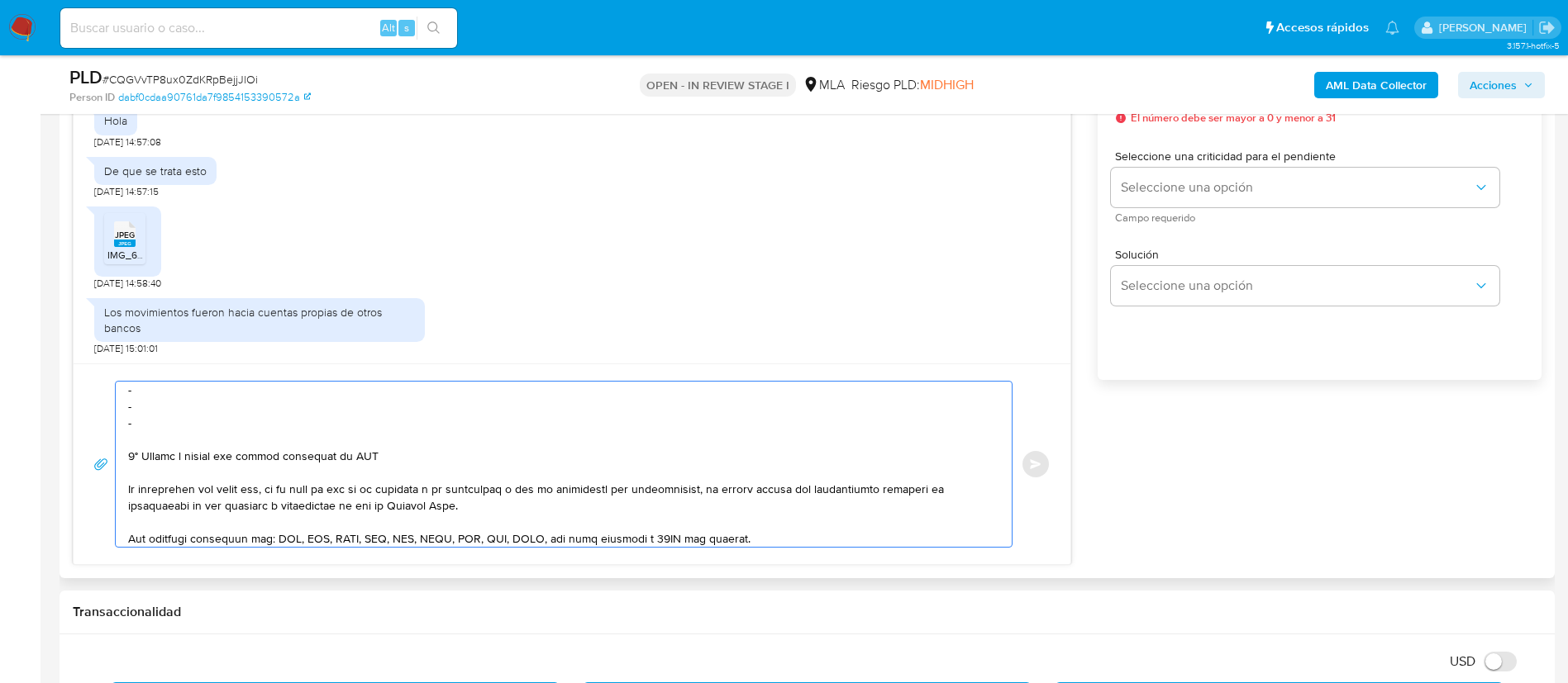
drag, startPoint x: 128, startPoint y: 509, endPoint x: 219, endPoint y: 487, distance: 93.6
click at [219, 487] on textarea at bounding box center [560, 464] width 863 height 165
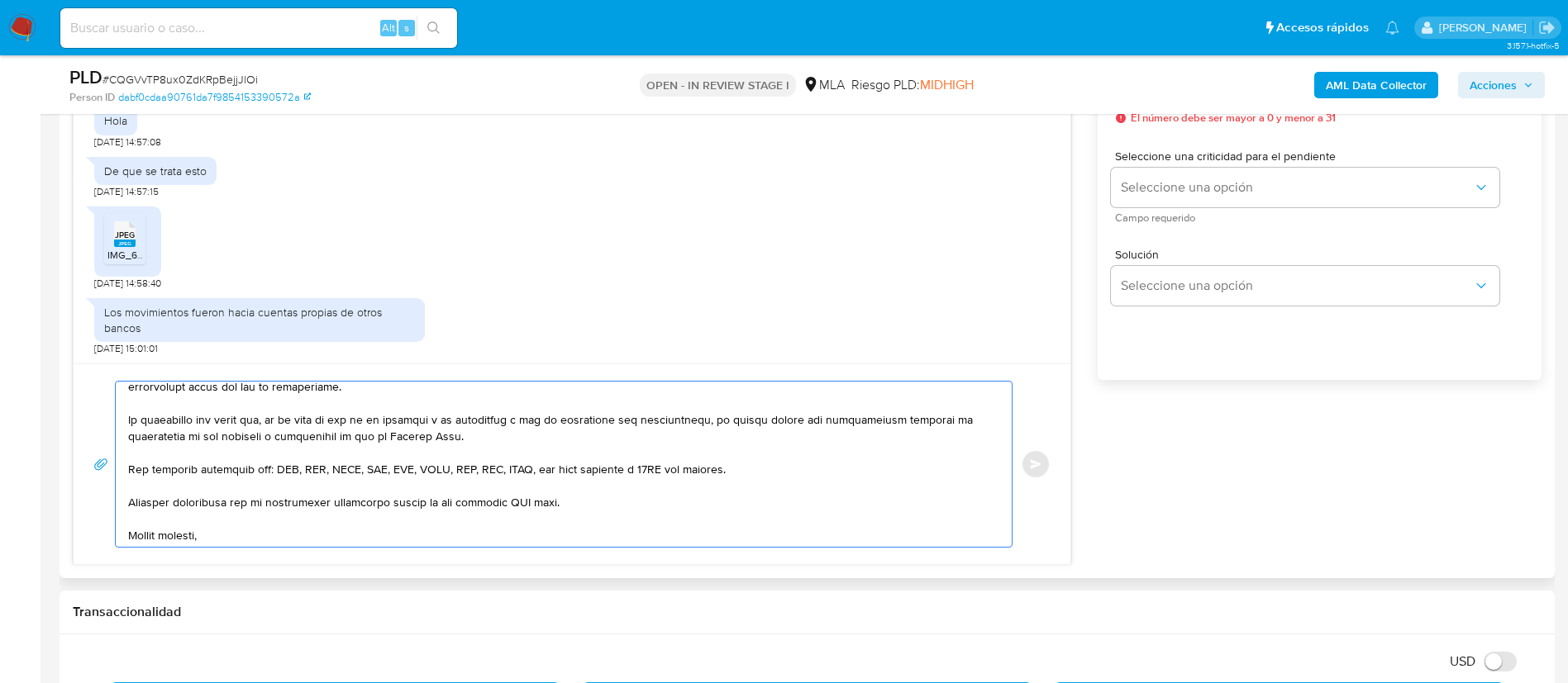
scroll to position [378, 0]
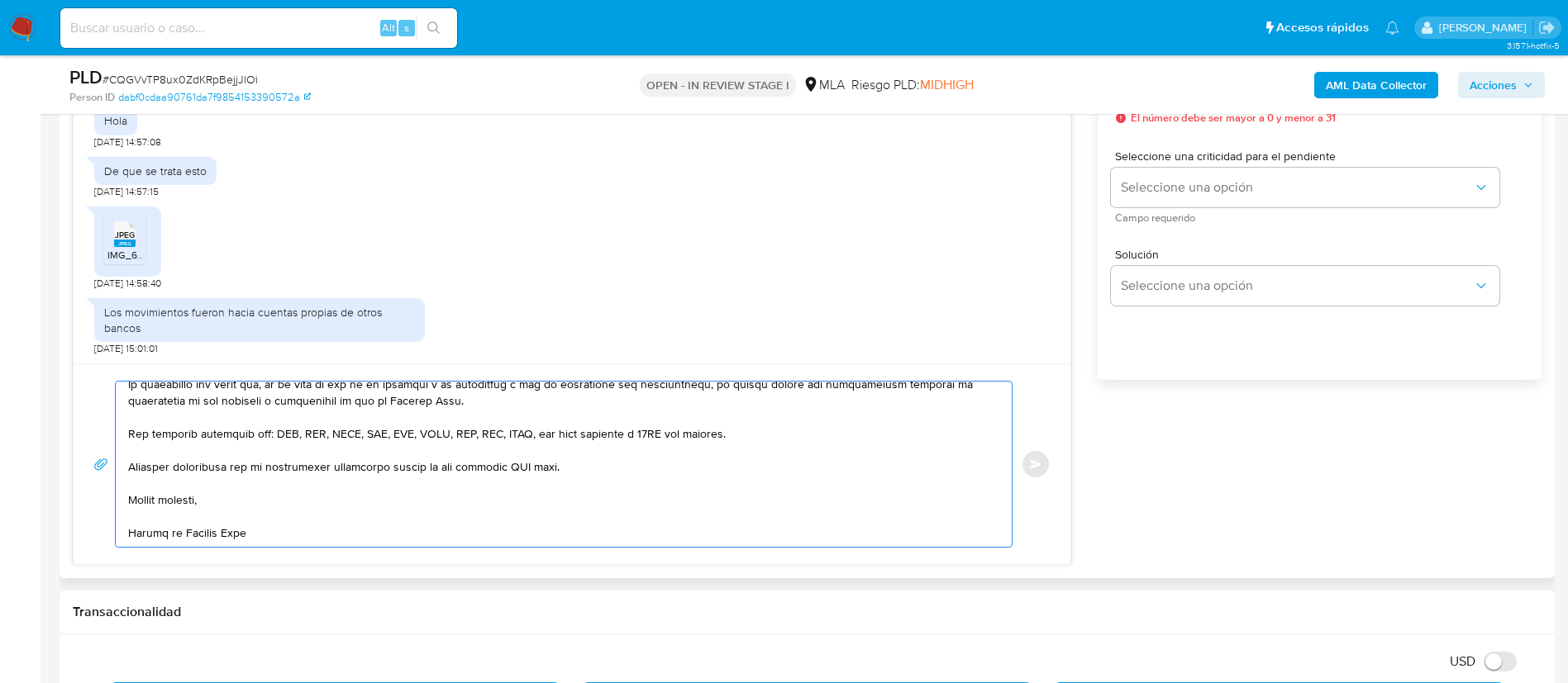
click at [521, 463] on textarea at bounding box center [560, 464] width 863 height 165
type textarea "Buenas tardes, Muchas gracias por la respuesta proporcionada. Queremos asegurar…"
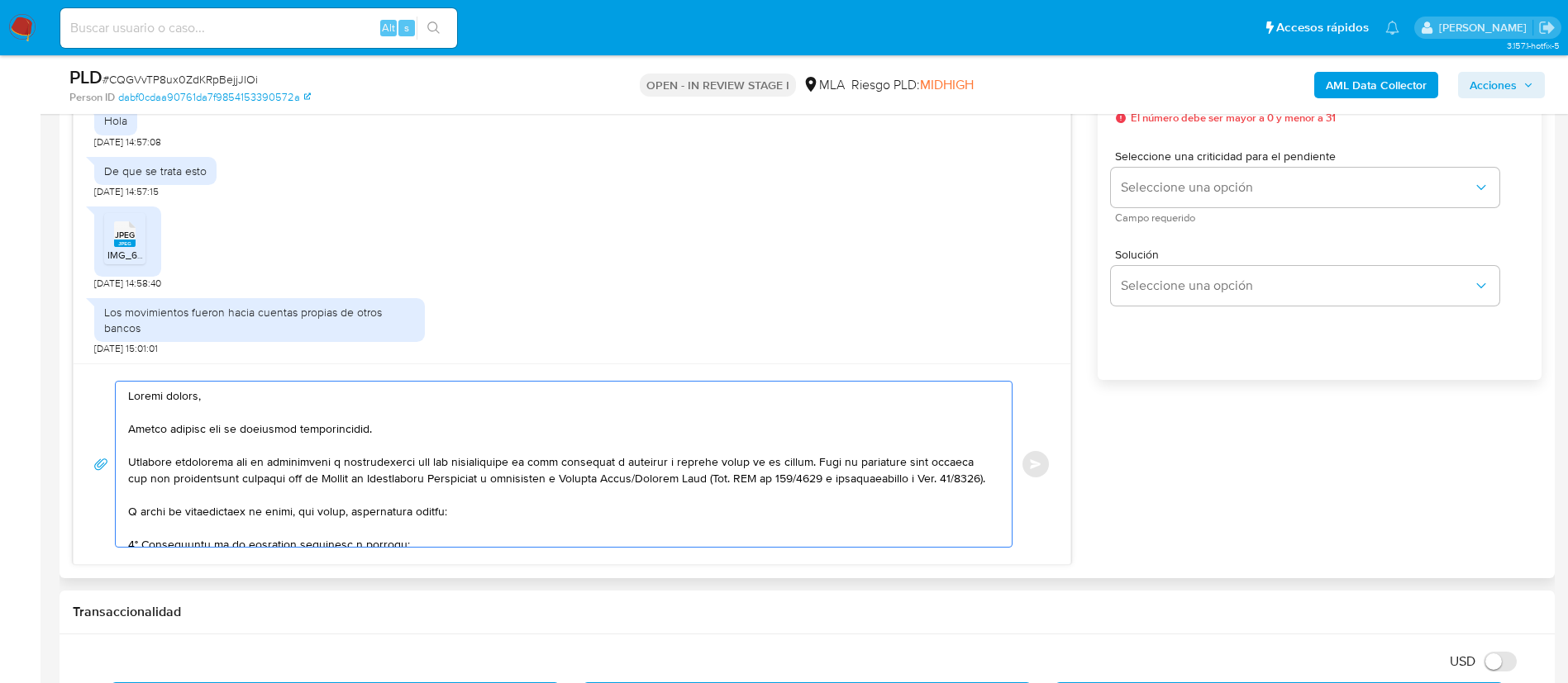
scroll to position [867, 0]
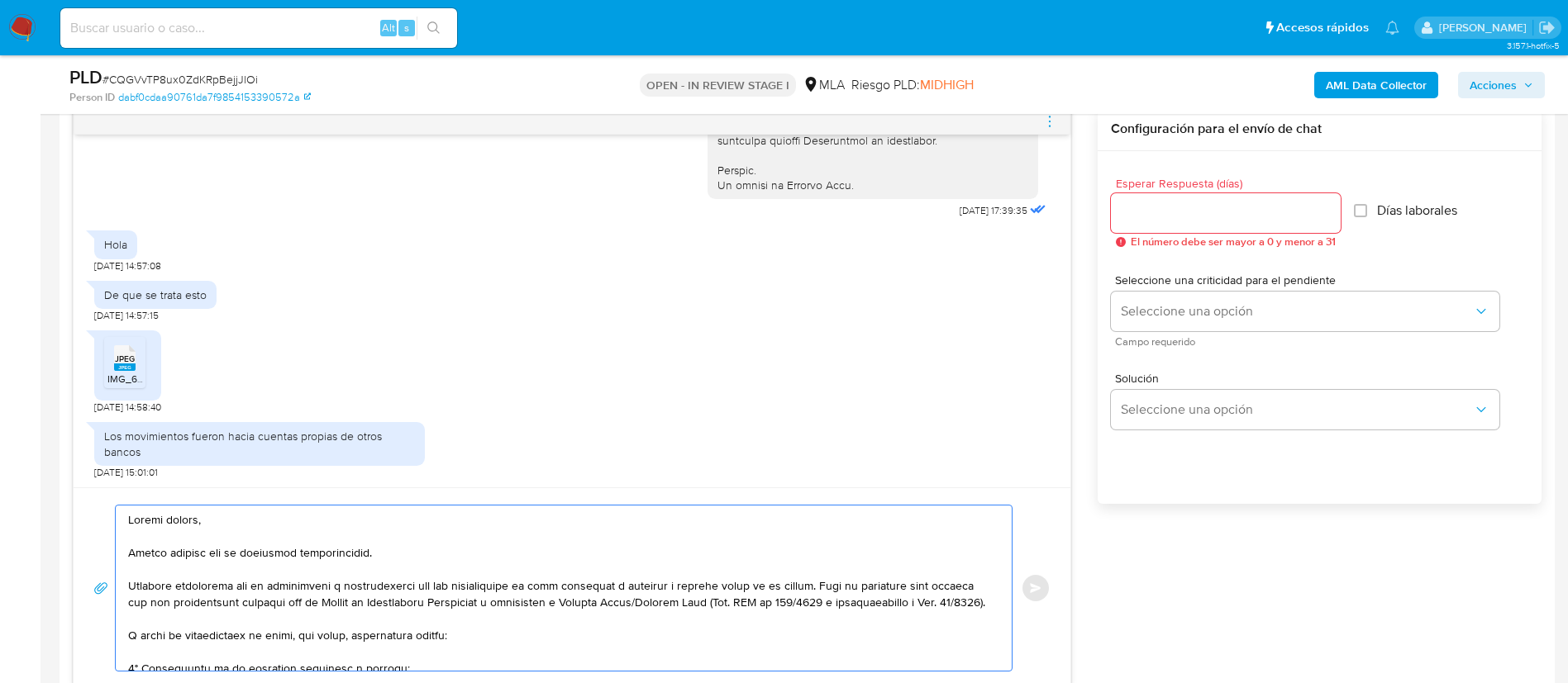
click at [1180, 211] on input "Esperar Respuesta (días)" at bounding box center [1226, 213] width 230 height 22
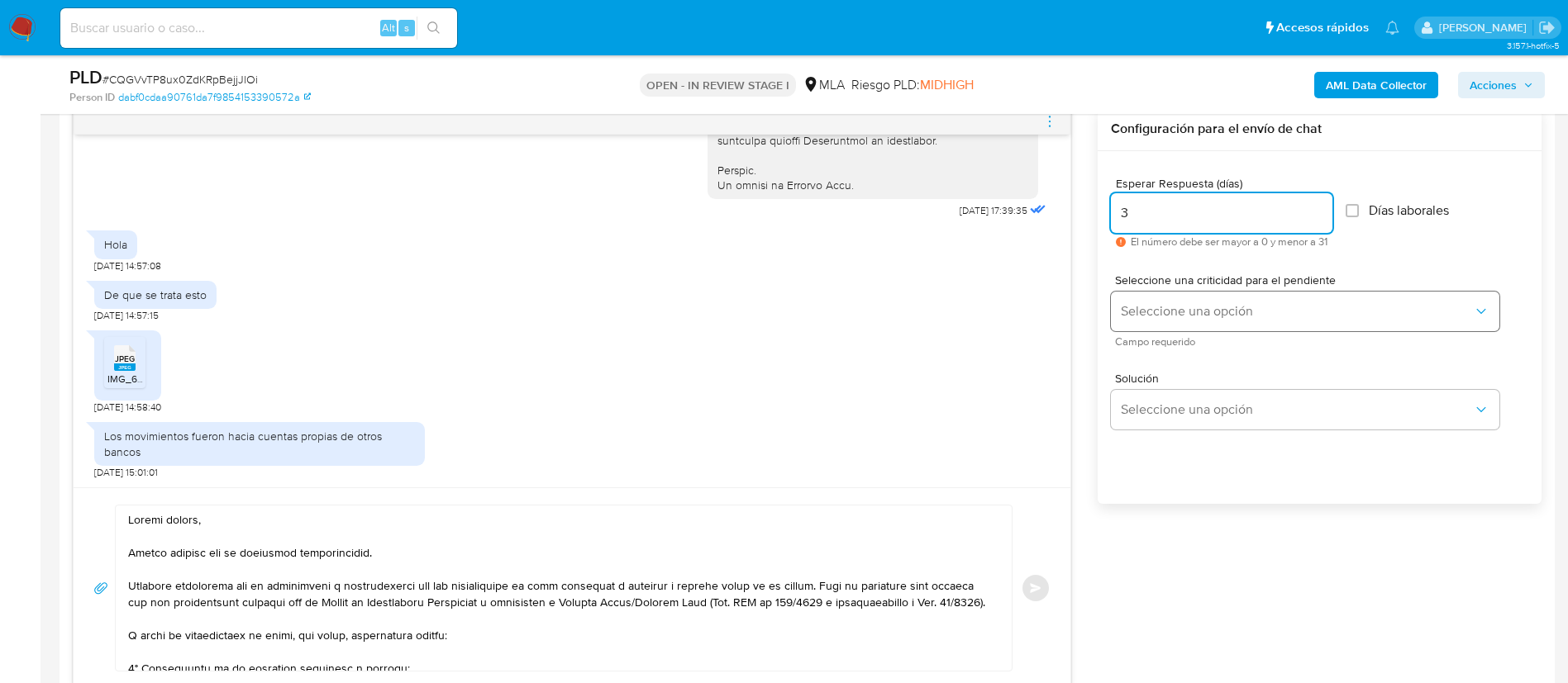
type input "3"
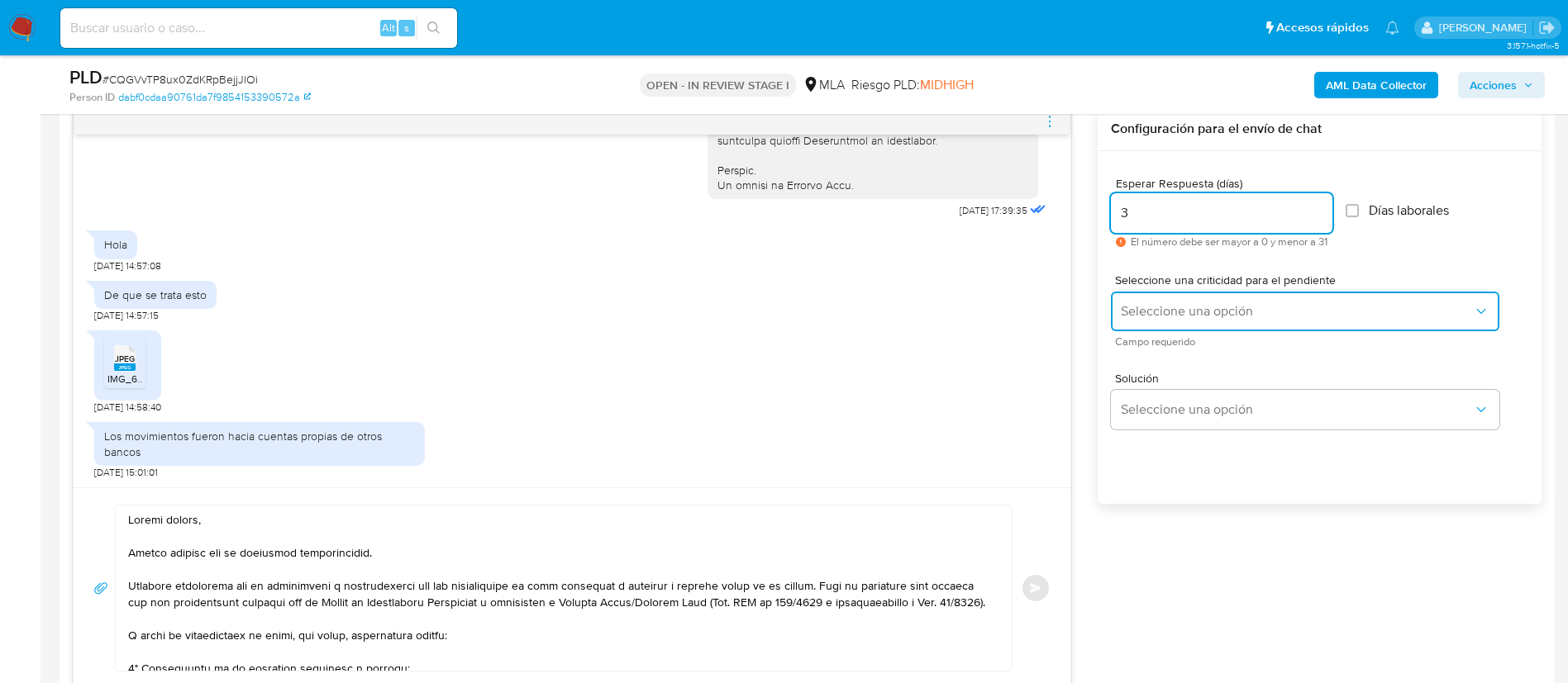
click at [1158, 316] on span "Seleccione una opción" at bounding box center [1296, 311] width 352 height 16
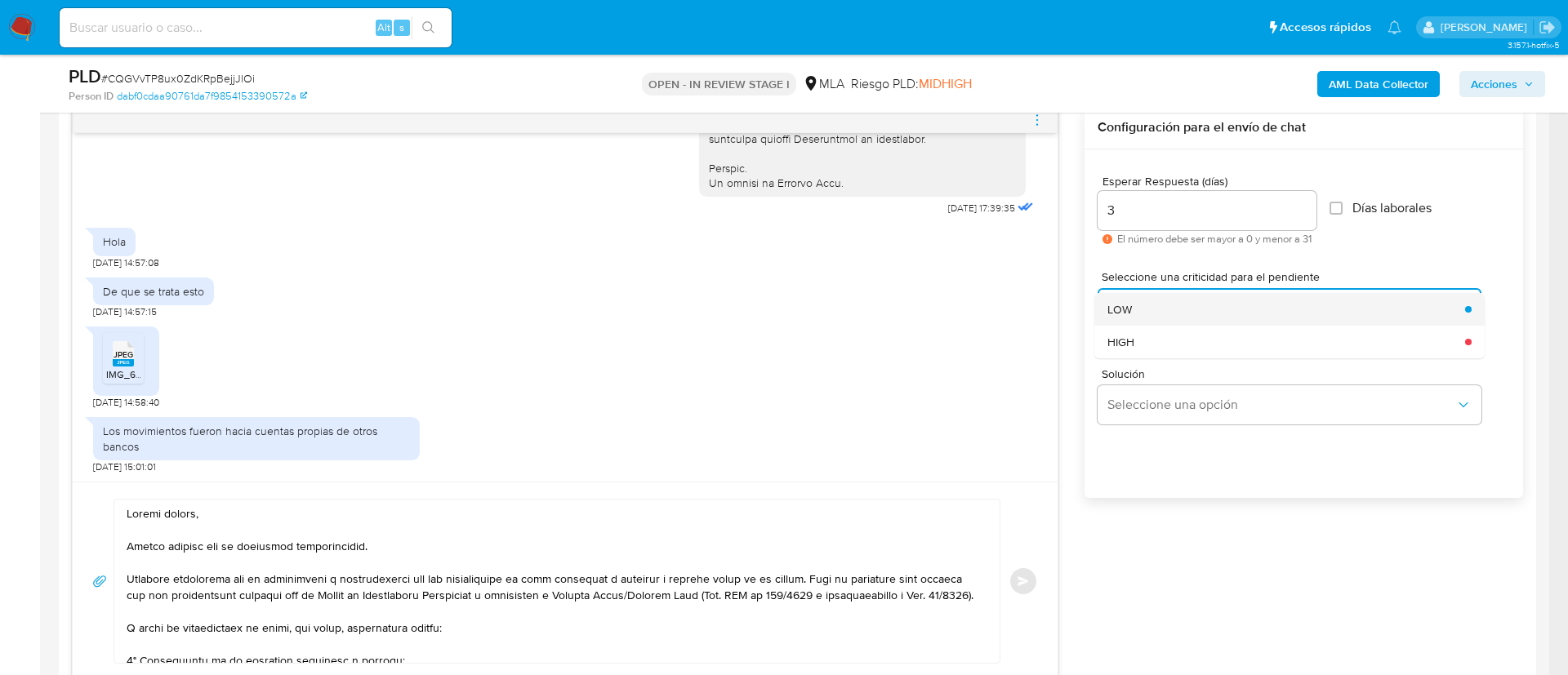
click at [1146, 324] on div "LOW" at bounding box center [1281, 309] width 348 height 32
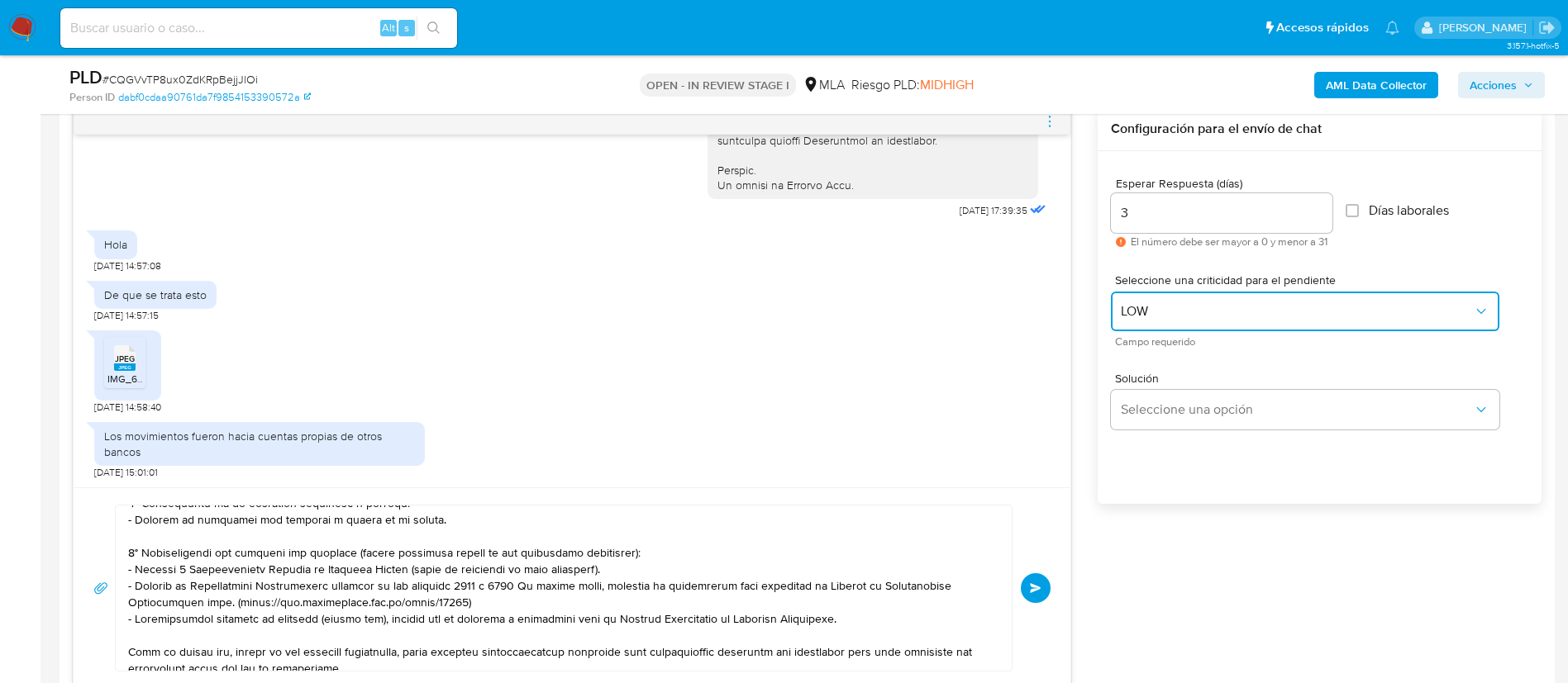
scroll to position [0, 0]
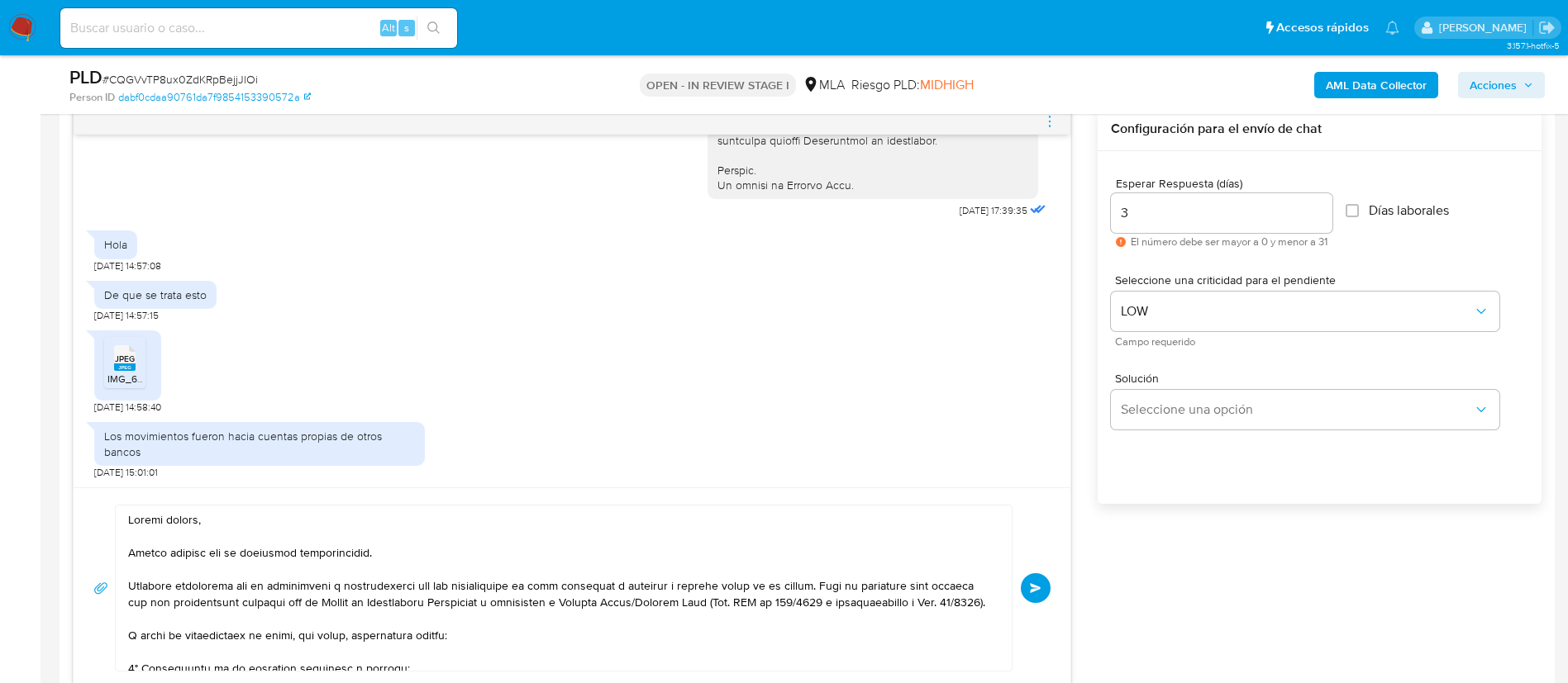
click at [1035, 595] on button "Enviar" at bounding box center [1035, 588] width 29 height 29
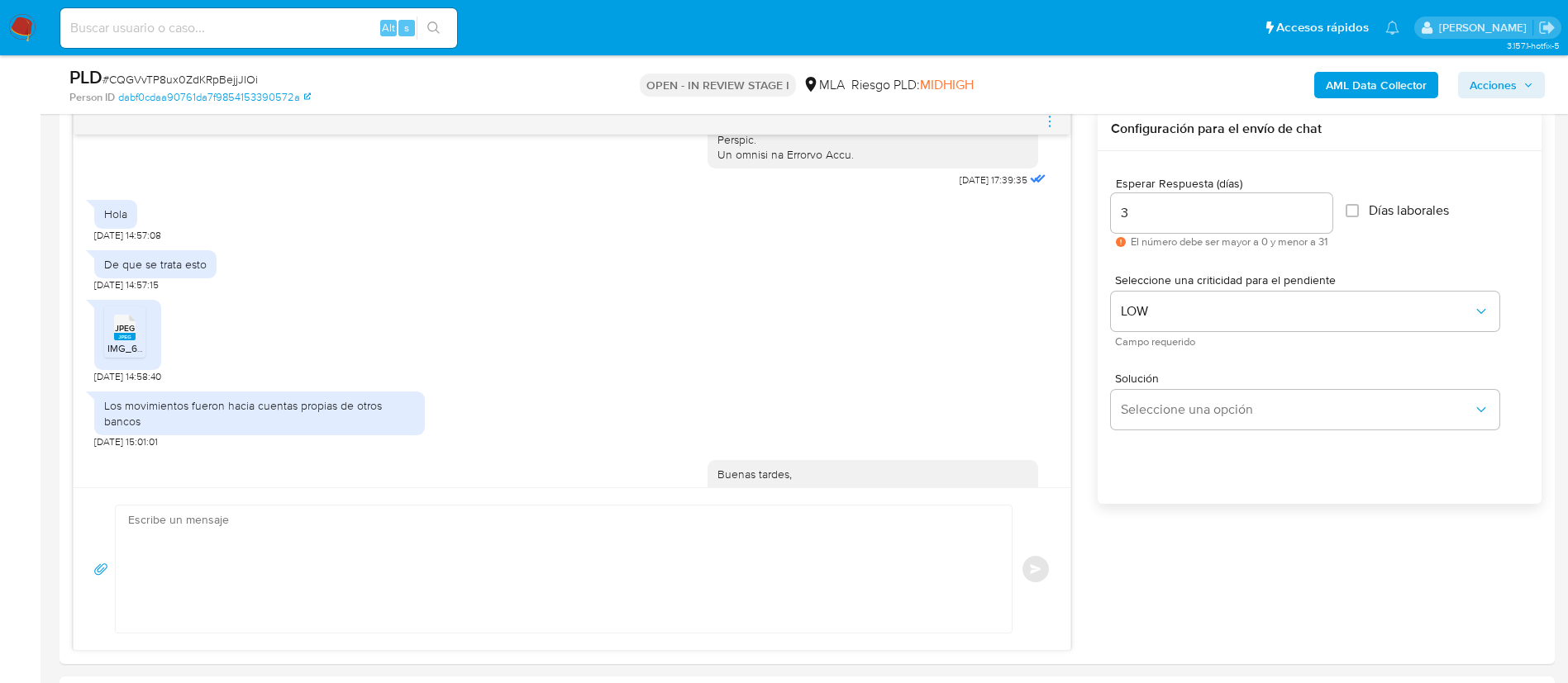
scroll to position [1639, 0]
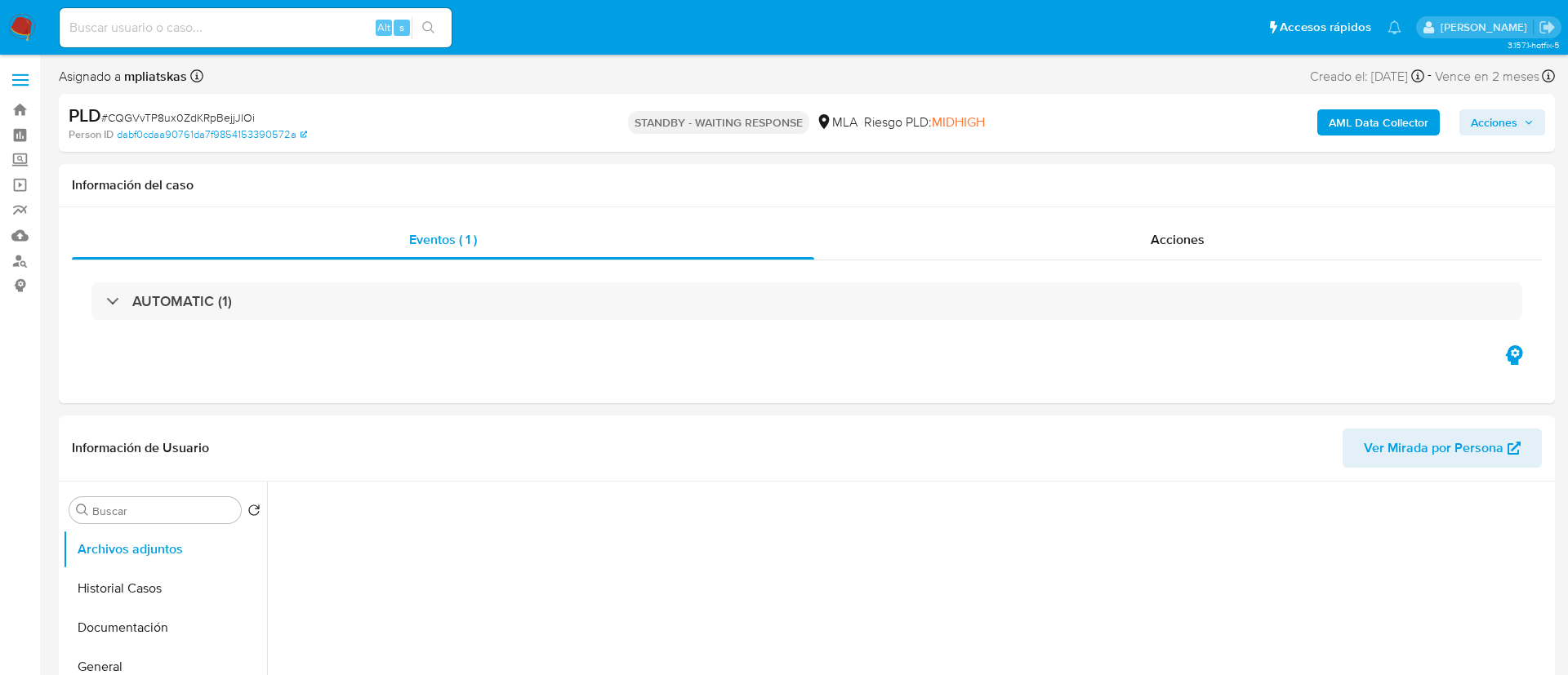
select select "10"
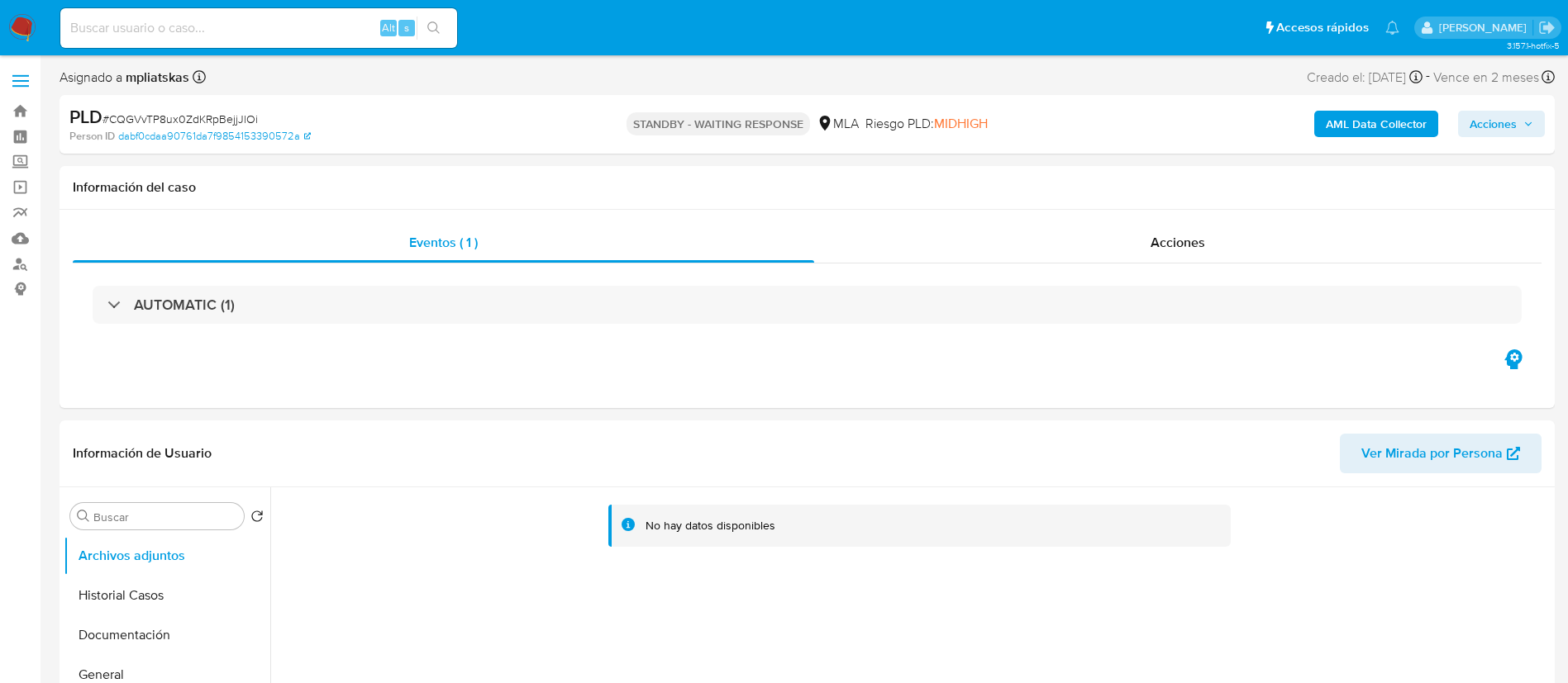
click at [266, 36] on input at bounding box center [259, 28] width 397 height 22
paste input "nFhQ9SHtakQOoNMme9ks7Pf6"
type input "nFhQ9SHtakQOoNMme9ks7Pf6"
click at [445, 22] on button "search-icon" at bounding box center [433, 28] width 34 height 23
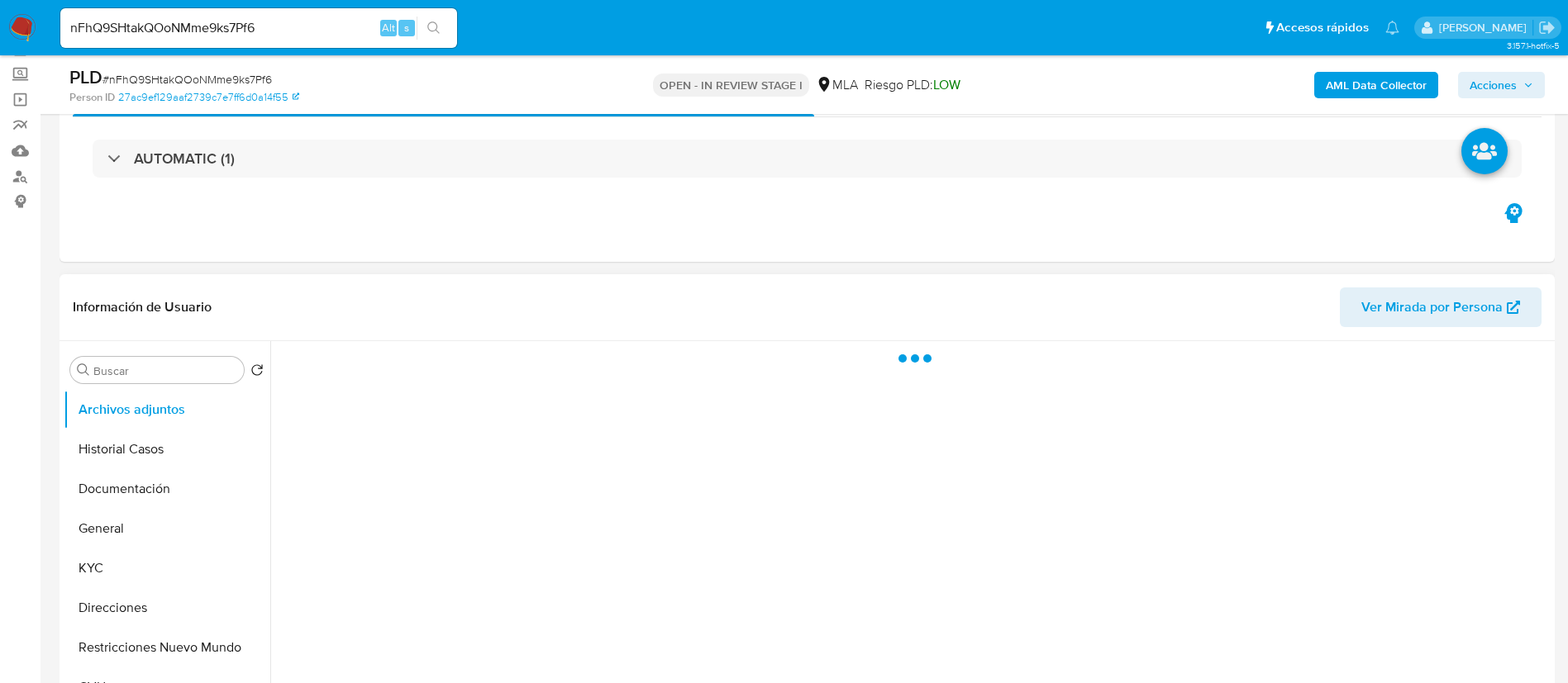
scroll to position [248, 0]
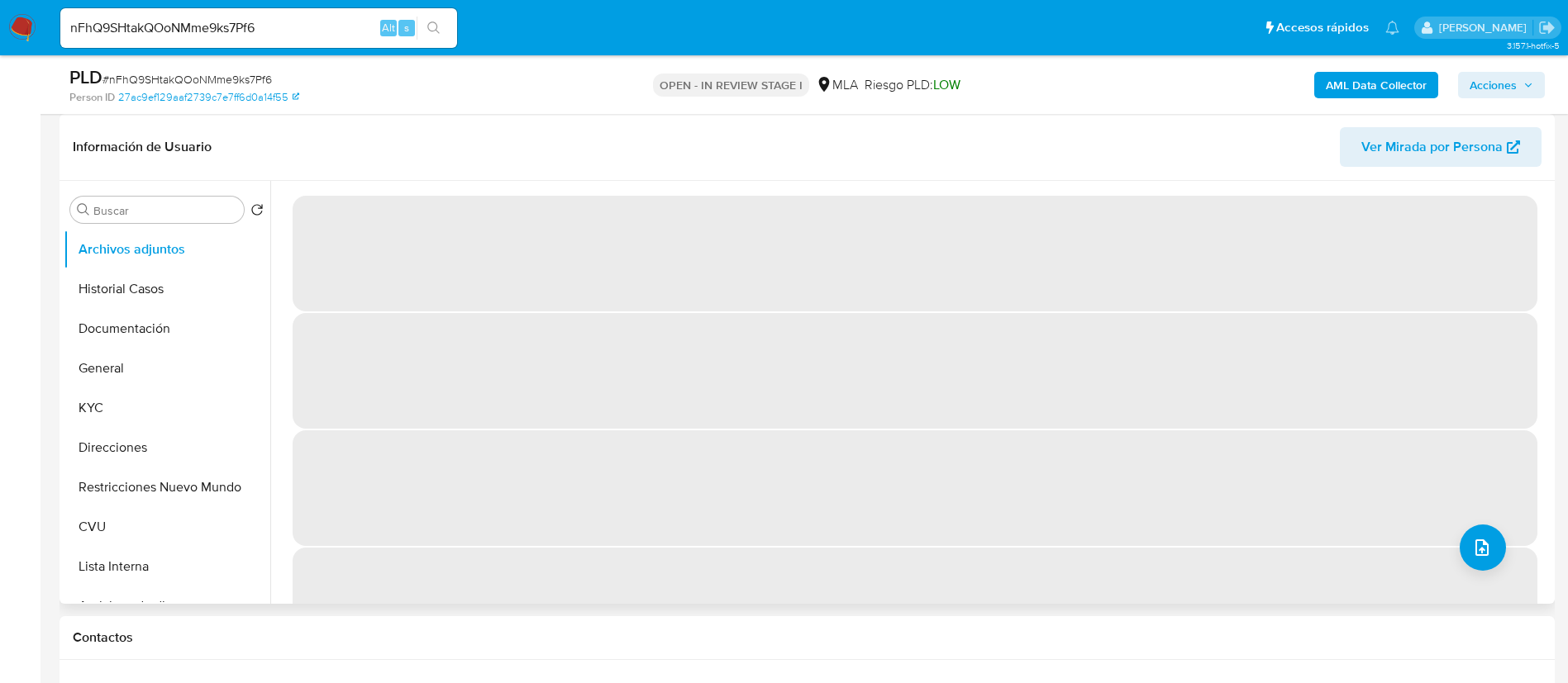
select select "10"
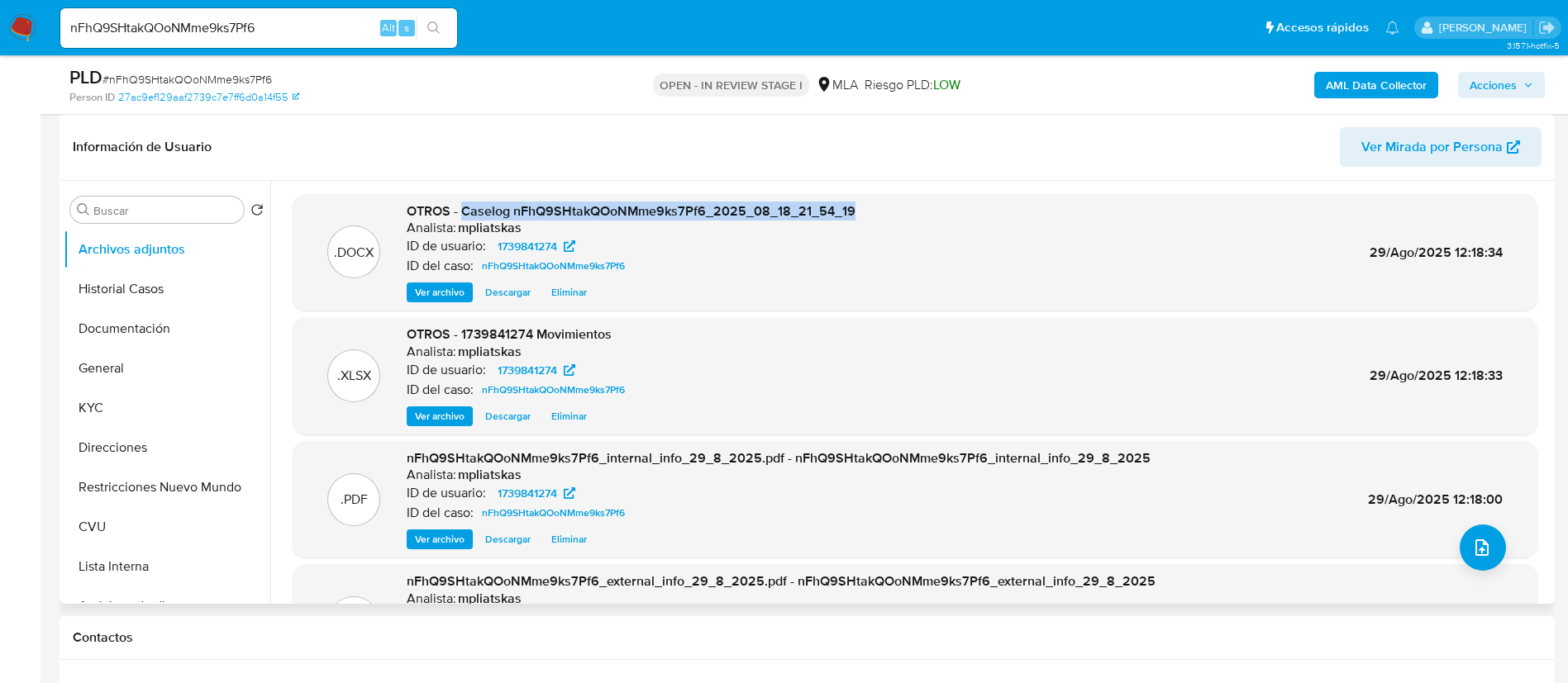
drag, startPoint x: 463, startPoint y: 208, endPoint x: 862, endPoint y: 211, distance: 399.0
click at [862, 211] on div ".DOCX OTROS - Caselog nFhQ9SHtakQOoNMme9ks7Pf6_2025_08_18_21_54_19 Analista: mp…" at bounding box center [915, 252] width 1228 height 101
copy span "Caselog nFhQ9SHtakQOoNMme9ks7Pf6_2025_08_18_21_54_19"
click at [1476, 95] on span "Acciones" at bounding box center [1493, 85] width 47 height 27
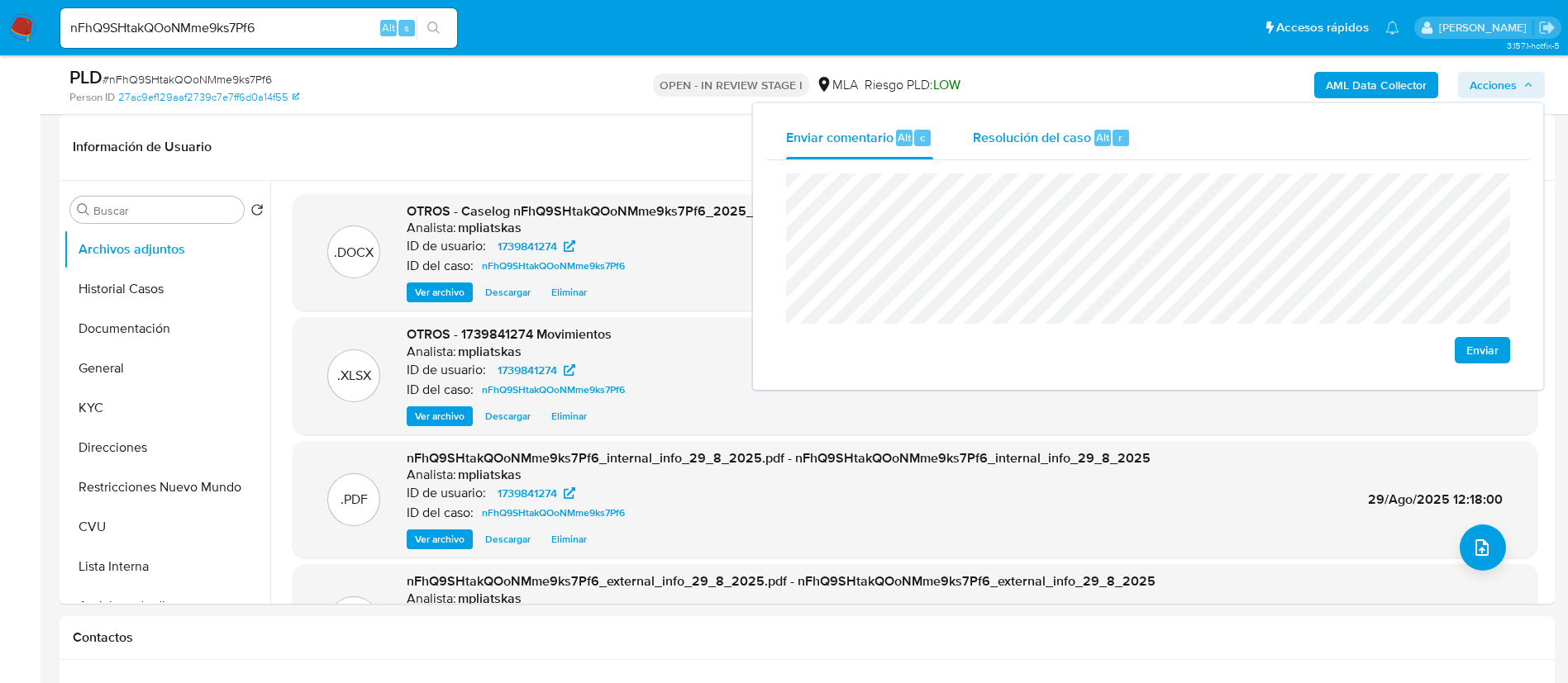
click at [1085, 154] on div "Resolución del caso Alt r" at bounding box center [1052, 138] width 158 height 43
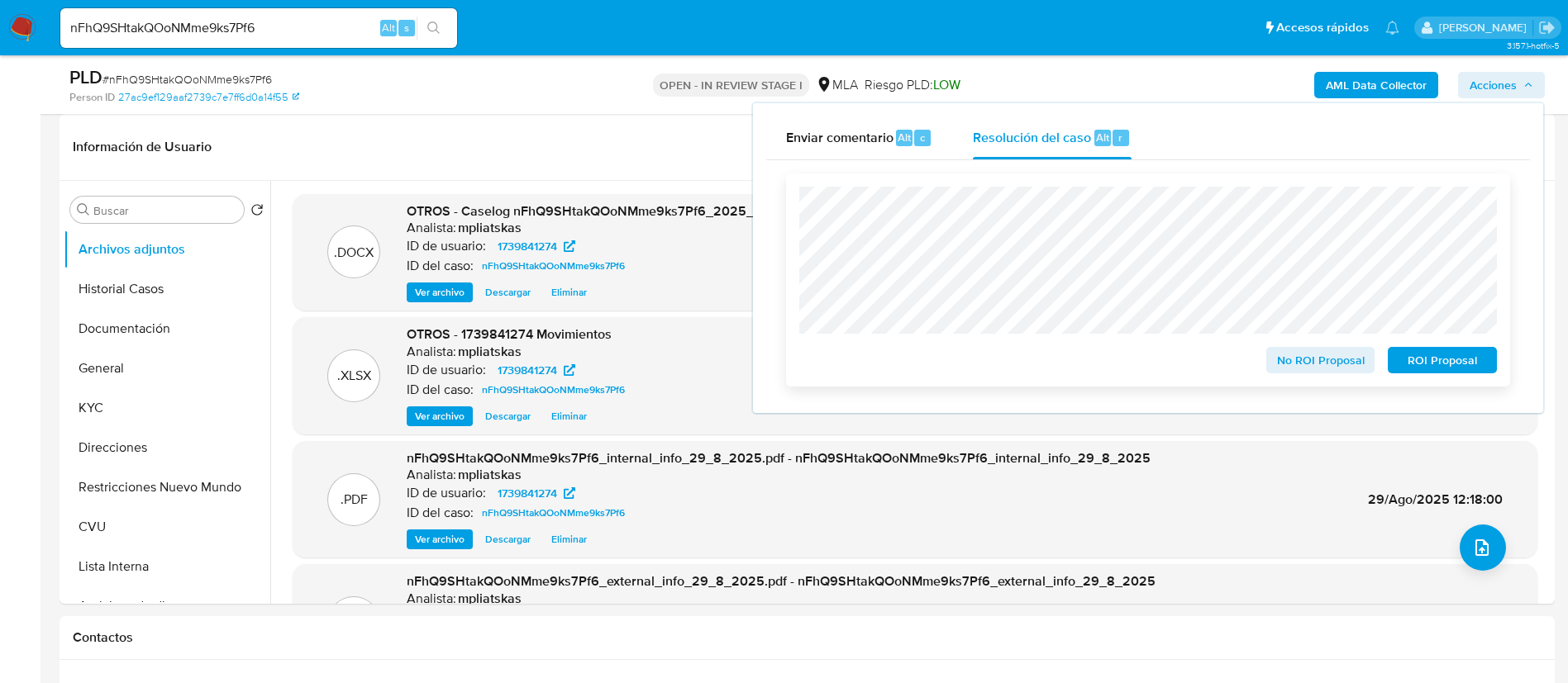
click at [1300, 363] on span "No ROI Proposal" at bounding box center [1320, 360] width 86 height 23
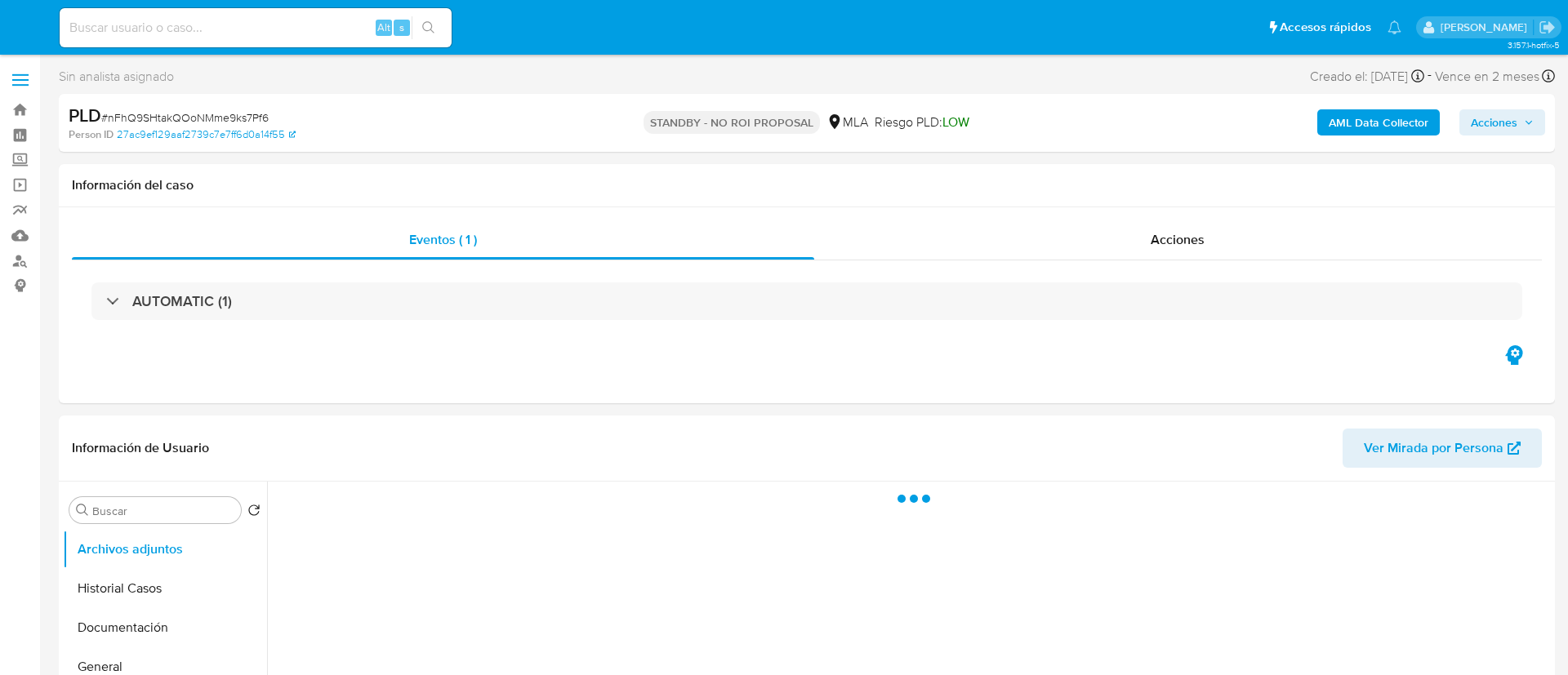
select select "10"
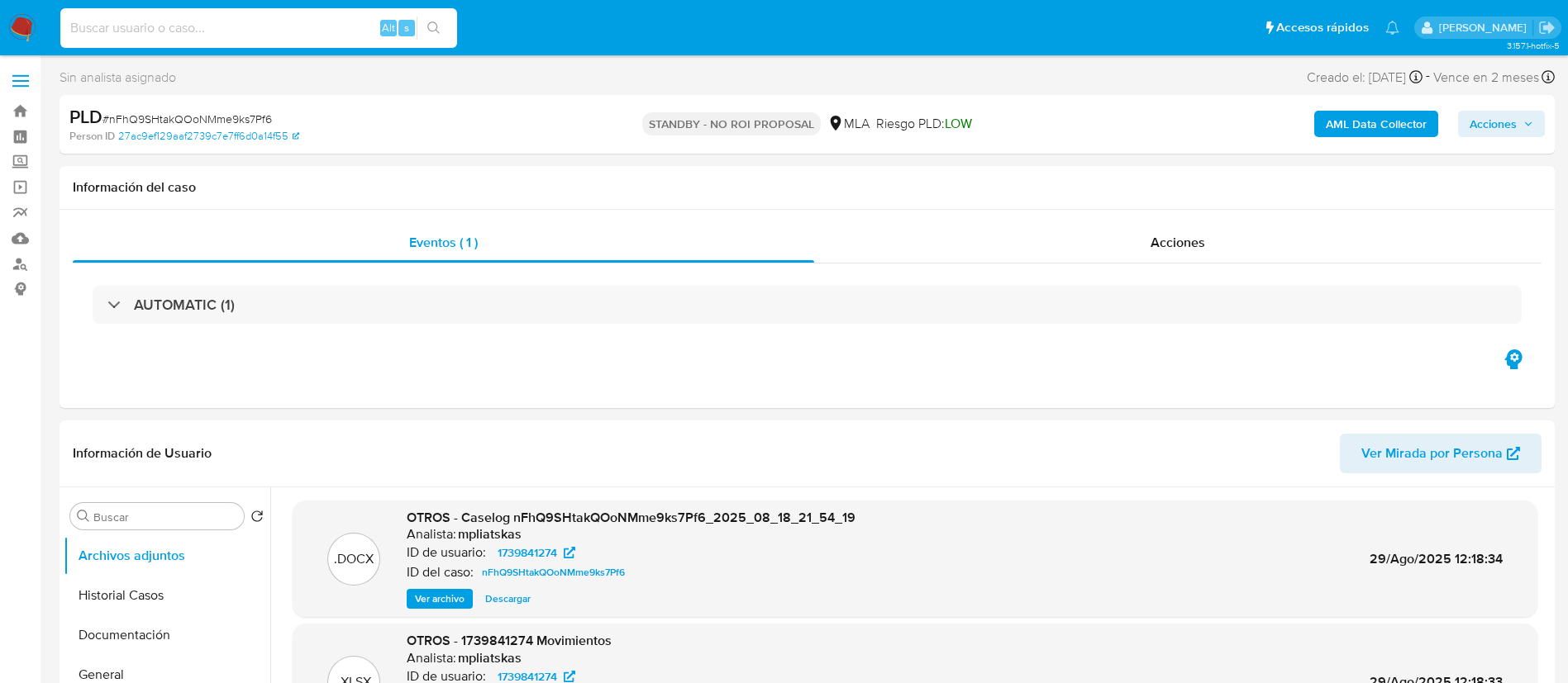
click at [353, 19] on input at bounding box center [259, 28] width 397 height 22
paste input "fXPWrgMkTNtAHBbXbXcGFL0d"
type input "fXPWrgMkTNtAHBbXbXcGFL0d"
click at [430, 24] on icon "search-icon" at bounding box center [433, 28] width 13 height 13
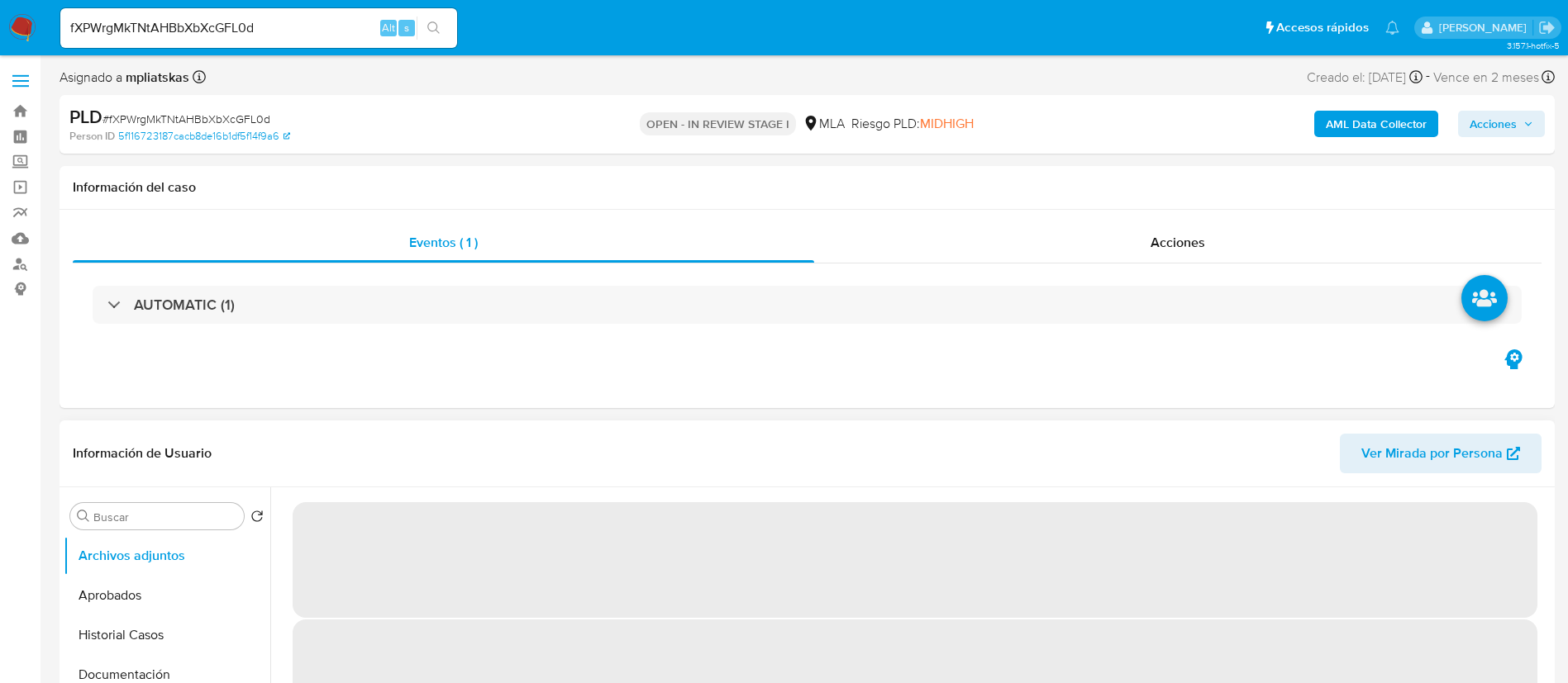
select select "10"
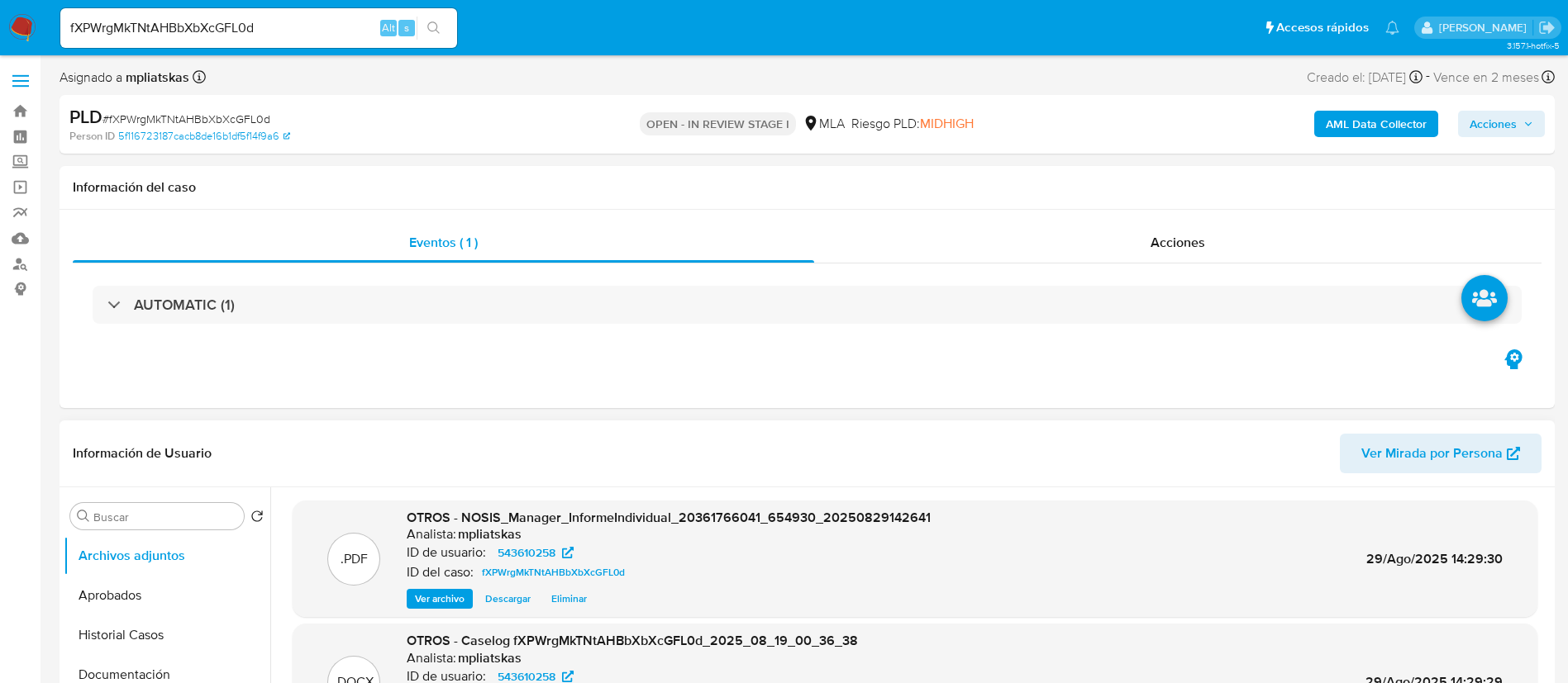
scroll to position [124, 0]
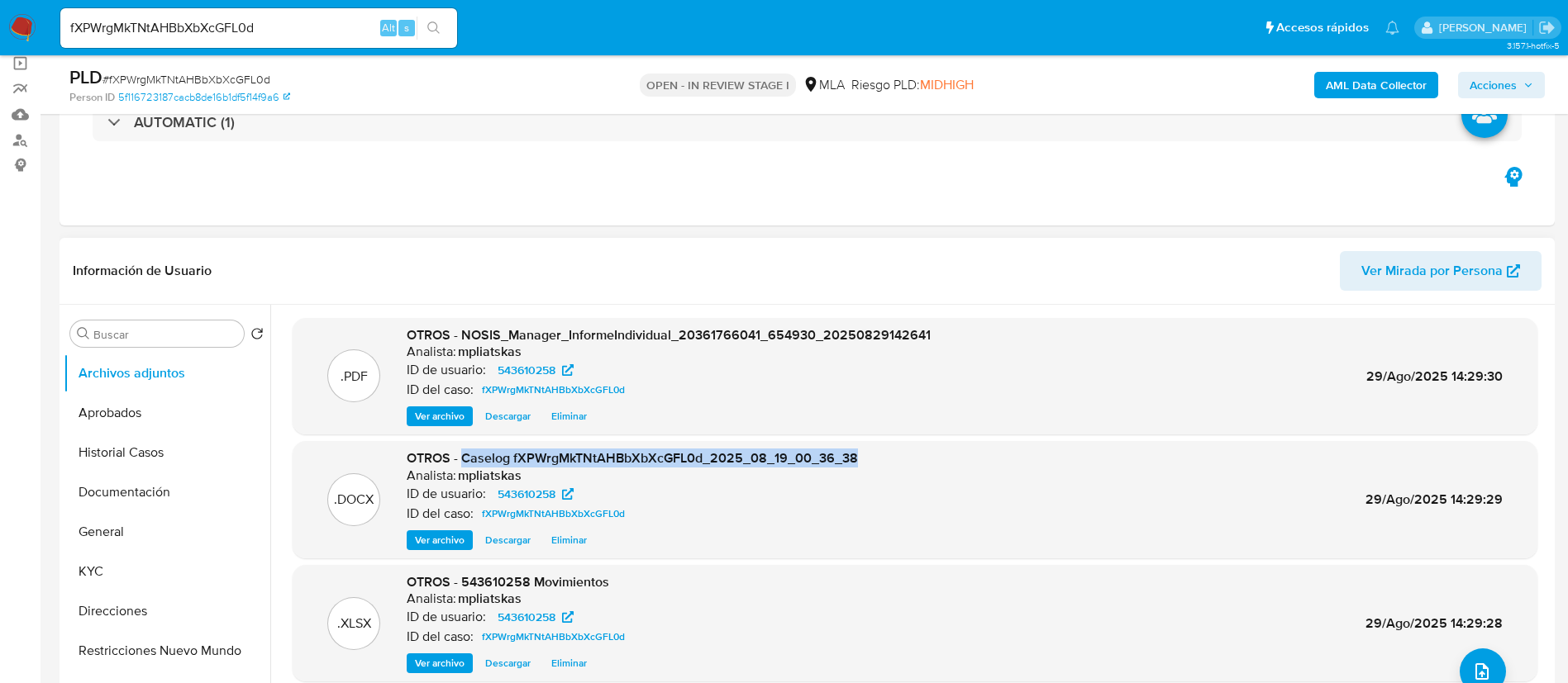
drag, startPoint x: 462, startPoint y: 452, endPoint x: 889, endPoint y: 454, distance: 427.0
click at [889, 454] on div ".DOCX OTROS - Caselog fXPWrgMkTNtAHBbXbXcGFL0d_2025_08_19_00_36_38 Analista: mp…" at bounding box center [915, 500] width 1228 height 101
copy span "Caselog fXPWrgMkTNtAHBbXbXcGFL0d_2025_08_19_00_36_38"
click at [1520, 93] on span "Acciones" at bounding box center [1501, 85] width 64 height 23
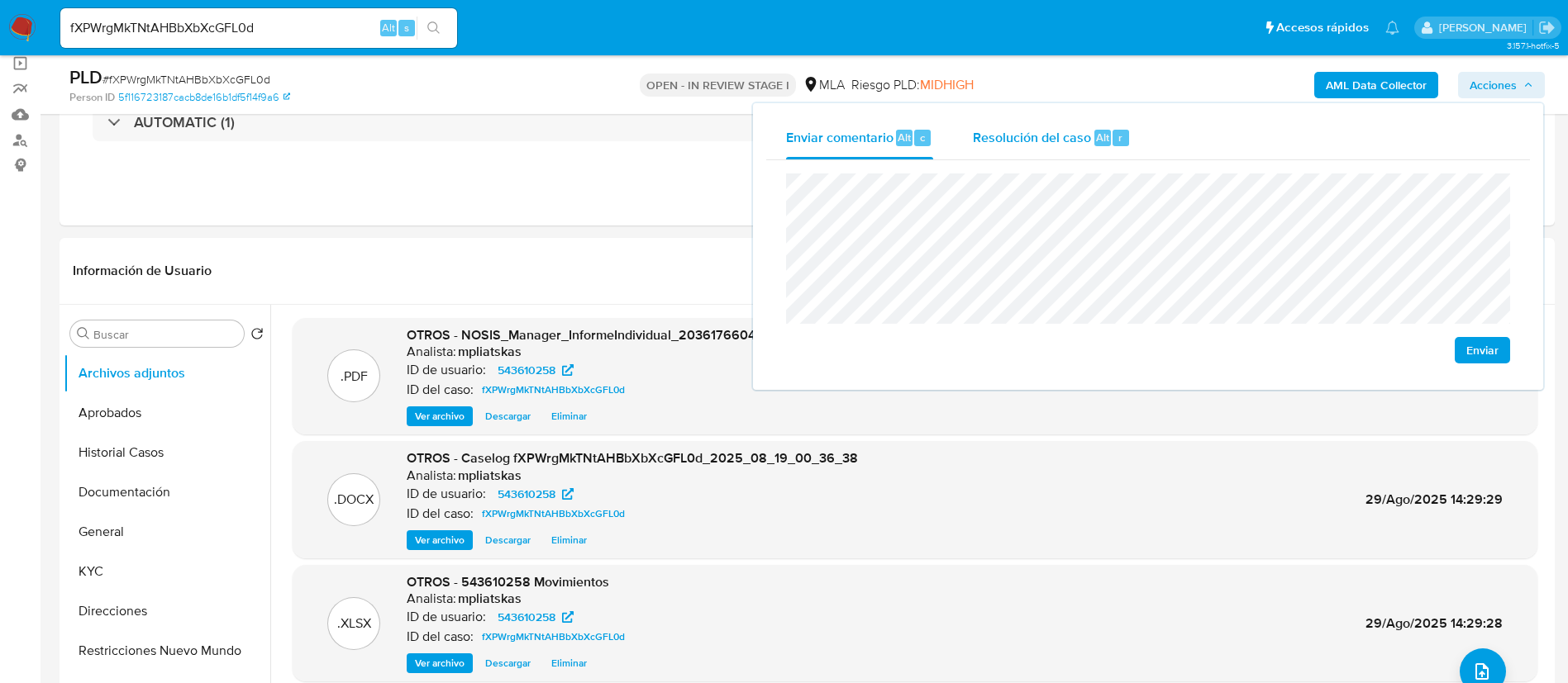
click at [1024, 140] on span "Resolución del caso" at bounding box center [1032, 137] width 118 height 19
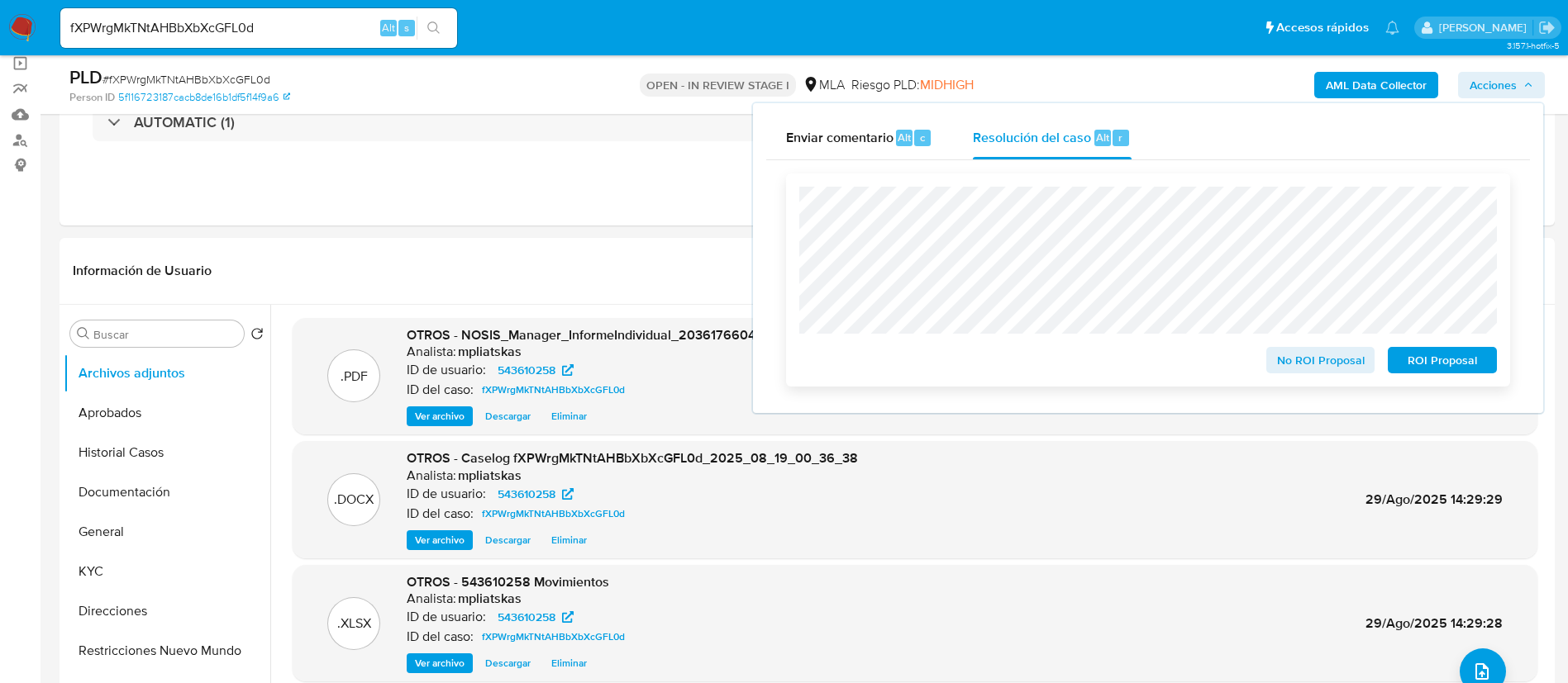
click at [1290, 353] on span "No ROI Proposal" at bounding box center [1320, 360] width 86 height 23
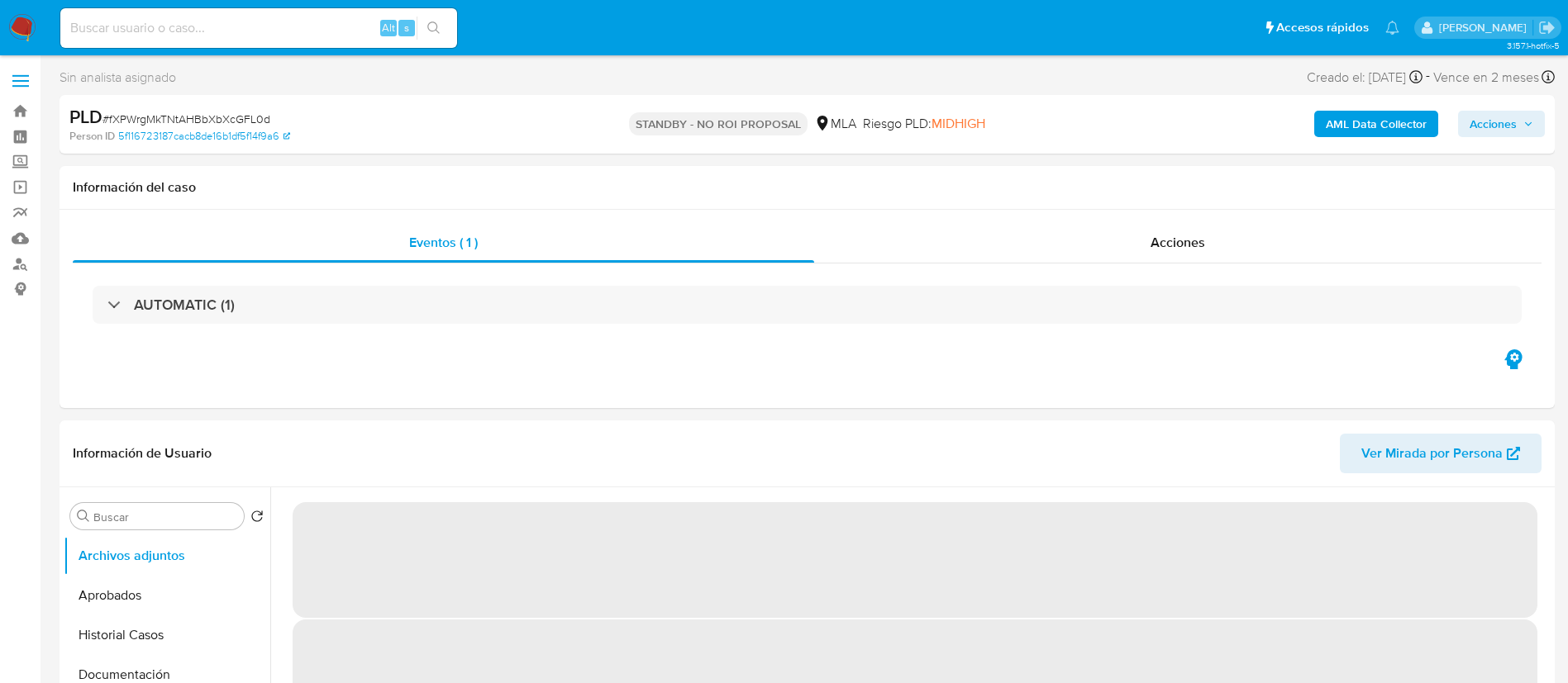
select select "10"
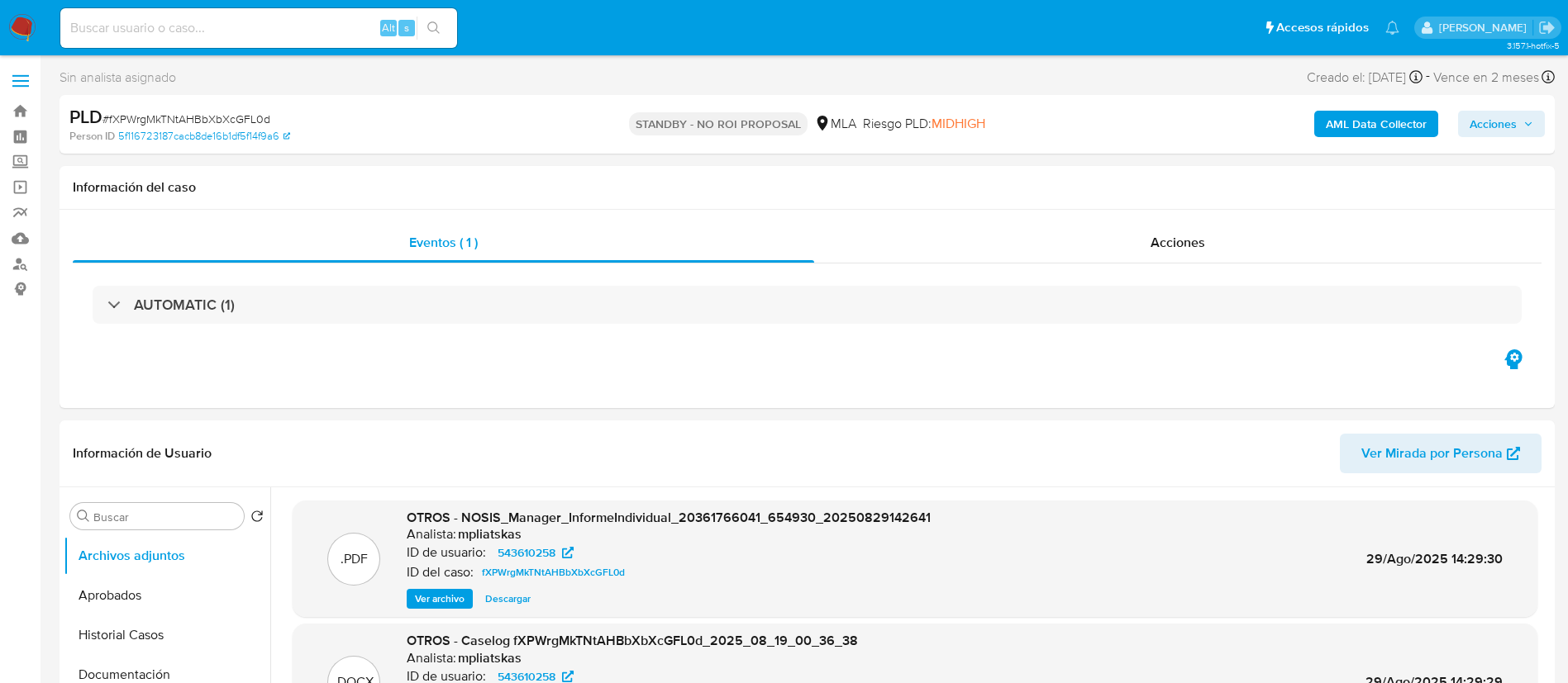
click at [246, 26] on input at bounding box center [259, 28] width 397 height 22
paste input "fJl4nXyILDydG44FrkrTrZR2"
type input "fJl4nXyILDydG44FrkrTrZR2"
click at [420, 29] on button "search-icon" at bounding box center [433, 28] width 34 height 23
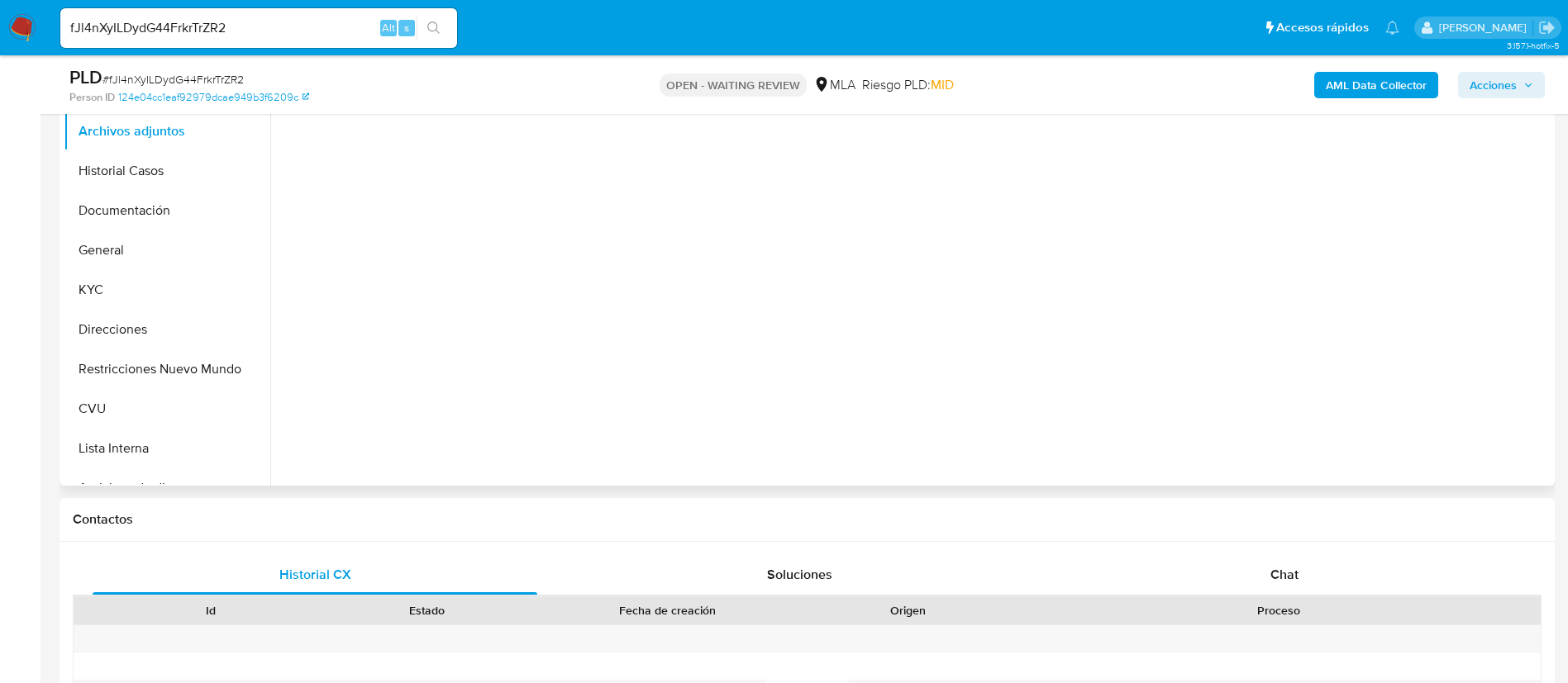
scroll to position [372, 0]
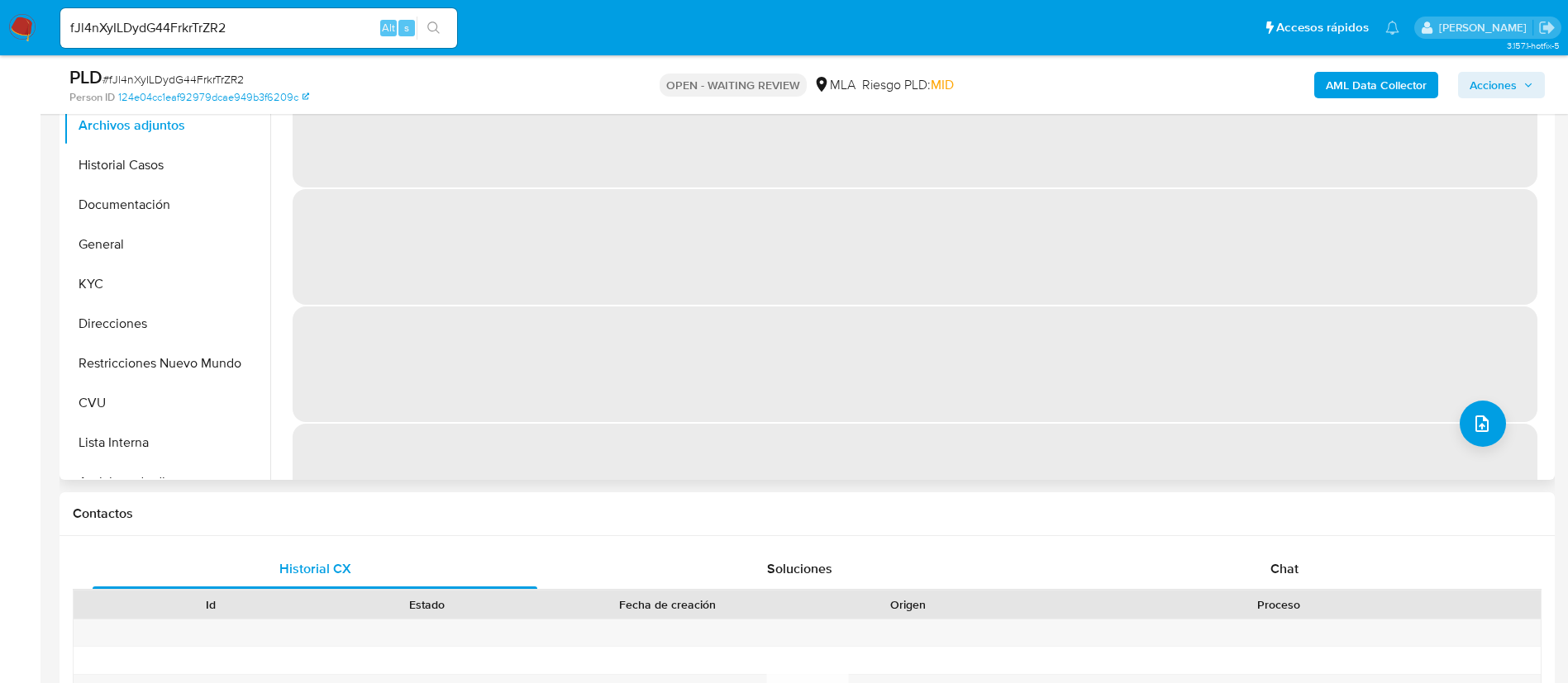
select select "10"
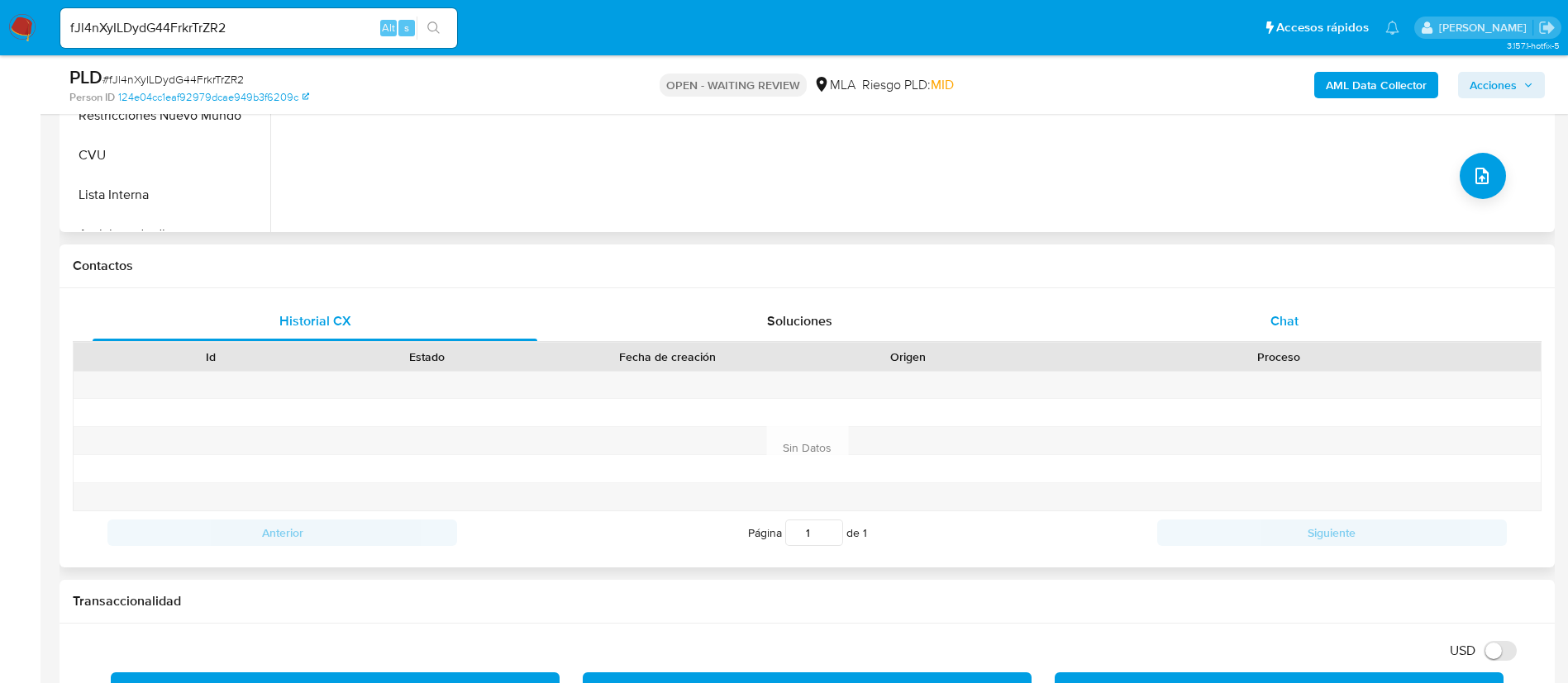
click at [1300, 329] on div "Chat" at bounding box center [1284, 322] width 445 height 40
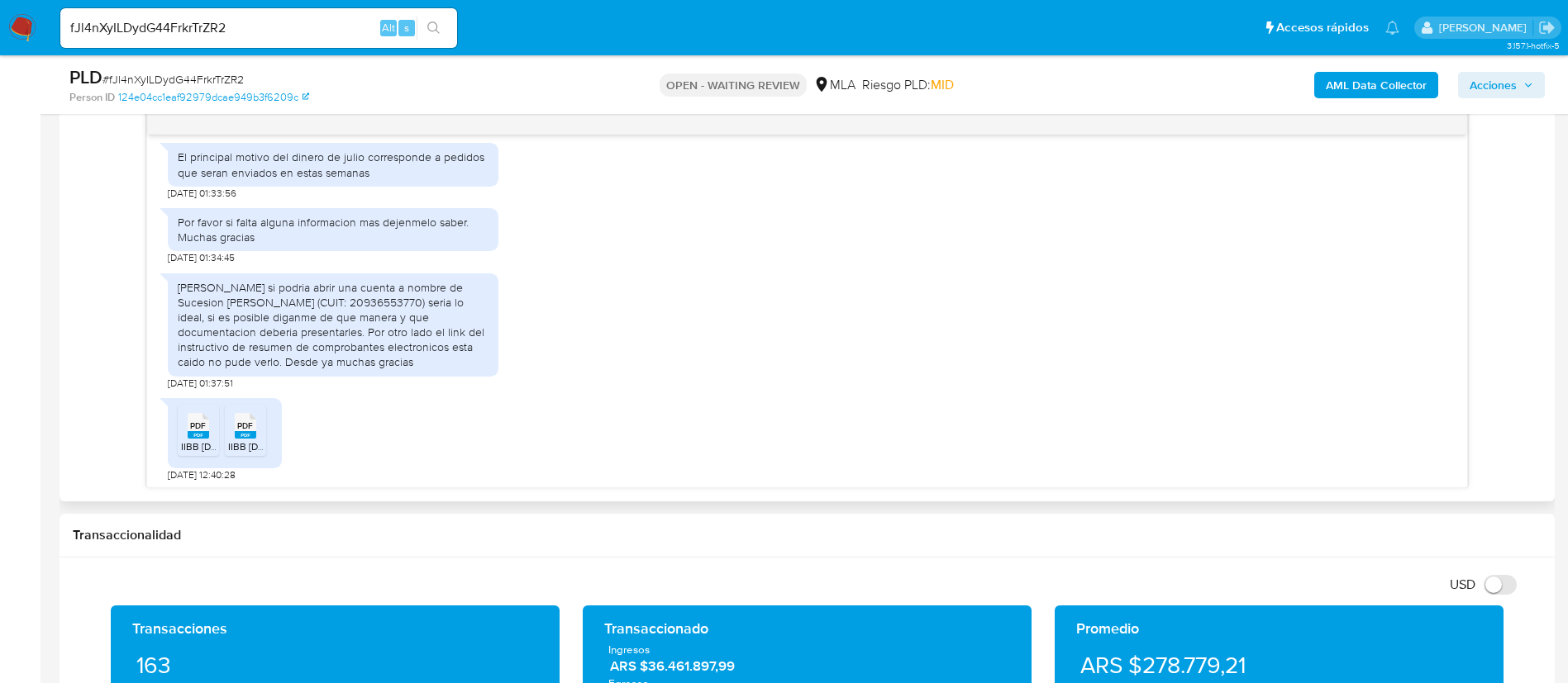
scroll to position [2780, 0]
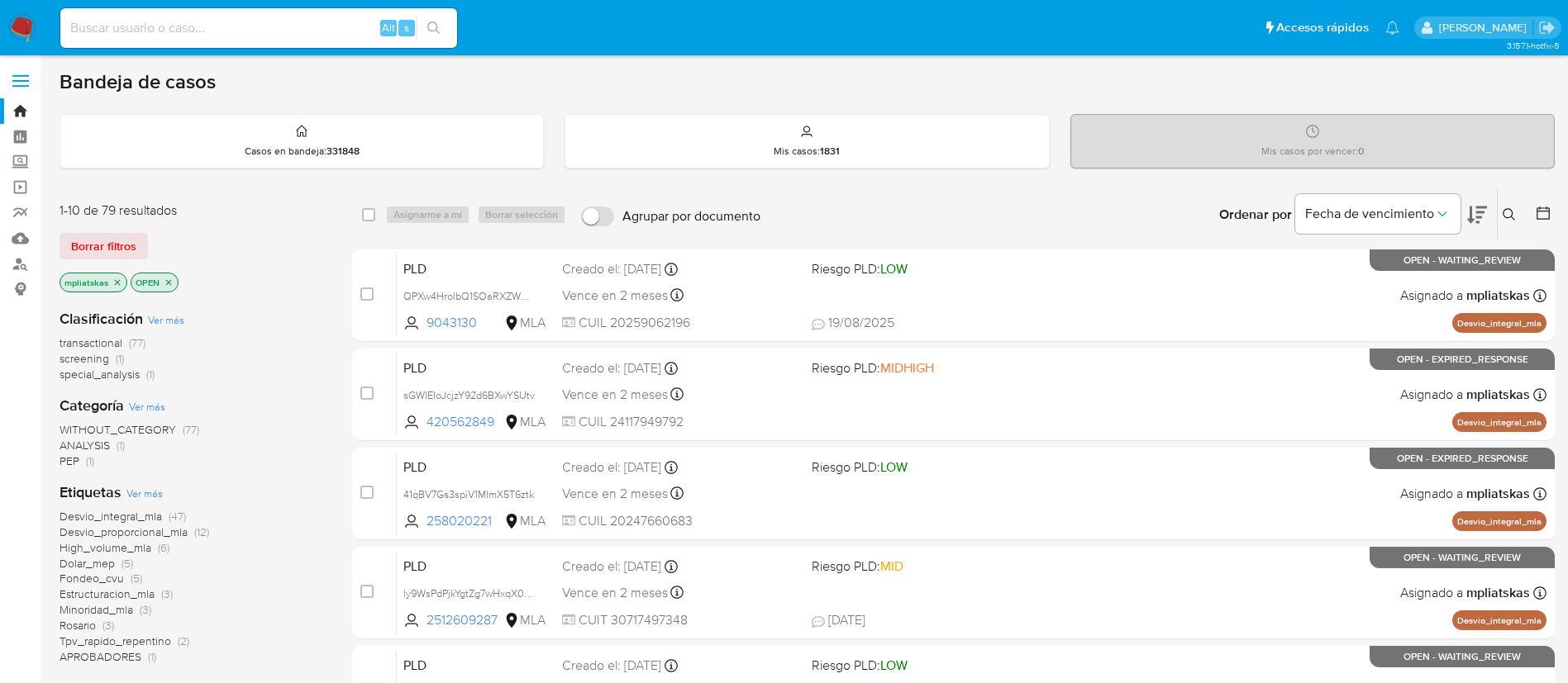
click at [17, 29] on img at bounding box center [22, 28] width 28 height 28
drag, startPoint x: 181, startPoint y: 3, endPoint x: 938, endPoint y: 98, distance: 762.9
click at [938, 98] on div "Bandeja de casos Casos en bandeja : 331848 Mis casos : 1831 Mis casos por vence…" at bounding box center [807, 681] width 1495 height 1224
